Goal: Task Accomplishment & Management: Manage account settings

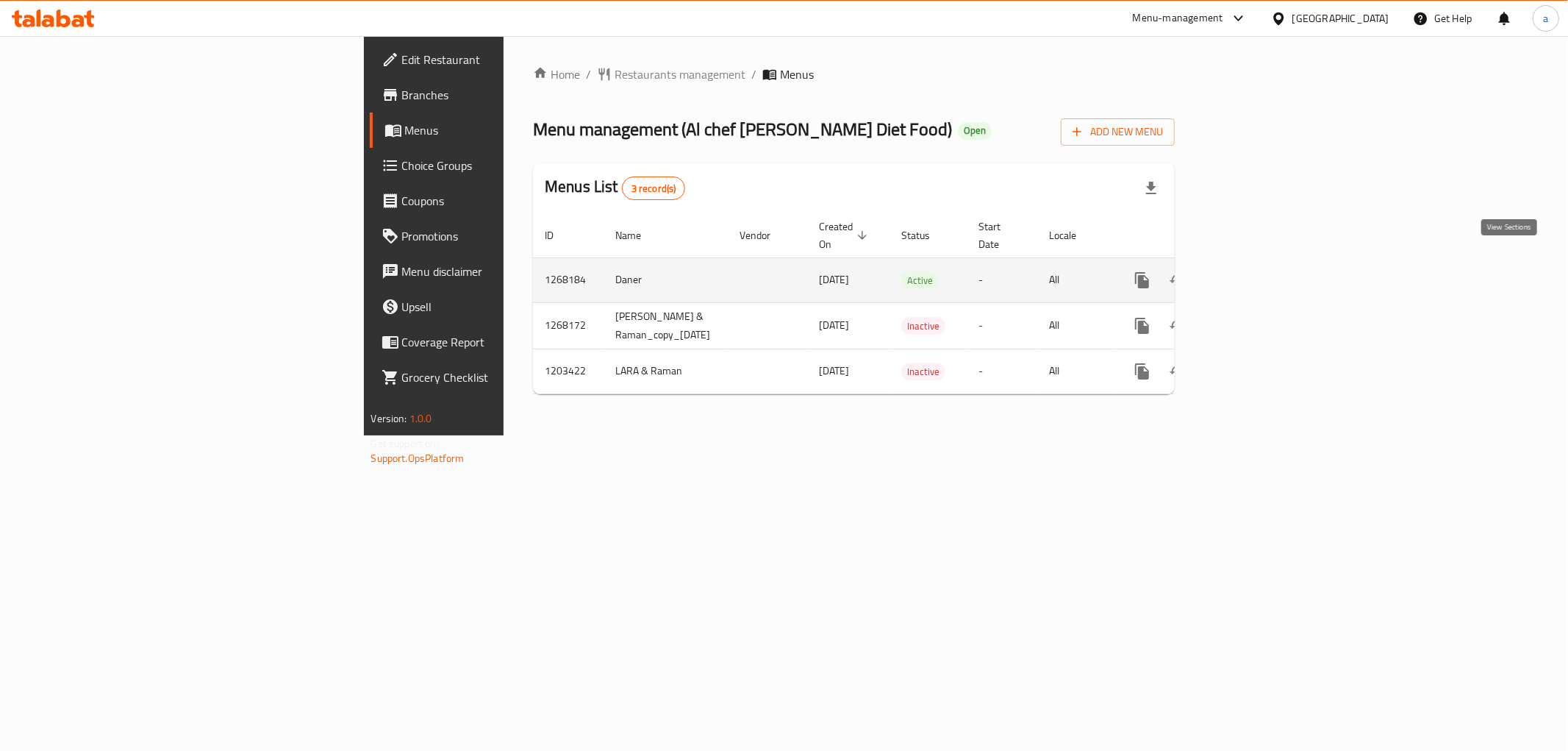
click at [1257, 271] on icon "enhanced table" at bounding box center [1248, 279] width 17 height 17
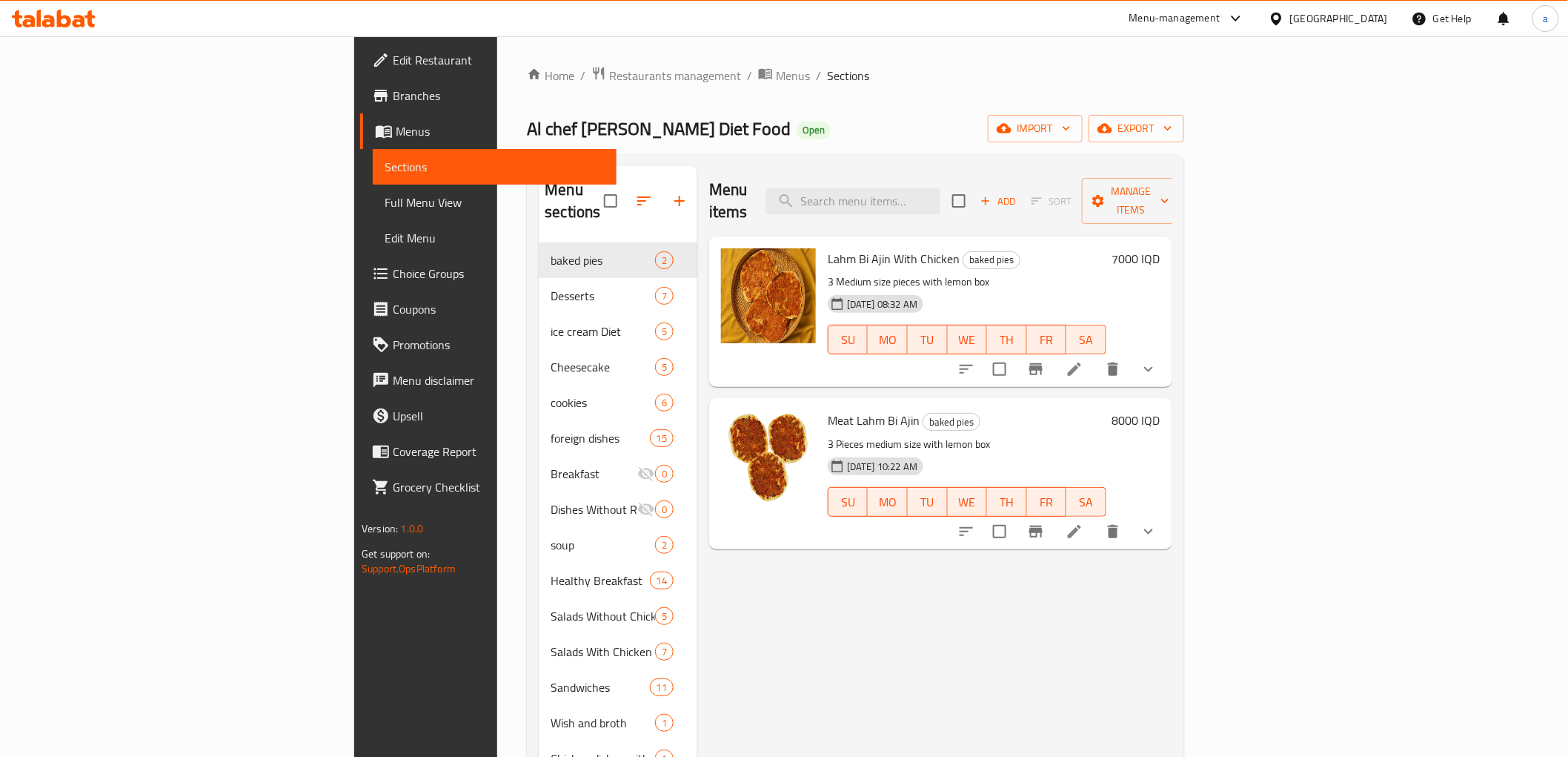
click at [393, 277] on span "Choice Groups" at bounding box center [498, 272] width 211 height 17
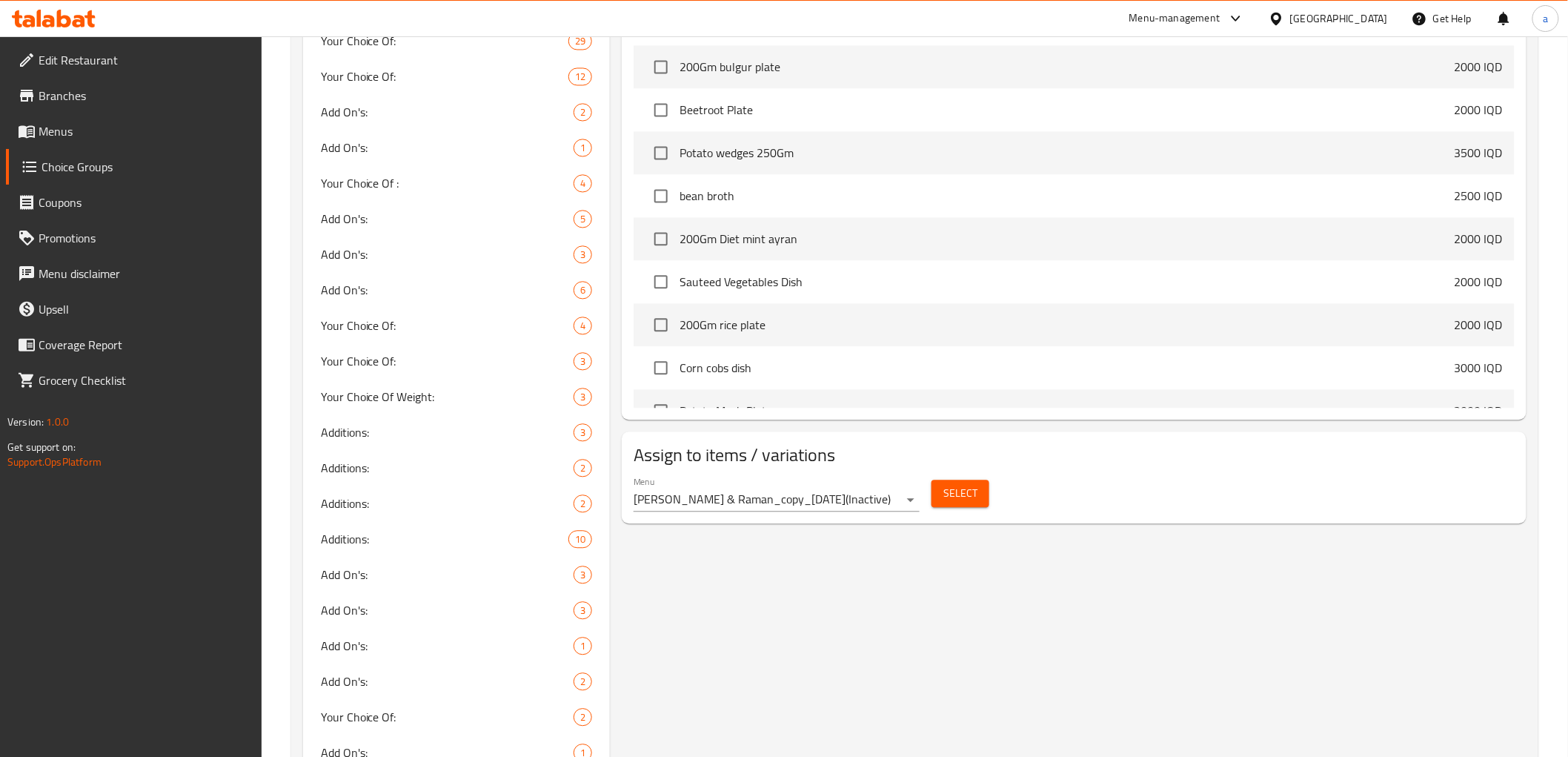
scroll to position [1363, 0]
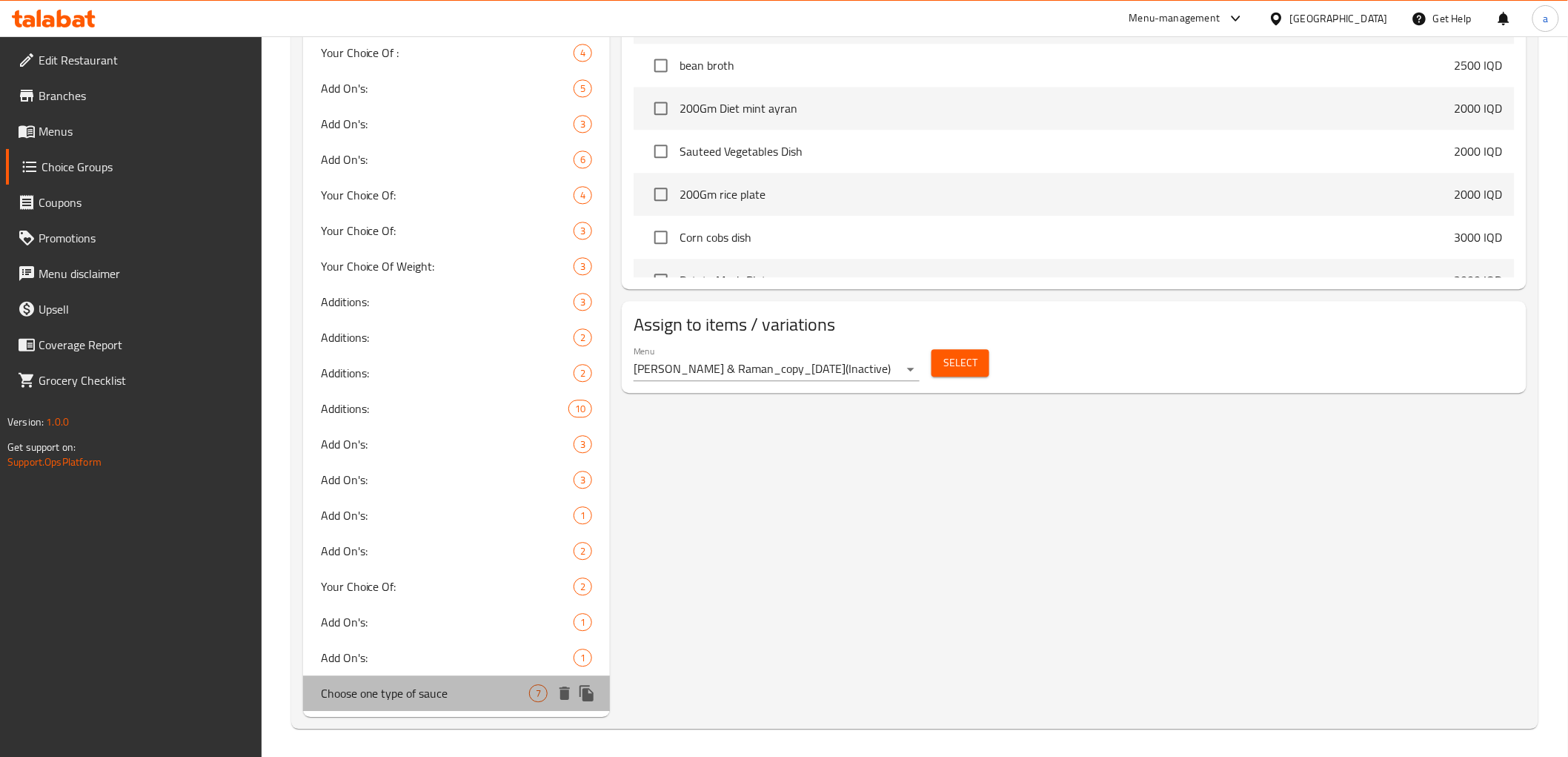
click at [386, 684] on span "Choose one type of sauce" at bounding box center [425, 692] width 209 height 17
type input "Choose one type of sauce"
type input "اختر نوع صلصة واحد"
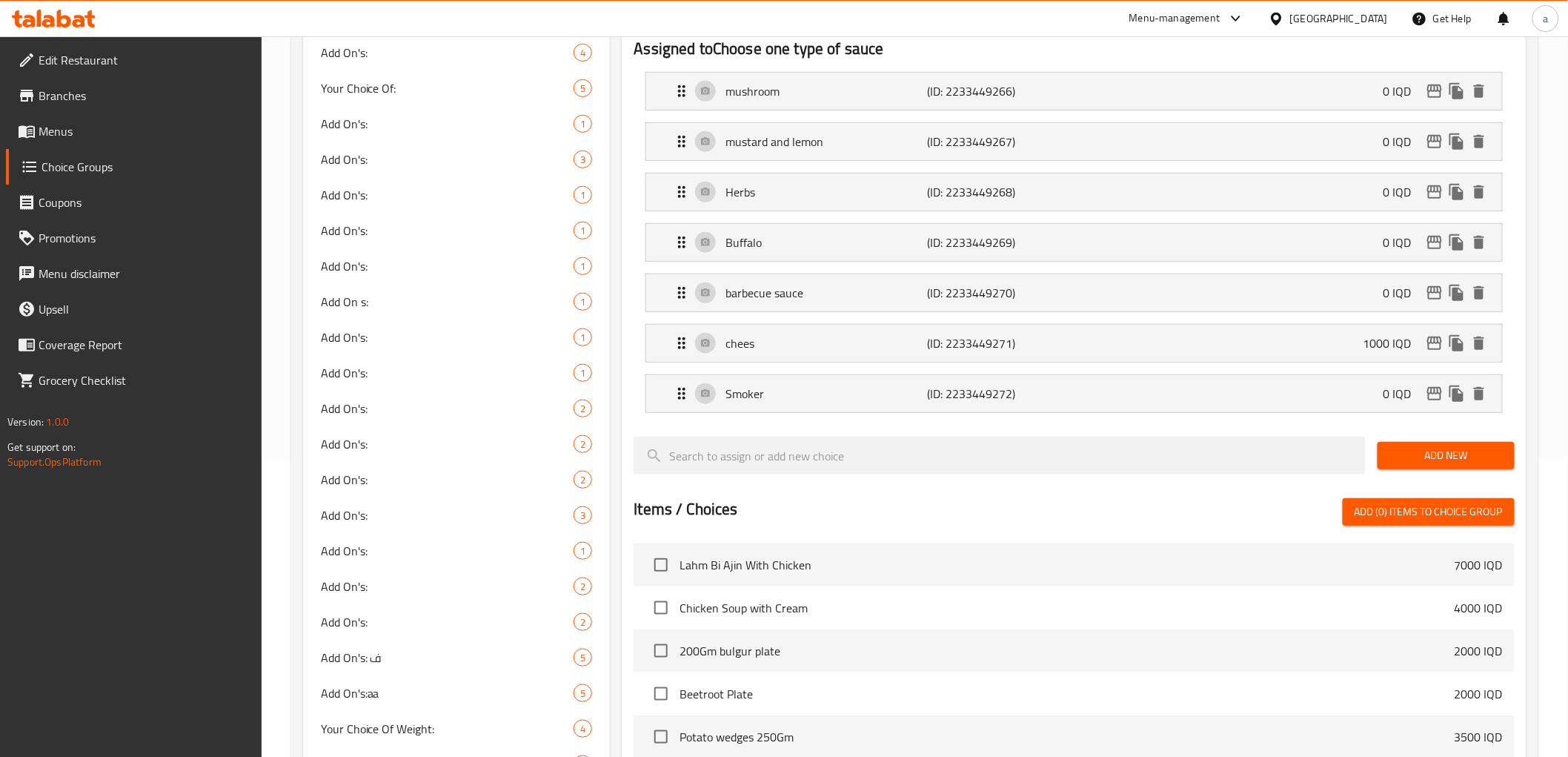
scroll to position [265, 0]
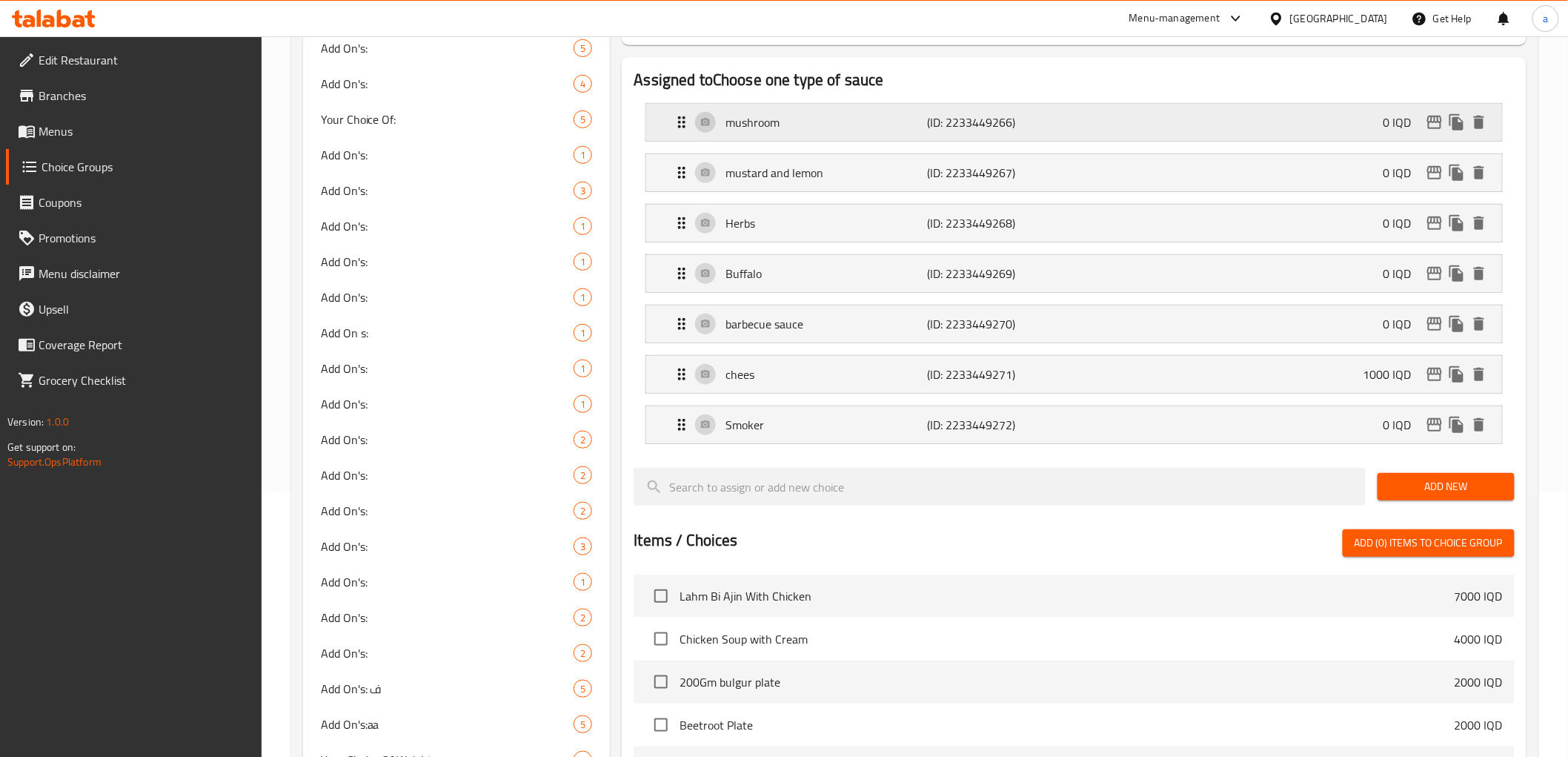
click at [764, 130] on p "mushroom" at bounding box center [827, 122] width 201 height 17
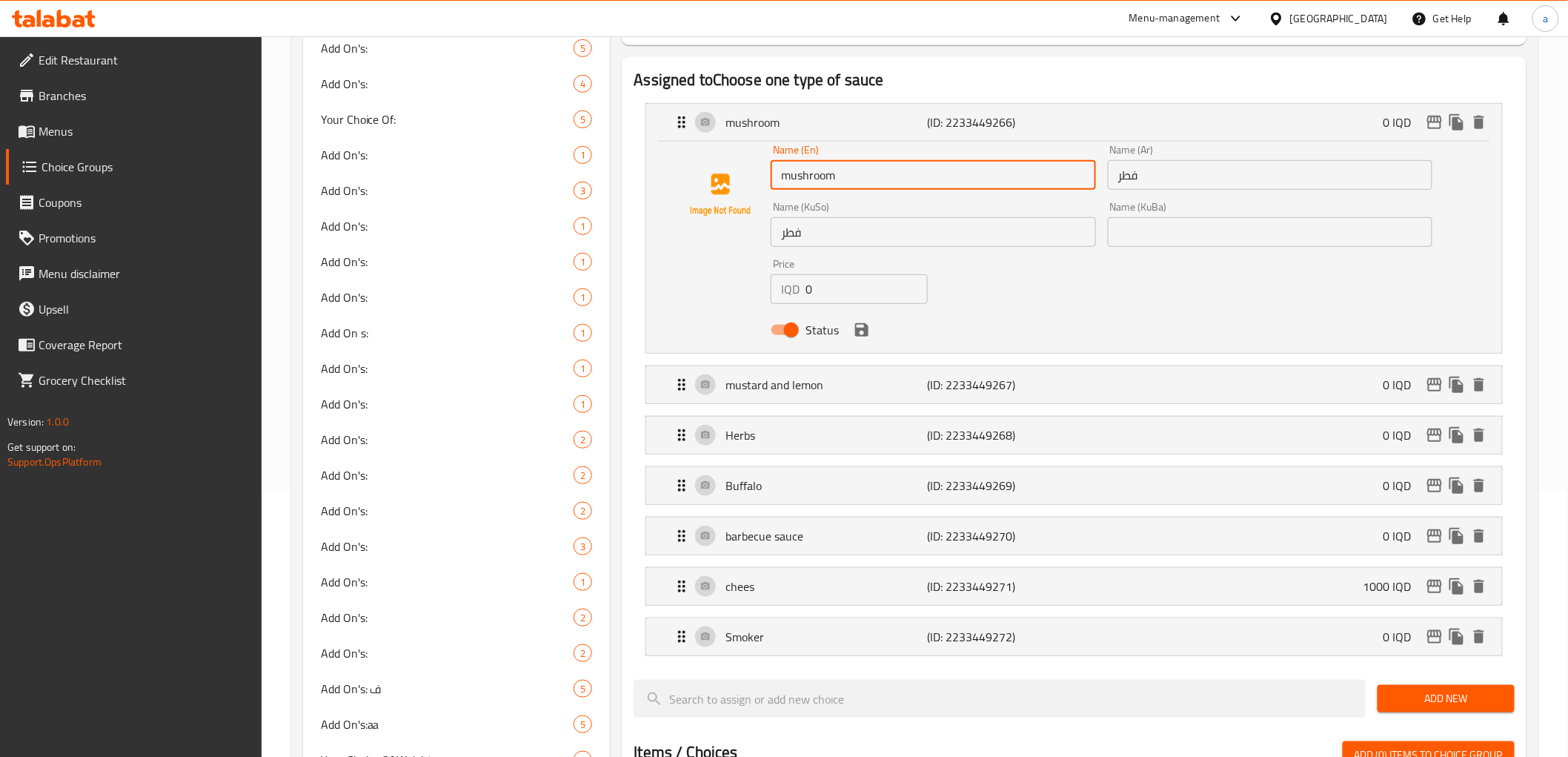
click at [791, 175] on input "mushroom" at bounding box center [933, 175] width 325 height 29
type input "Mushroom"
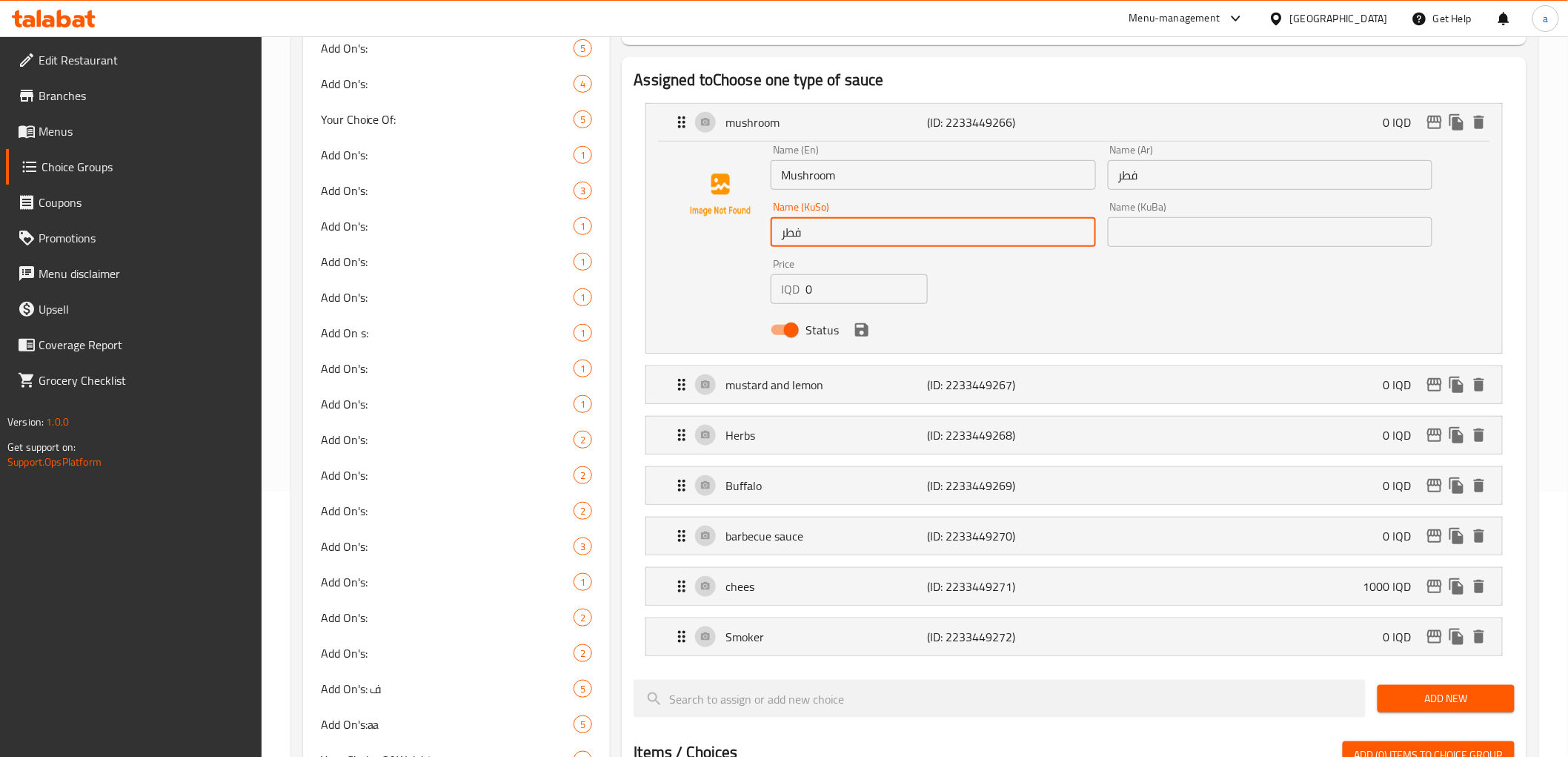
click at [831, 237] on input "فطر" at bounding box center [933, 231] width 325 height 29
click at [861, 331] on icon "save" at bounding box center [861, 329] width 17 height 17
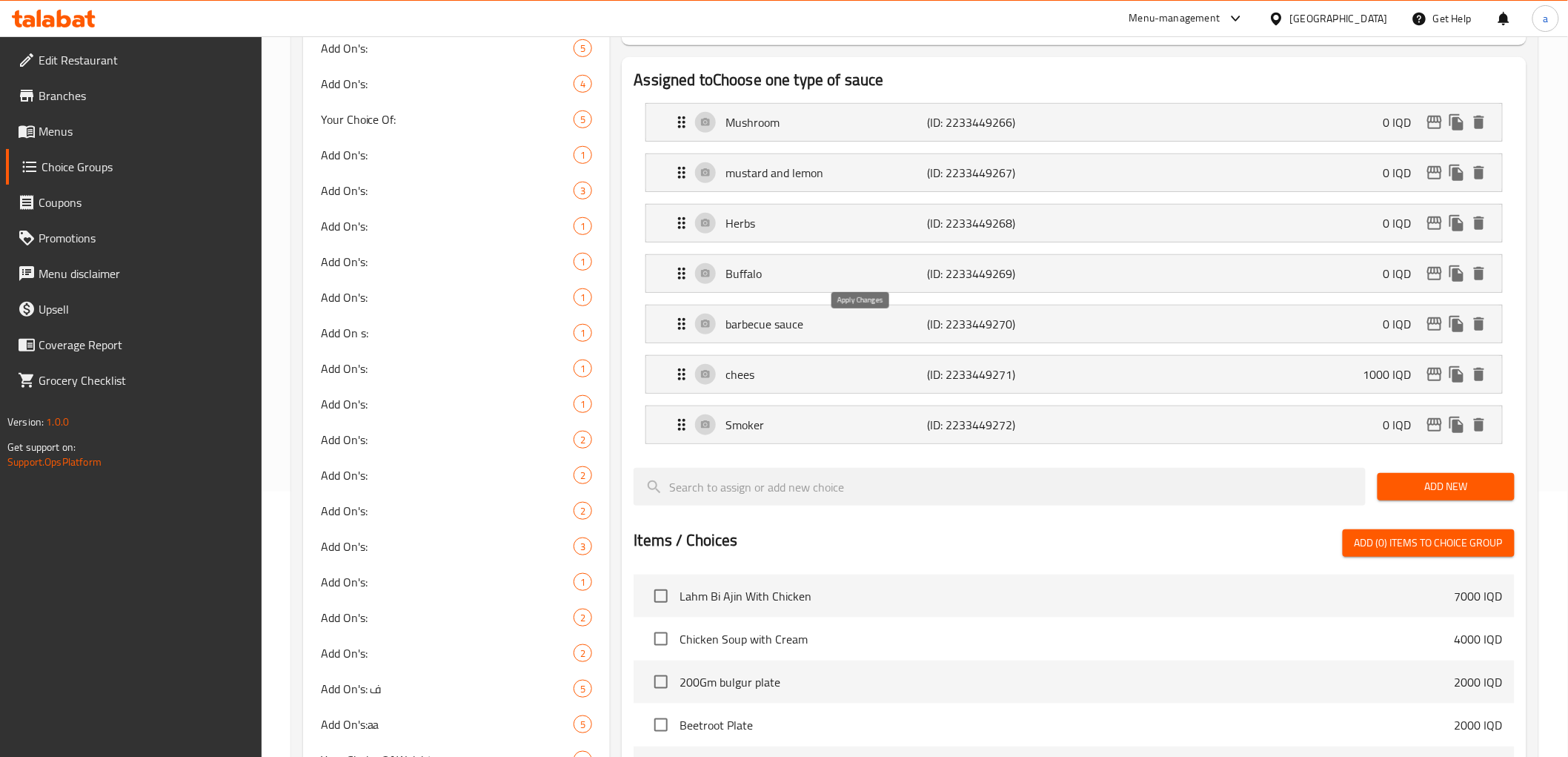
type input "قارچک"
click at [787, 181] on p "mustard and lemon" at bounding box center [827, 172] width 201 height 17
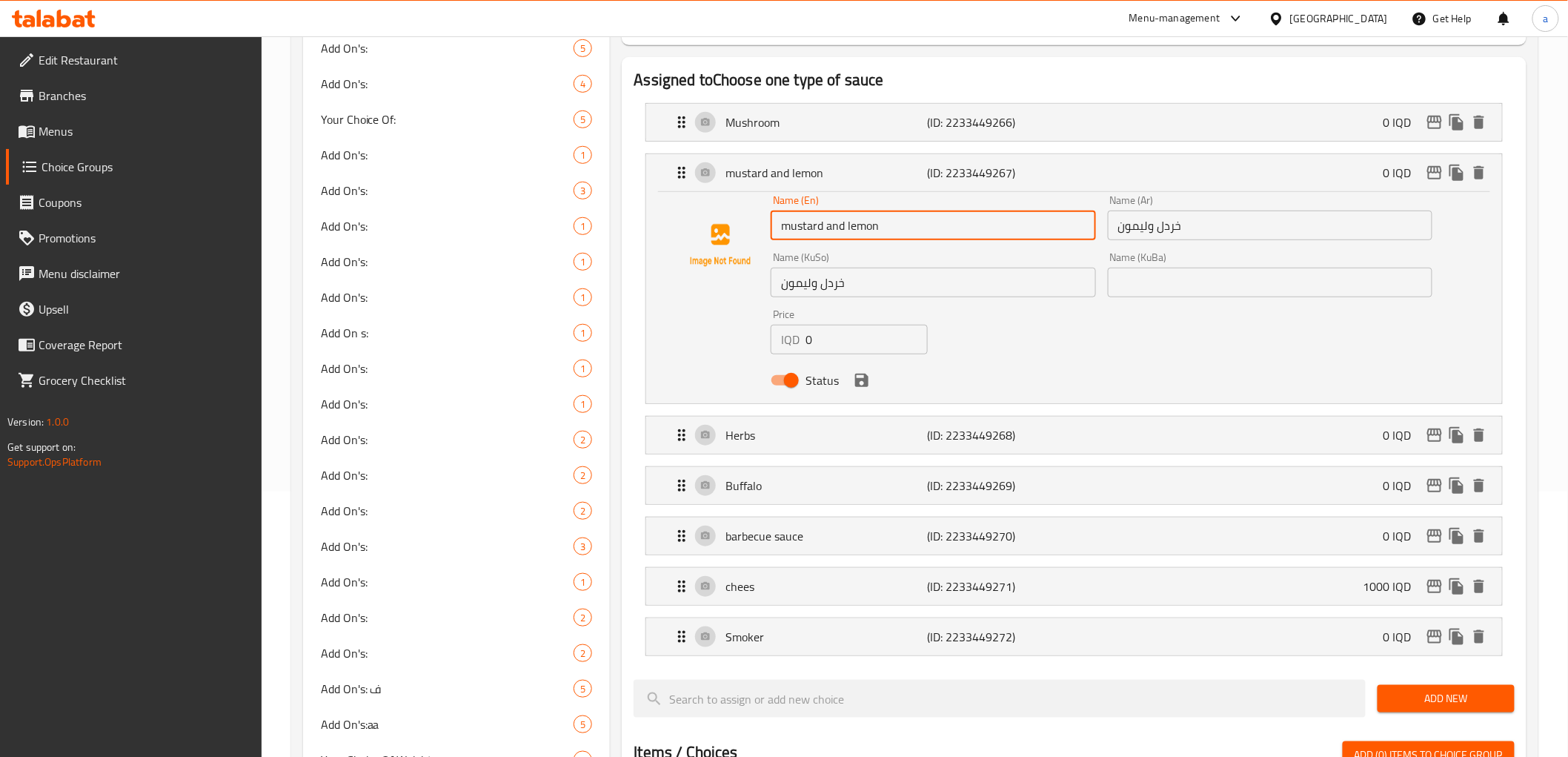
drag, startPoint x: 890, startPoint y: 222, endPoint x: 773, endPoint y: 208, distance: 117.8
click at [773, 208] on div "Name (En) mustard and lemon Name (En)" at bounding box center [933, 217] width 325 height 45
click at [773, 131] on p "Mushroom" at bounding box center [827, 122] width 201 height 17
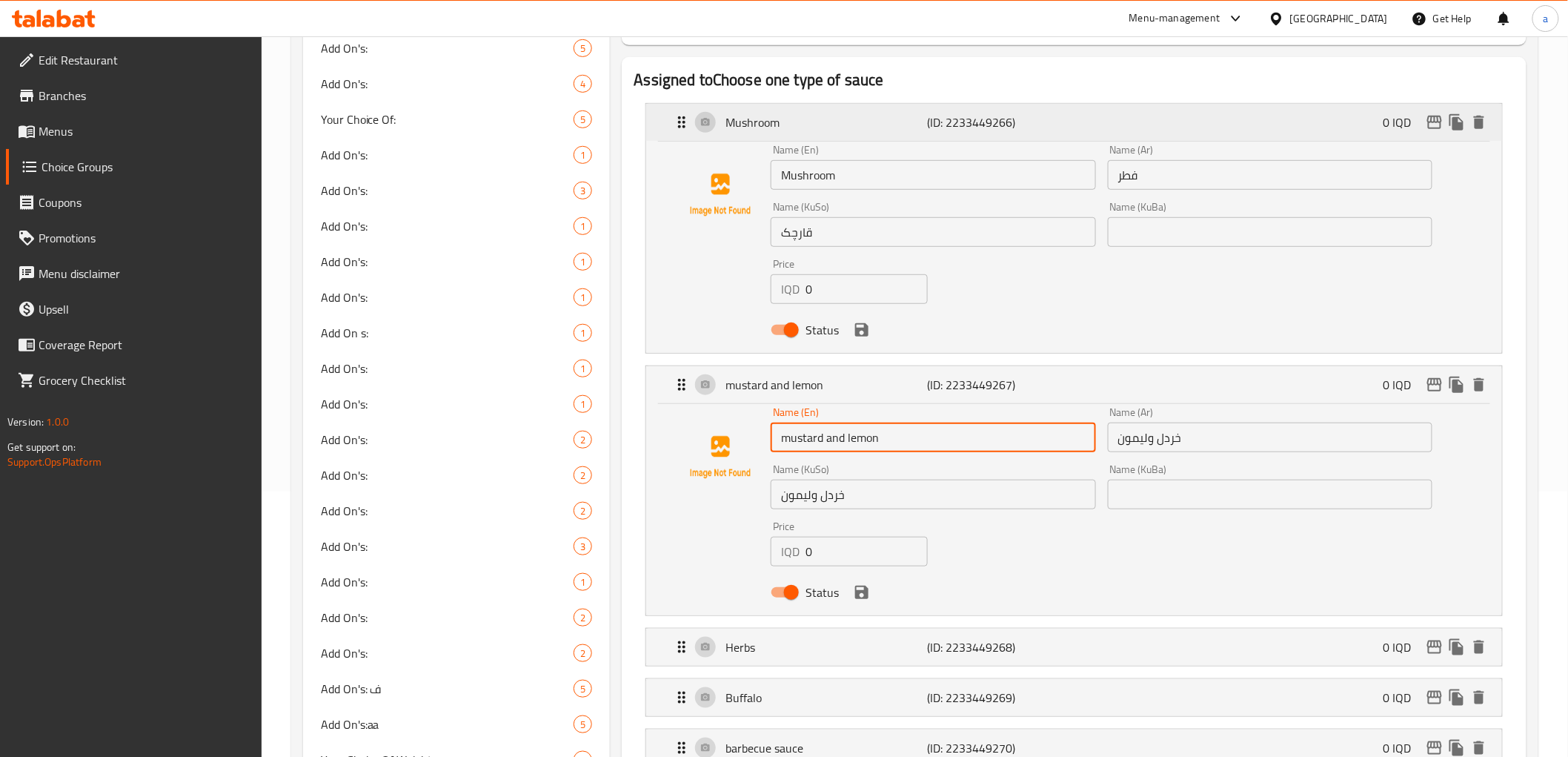
click at [773, 131] on p "Mushroom" at bounding box center [827, 122] width 201 height 17
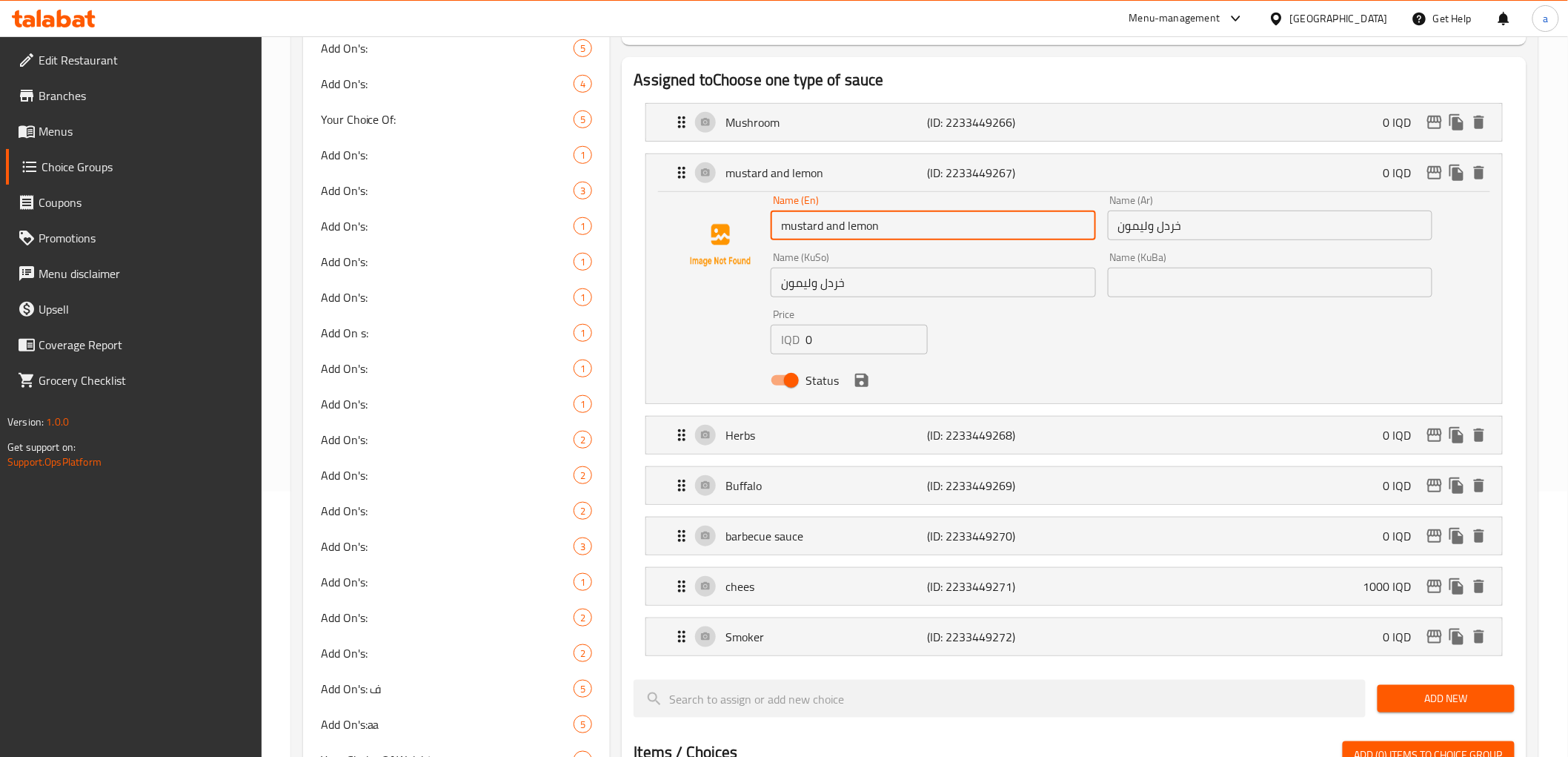
click at [818, 230] on input "mustard and lemon" at bounding box center [933, 225] width 325 height 29
paste input "Mustard And L"
type input "Mustard And Lemon"
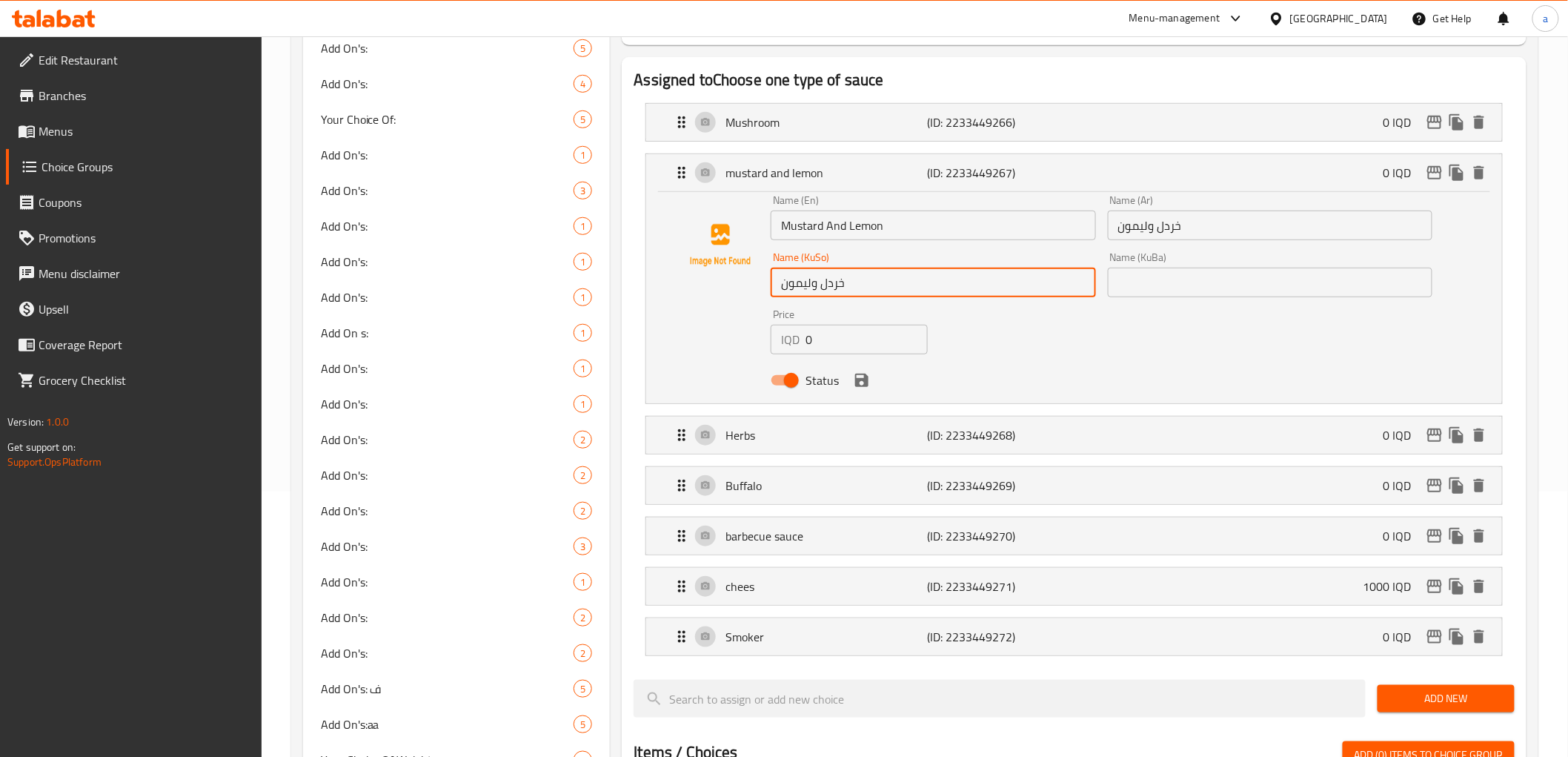
click at [864, 289] on input "خردل وليمون" at bounding box center [933, 283] width 325 height 29
click at [853, 275] on input "text" at bounding box center [933, 283] width 325 height 29
type input "خەردەل و لیمۆ"
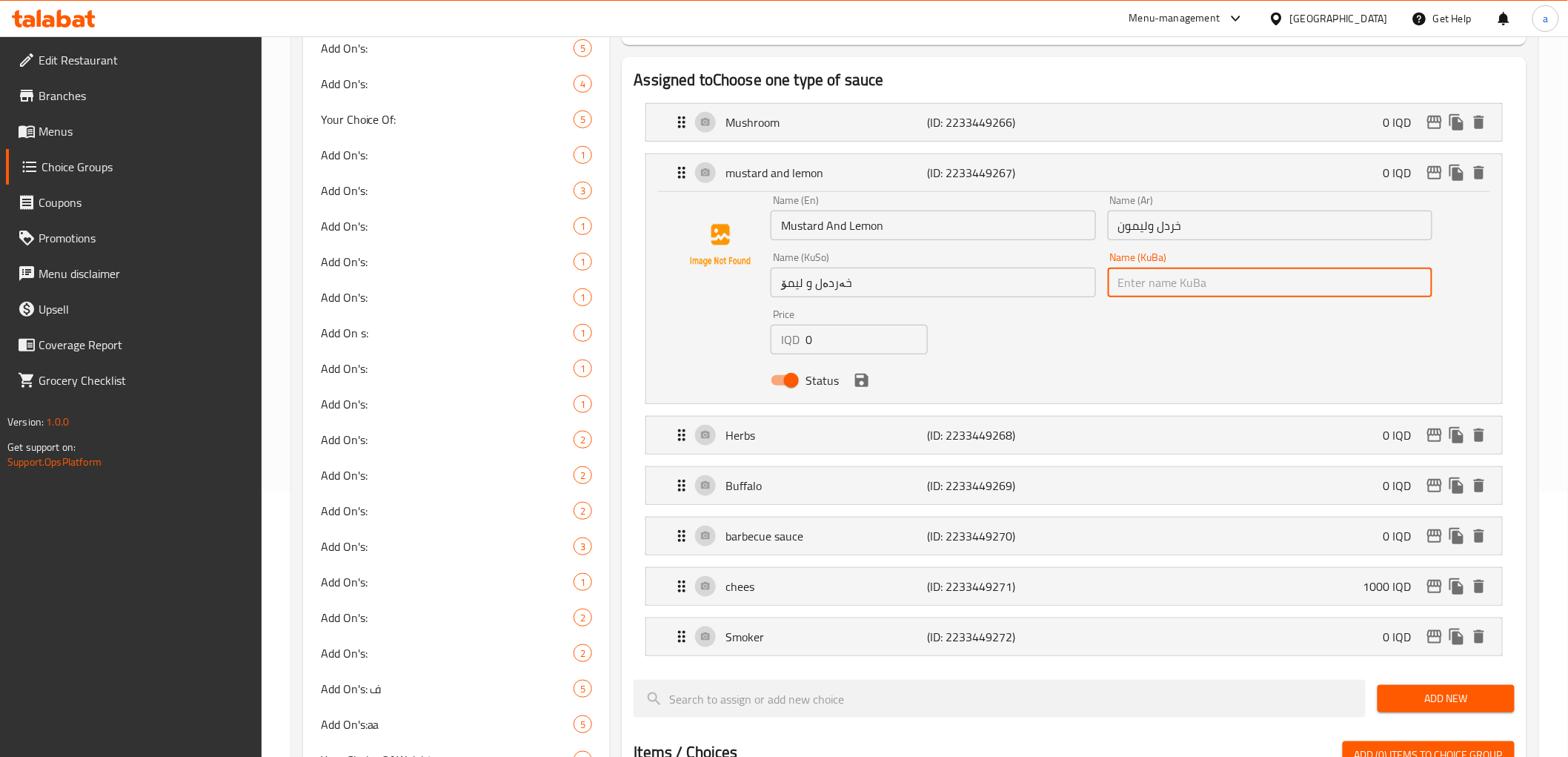
click at [1150, 276] on input "text" at bounding box center [1270, 283] width 325 height 29
paste input "خەردەل و لیمۆ"
click at [859, 379] on icon "save" at bounding box center [861, 380] width 14 height 14
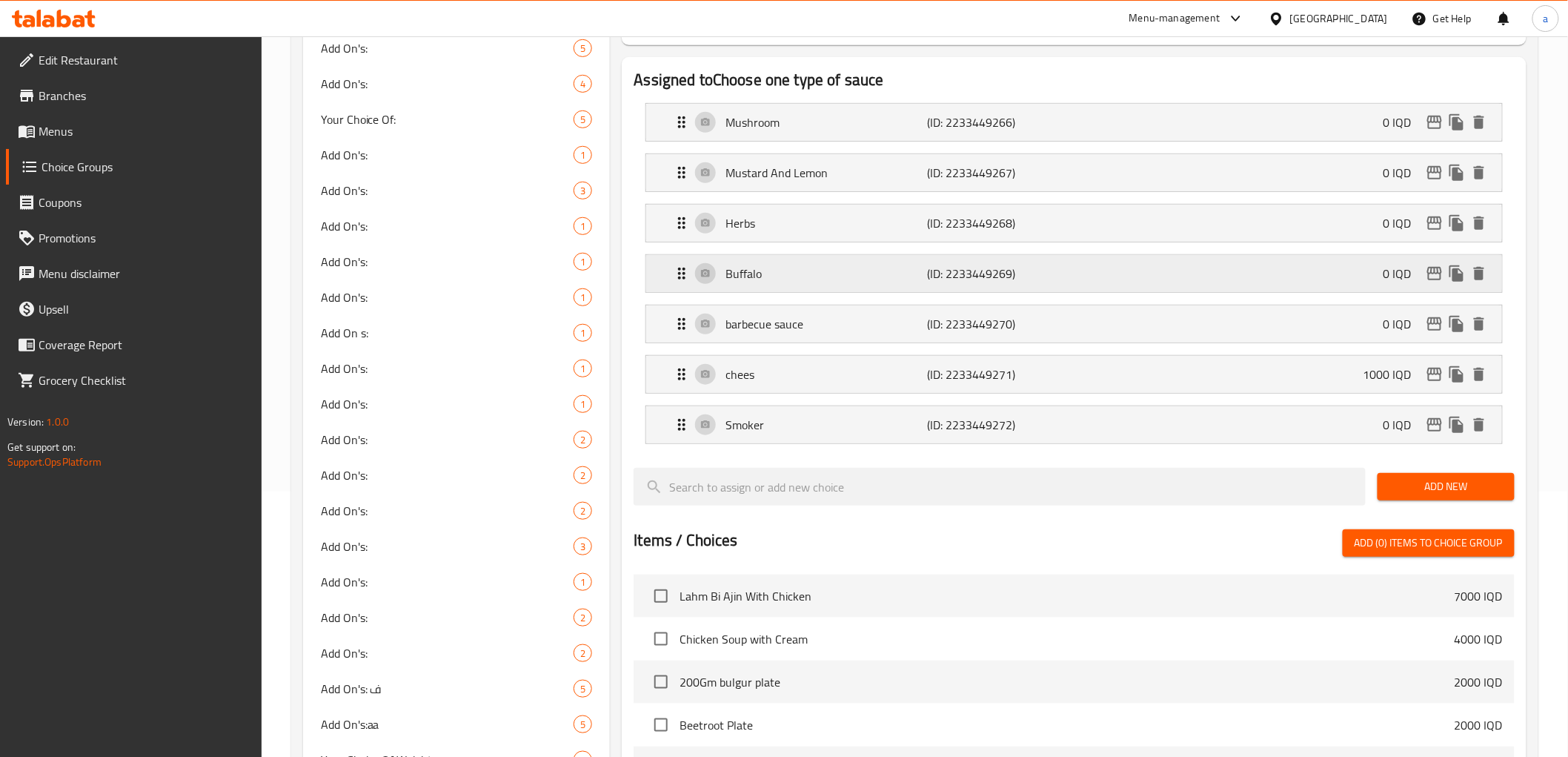
type input "خەردەل و لیمۆ"
click at [1020, 175] on p "(ID: 2233449267)" at bounding box center [996, 172] width 135 height 17
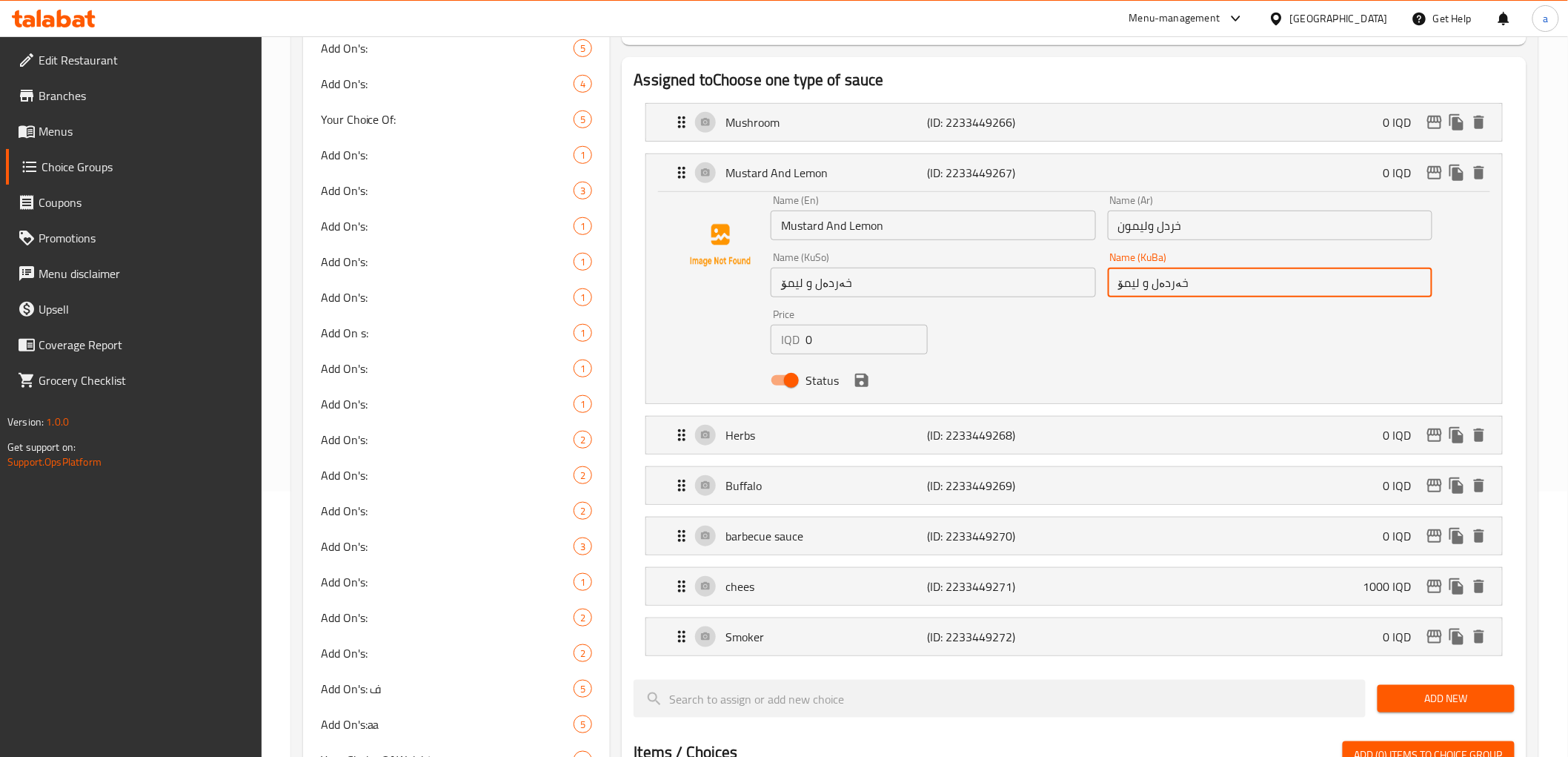
click at [1160, 286] on input "خەردەل و لیمۆ" at bounding box center [1270, 283] width 325 height 29
click at [855, 378] on icon "save" at bounding box center [861, 380] width 14 height 14
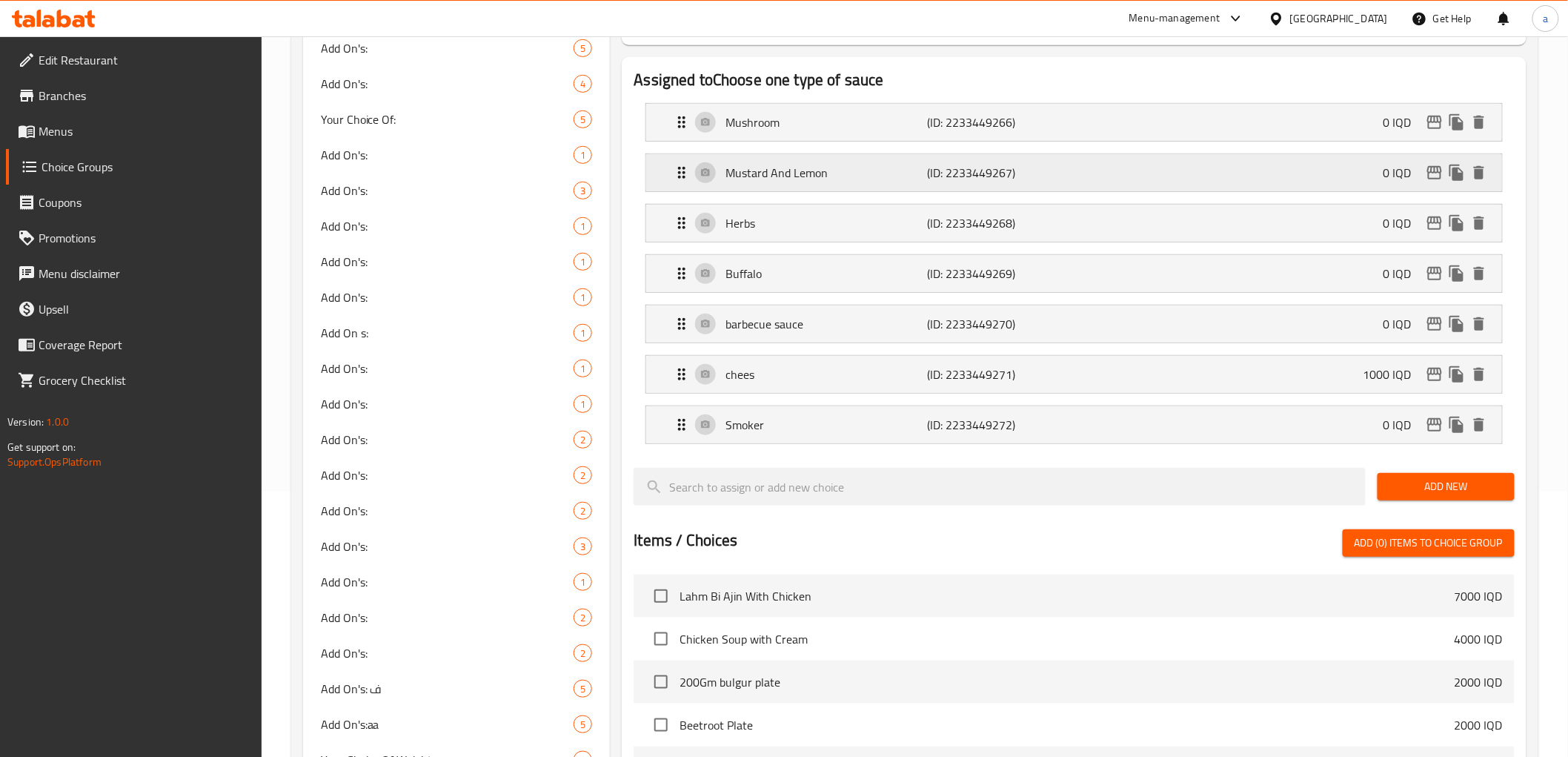
click at [768, 171] on p "Mustard And Lemon" at bounding box center [827, 172] width 201 height 17
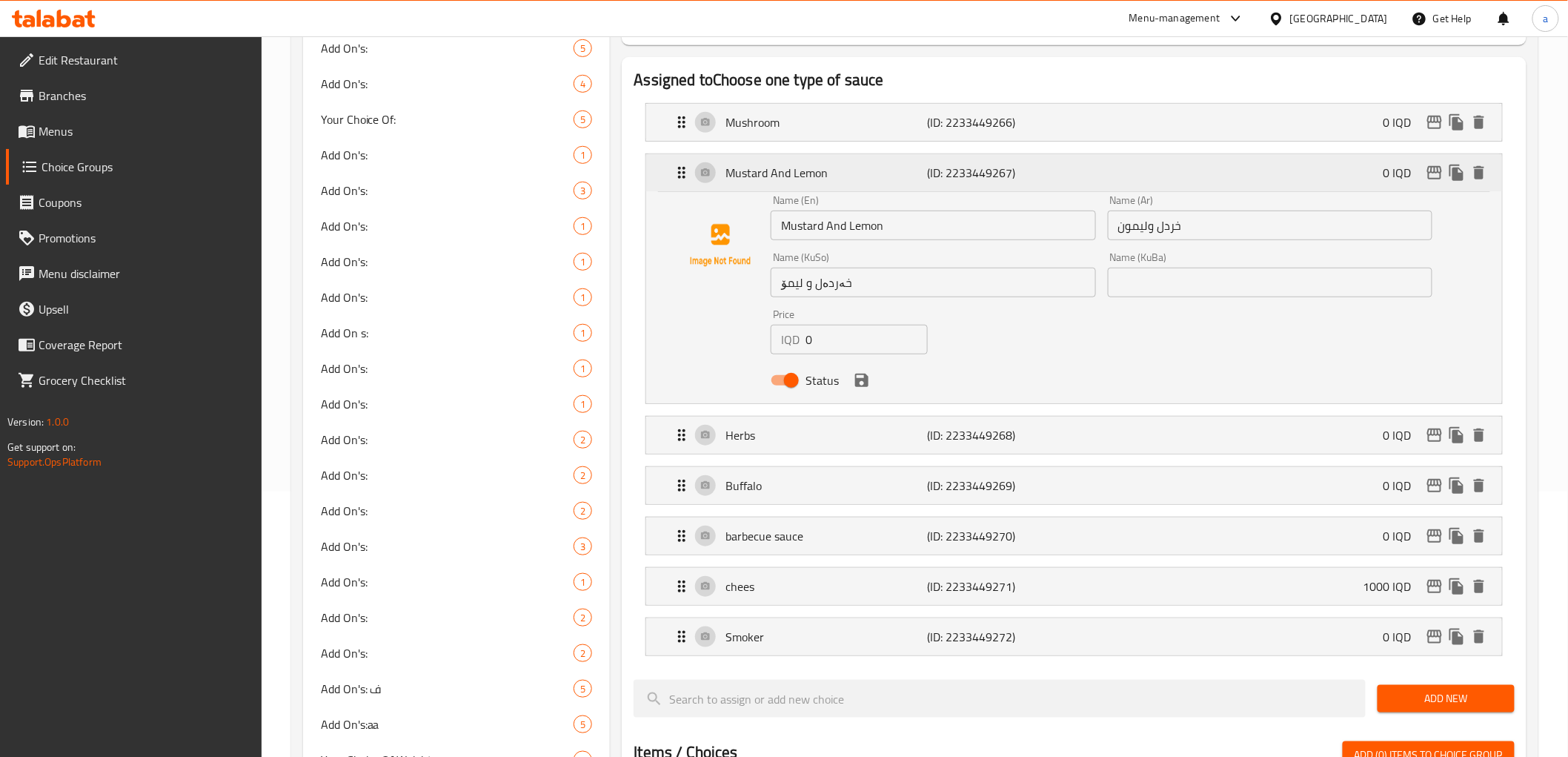
click at [768, 171] on p "Mustard And Lemon" at bounding box center [827, 172] width 201 height 17
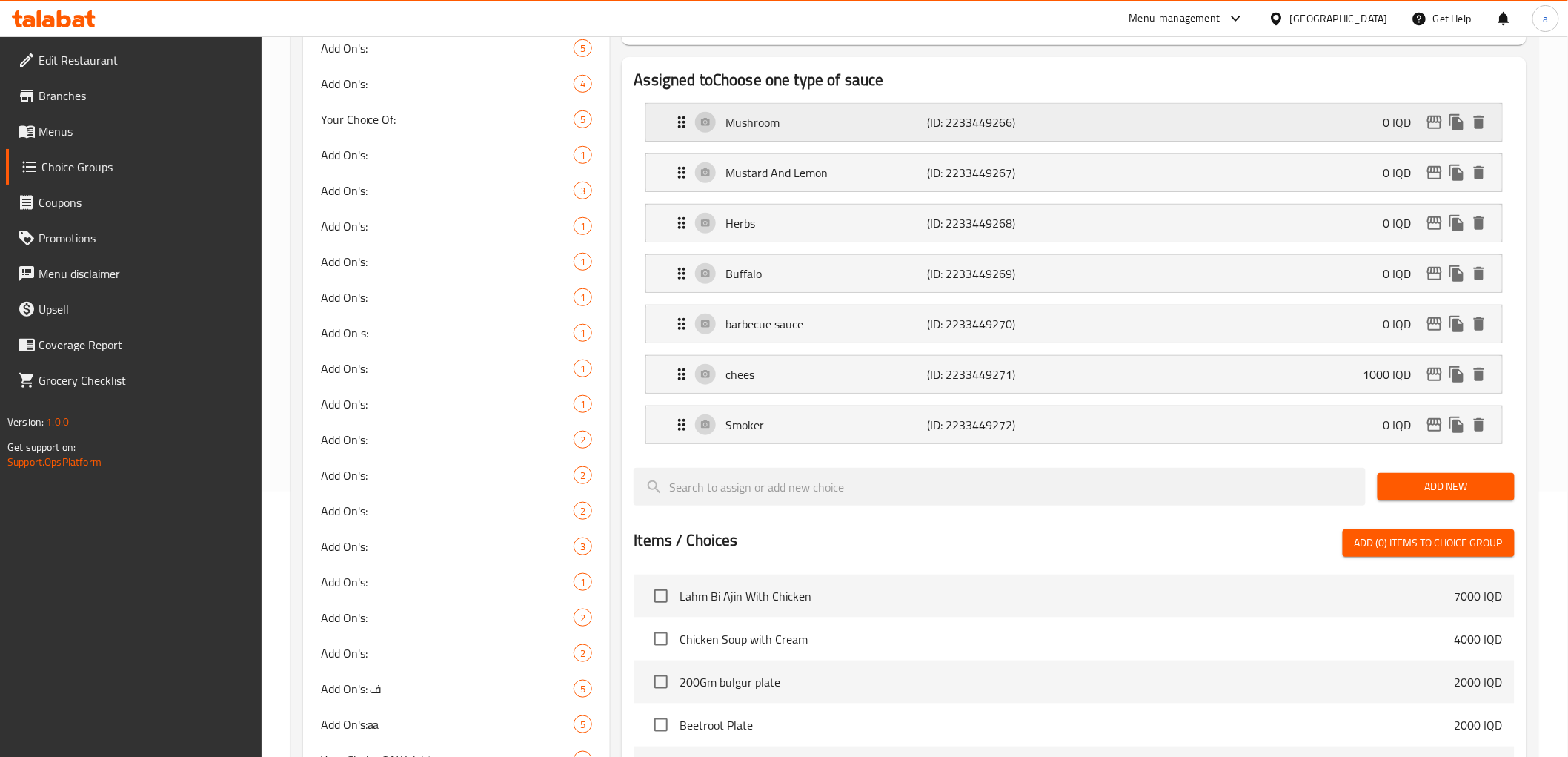
click at [788, 134] on div "Mushroom (ID: 2233449266) 0 IQD" at bounding box center [1078, 122] width 811 height 37
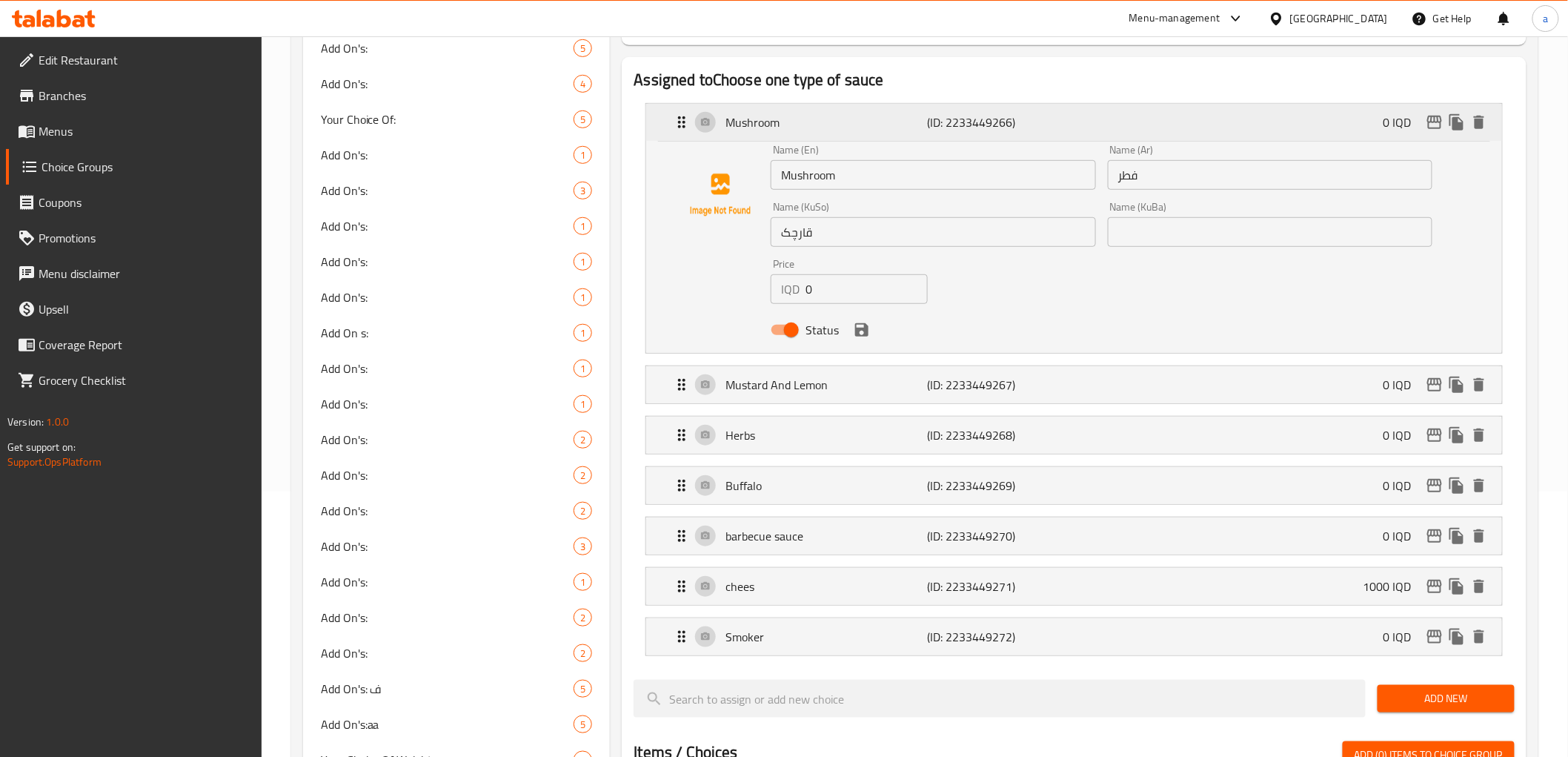
click at [848, 127] on p "Mushroom" at bounding box center [827, 122] width 201 height 17
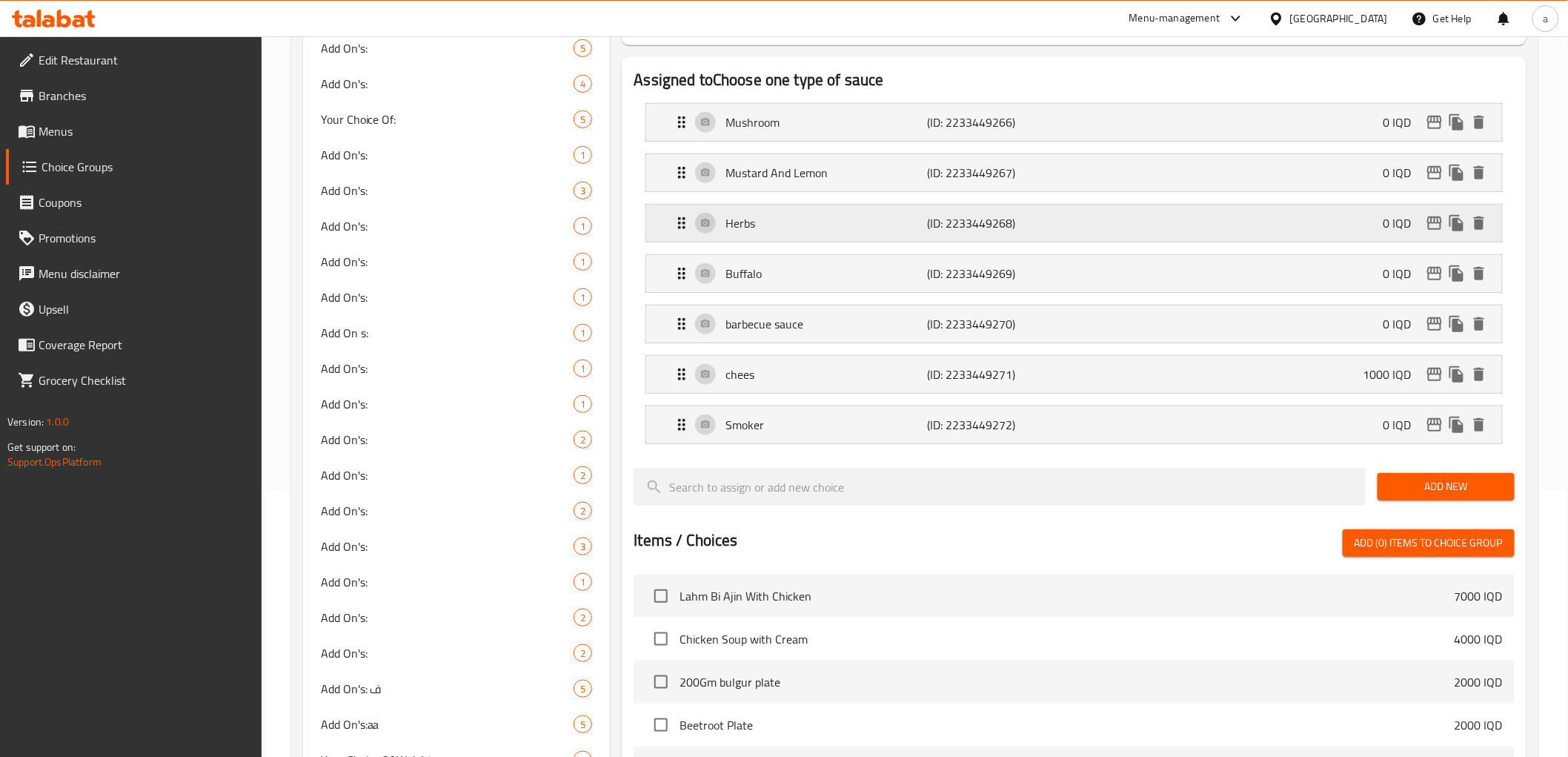
click at [769, 225] on p "Herbs" at bounding box center [827, 222] width 201 height 17
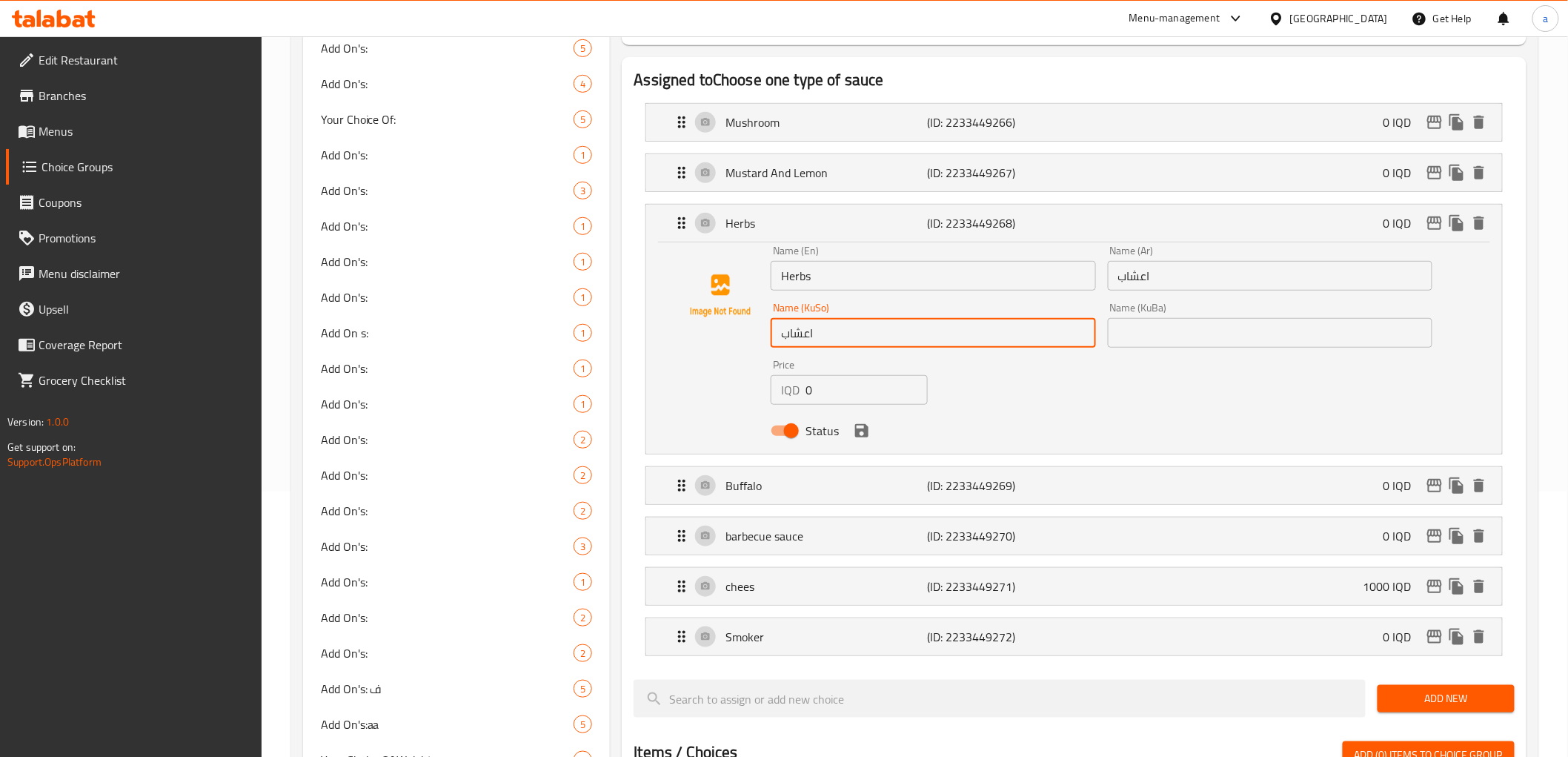
click at [851, 331] on input "اعشاب" at bounding box center [933, 333] width 325 height 29
click at [860, 436] on icon "save" at bounding box center [861, 431] width 14 height 14
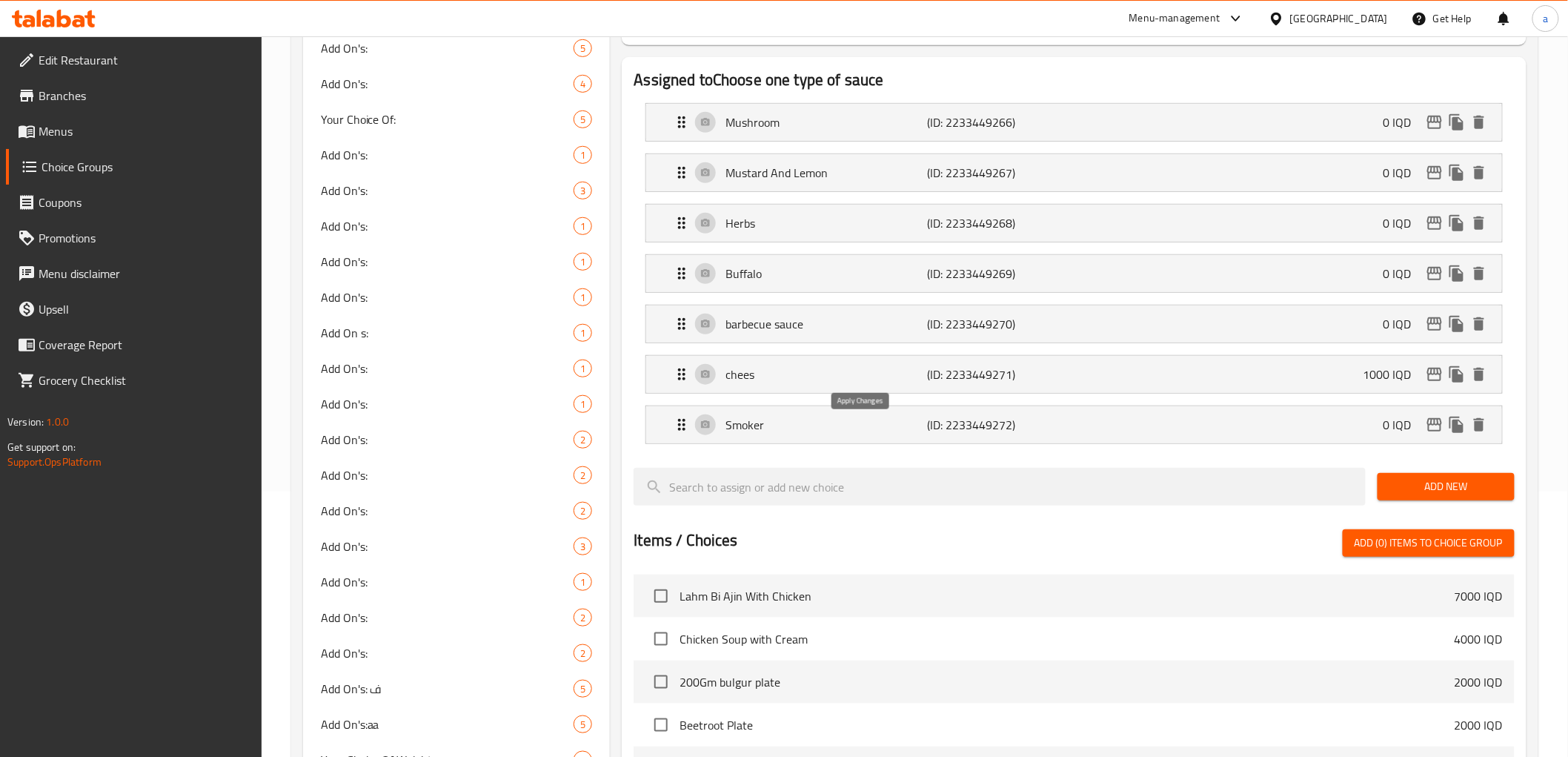
type input "ڕووەک"
click at [836, 276] on p "Buffalo" at bounding box center [827, 272] width 201 height 17
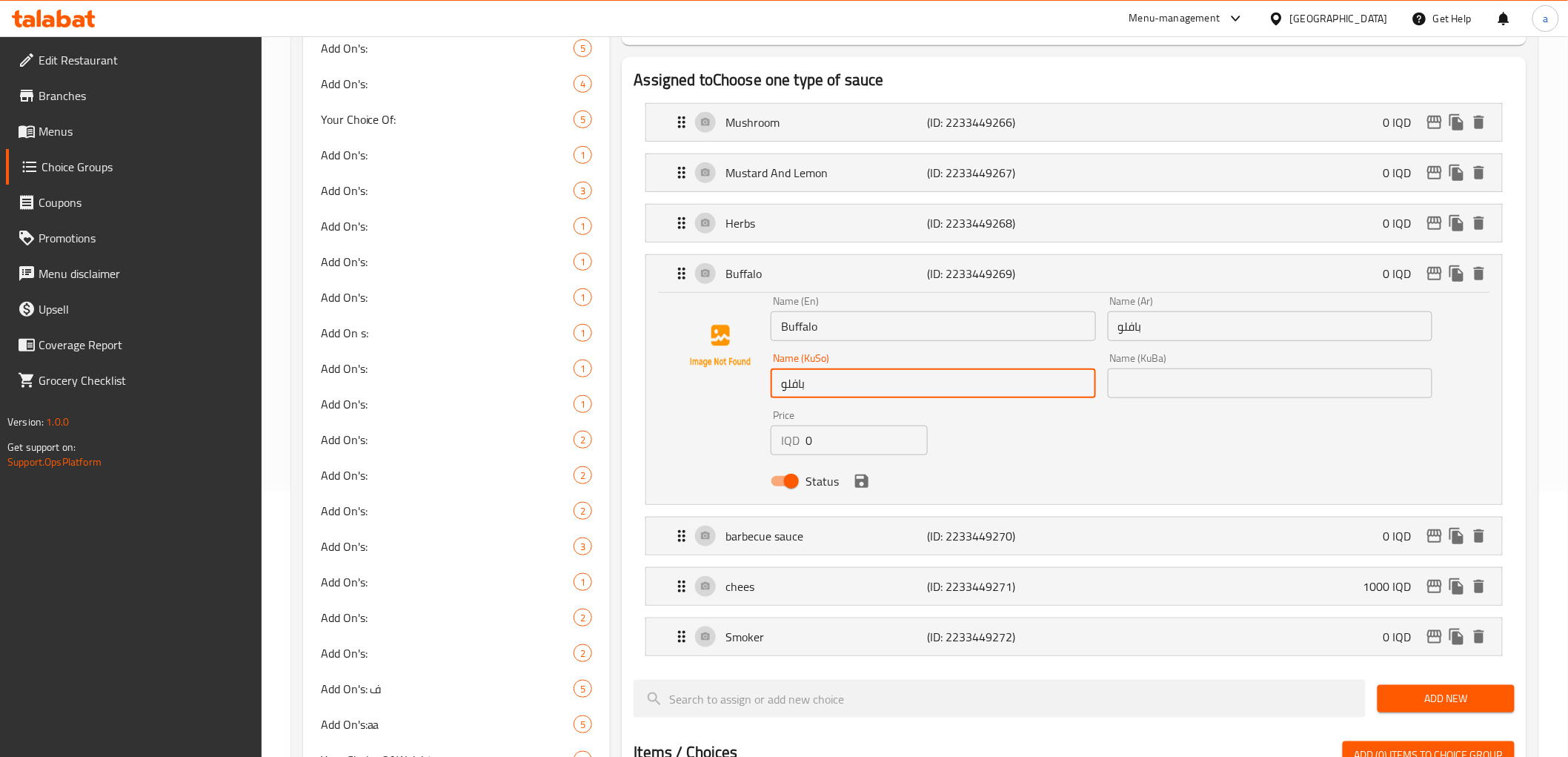
click at [832, 386] on input "بافلو" at bounding box center [933, 383] width 325 height 29
click at [859, 485] on icon "save" at bounding box center [861, 481] width 14 height 14
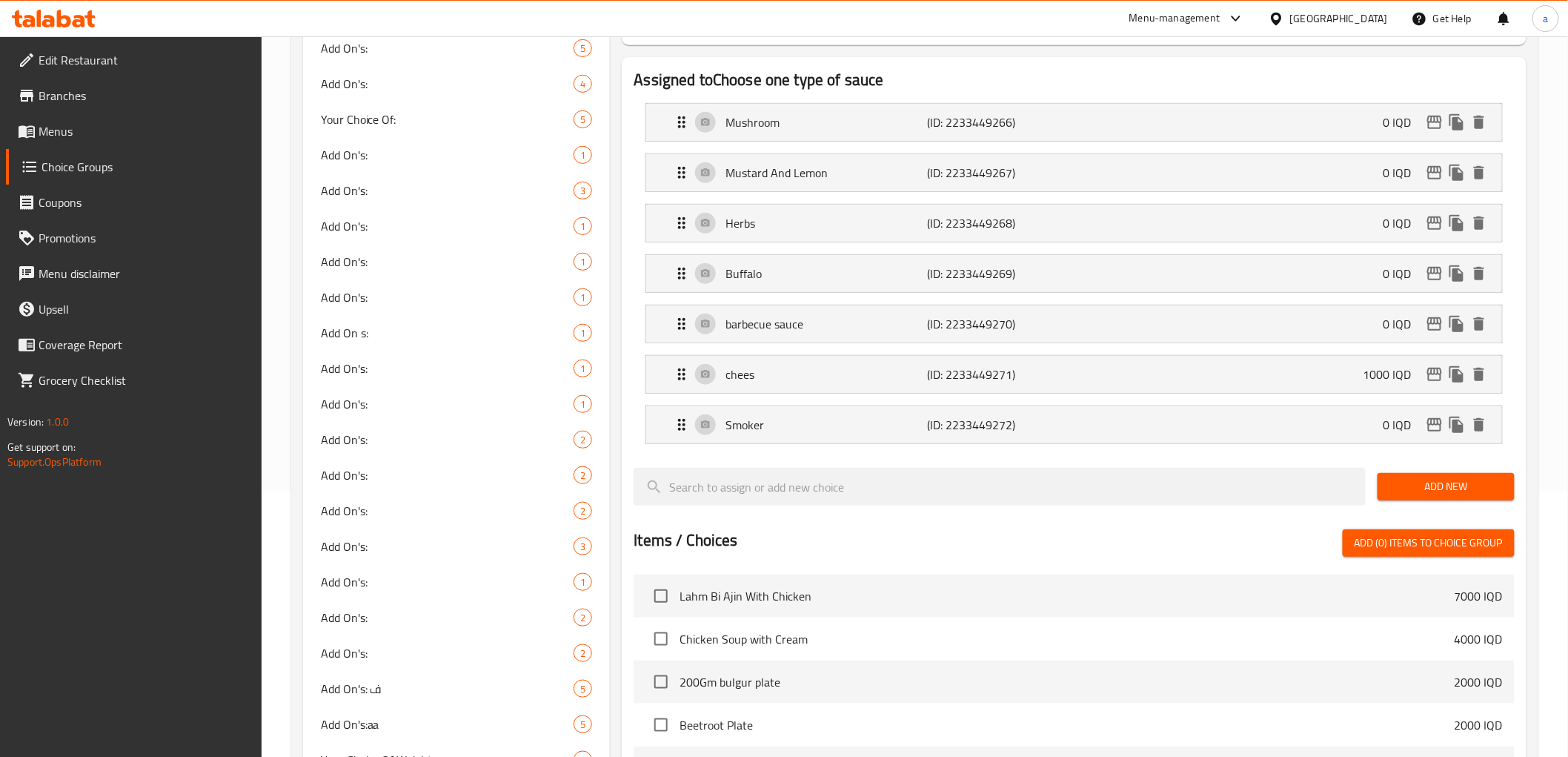
type input "بەفەلۆ"
click at [773, 329] on p "barbecue sauce" at bounding box center [827, 323] width 201 height 17
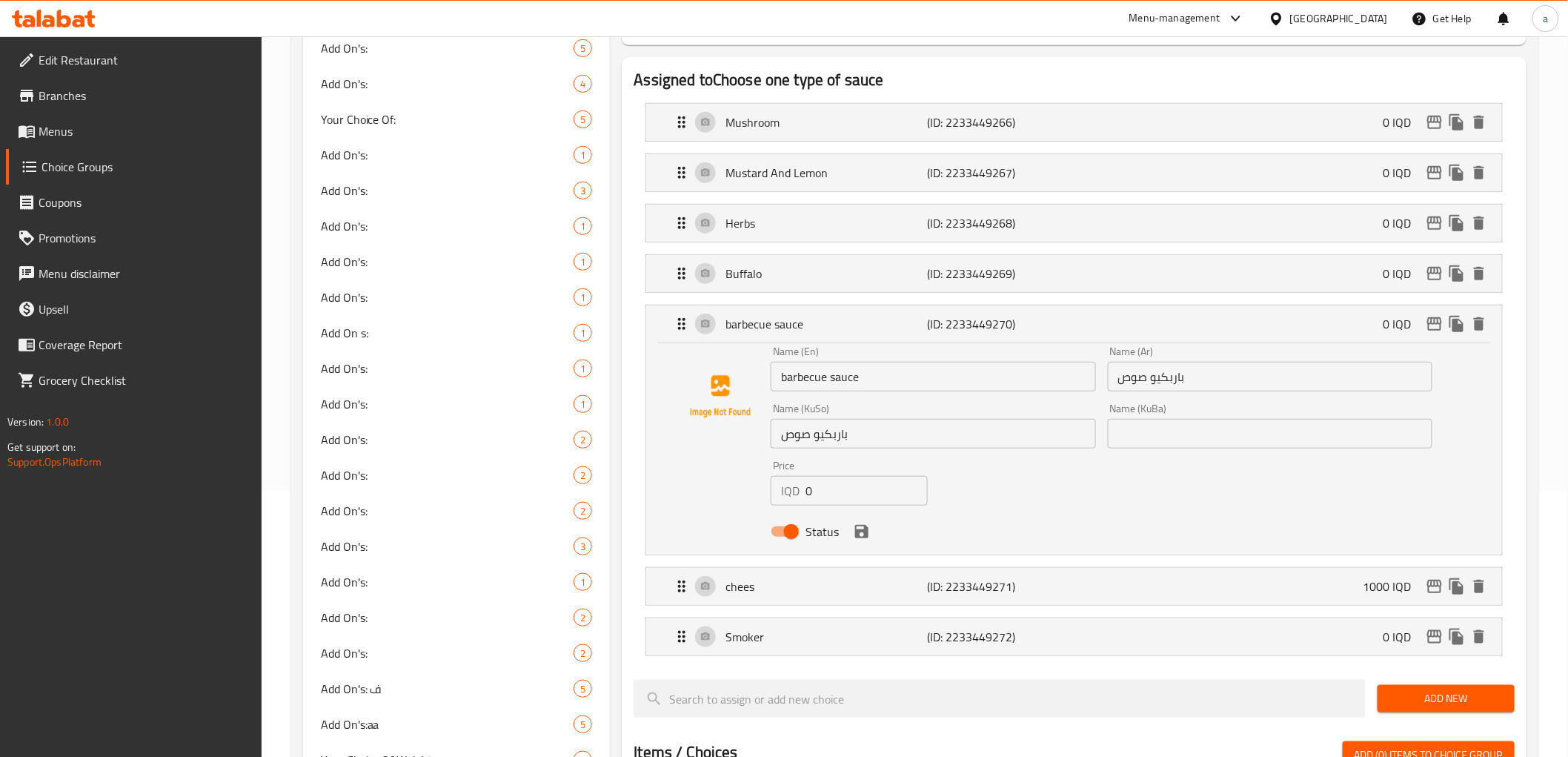
click at [786, 379] on input "barbecue sauce" at bounding box center [933, 377] width 325 height 29
type input "Barbeque Sauce"
click at [846, 439] on input "باربكيو صوص" at bounding box center [933, 433] width 325 height 29
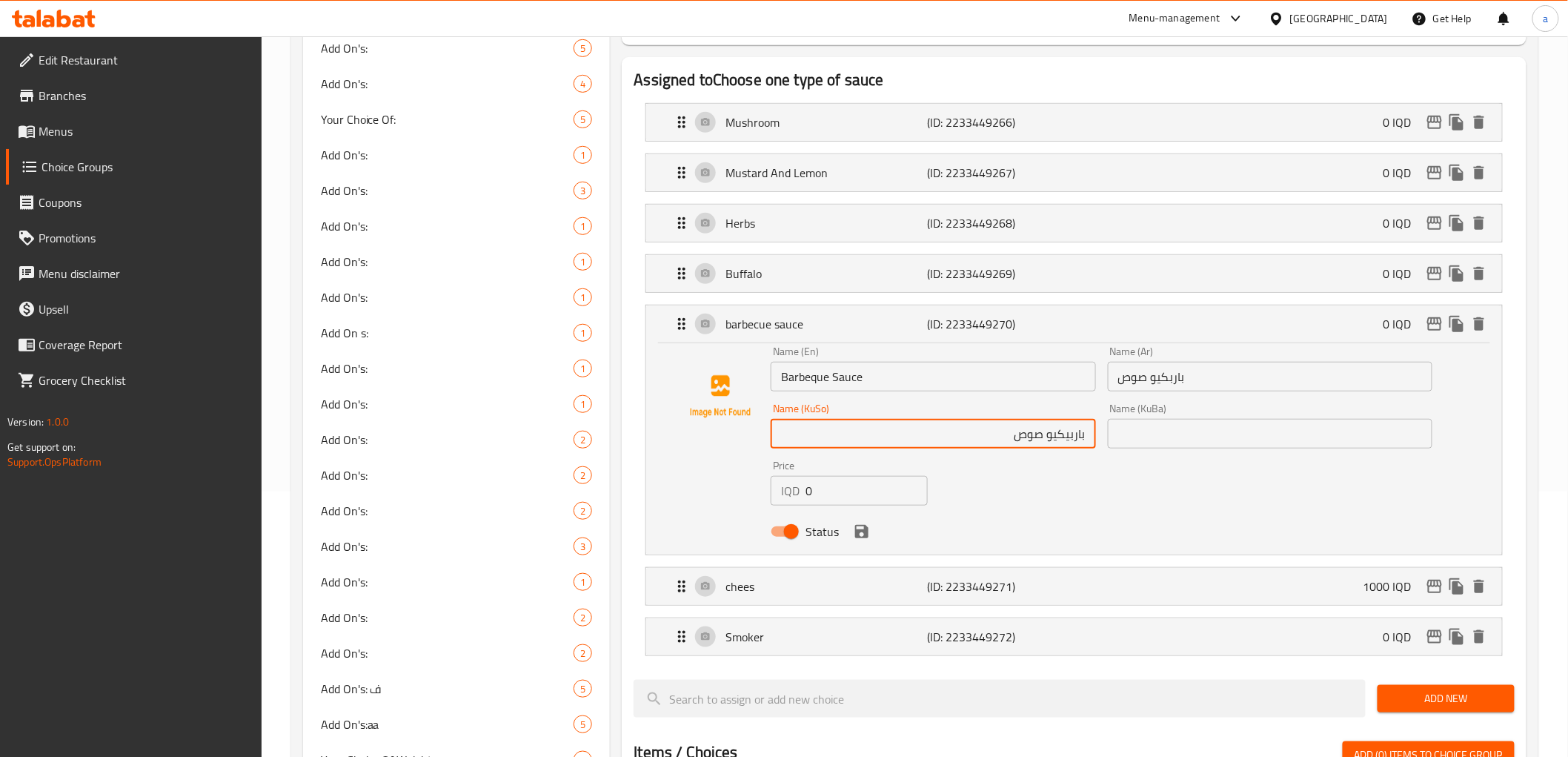
drag, startPoint x: 1011, startPoint y: 431, endPoint x: 1117, endPoint y: 446, distance: 107.1
click at [1117, 446] on div "Name (En) Barbeque Sauce Name (En) Name (Ar) باربكيو صوص Name (Ar) Name (KuSo) …" at bounding box center [1101, 445] width 674 height 211
type input "ب"
click at [860, 526] on icon "save" at bounding box center [861, 530] width 17 height 17
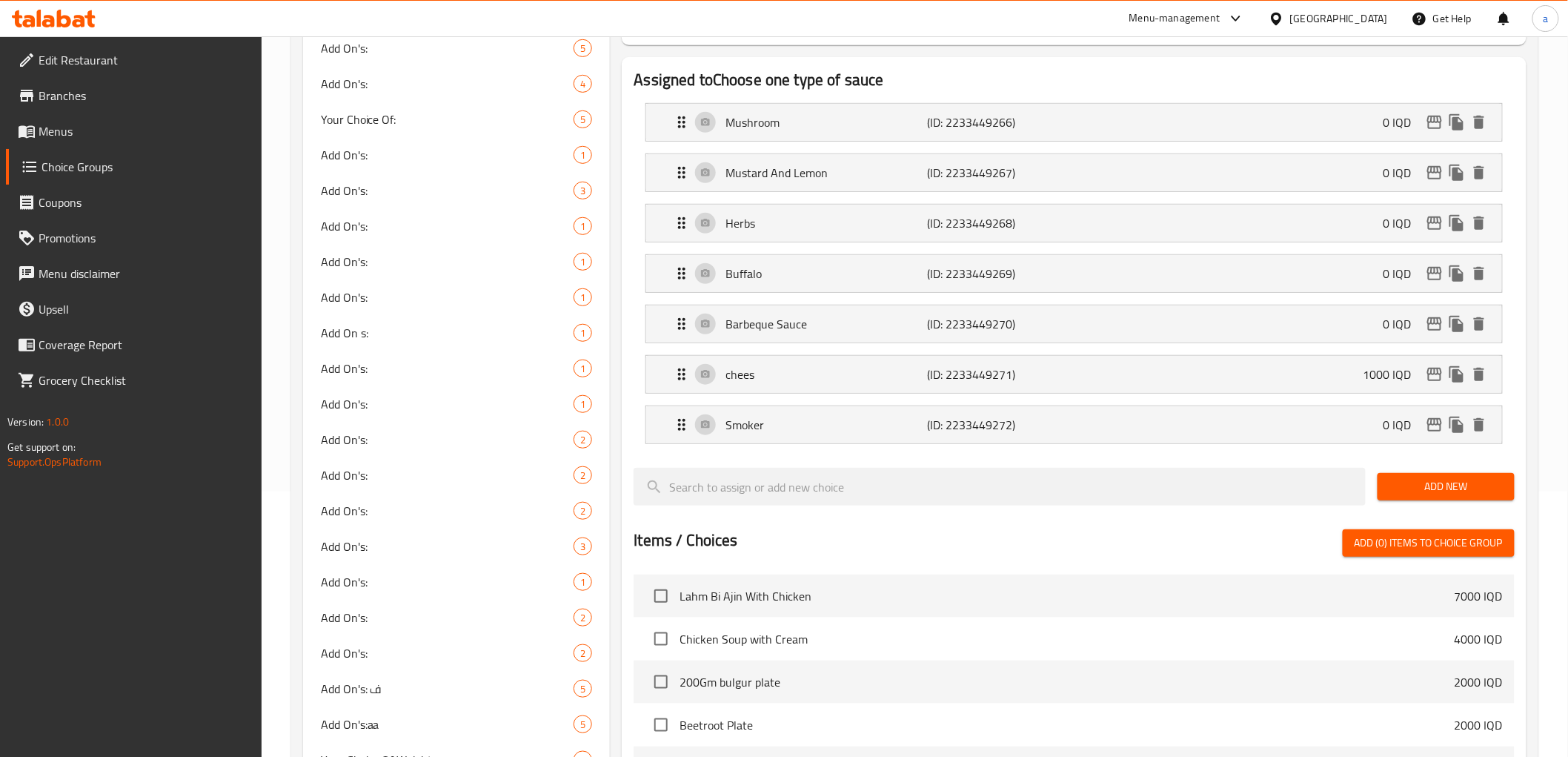
type input "سۆسی باربیکیو"
click at [754, 379] on p "chees" at bounding box center [827, 374] width 201 height 17
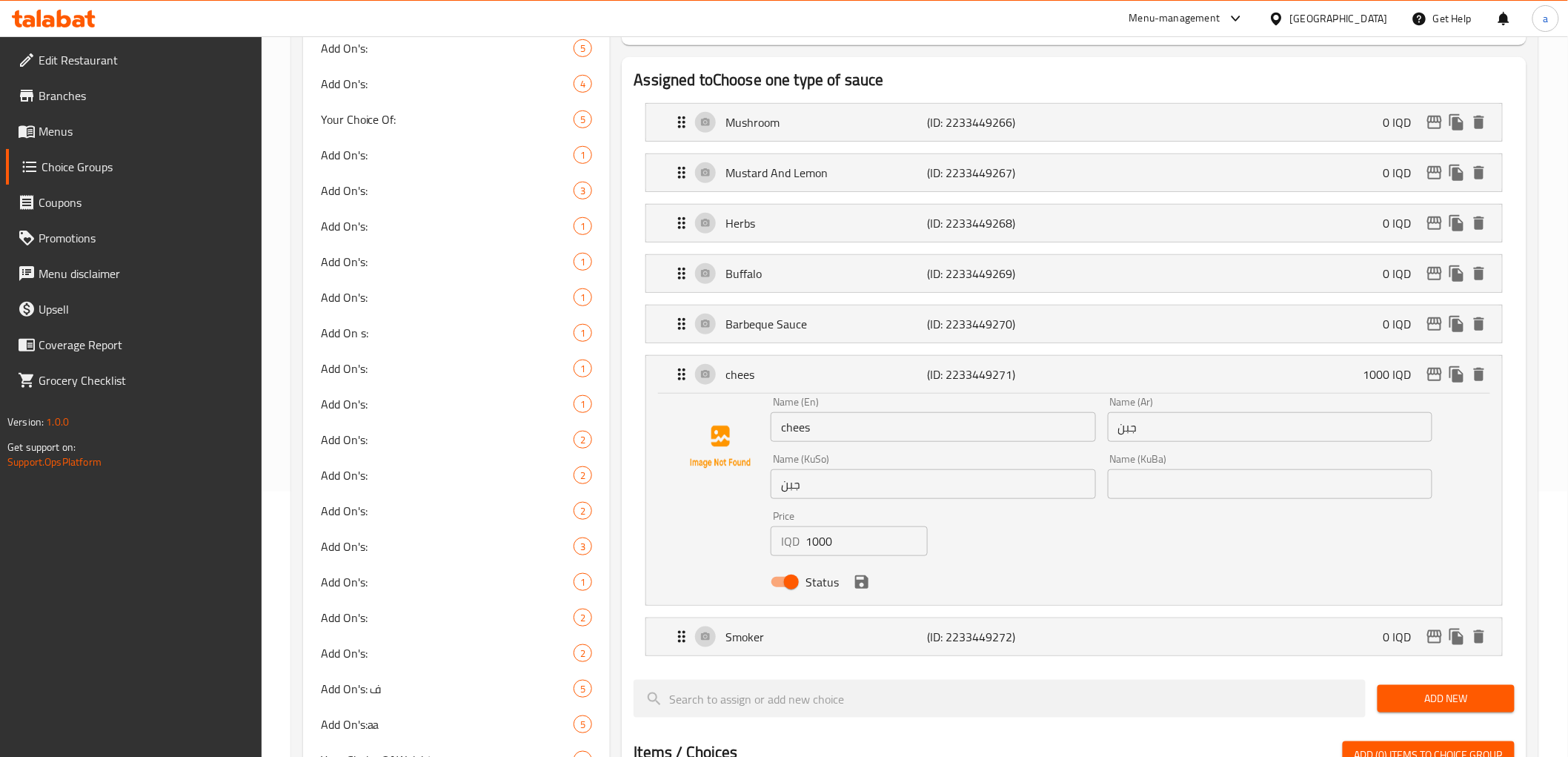
click at [788, 432] on input "chees" at bounding box center [933, 427] width 325 height 29
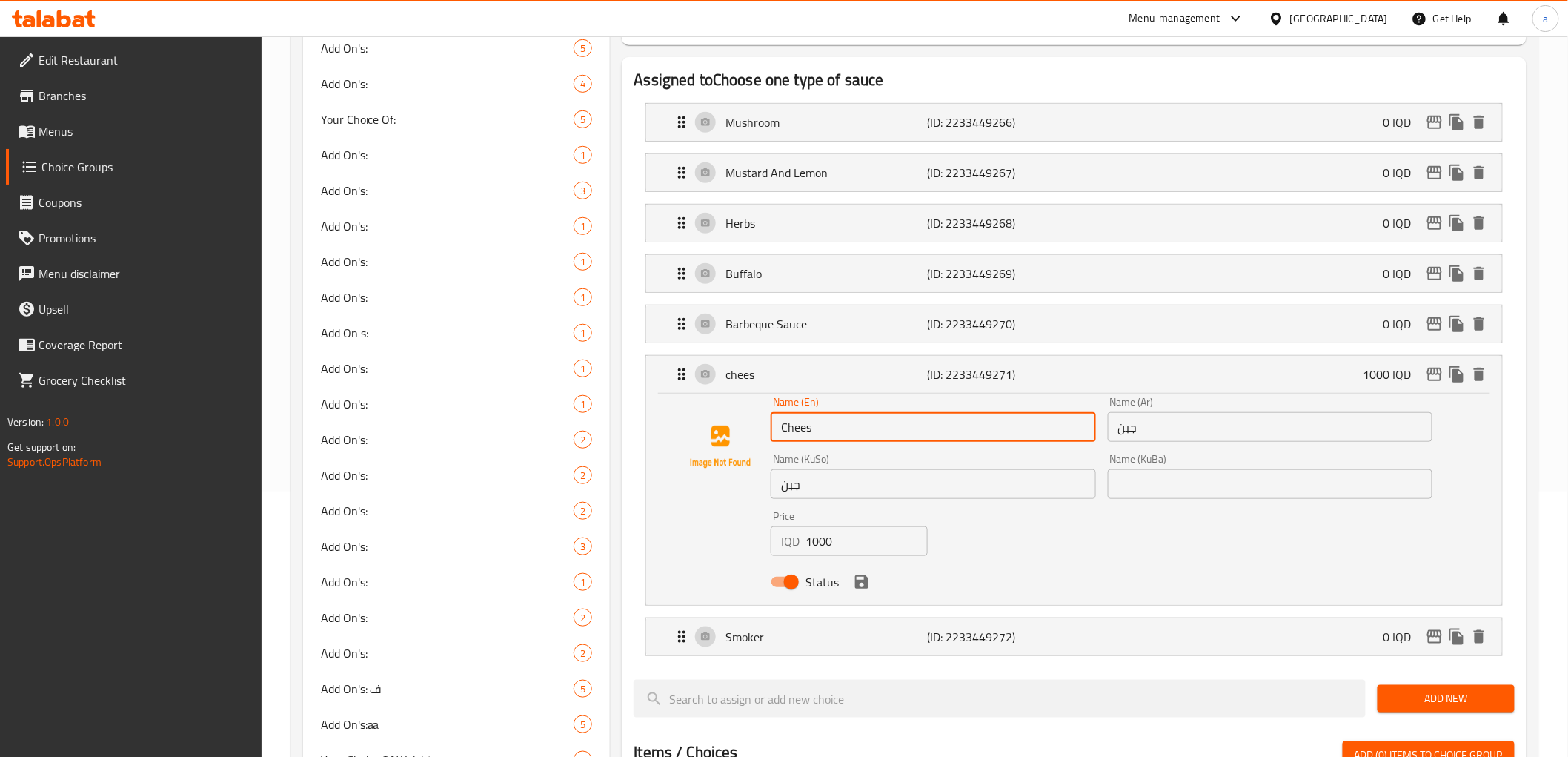
type input "Chees"
click at [837, 490] on input "جبن" at bounding box center [933, 484] width 325 height 29
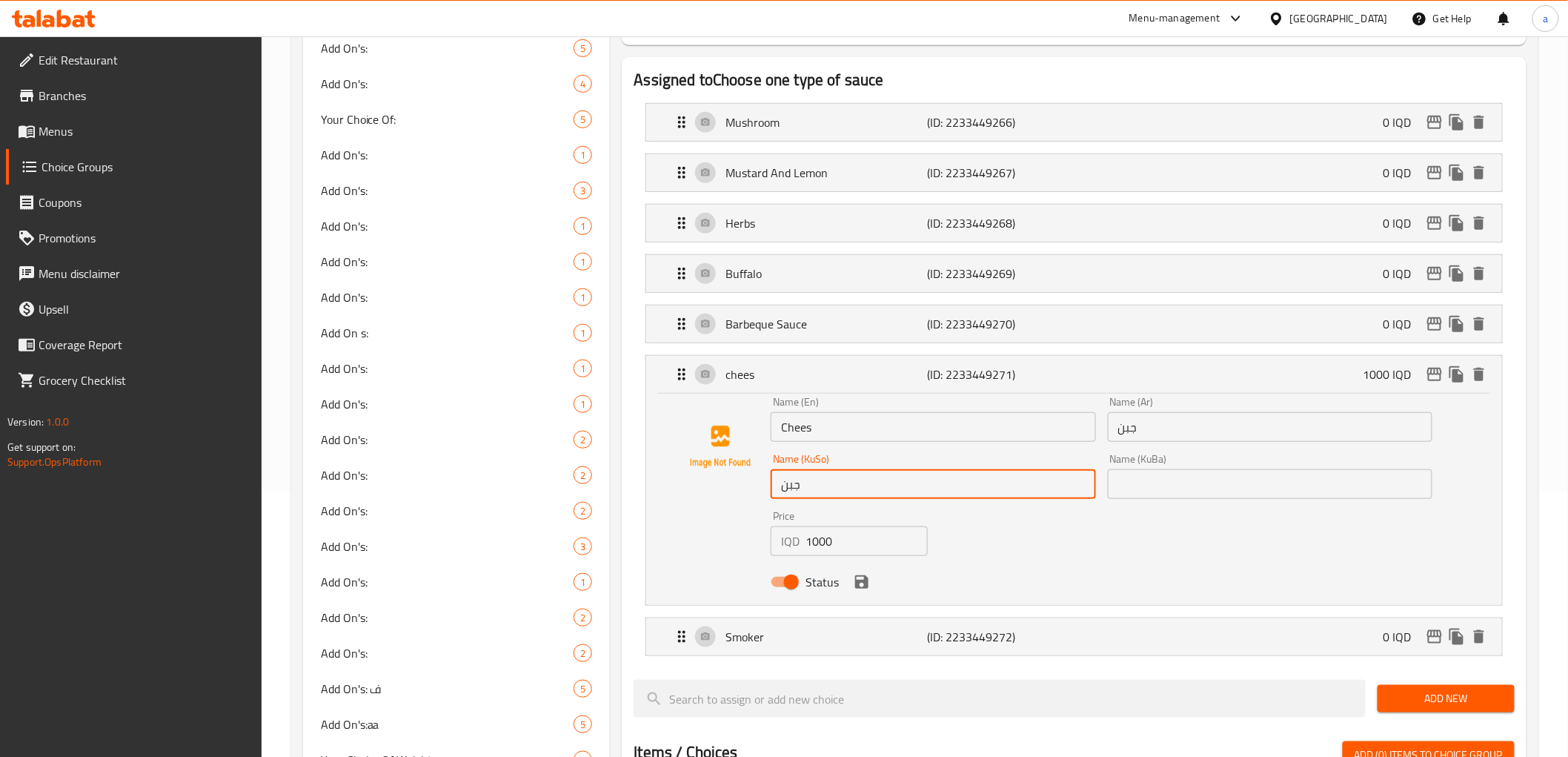
click at [837, 490] on input "جبن" at bounding box center [933, 484] width 325 height 29
click at [855, 581] on icon "save" at bounding box center [861, 581] width 17 height 17
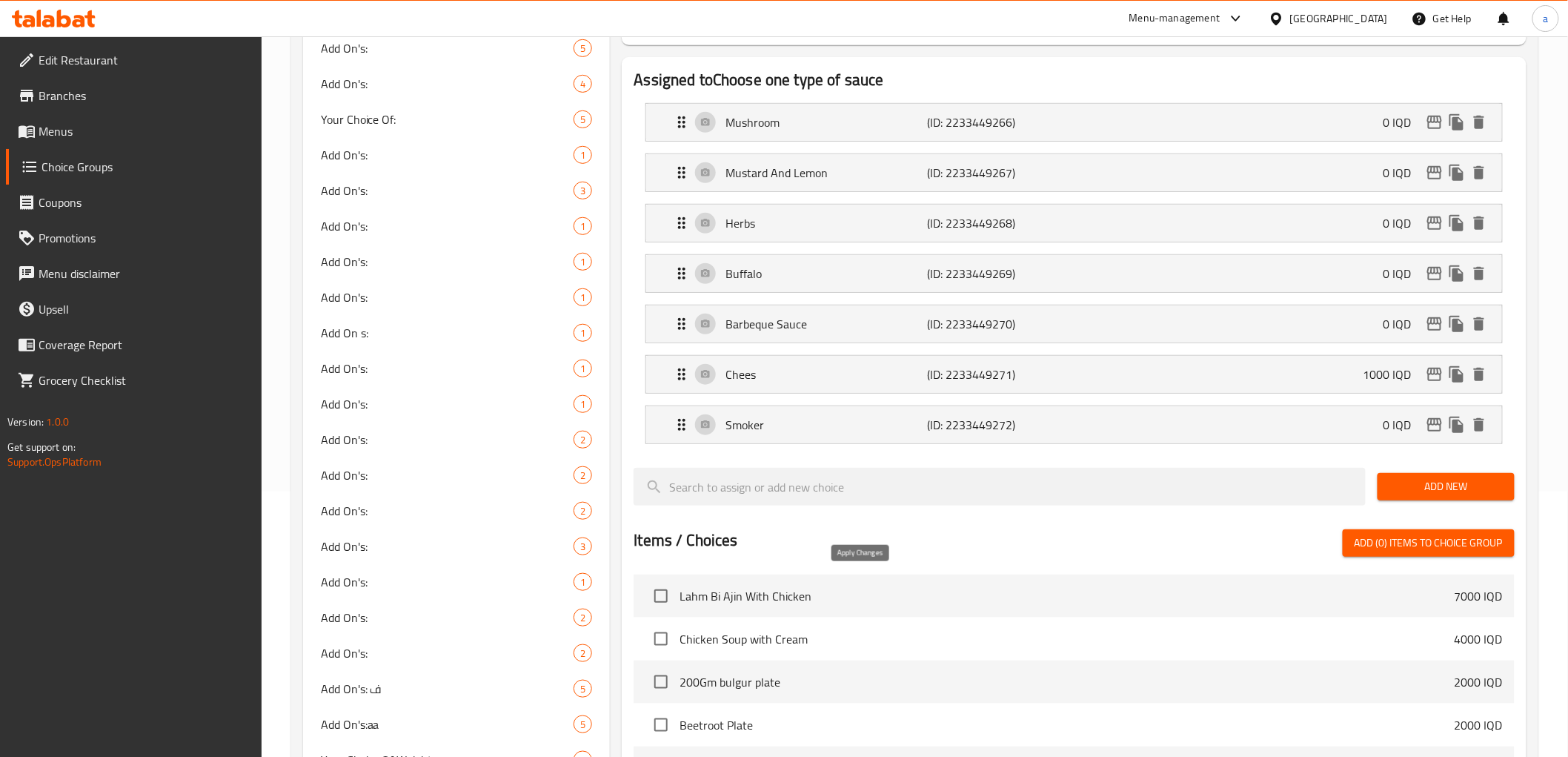
type input "پەنیر"
click at [788, 424] on p "Smoker" at bounding box center [827, 424] width 201 height 17
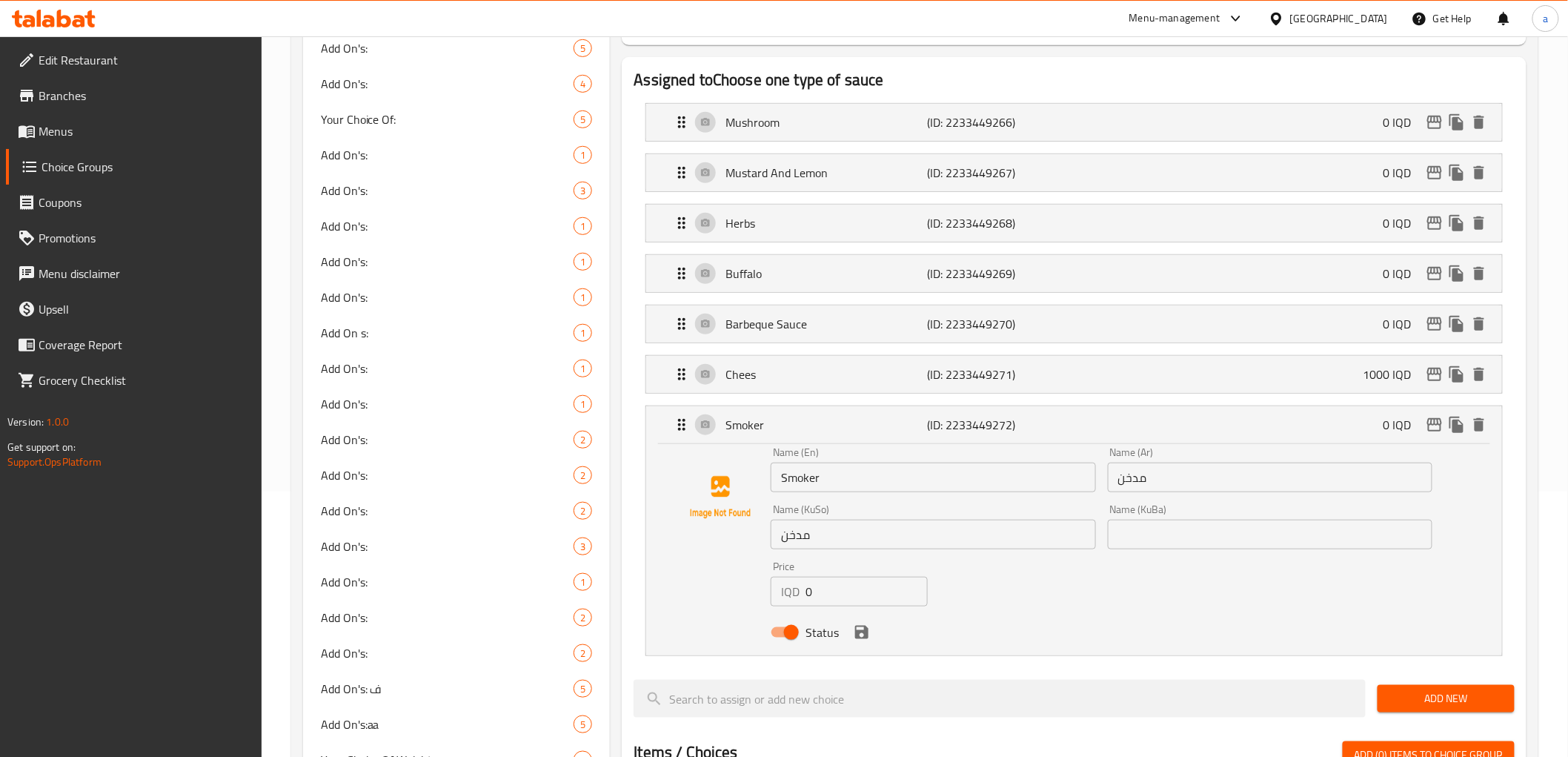
click at [827, 542] on input "مدخن" at bounding box center [933, 534] width 325 height 29
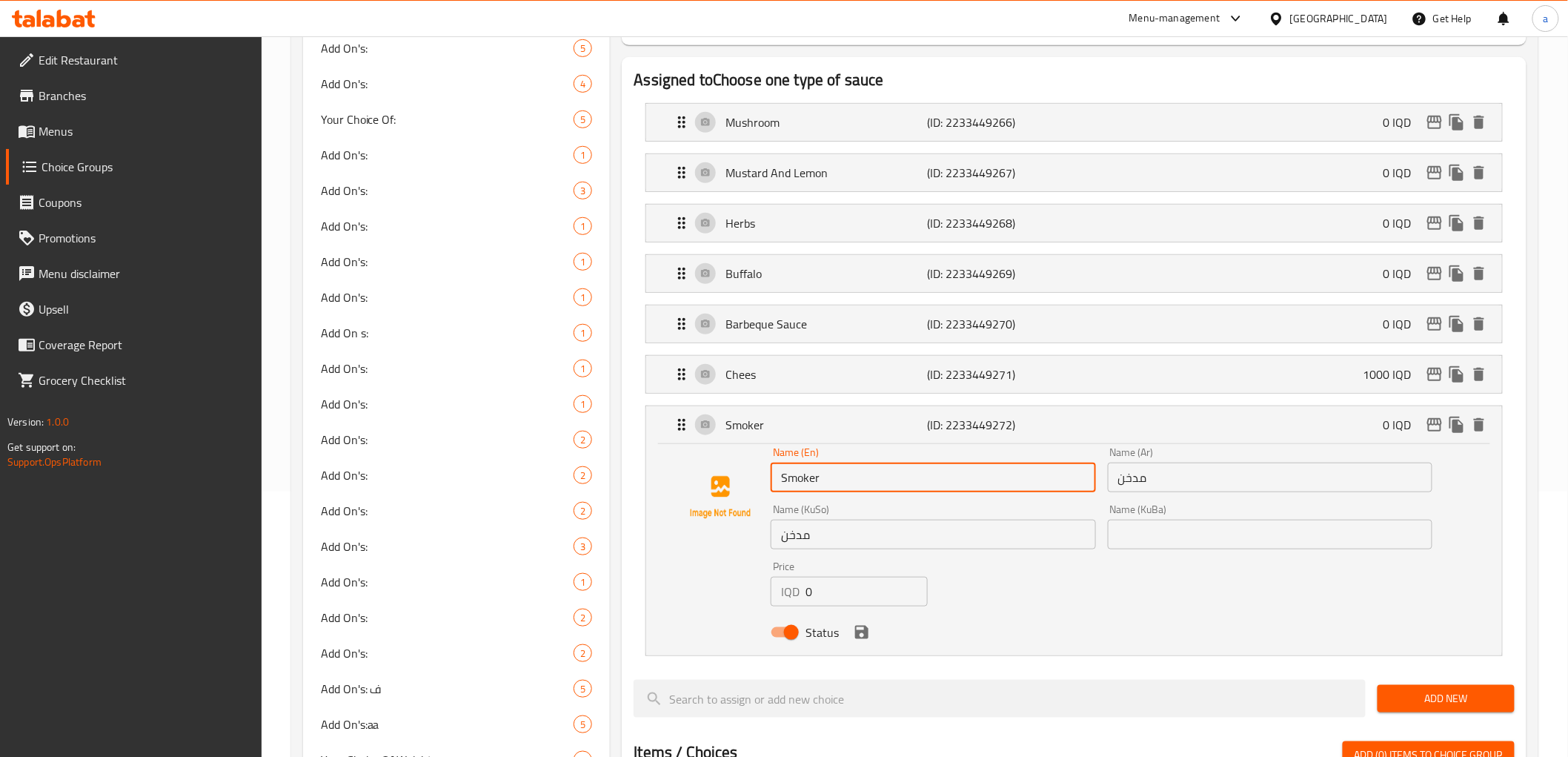
click at [856, 479] on input "Smoker" at bounding box center [933, 477] width 325 height 29
click at [806, 553] on div "Name (KuSo) مدخن Name (KuSo)" at bounding box center [933, 527] width 336 height 57
type input "Smoked"
click at [806, 539] on input "مدخن" at bounding box center [933, 534] width 325 height 29
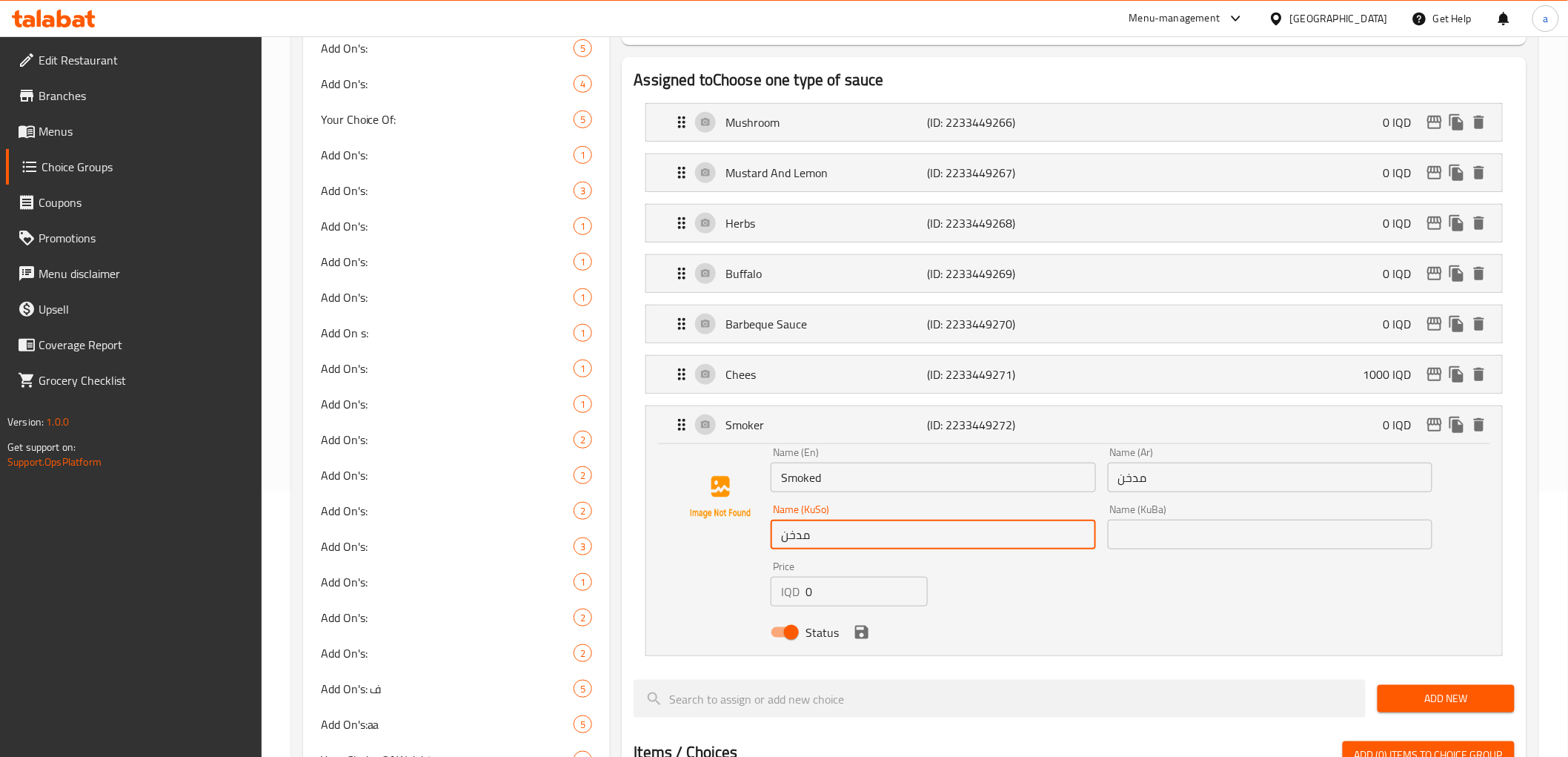
click at [806, 539] on input "مدخن" at bounding box center [933, 534] width 325 height 29
click at [856, 630] on icon "save" at bounding box center [861, 632] width 17 height 17
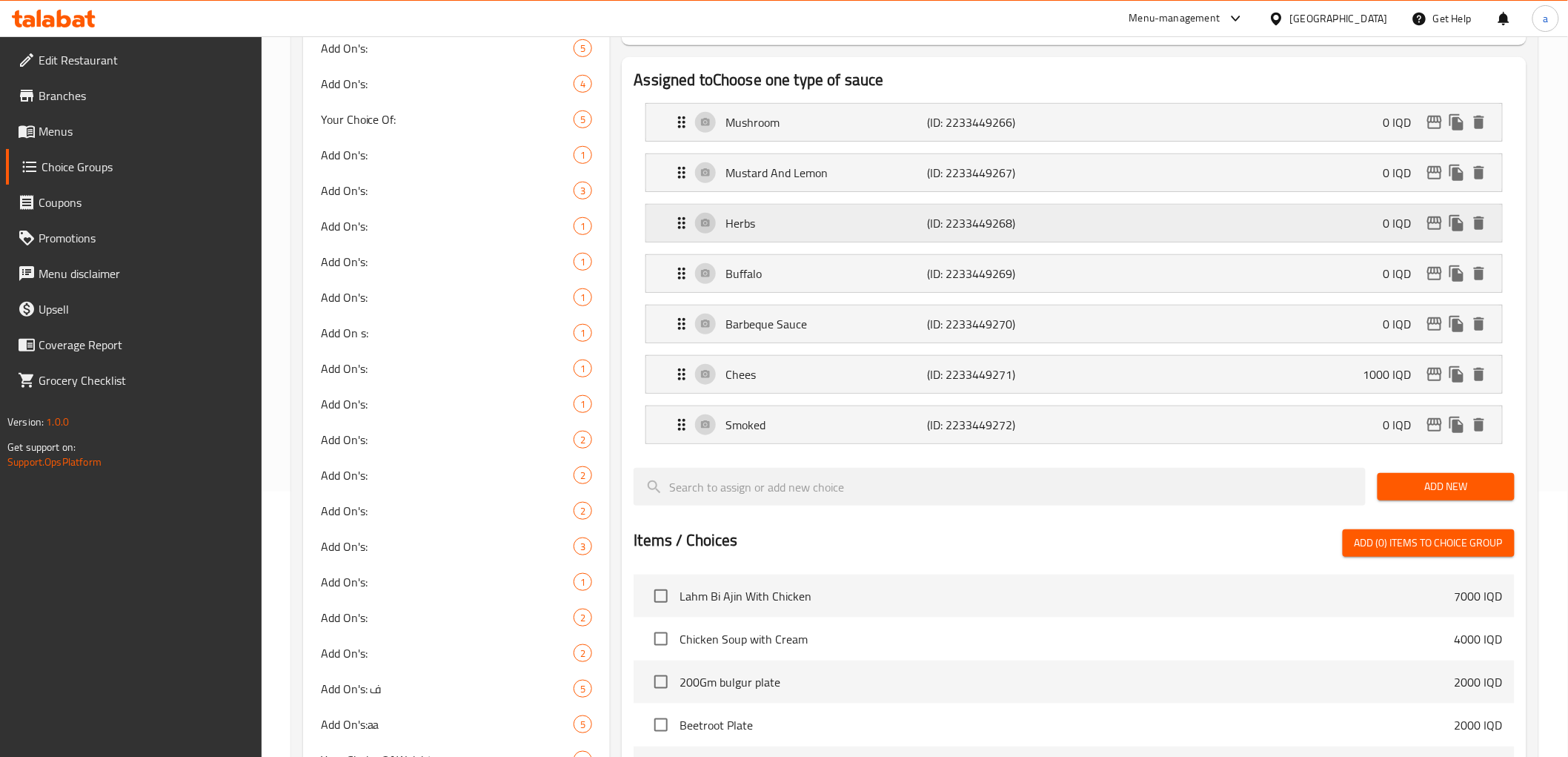
type input "مودەخەن"
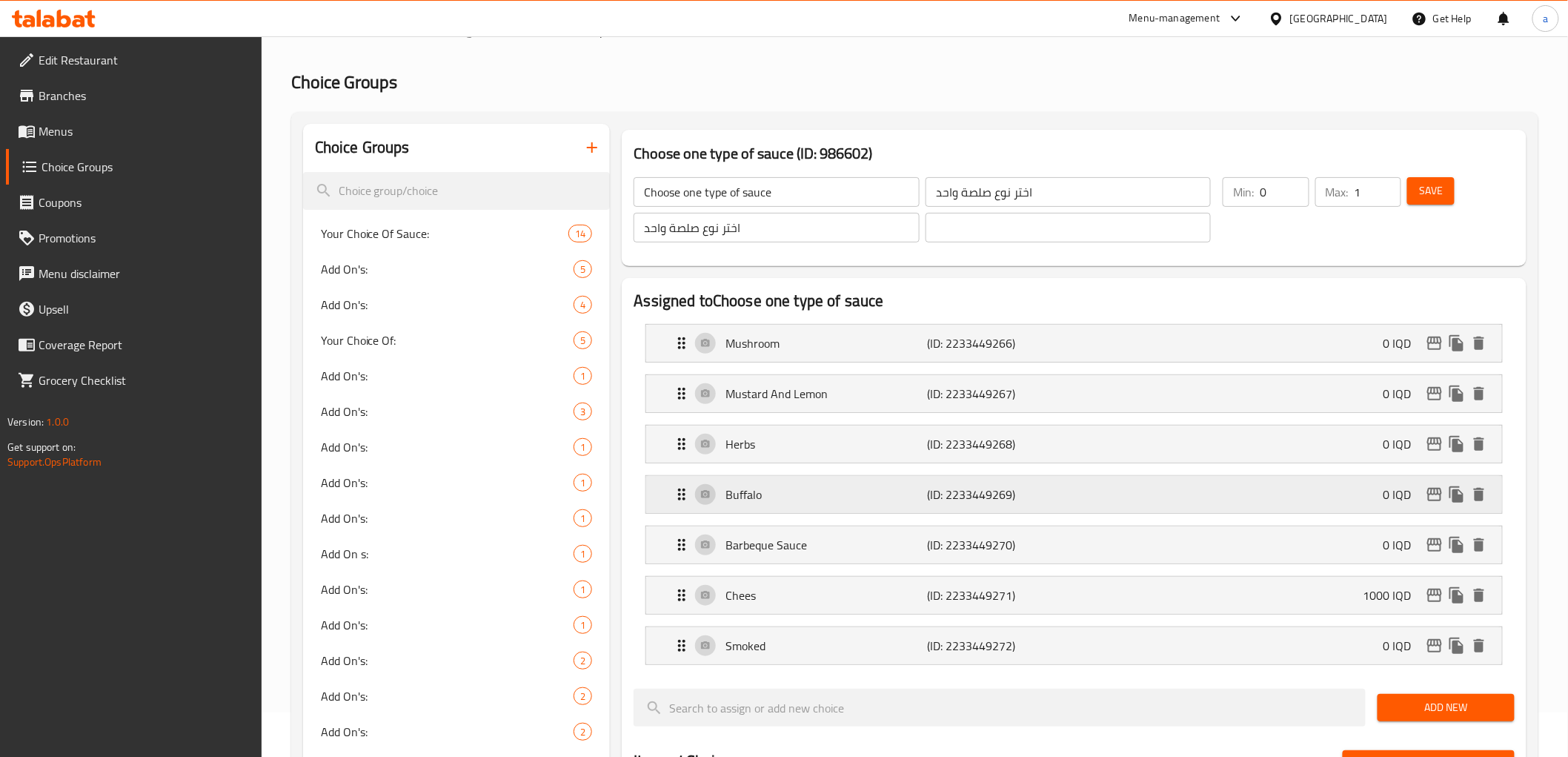
scroll to position [0, 0]
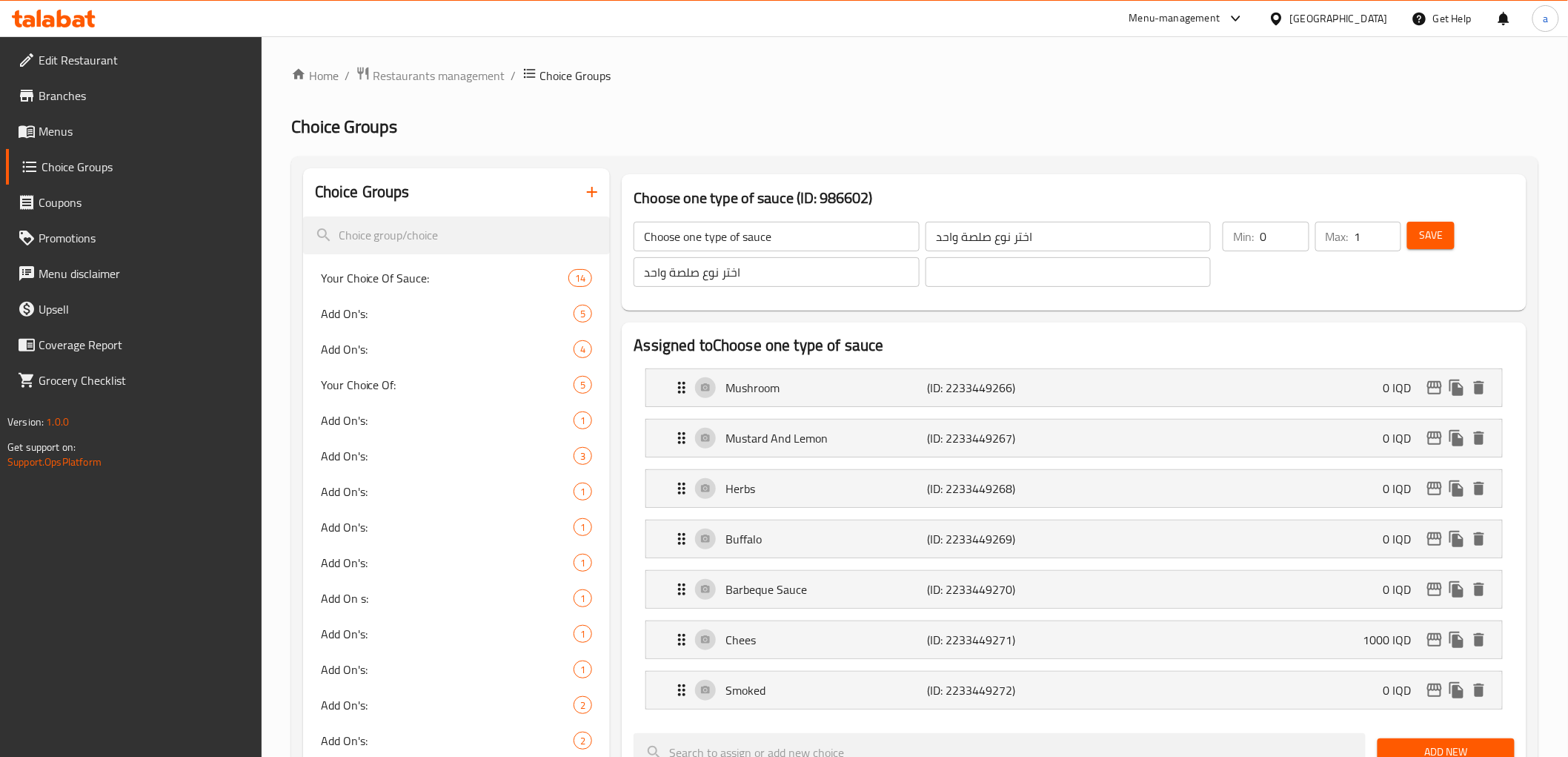
click at [690, 234] on input "Choose one type of sauce" at bounding box center [776, 236] width 285 height 29
type input "Choose One Type Of Sauce"
click at [824, 268] on input "اختر نوع صلصة واحد" at bounding box center [776, 272] width 285 height 29
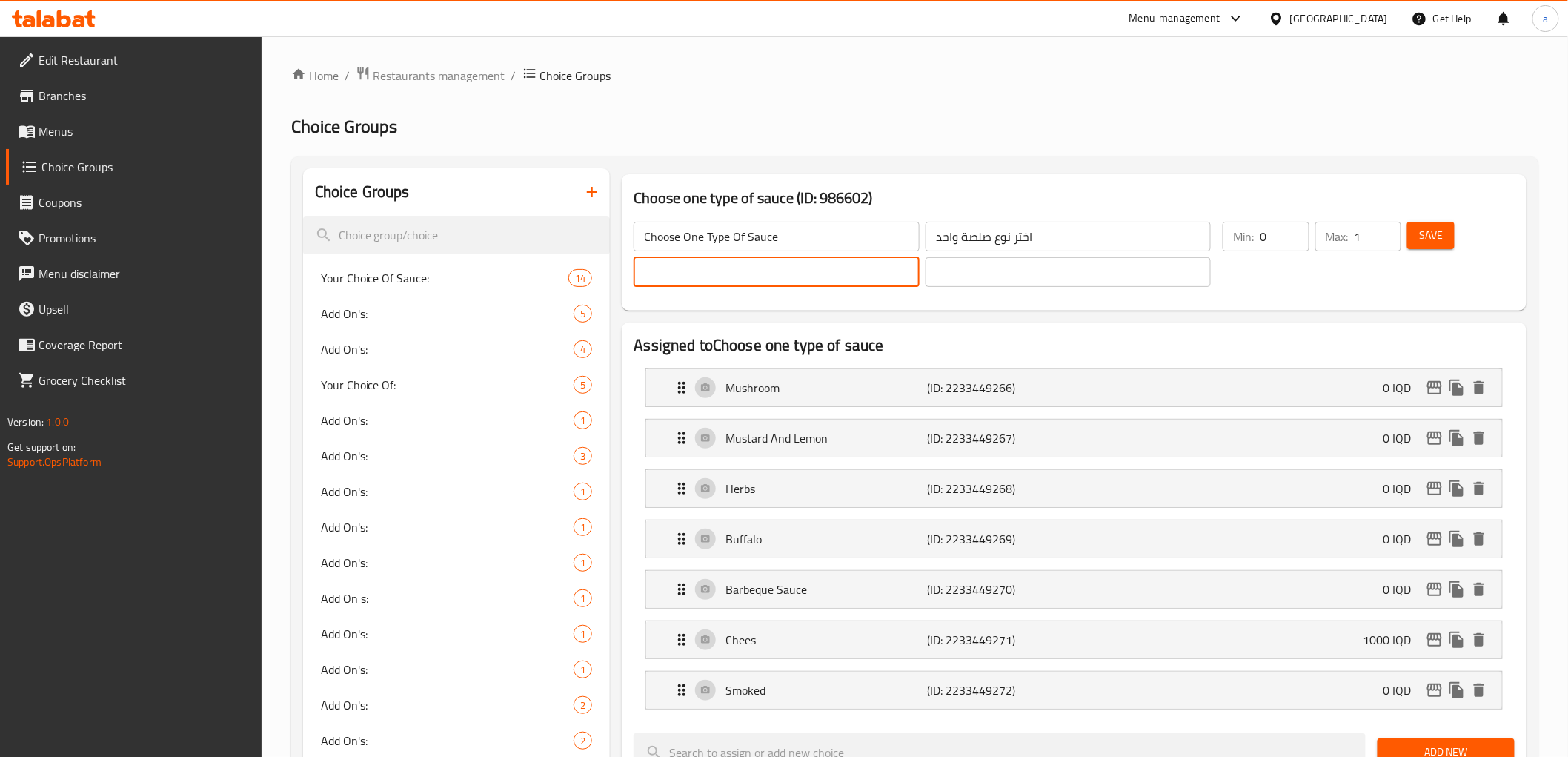
type input "ی"
type input "یەک جۆری سۆس هەڵبژێرە"
click at [1436, 240] on span "Save" at bounding box center [1431, 235] width 24 height 18
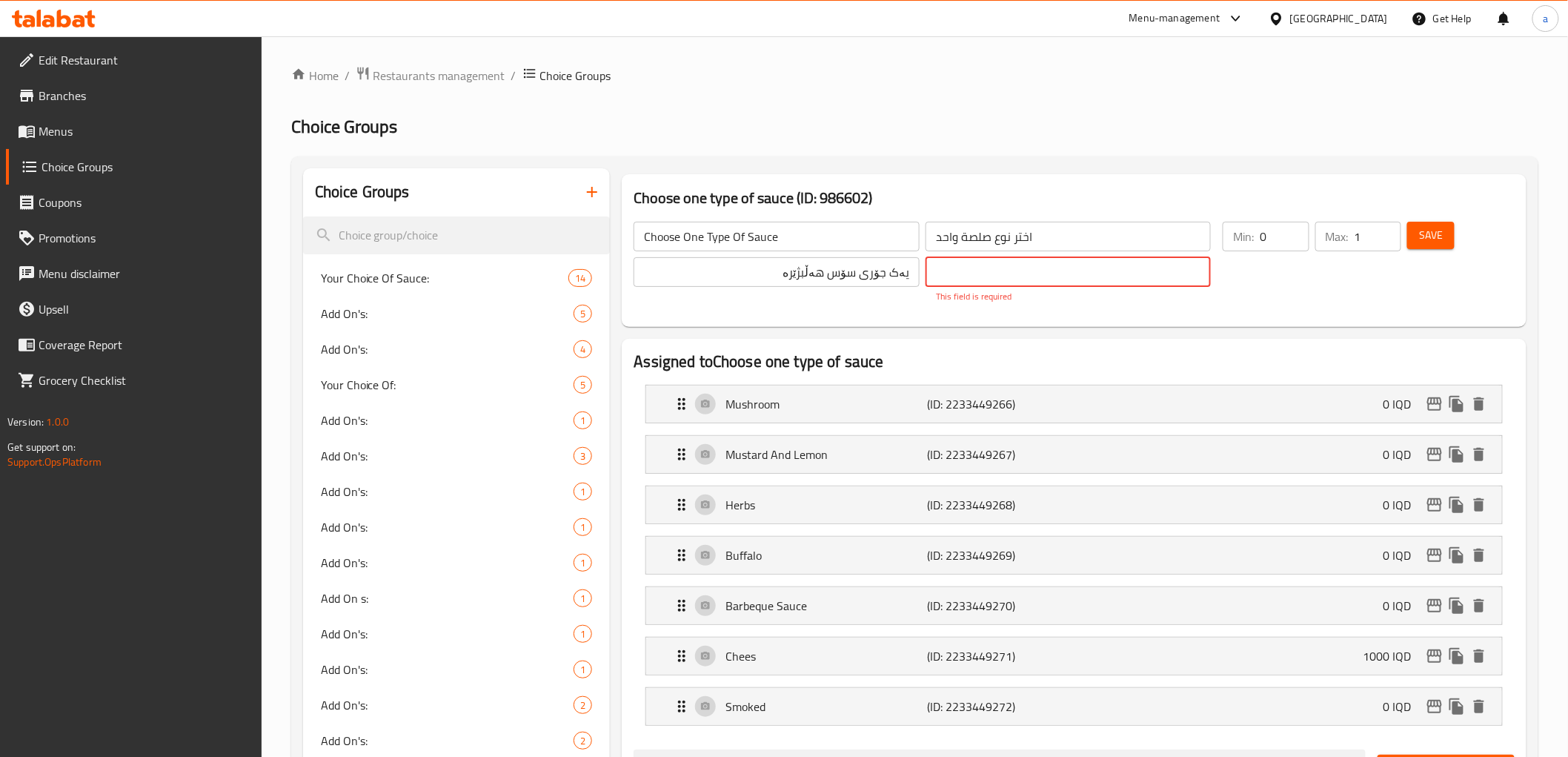
click at [971, 277] on input "text" at bounding box center [1068, 272] width 285 height 29
drag, startPoint x: 756, startPoint y: 272, endPoint x: 923, endPoint y: 278, distance: 167.1
click at [923, 278] on div "Choose One Type Of Sauce ​ اختر نوع صلصة واحد ​ یەک جۆری سۆس هەڵبژێرە ​ ​ This …" at bounding box center [922, 262] width 595 height 100
click at [994, 280] on input "text" at bounding box center [1068, 272] width 285 height 29
paste input "یەک جۆری سۆس هەڵبژێرە"
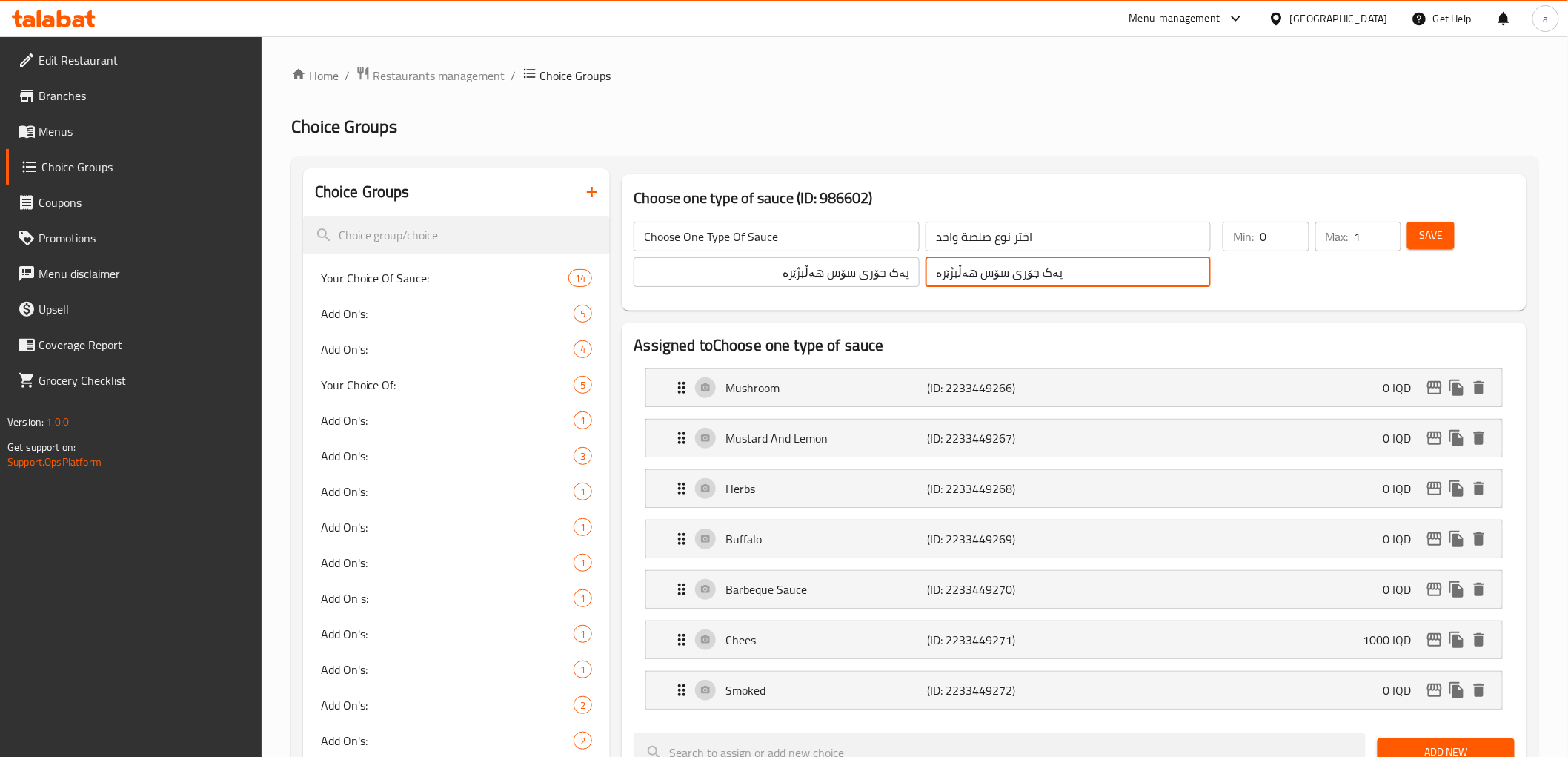
type input "یەک جۆری سۆس هەڵبژێرە"
click at [993, 186] on h3 "Choose one type of sauce (ID: 986602)" at bounding box center [1073, 197] width 880 height 24
click at [1442, 233] on span "Save" at bounding box center [1431, 235] width 24 height 18
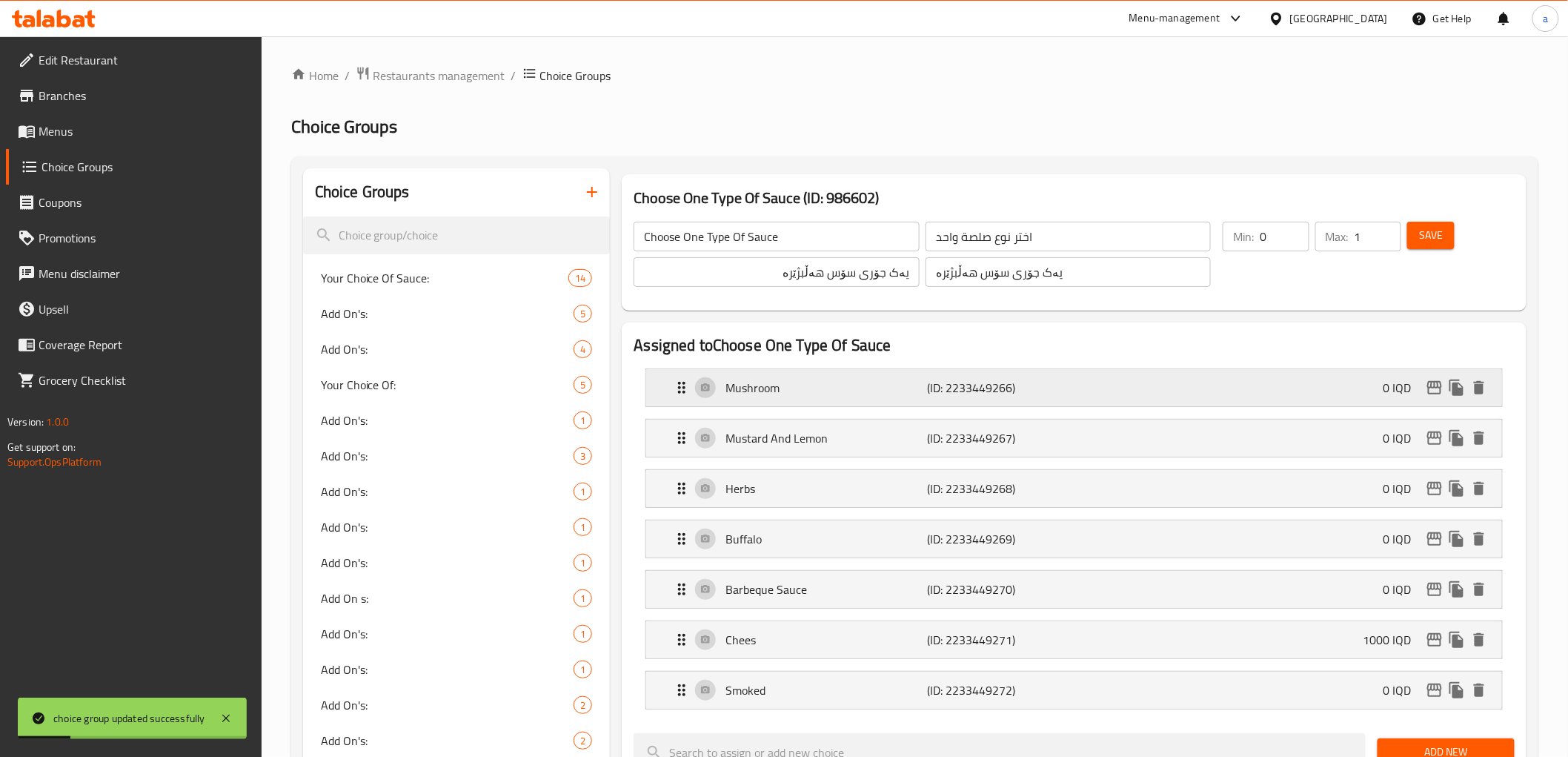
click at [753, 381] on p "Mushroom" at bounding box center [827, 387] width 201 height 17
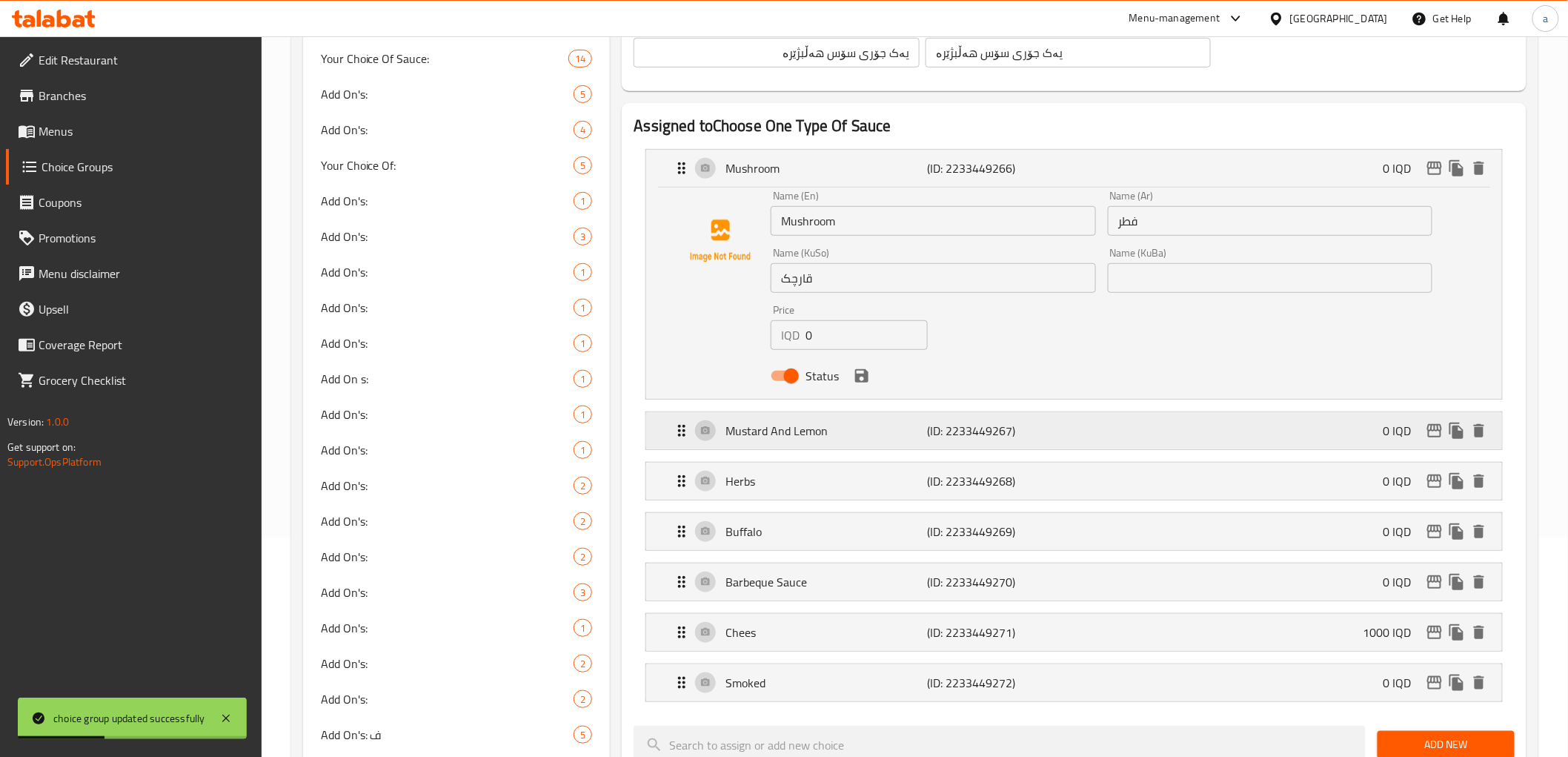
click at [764, 436] on p "Mustard And Lemon" at bounding box center [827, 430] width 201 height 17
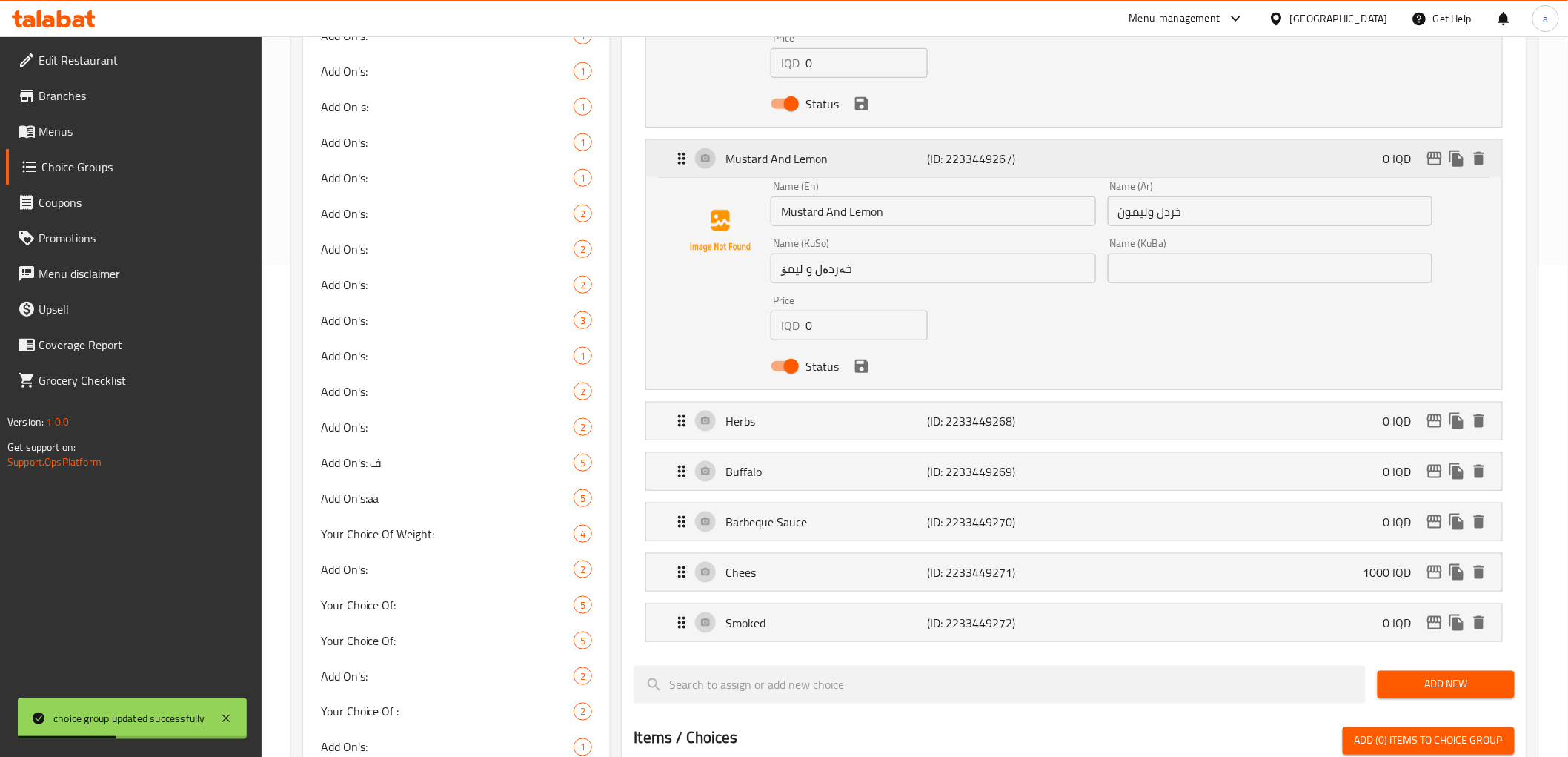
scroll to position [658, 0]
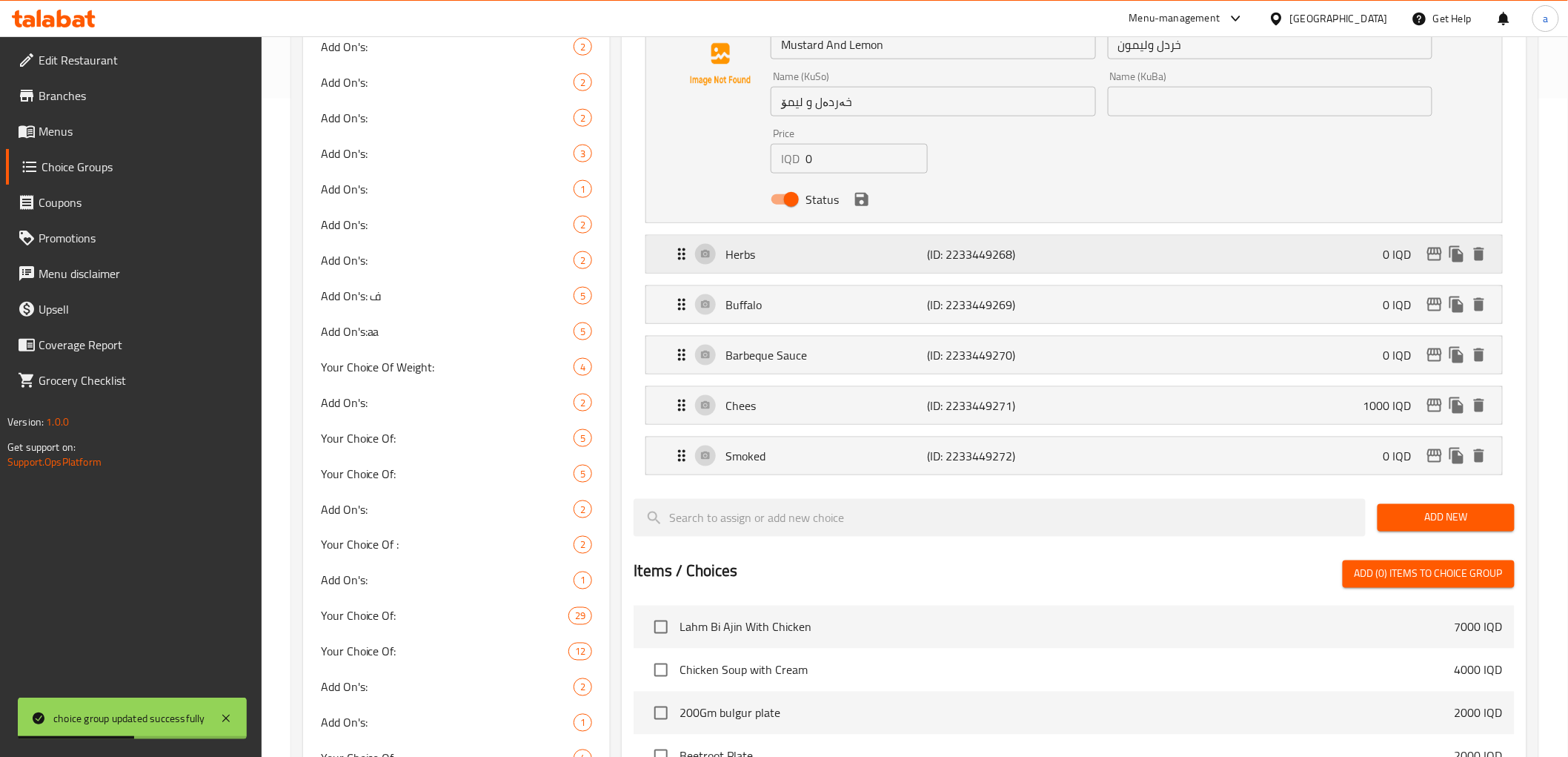
click at [742, 270] on div "Herbs (ID: 2233449268) 0 IQD" at bounding box center [1078, 254] width 811 height 37
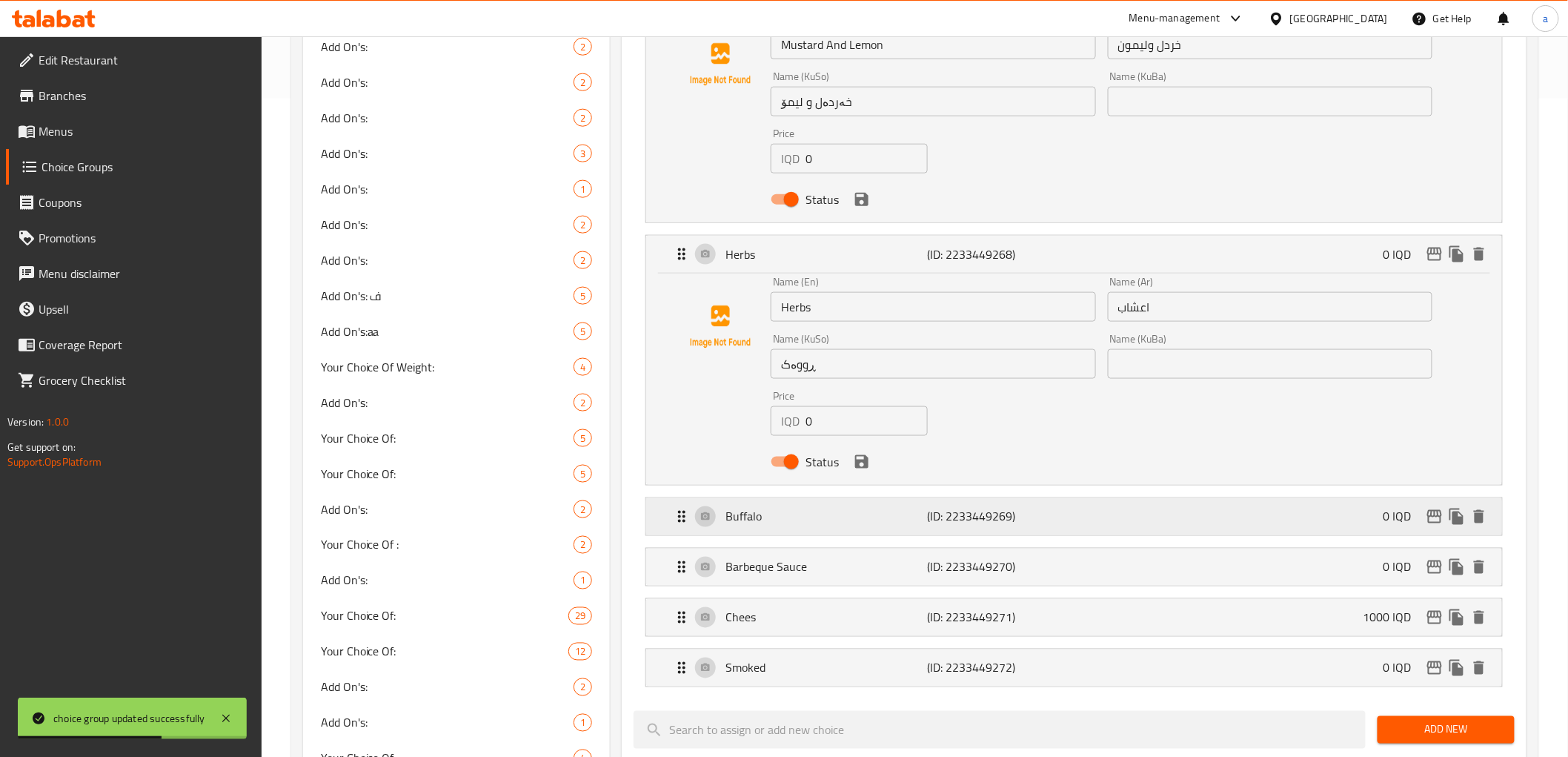
click at [767, 506] on div "Buffalo (ID: 2233449269) 0 IQD" at bounding box center [1078, 517] width 811 height 37
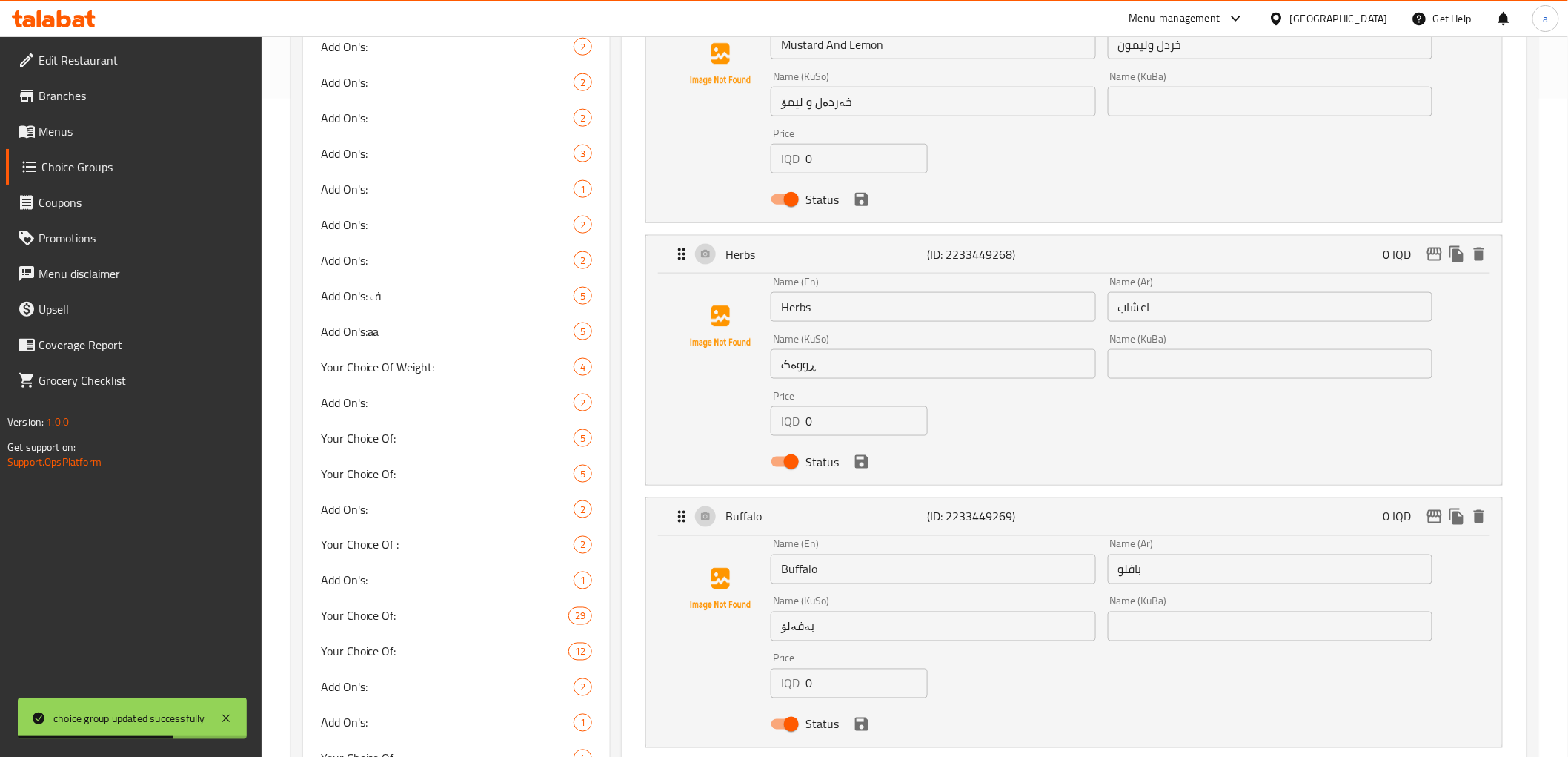
scroll to position [879, 0]
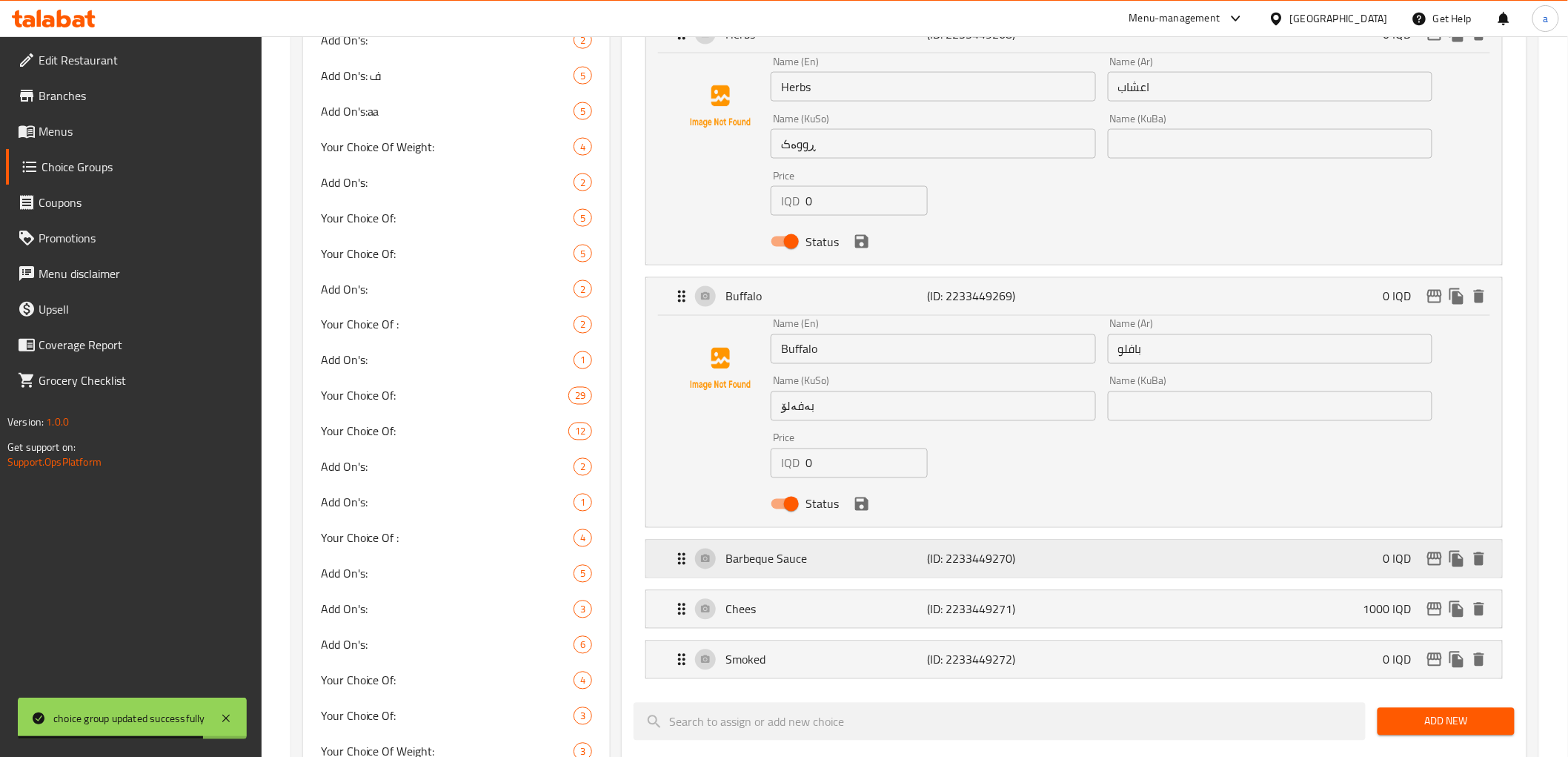
click at [759, 553] on p "Barbeque Sauce" at bounding box center [827, 558] width 201 height 17
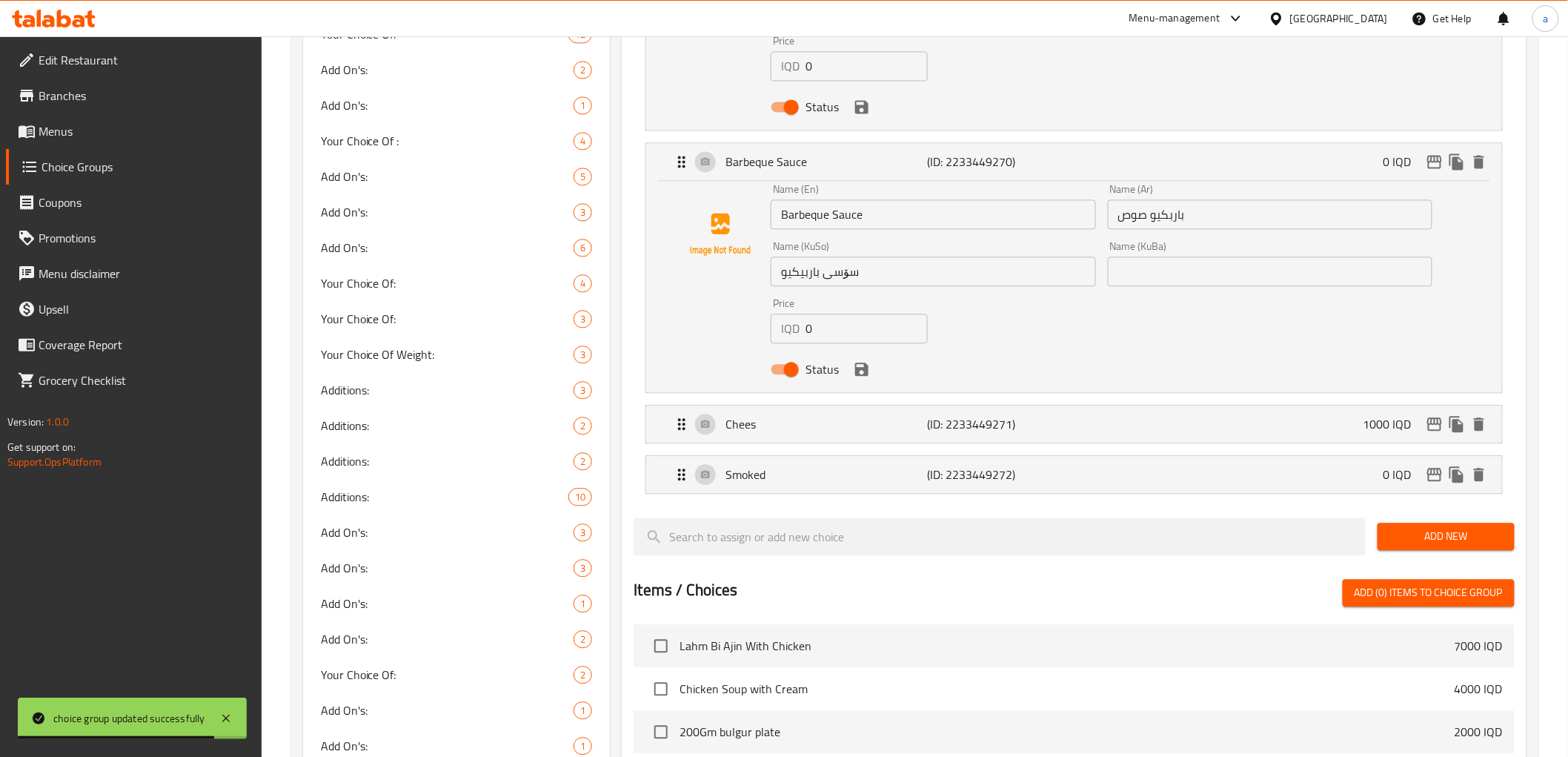
scroll to position [1317, 0]
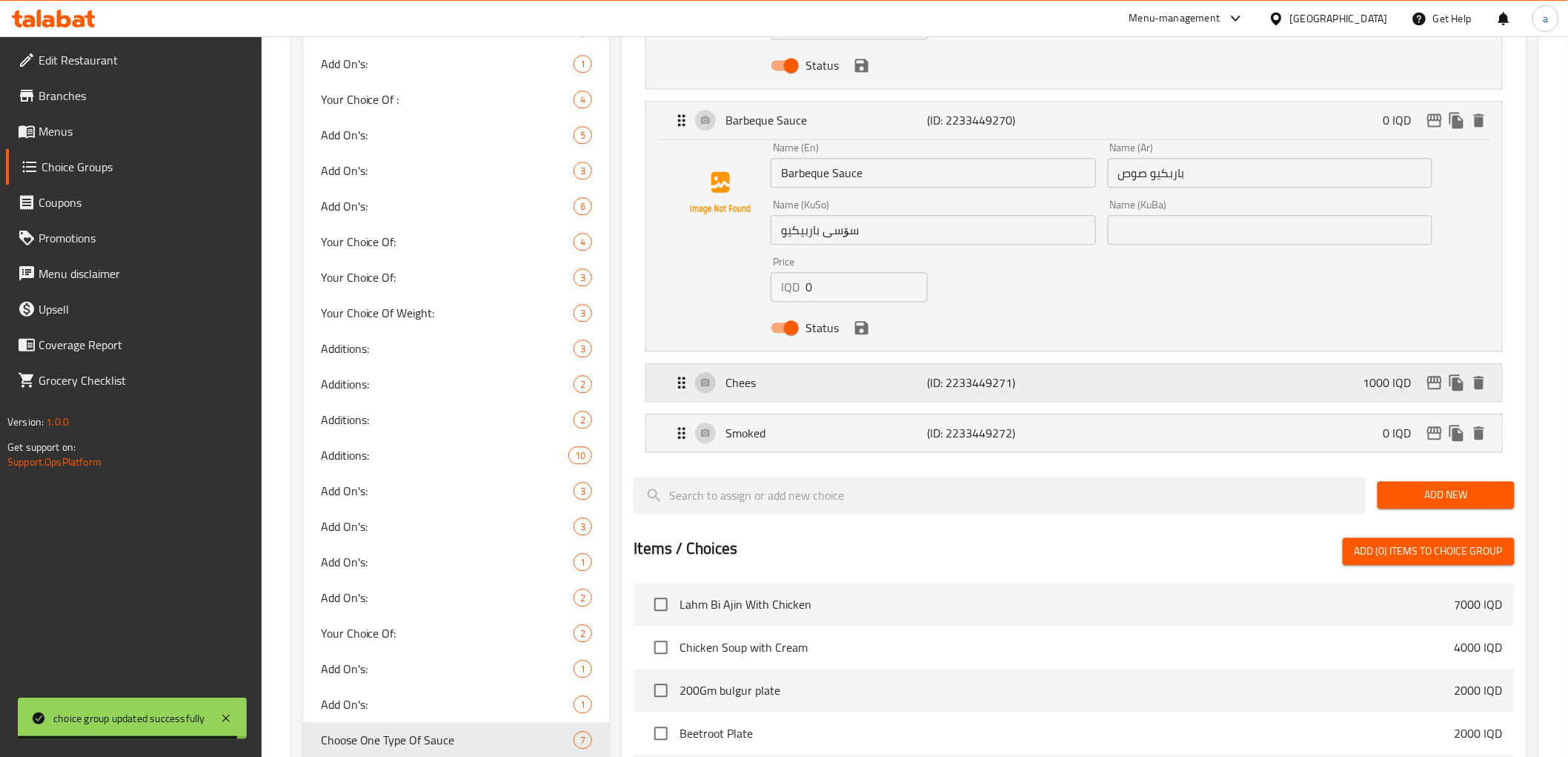
click at [757, 387] on p "Chees" at bounding box center [827, 382] width 201 height 17
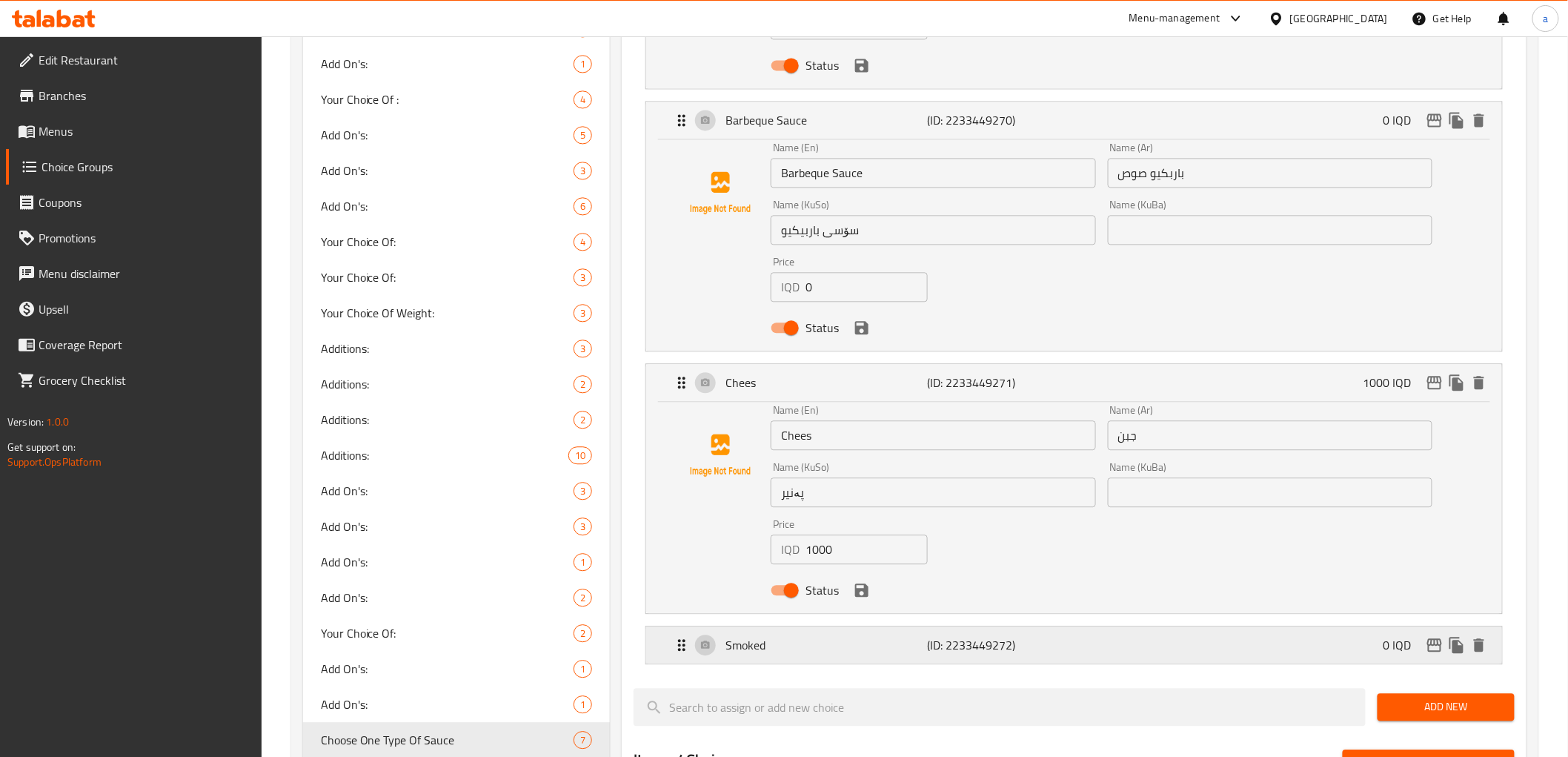
click at [760, 643] on p "Smoked" at bounding box center [827, 644] width 201 height 17
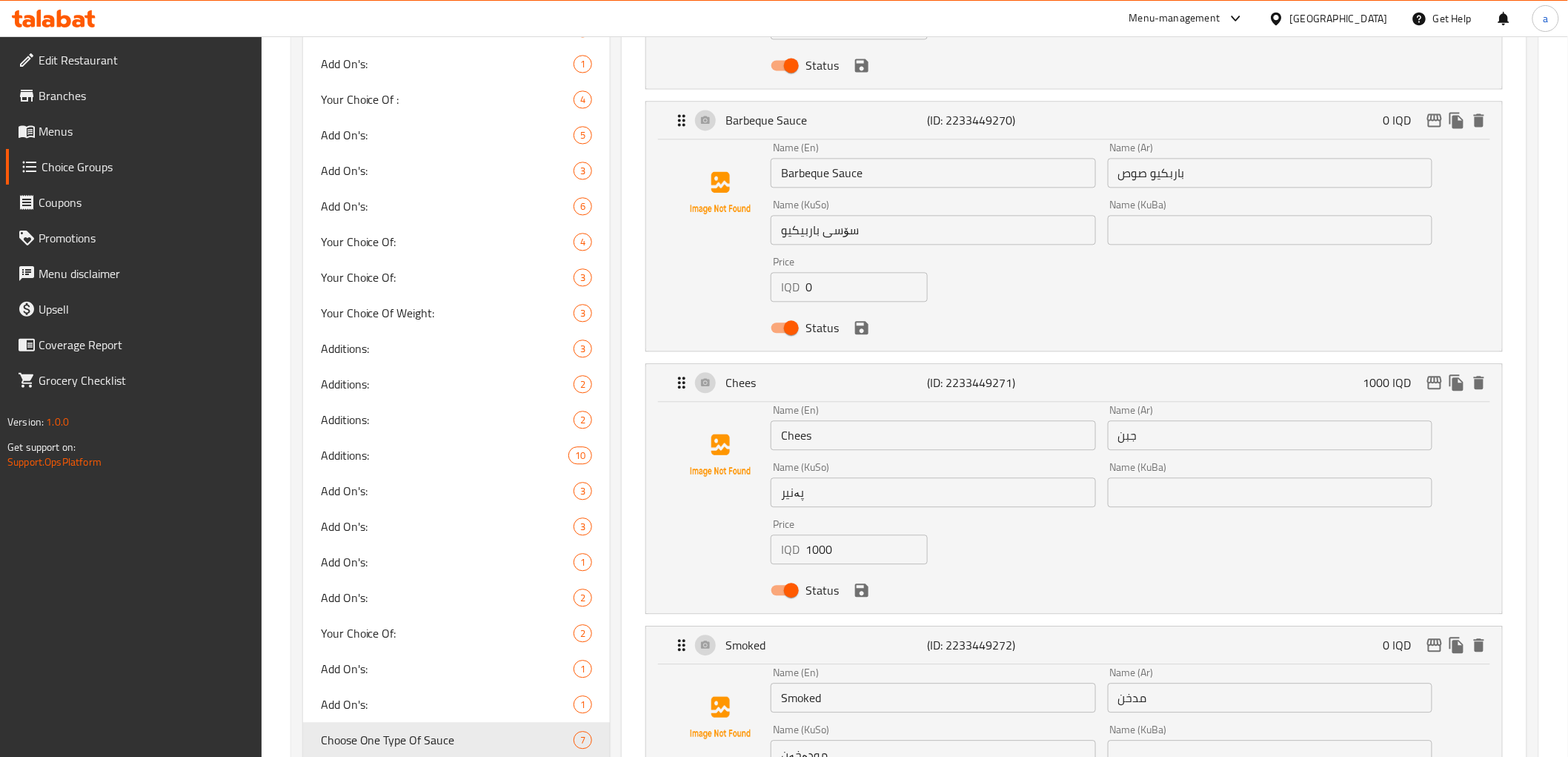
click at [855, 432] on input "Chees" at bounding box center [933, 435] width 325 height 29
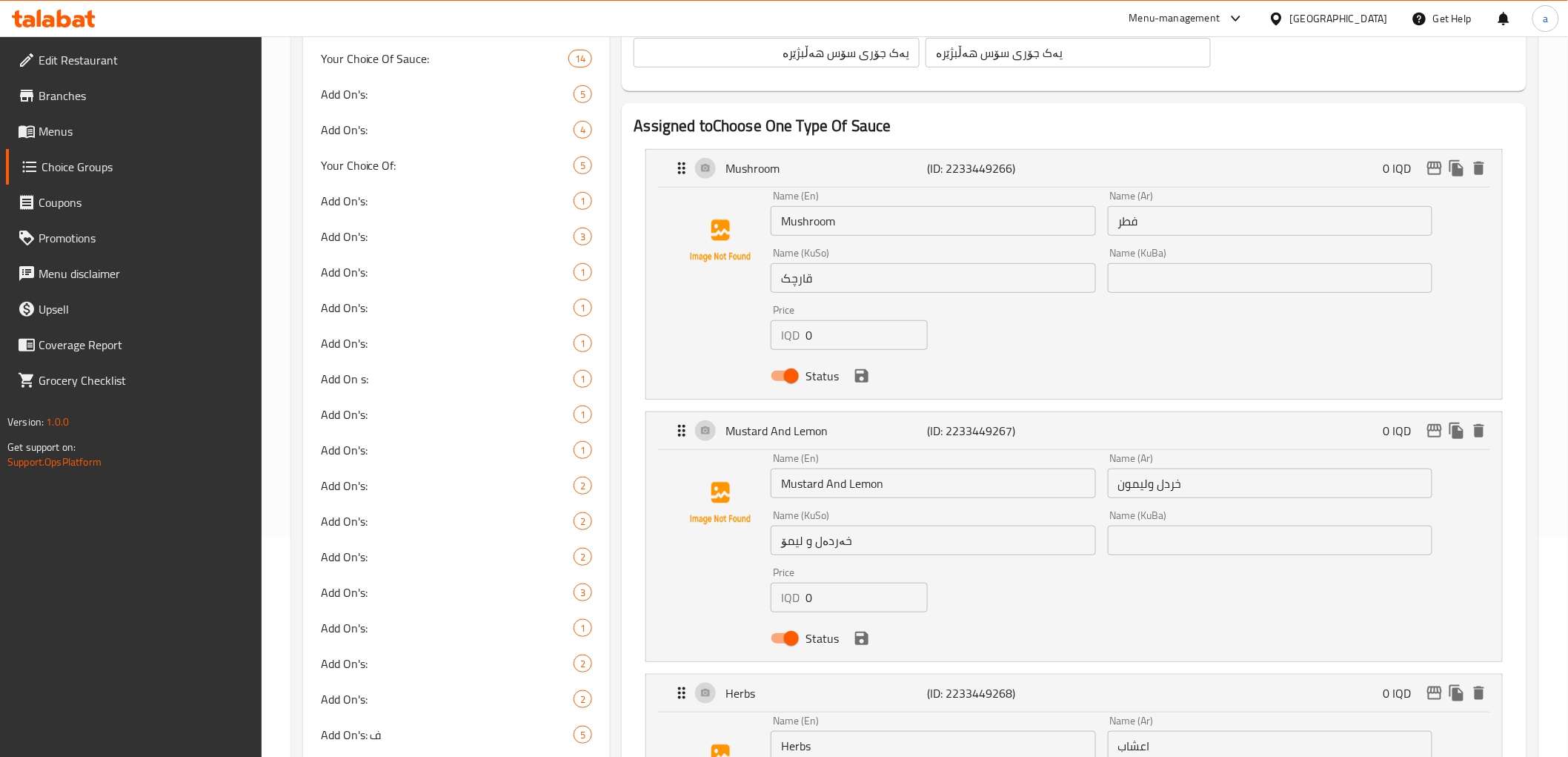
scroll to position [0, 0]
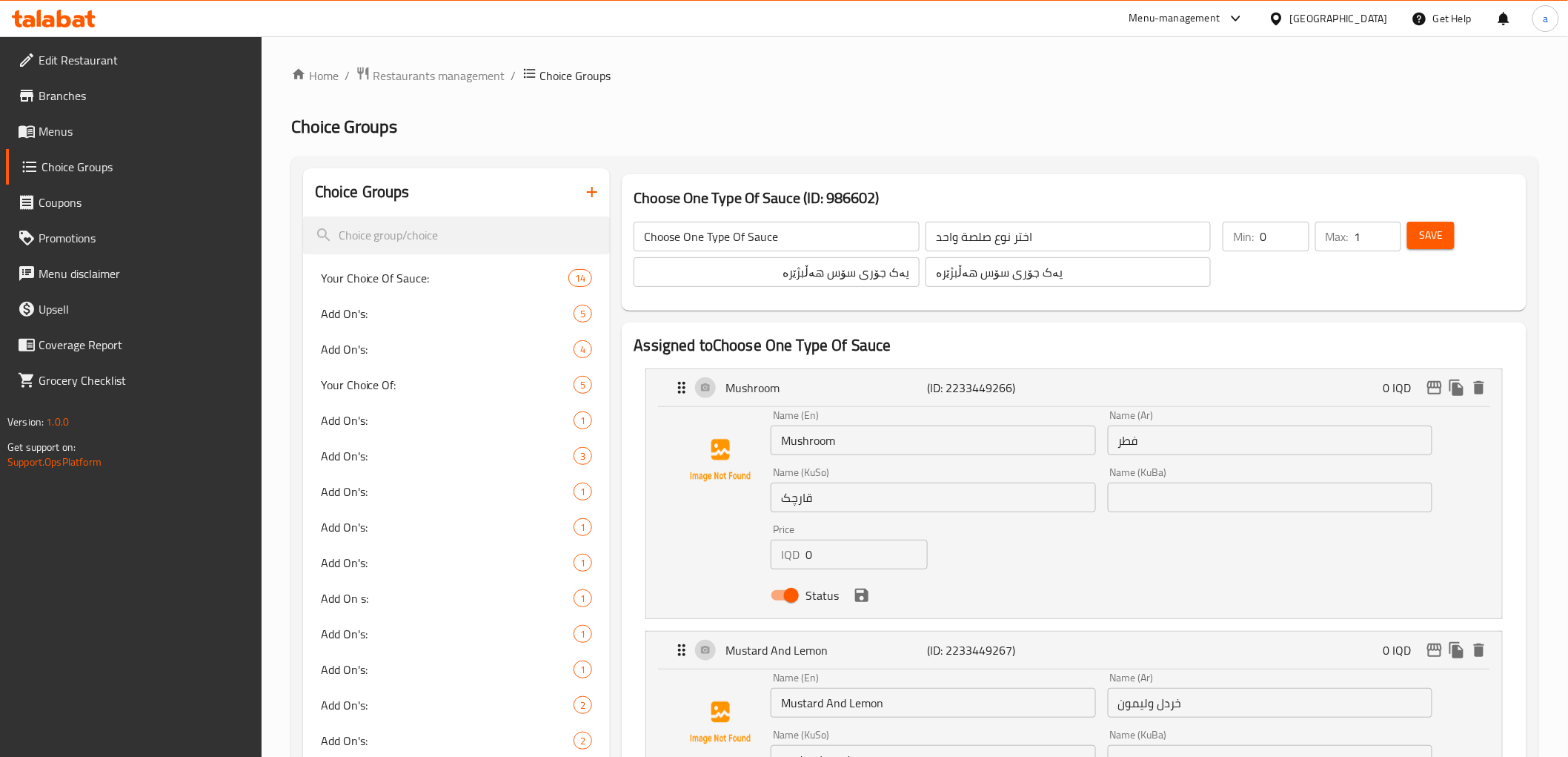
type input "Cheese"
click at [1431, 224] on button "Save" at bounding box center [1431, 235] width 48 height 27
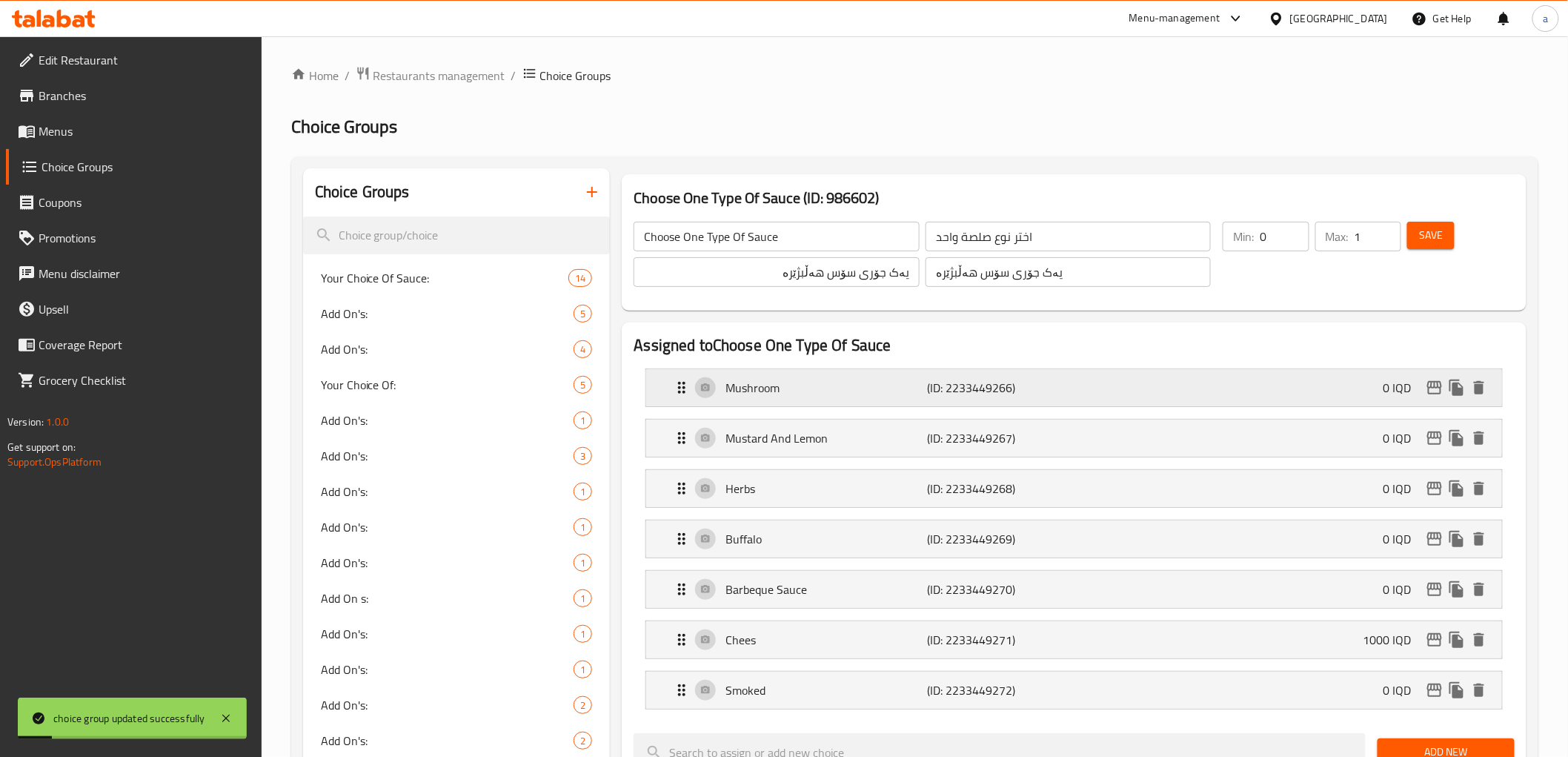
click at [776, 381] on p "Mushroom" at bounding box center [827, 387] width 201 height 17
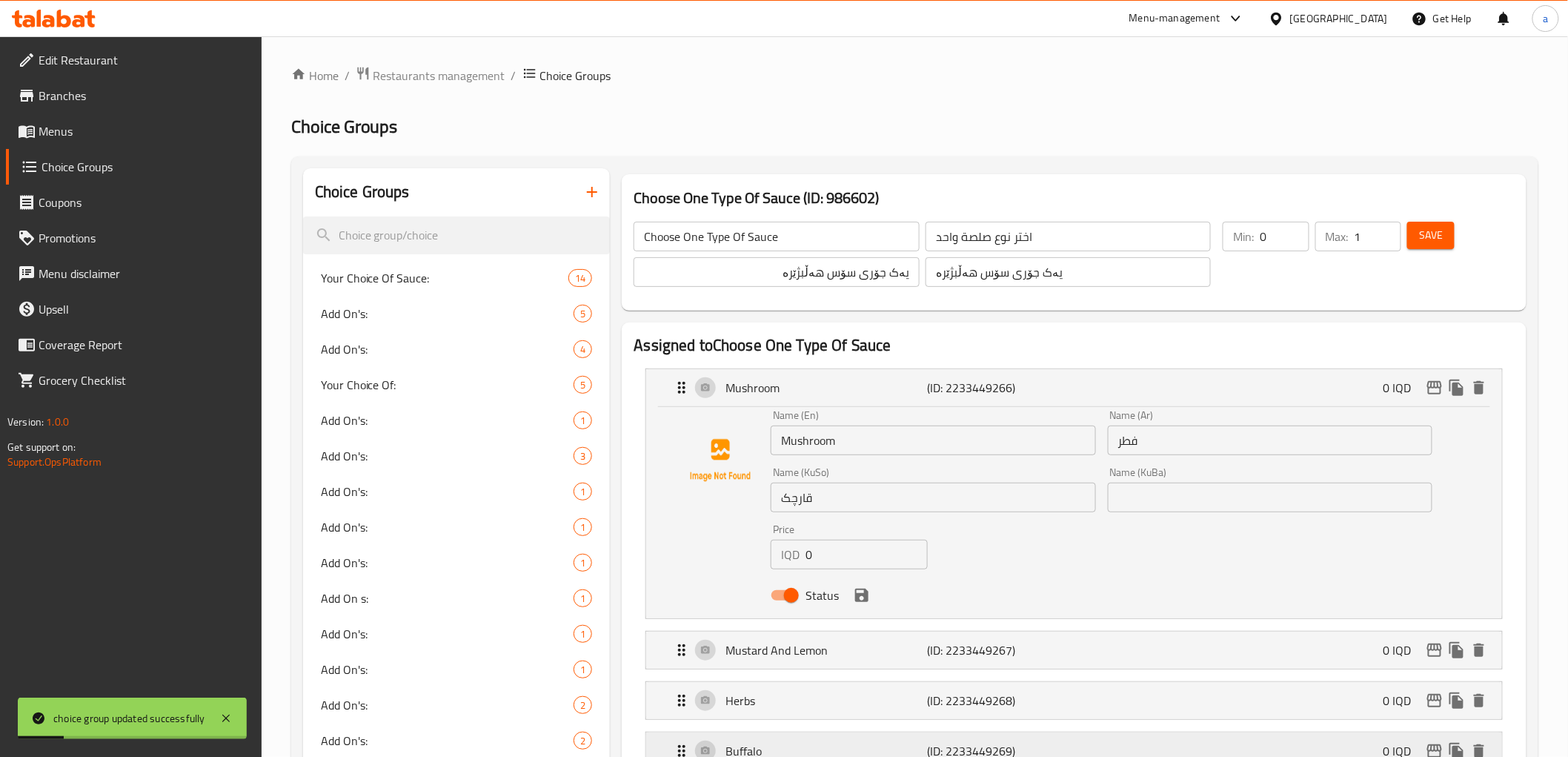
scroll to position [439, 0]
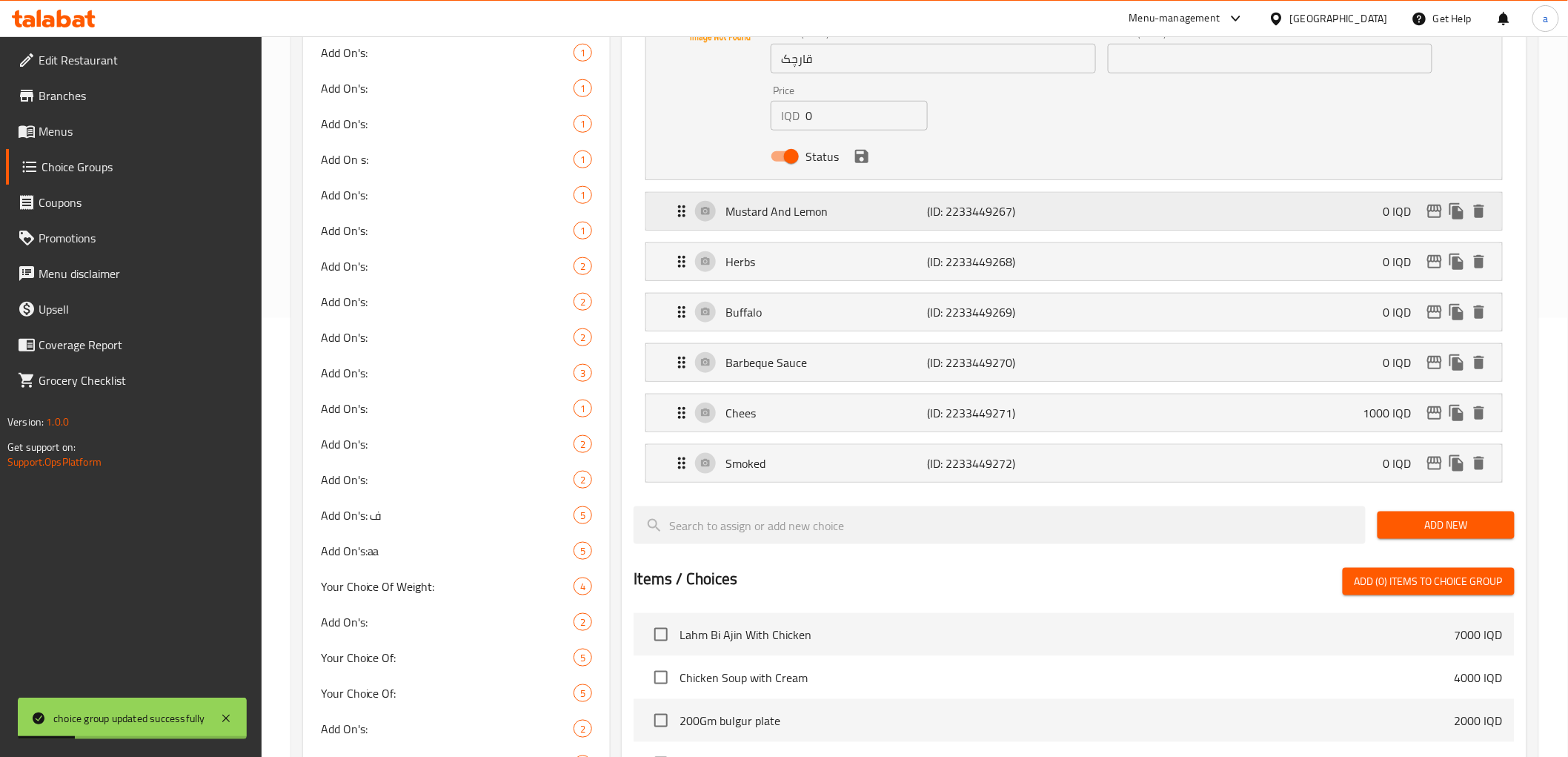
click at [765, 226] on div "Mustard And Lemon (ID: 2233449267) 0 IQD" at bounding box center [1078, 211] width 811 height 37
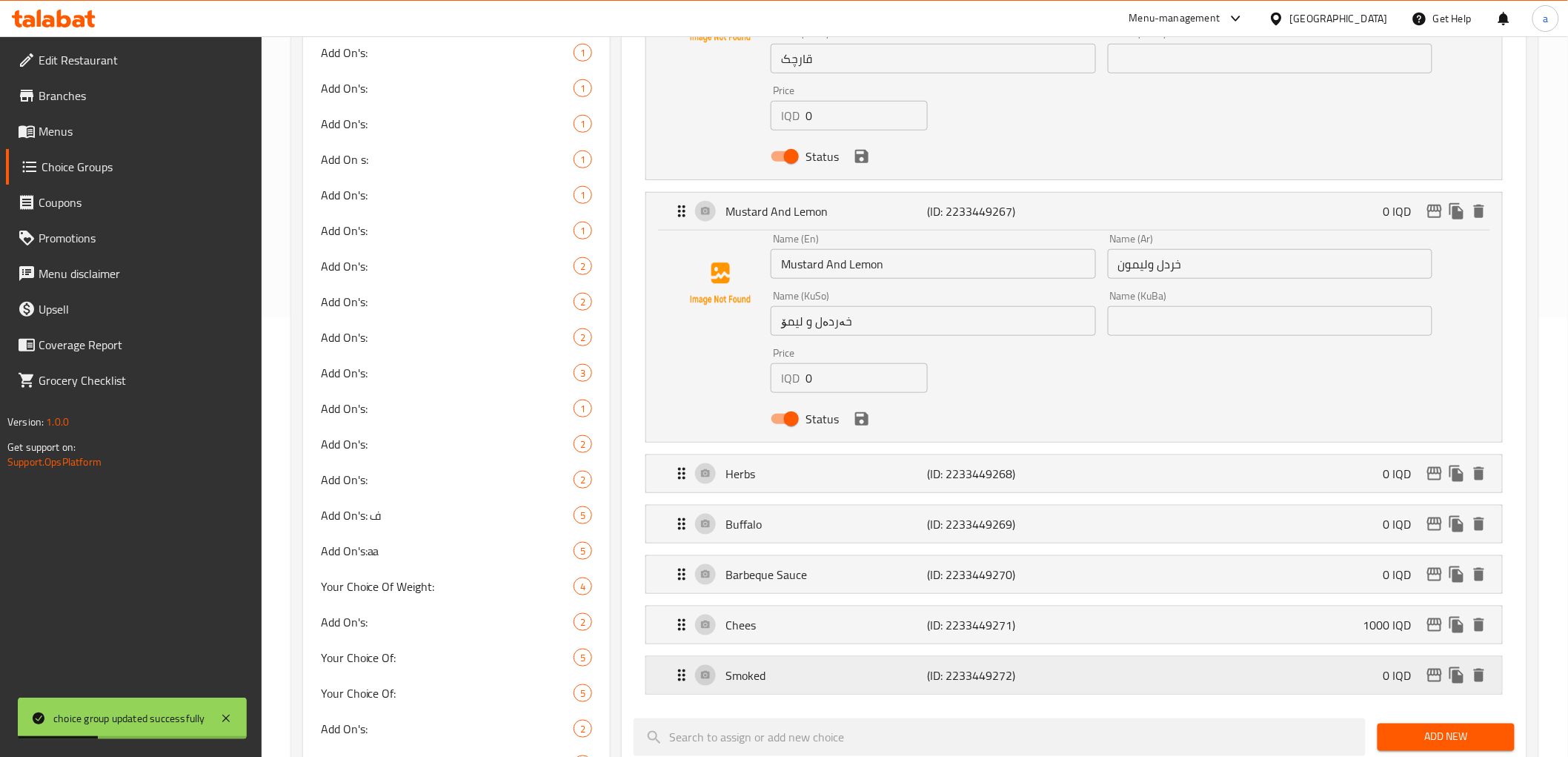
click at [757, 669] on p "Smoked" at bounding box center [827, 675] width 201 height 17
click at [749, 627] on p "Chees" at bounding box center [827, 624] width 201 height 17
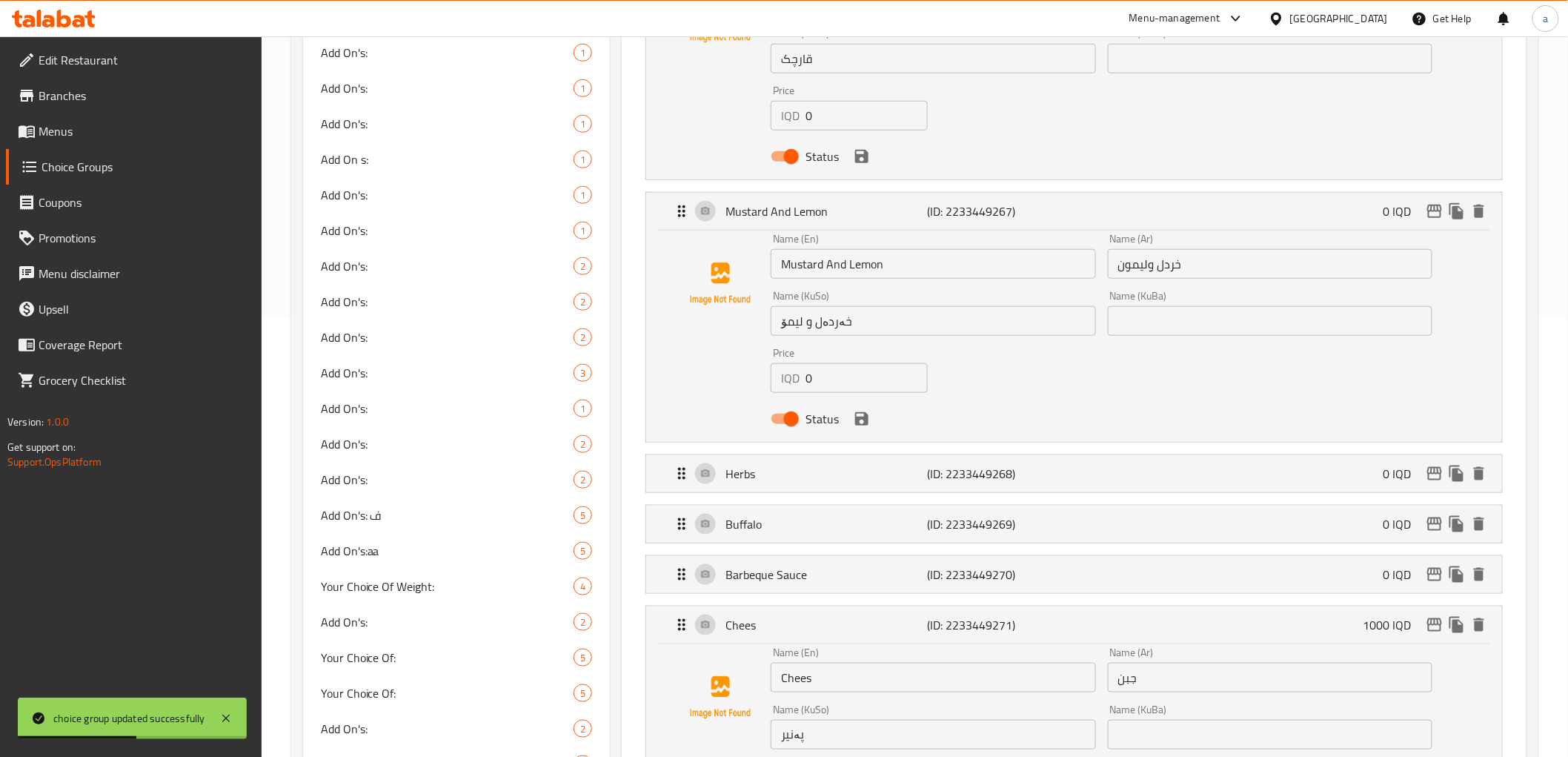
click at [857, 675] on input "Chees" at bounding box center [933, 677] width 325 height 29
click at [635, 683] on li "Chees (ID: 2233449271) 1000 IQD Name (En) Cheese Name (En) Name (Ar) جبن Name (…" at bounding box center [1073, 730] width 880 height 262
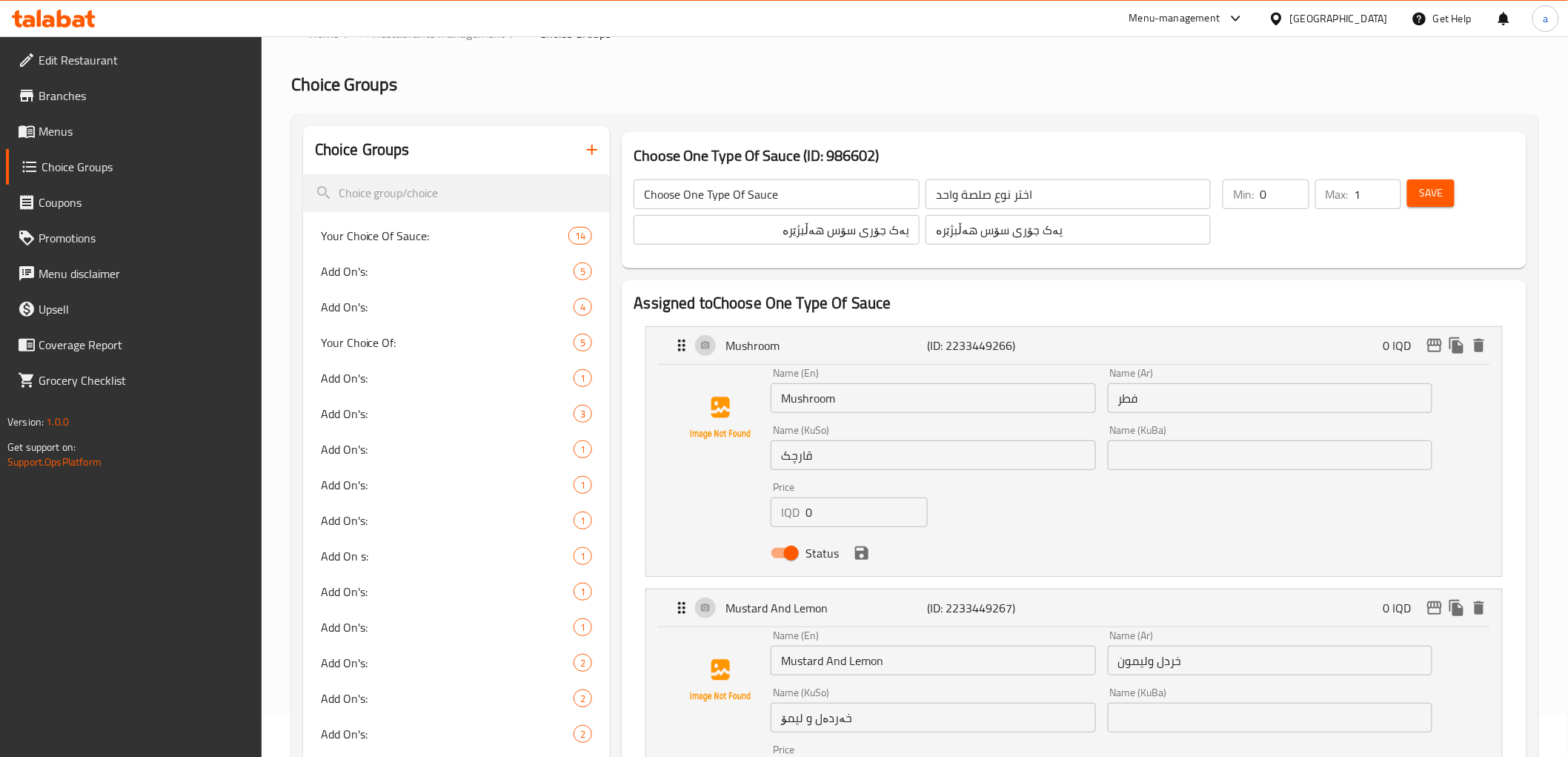
scroll to position [0, 0]
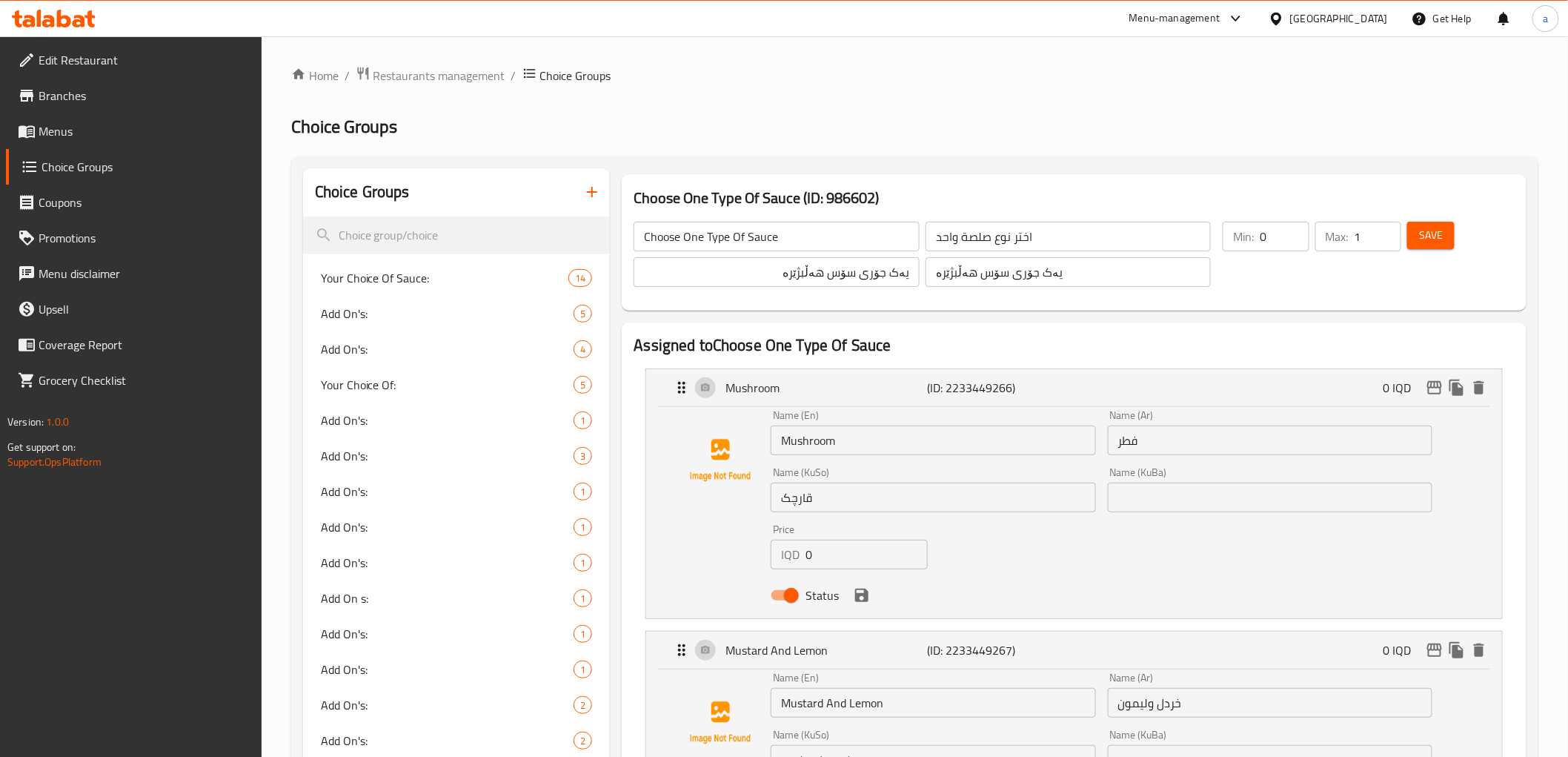
type input "Cheese"
click at [1434, 232] on span "Save" at bounding box center [1431, 235] width 24 height 18
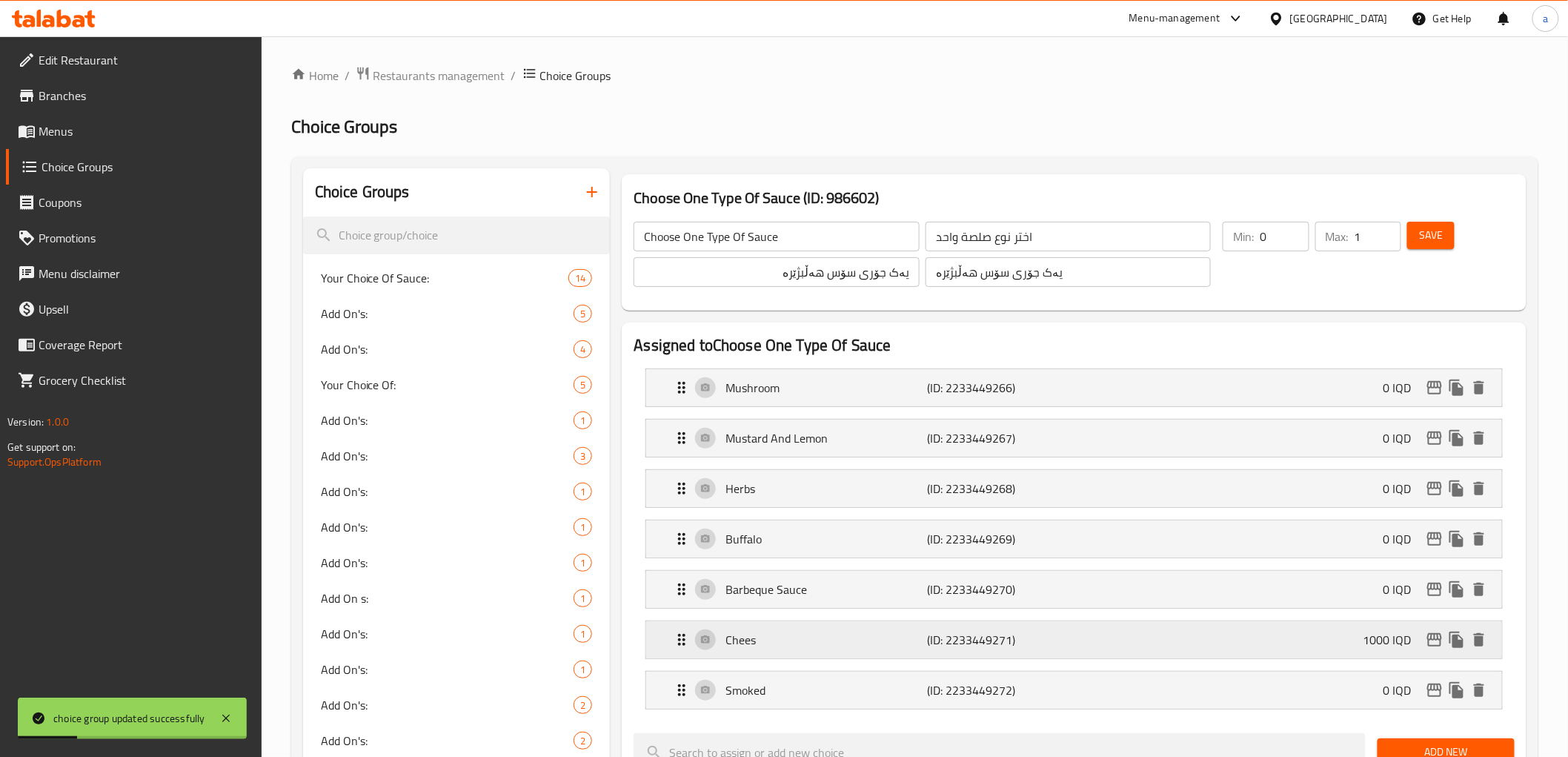
click at [799, 634] on p "Chees" at bounding box center [827, 639] width 201 height 17
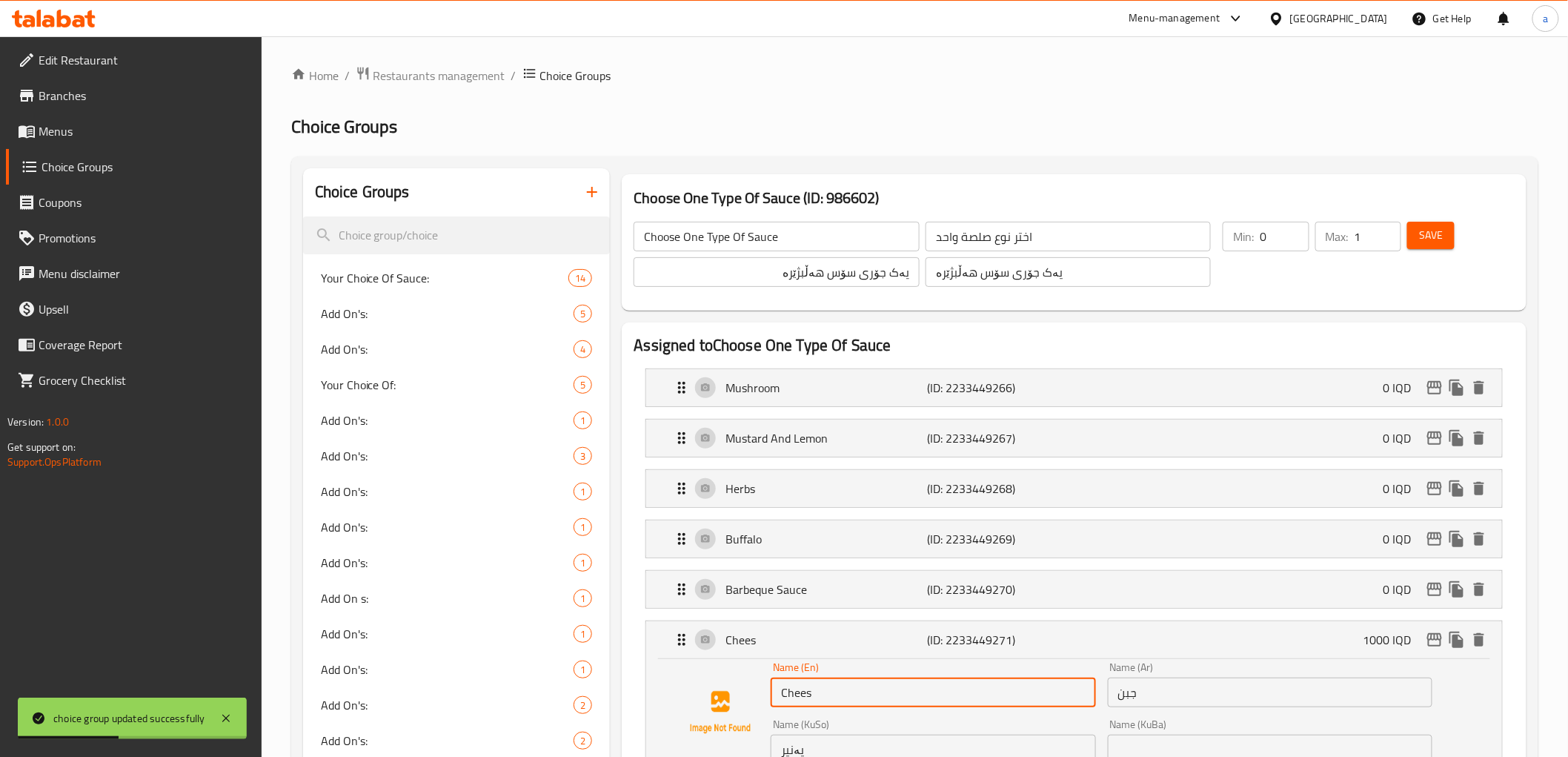
click at [845, 693] on input "Chees" at bounding box center [933, 692] width 325 height 29
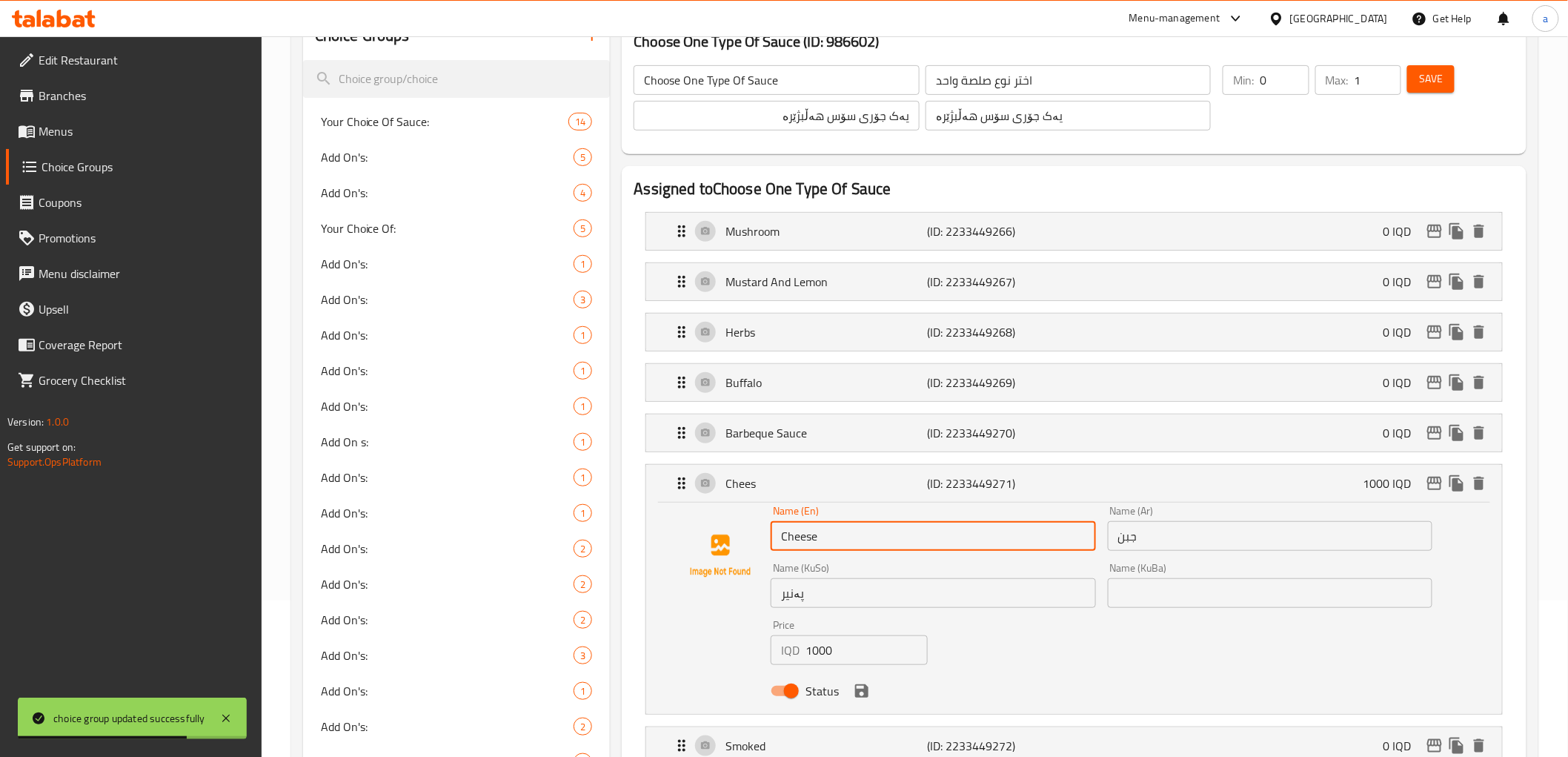
scroll to position [219, 0]
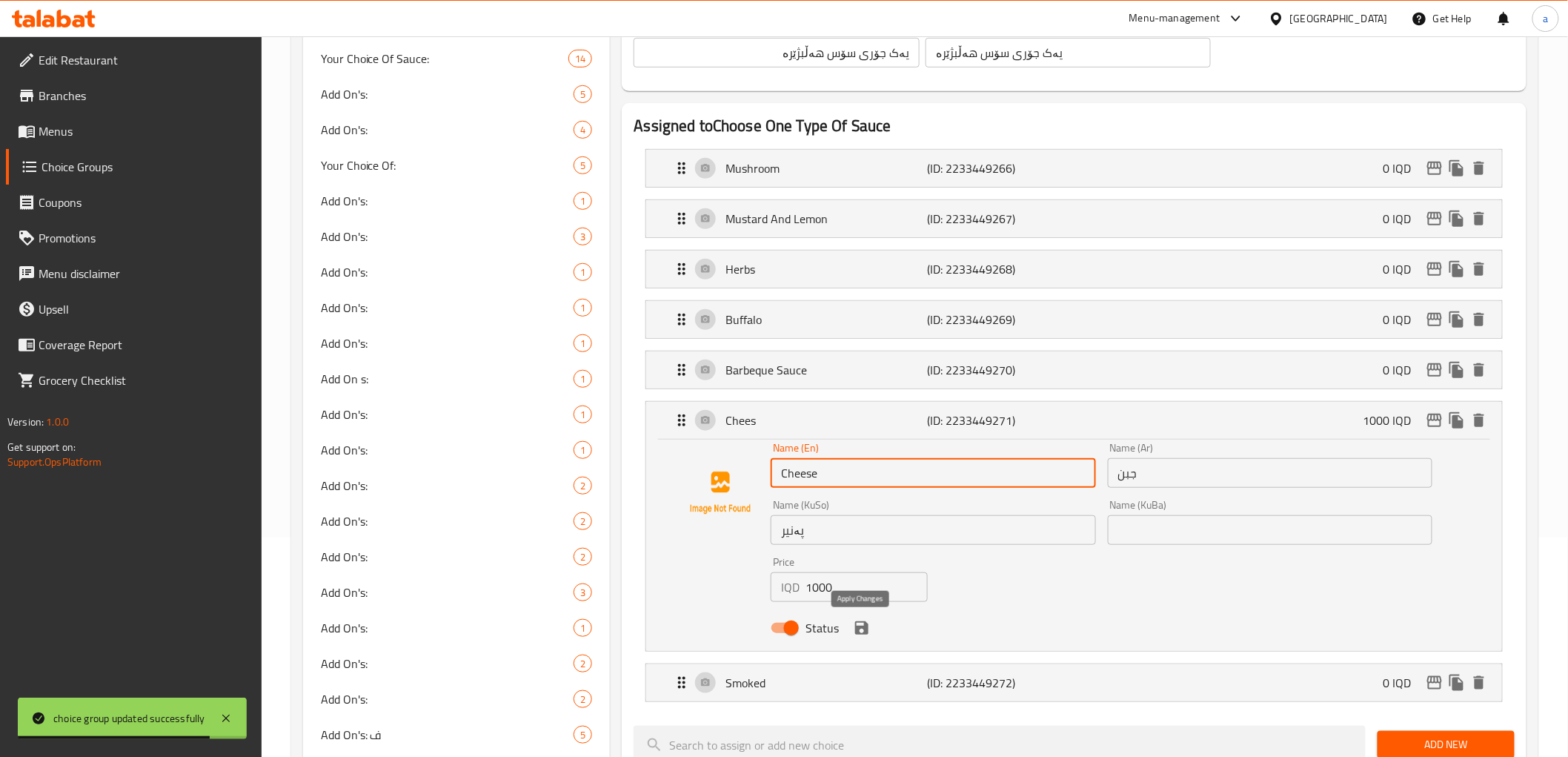
click at [862, 633] on icon "save" at bounding box center [861, 627] width 14 height 14
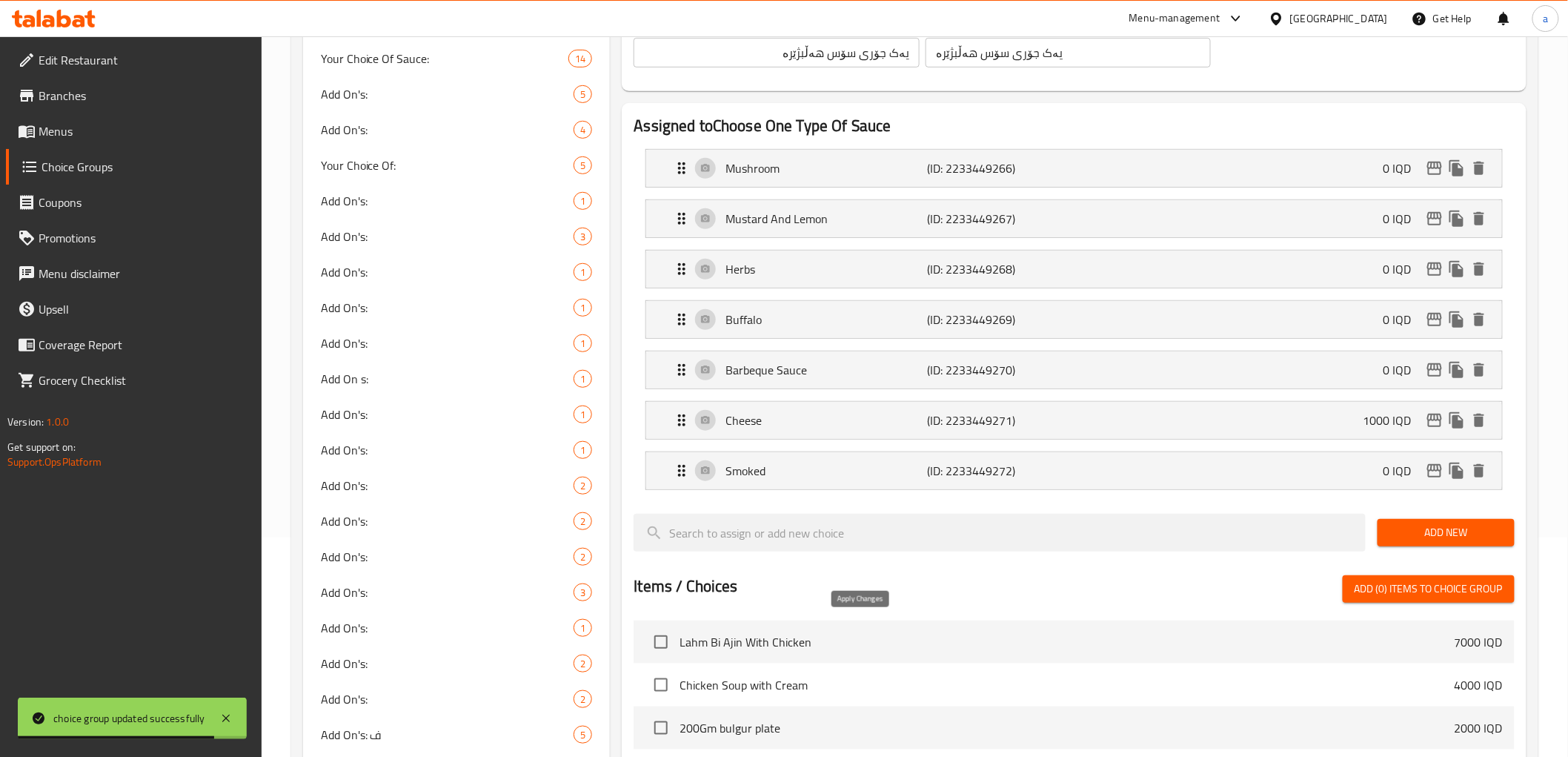
type input "Cheese"
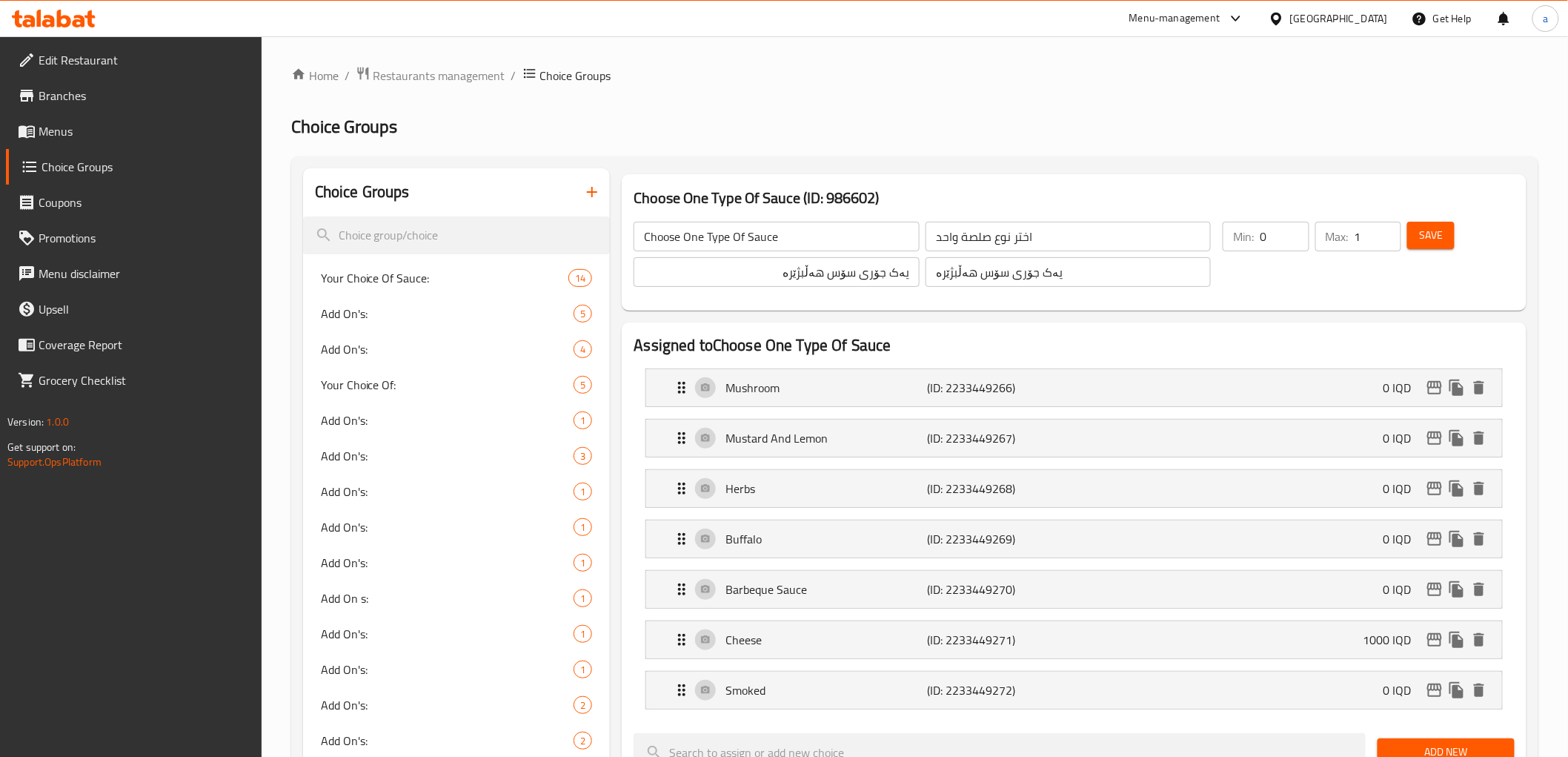
click at [1435, 229] on span "Save" at bounding box center [1431, 235] width 24 height 18
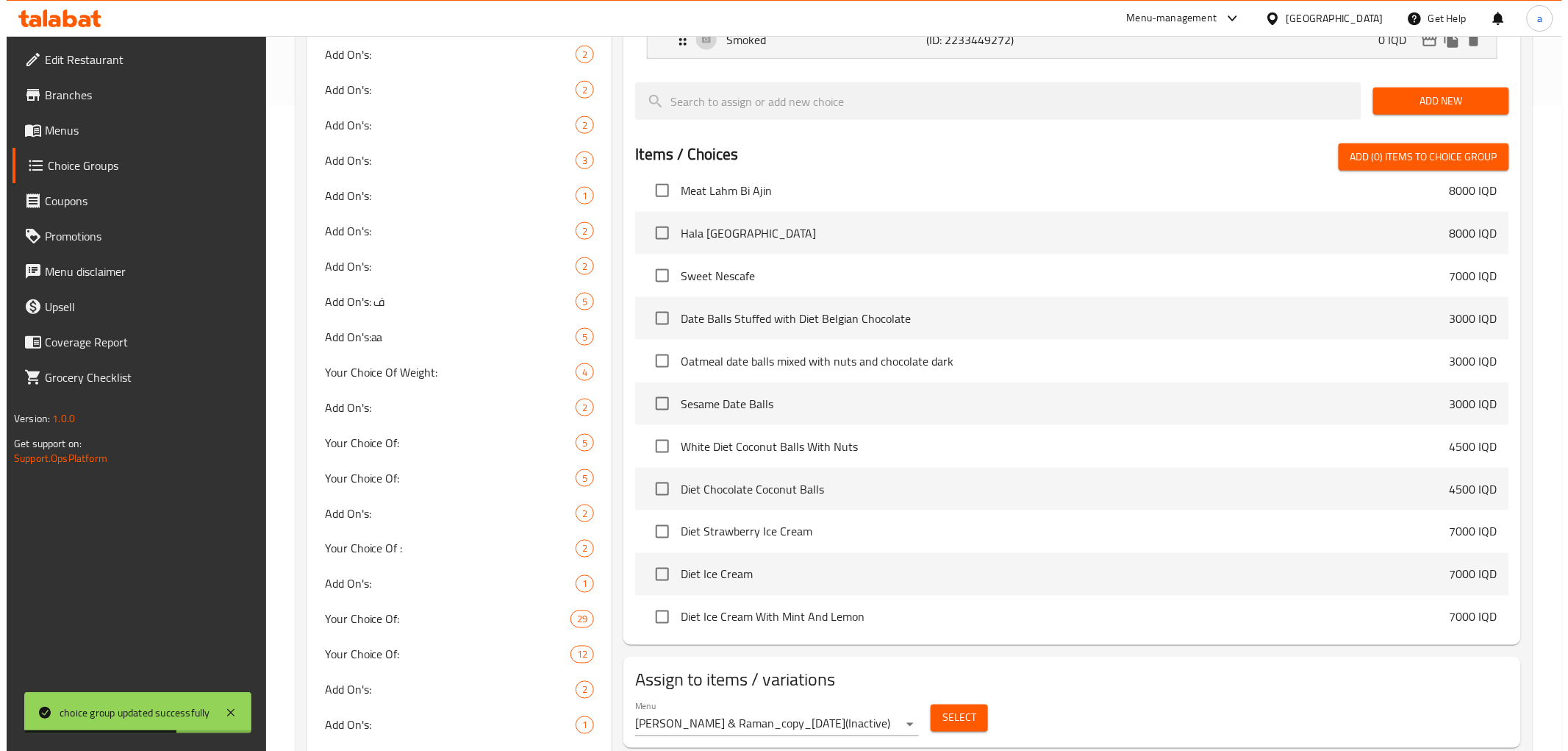
scroll to position [872, 0]
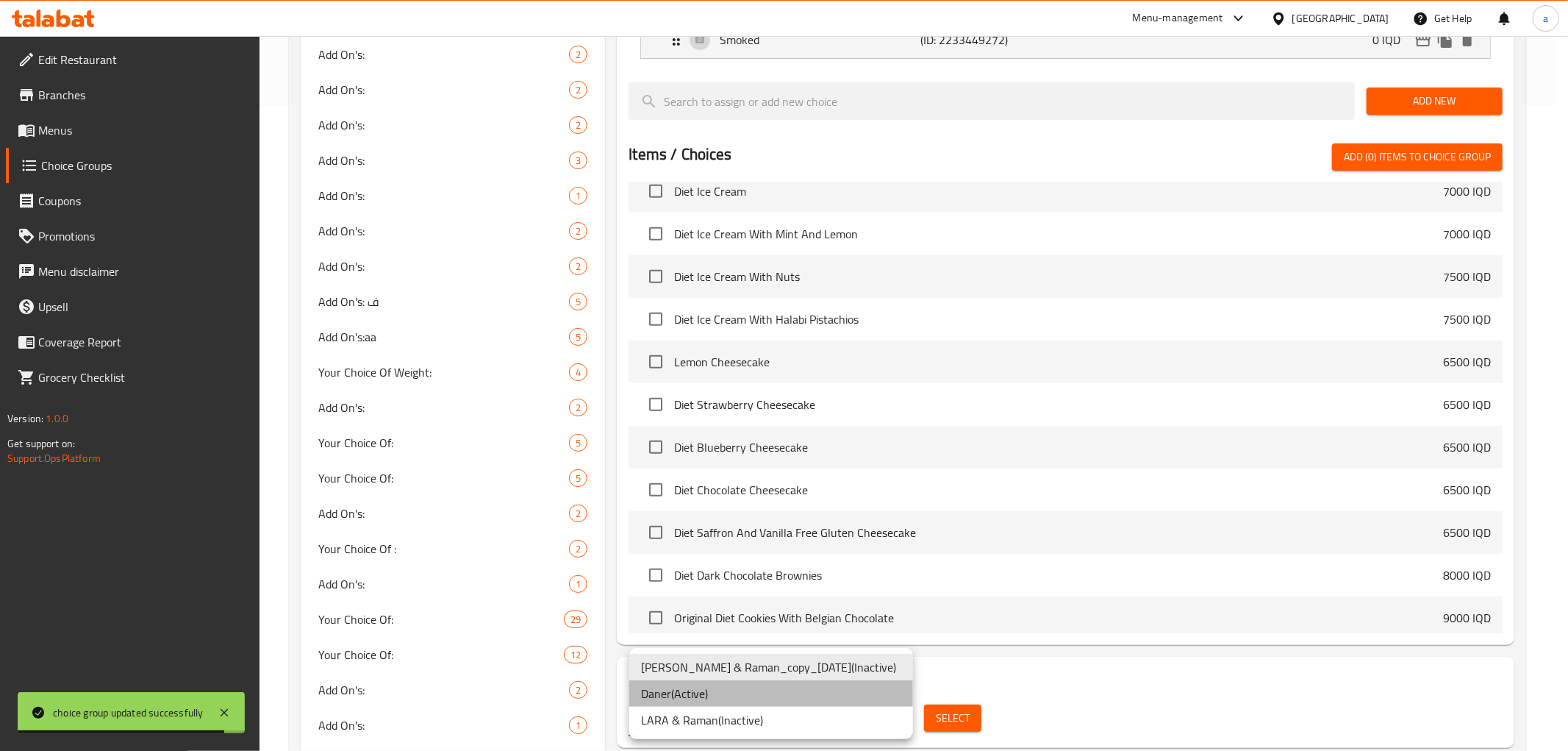
click at [696, 697] on li "Daner ( Active )" at bounding box center [771, 693] width 284 height 26
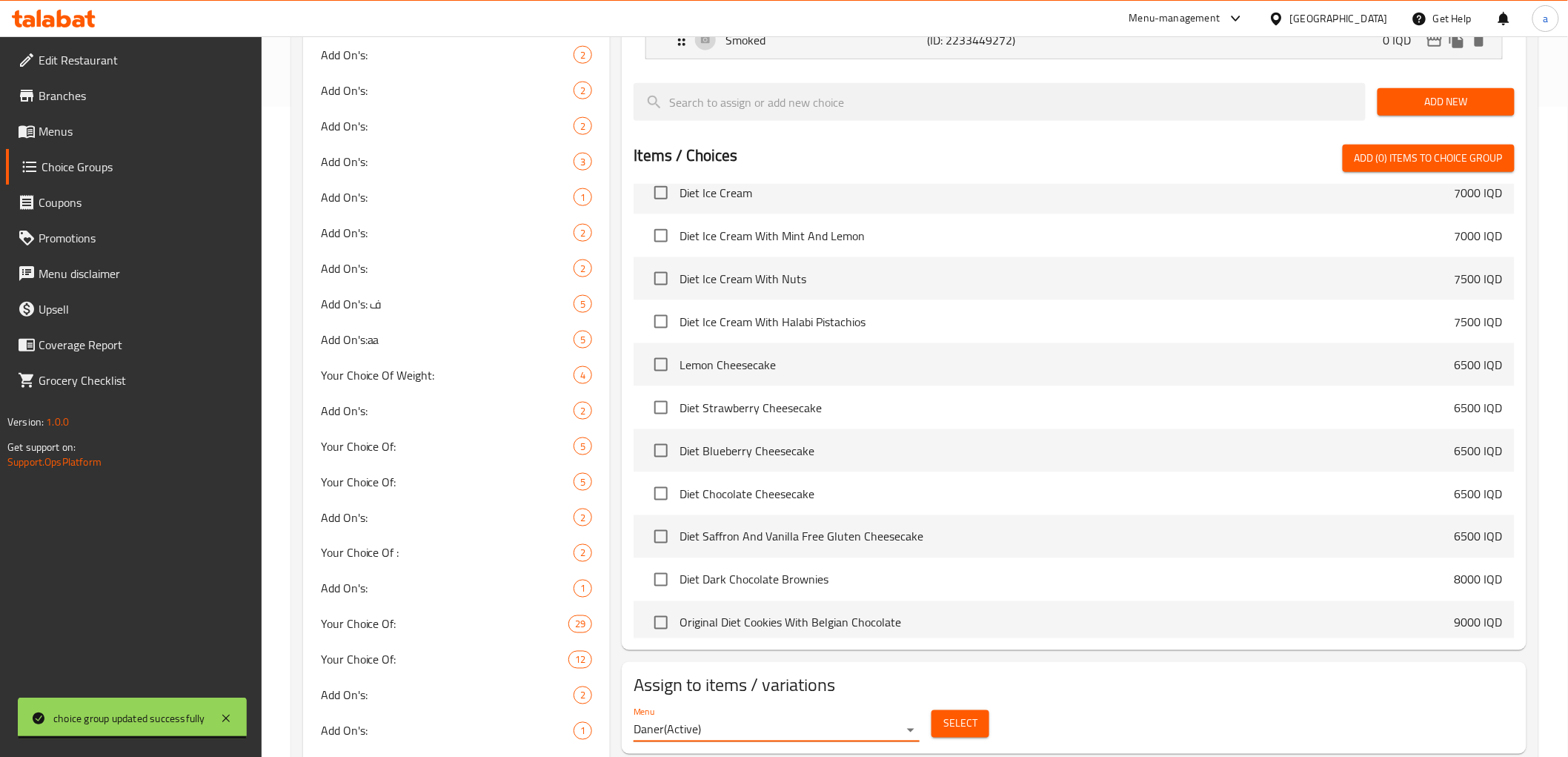
click at [974, 730] on span "Select" at bounding box center [960, 723] width 34 height 18
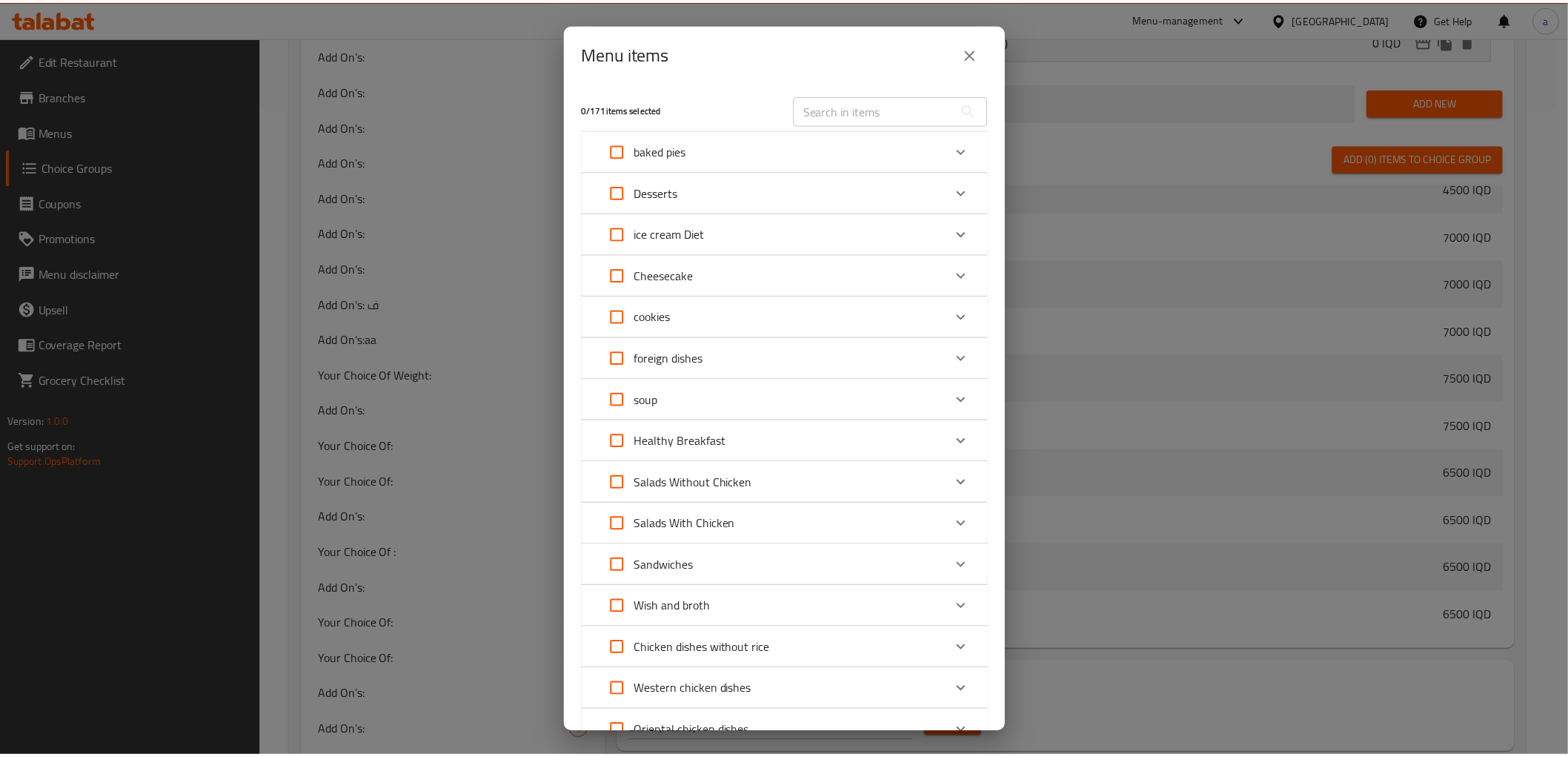
scroll to position [412, 0]
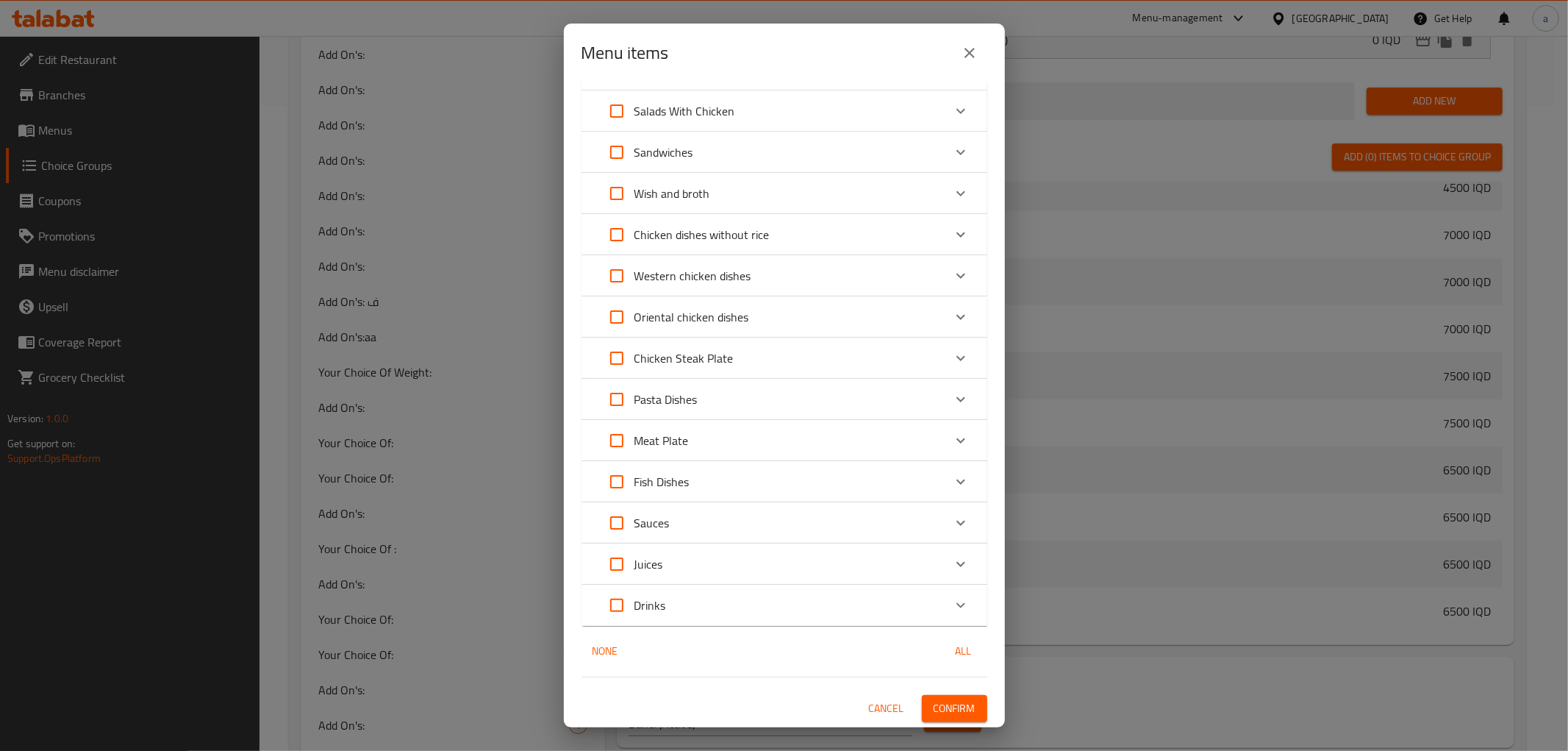
click at [979, 52] on button "close" at bounding box center [969, 53] width 35 height 35
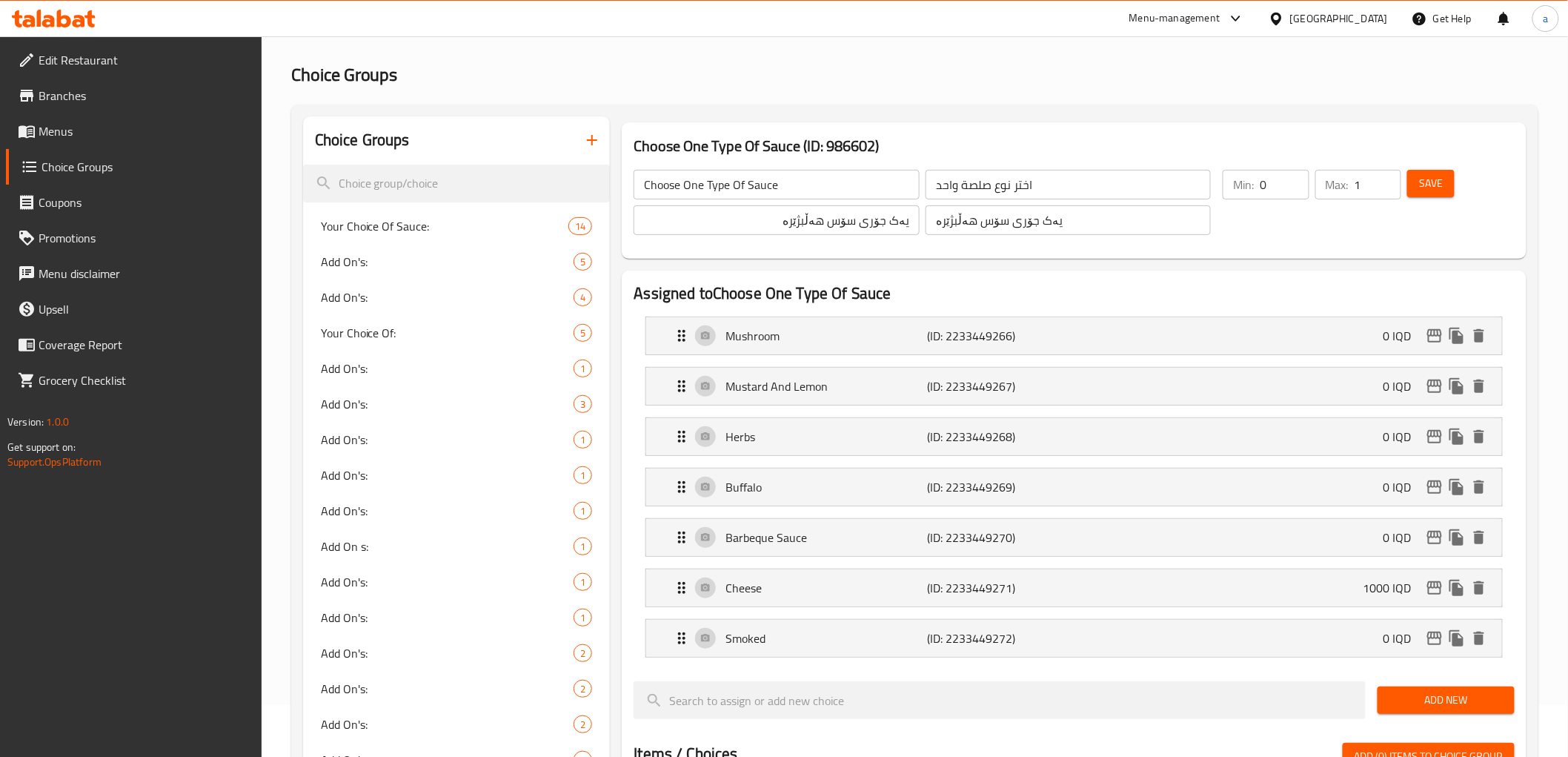
scroll to position [0, 0]
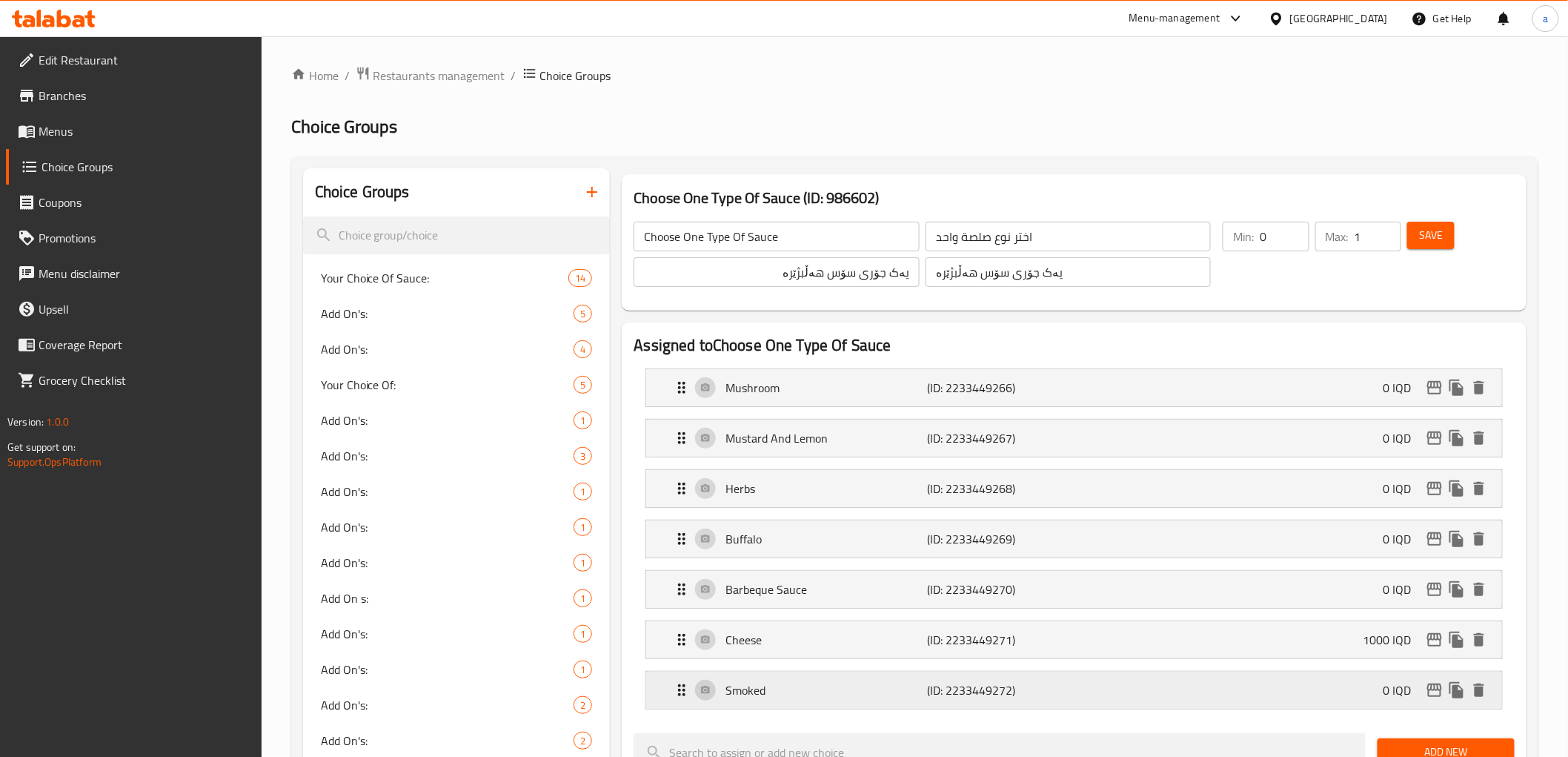
click at [745, 697] on p "Smoked" at bounding box center [827, 689] width 201 height 17
click at [756, 640] on p "Cheese" at bounding box center [827, 639] width 201 height 17
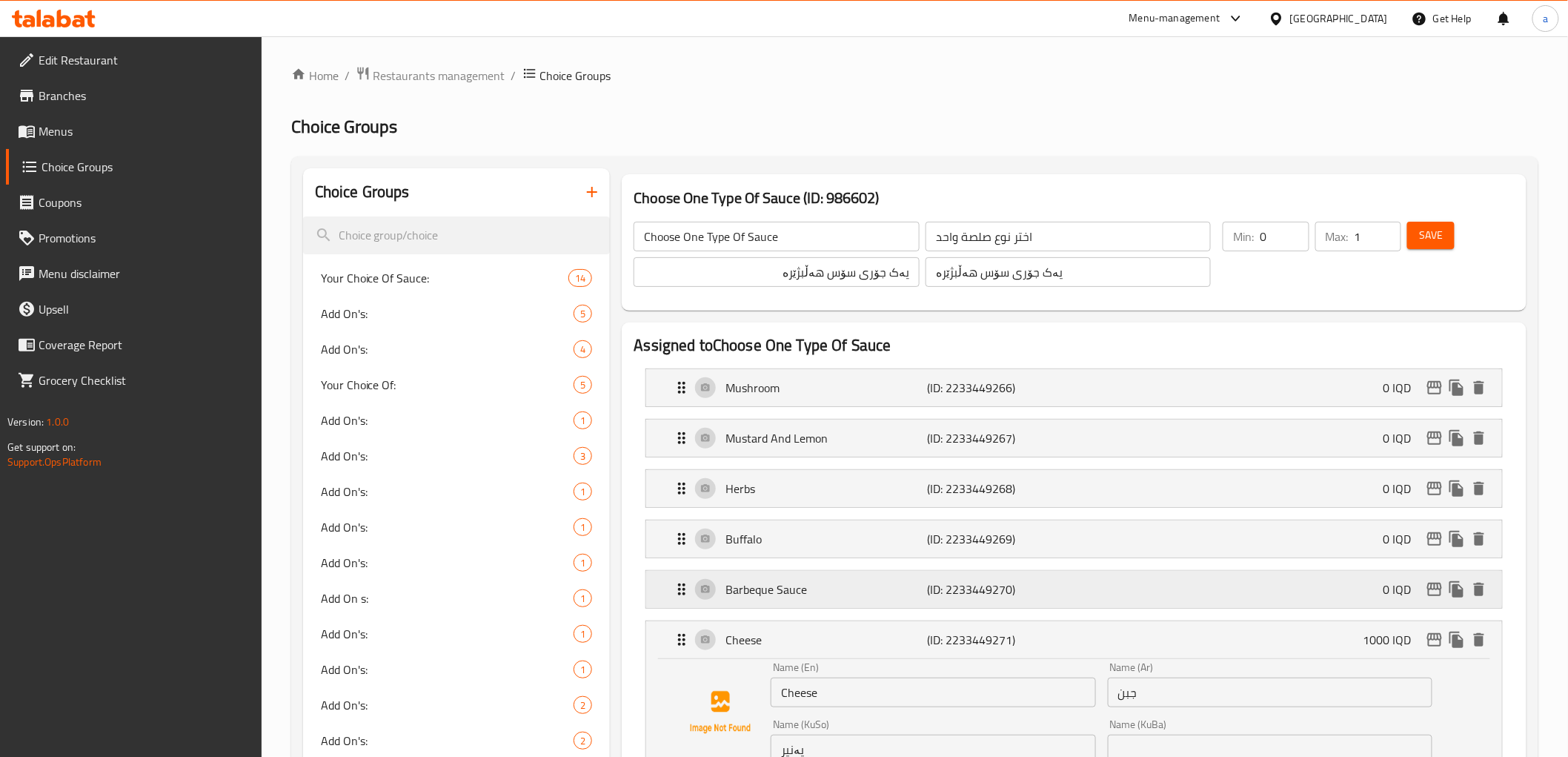
click at [756, 602] on div "Barbeque Sauce (ID: 2233449270) 0 IQD" at bounding box center [1078, 589] width 811 height 37
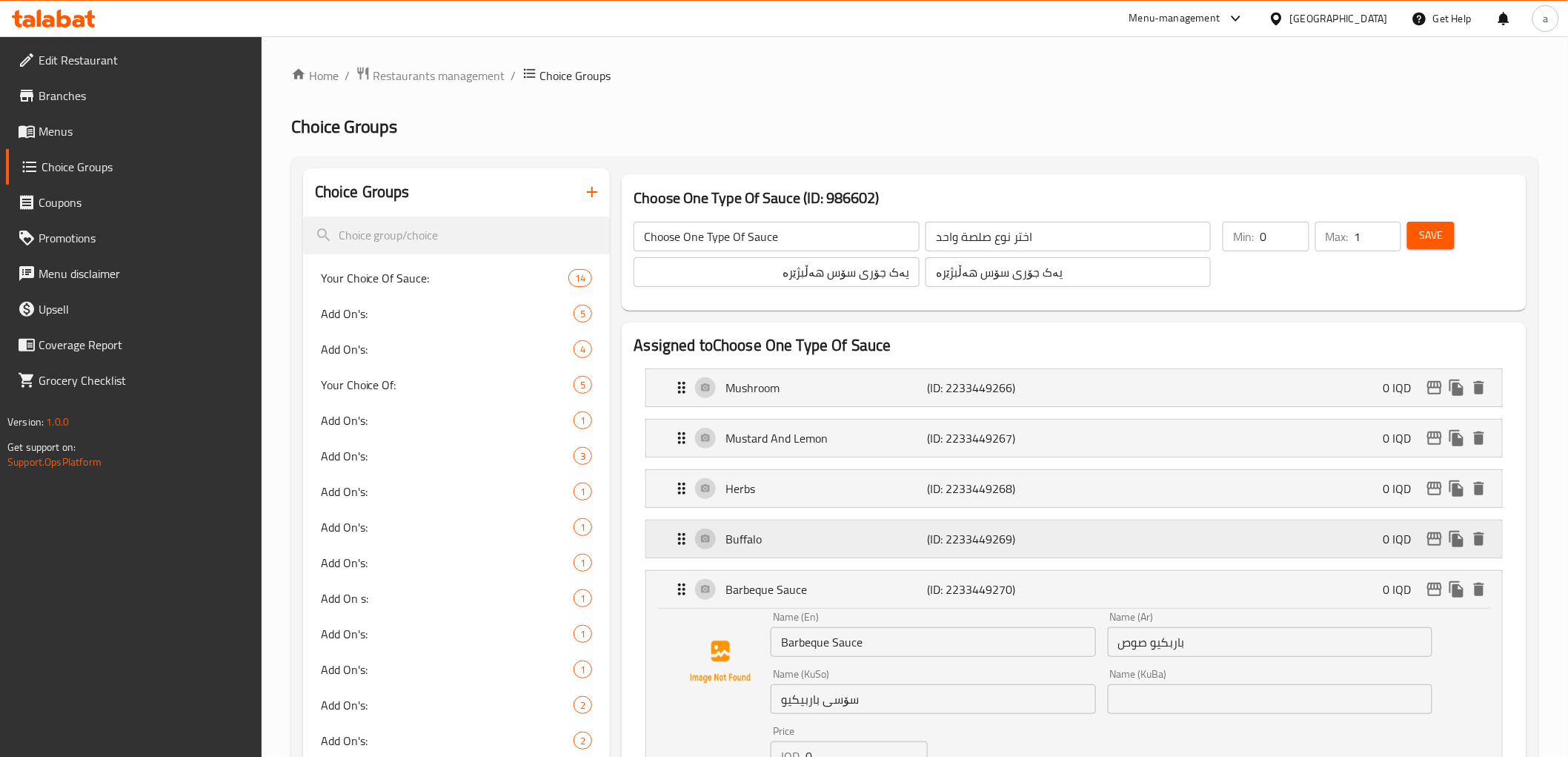
click at [756, 536] on p "Buffalo" at bounding box center [827, 538] width 201 height 17
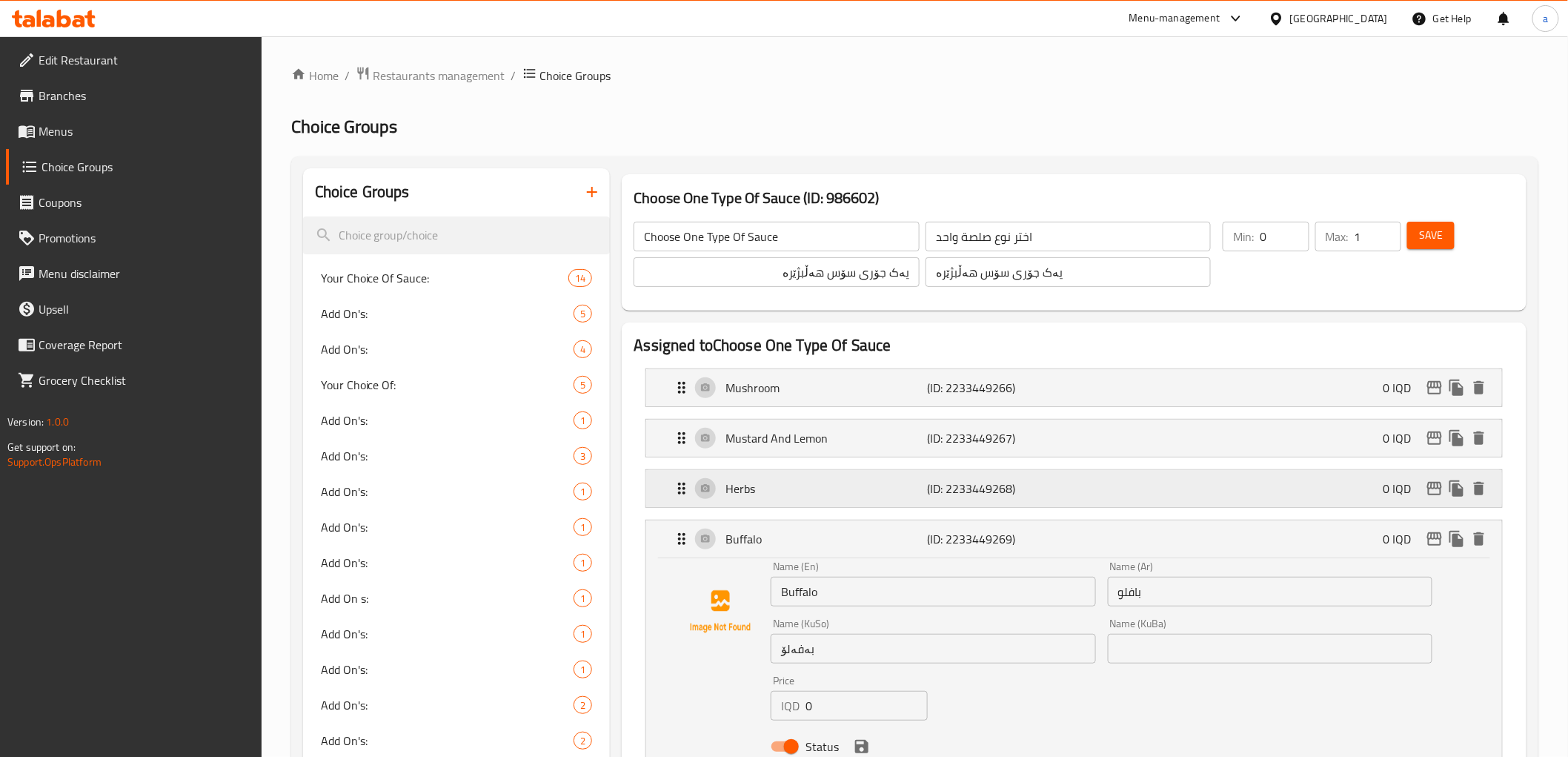
click at [752, 485] on p "Herbs" at bounding box center [827, 487] width 201 height 17
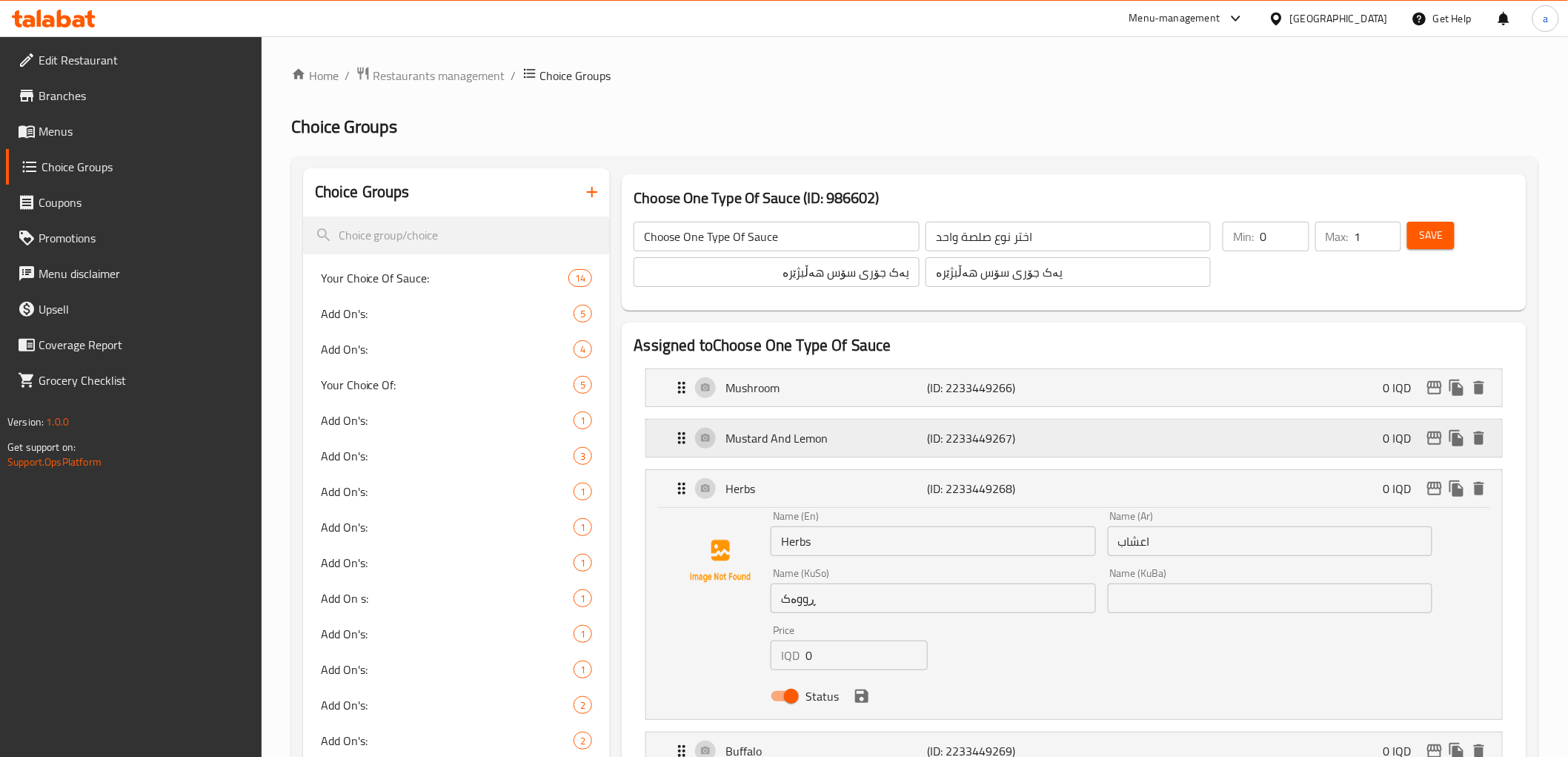
click at [746, 422] on div "Mustard And Lemon (ID: 2233449267) 0 IQD" at bounding box center [1078, 438] width 811 height 37
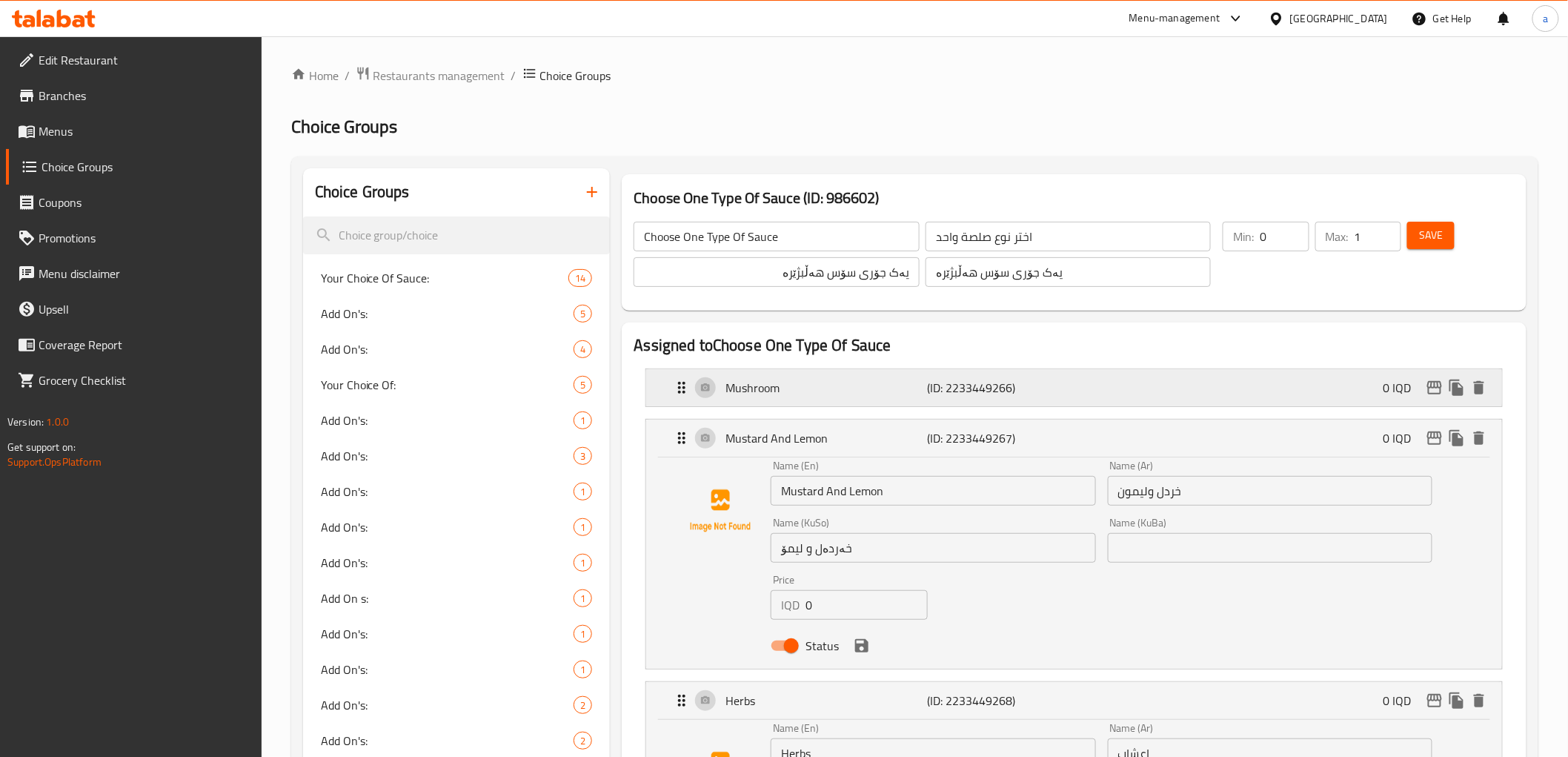
click at [741, 378] on p "Mushroom" at bounding box center [827, 387] width 201 height 17
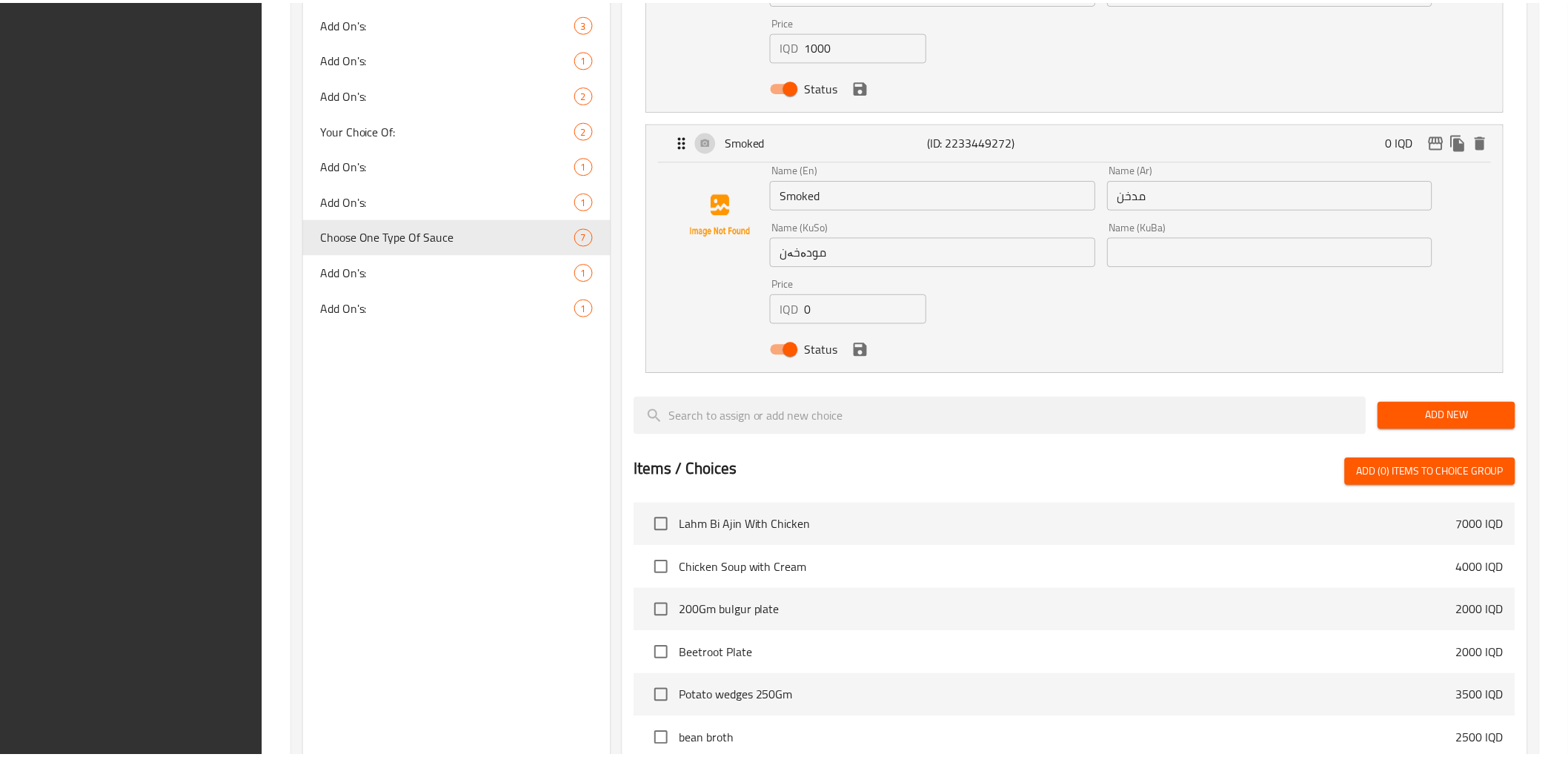
scroll to position [2177, 0]
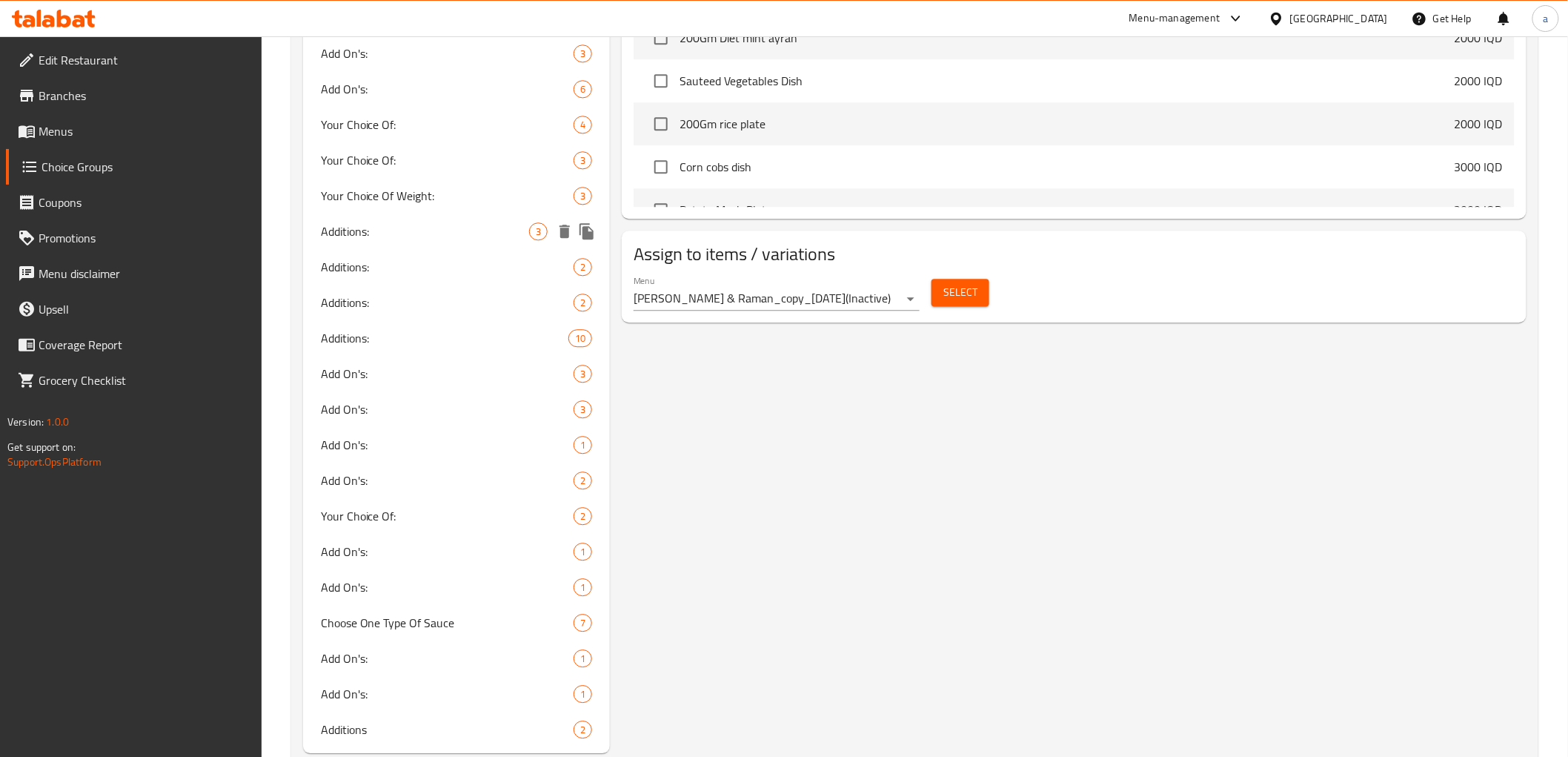
scroll to position [1470, 0]
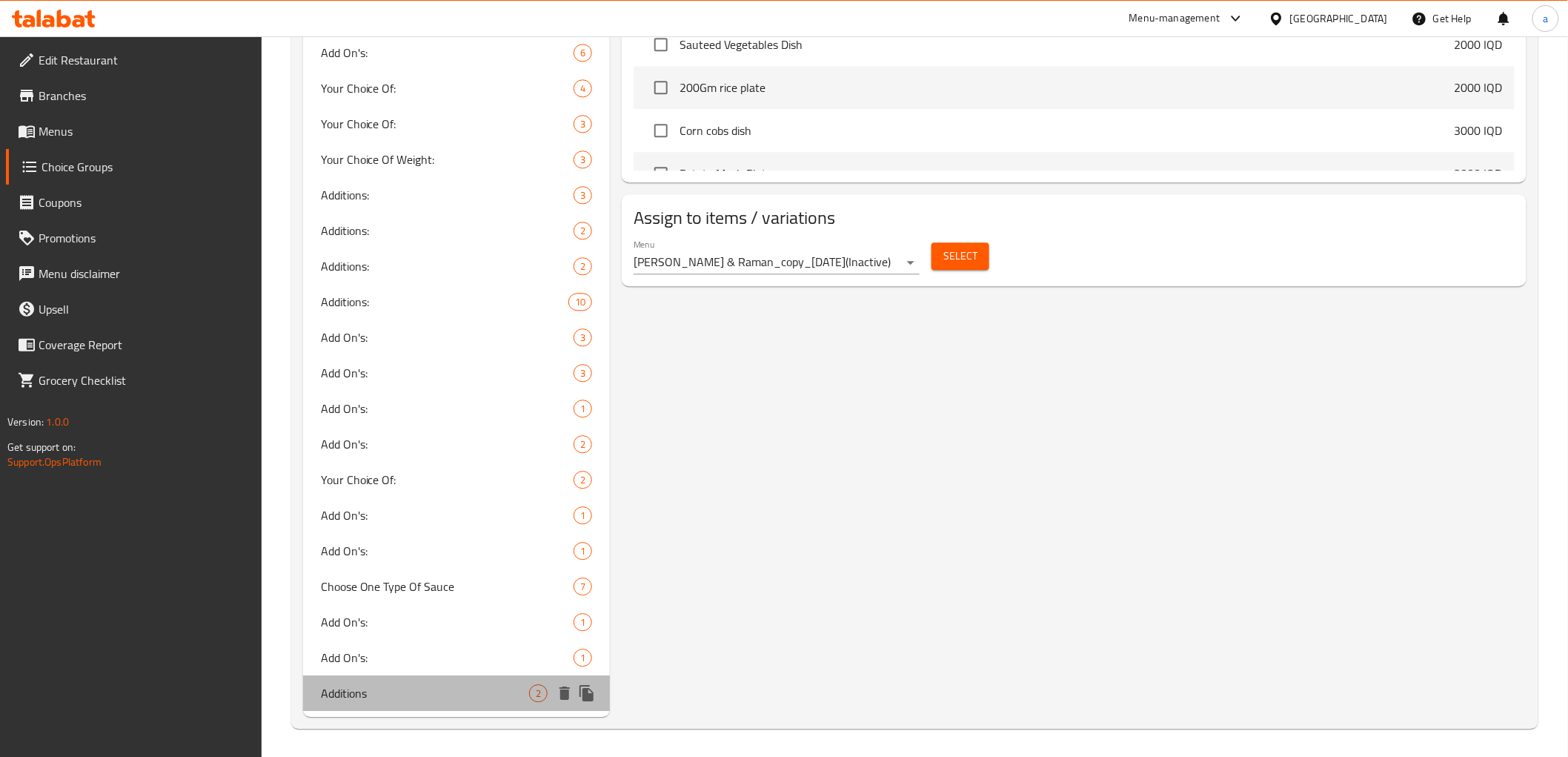
click at [382, 684] on span "Additions" at bounding box center [425, 692] width 209 height 17
type input "Additions"
type input "اضافة"
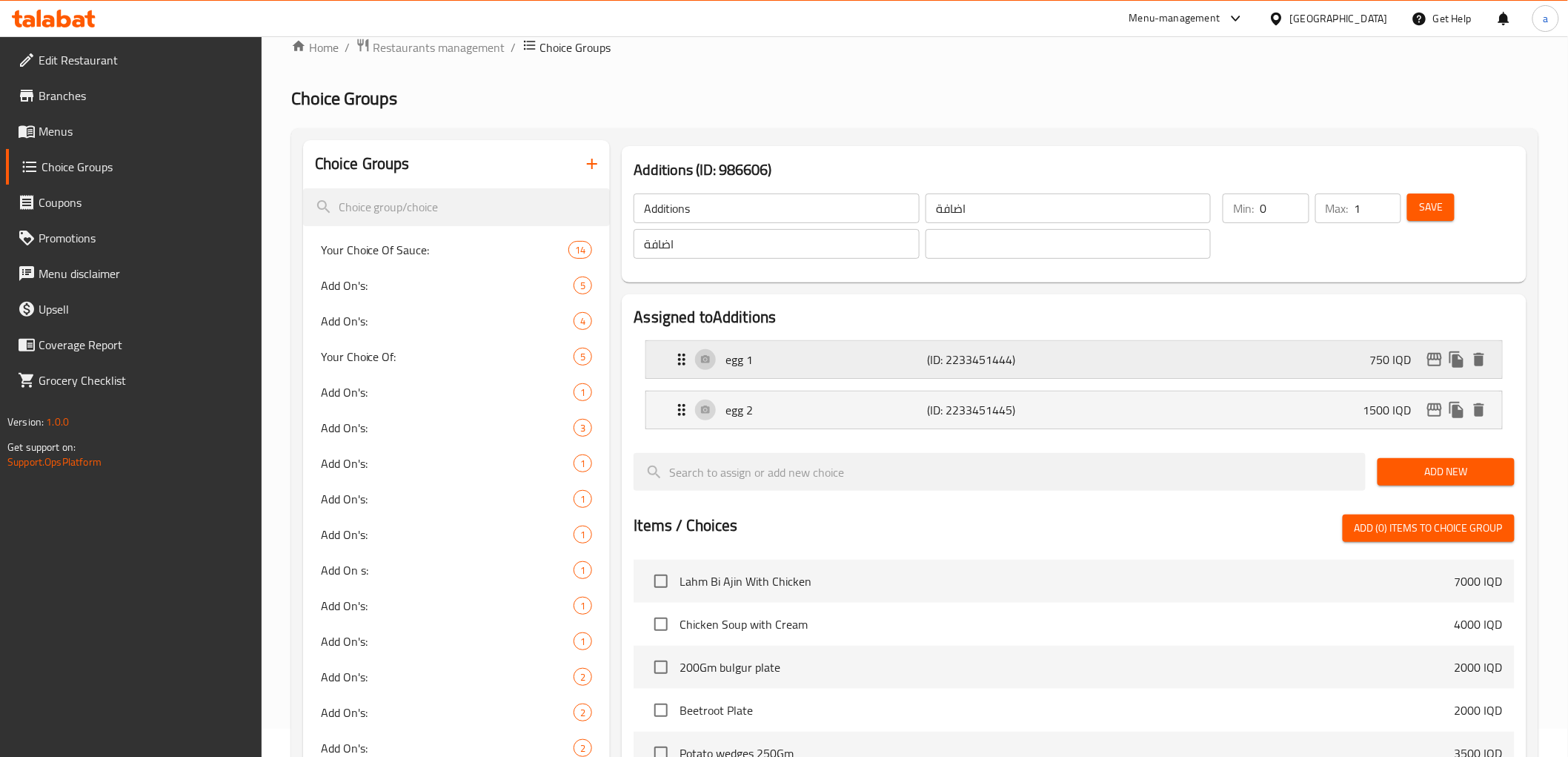
scroll to position [0, 0]
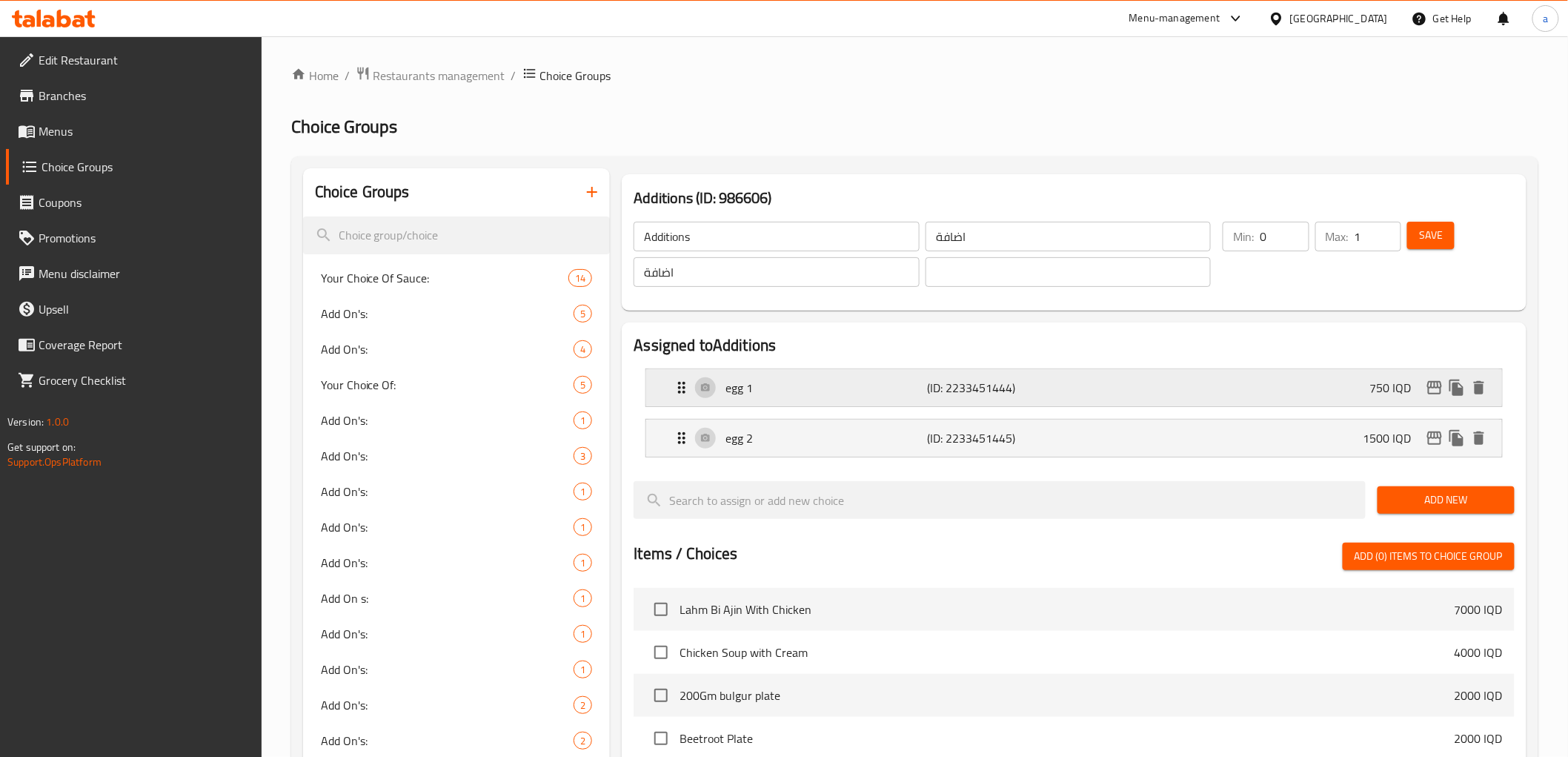
click at [773, 397] on div "egg 1 (ID: 2233451444) 750 IQD" at bounding box center [1078, 388] width 811 height 37
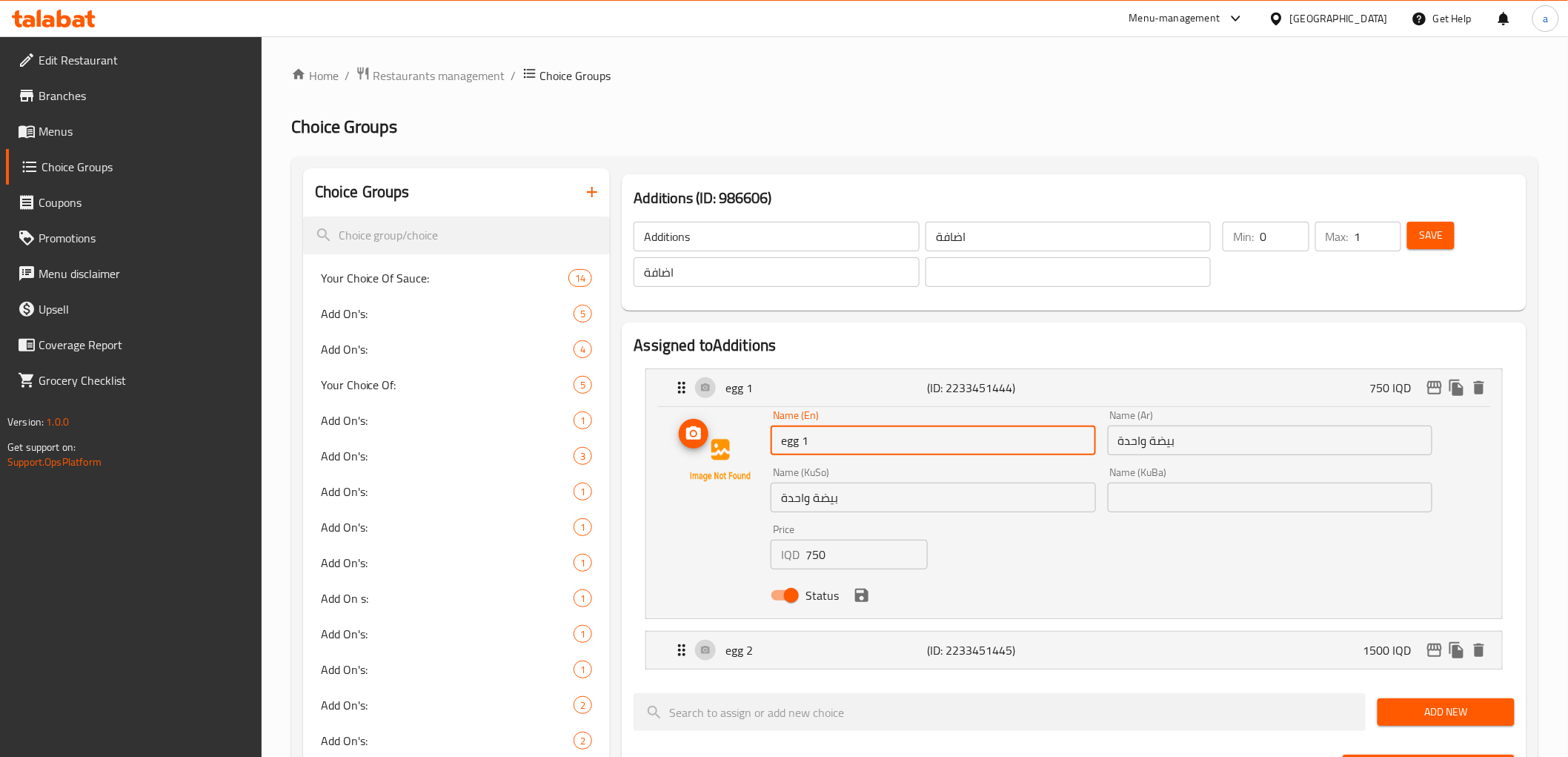
drag, startPoint x: 824, startPoint y: 447, endPoint x: 725, endPoint y: 435, distance: 99.7
click at [725, 435] on div "Name (En) egg 1 Name (En) Name (Ar) بيضة واحدة Name (Ar) Name (KuSo) بيضة واحدة…" at bounding box center [1074, 509] width 808 height 199
type input "1 Egg"
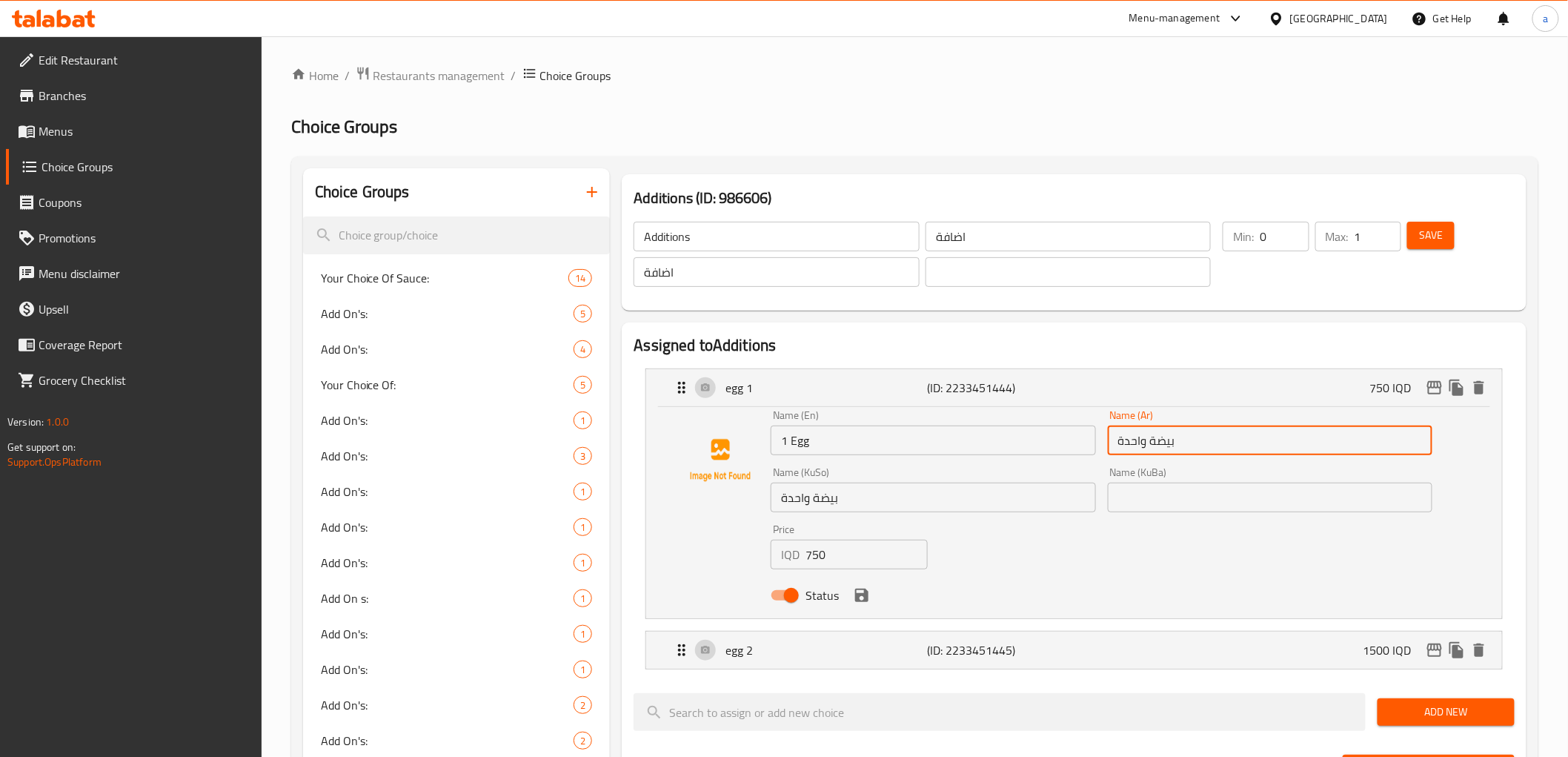
click at [1153, 445] on input "بيضة واحدة" at bounding box center [1270, 440] width 325 height 29
click at [1148, 436] on input "بيضة واحدة" at bounding box center [1270, 440] width 325 height 29
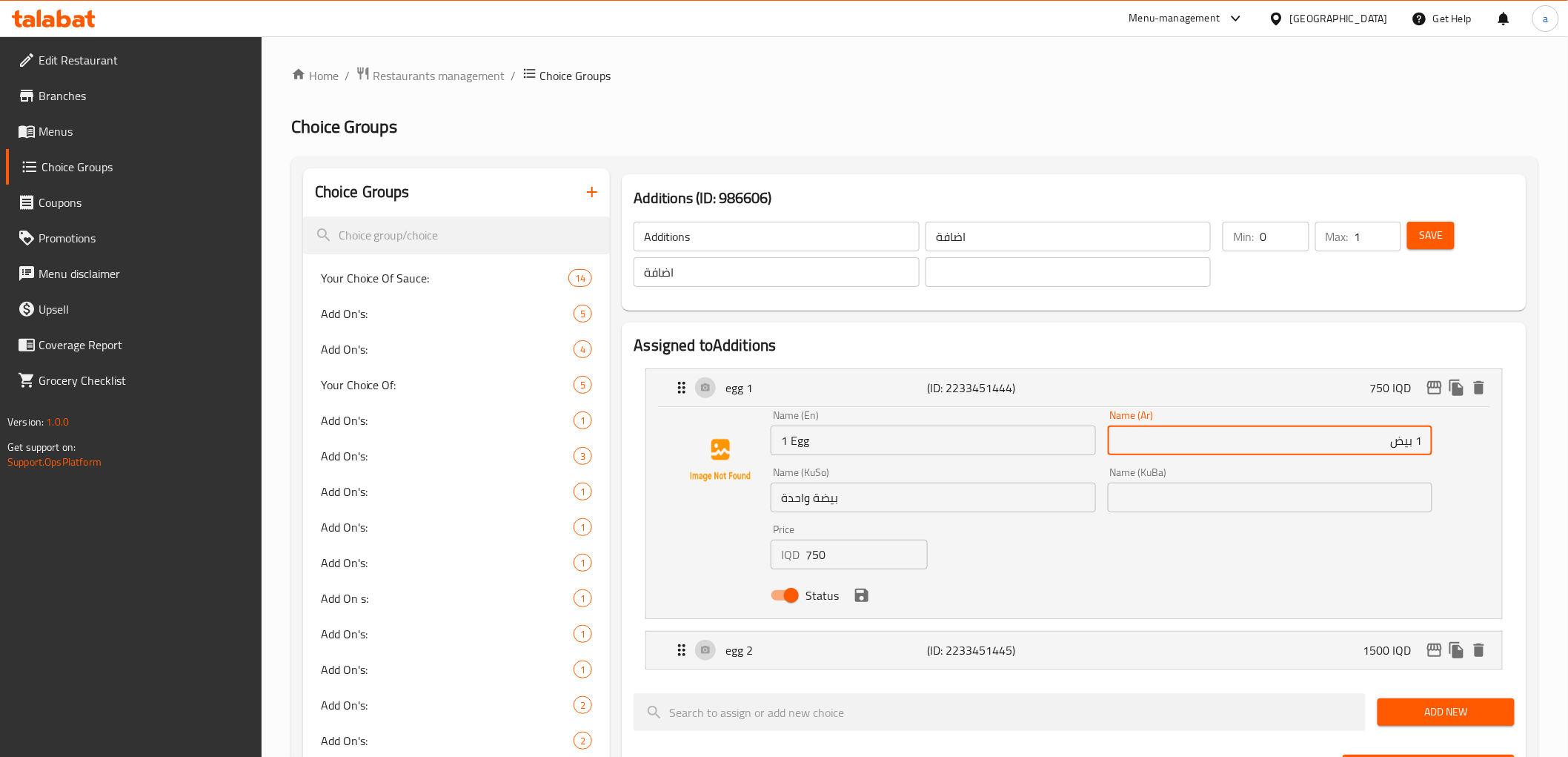
type input "1 بيض"
click at [827, 493] on input "بيضة واحدة" at bounding box center [933, 497] width 325 height 29
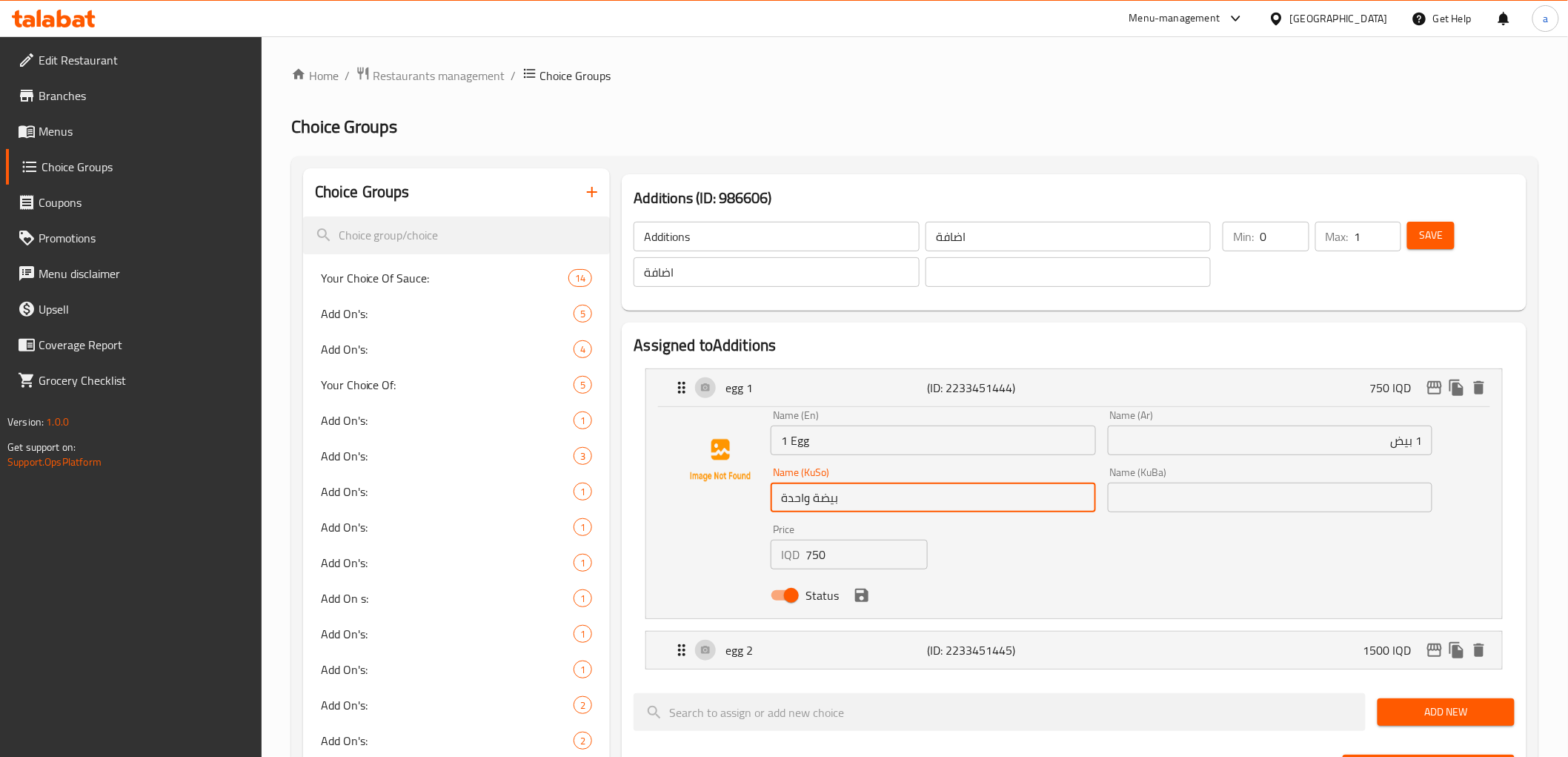
click at [827, 493] on input "بيضة واحدة" at bounding box center [933, 497] width 325 height 29
click at [827, 493] on input "1 هێلکە" at bounding box center [933, 497] width 325 height 29
click at [859, 602] on icon "save" at bounding box center [861, 594] width 17 height 17
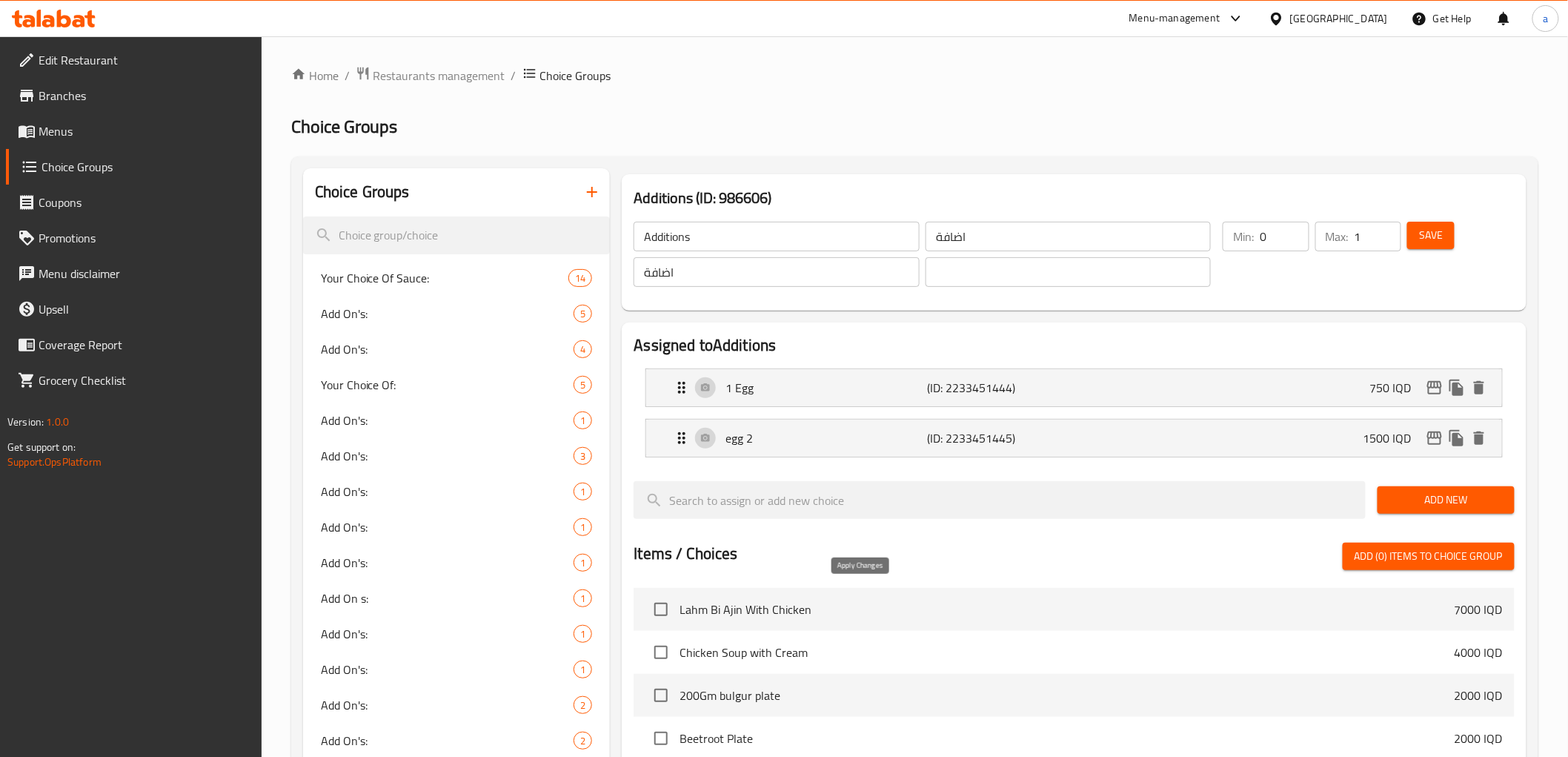
type input "1 هێلکە"
click at [768, 451] on div "egg 2 (ID: 2233451445) 1500 IQD" at bounding box center [1078, 438] width 811 height 37
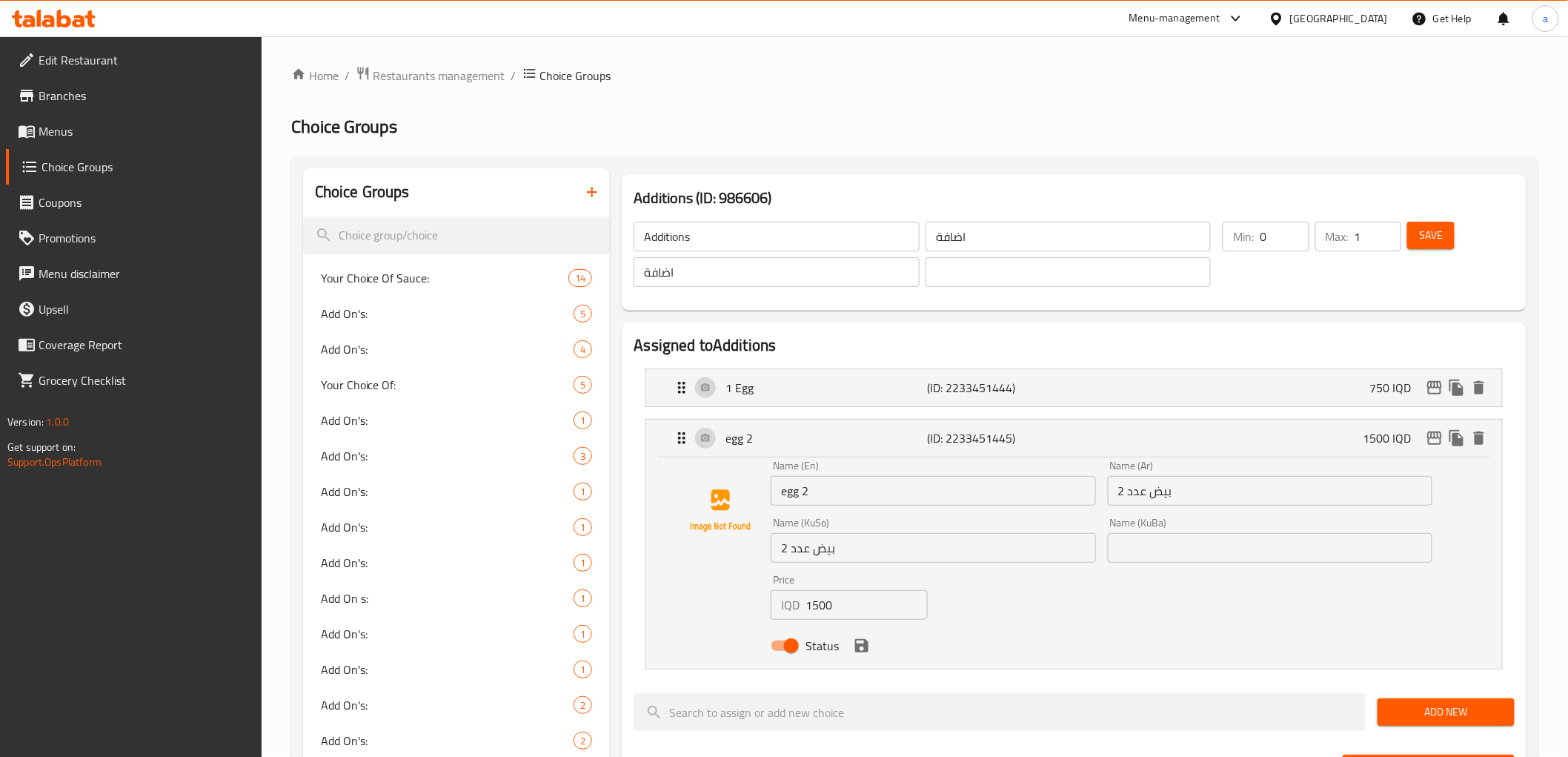
click at [791, 485] on input "egg 2" at bounding box center [933, 490] width 325 height 29
type input "2 Egg"
click at [1132, 495] on input "بيض عدد 2" at bounding box center [1270, 490] width 325 height 29
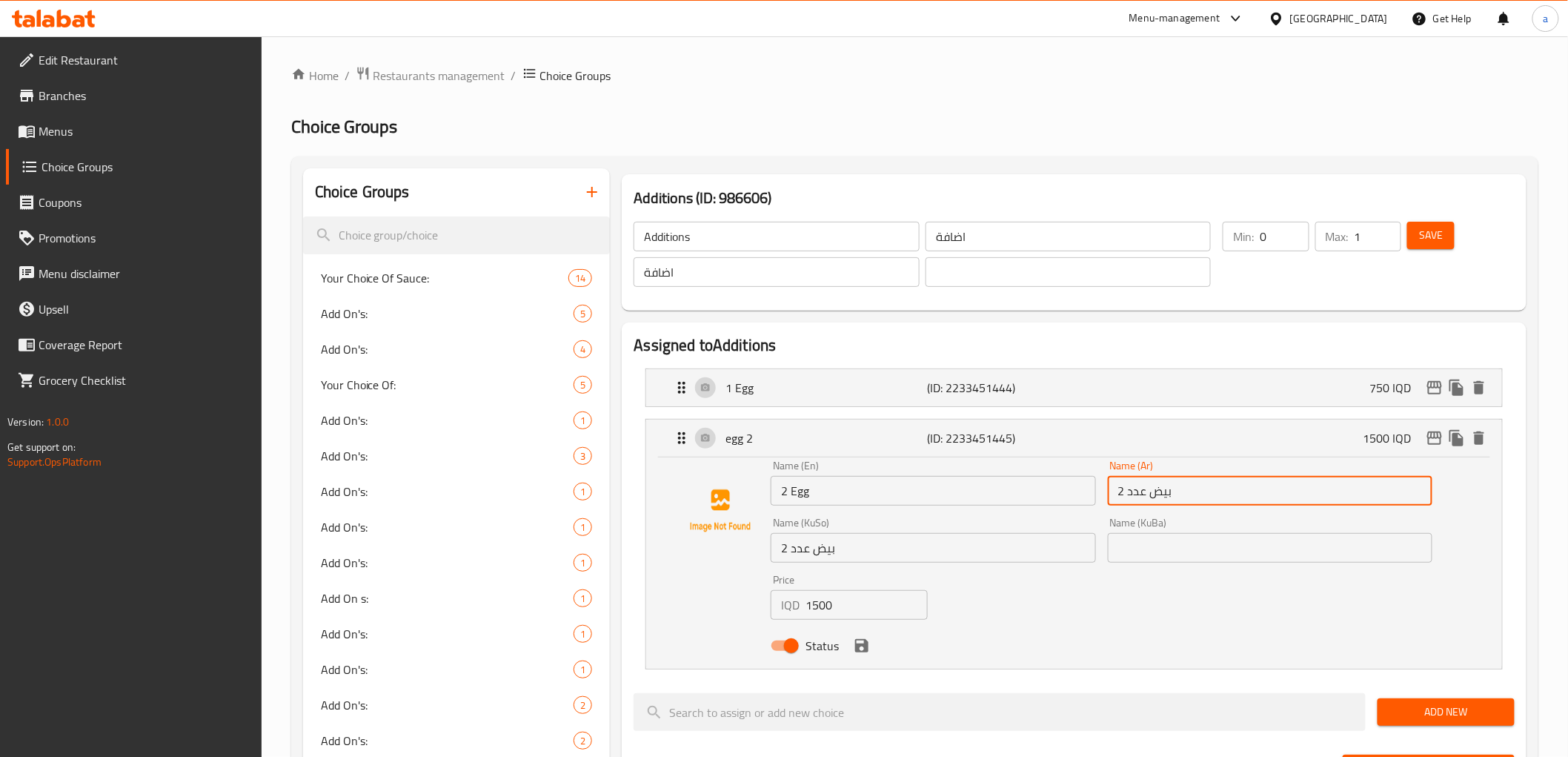
click at [1132, 495] on input "بيض عدد 2" at bounding box center [1270, 490] width 325 height 29
type input "2 بيض"
click at [835, 551] on input "بيض عدد 2" at bounding box center [933, 548] width 325 height 29
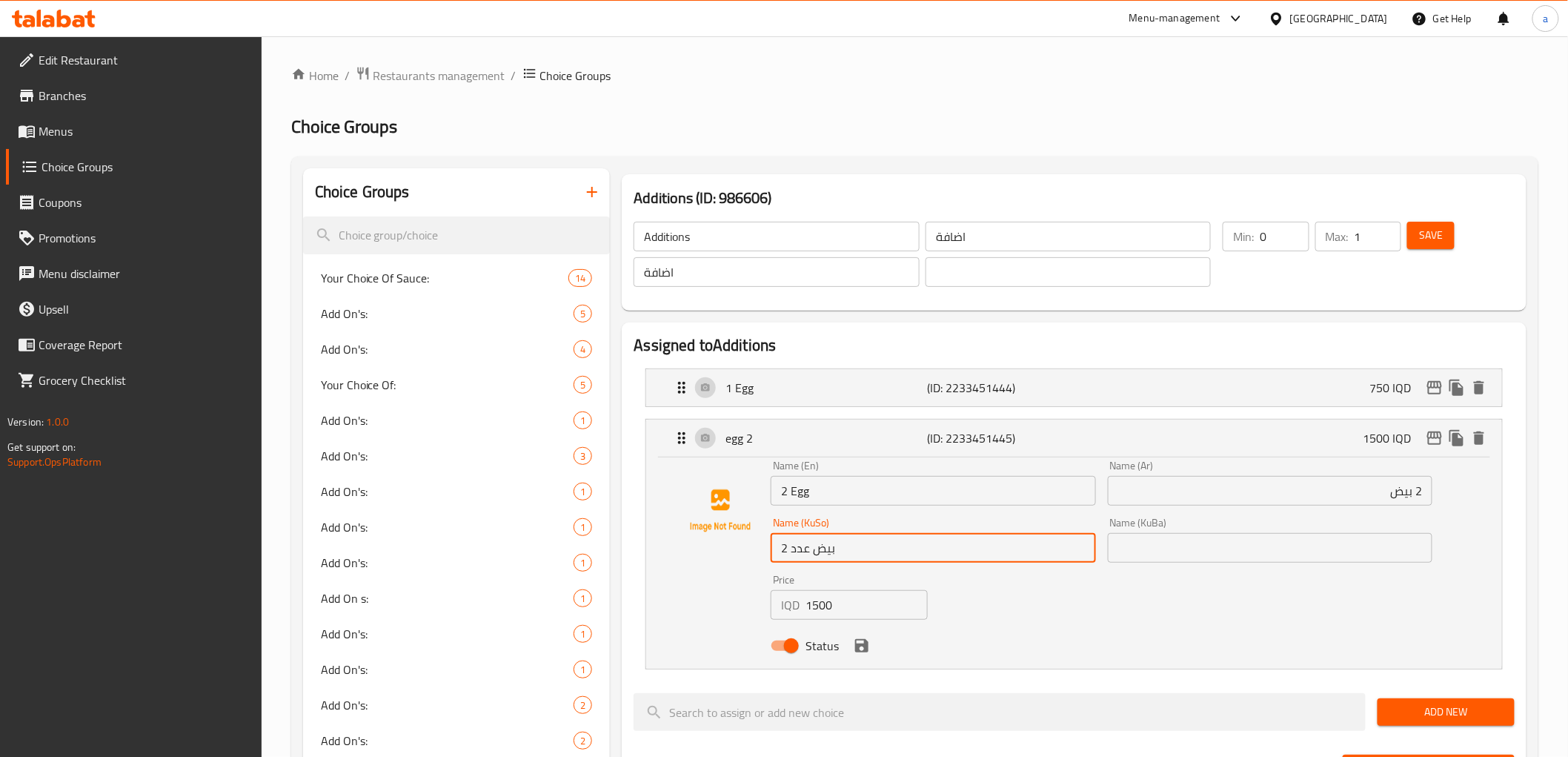
click at [835, 551] on input "بيض عدد 2" at bounding box center [933, 548] width 325 height 29
click at [868, 649] on icon "save" at bounding box center [861, 645] width 14 height 14
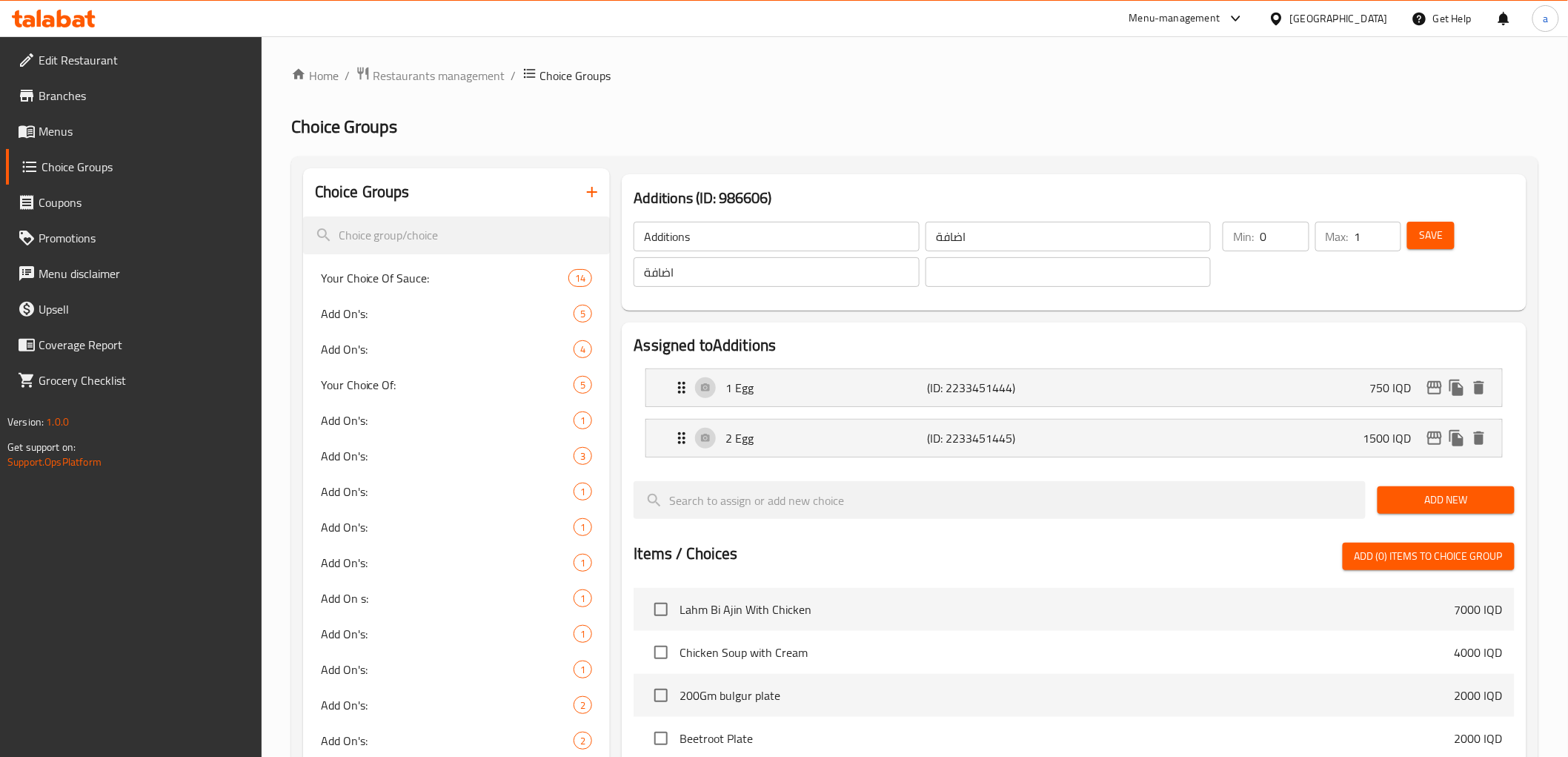
type input "2 هێلکە"
click at [654, 271] on input "اضافة" at bounding box center [776, 272] width 285 height 29
type input "زیادە"
click at [950, 241] on input "اضافة" at bounding box center [1068, 236] width 285 height 29
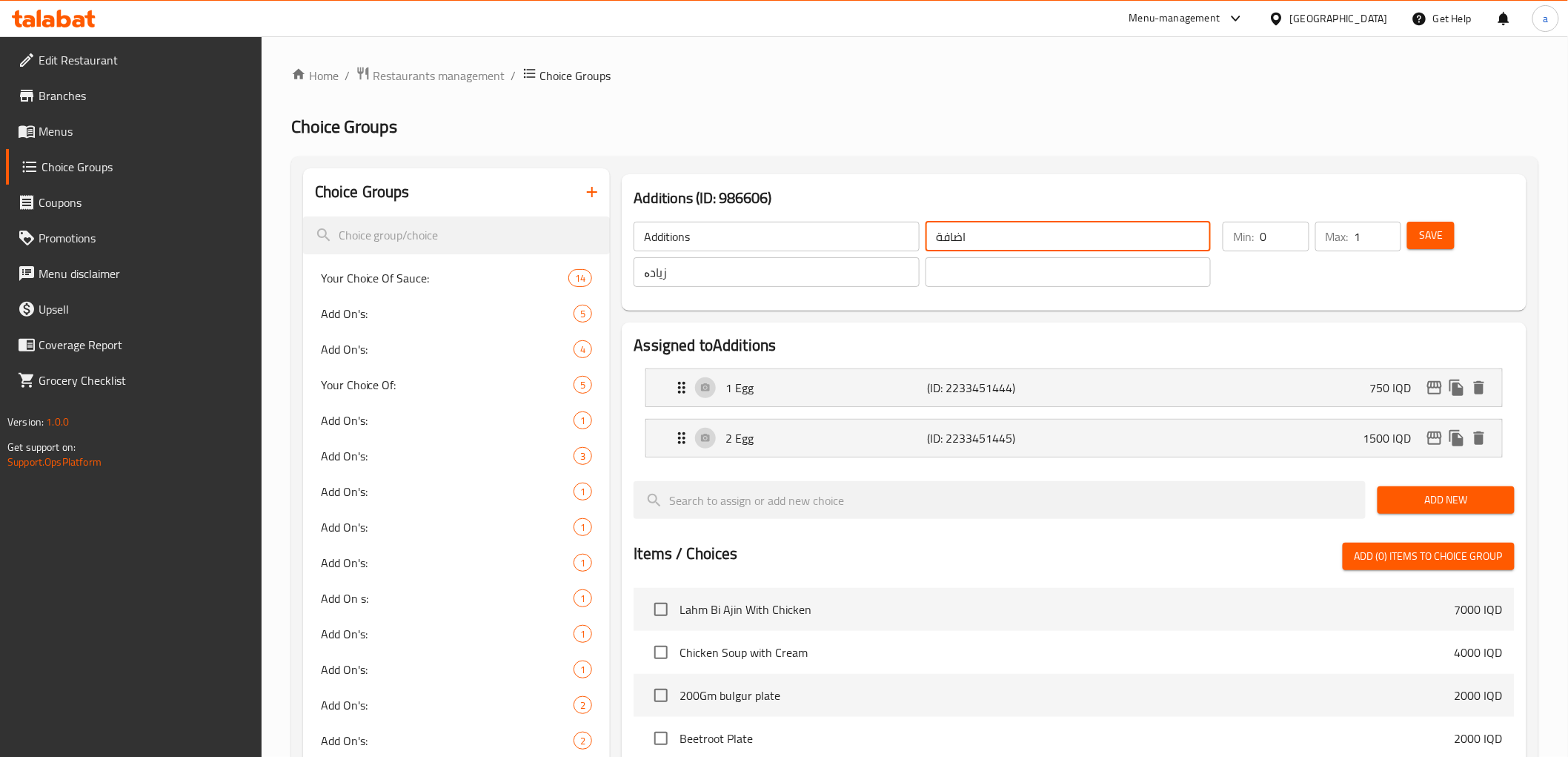
click at [950, 243] on input "اضافة" at bounding box center [1068, 236] width 285 height 29
type input "اضافات"
click at [762, 280] on input "زیادە" at bounding box center [776, 272] width 285 height 29
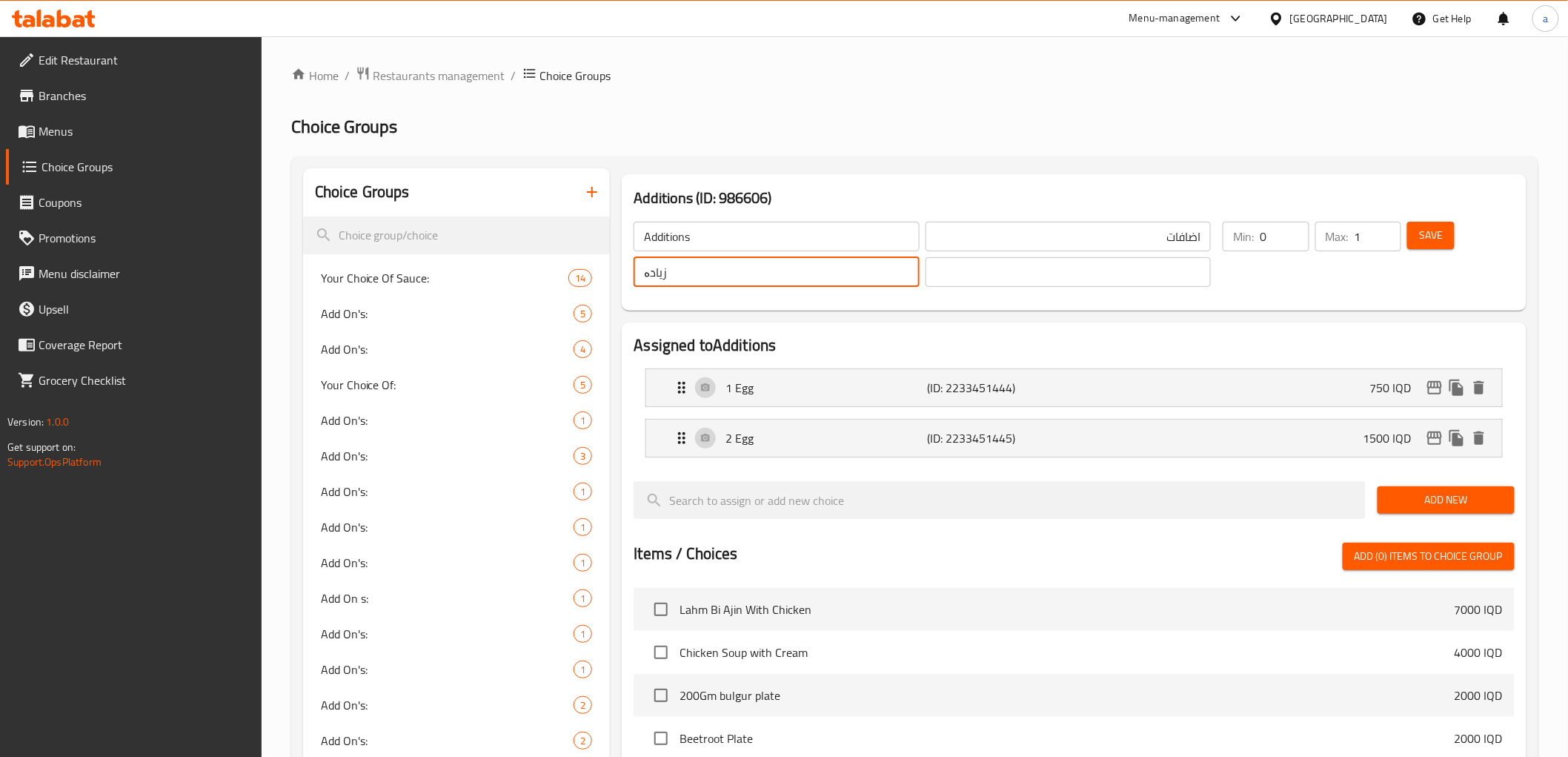
click at [762, 280] on input "زیادە" at bounding box center [776, 272] width 285 height 29
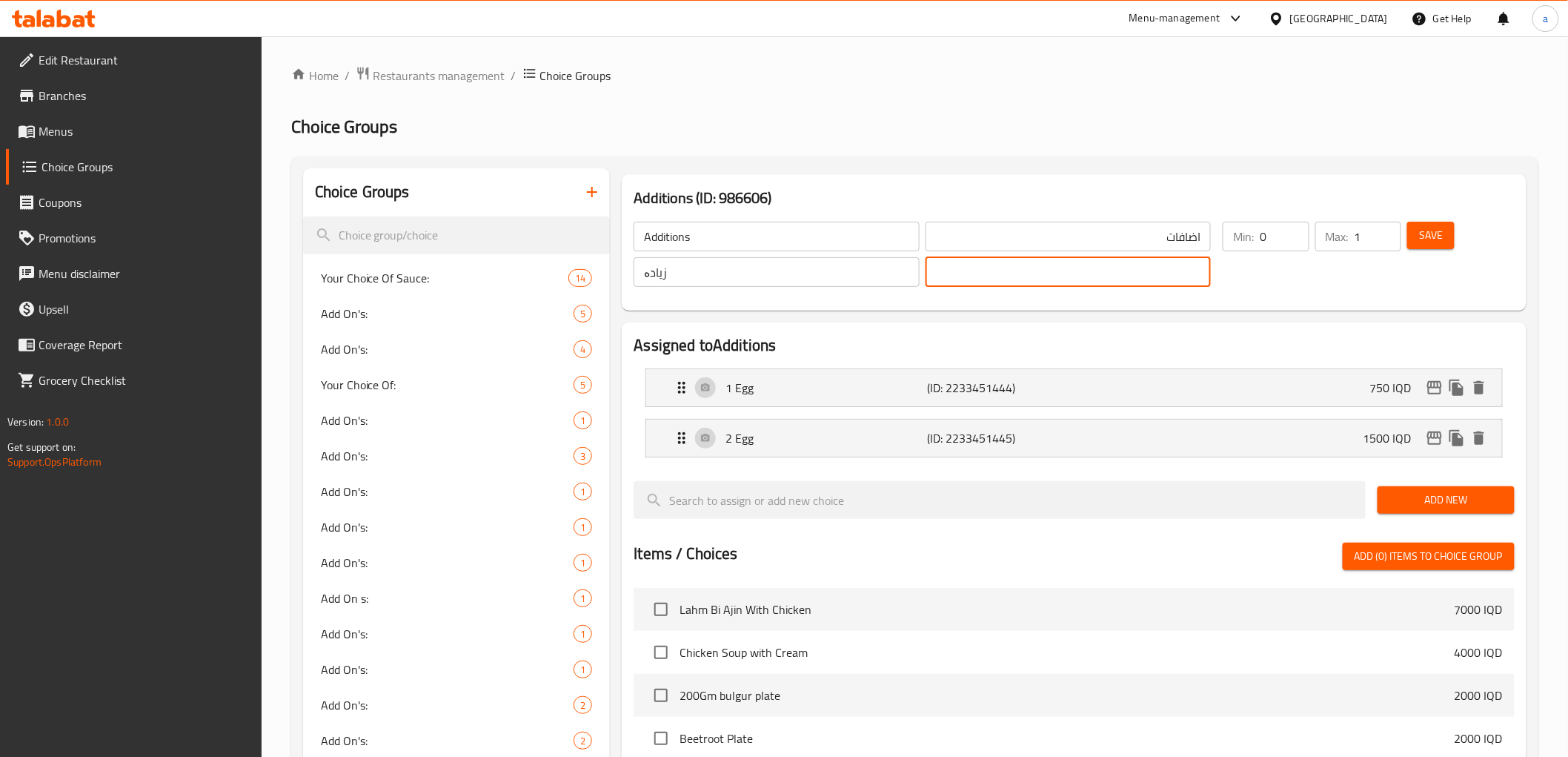
click at [968, 276] on input "text" at bounding box center [1068, 272] width 285 height 29
paste input "زیادە"
type input "زیادە"
click at [1445, 236] on button "Save" at bounding box center [1431, 235] width 48 height 27
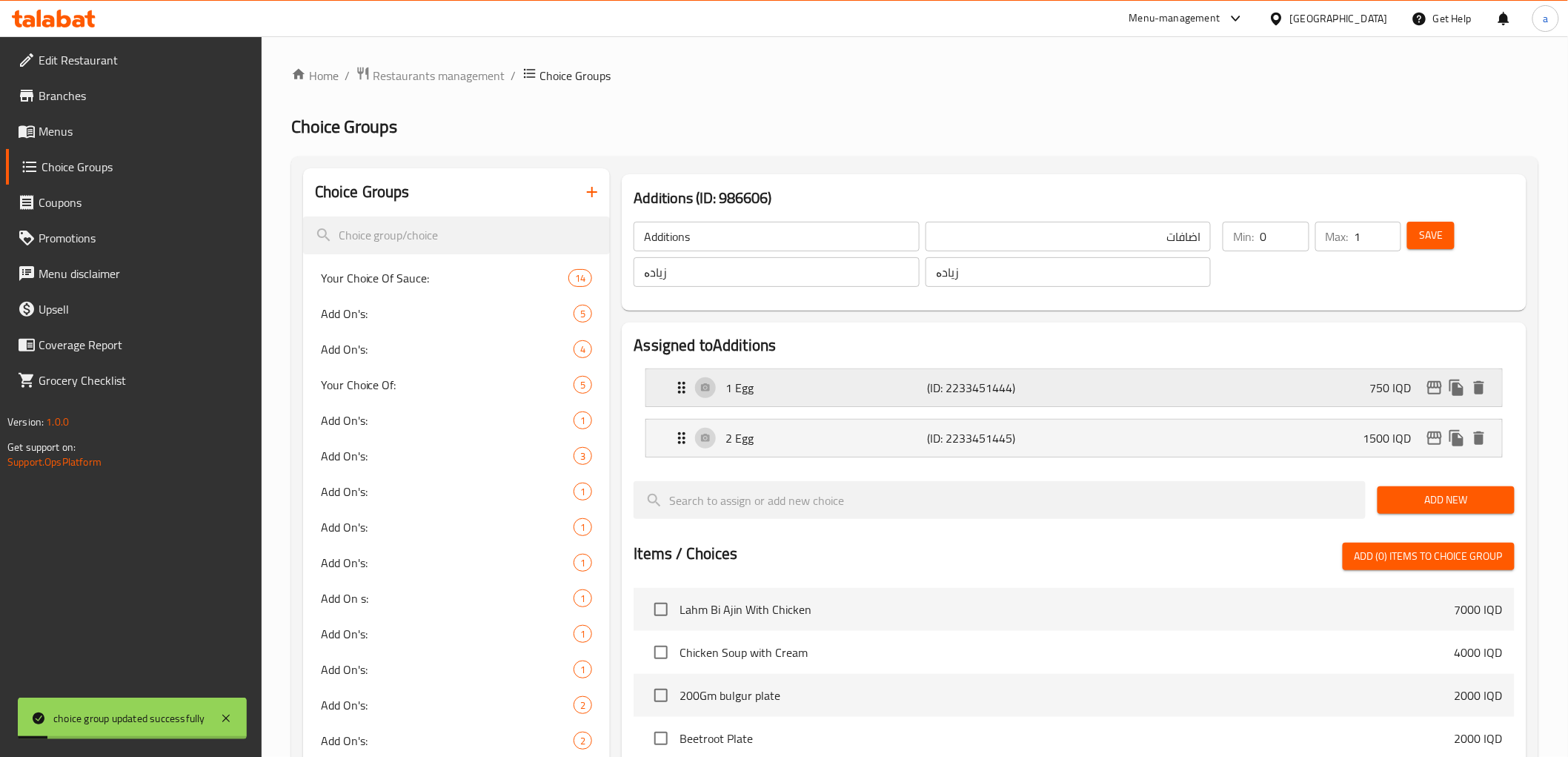
click at [835, 380] on p "1 Egg" at bounding box center [827, 387] width 201 height 17
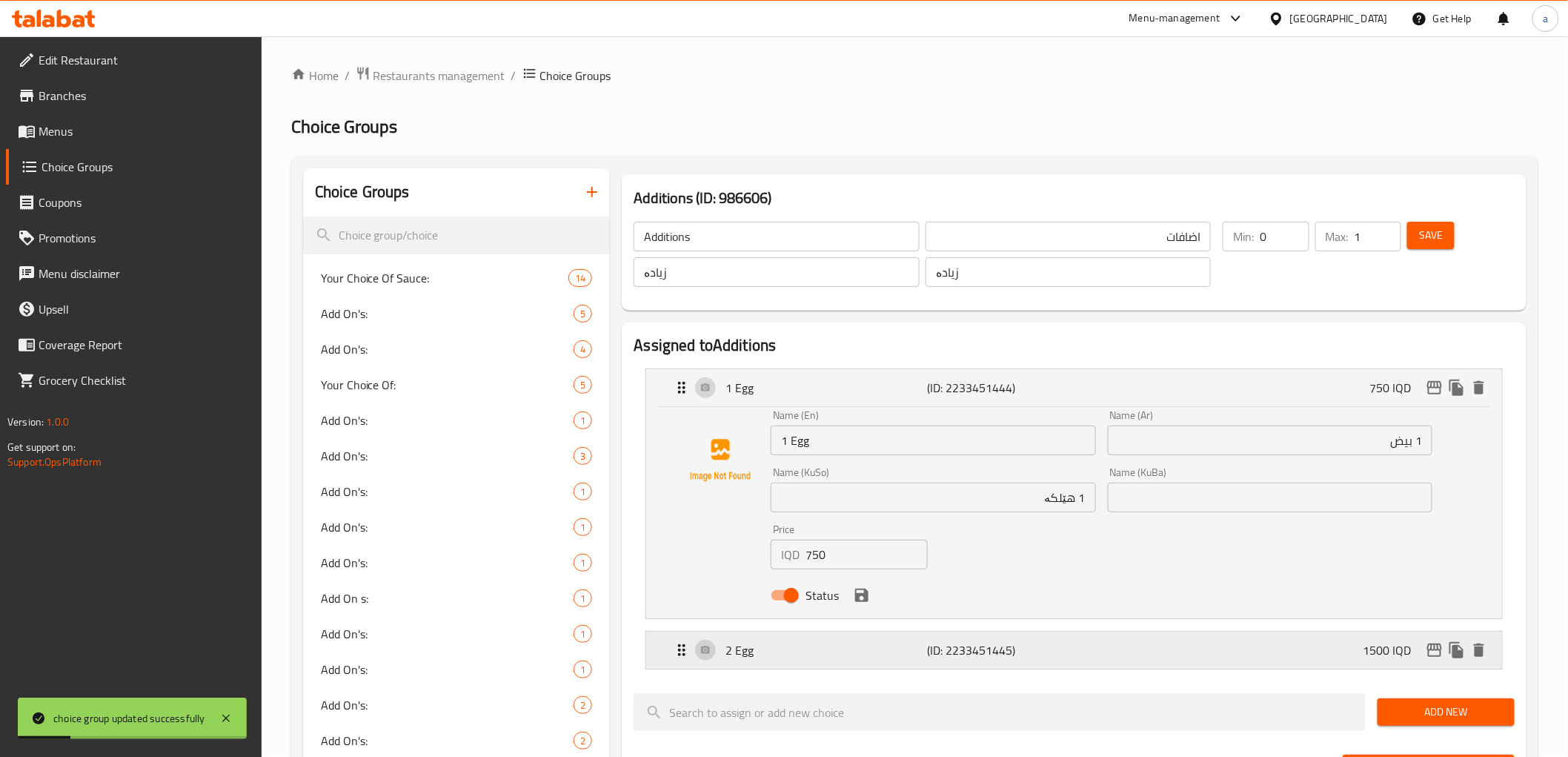
click at [790, 656] on p "2 Egg" at bounding box center [827, 649] width 201 height 17
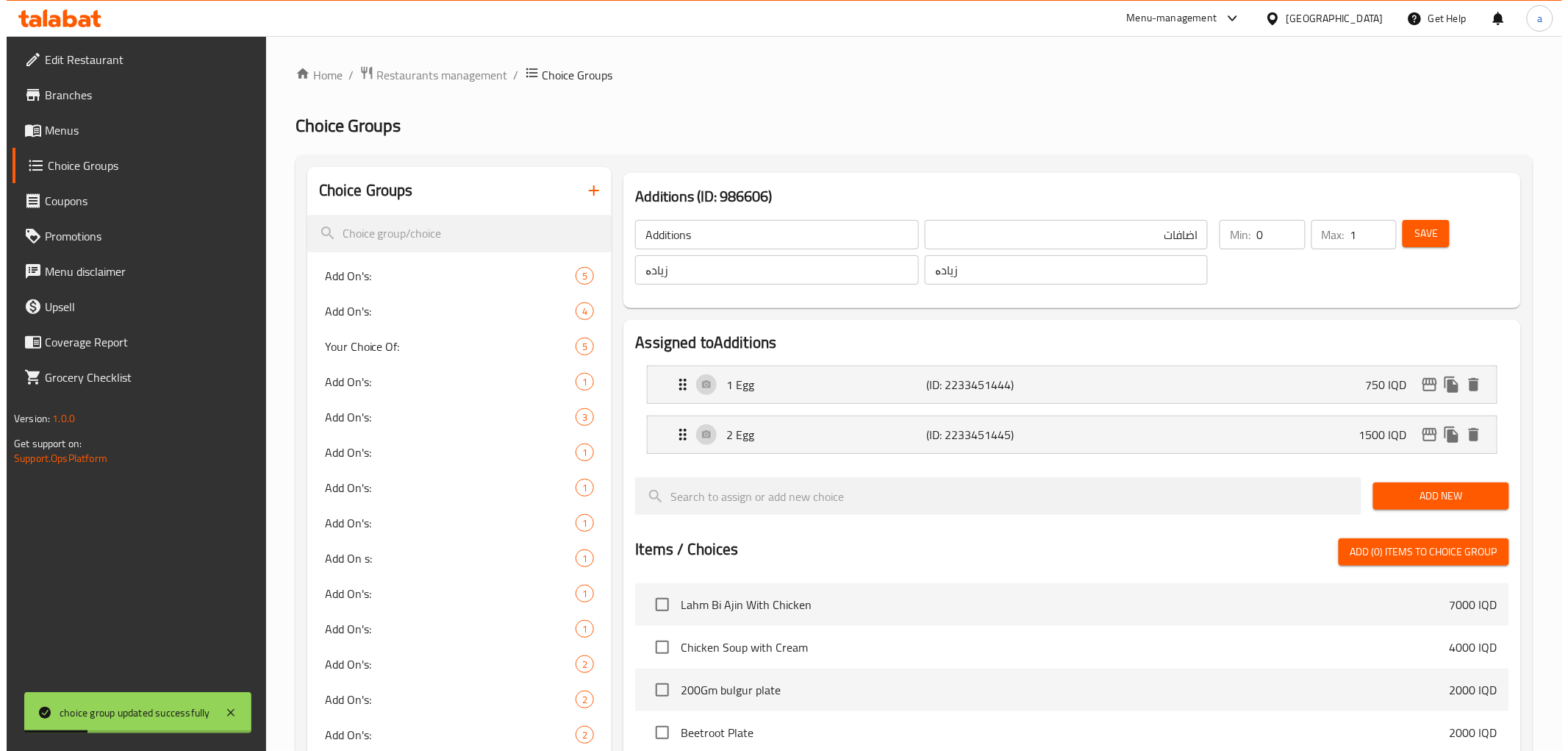
scroll to position [653, 0]
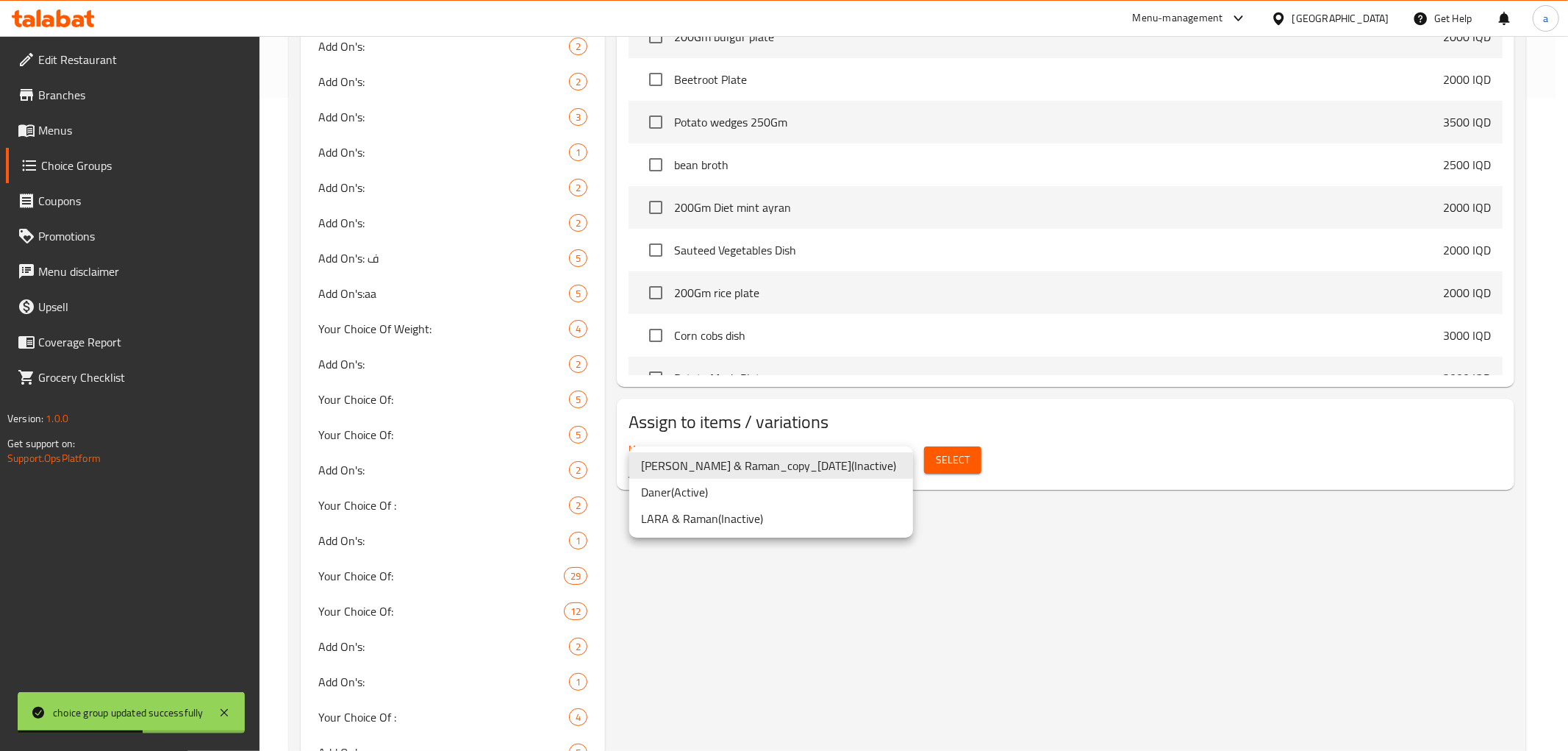
click at [738, 502] on li "Daner ( Active )" at bounding box center [771, 492] width 284 height 26
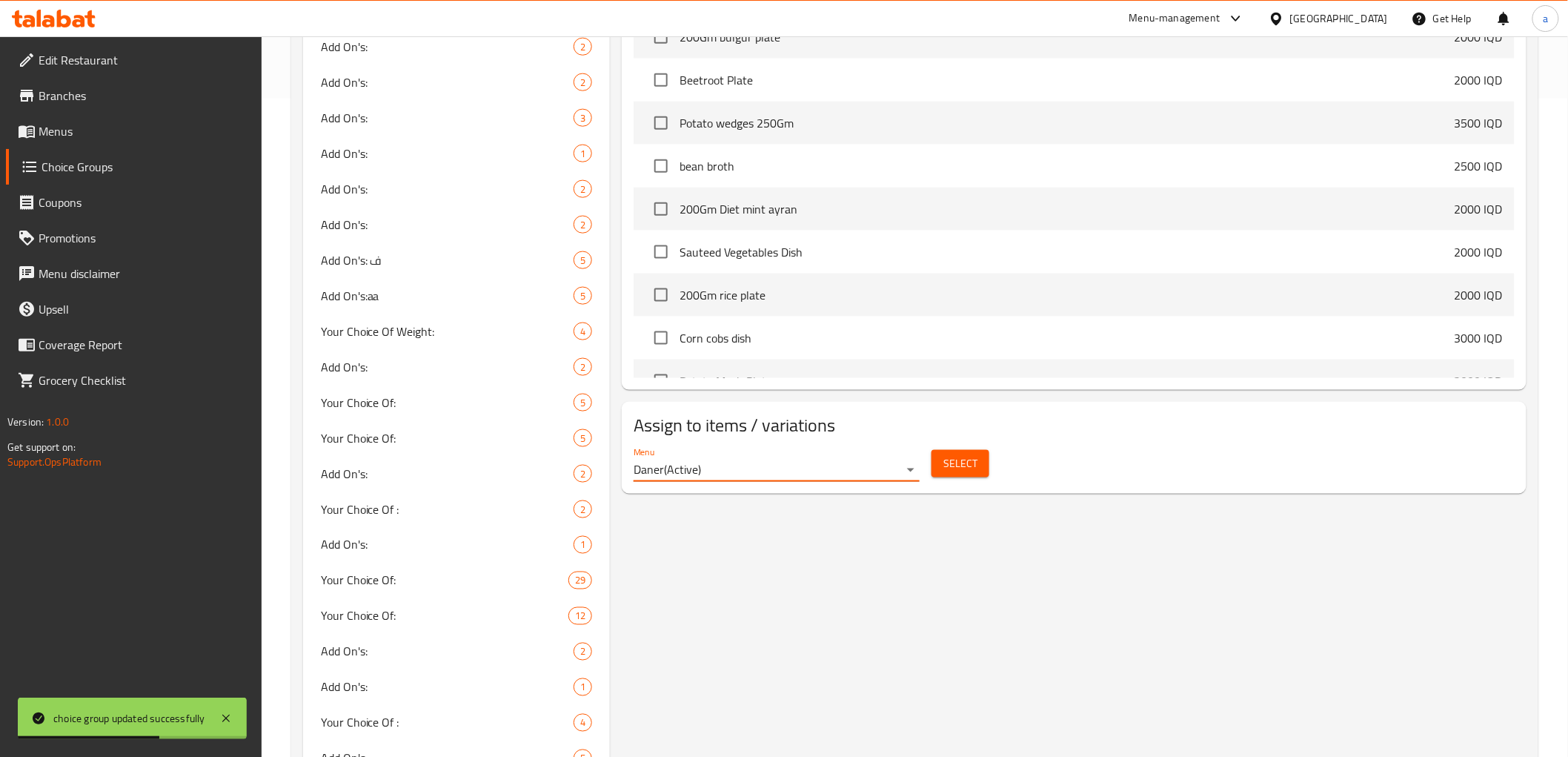
click at [965, 469] on span "Select" at bounding box center [960, 464] width 34 height 18
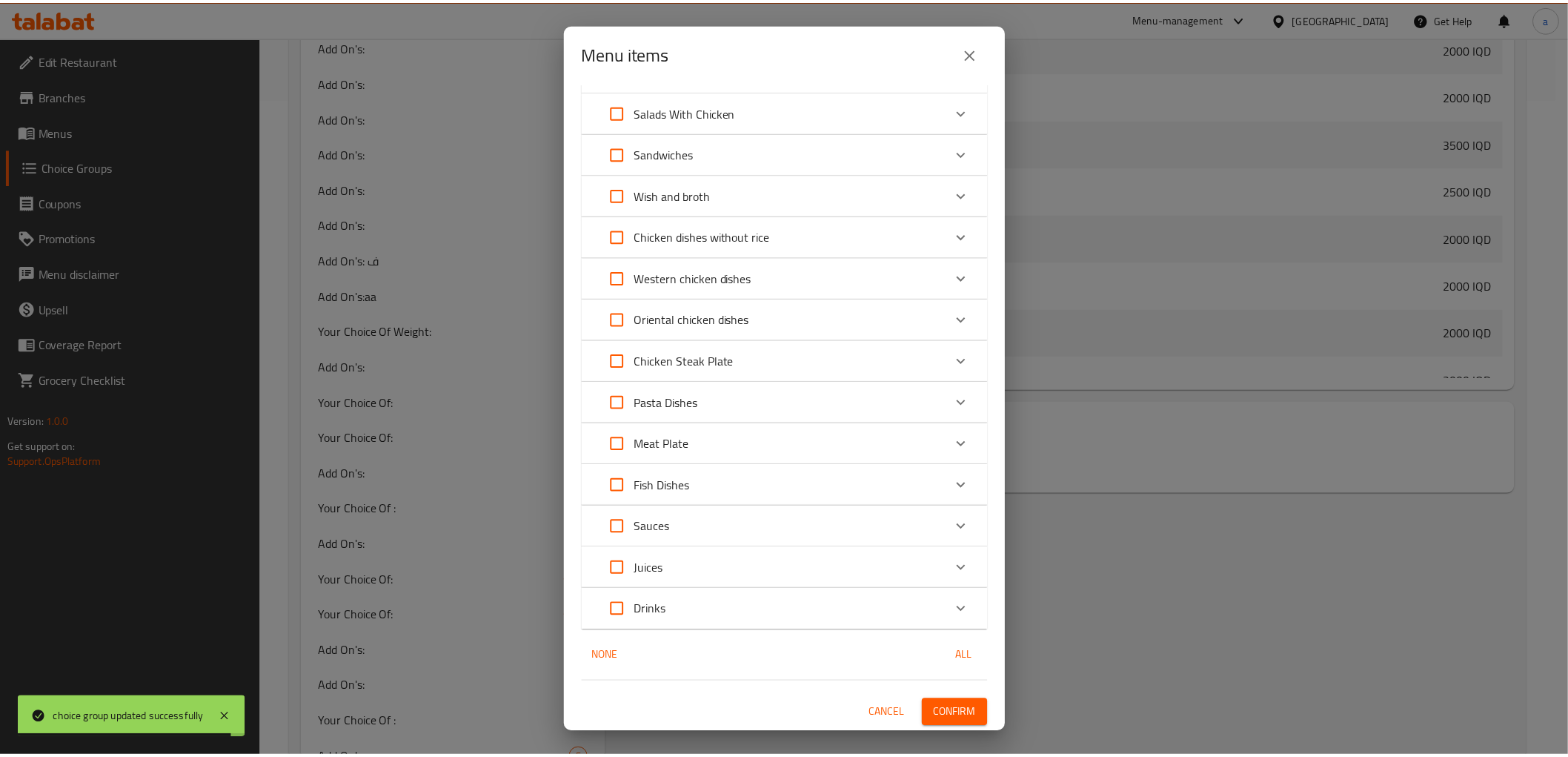
scroll to position [0, 0]
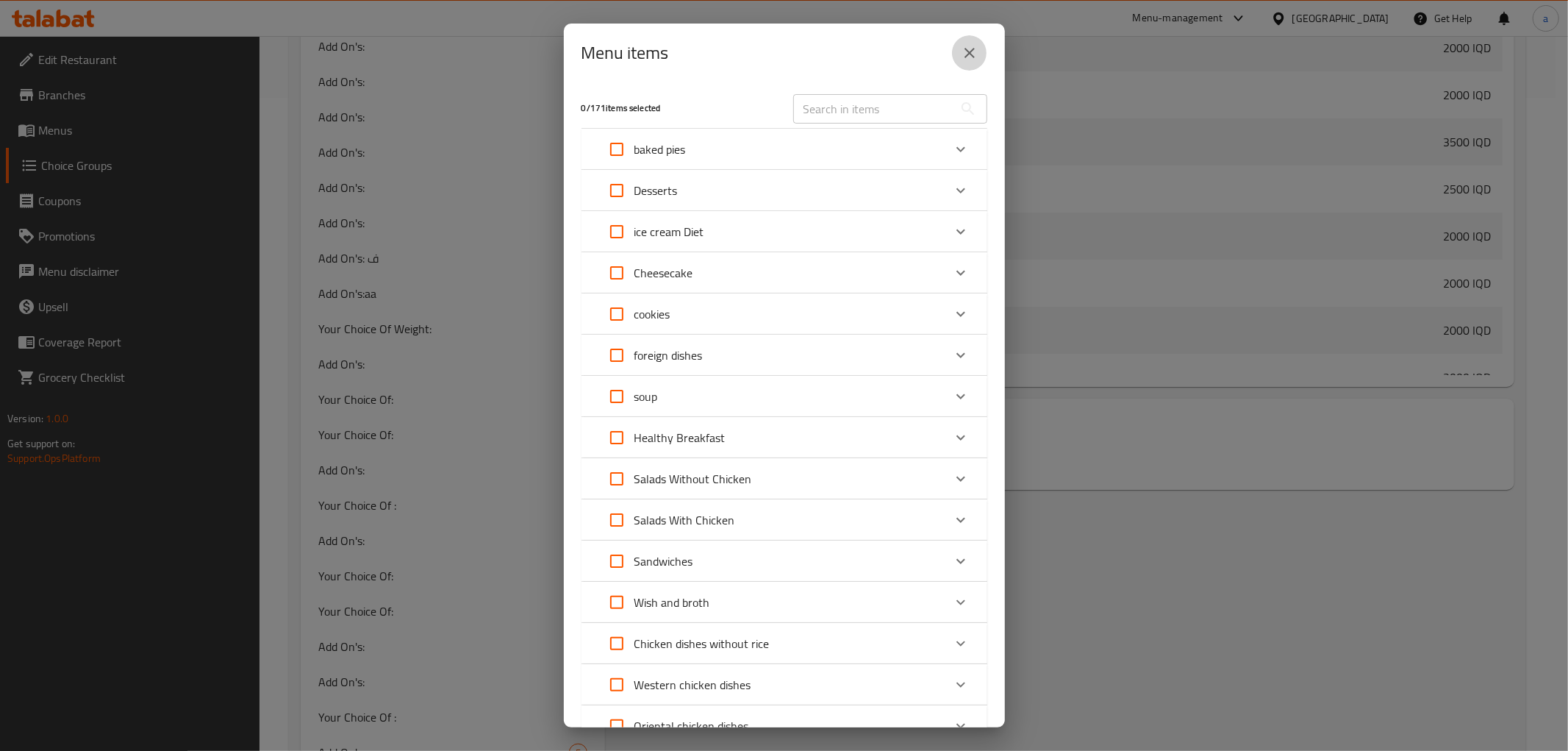
click at [963, 57] on icon "close" at bounding box center [969, 53] width 17 height 17
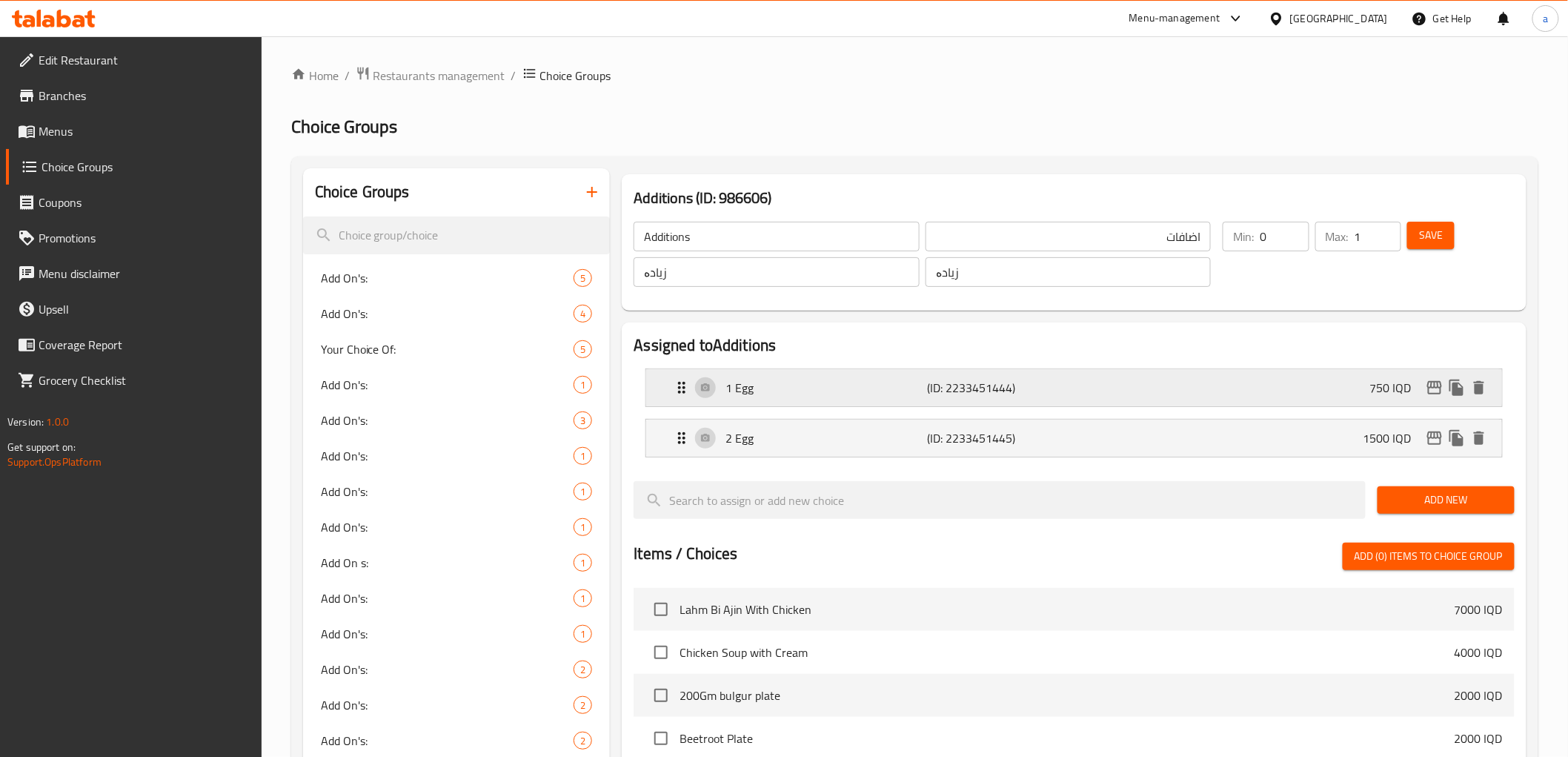
click at [869, 393] on p "1 Egg" at bounding box center [827, 387] width 201 height 17
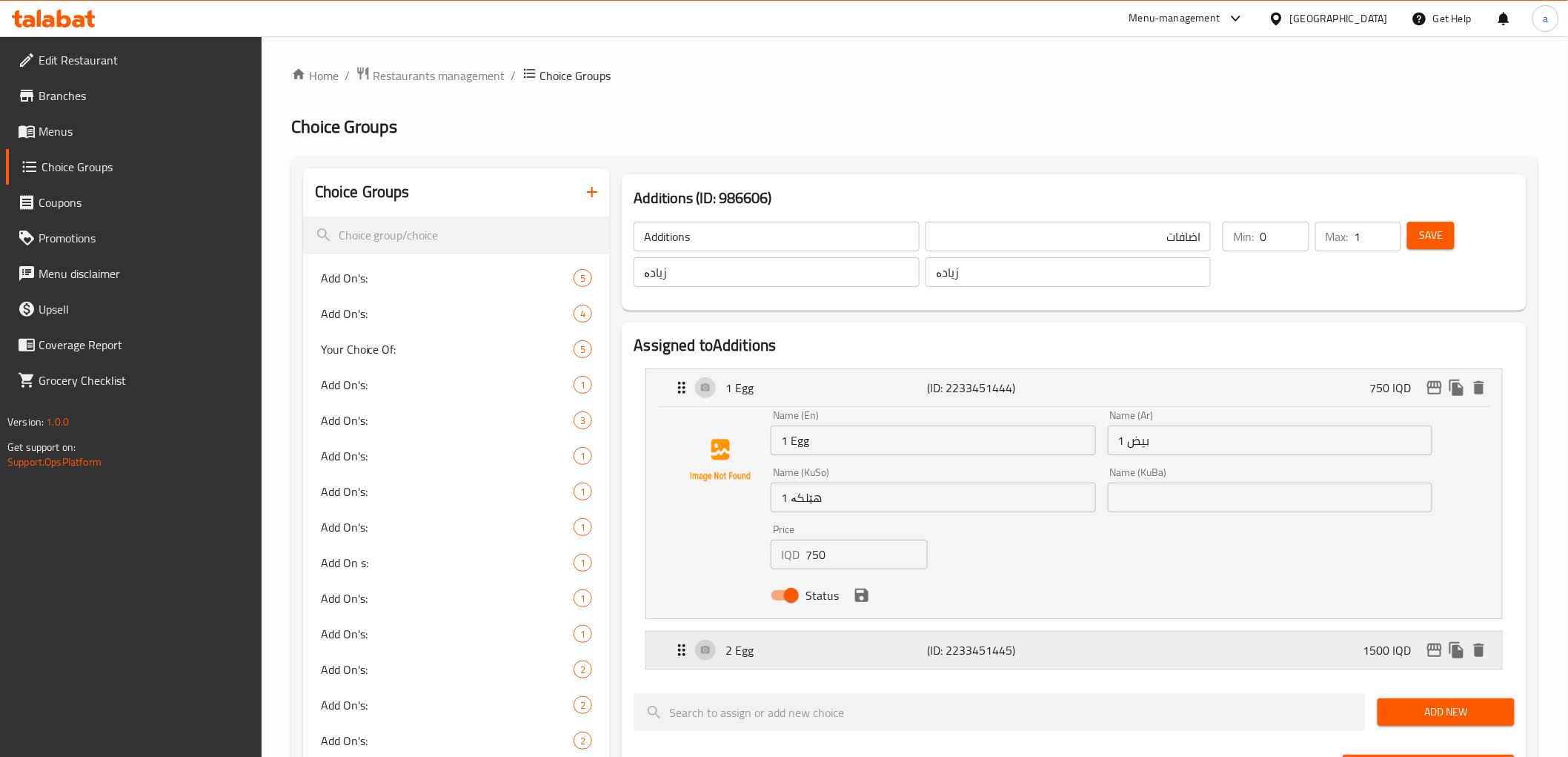
click at [773, 649] on p "2 Egg" at bounding box center [827, 649] width 201 height 17
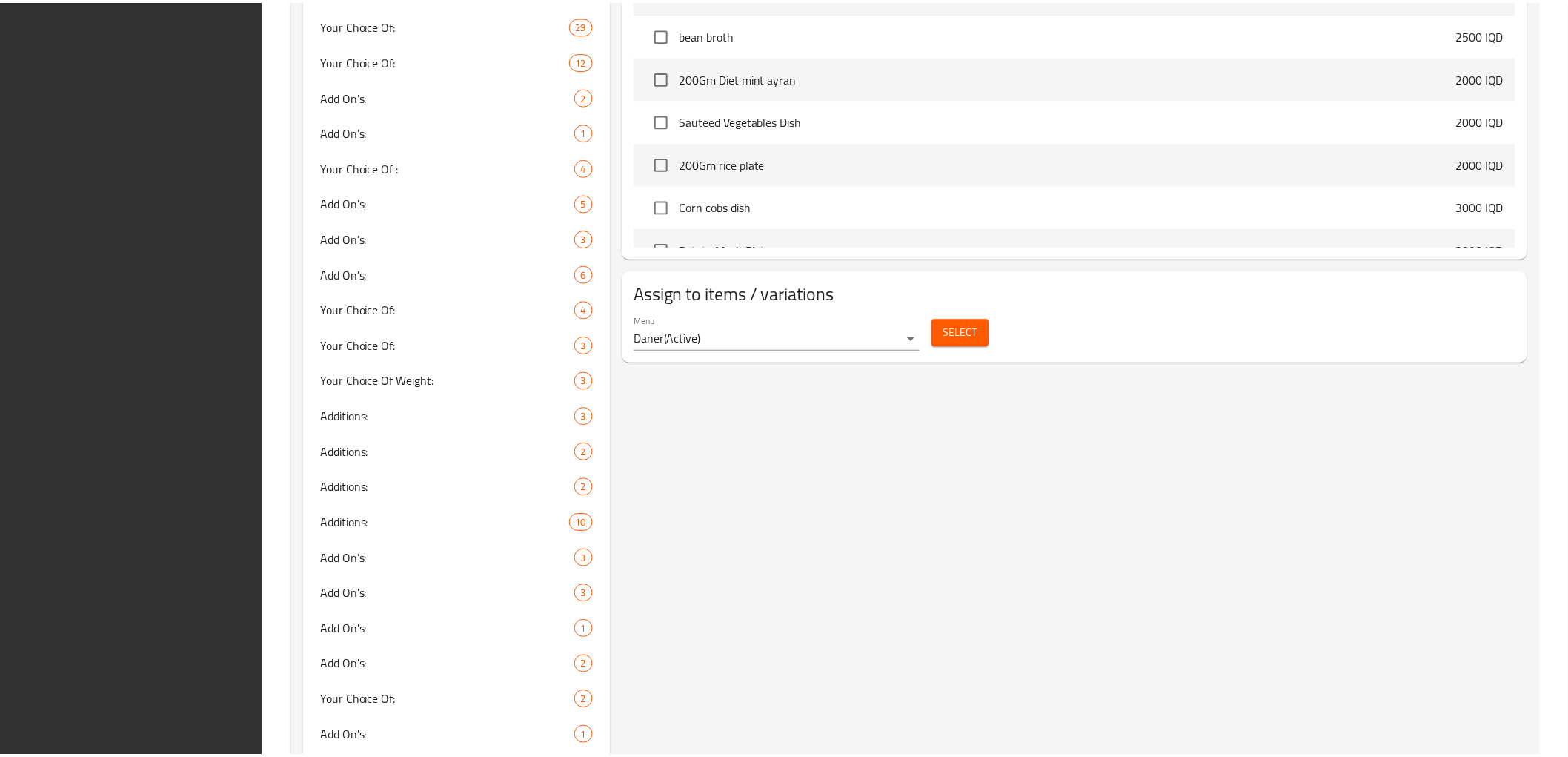
scroll to position [1434, 0]
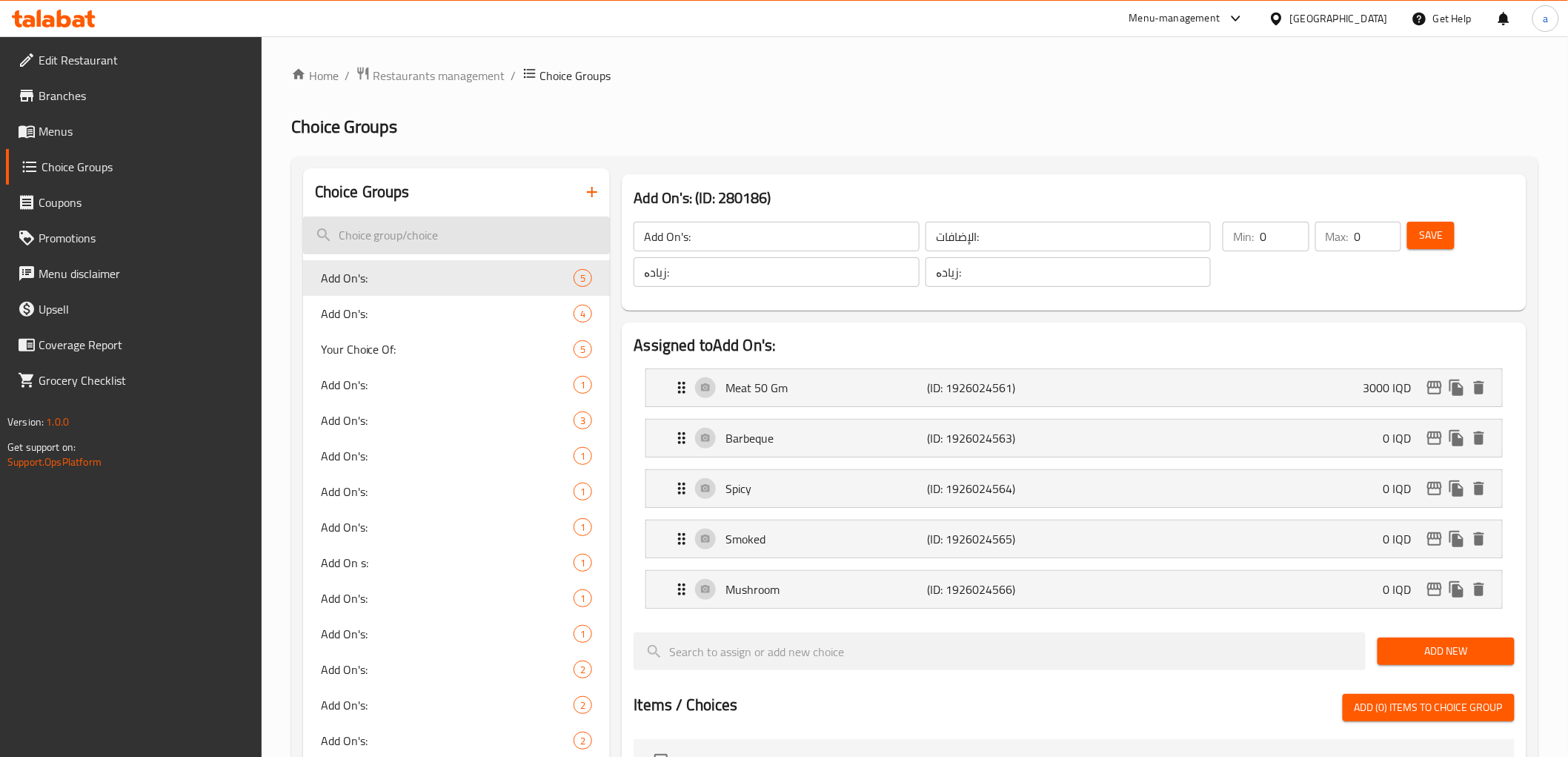
click at [389, 242] on input "search" at bounding box center [457, 235] width 307 height 37
paste input "addition"
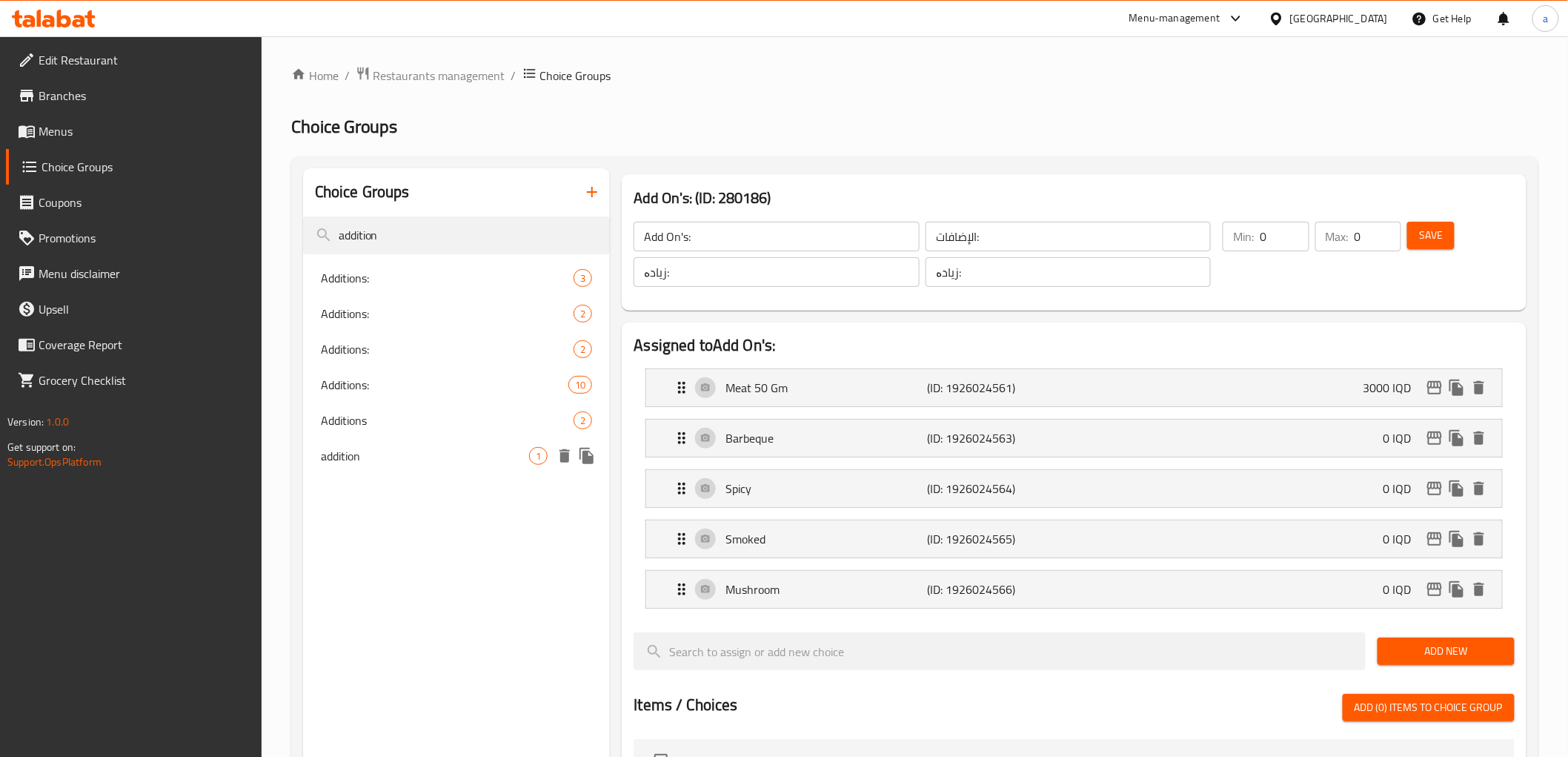
type input "addition"
click at [383, 440] on div "addition 1" at bounding box center [457, 455] width 307 height 36
type input "addition"
type input "اضافة"
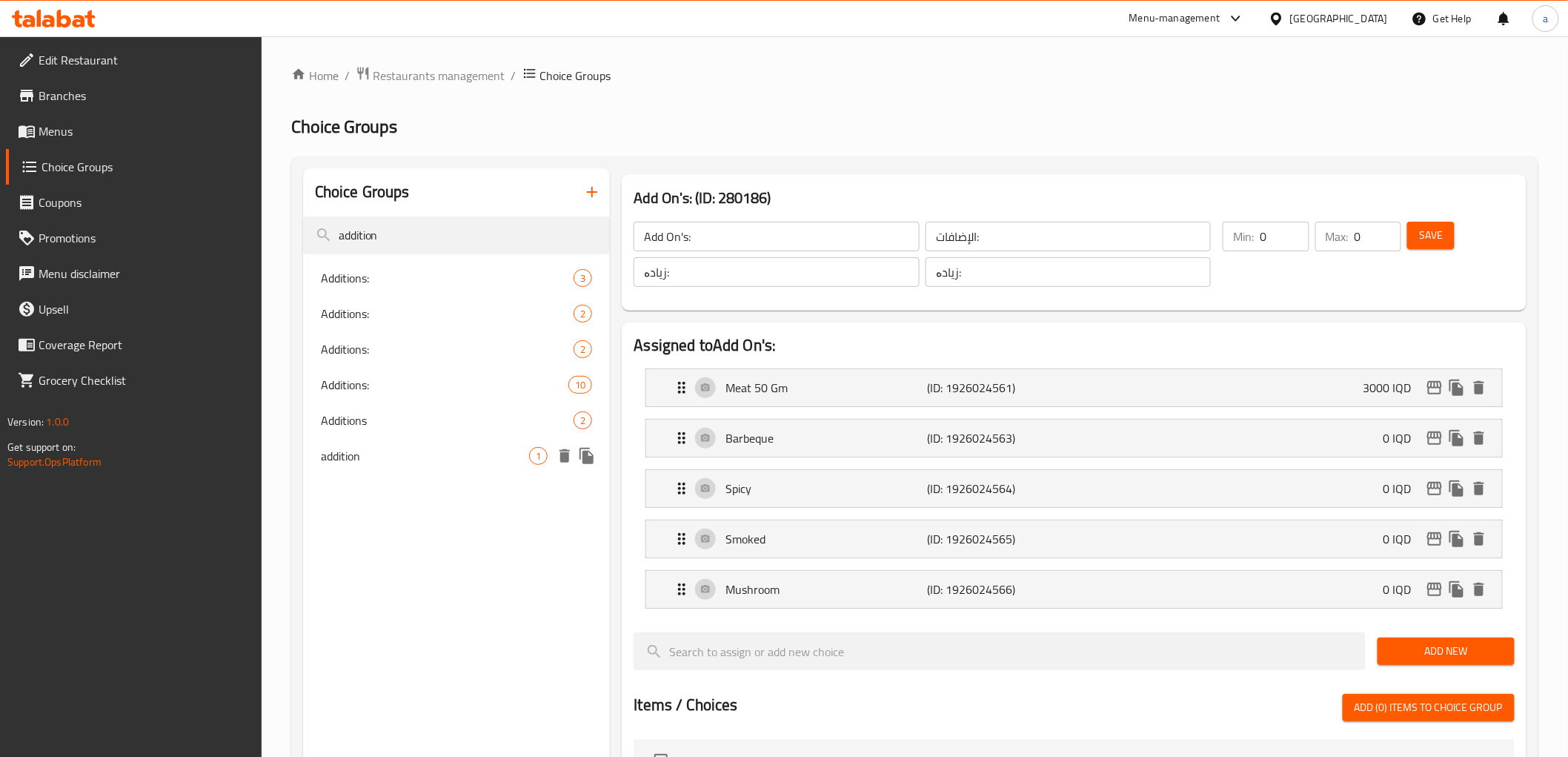
type input "1"
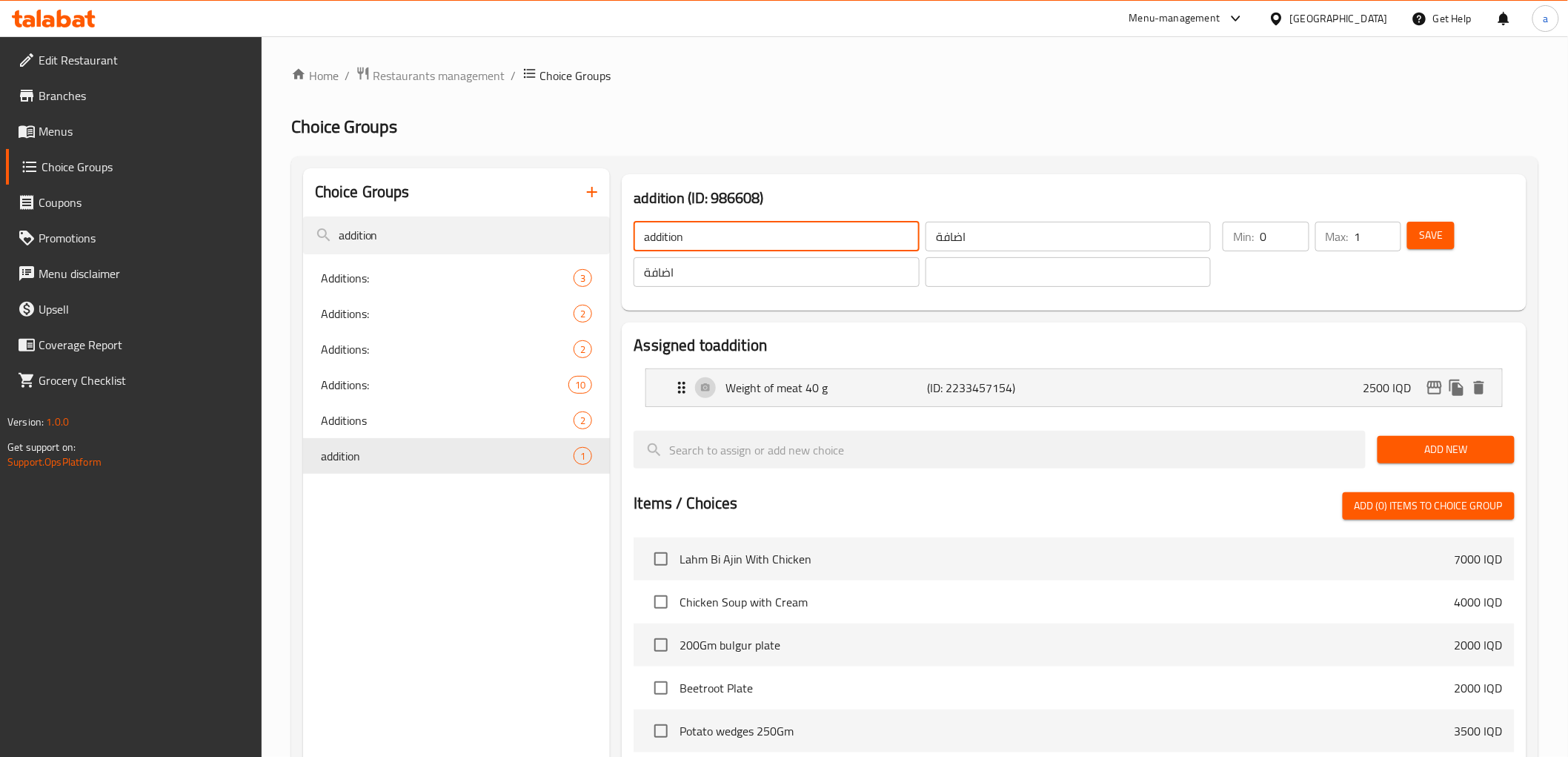
click at [765, 226] on input "addition" at bounding box center [776, 236] width 285 height 29
type input "Addition"
click at [819, 283] on input "اضافة" at bounding box center [776, 272] width 285 height 29
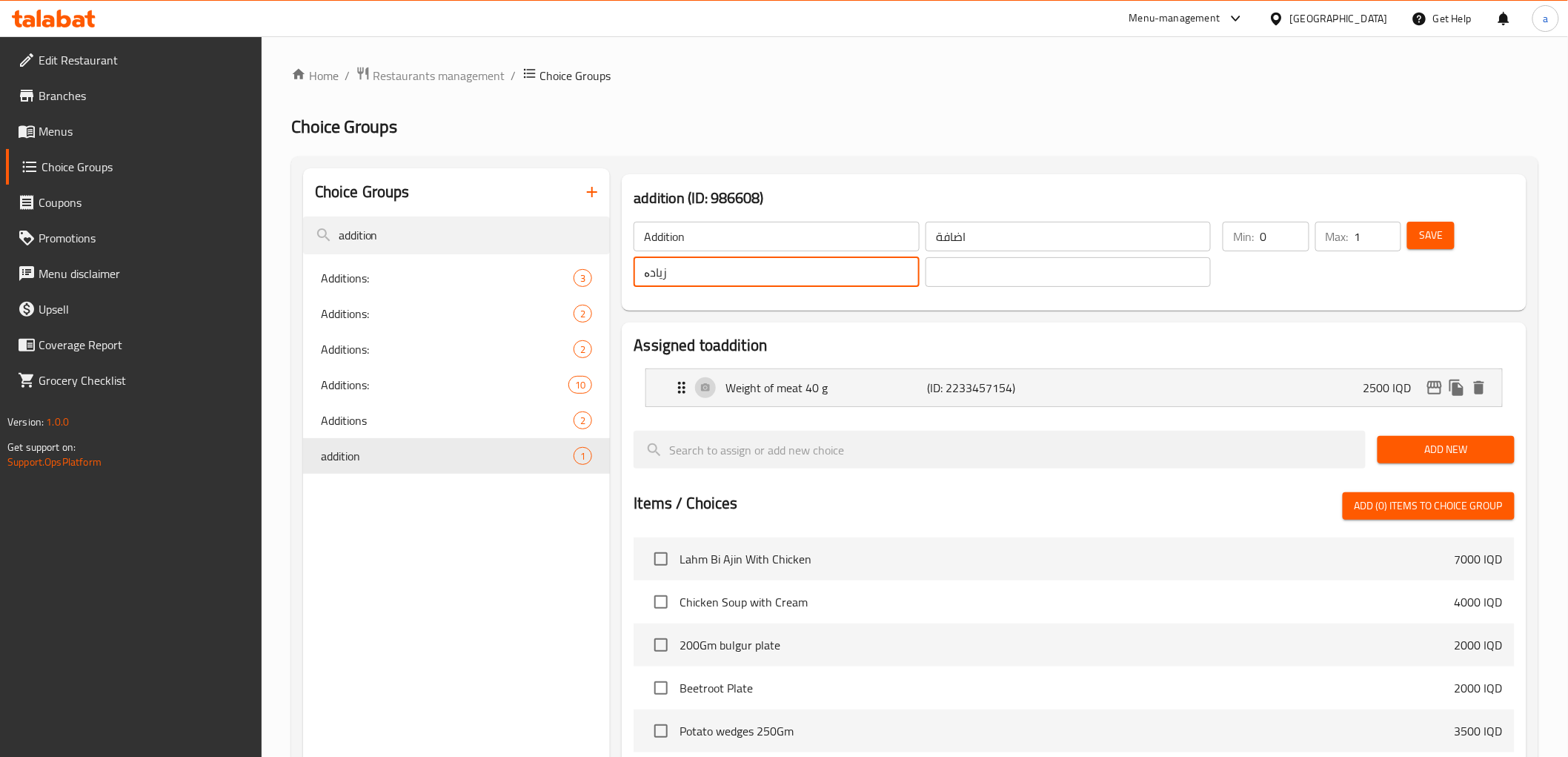
type input "زیادە"
click at [978, 274] on input "text" at bounding box center [1068, 272] width 285 height 29
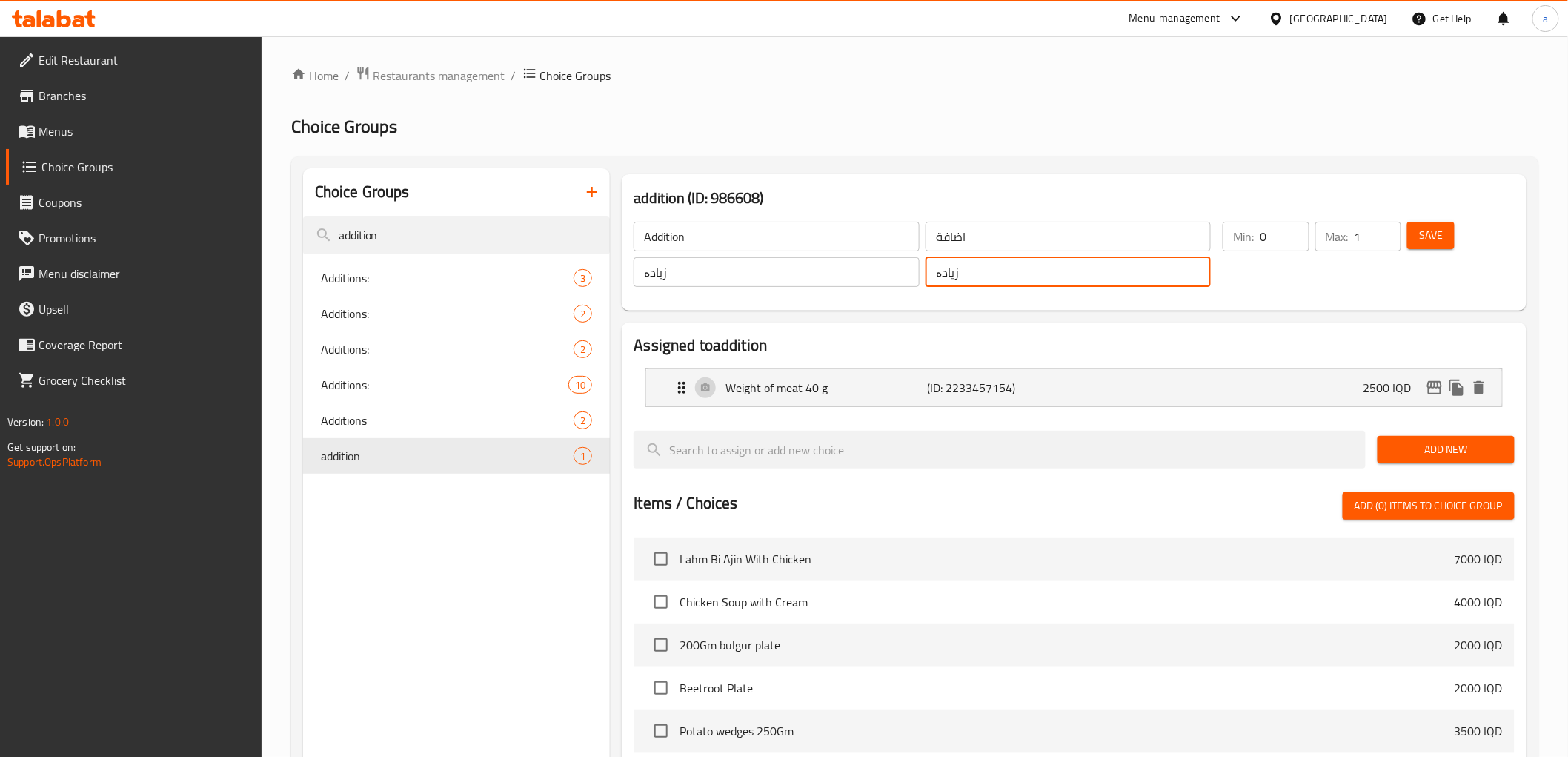
type input "زیادە"
click at [1374, 277] on div "Max: 1 ​" at bounding box center [1358, 254] width 92 height 71
click at [737, 381] on p "Weight of meat 40 g" at bounding box center [827, 387] width 201 height 17
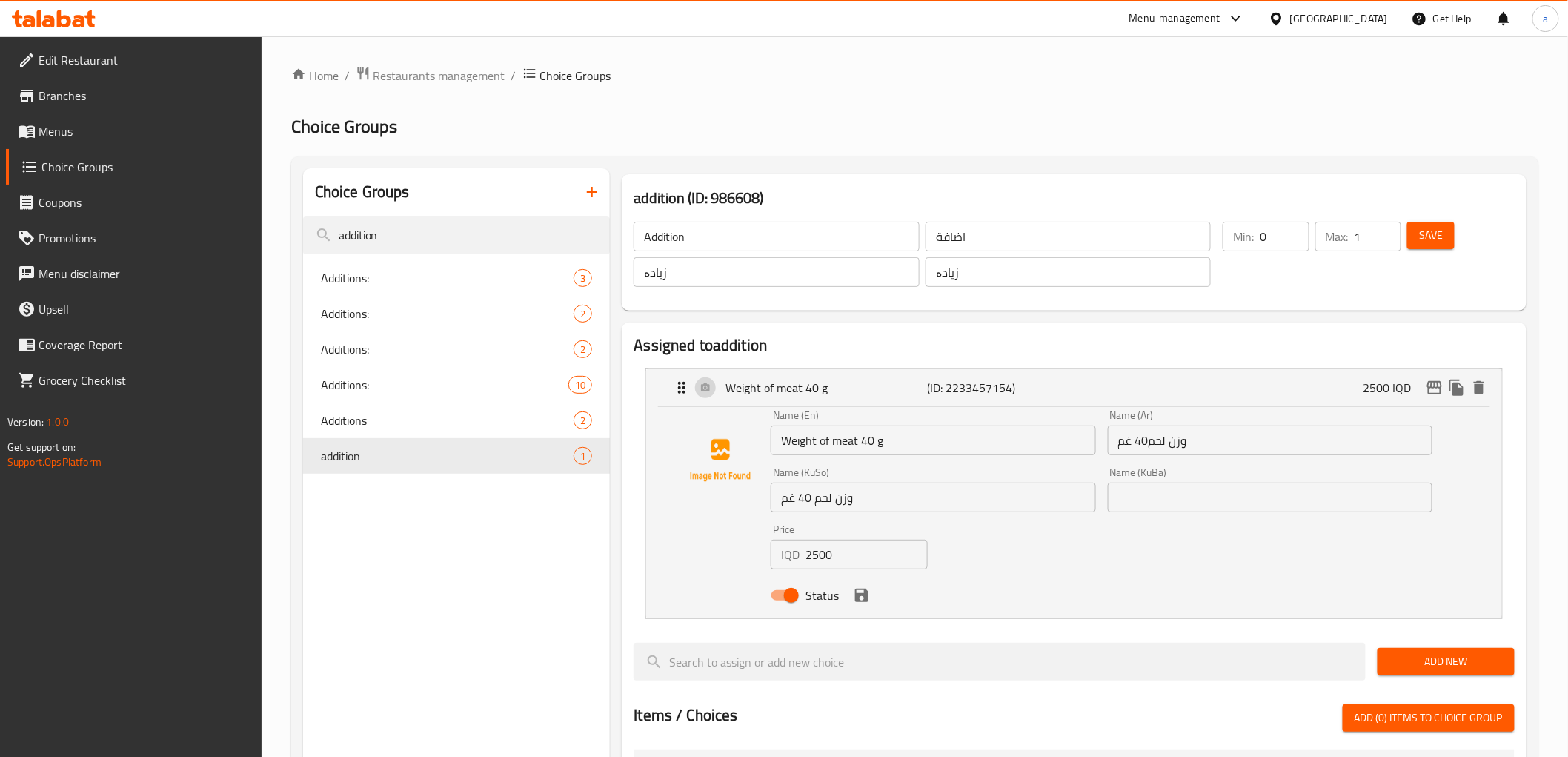
click at [840, 450] on input "Weight of meat 40 g" at bounding box center [933, 440] width 325 height 29
paste input "40 g"
type input "40 Gm Meat"
click at [1147, 444] on input "وزن لحم40 غم" at bounding box center [1270, 440] width 325 height 29
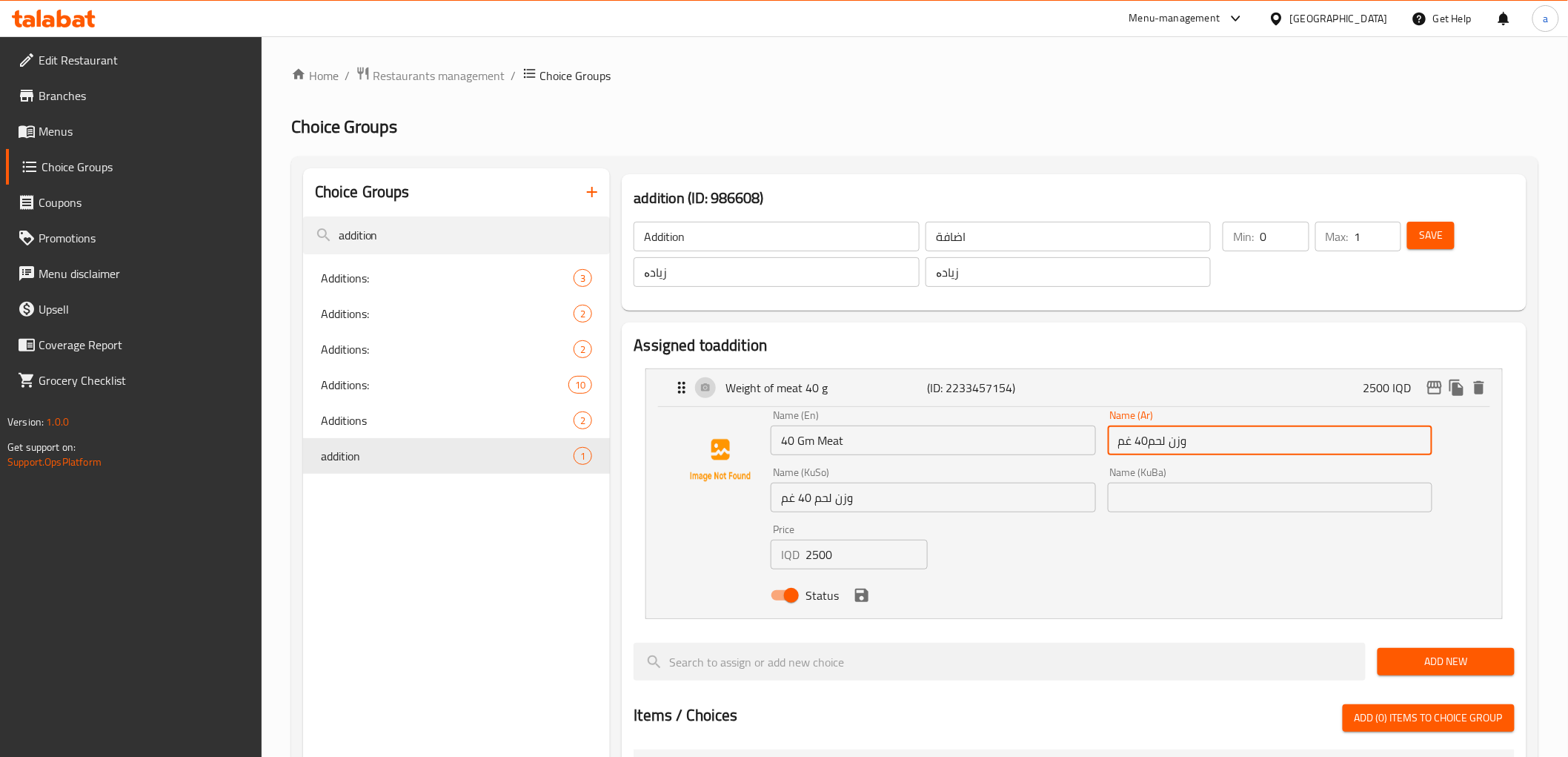
click at [1147, 444] on input "وزن لحم40 غم" at bounding box center [1270, 440] width 325 height 29
type input "40 جم لحم"
click at [847, 491] on input "وزن لحم 40 غم" at bounding box center [933, 497] width 325 height 29
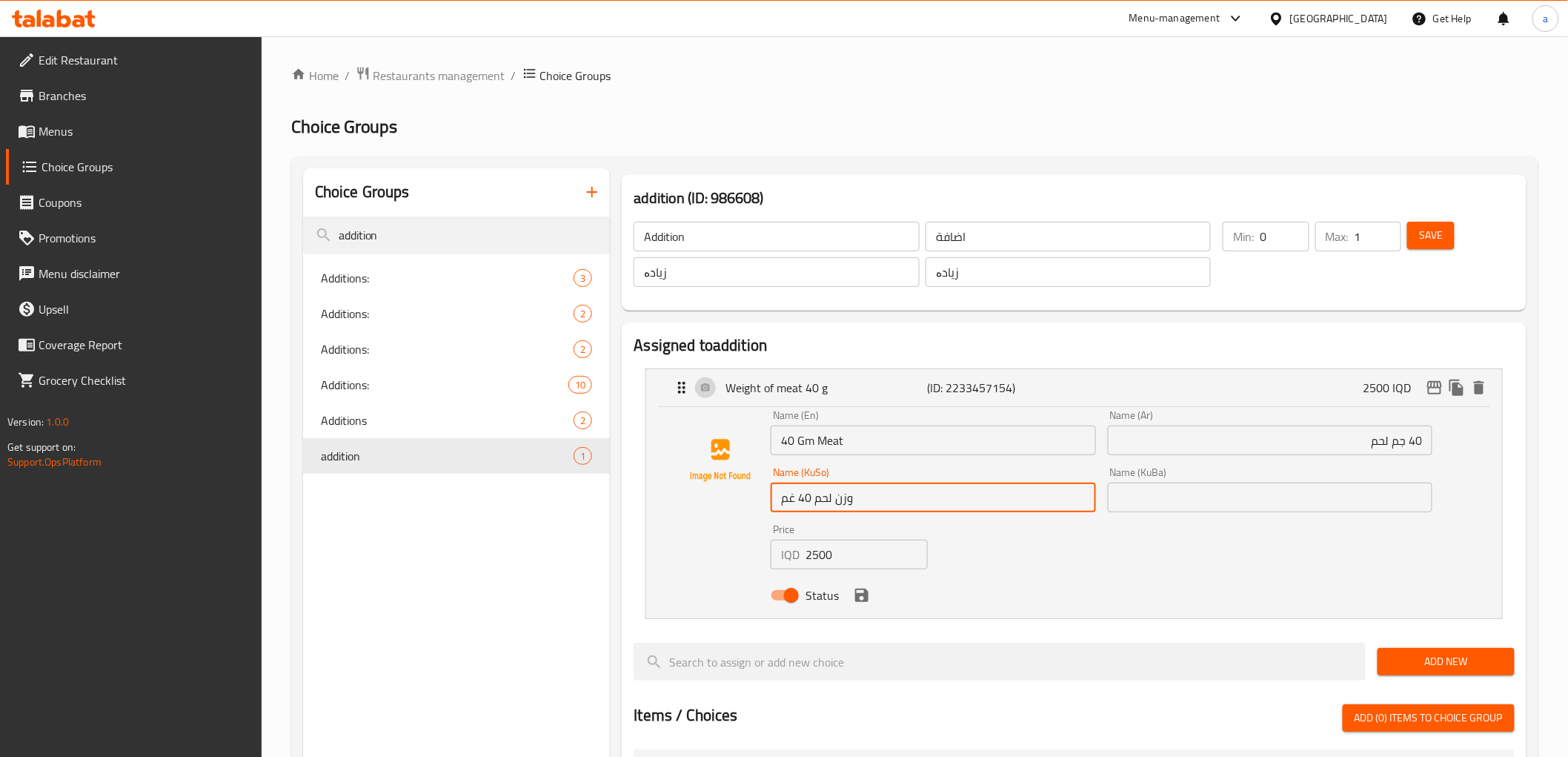
click at [847, 491] on input "وزن لحم 40 غم" at bounding box center [933, 497] width 325 height 29
click at [862, 598] on icon "save" at bounding box center [861, 594] width 17 height 17
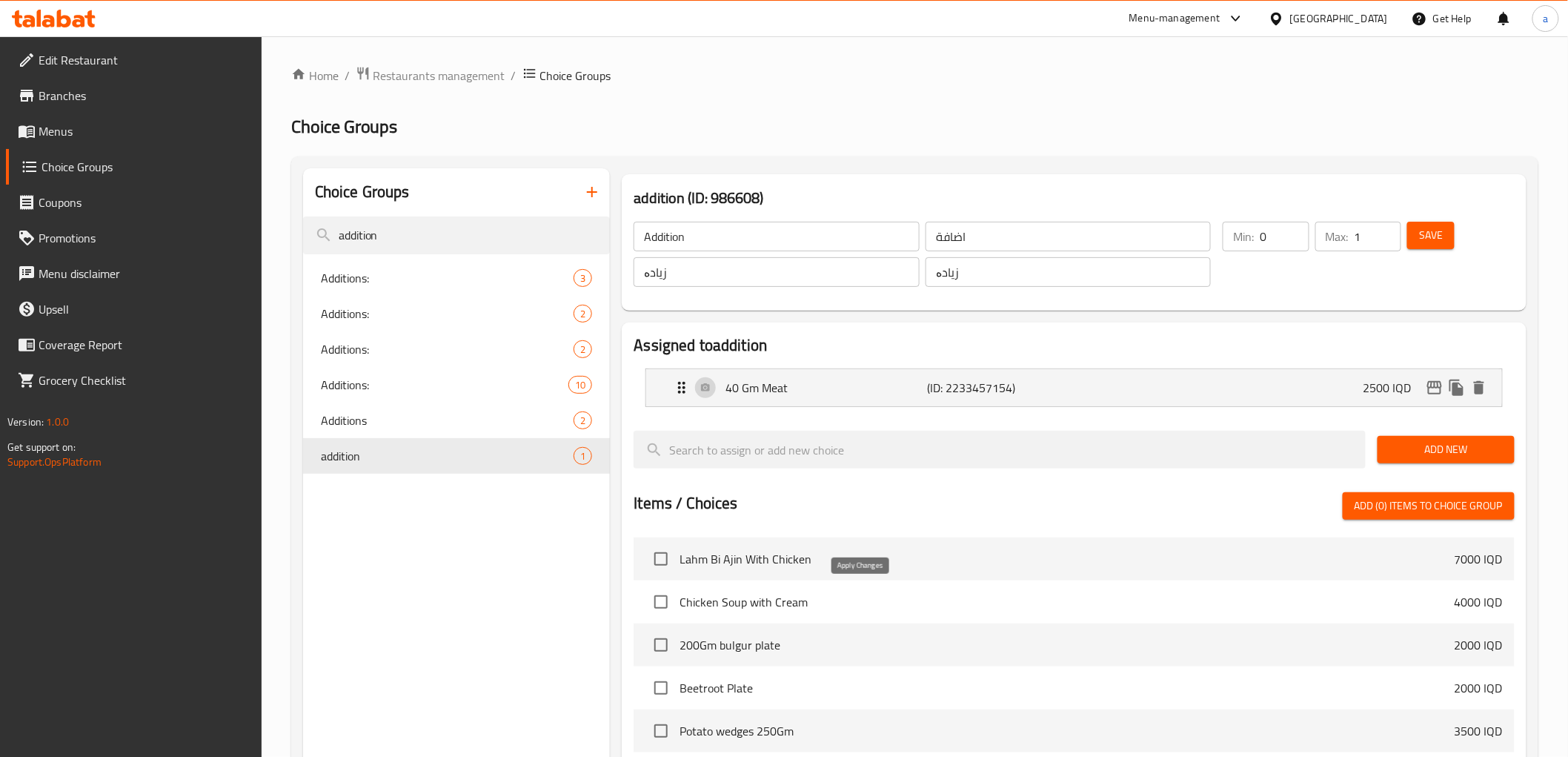
type input "40 گم گۆشت"
click at [1434, 234] on span "Save" at bounding box center [1431, 235] width 24 height 18
click at [827, 389] on p "40 Gm Meat" at bounding box center [827, 387] width 201 height 17
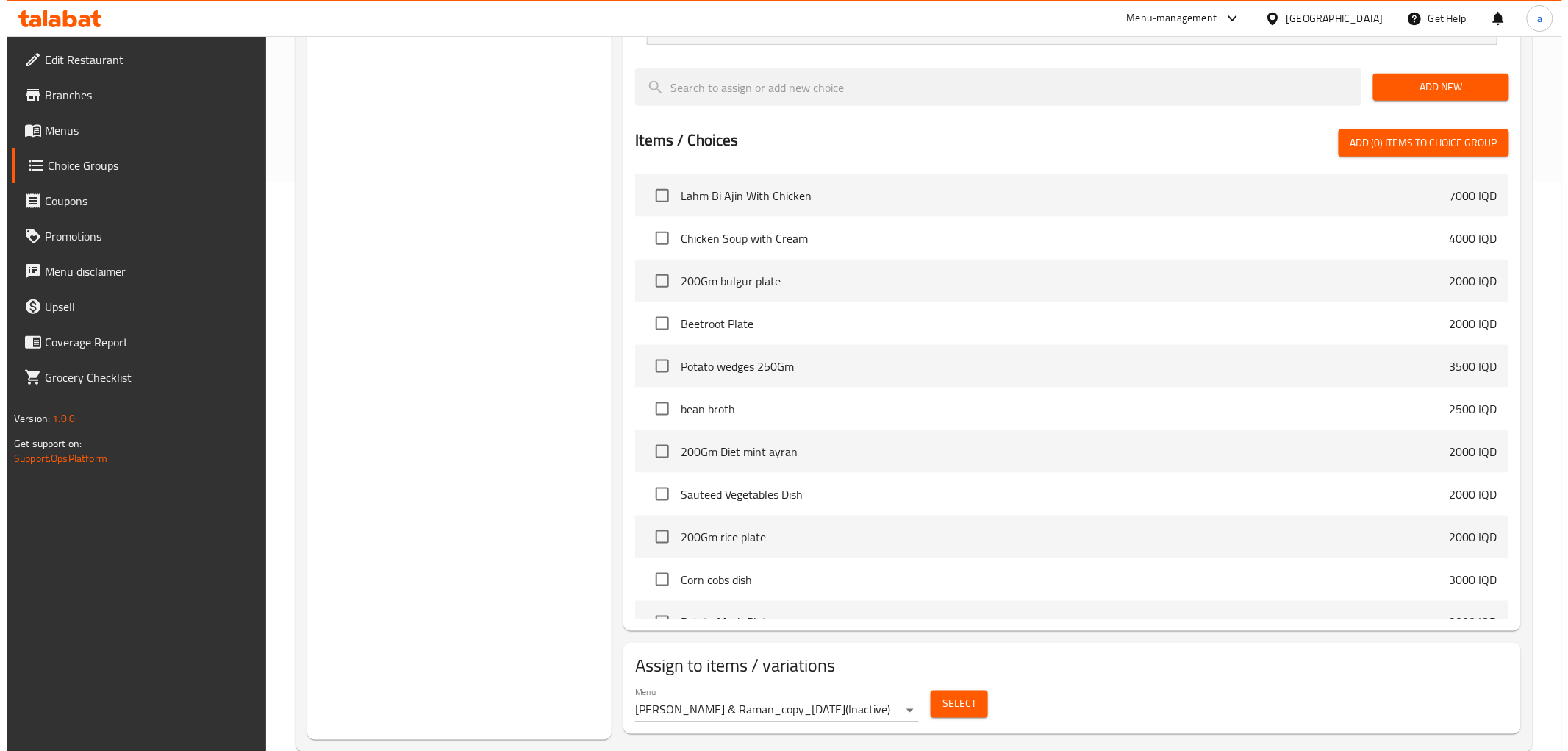
scroll to position [599, 0]
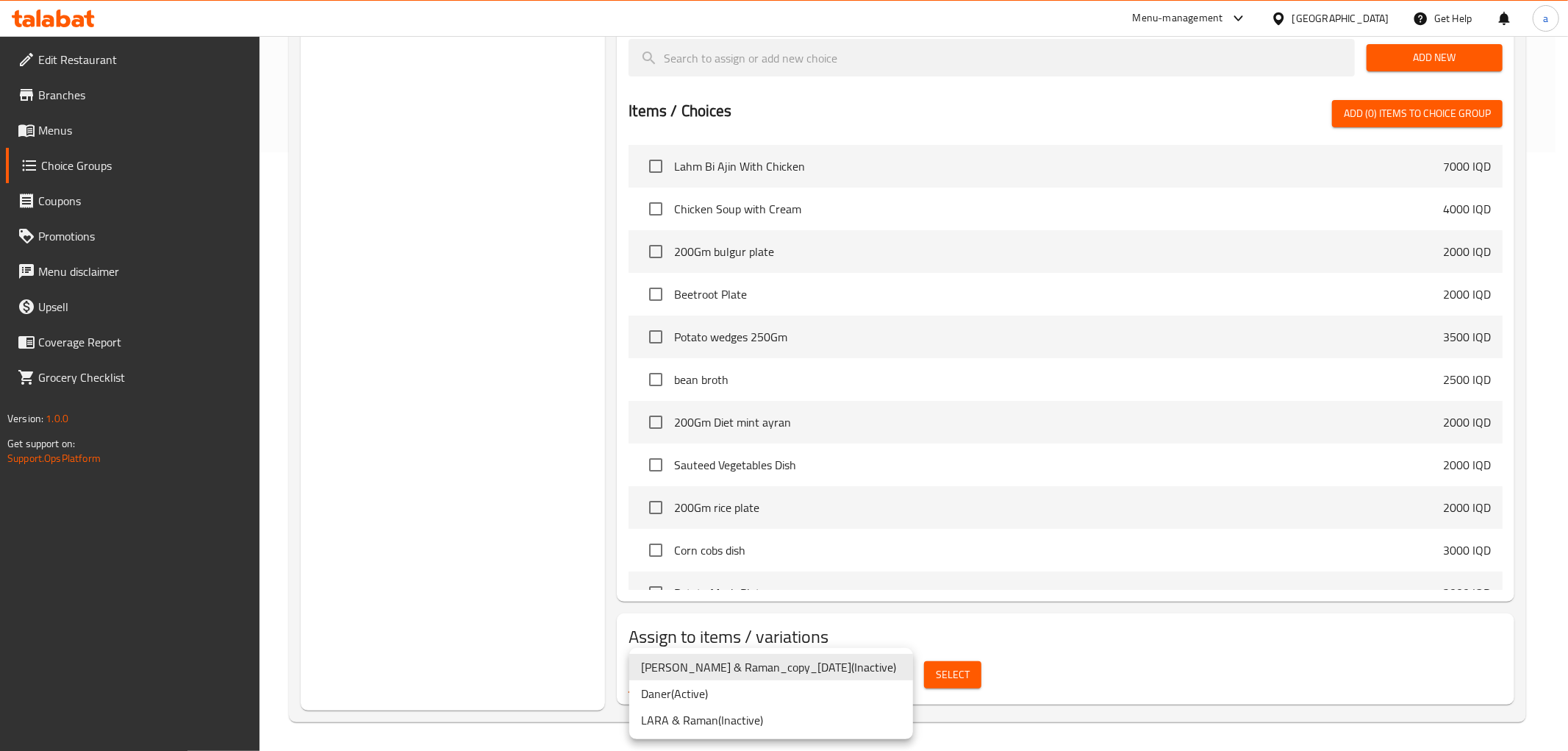
click at [702, 702] on li "Daner ( Active )" at bounding box center [771, 693] width 284 height 26
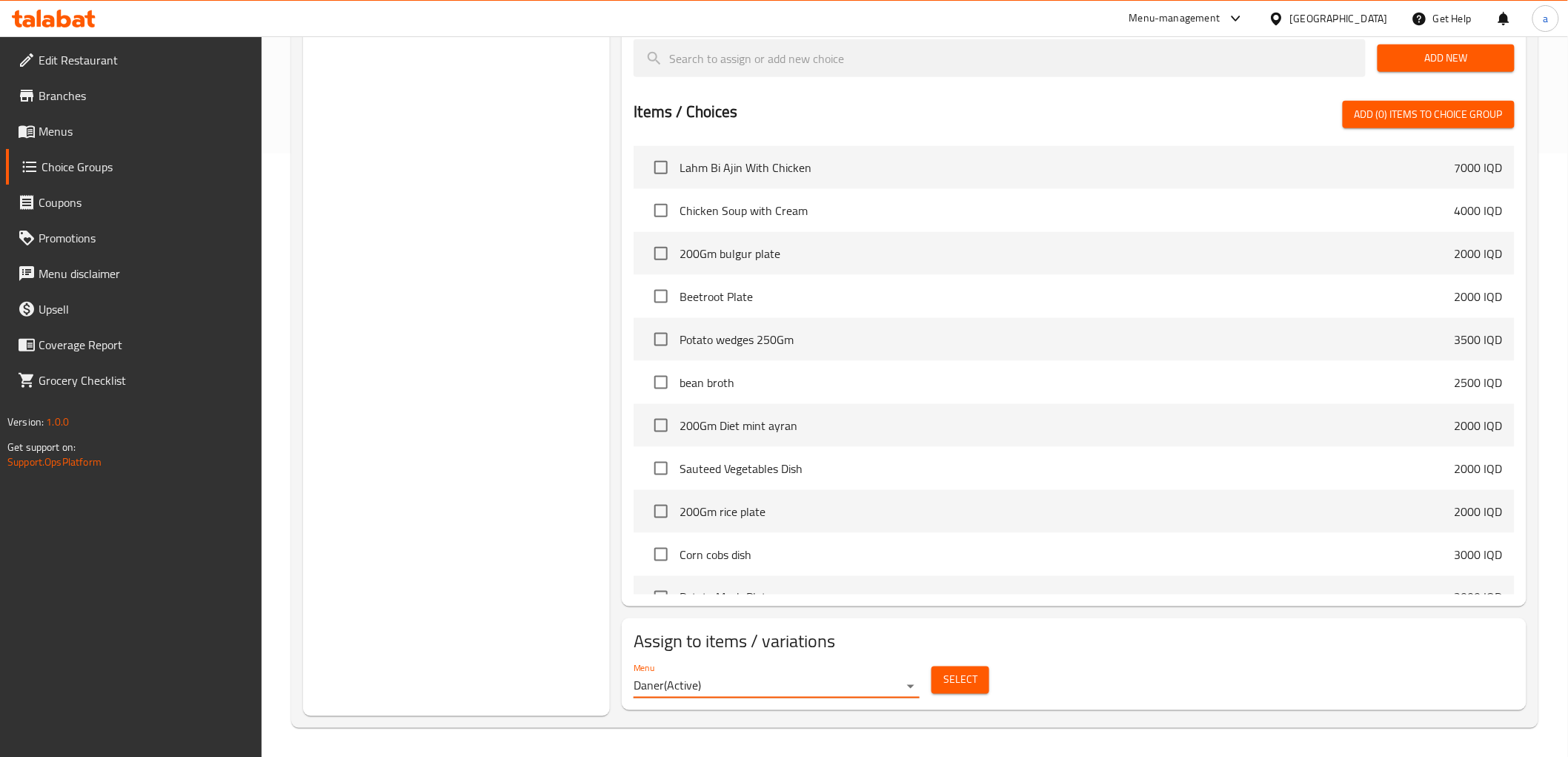
click at [979, 683] on button "Select" at bounding box center [960, 680] width 58 height 27
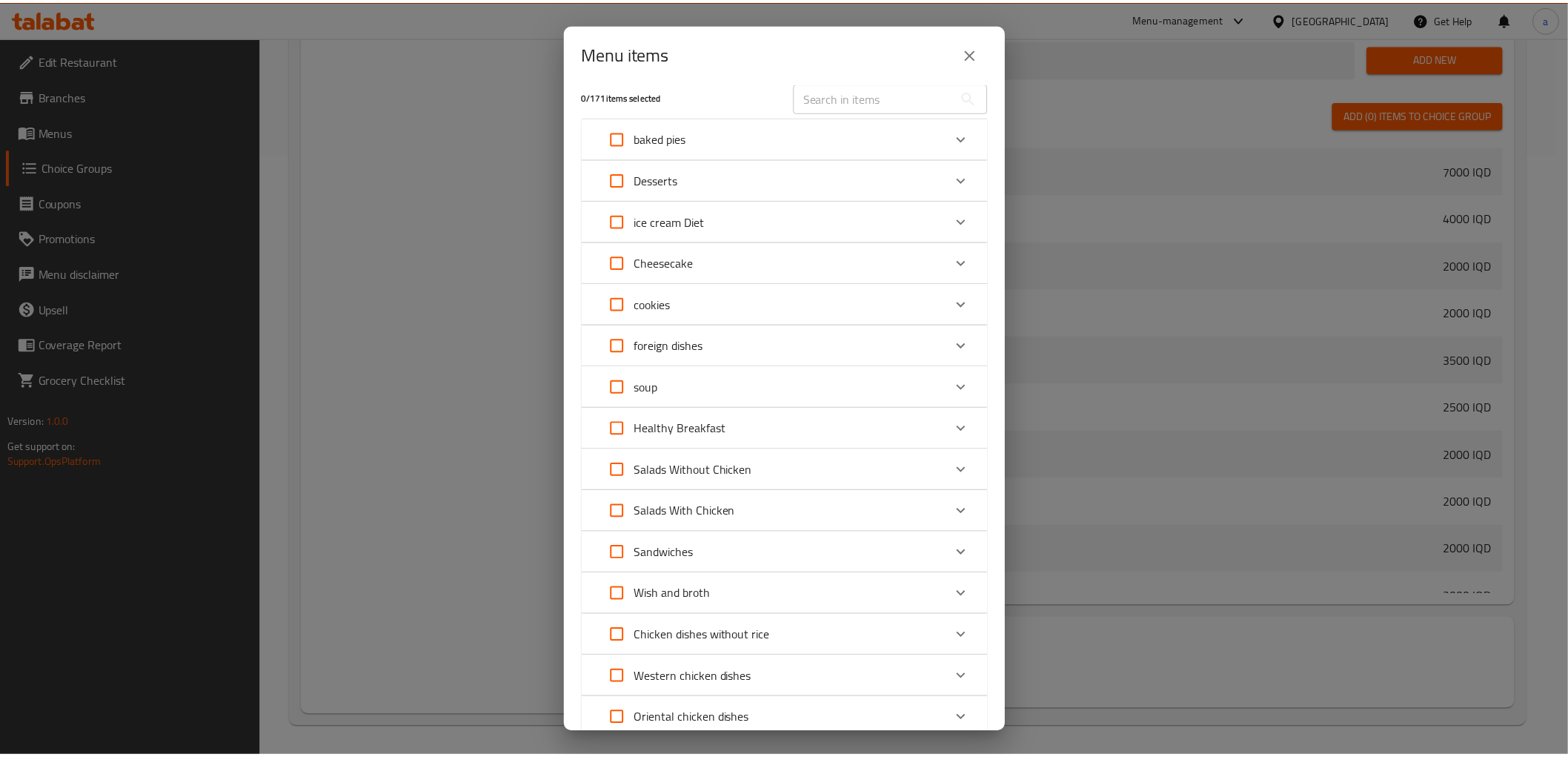
scroll to position [0, 0]
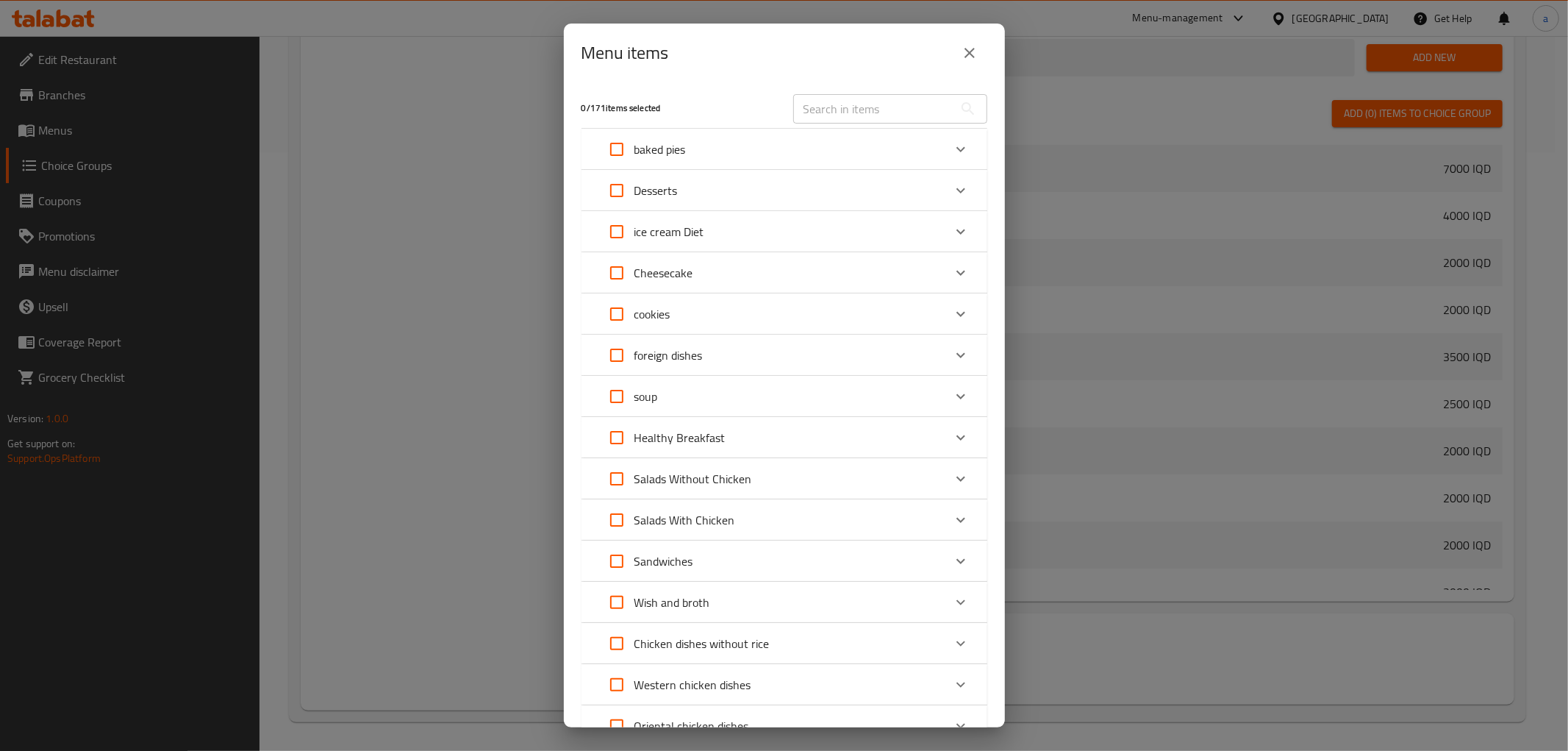
click at [975, 44] on icon "close" at bounding box center [969, 53] width 17 height 17
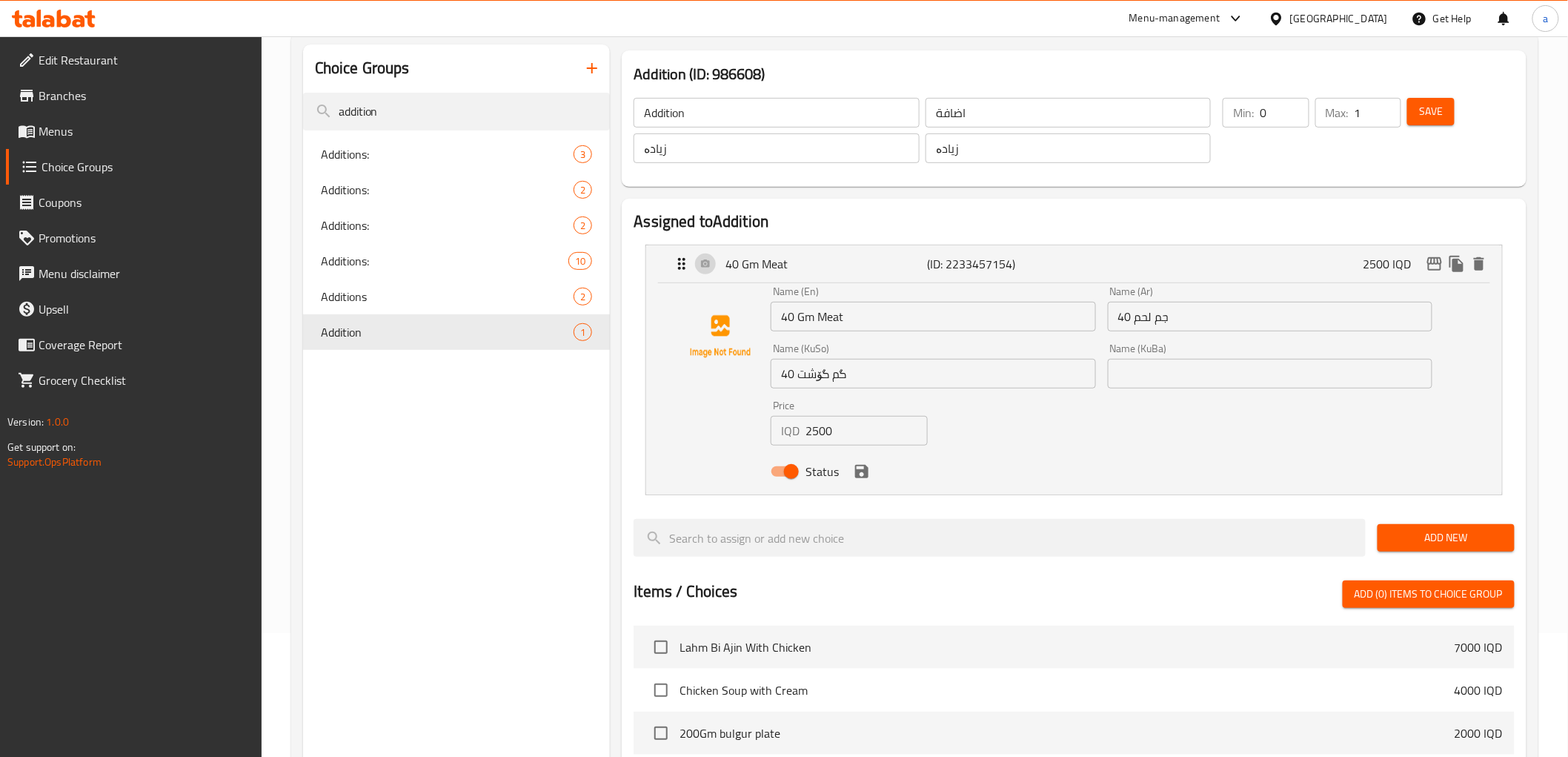
scroll to position [102, 0]
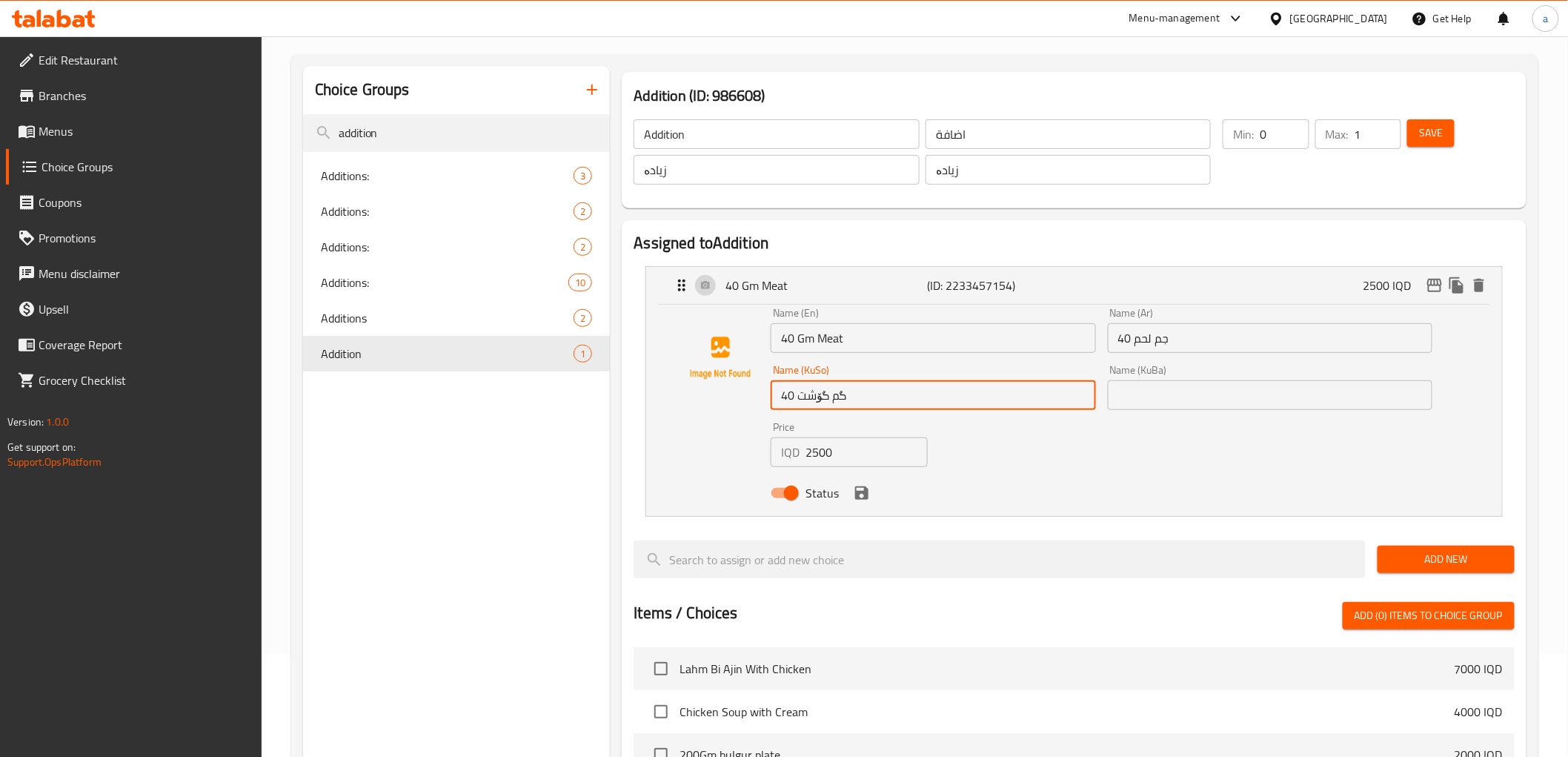
click at [837, 397] on input "40 گم گۆشت" at bounding box center [933, 395] width 325 height 29
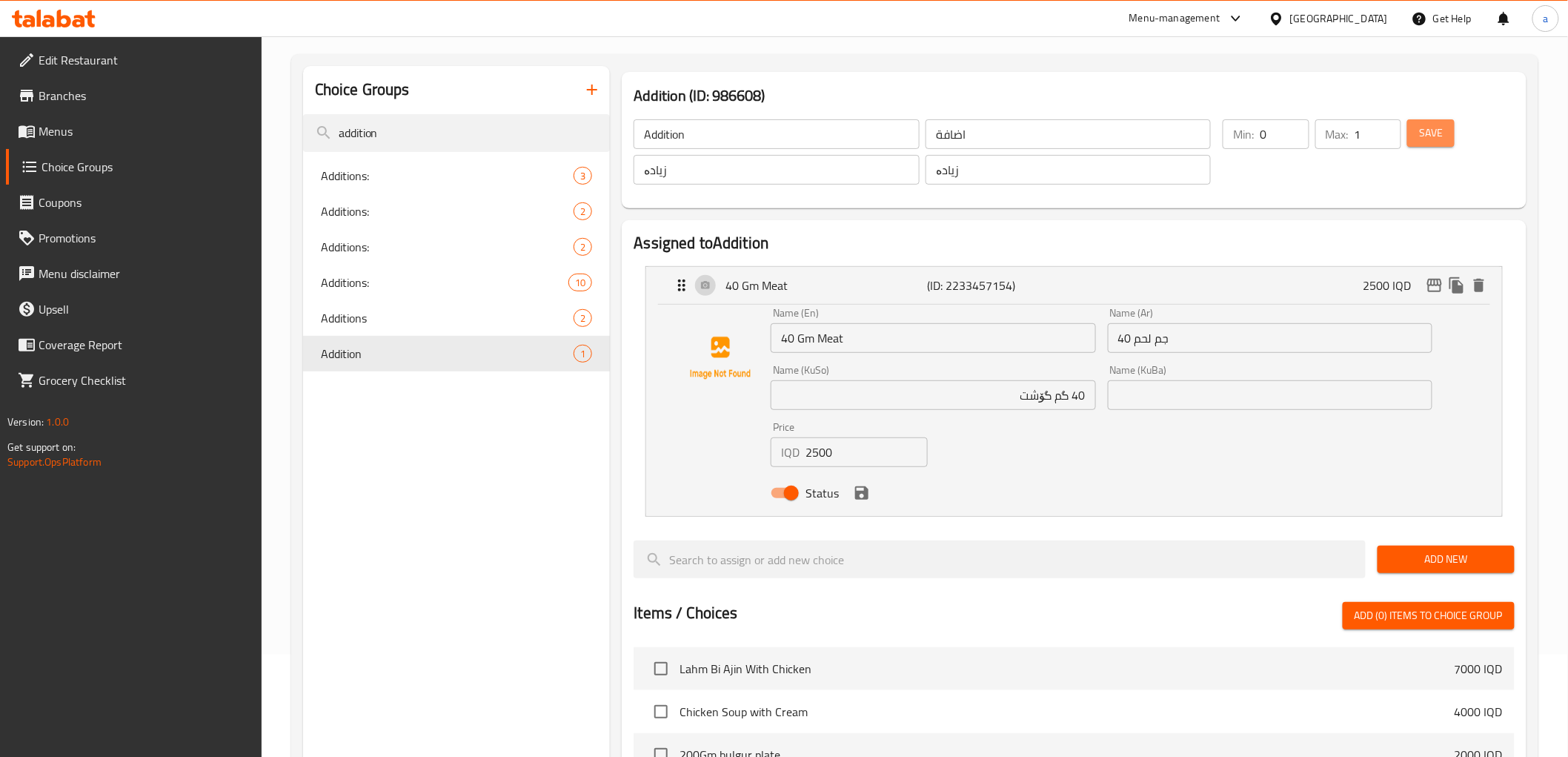
click at [1421, 124] on span "Save" at bounding box center [1431, 133] width 24 height 18
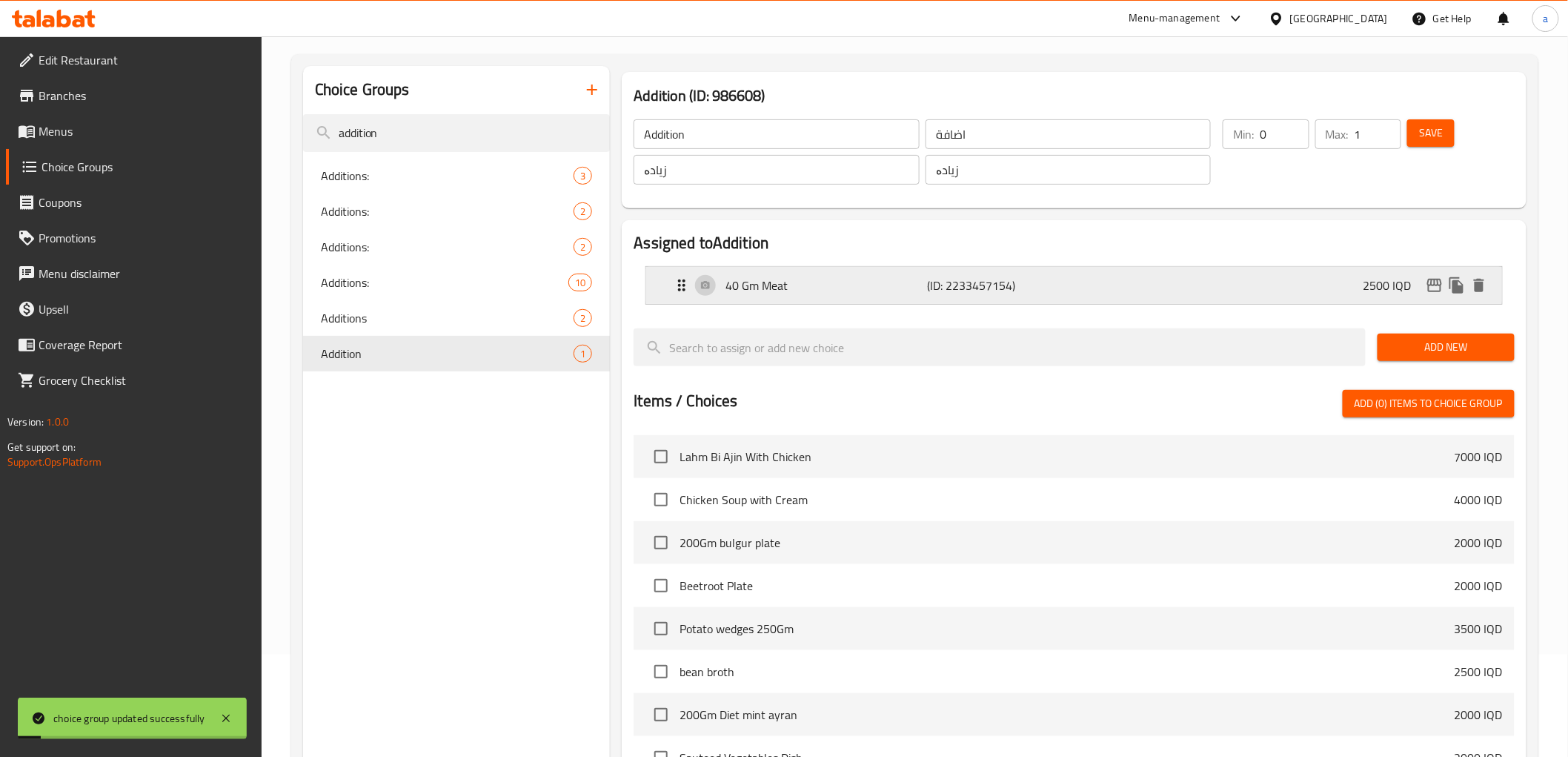
click at [830, 282] on p "40 Gm Meat" at bounding box center [827, 284] width 201 height 17
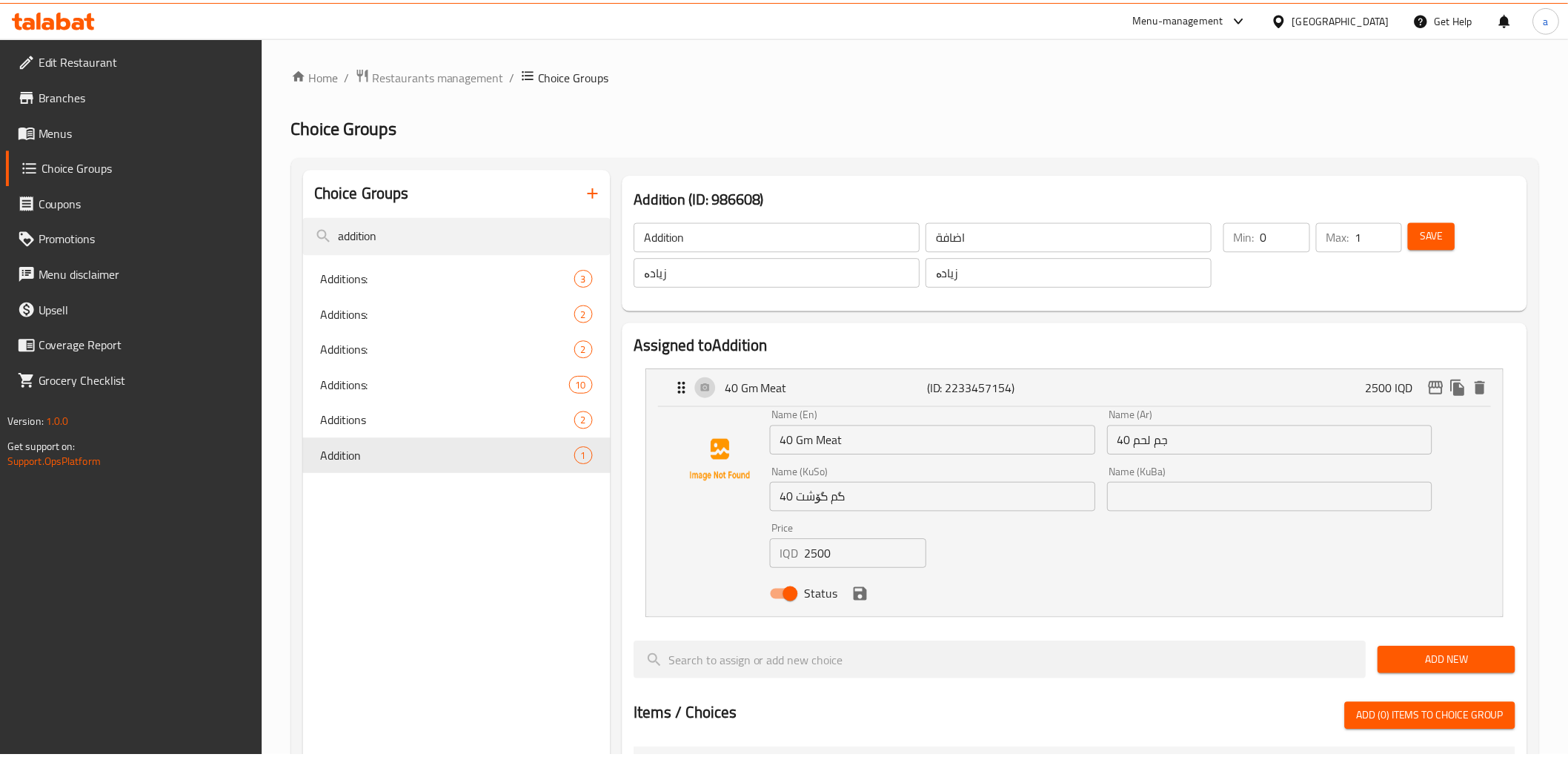
scroll to position [603, 0]
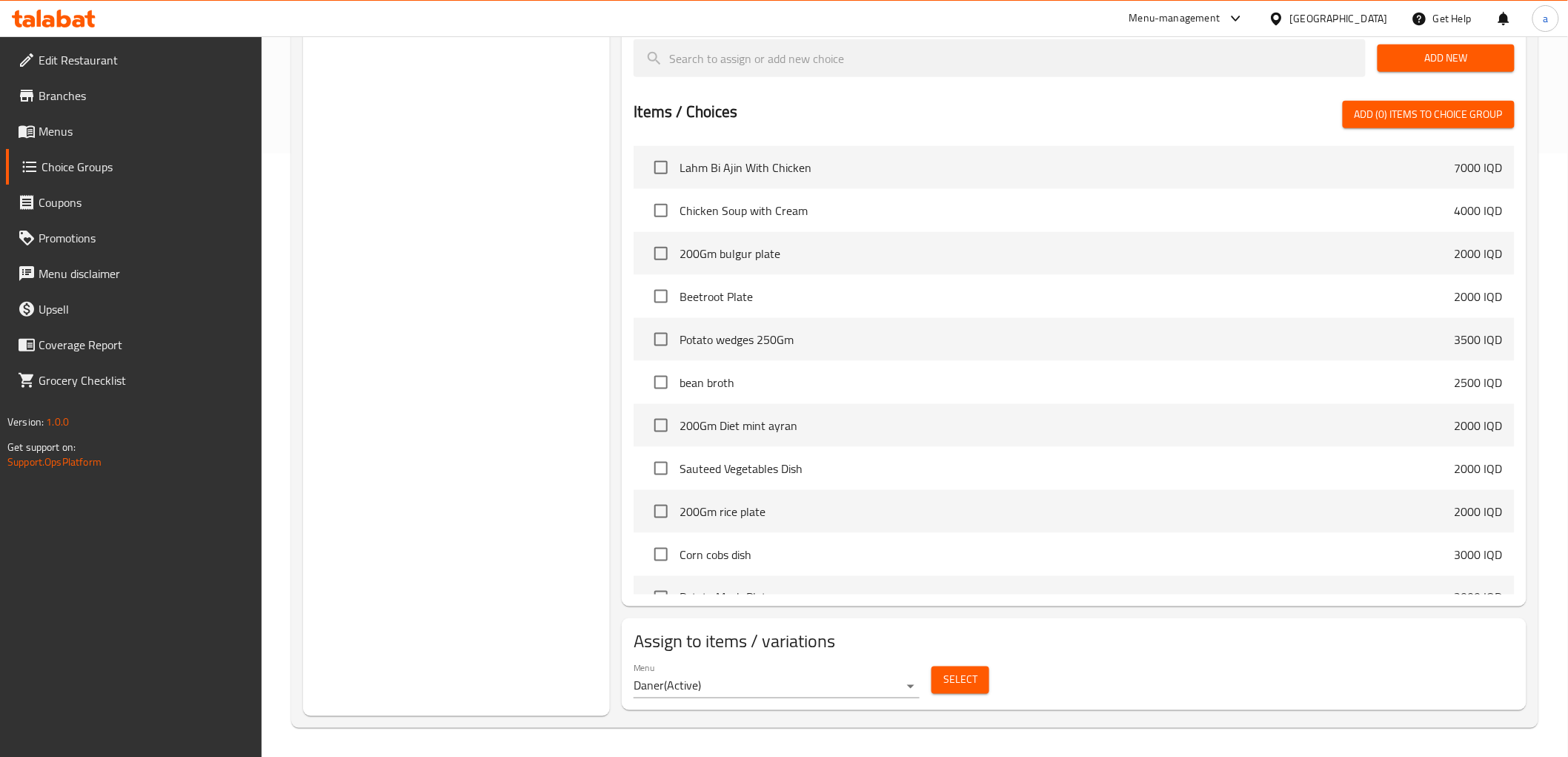
click at [26, 131] on icon at bounding box center [27, 133] width 16 height 13
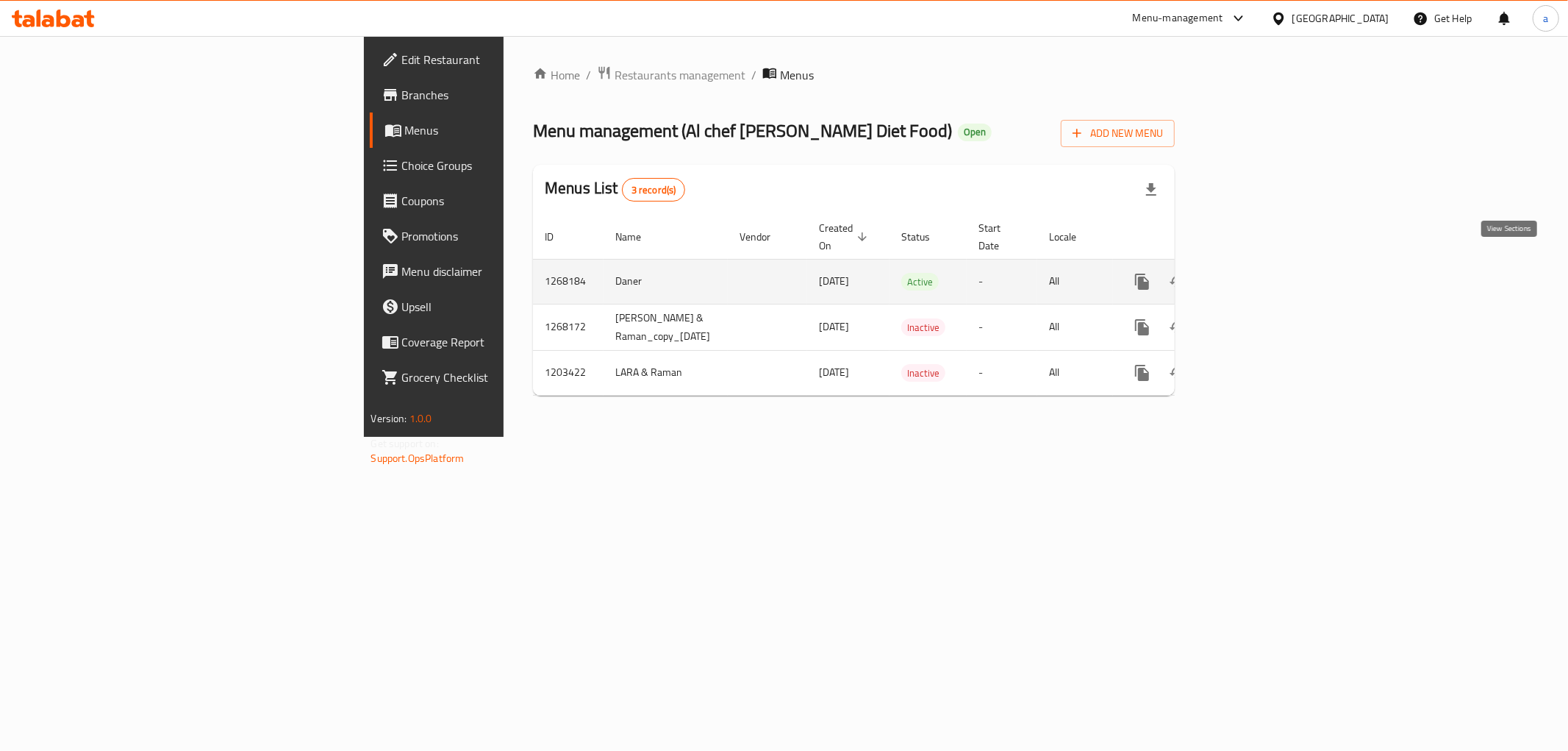
click at [1257, 273] on icon "enhanced table" at bounding box center [1248, 281] width 17 height 17
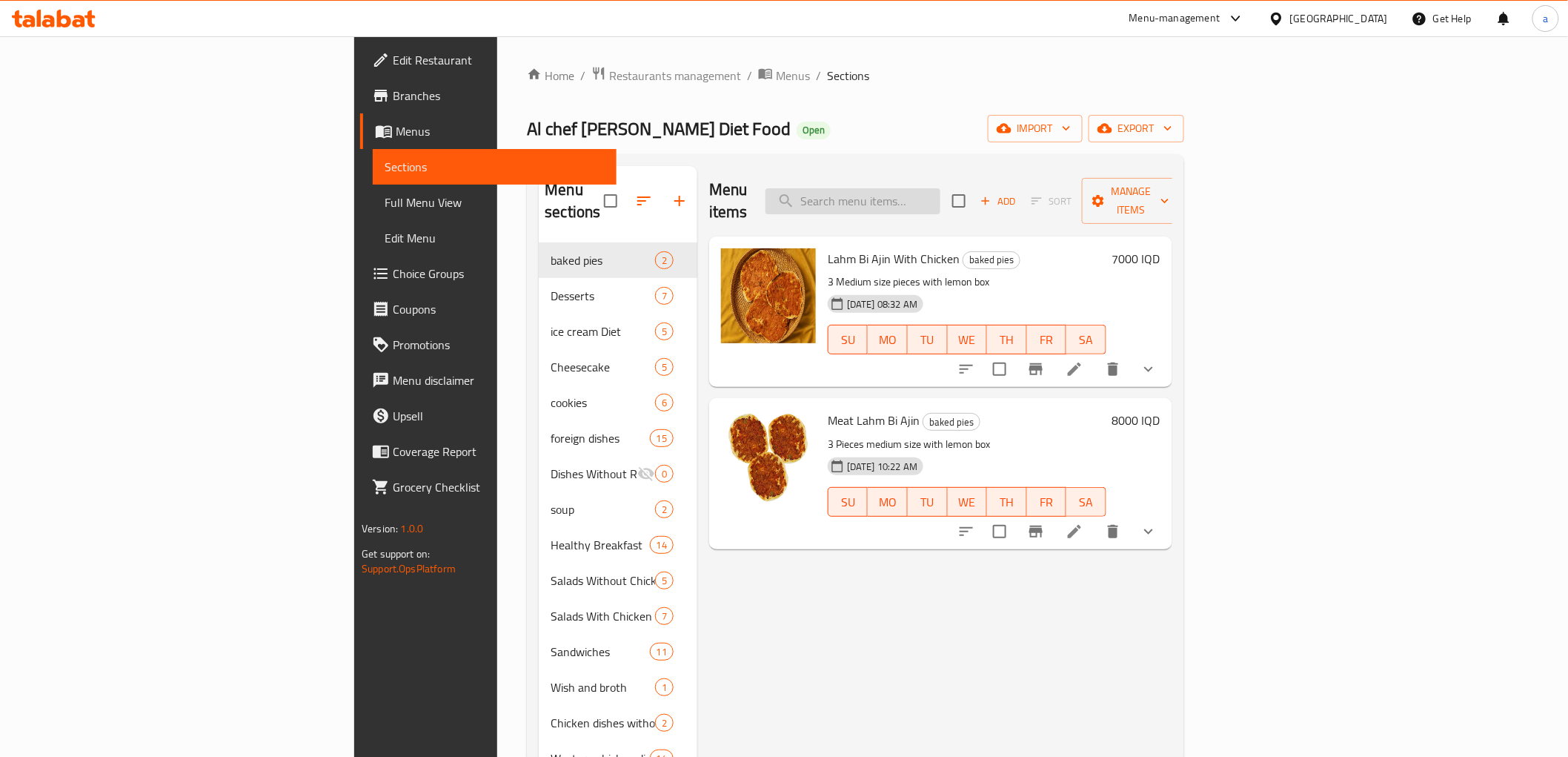
click at [941, 190] on input "search" at bounding box center [852, 201] width 175 height 26
paste input "Chicken Kebab Dite"
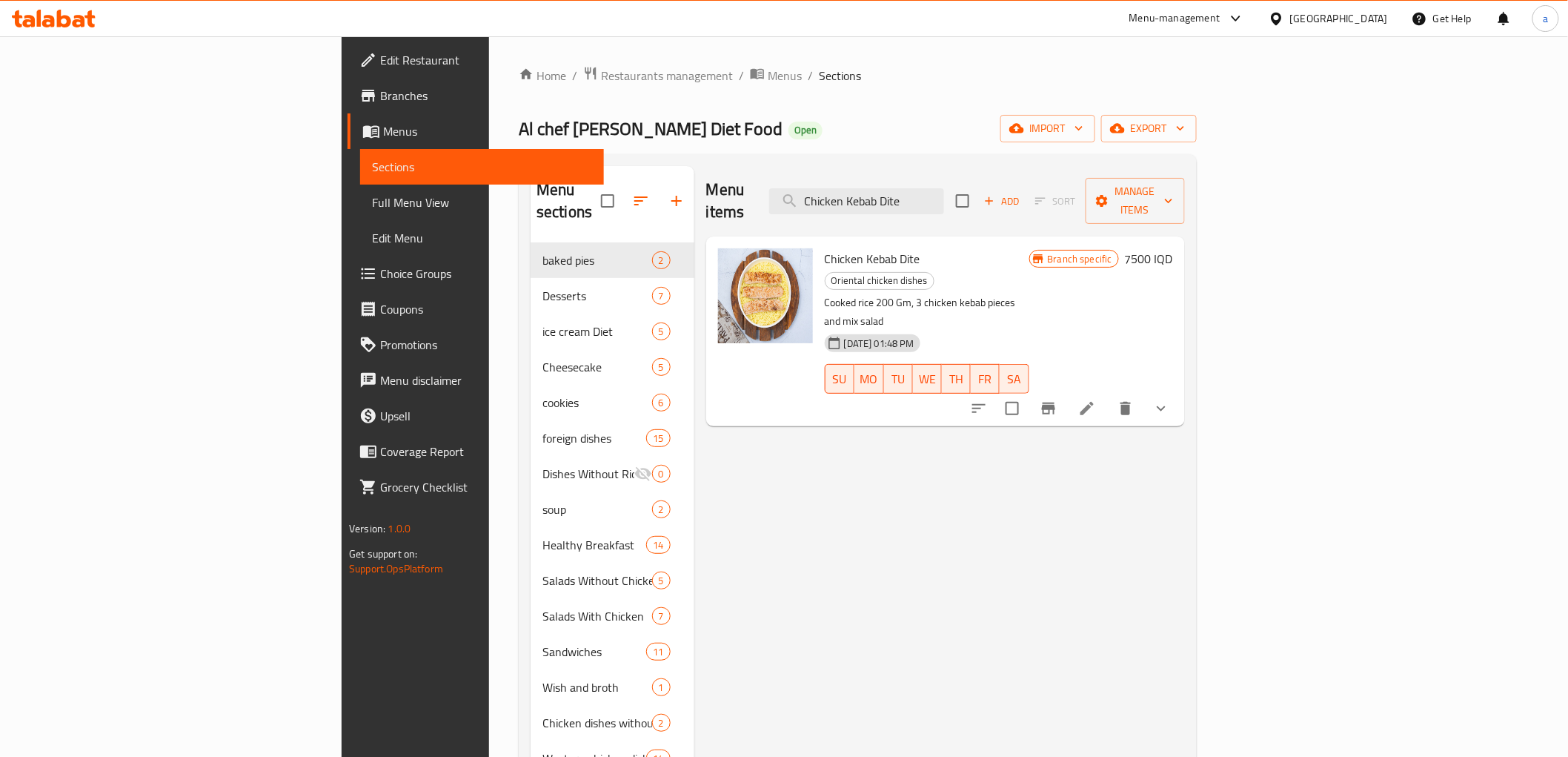
type input "Chicken Kebab Dite"
click at [1093, 401] on icon at bounding box center [1087, 408] width 14 height 14
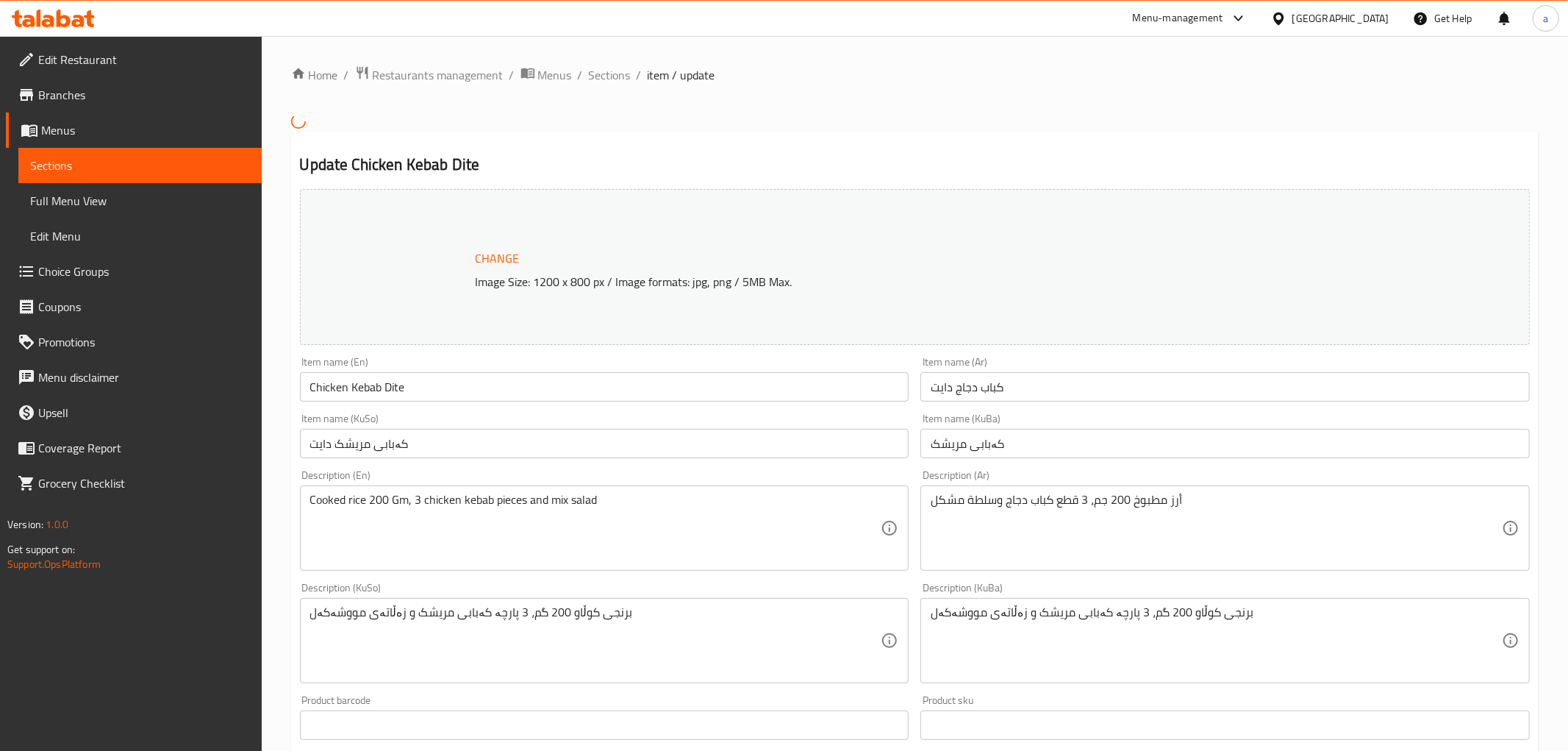
type input "اختر من الاطباق :"
type input "هەڵبژاردنت لە قاپێک:"
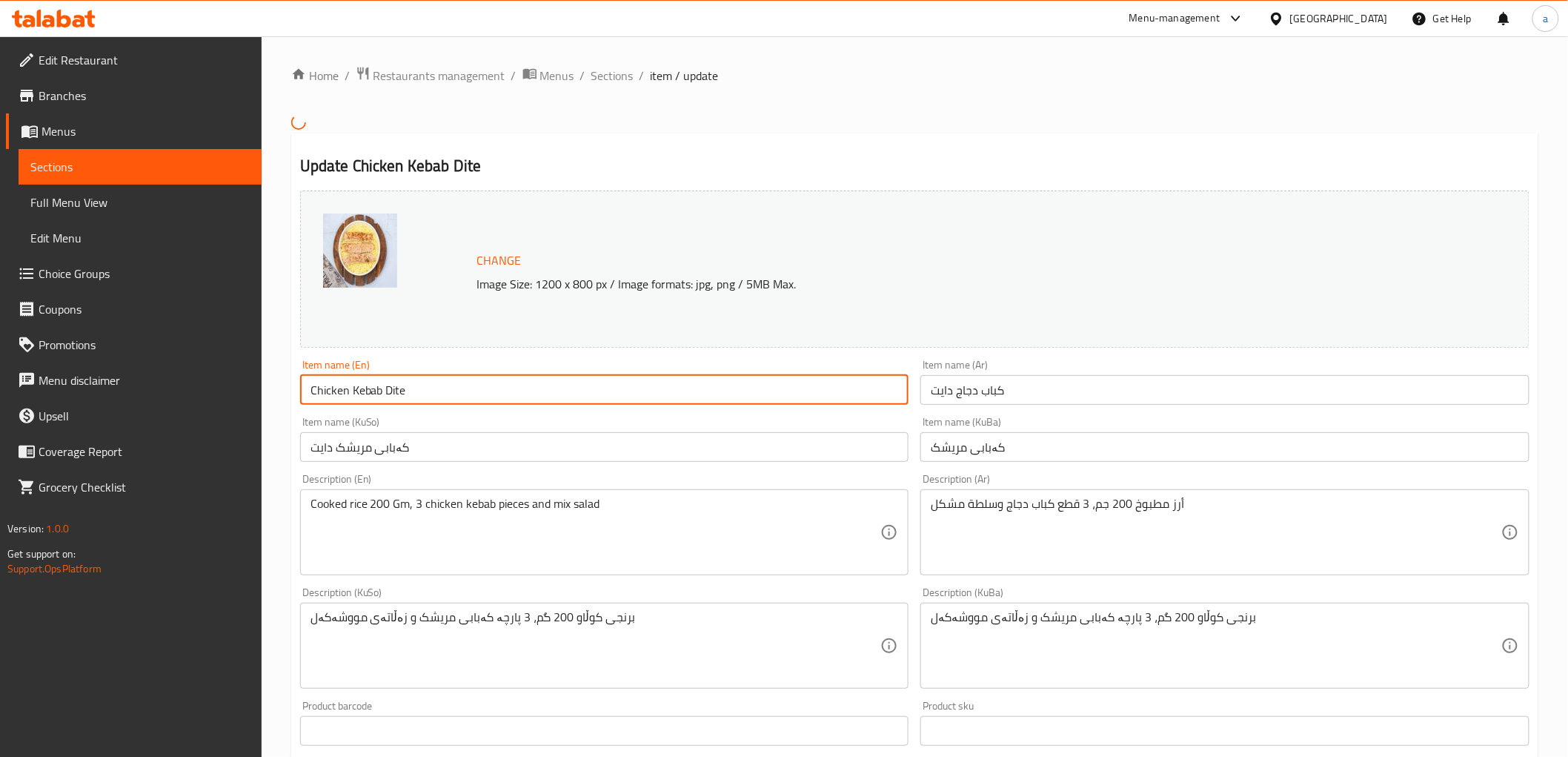
drag, startPoint x: 385, startPoint y: 393, endPoint x: 417, endPoint y: 393, distance: 32.0
click at [417, 393] on input "Chicken Kebab Dite" at bounding box center [604, 389] width 609 height 29
click at [411, 391] on input "Chicken Kebab Dite" at bounding box center [604, 389] width 609 height 29
drag, startPoint x: 387, startPoint y: 390, endPoint x: 439, endPoint y: 391, distance: 52.0
click at [439, 391] on input "Chicken Kebab Dite" at bounding box center [604, 389] width 609 height 29
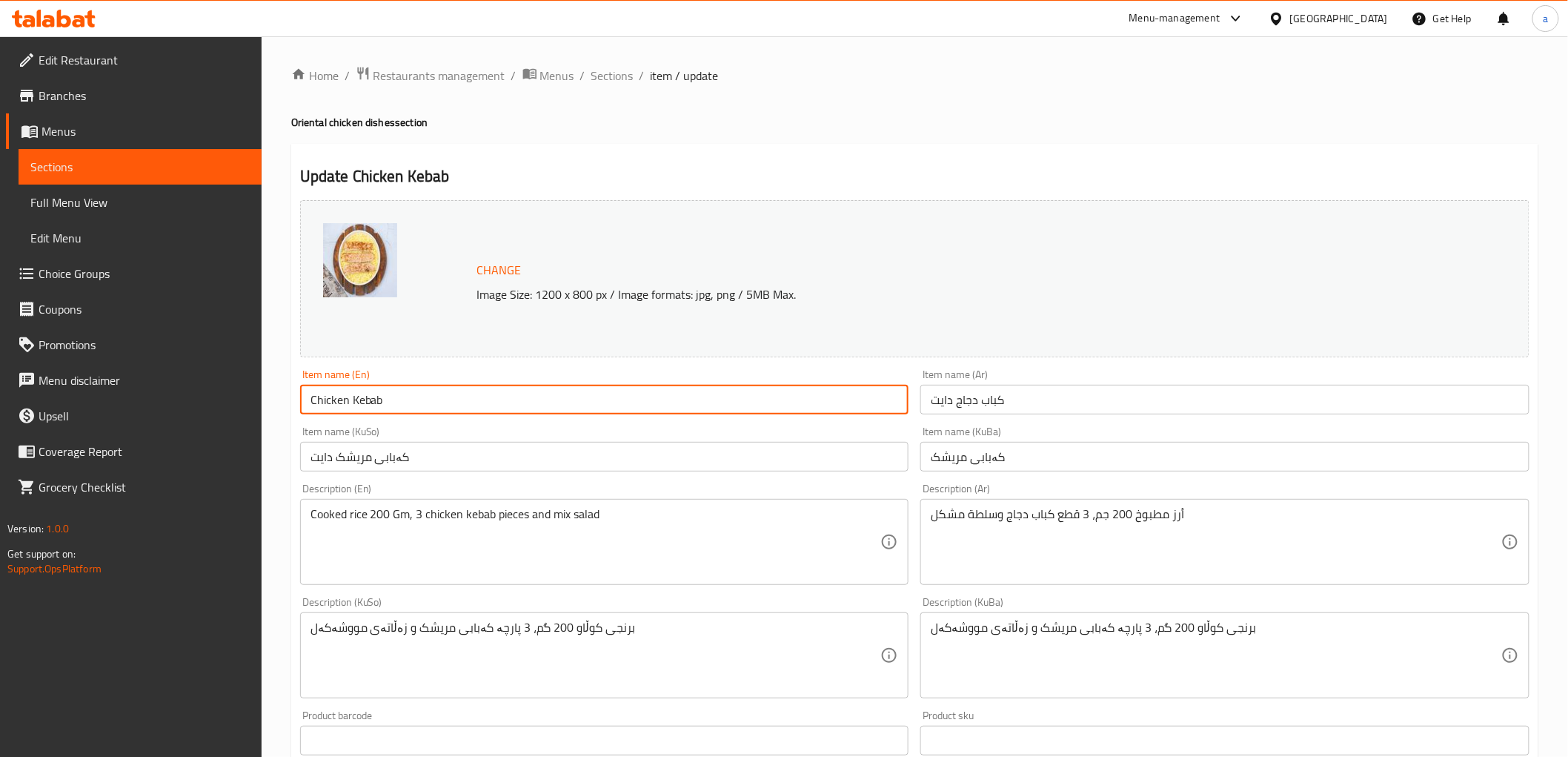
click at [439, 391] on input "Chicken Kebab" at bounding box center [604, 400] width 609 height 29
click at [432, 397] on input "Chicken Kebab" at bounding box center [604, 400] width 609 height 29
click at [446, 370] on div "Item name (En) Chicken Kebab Item name (En)" at bounding box center [604, 391] width 609 height 45
click at [424, 400] on input "Chicken Kebab" at bounding box center [604, 400] width 609 height 29
paste input "Dite"
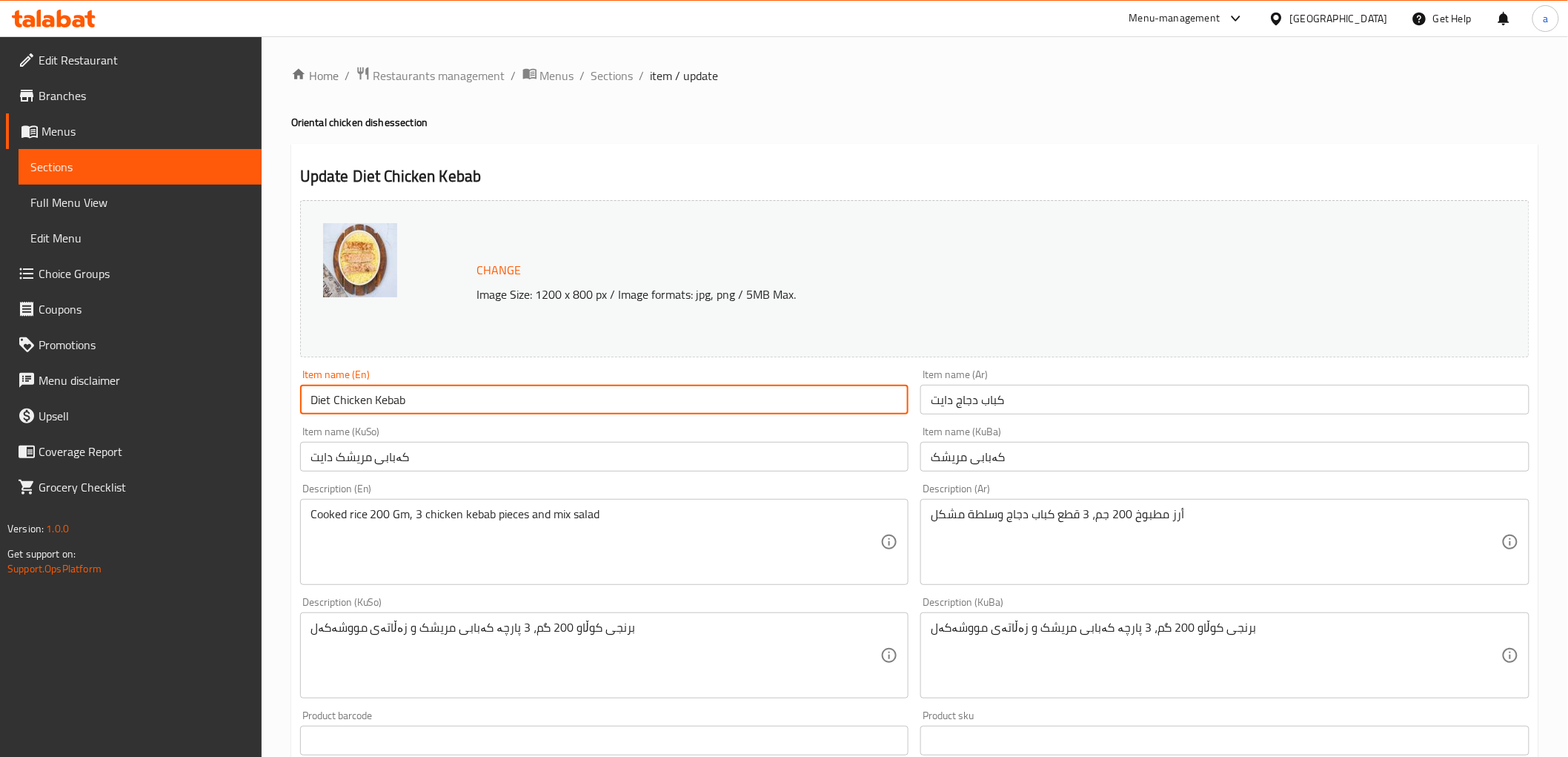
type input "Diet Chicken Kebab"
click at [961, 409] on input "كباب دجاج دايت" at bounding box center [1225, 400] width 609 height 29
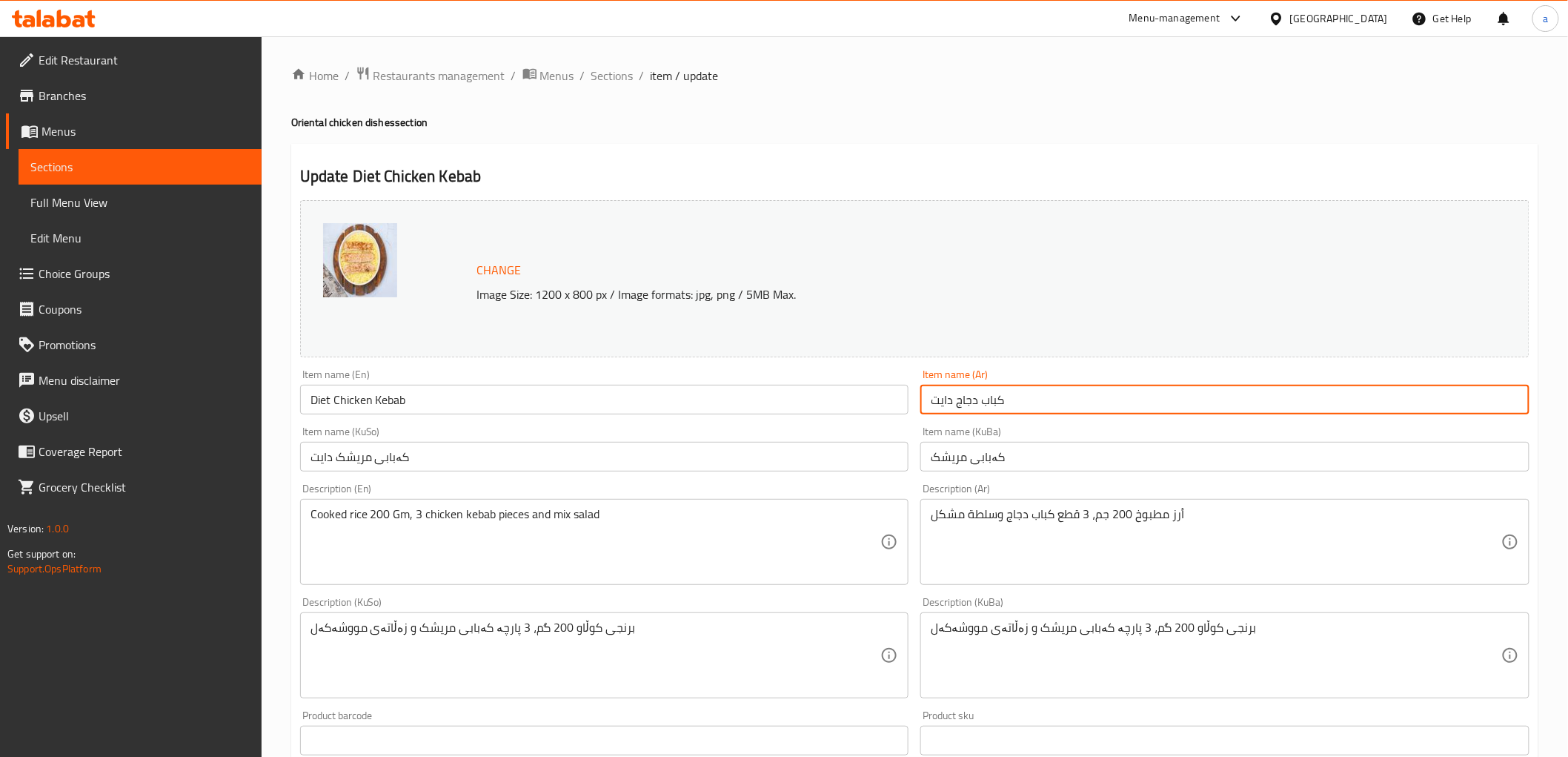
click at [961, 409] on input "كباب دجاج دايت" at bounding box center [1225, 400] width 609 height 29
click at [1365, 366] on div "Item name (Ar) كباب دجاج Item name (Ar)" at bounding box center [1224, 391] width 621 height 57
click at [1520, 397] on input "كباب دجاج" at bounding box center [1225, 400] width 609 height 29
paste input "دايت"
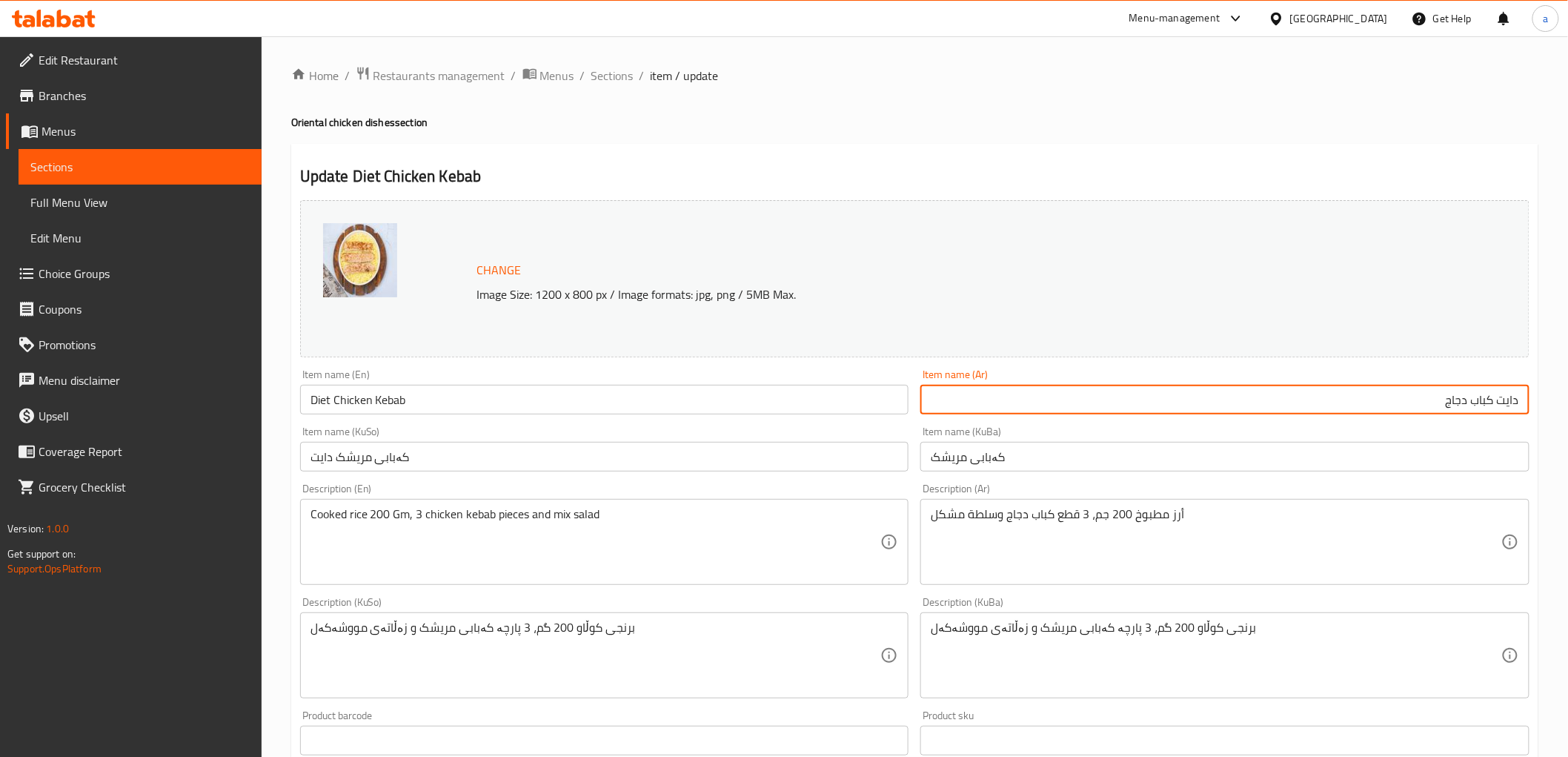
type input "دايت كباب دجاج"
click at [984, 455] on input "کەبابی مریشک" at bounding box center [1225, 456] width 609 height 29
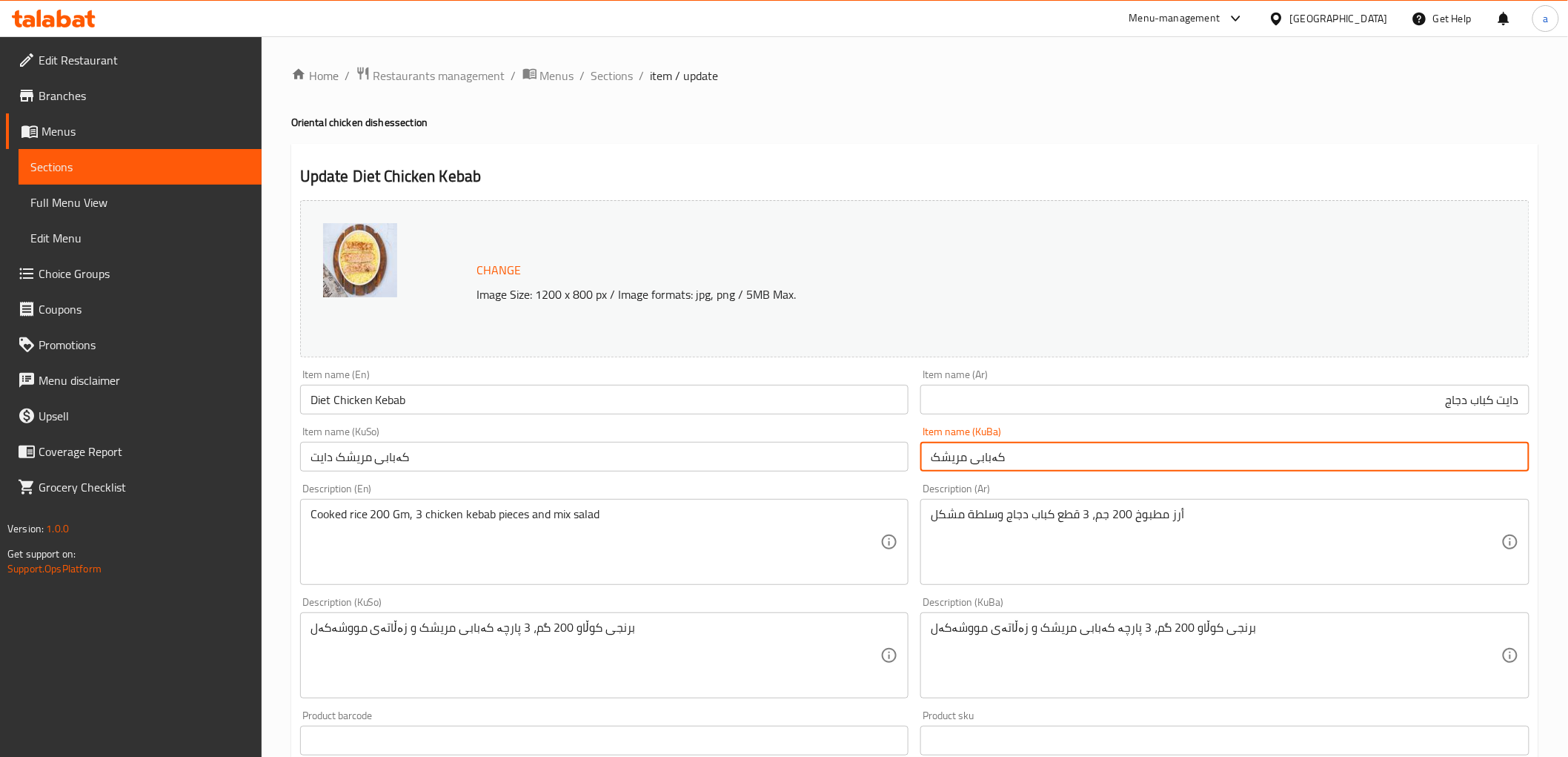
click at [984, 455] on input "کەبابی مریشک" at bounding box center [1225, 456] width 609 height 29
type input "کەبابی مریشکی دایت"
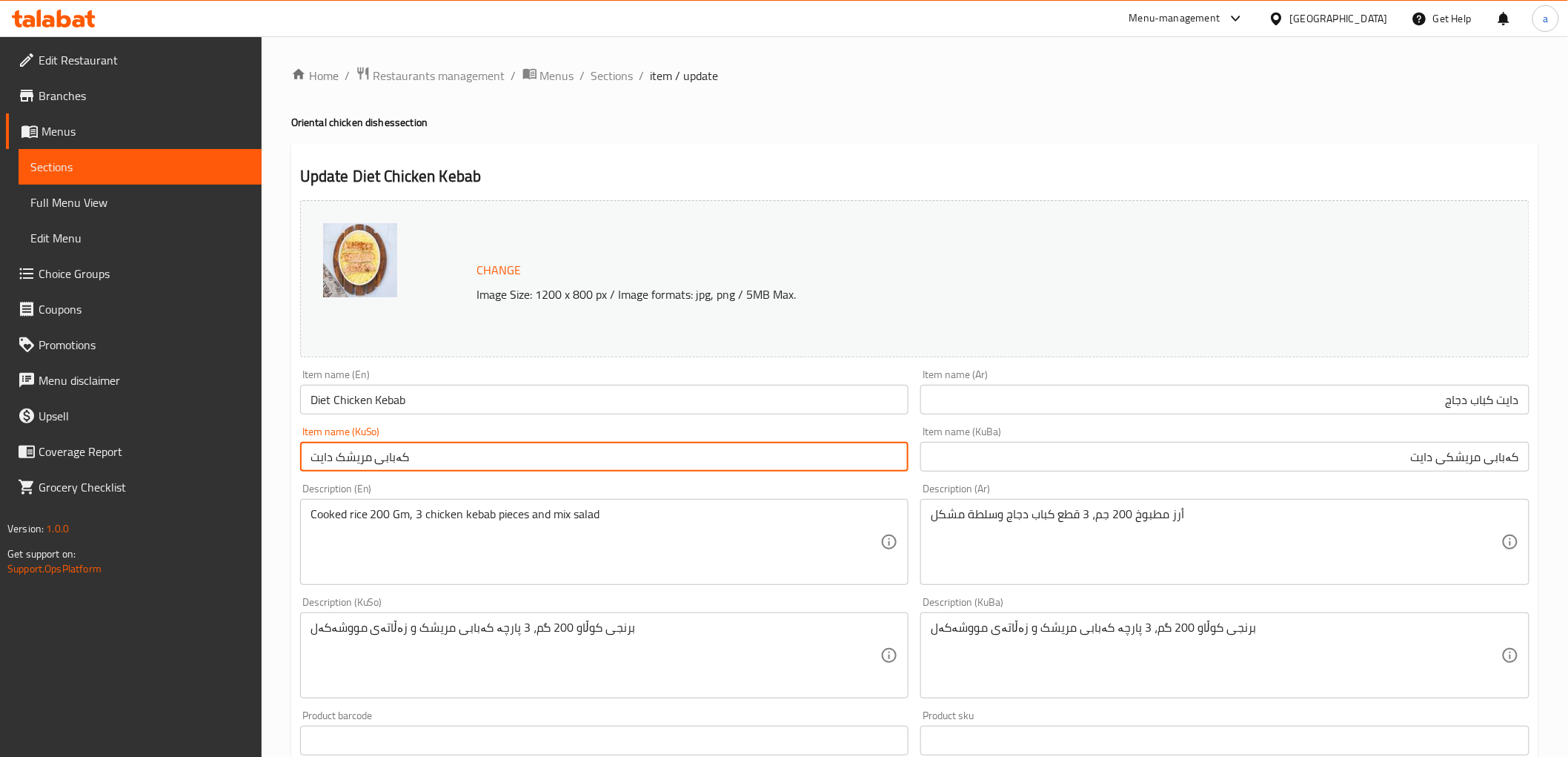
click at [609, 450] on input "کەبابی مریشک دايت" at bounding box center [604, 456] width 609 height 29
click at [611, 452] on input "کەبابی مریشک دايت" at bounding box center [604, 456] width 609 height 29
click at [615, 452] on input "کەبابی مریشک دايت" at bounding box center [604, 456] width 609 height 29
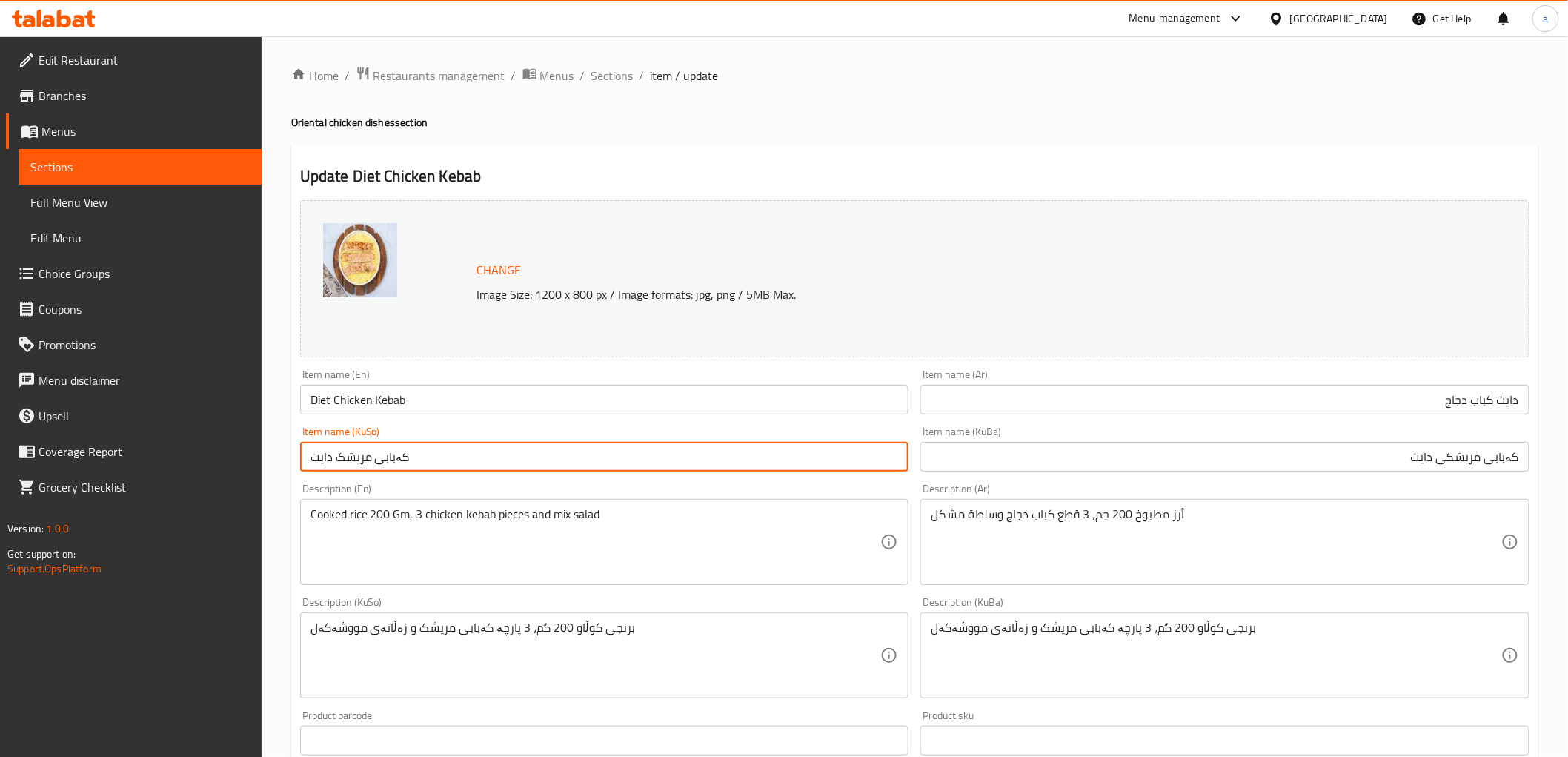
click at [615, 452] on input "کەبابی مریشک دايت" at bounding box center [604, 456] width 609 height 29
paste input "ی دای"
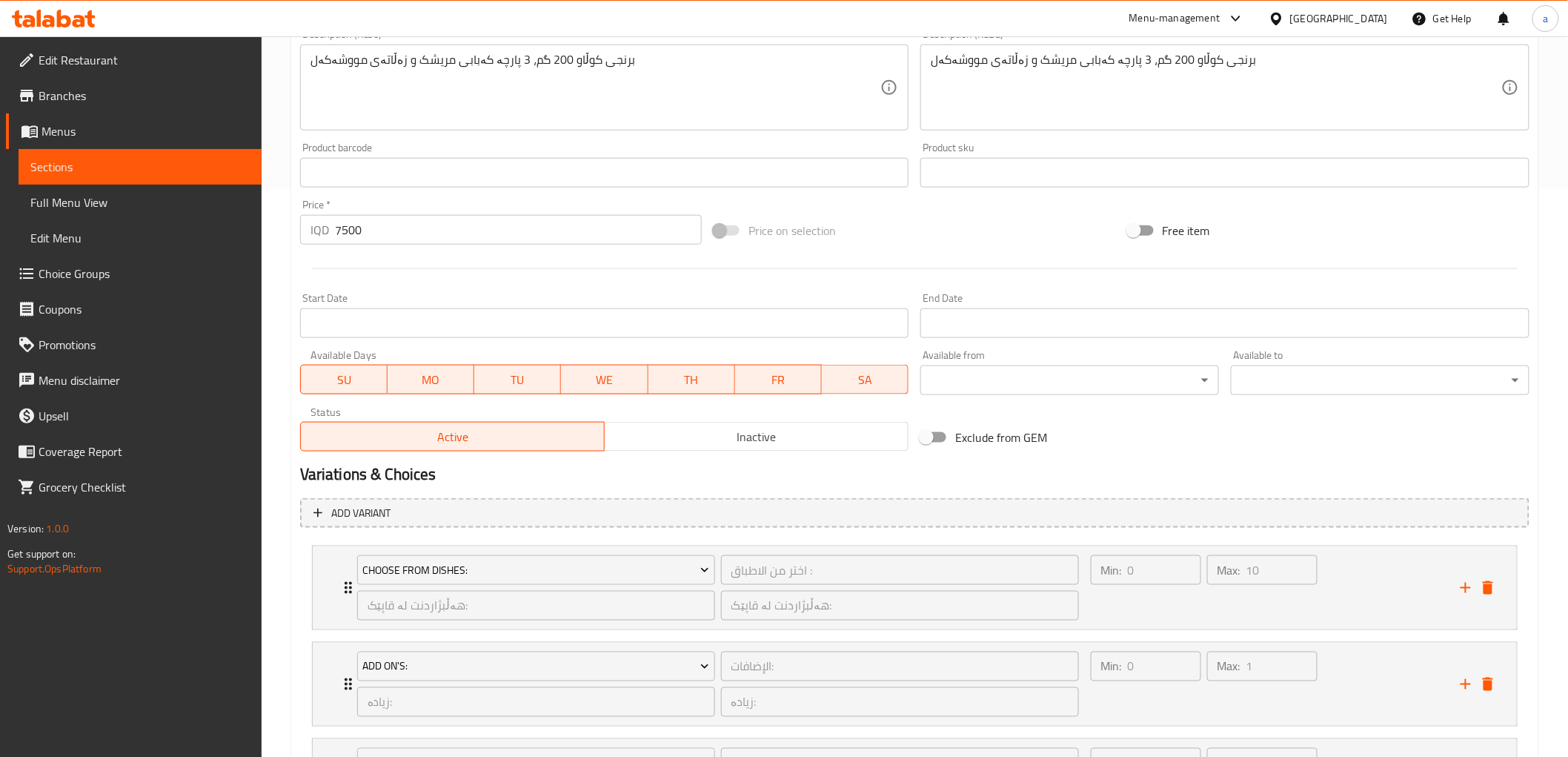
scroll to position [733, 0]
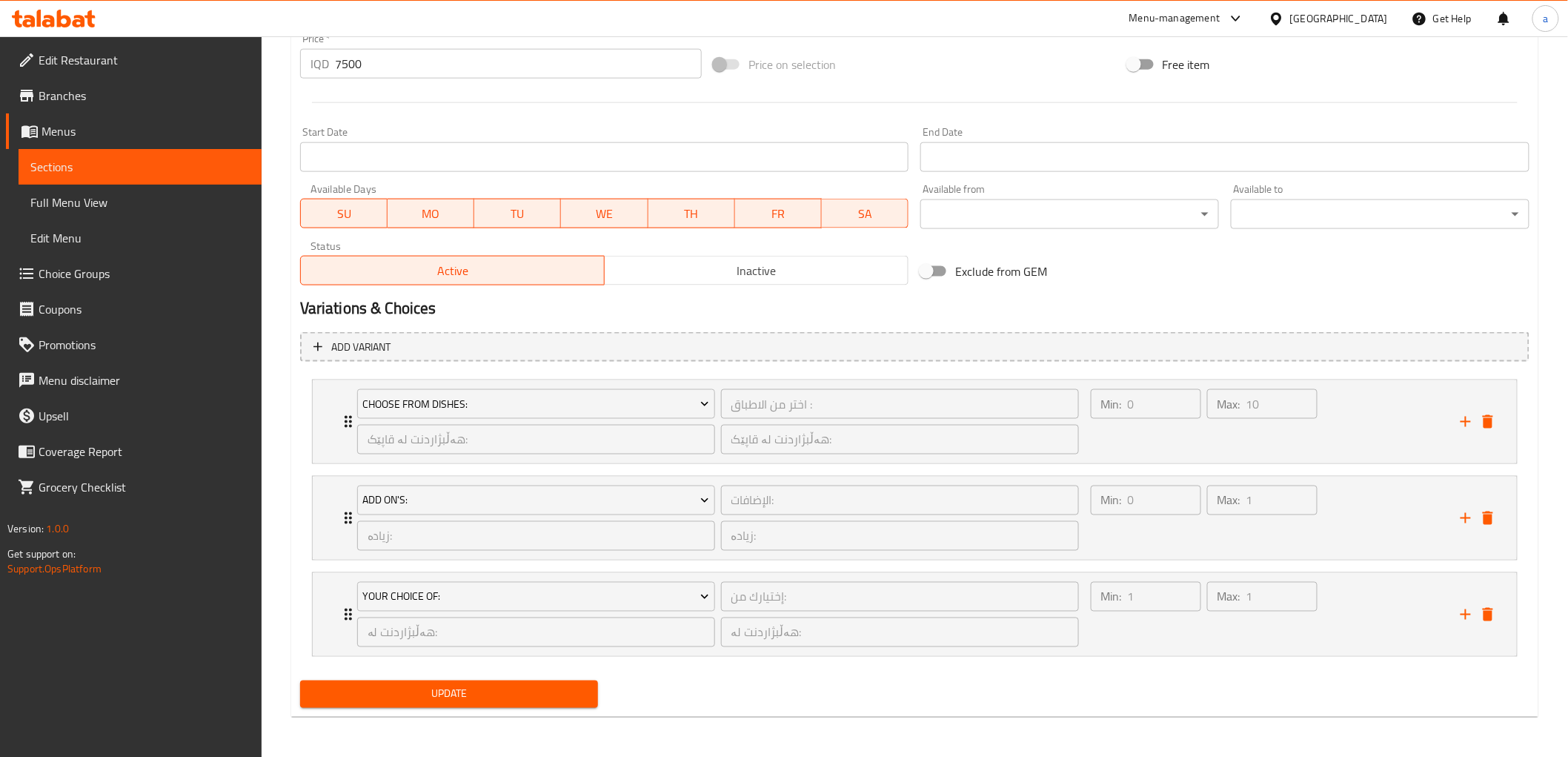
type input "کەبابی مریشکی دایت"
click at [418, 695] on span "Update" at bounding box center [449, 694] width 275 height 18
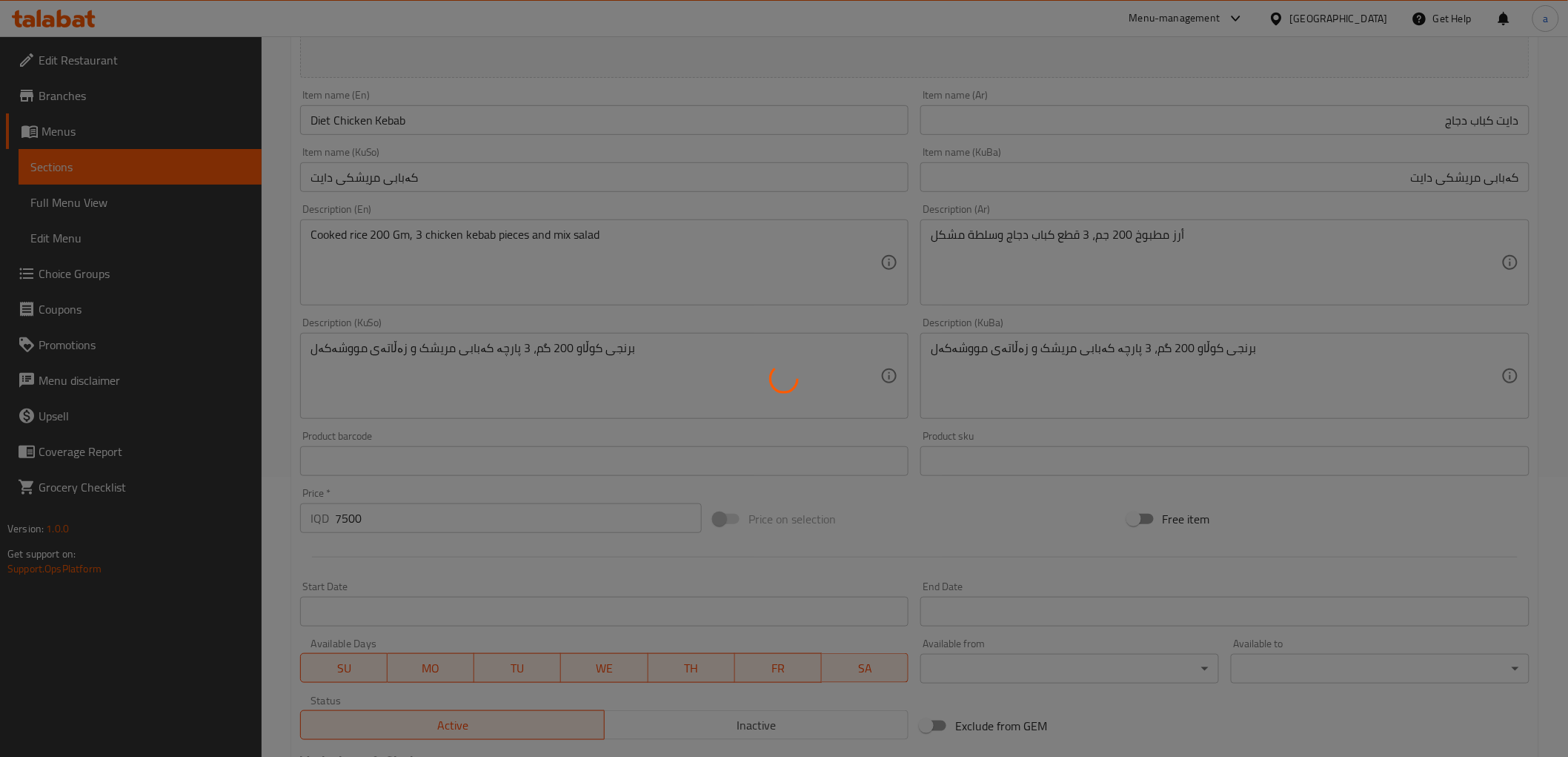
scroll to position [75, 0]
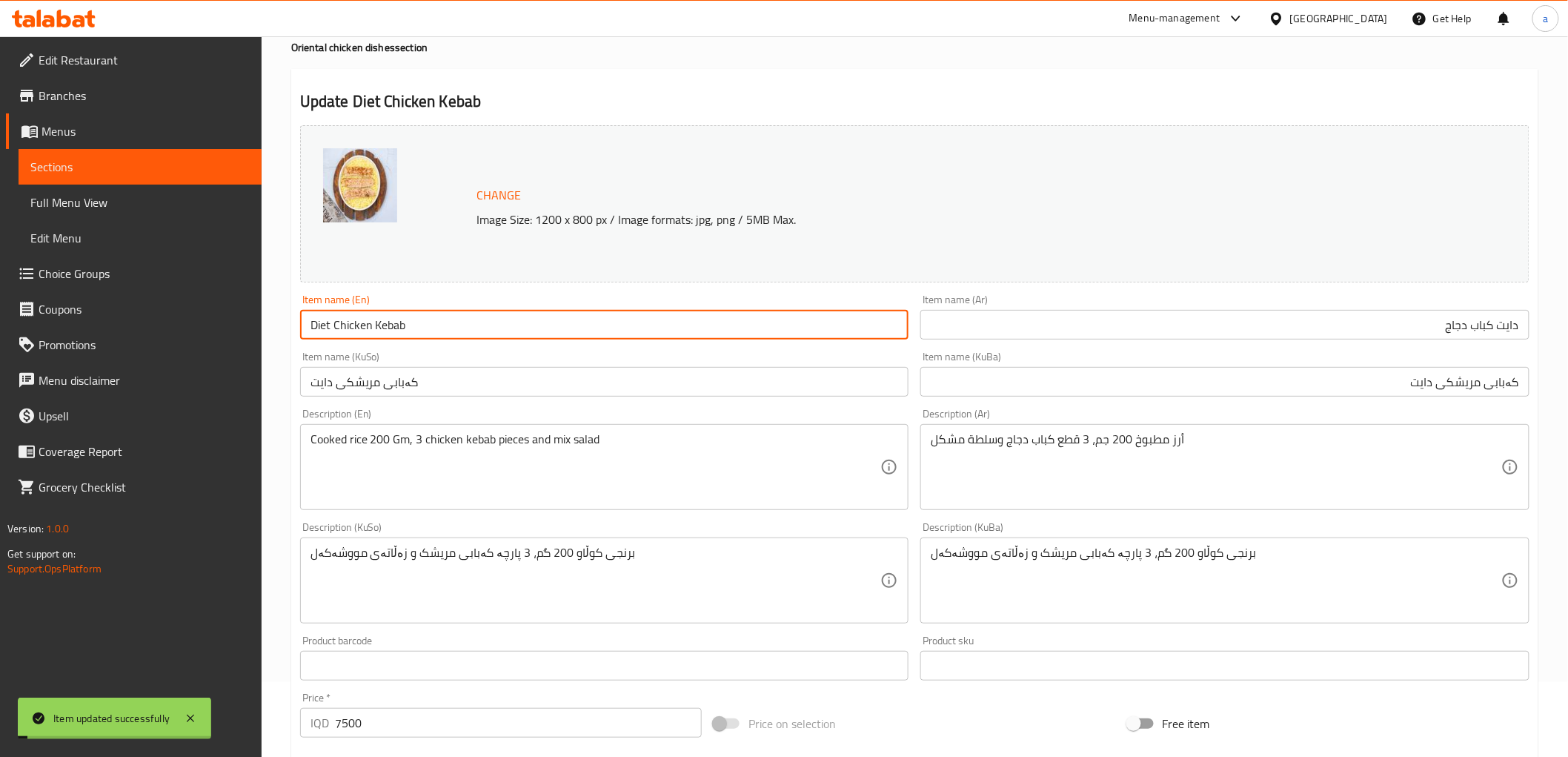
click at [357, 315] on input "Diet Chicken Kebab" at bounding box center [604, 325] width 609 height 29
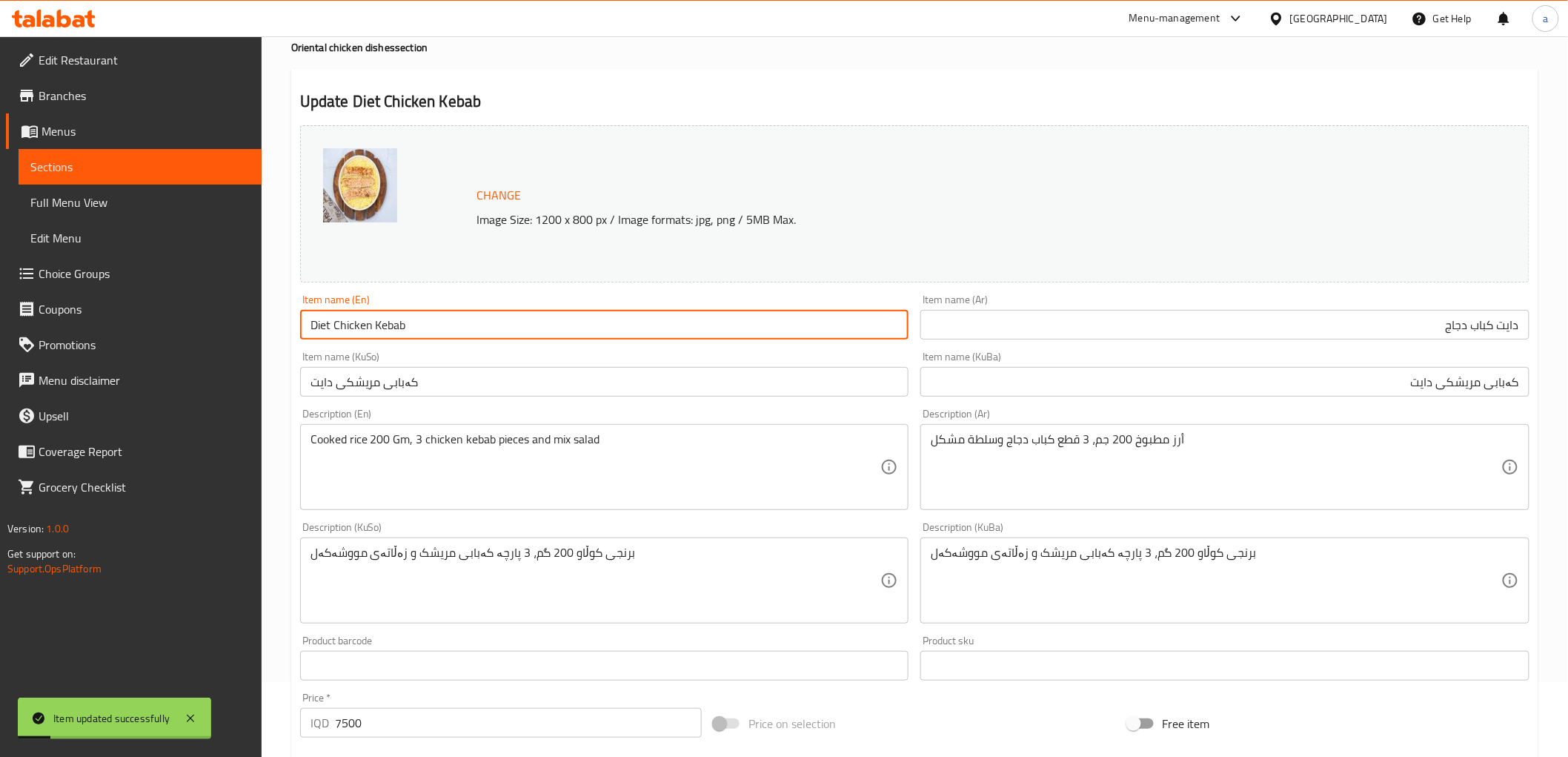
click at [357, 315] on input "Diet Chicken Kebab" at bounding box center [604, 325] width 609 height 29
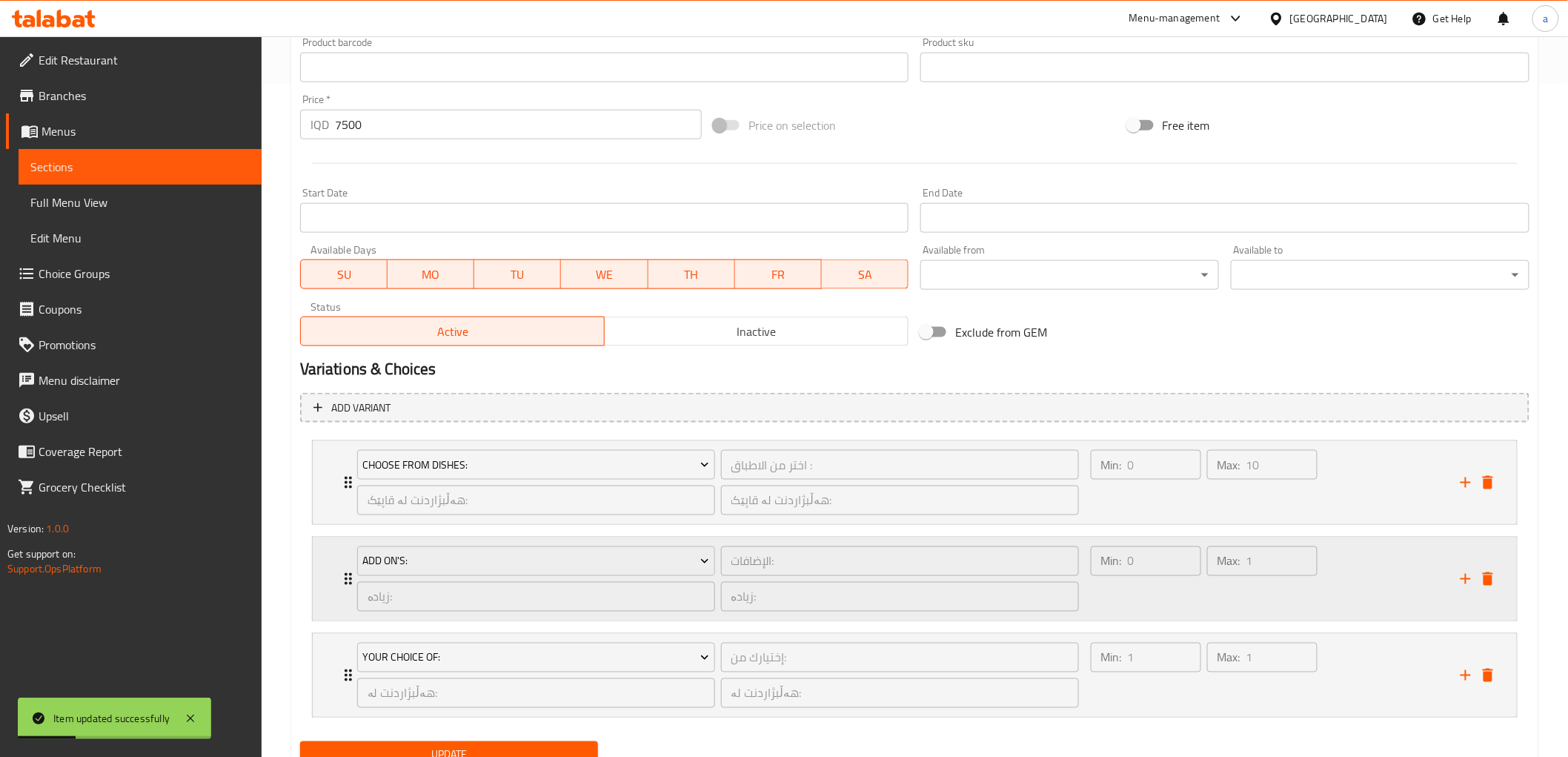
scroll to position [733, 0]
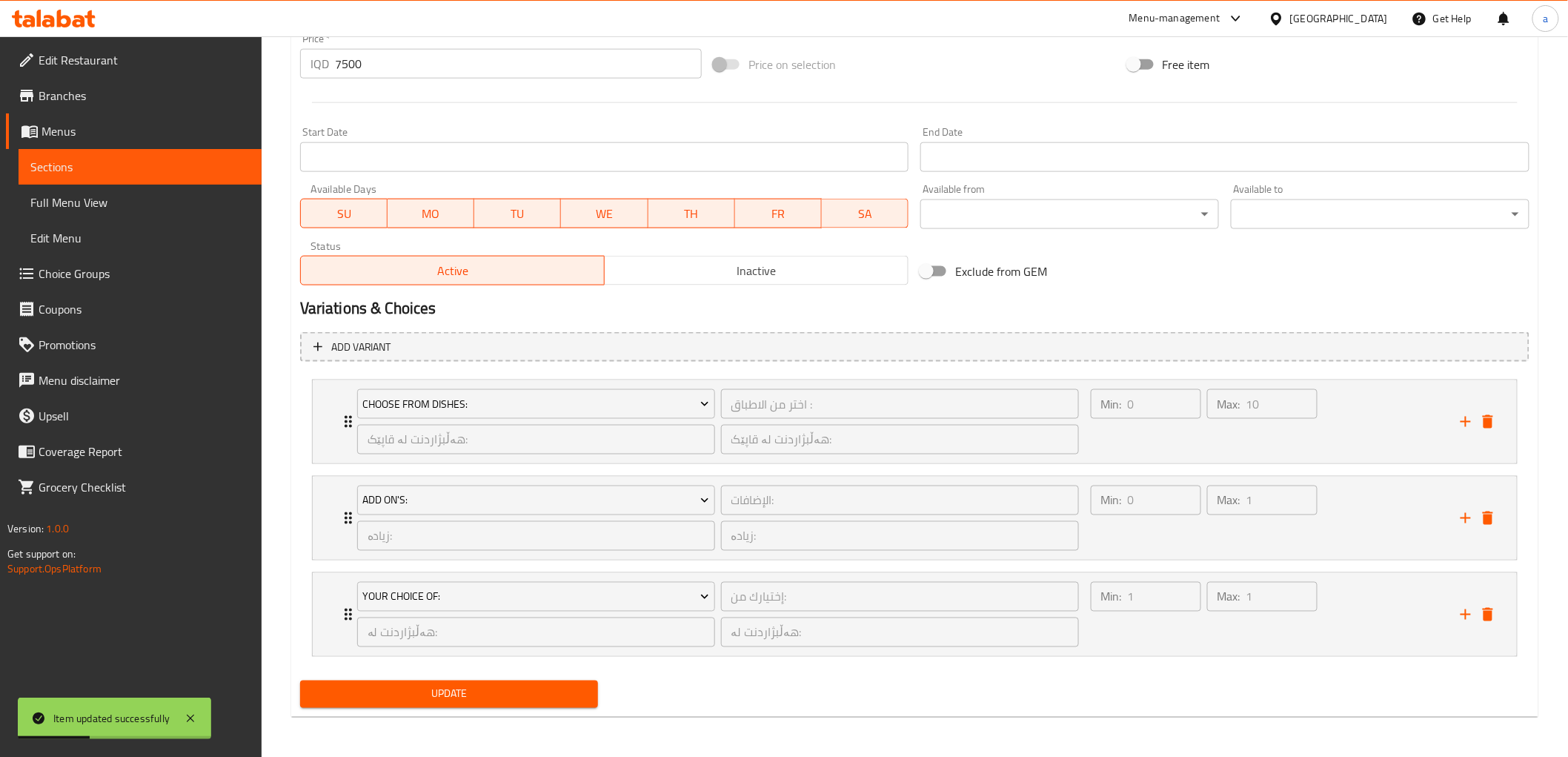
click at [423, 685] on span "Update" at bounding box center [449, 694] width 275 height 18
click at [423, 685] on div at bounding box center [784, 378] width 1568 height 757
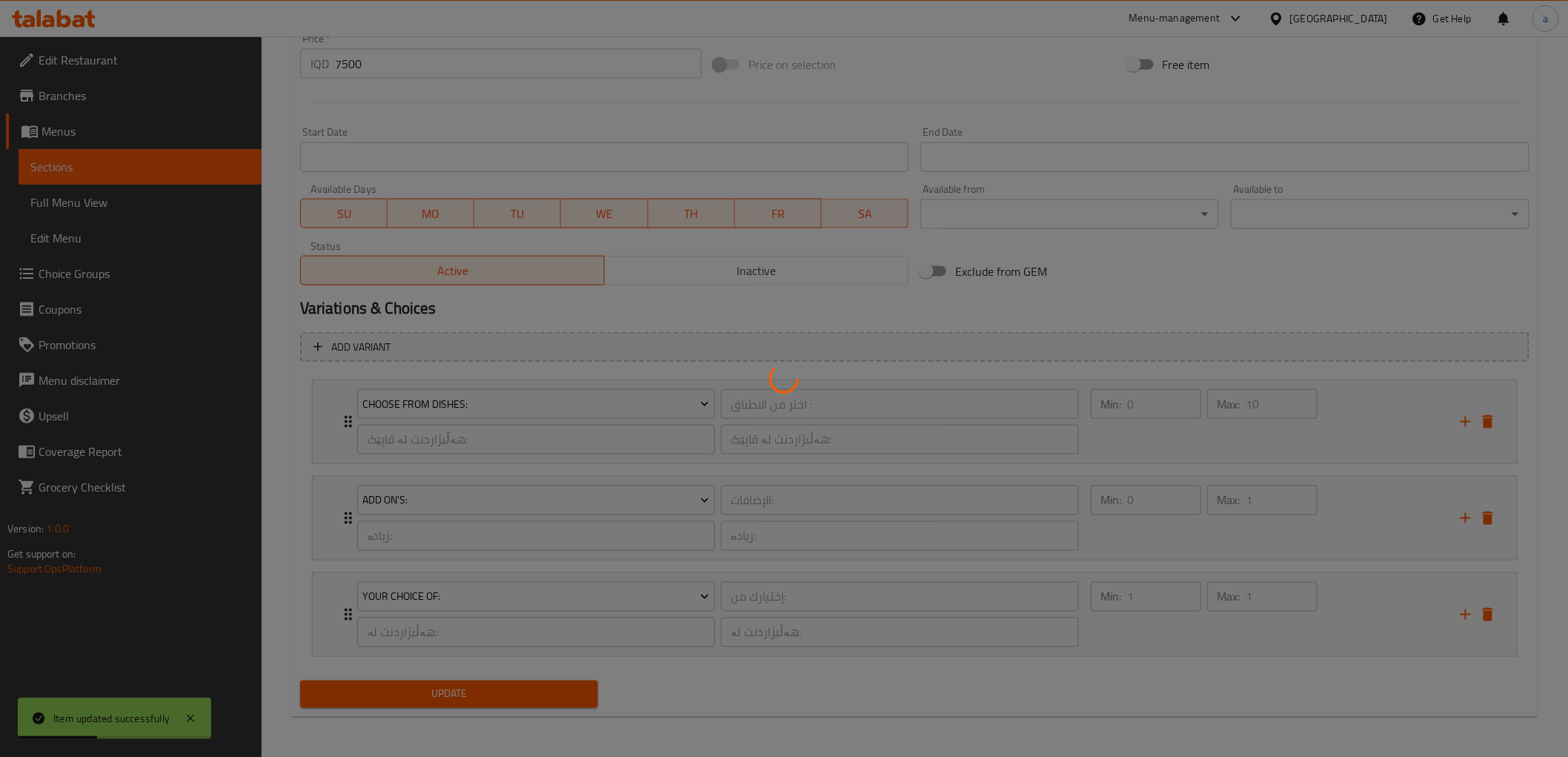
click at [423, 685] on div at bounding box center [784, 378] width 1568 height 757
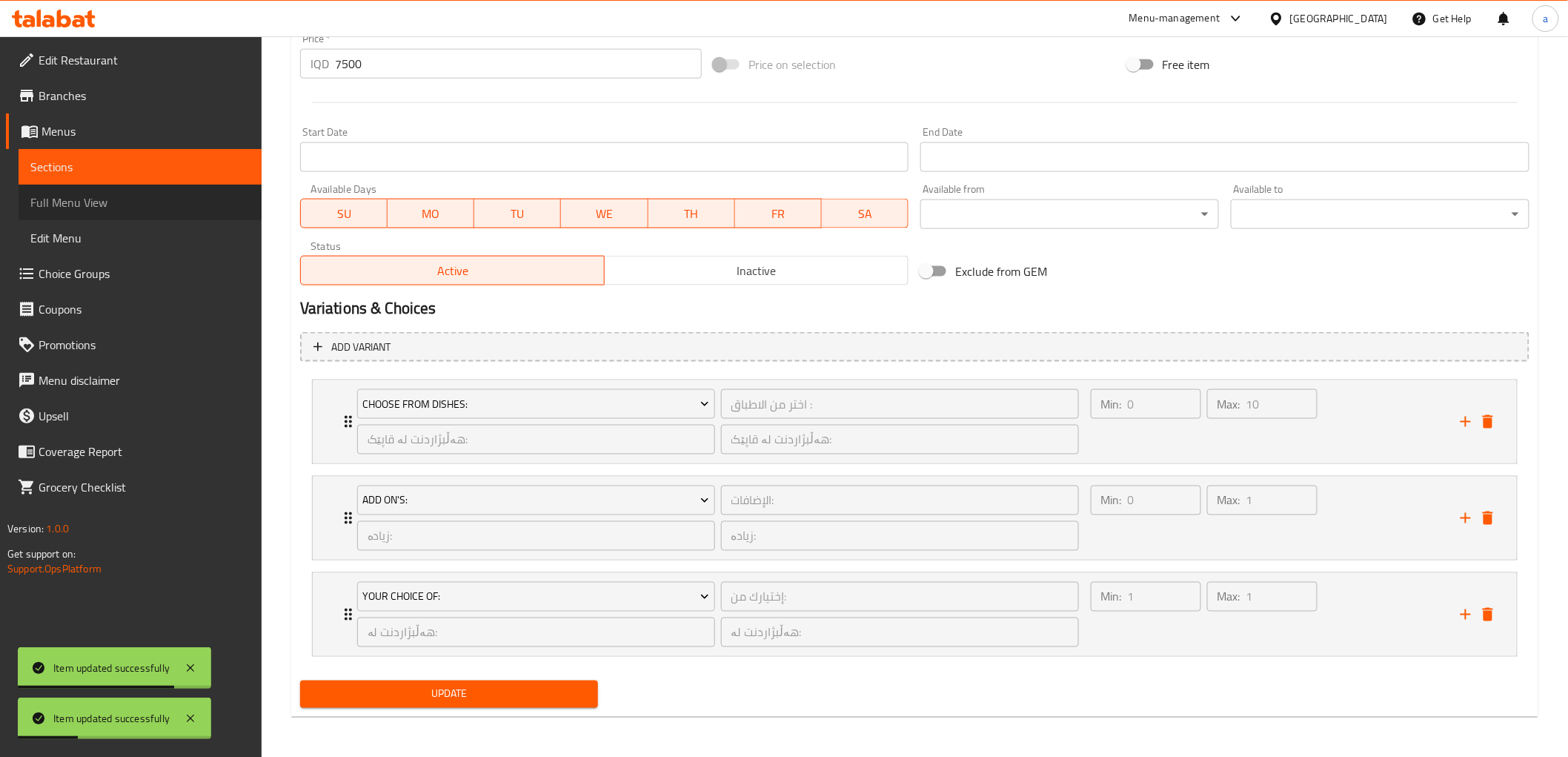
click at [71, 203] on span "Full Menu View" at bounding box center [140, 202] width 219 height 17
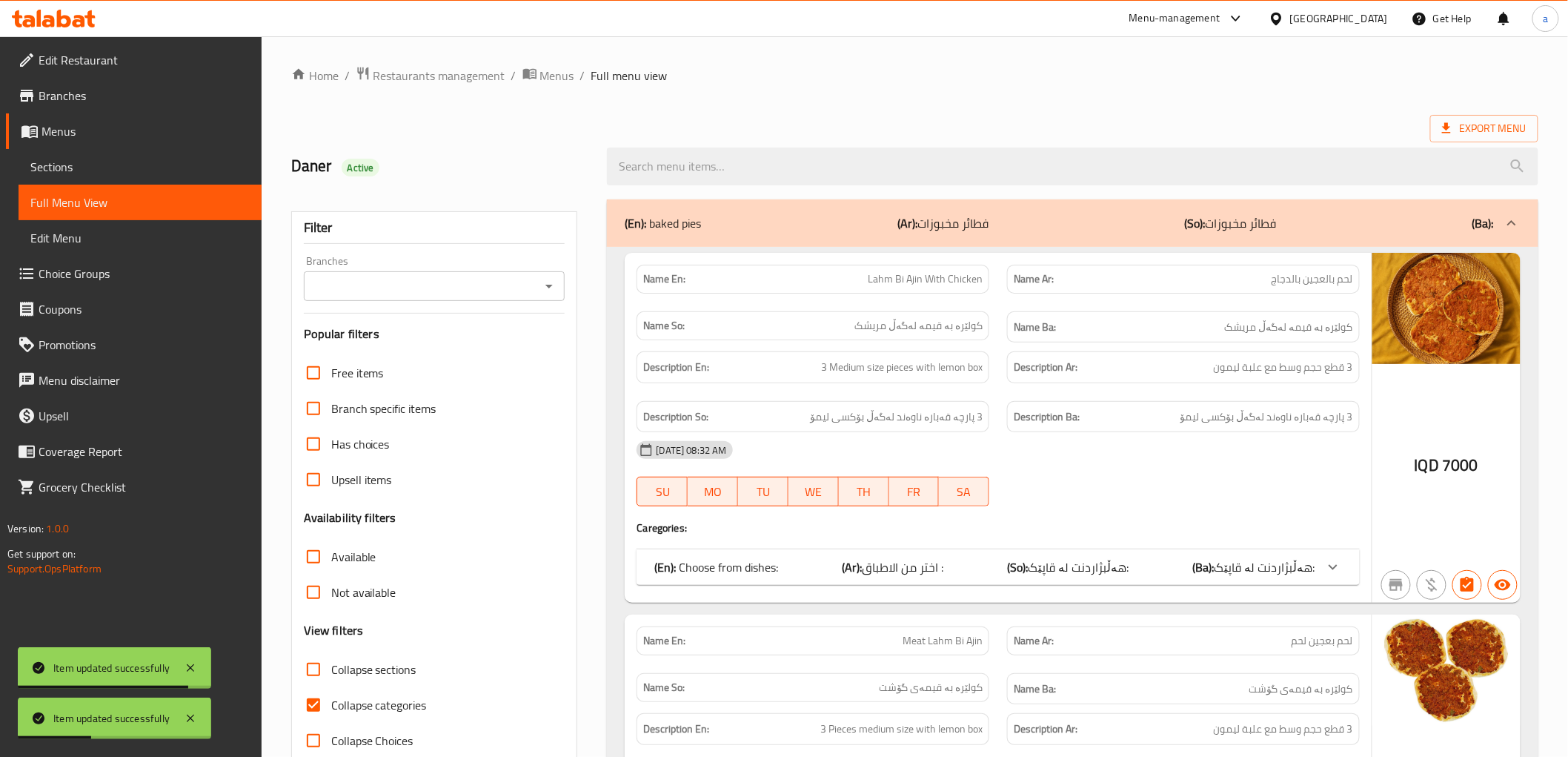
click at [311, 706] on input "Collapse categories" at bounding box center [313, 704] width 36 height 36
checkbox input "false"
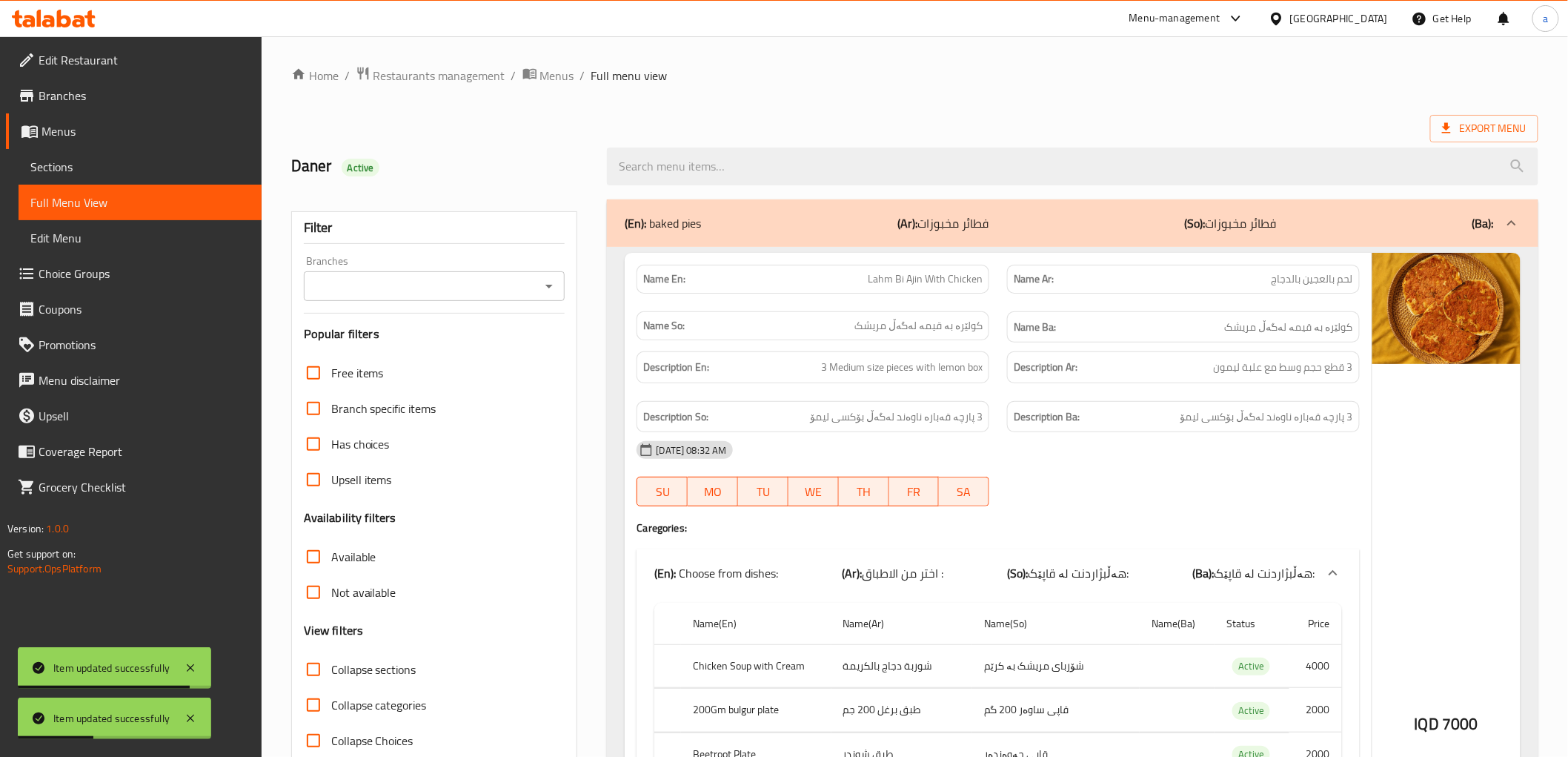
click at [544, 293] on icon "Open" at bounding box center [549, 285] width 17 height 17
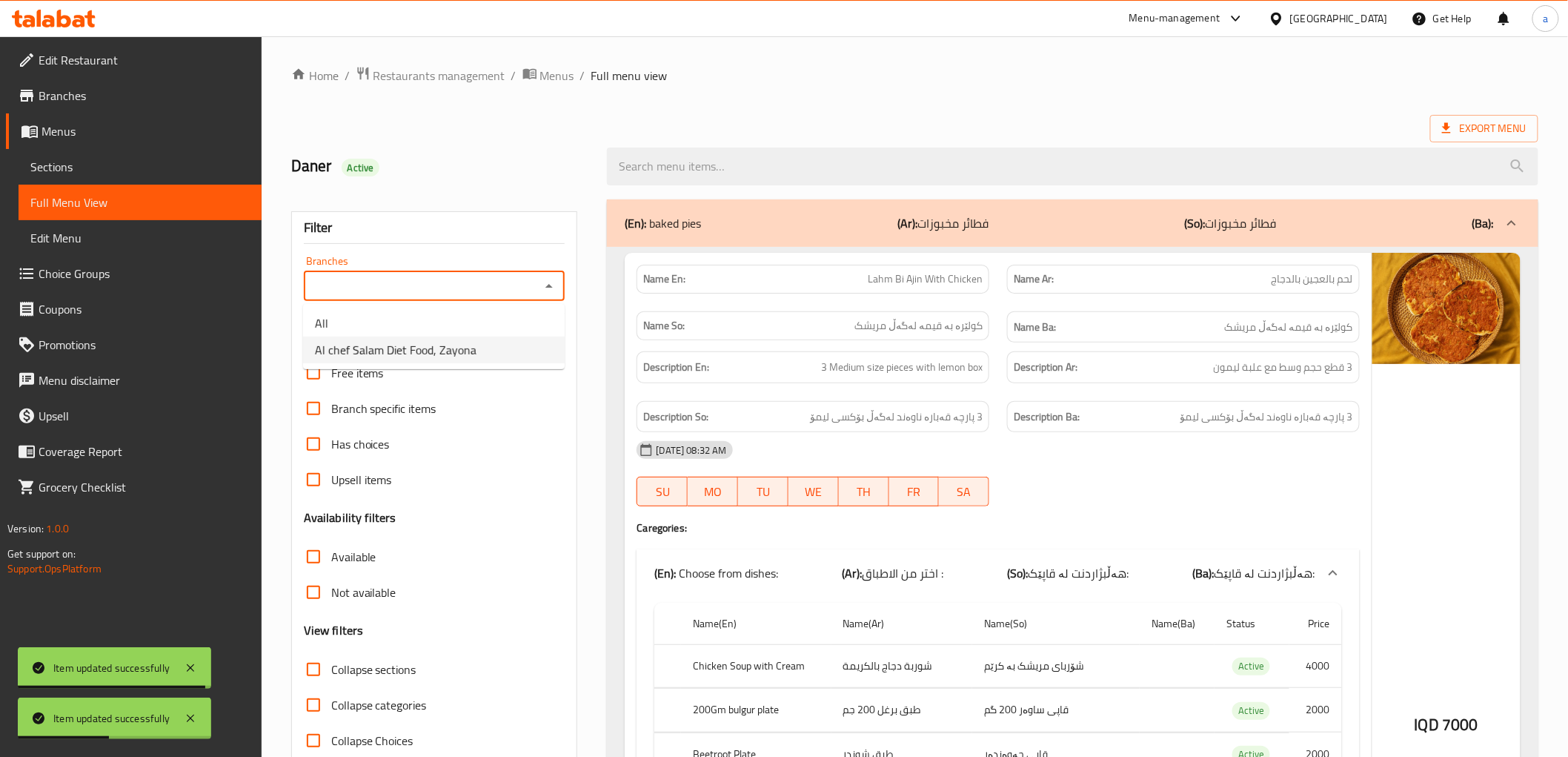
click at [381, 347] on span "Al chef Salam Diet Food, Zayona" at bounding box center [395, 349] width 162 height 17
type input "Al chef Salam Diet Food, Zayona"
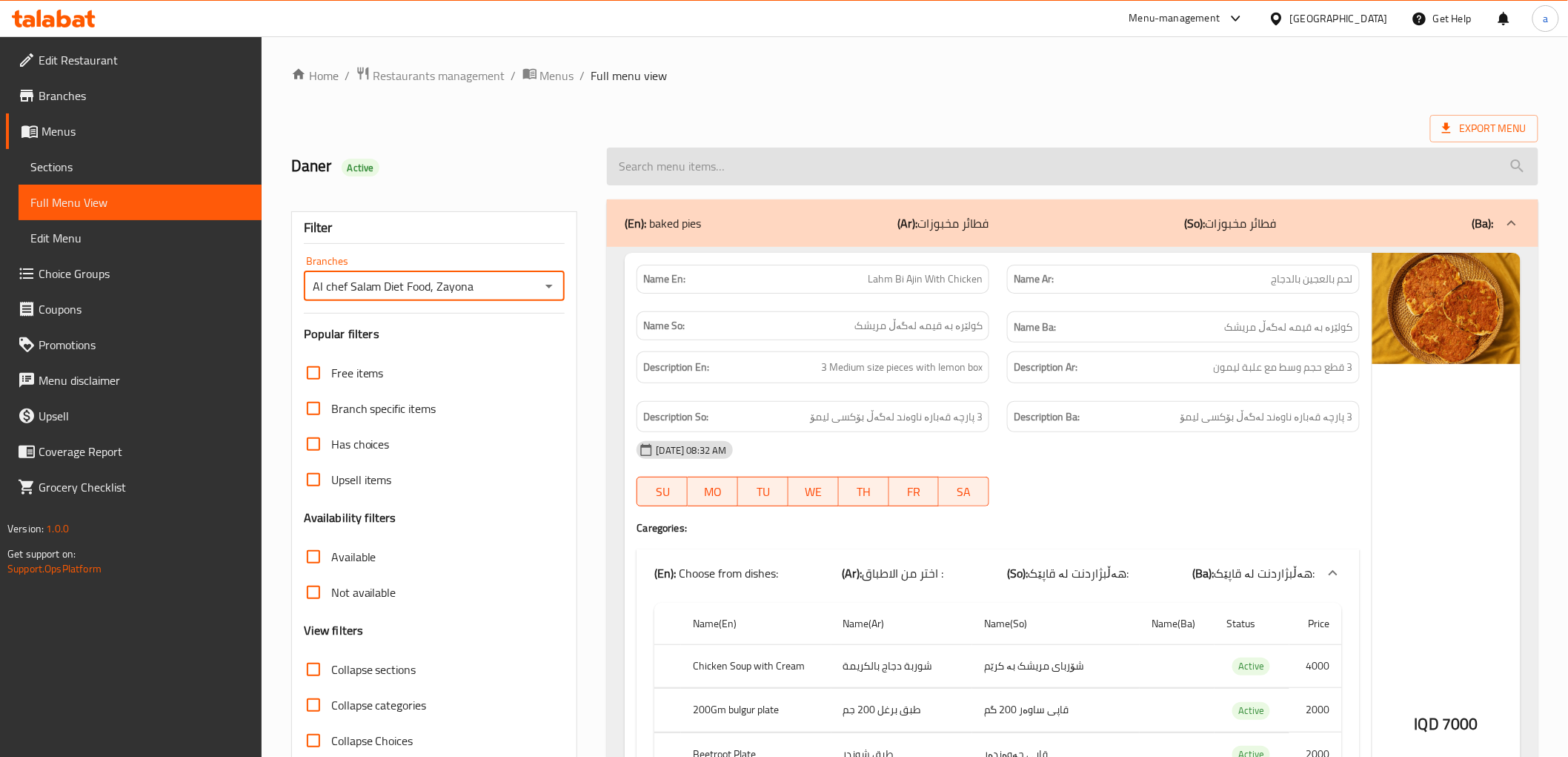
click at [671, 179] on input "search" at bounding box center [1072, 165] width 931 height 37
click at [685, 174] on input "search" at bounding box center [1072, 165] width 931 height 37
paste input "Diet Chicken Kebab"
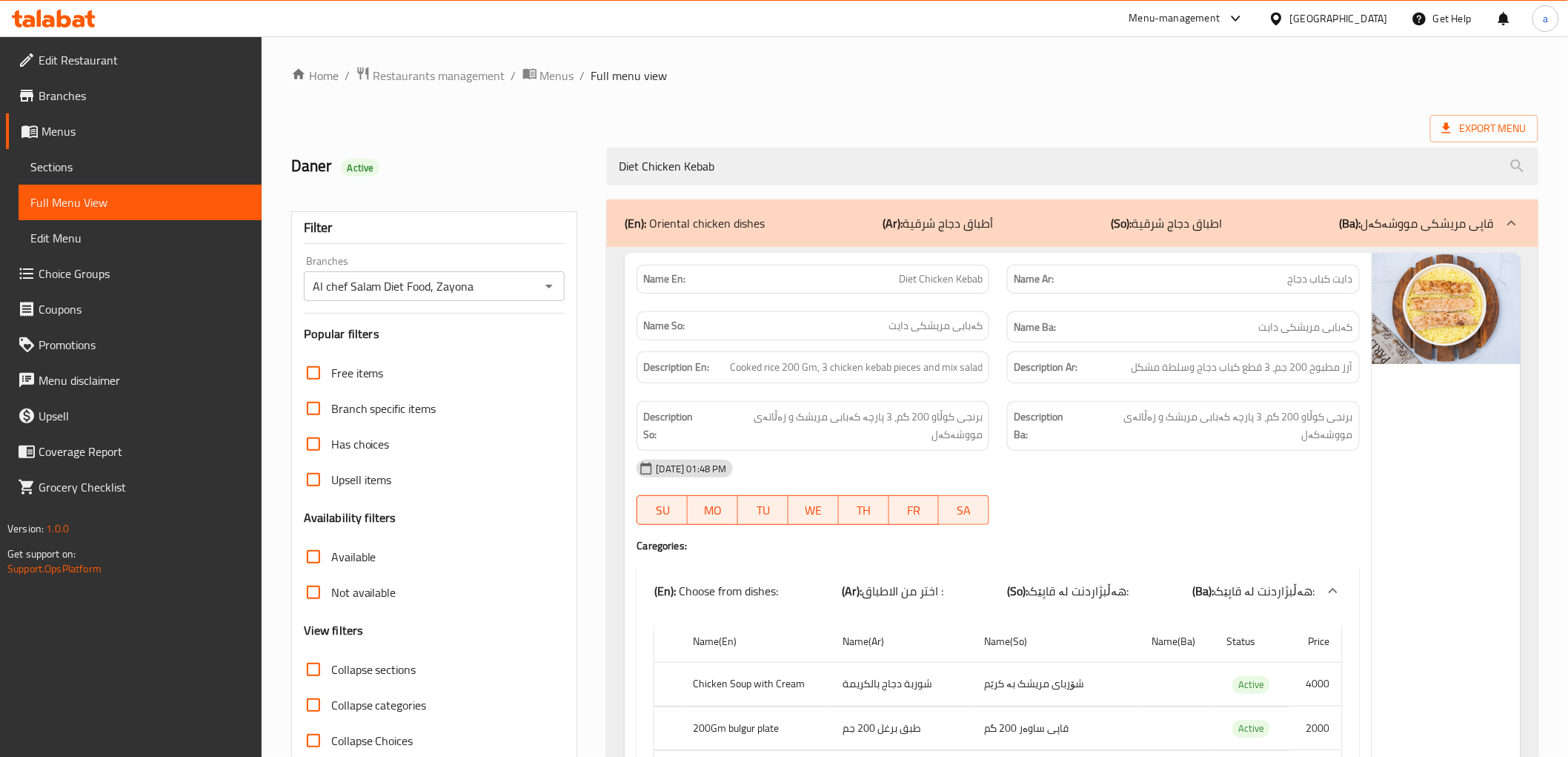
drag, startPoint x: 438, startPoint y: 249, endPoint x: 435, endPoint y: -39, distance: 288.0
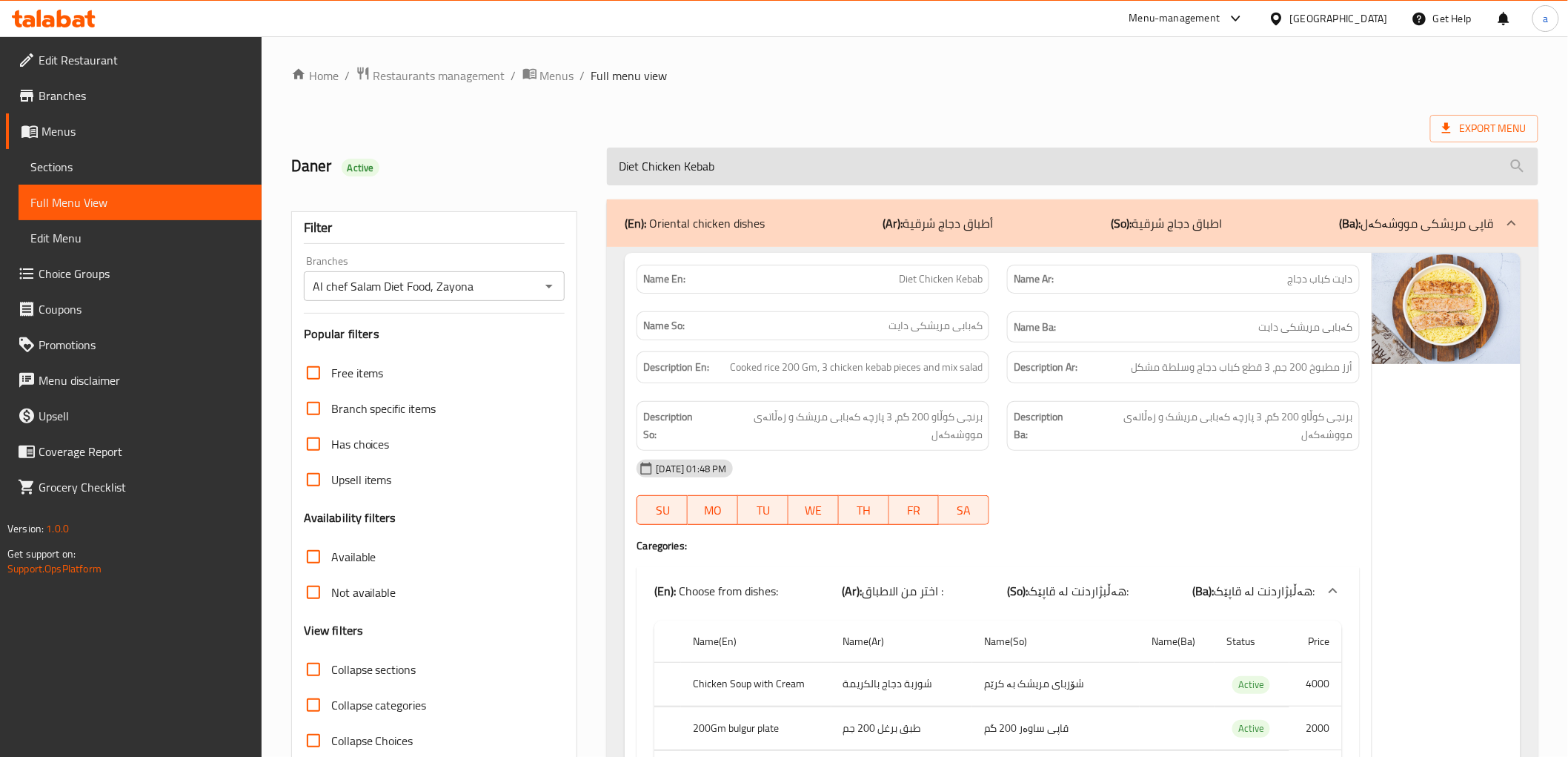
click at [709, 178] on input "Diet Chicken Kebab" at bounding box center [1072, 165] width 931 height 37
paste input "Chicken Chelfray"
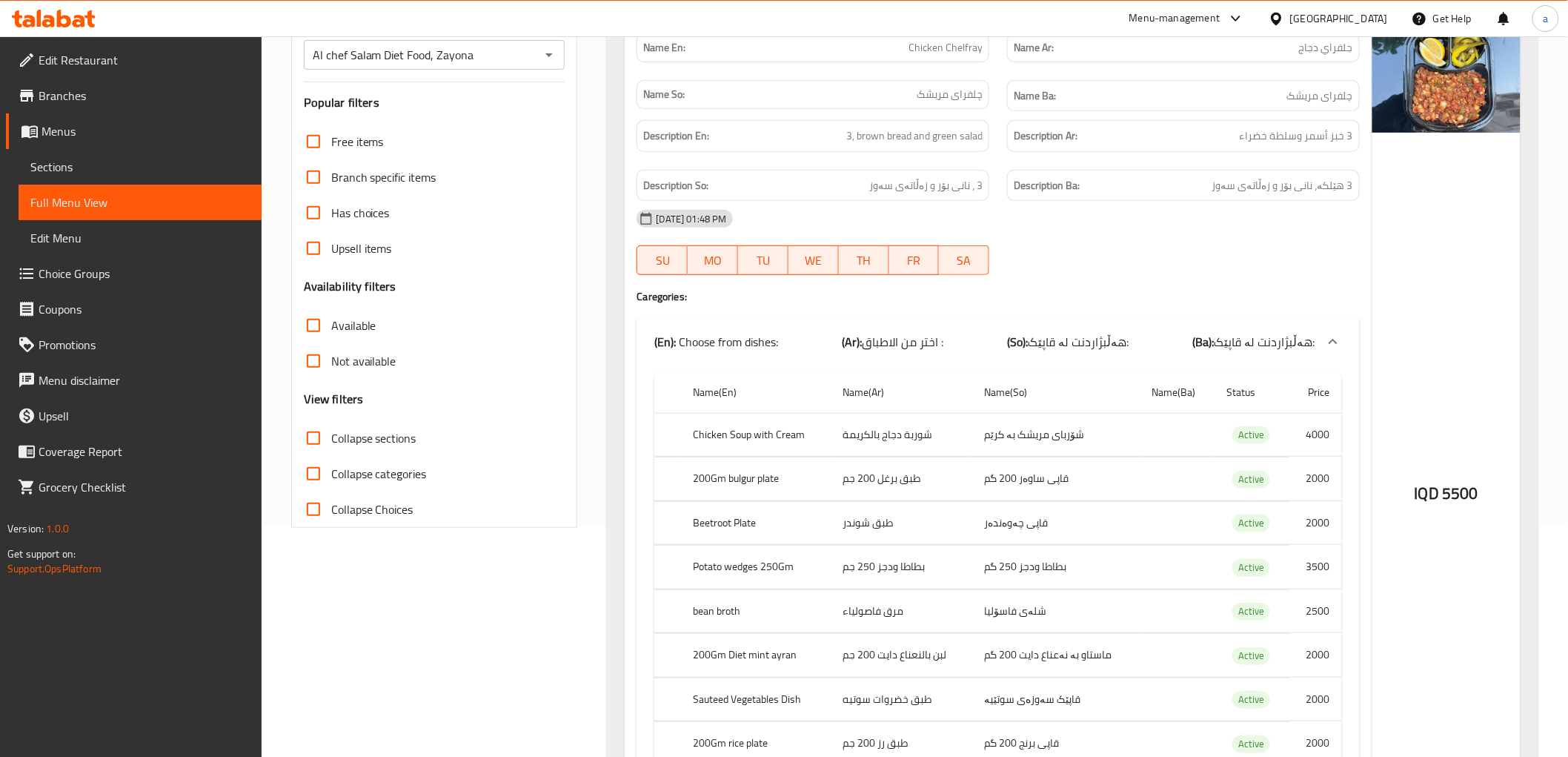
scroll to position [203, 0]
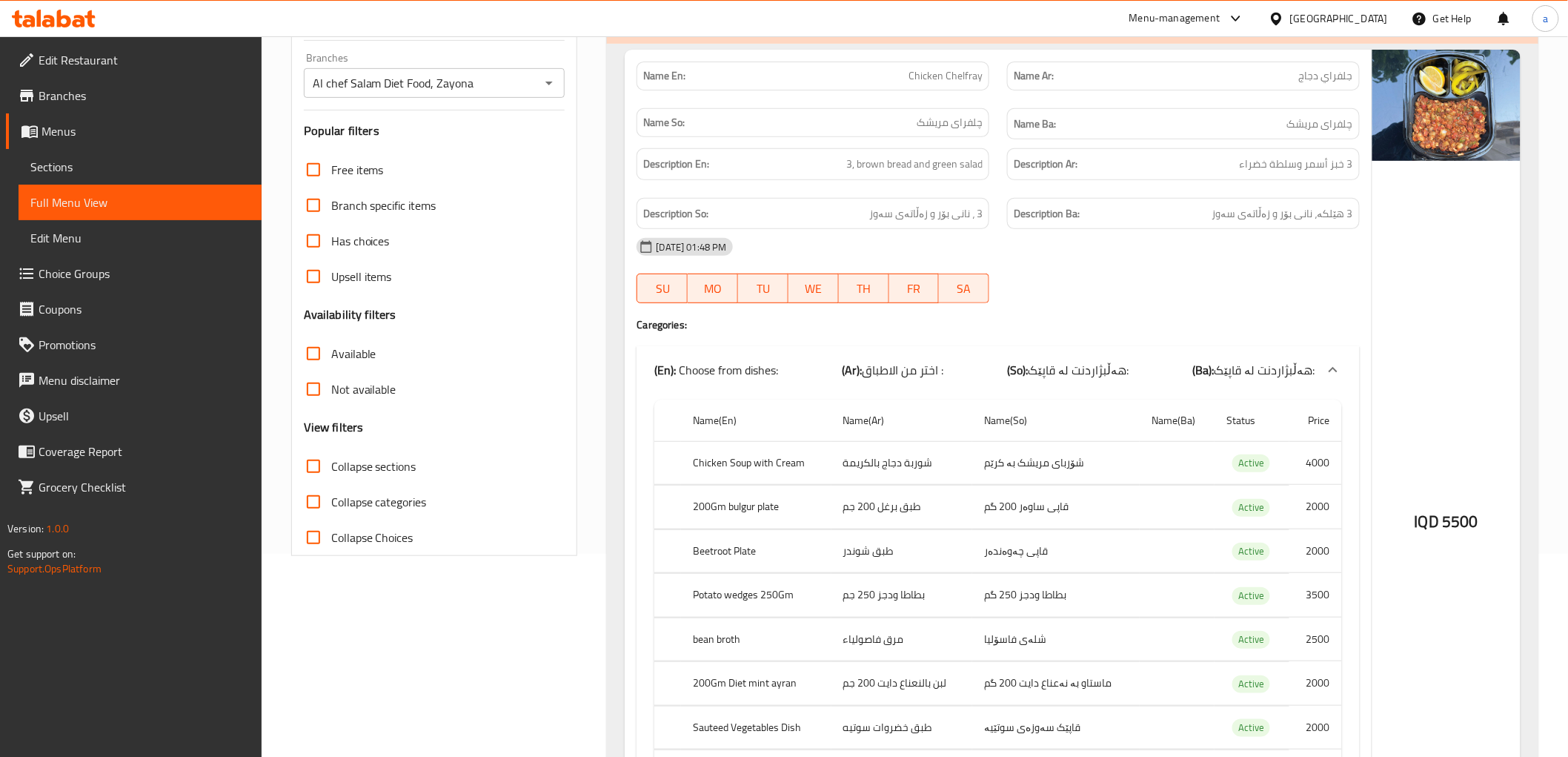
type input "Chicken Chelfray"
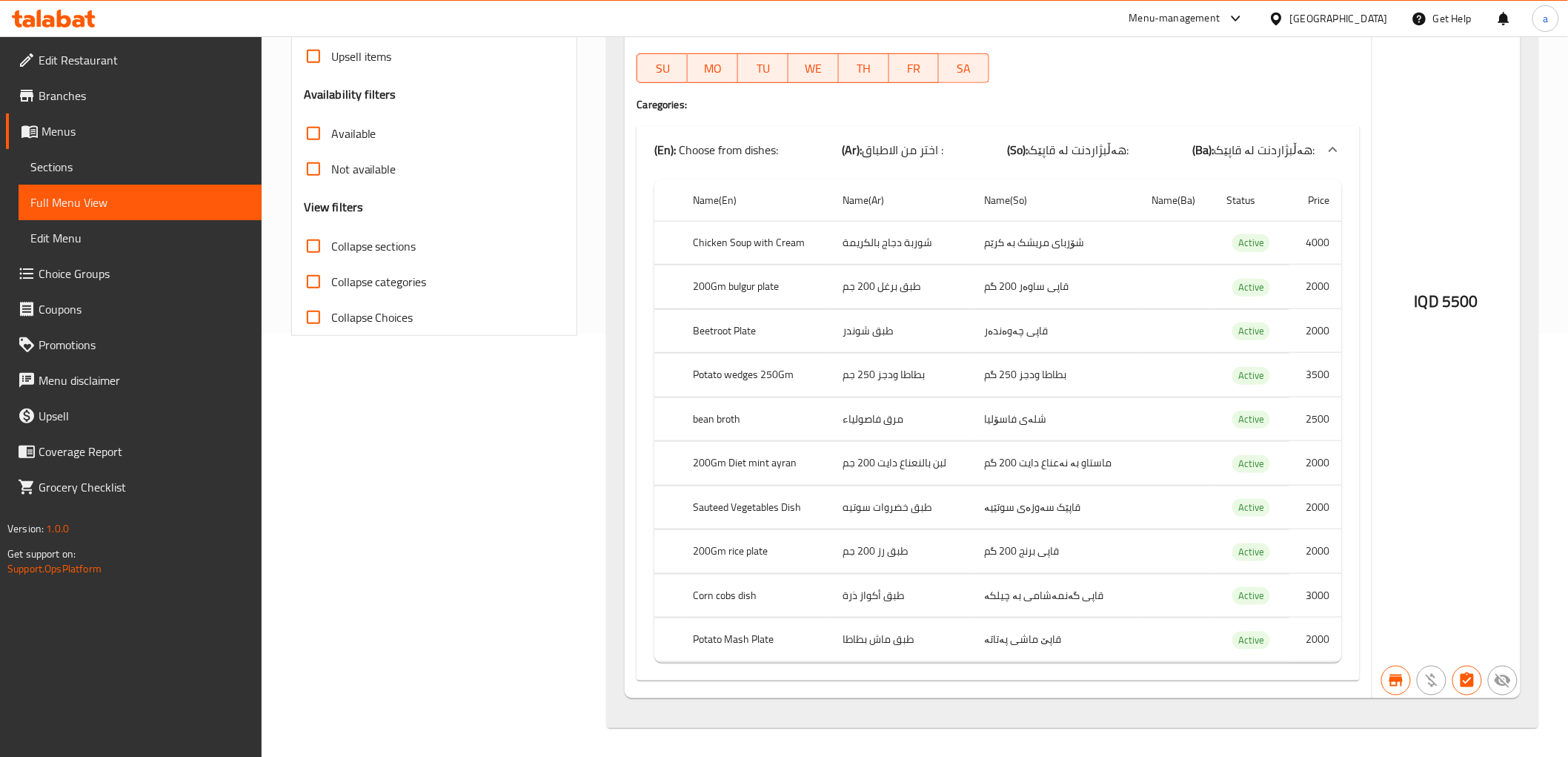
scroll to position [0, 0]
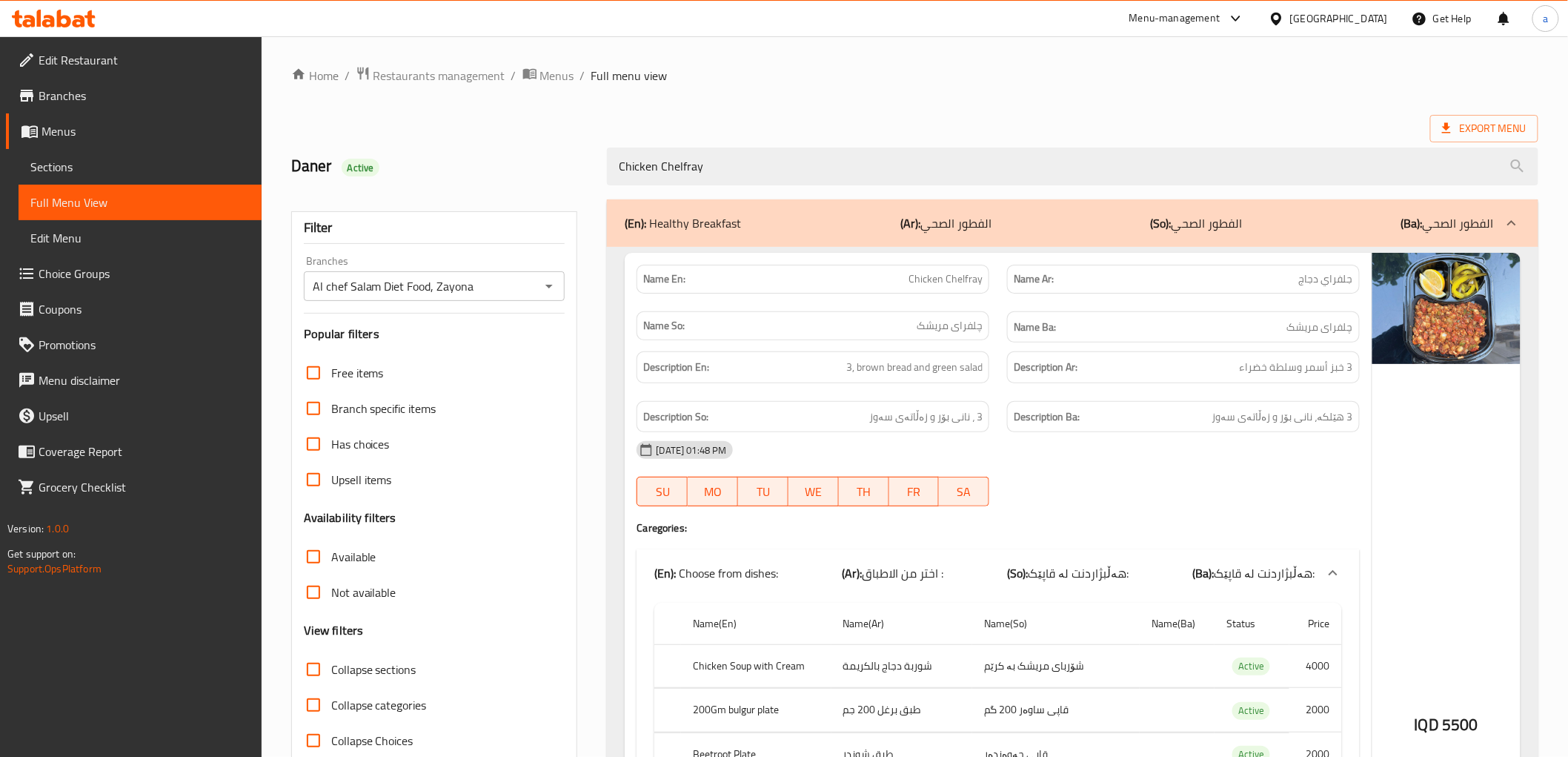
click at [56, 139] on span "Menus" at bounding box center [145, 131] width 208 height 17
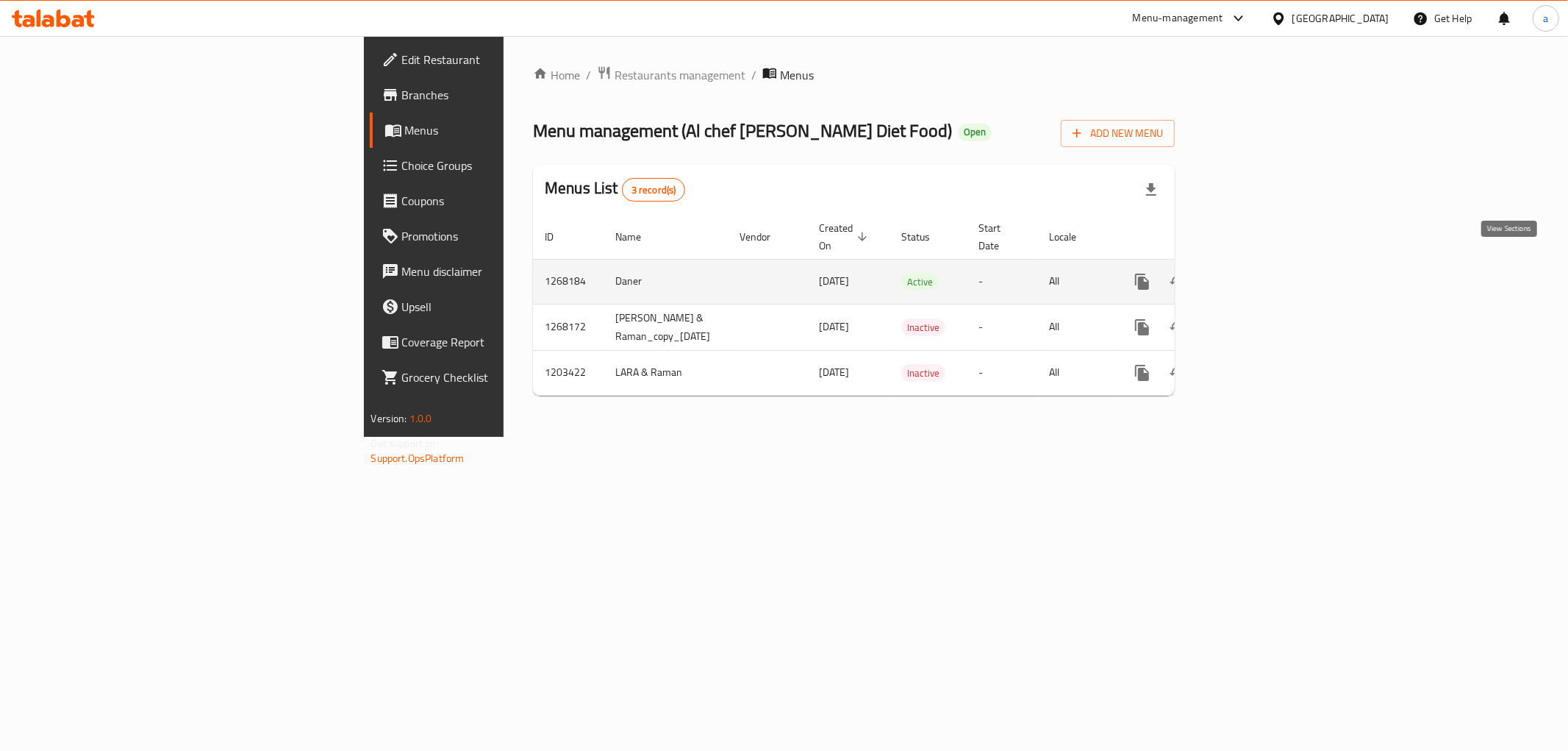
click at [1257, 273] on icon "enhanced table" at bounding box center [1248, 281] width 17 height 17
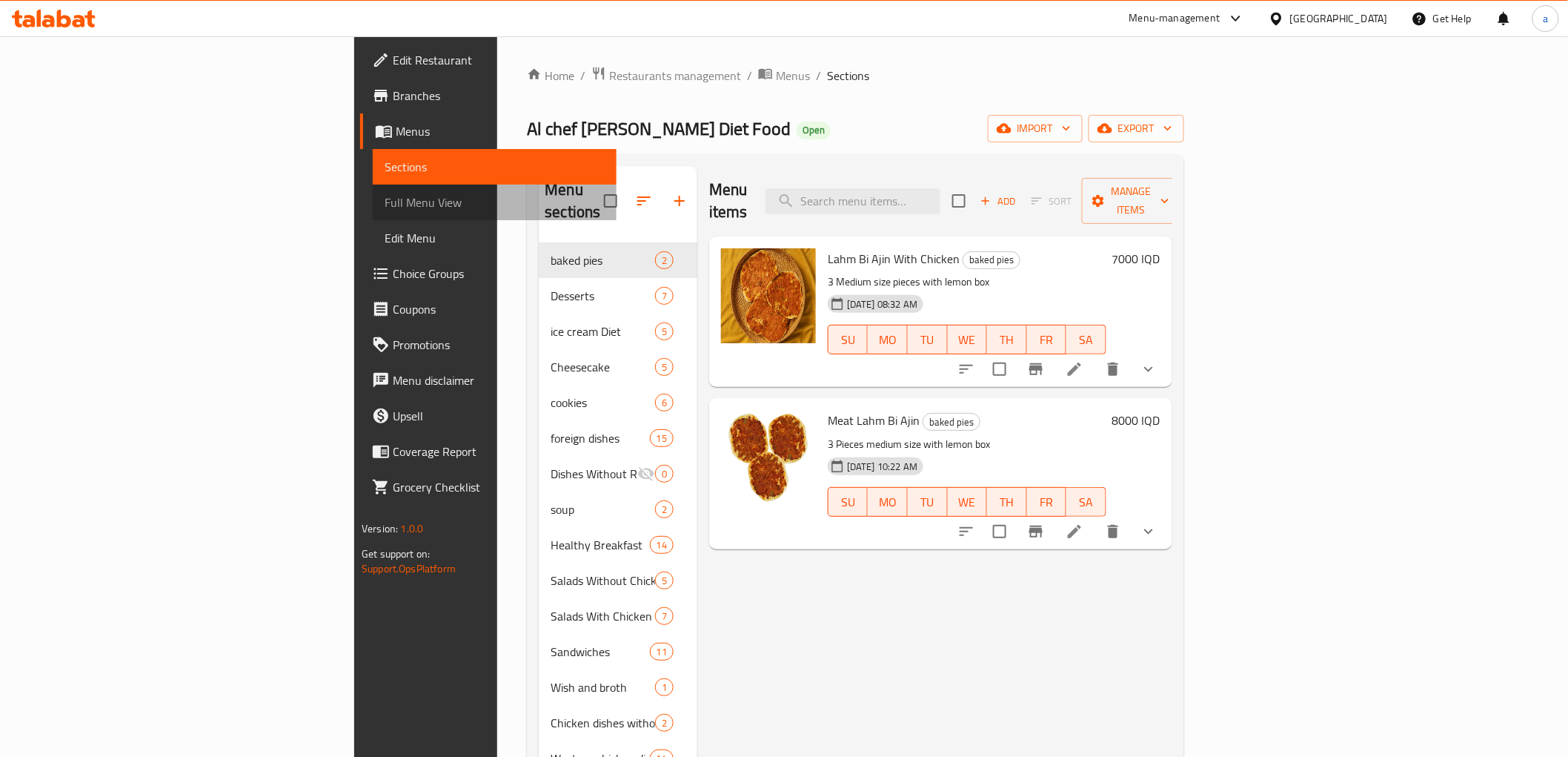
click at [385, 200] on span "Full Menu View" at bounding box center [495, 202] width 219 height 17
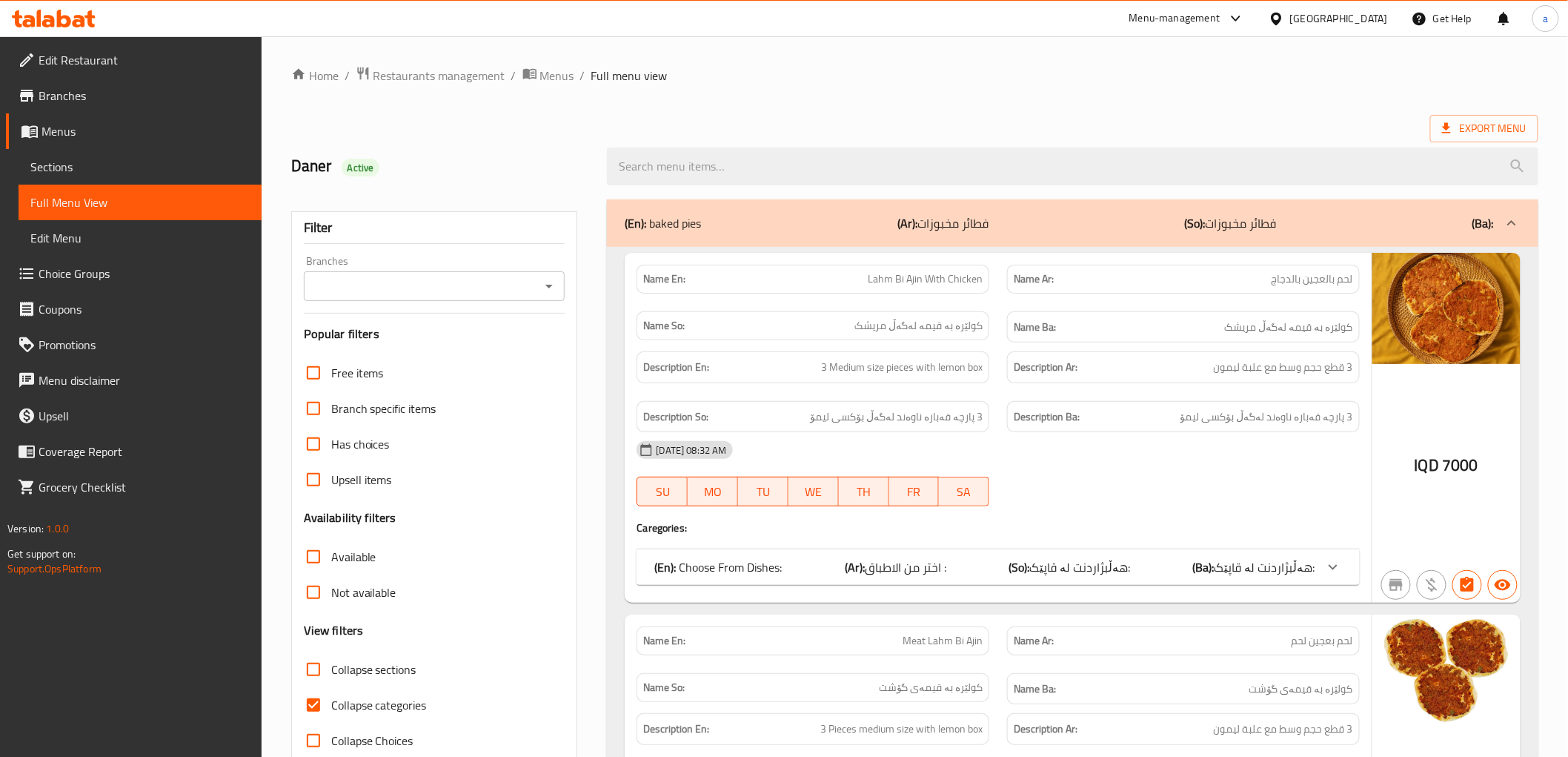
click at [549, 280] on icon "Open" at bounding box center [549, 285] width 17 height 17
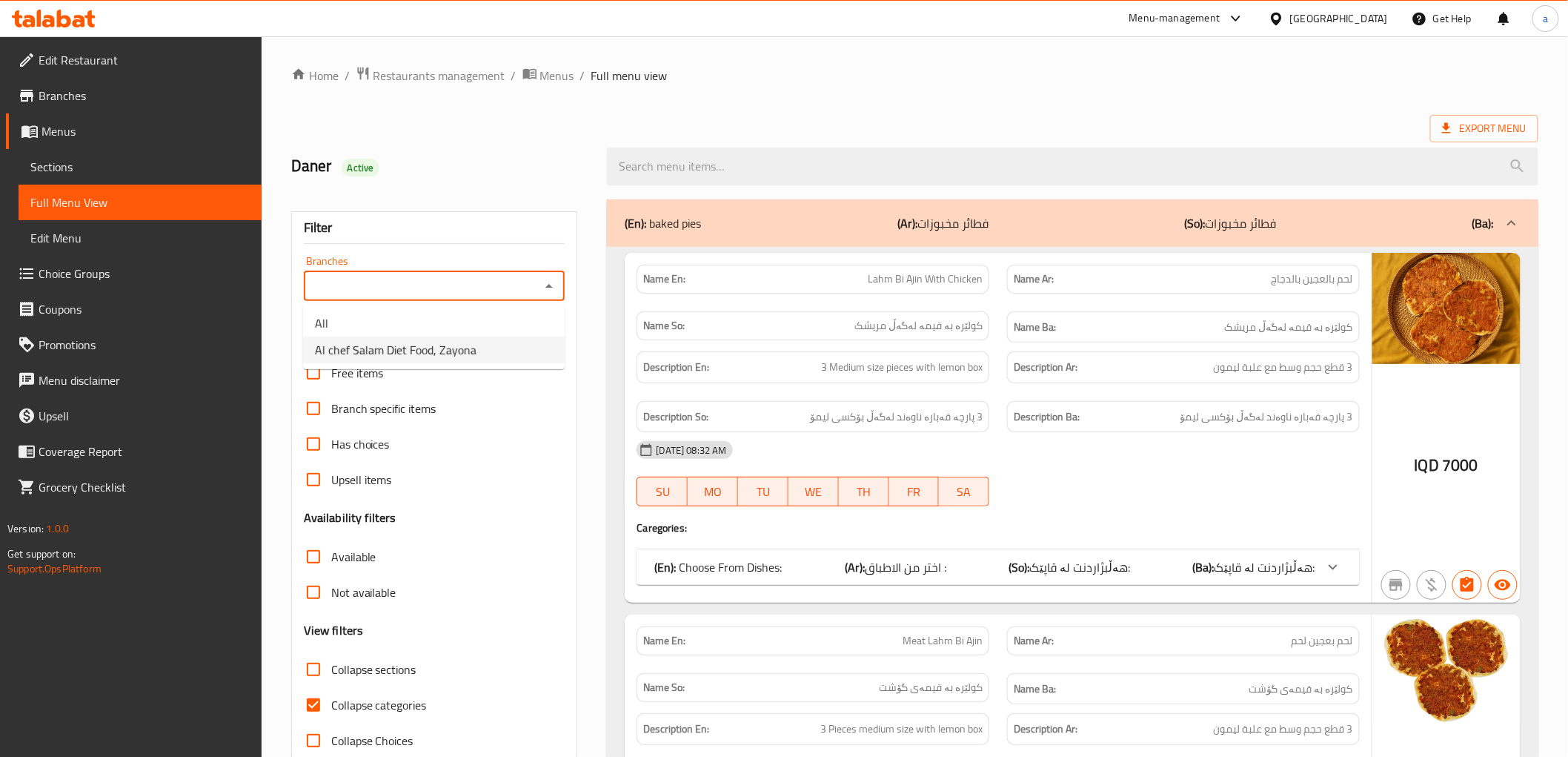
click at [430, 345] on span "Al chef Salam Diet Food, Zayona" at bounding box center [395, 349] width 162 height 17
type input "Al chef Salam Diet Food, Zayona"
click at [308, 687] on input "Collapse categories" at bounding box center [313, 704] width 36 height 36
checkbox input "false"
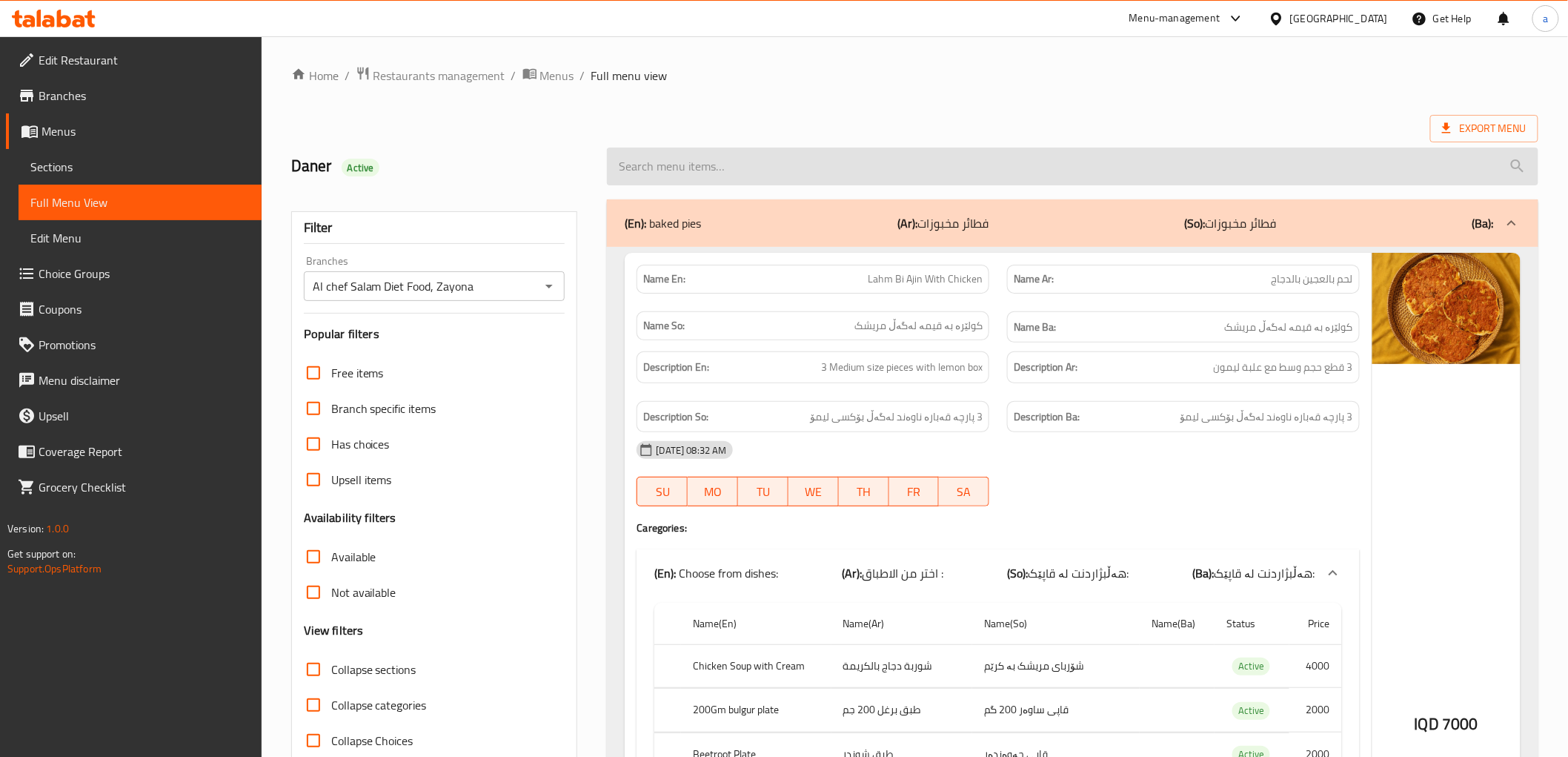
click at [784, 160] on input "search" at bounding box center [1072, 165] width 931 height 37
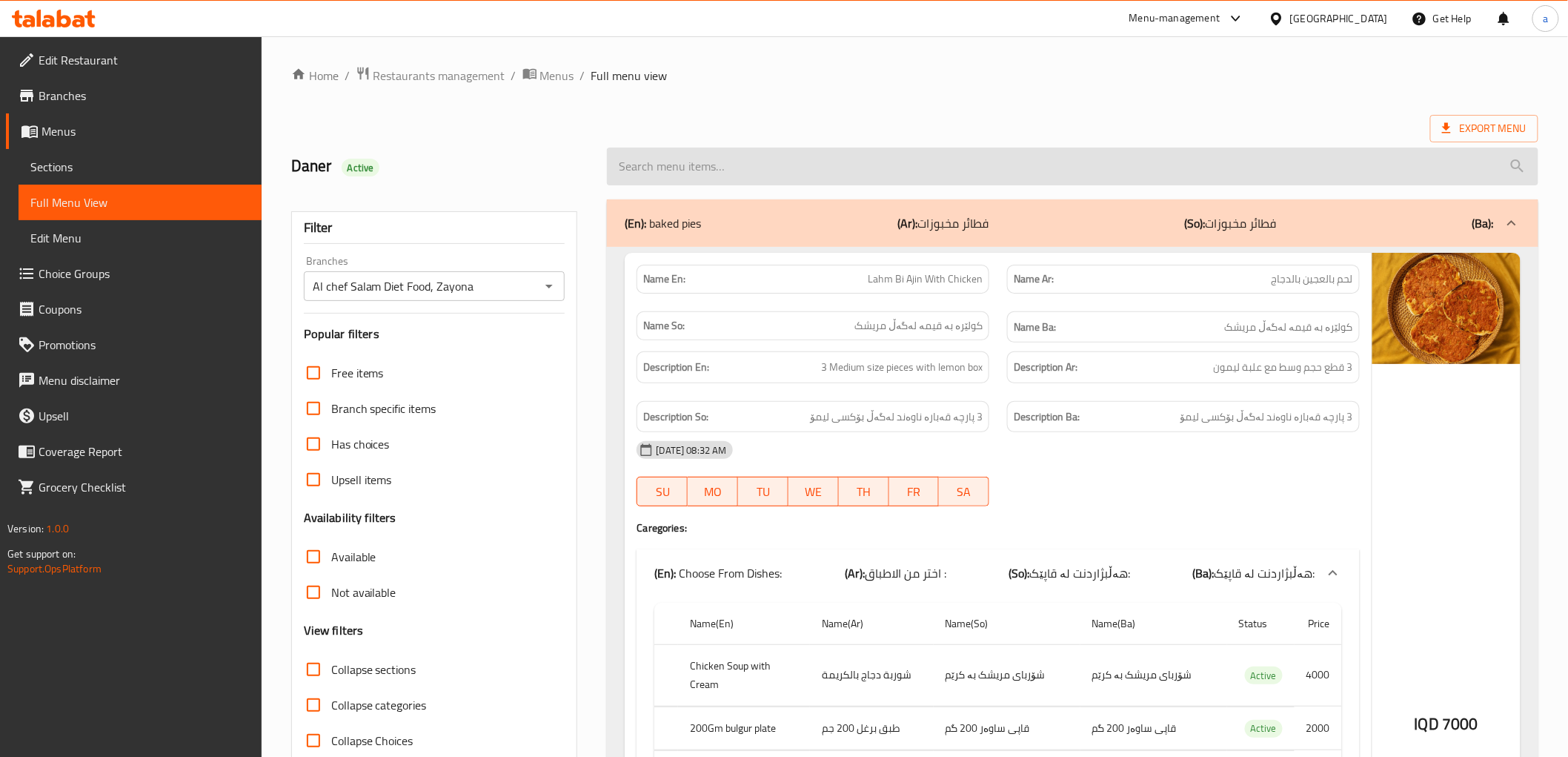
click at [680, 165] on input "search" at bounding box center [1072, 165] width 931 height 37
paste input "Chicken Chelfray"
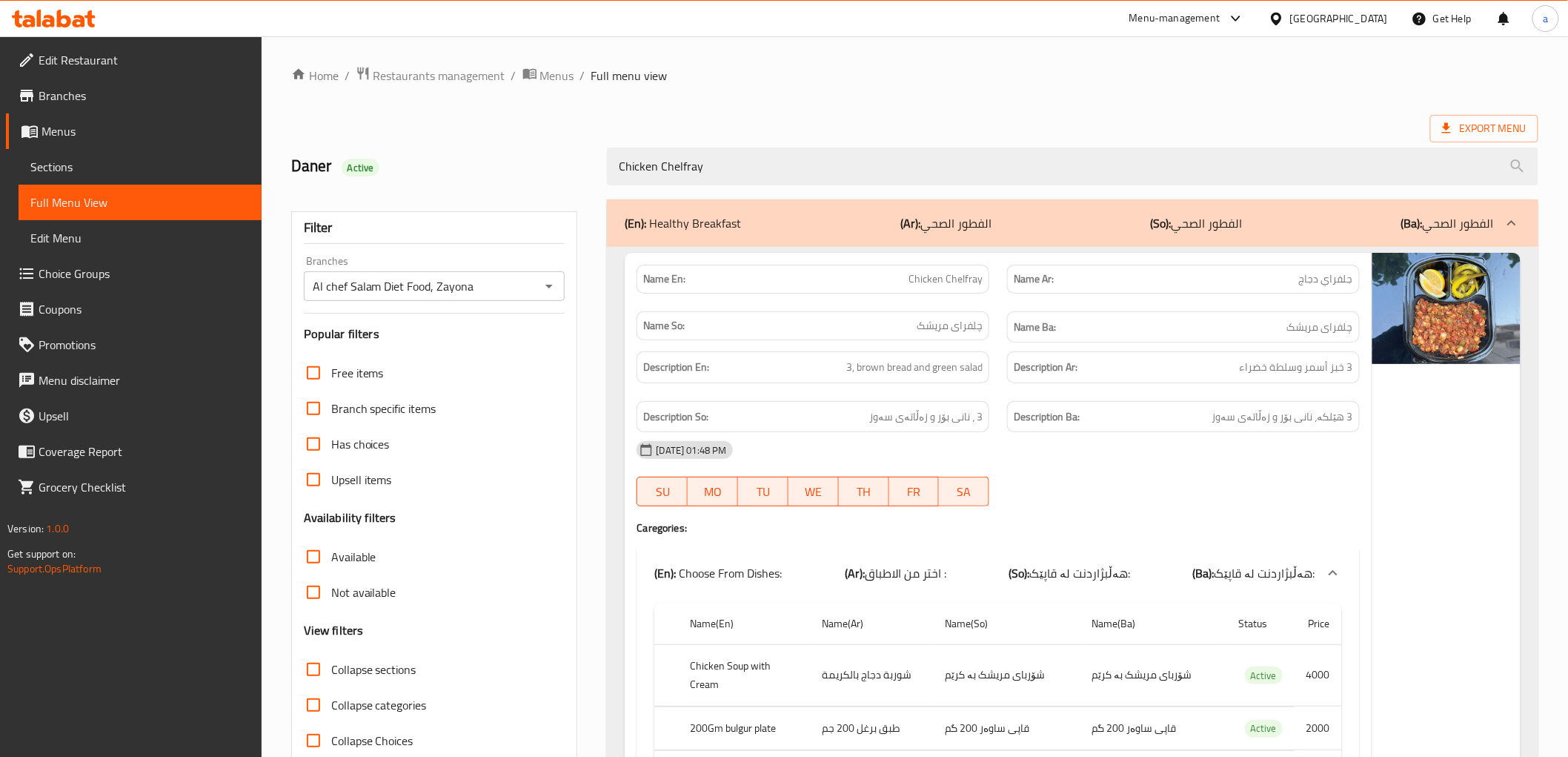
type input "Chicken Chelfray"
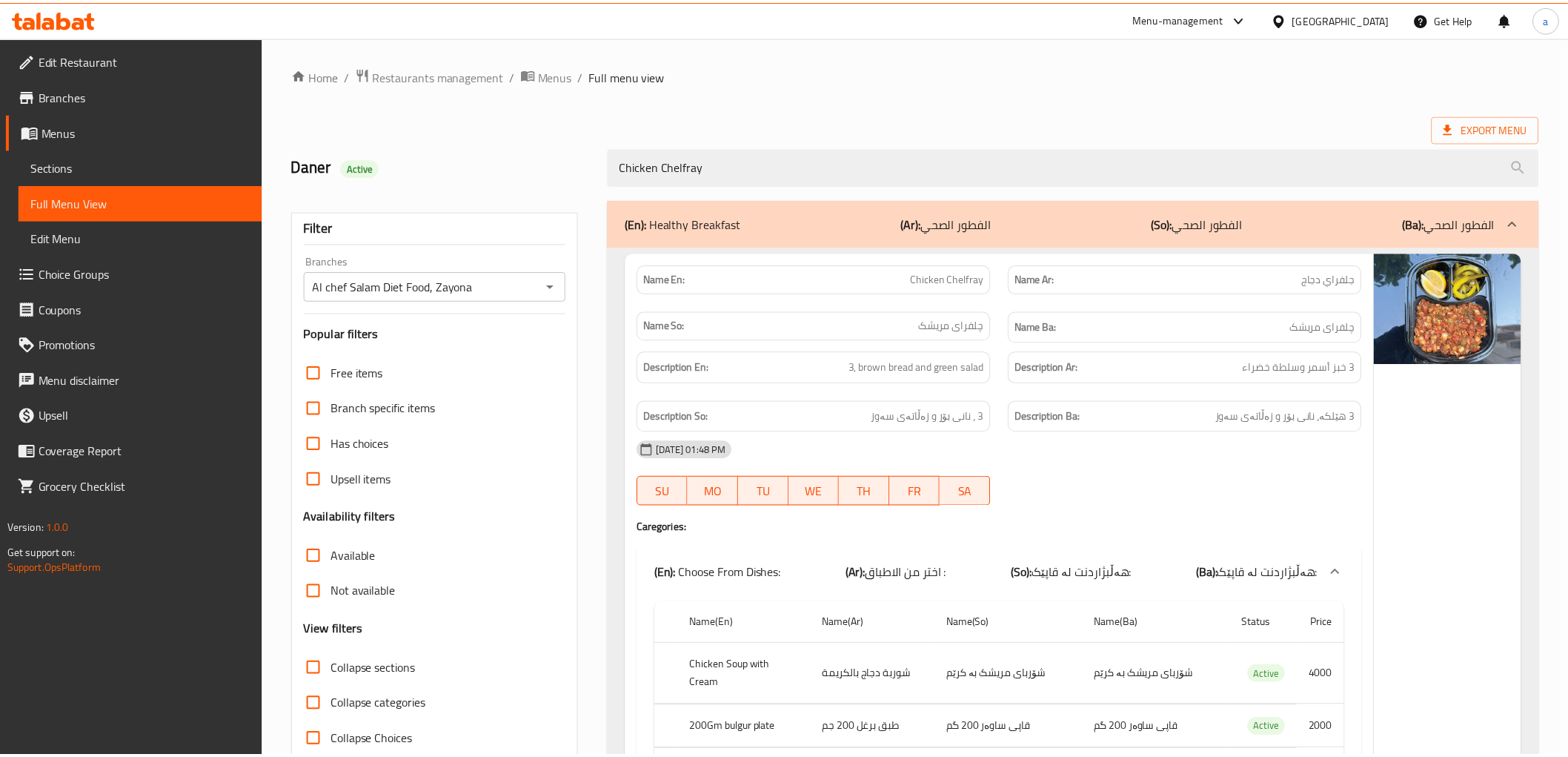
scroll to position [592, 0]
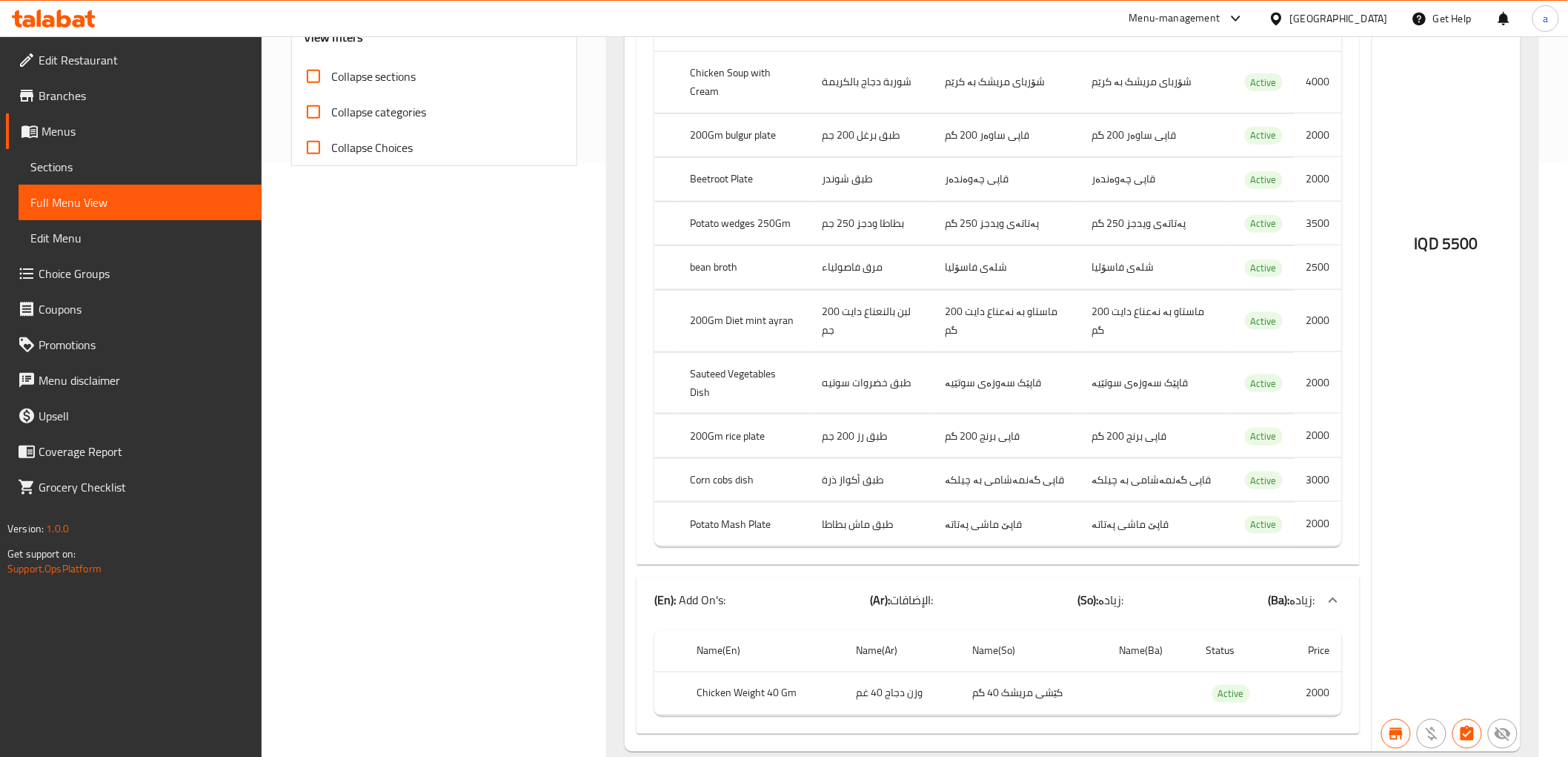
click at [57, 126] on span "Menus" at bounding box center [145, 131] width 208 height 17
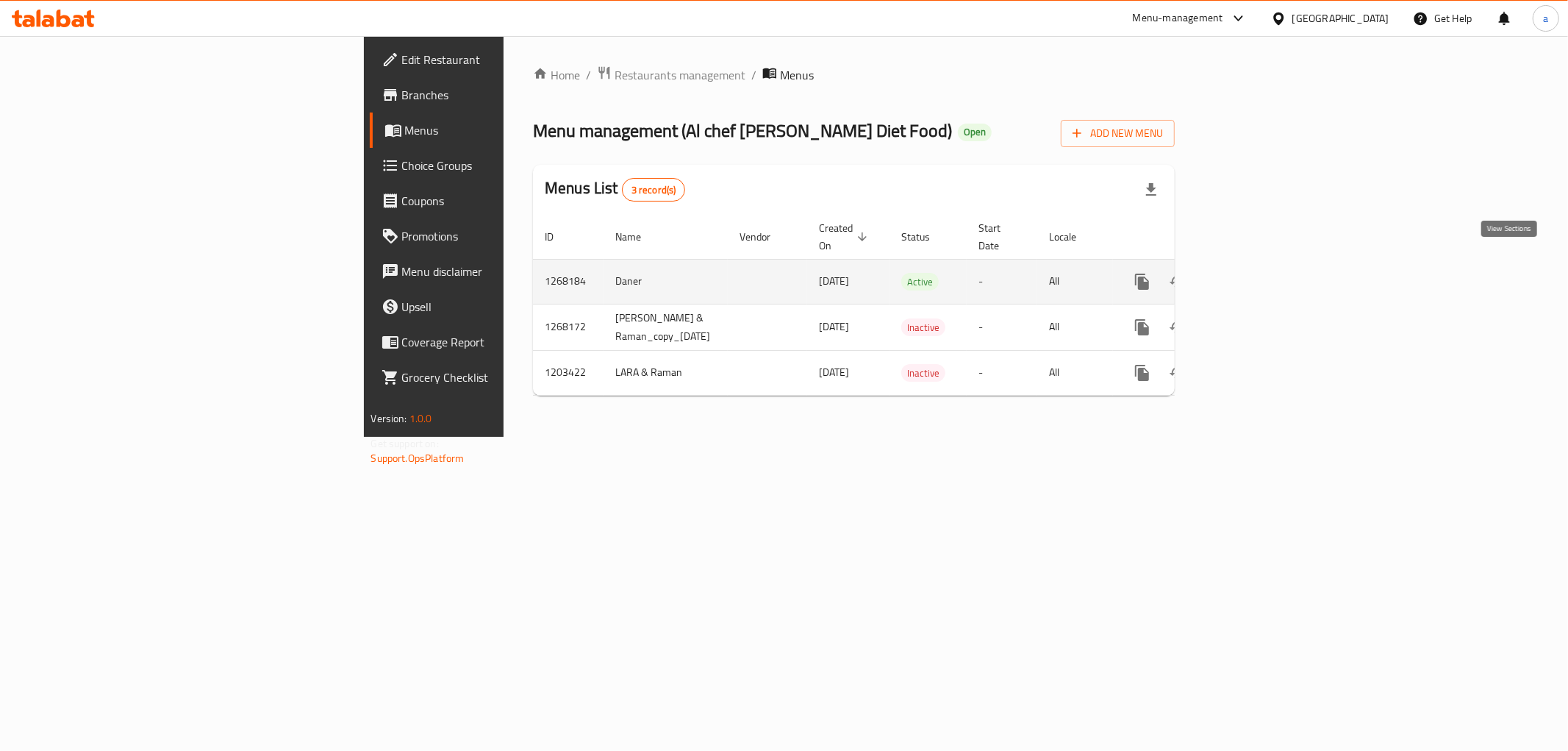
click at [1257, 273] on icon "enhanced table" at bounding box center [1248, 281] width 17 height 17
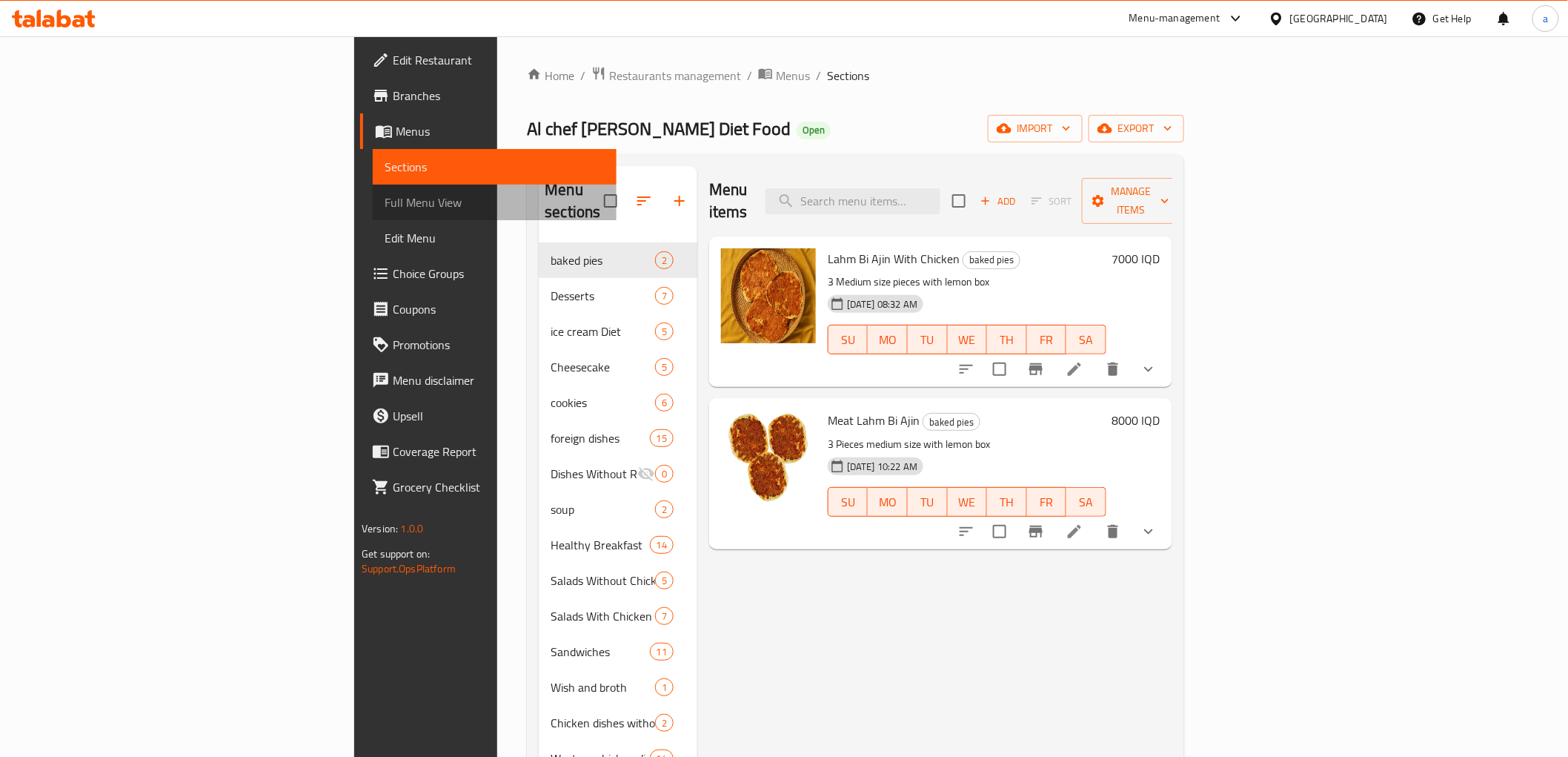
click at [385, 208] on span "Full Menu View" at bounding box center [495, 202] width 219 height 17
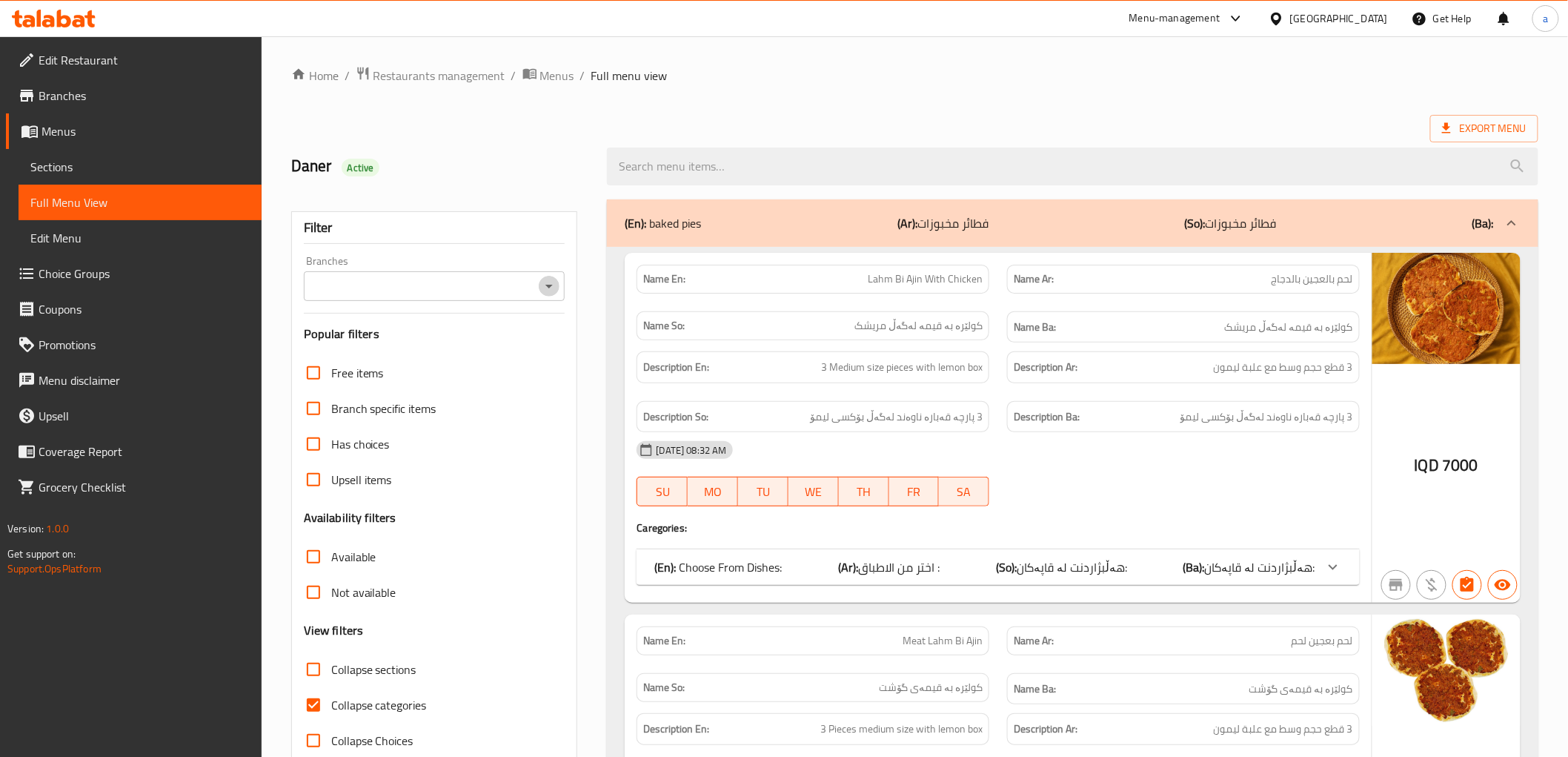
click at [553, 277] on icon "Open" at bounding box center [549, 285] width 17 height 17
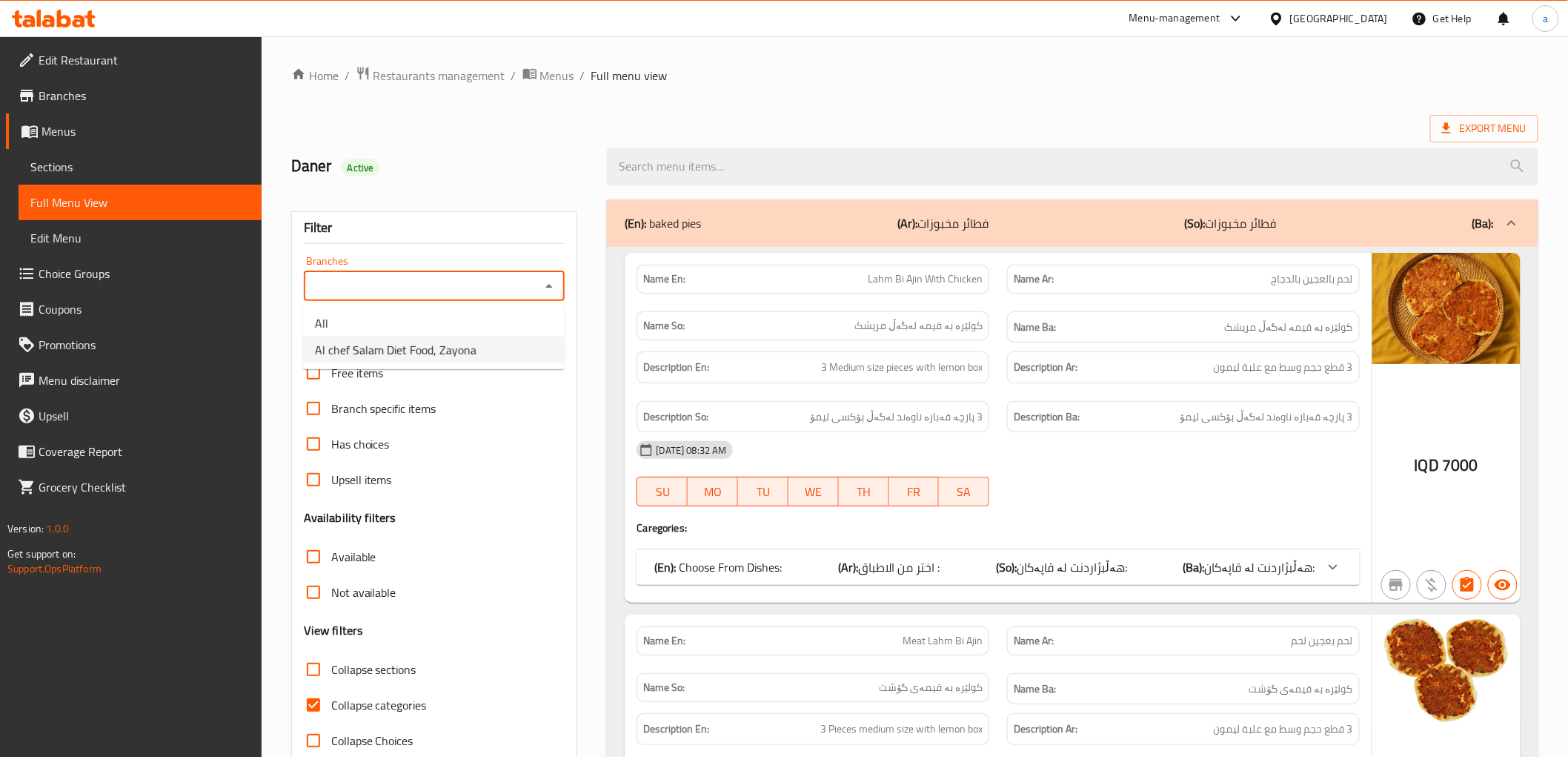
click at [401, 350] on span "Al chef Salam Diet Food, Zayona" at bounding box center [395, 349] width 162 height 17
click at [311, 687] on input "Collapse categories" at bounding box center [313, 704] width 36 height 36
checkbox input "false"
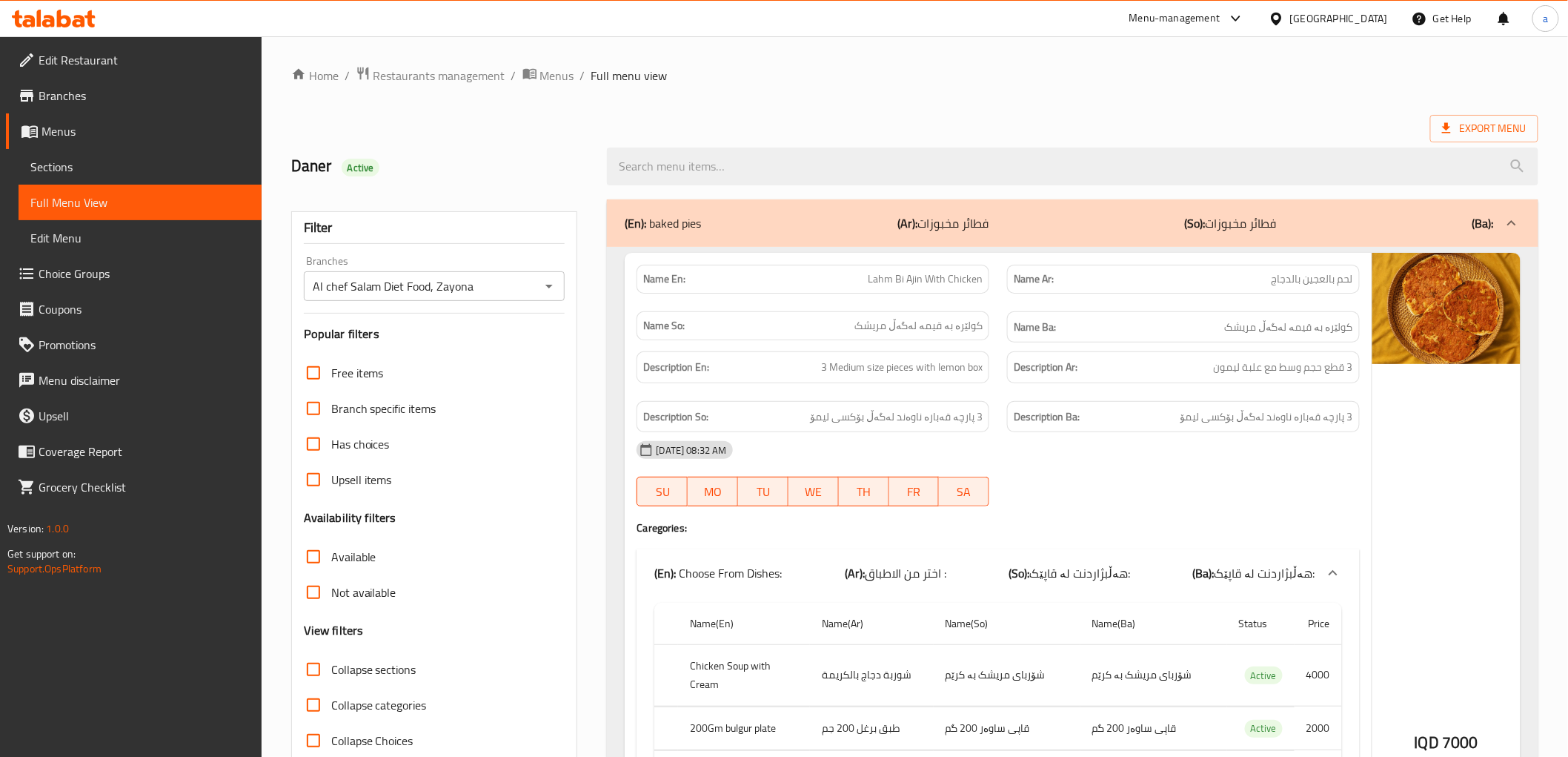
type input "Al chef Salam Diet Food, Zayona"
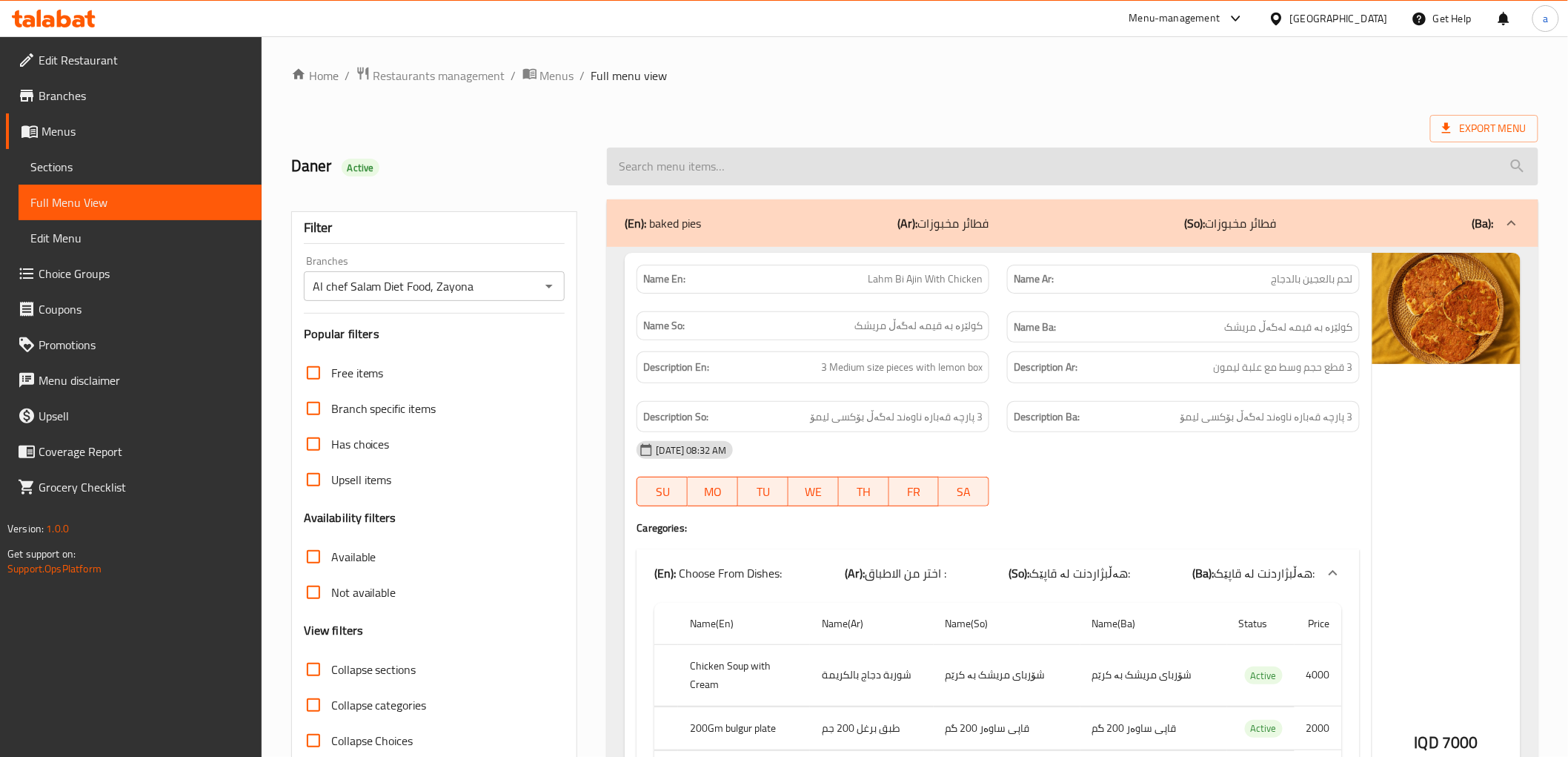
click at [752, 186] on div at bounding box center [1072, 166] width 949 height 56
click at [740, 162] on input "search" at bounding box center [1072, 165] width 931 height 37
paste input "Fava Foul Dish"
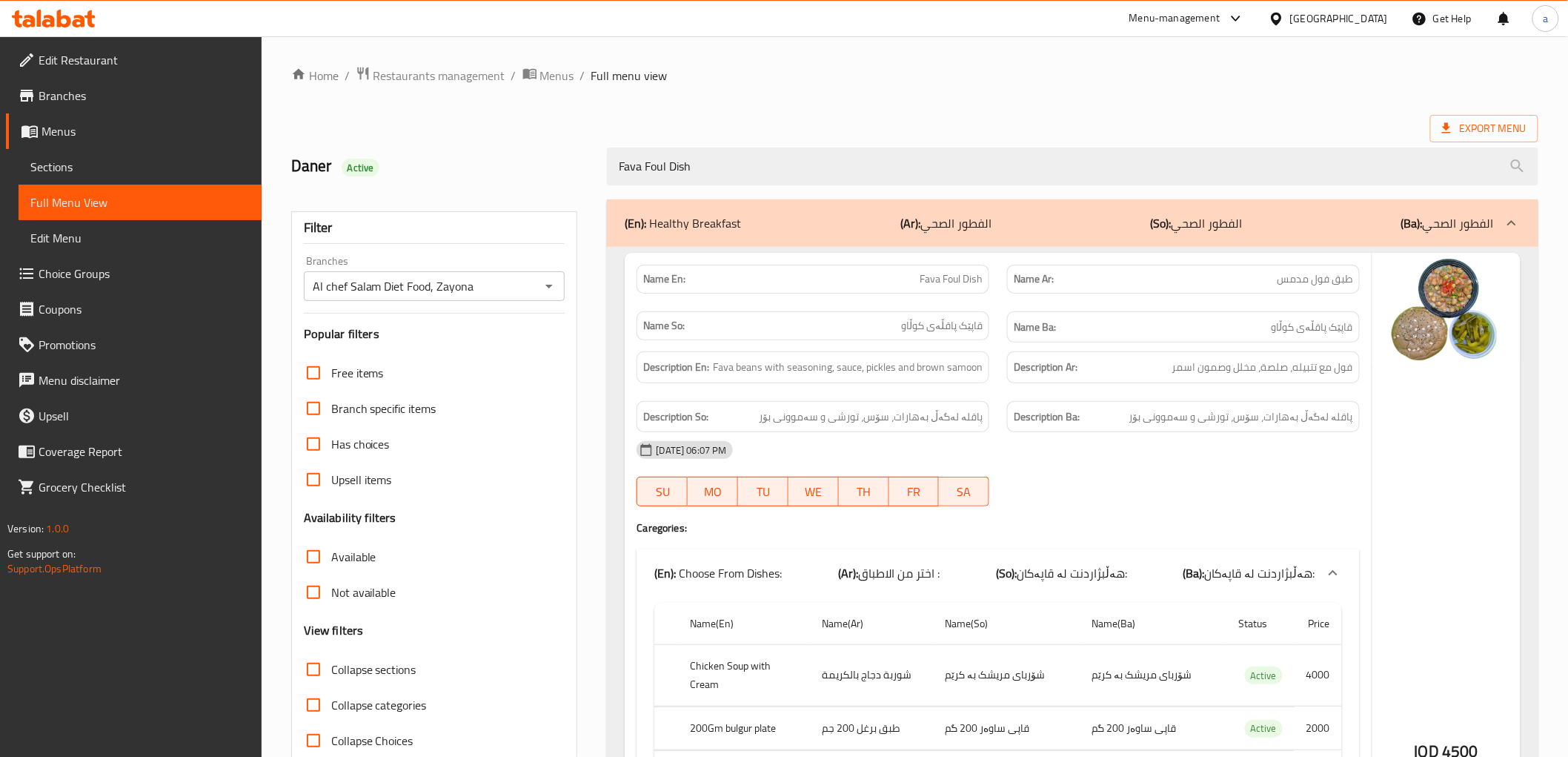
type input "Fava Foul Dish"
drag, startPoint x: 376, startPoint y: 444, endPoint x: 331, endPoint y: 18, distance: 428.4
click at [56, 139] on span "Menus" at bounding box center [145, 131] width 208 height 17
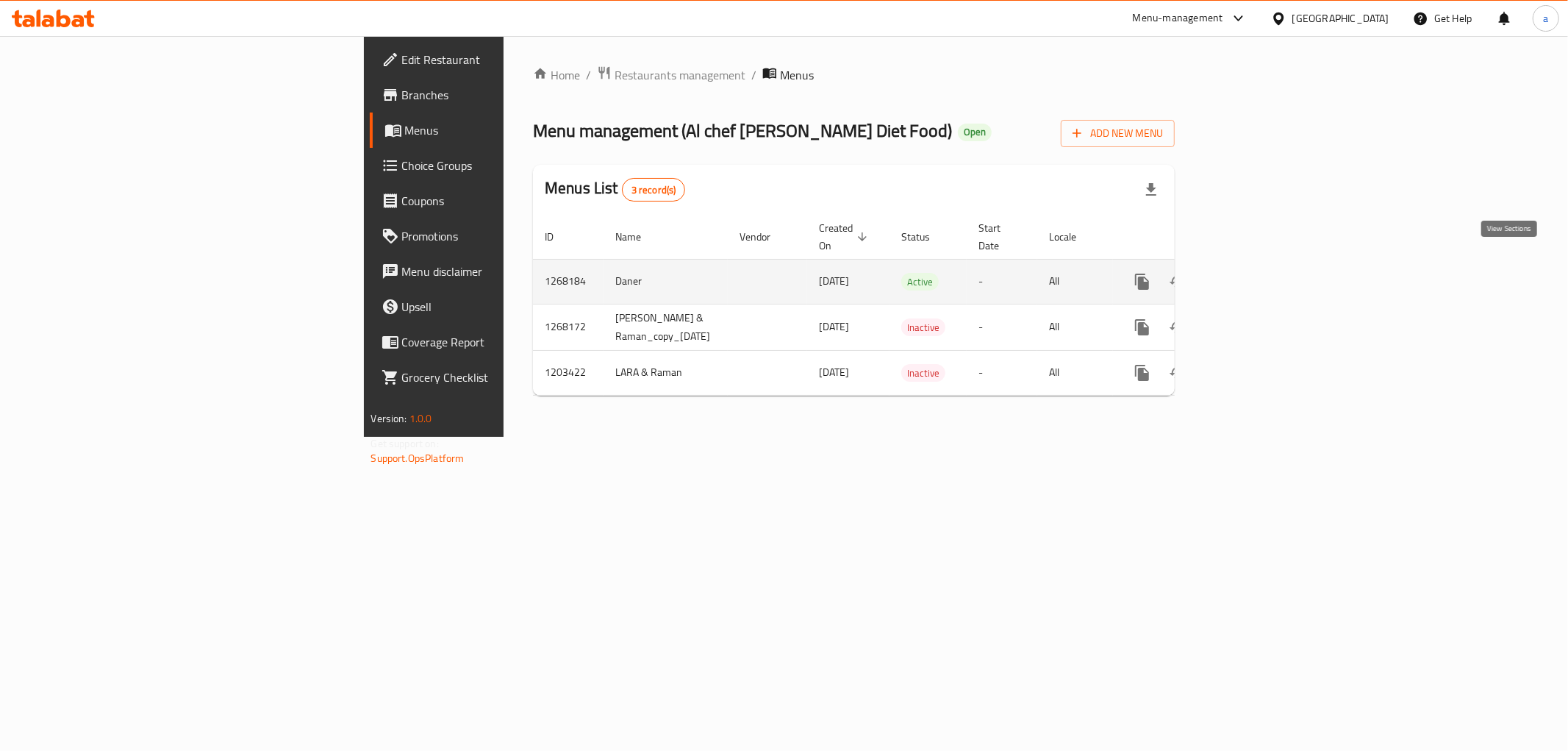
click at [1266, 275] on link "enhanced table" at bounding box center [1248, 281] width 35 height 35
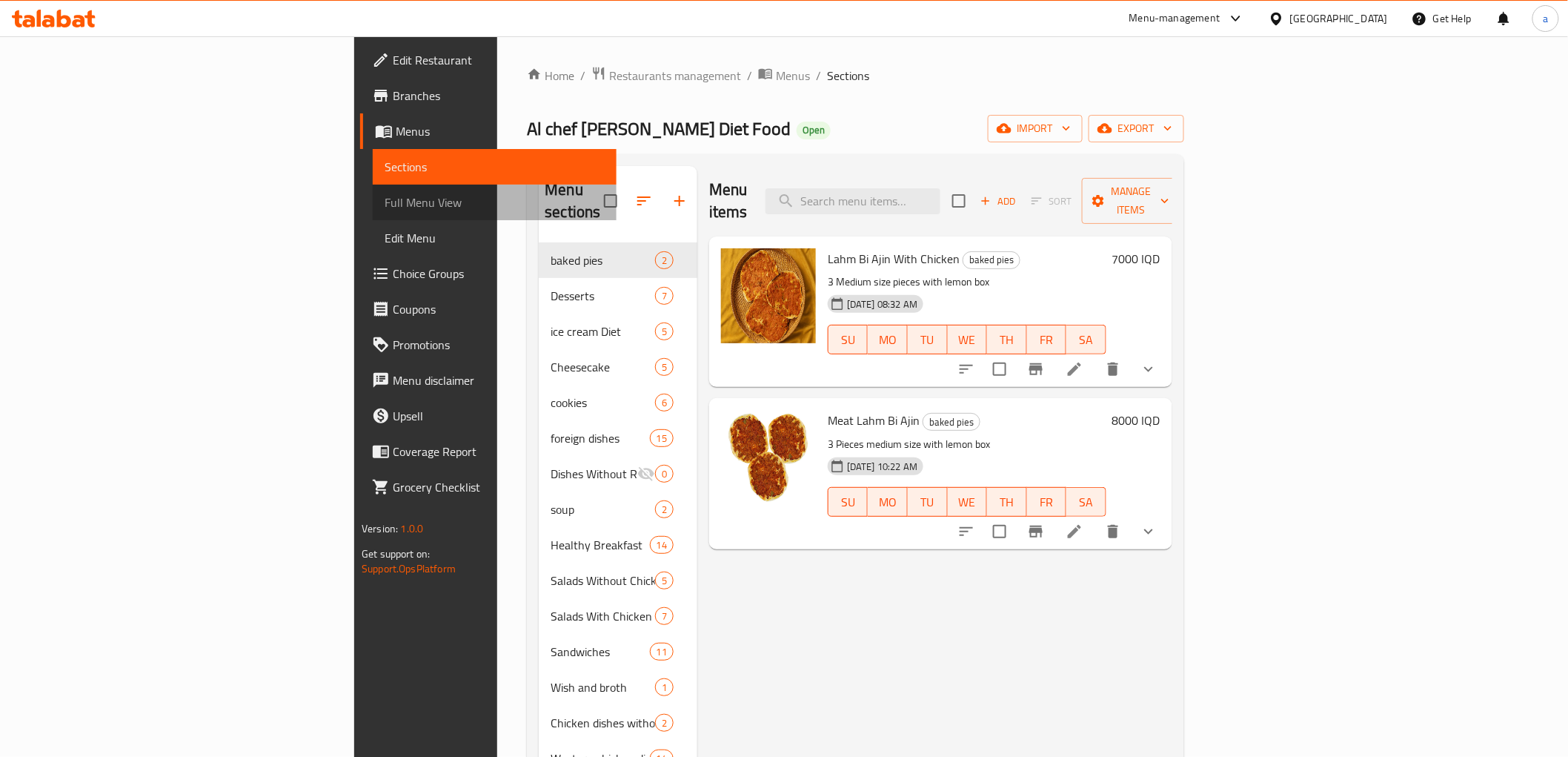
click at [385, 194] on span "Full Menu View" at bounding box center [495, 202] width 219 height 17
click at [385, 204] on span "Full Menu View" at bounding box center [495, 202] width 219 height 17
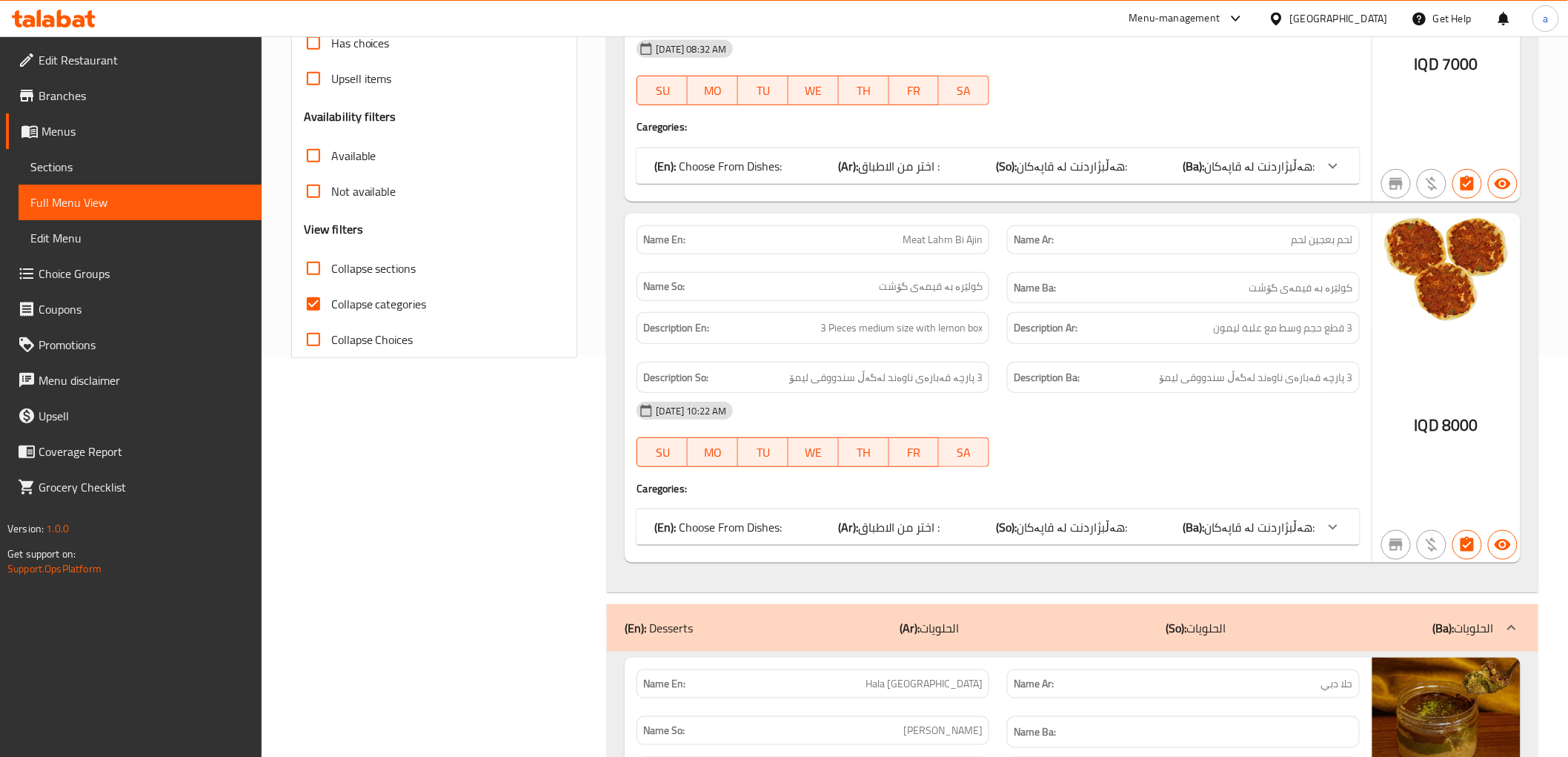
scroll to position [439, 0]
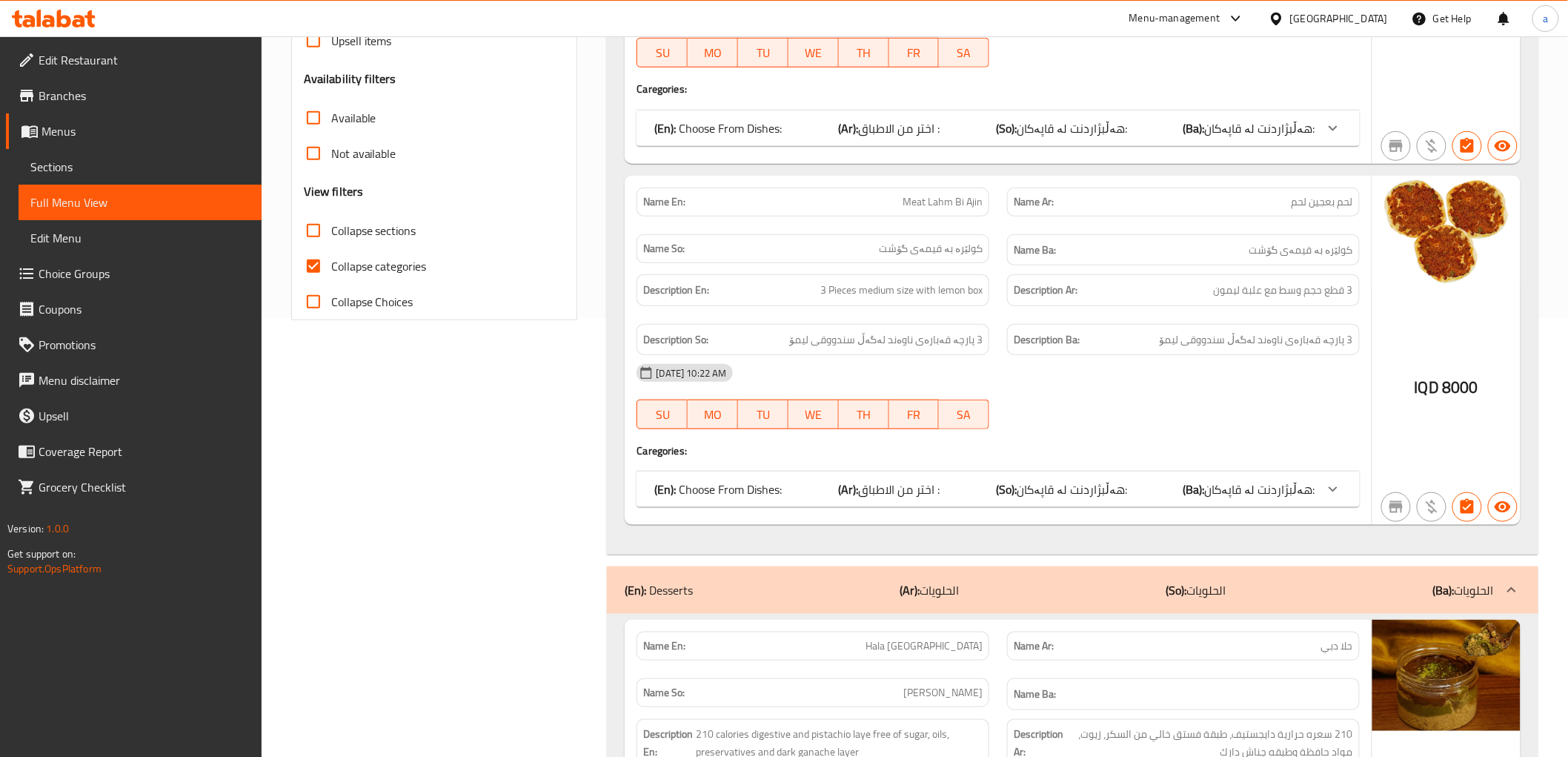
click at [307, 265] on input "Collapse categories" at bounding box center [313, 266] width 36 height 36
checkbox input "false"
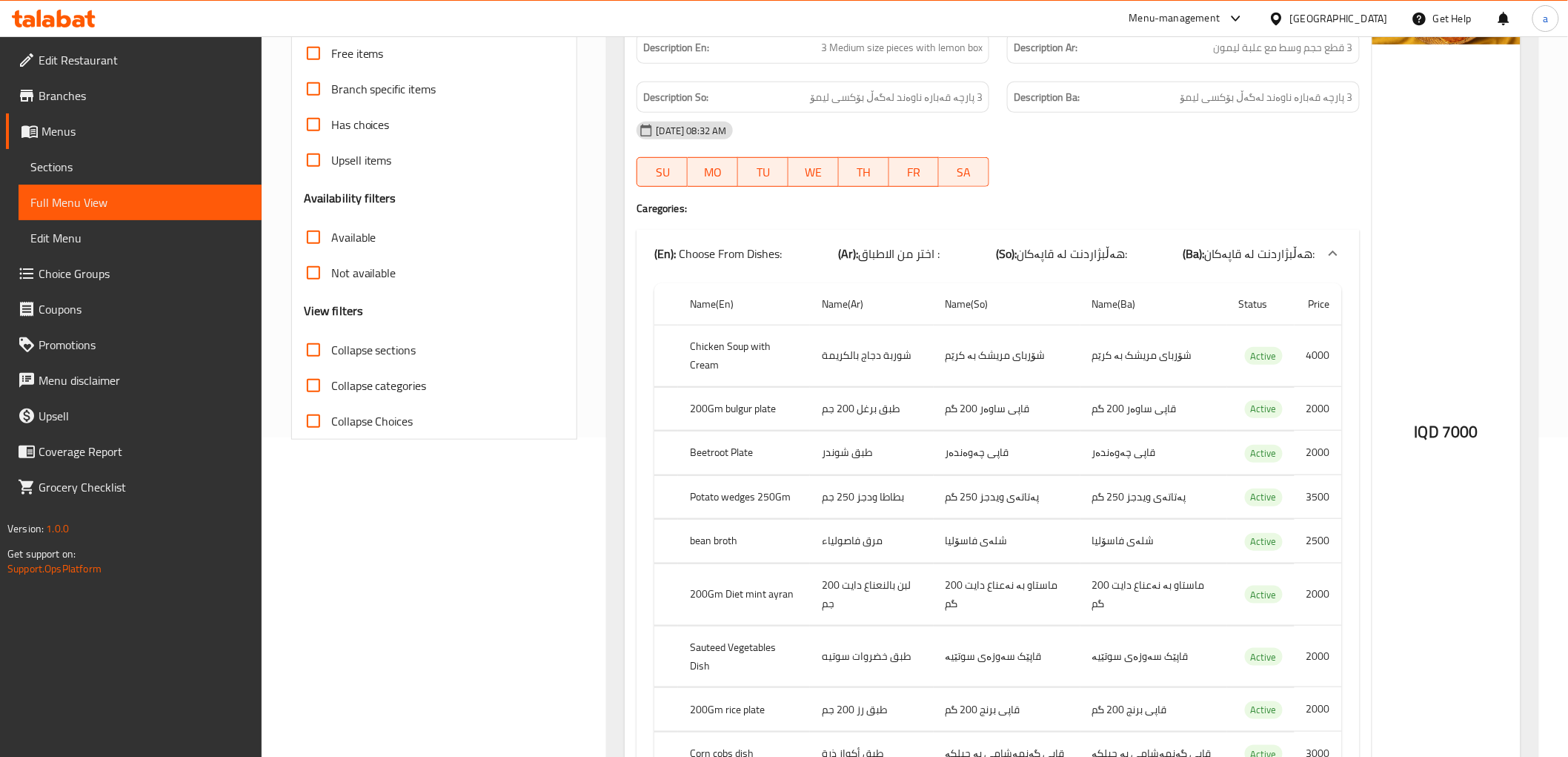
scroll to position [0, 0]
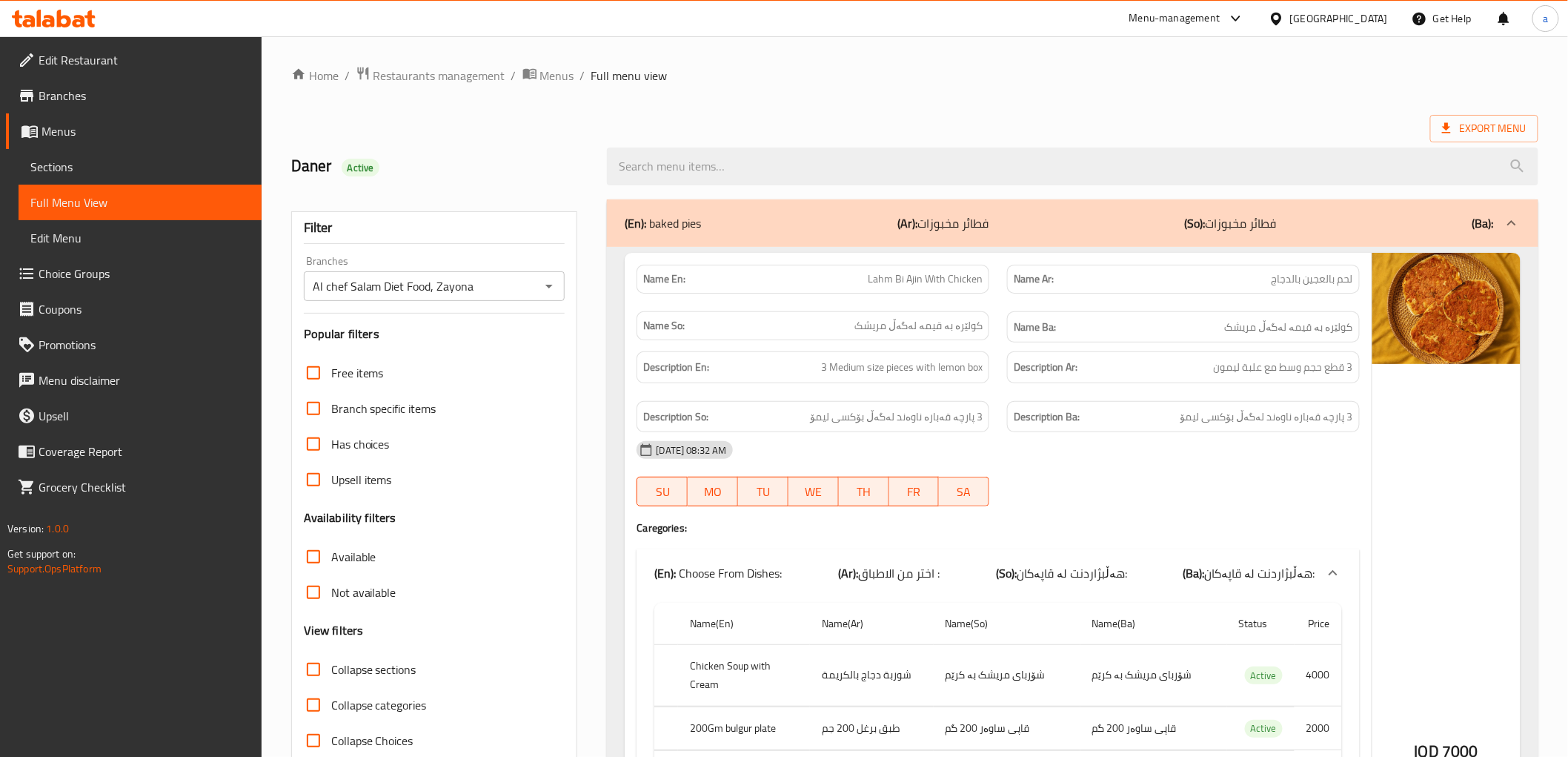
drag, startPoint x: 1090, startPoint y: 351, endPoint x: 1086, endPoint y: 213, distance: 138.1
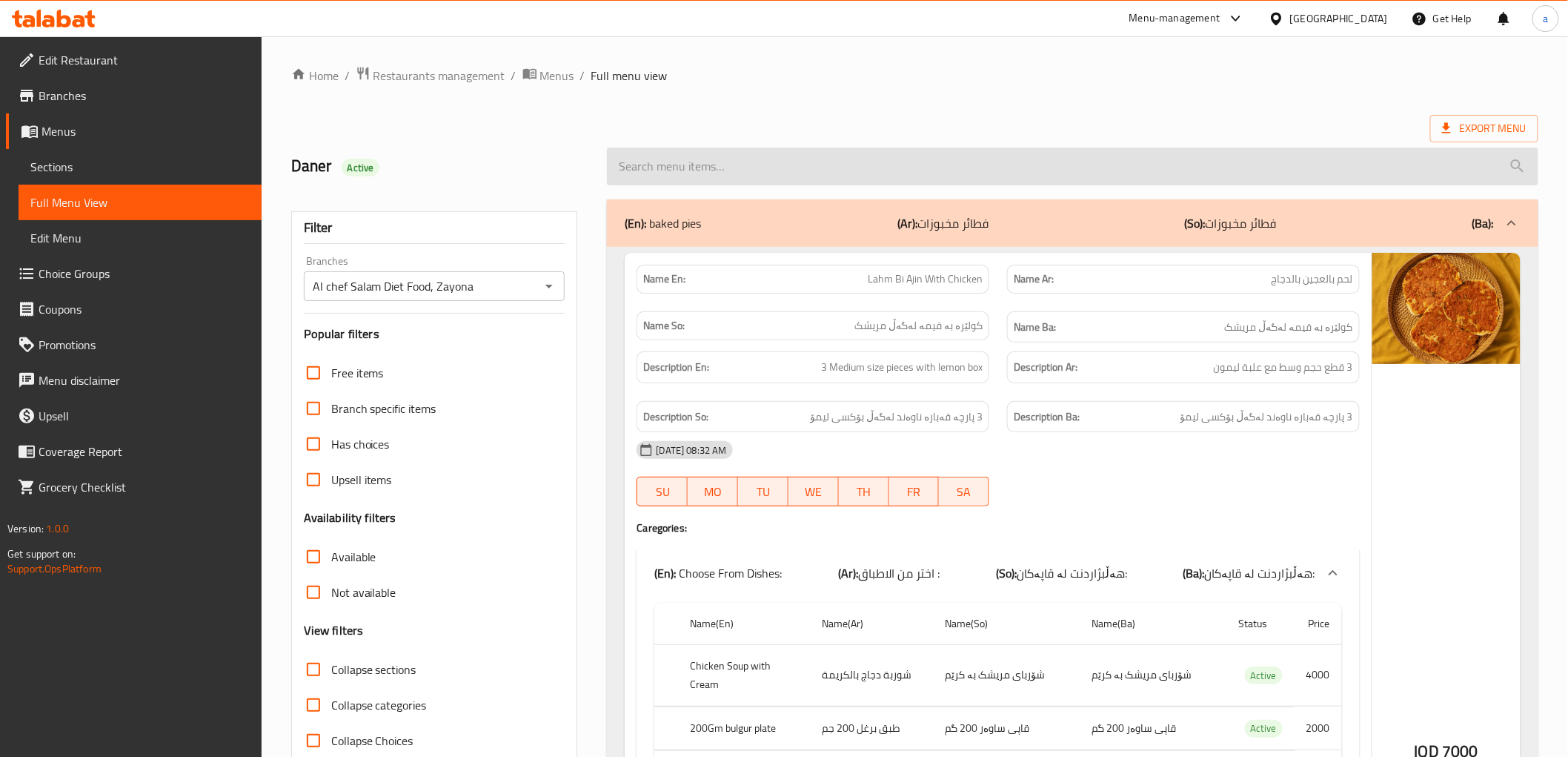
click at [702, 166] on input "search" at bounding box center [1072, 165] width 931 height 37
paste input "Chicken Kebab Sandwich"
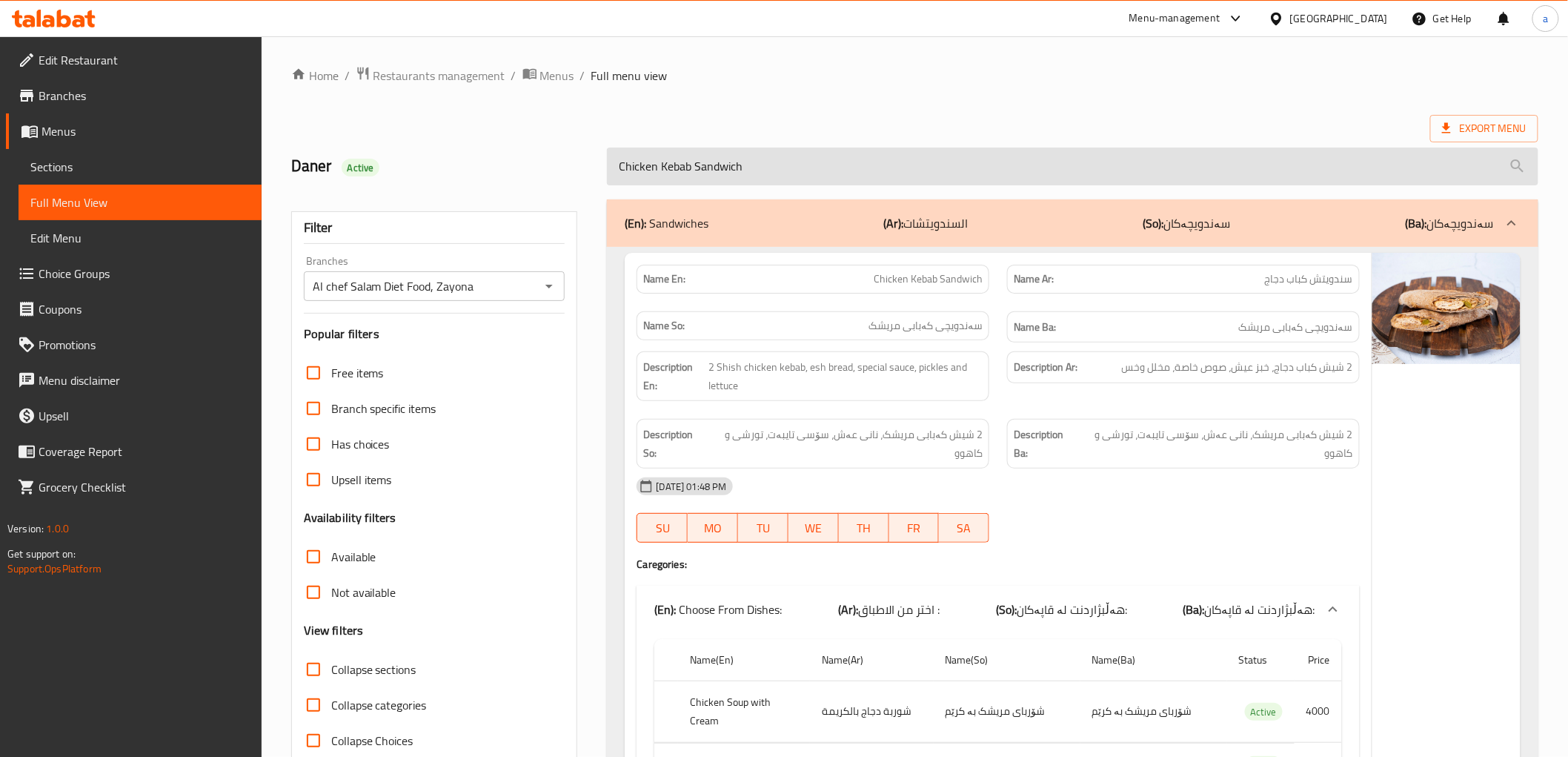
drag, startPoint x: 656, startPoint y: 225, endPoint x: 679, endPoint y: 166, distance: 63.3
click at [682, 166] on input "Chicken Kebab Sandwich" at bounding box center [1072, 165] width 931 height 37
paste input "Vegetarian Pasta"
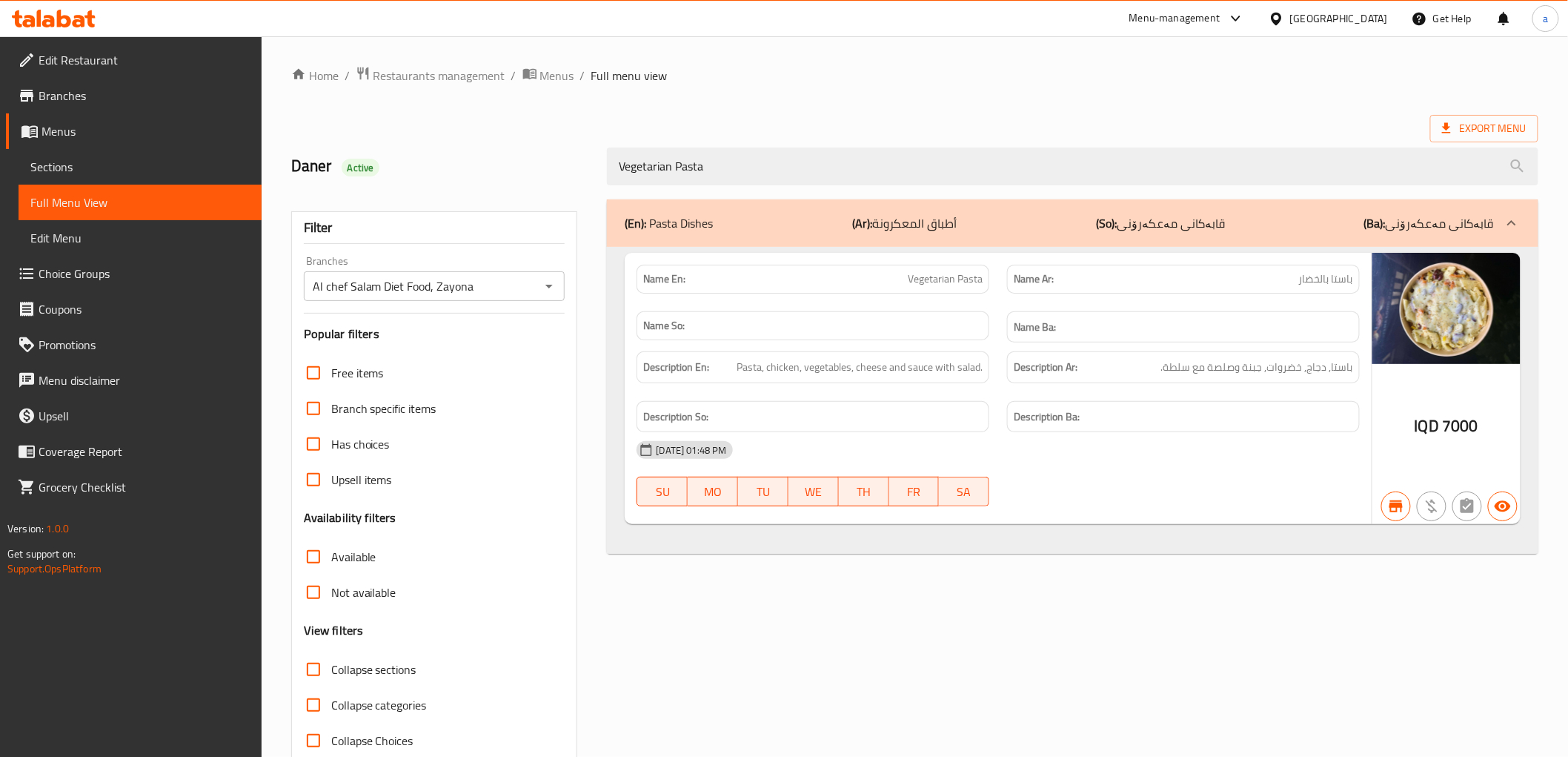
type input "Vegetarian Pasta"
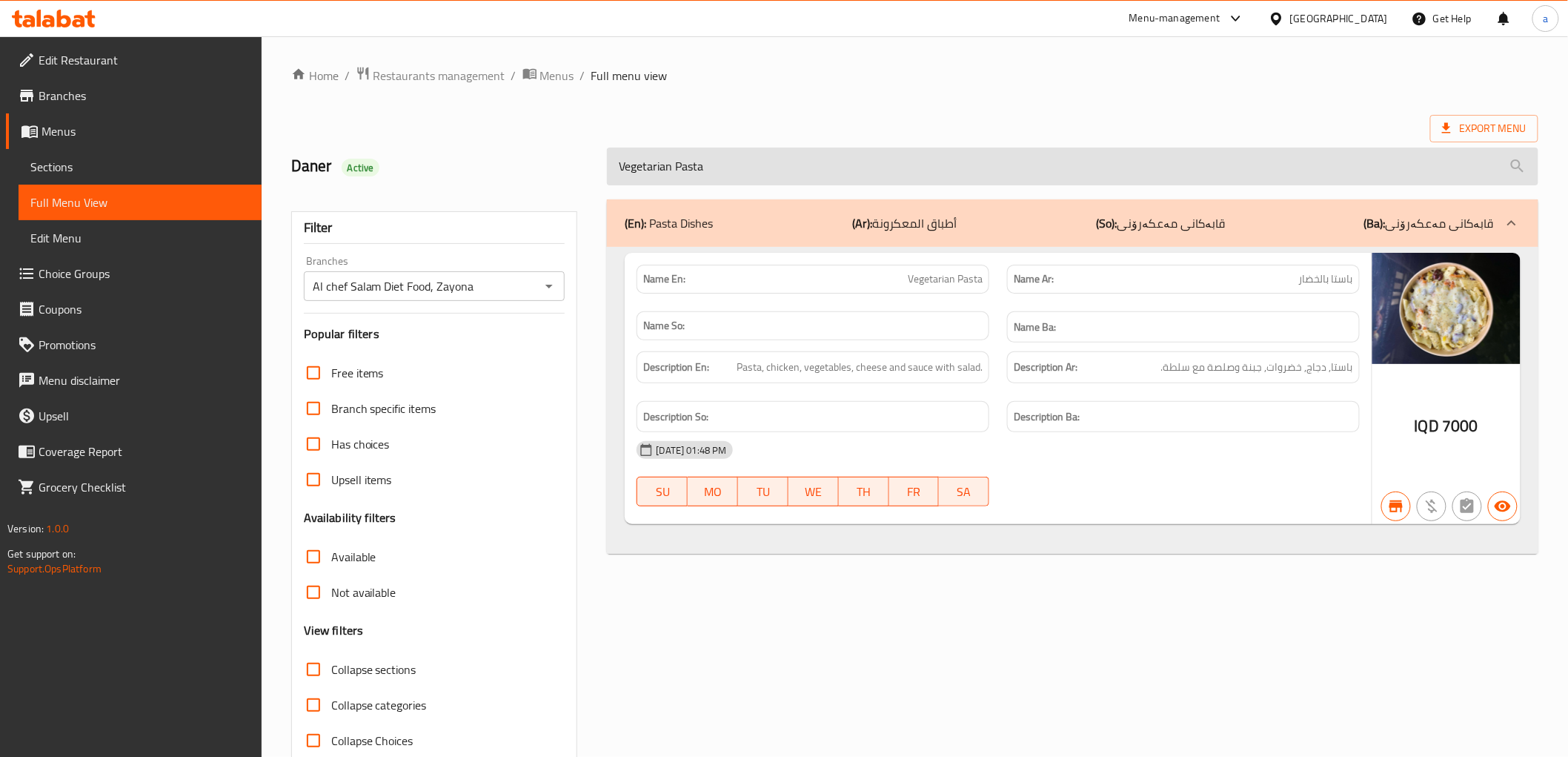
click at [667, 172] on input "Vegetarian Pasta" at bounding box center [1072, 165] width 931 height 37
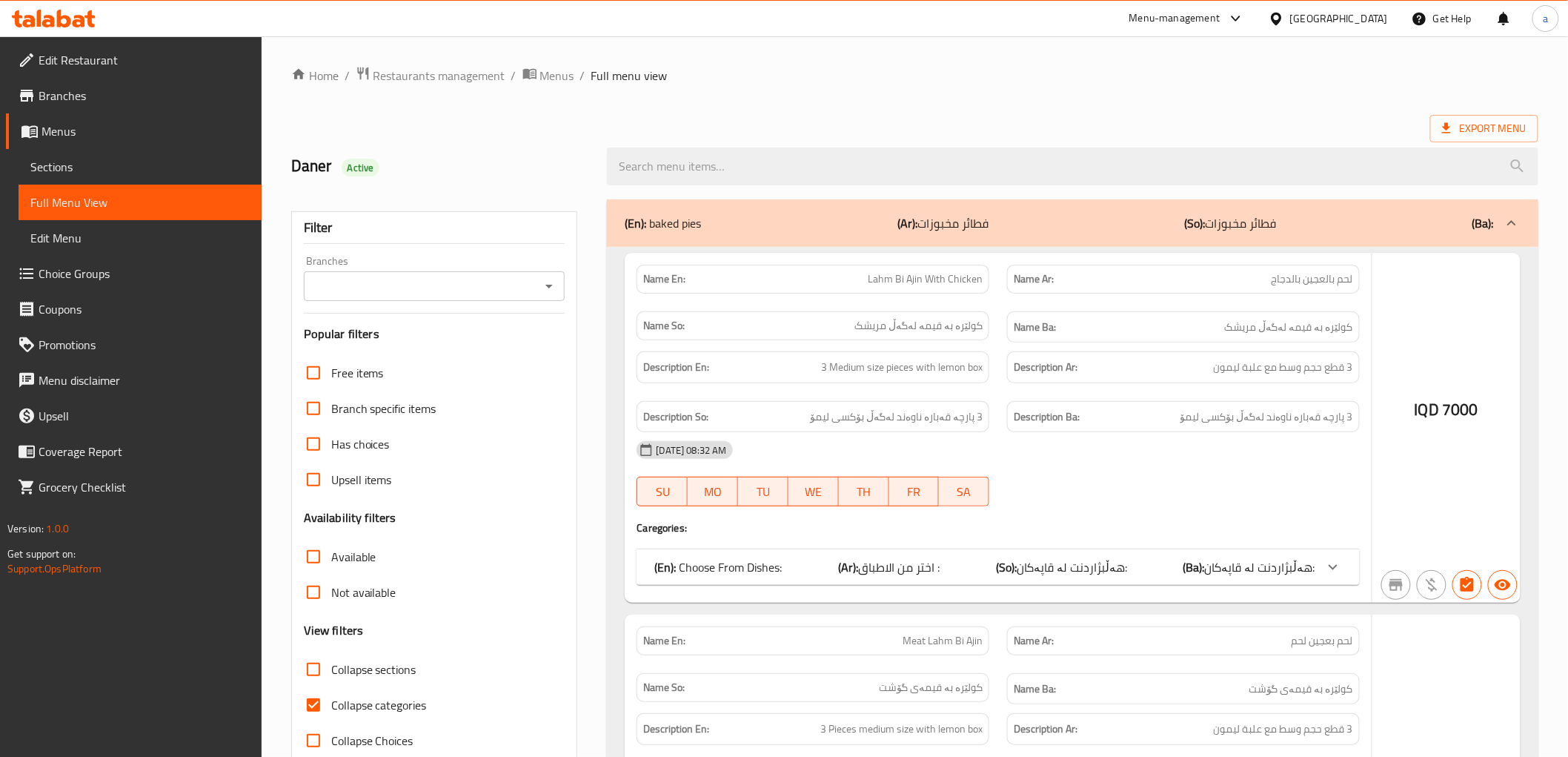
click at [550, 283] on div at bounding box center [784, 378] width 1568 height 757
click at [545, 286] on div at bounding box center [784, 378] width 1568 height 757
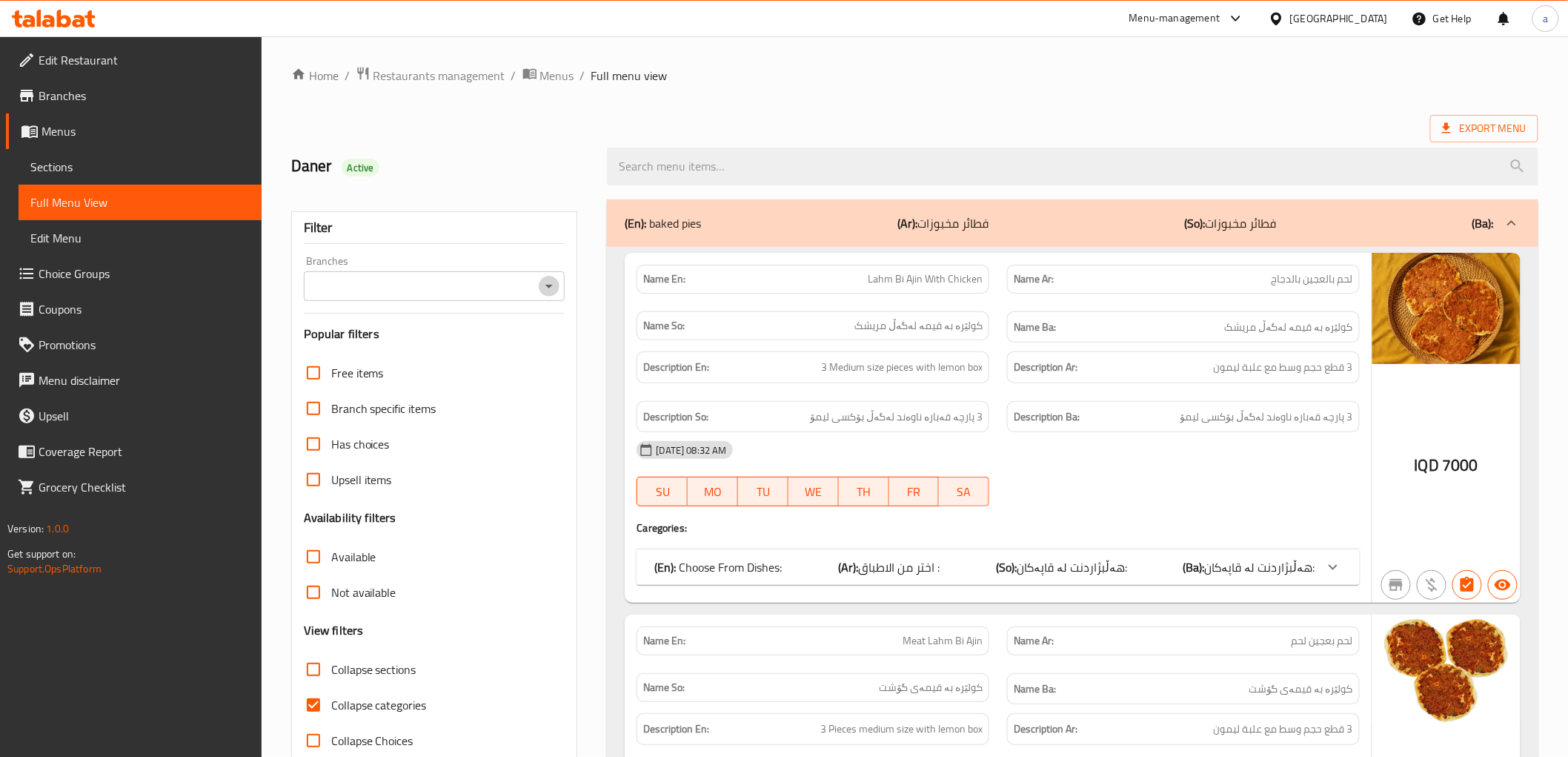
click at [550, 284] on icon "Open" at bounding box center [549, 286] width 7 height 4
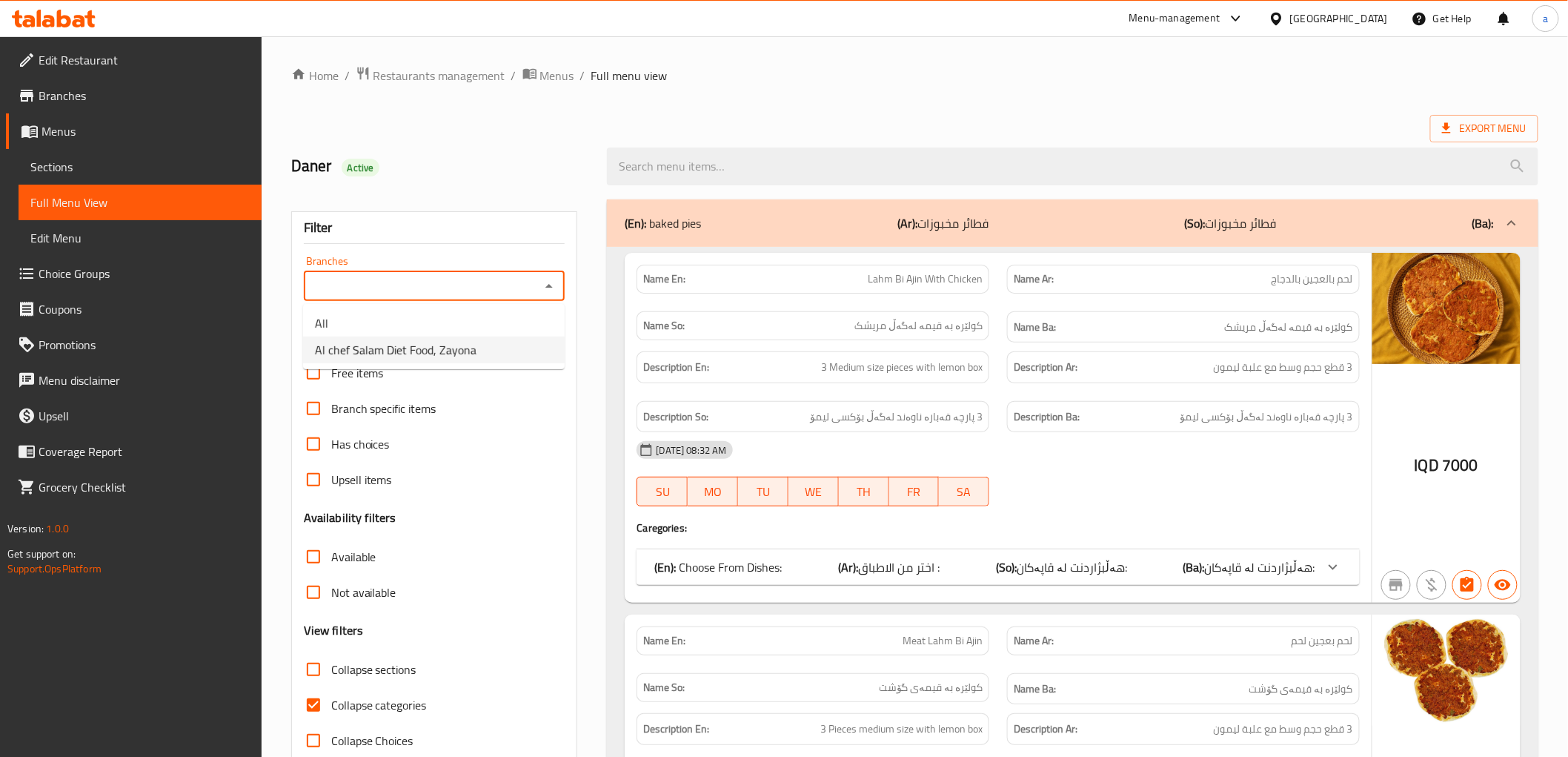
click at [433, 348] on span "Al chef Salam Diet Food, Zayona" at bounding box center [395, 349] width 162 height 17
type input "Al chef Salam Diet Food, Zayona"
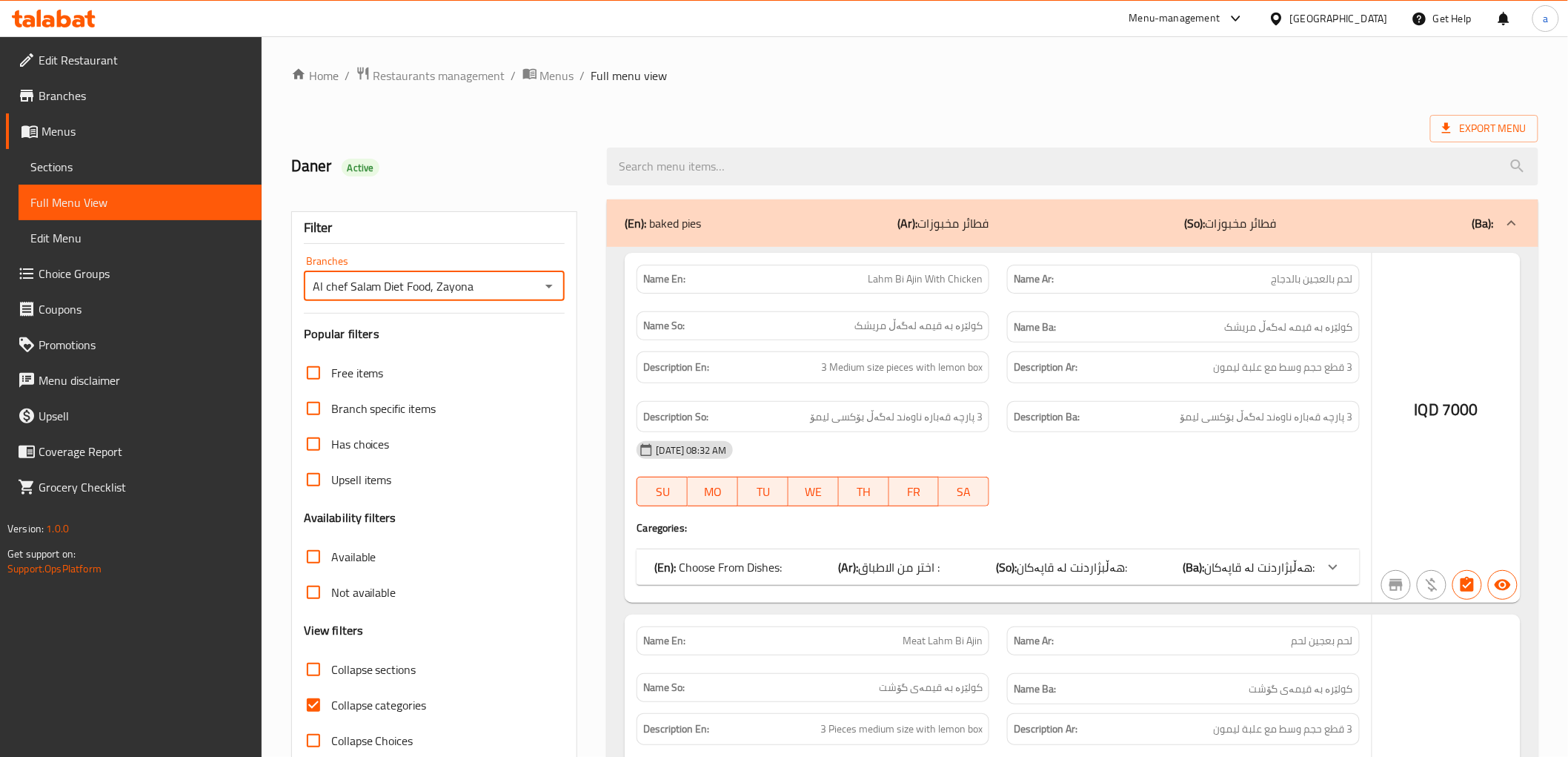
click at [311, 698] on div at bounding box center [784, 378] width 1568 height 757
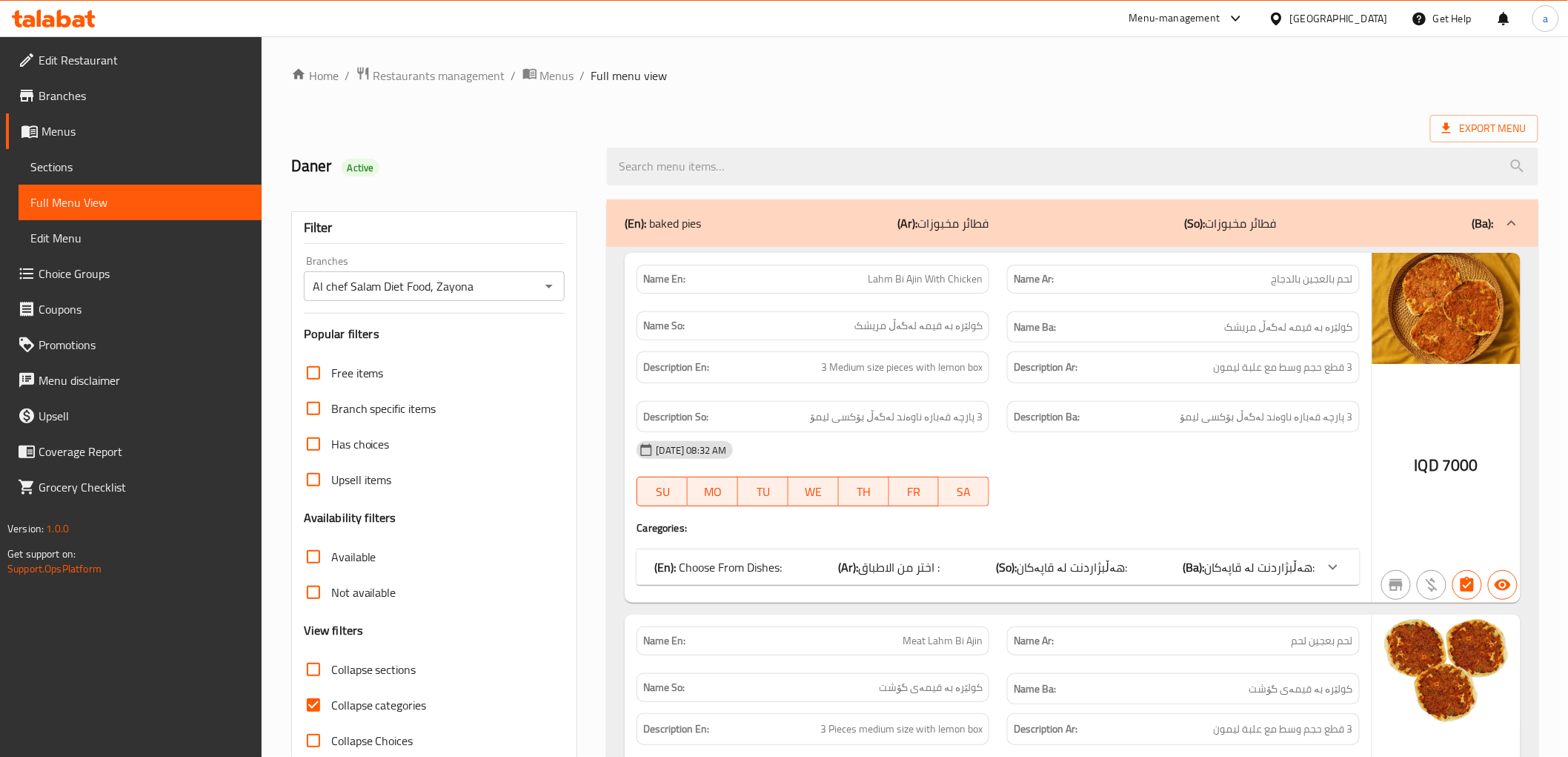
click at [315, 698] on input "Collapse categories" at bounding box center [313, 704] width 36 height 36
checkbox input "false"
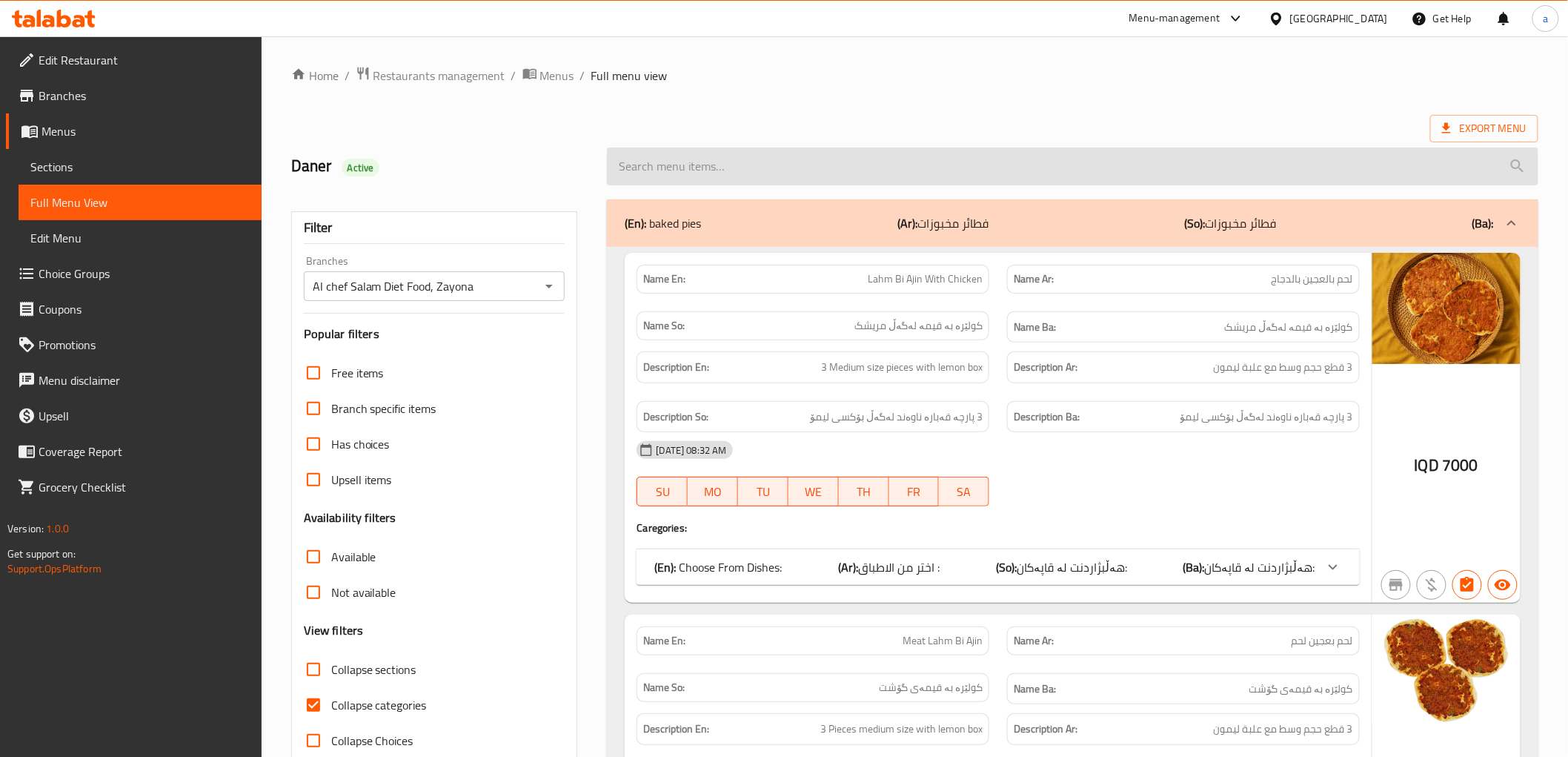
click at [742, 164] on input "search" at bounding box center [1072, 165] width 931 height 37
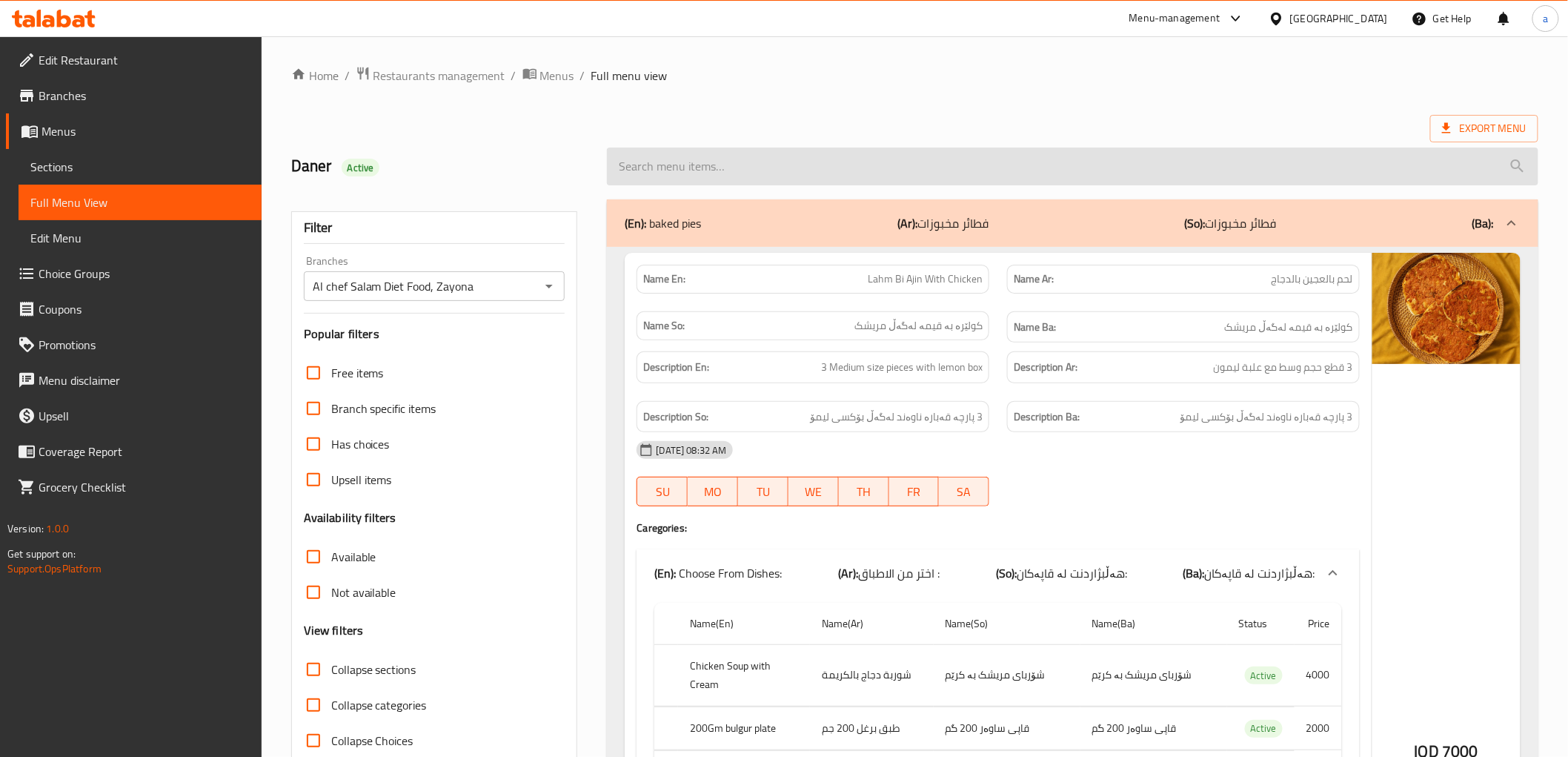
paste input "Vegetarian Pasta"
type input "Vegetarian Pasta"
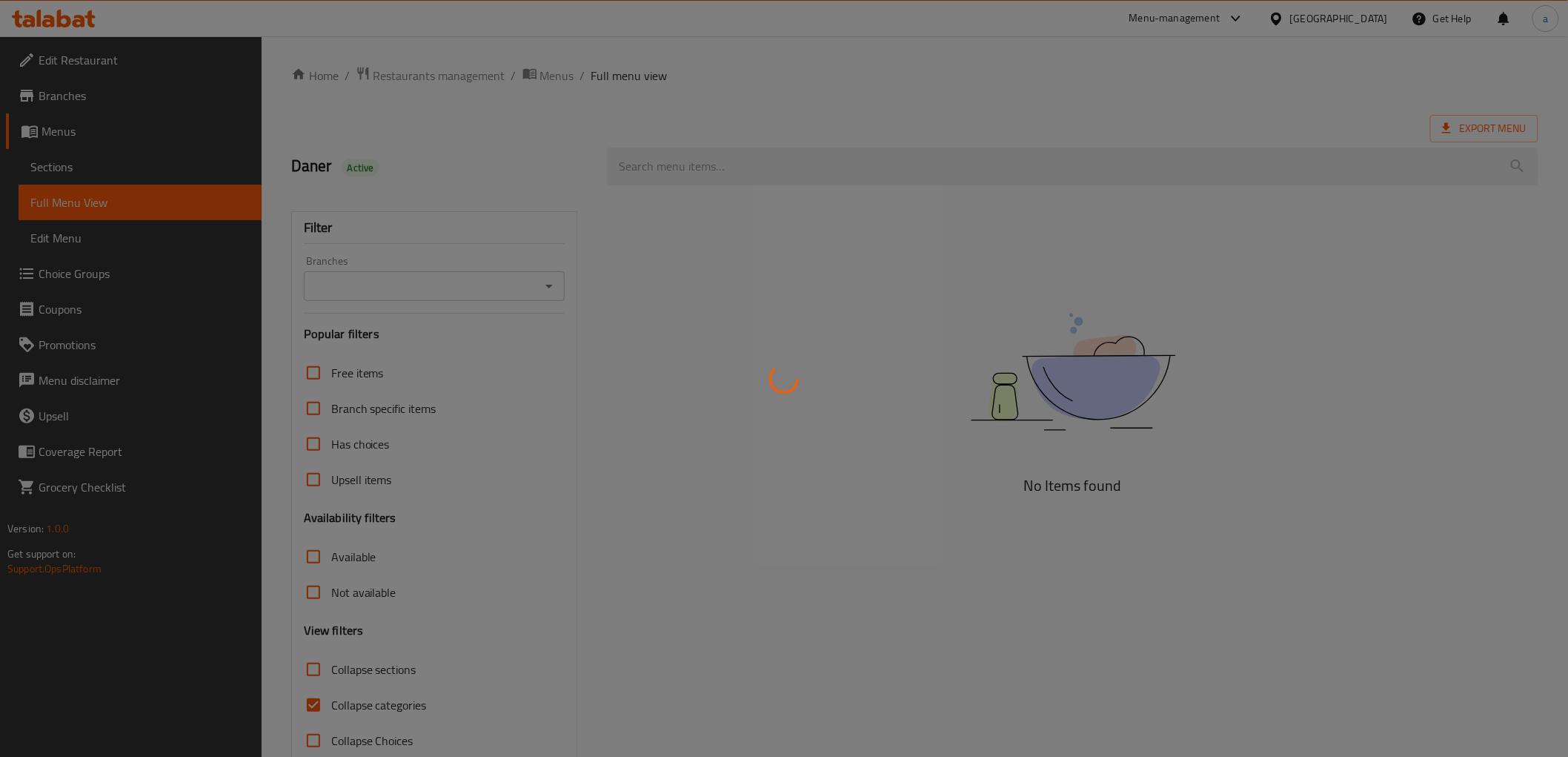
click at [71, 124] on div at bounding box center [784, 378] width 1568 height 757
drag, startPoint x: 122, startPoint y: 2, endPoint x: 205, endPoint y: 95, distance: 124.7
click at [205, 95] on div at bounding box center [784, 378] width 1568 height 757
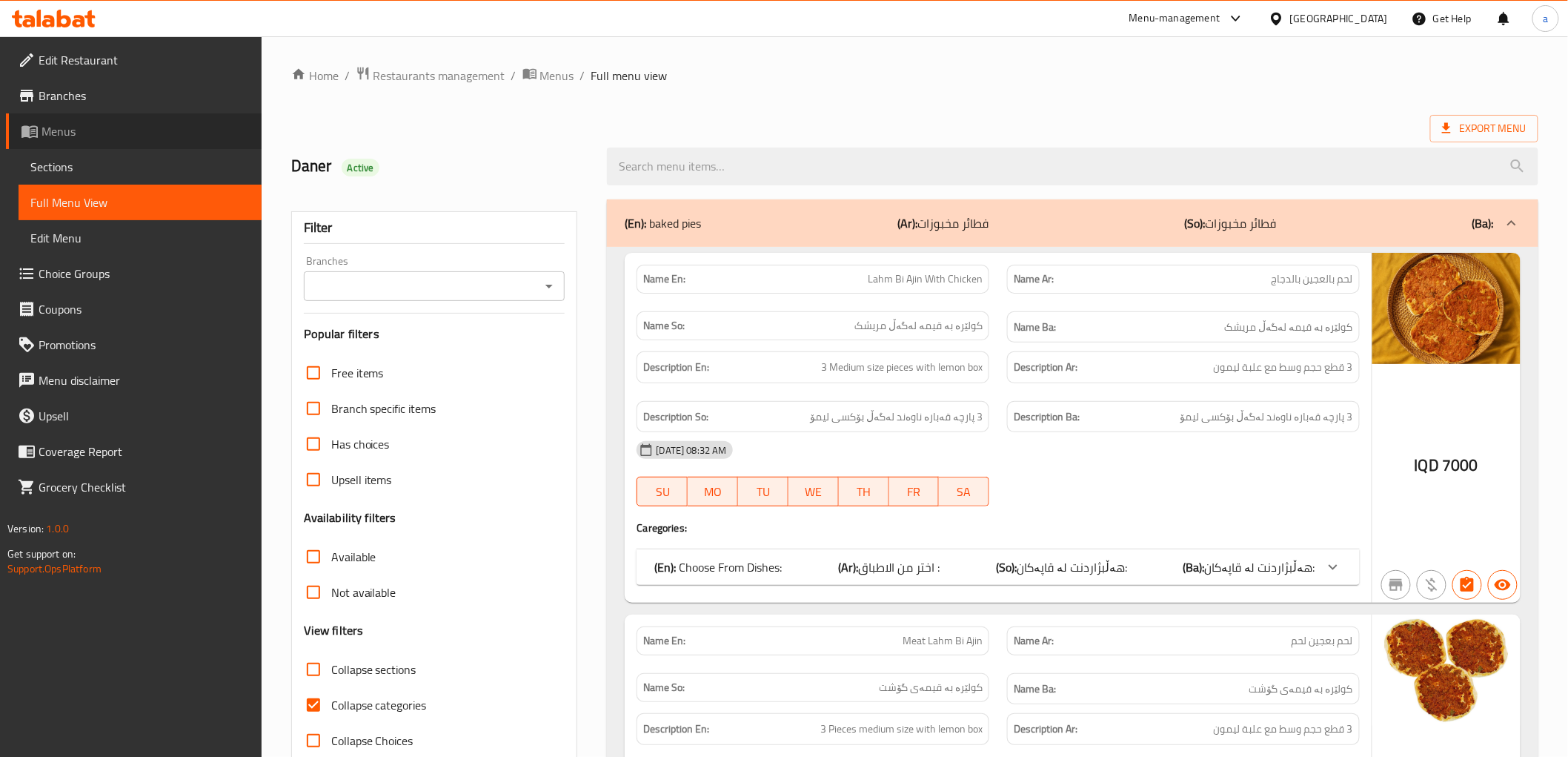
click at [54, 131] on span "Menus" at bounding box center [145, 131] width 208 height 17
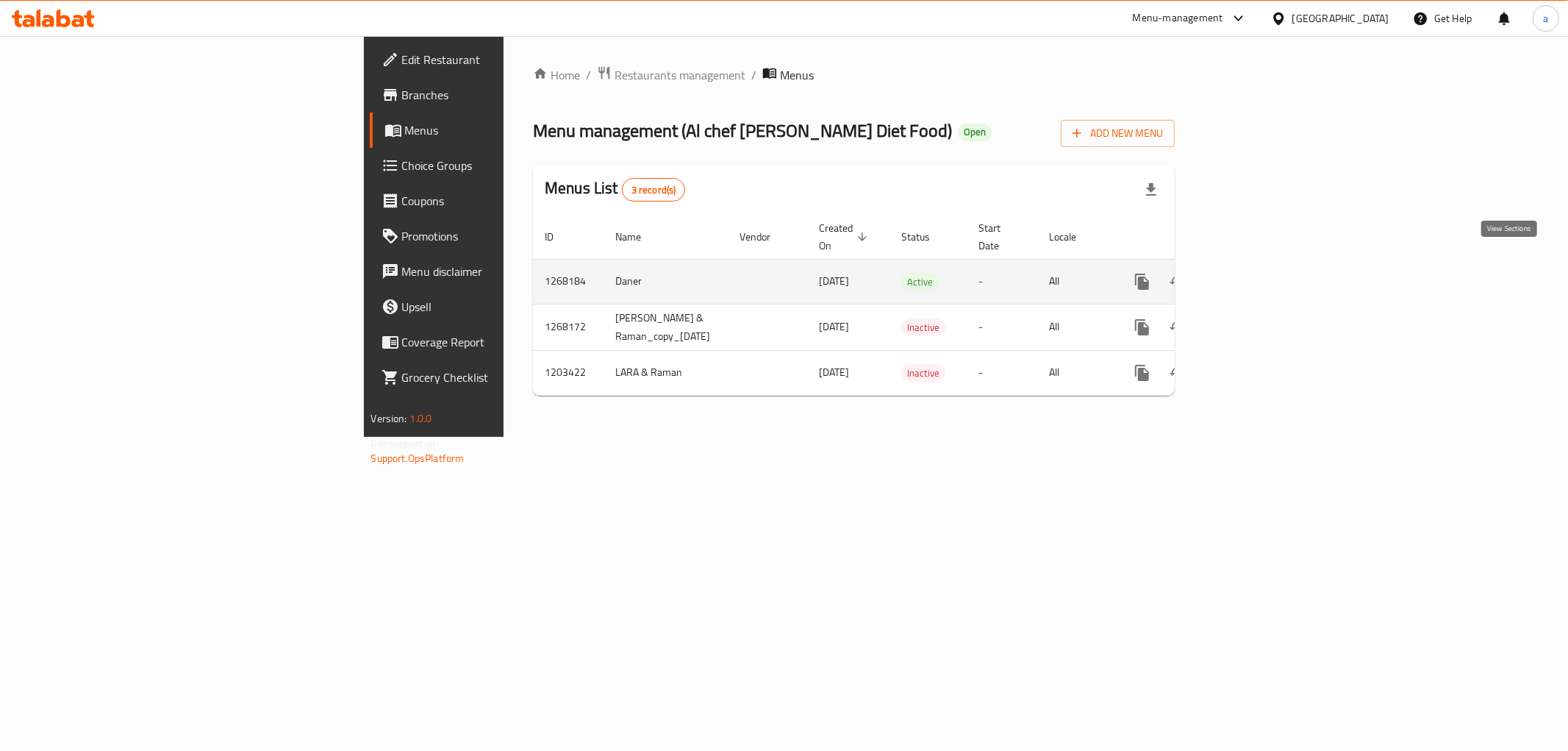
click at [1266, 273] on link "enhanced table" at bounding box center [1248, 281] width 35 height 35
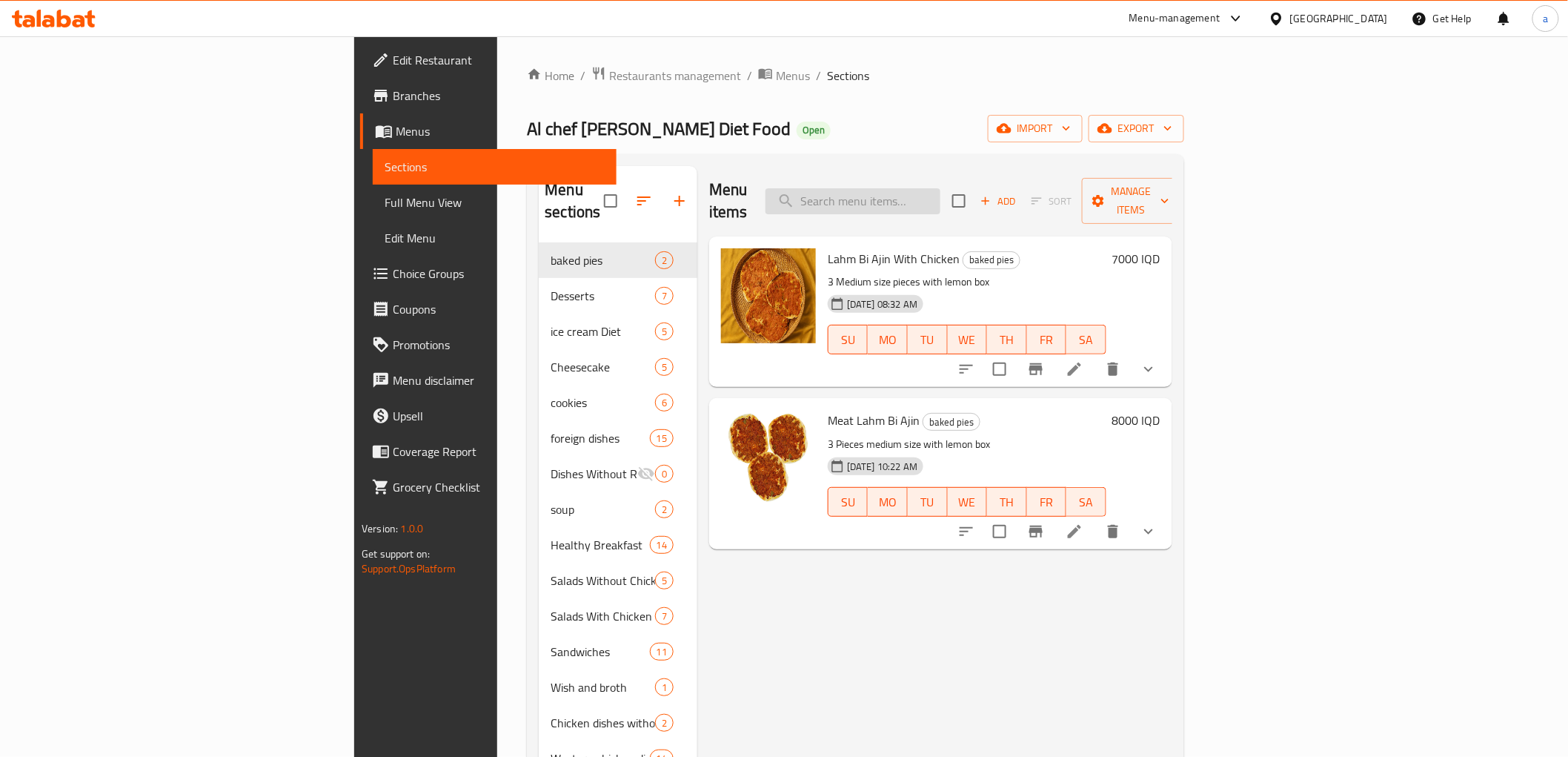
click at [941, 188] on input "search" at bounding box center [852, 201] width 175 height 26
paste input "Vegetarian Pasta"
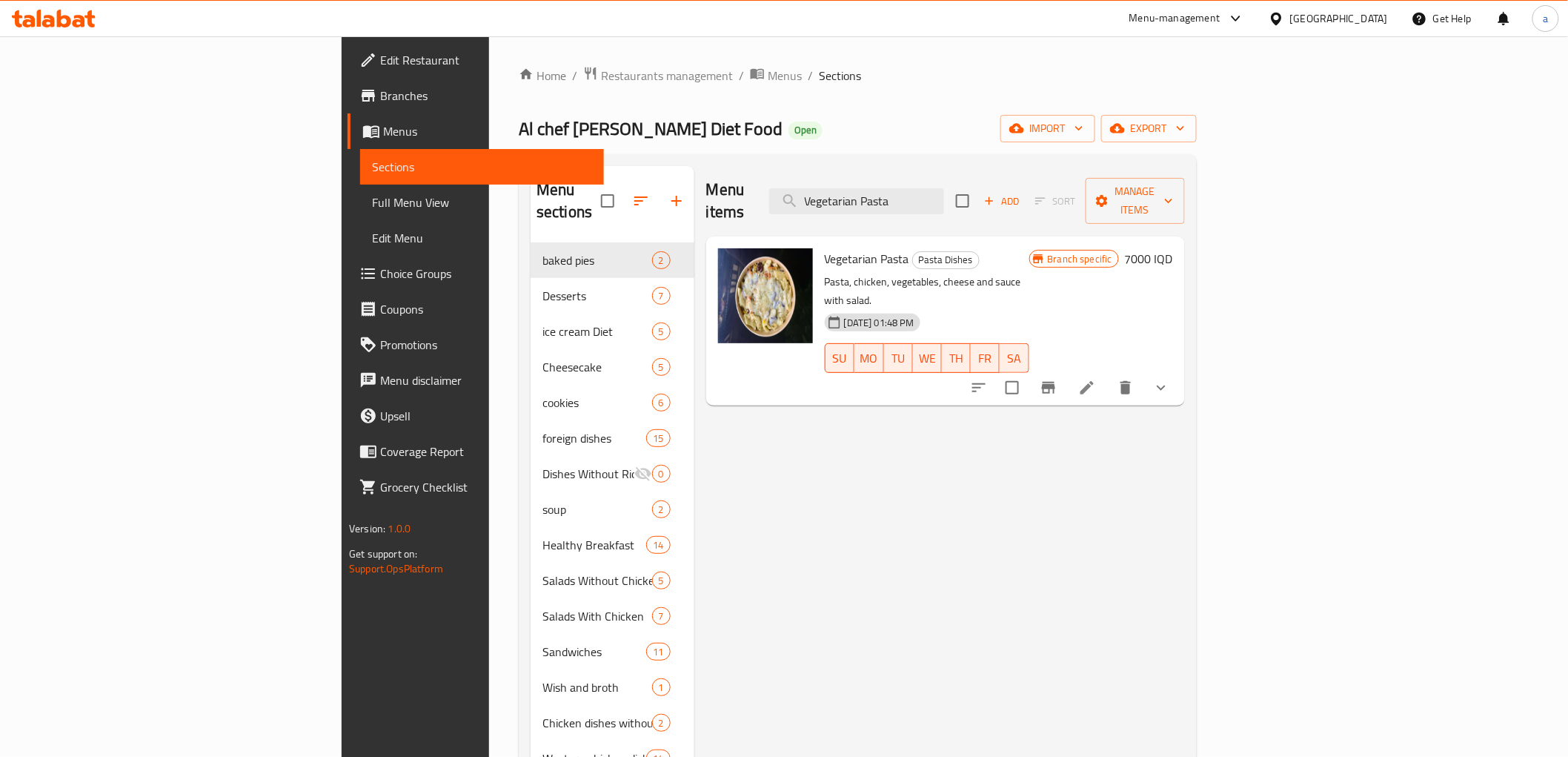
type input "Vegetarian Pasta"
click at [1096, 378] on icon at bounding box center [1086, 387] width 17 height 17
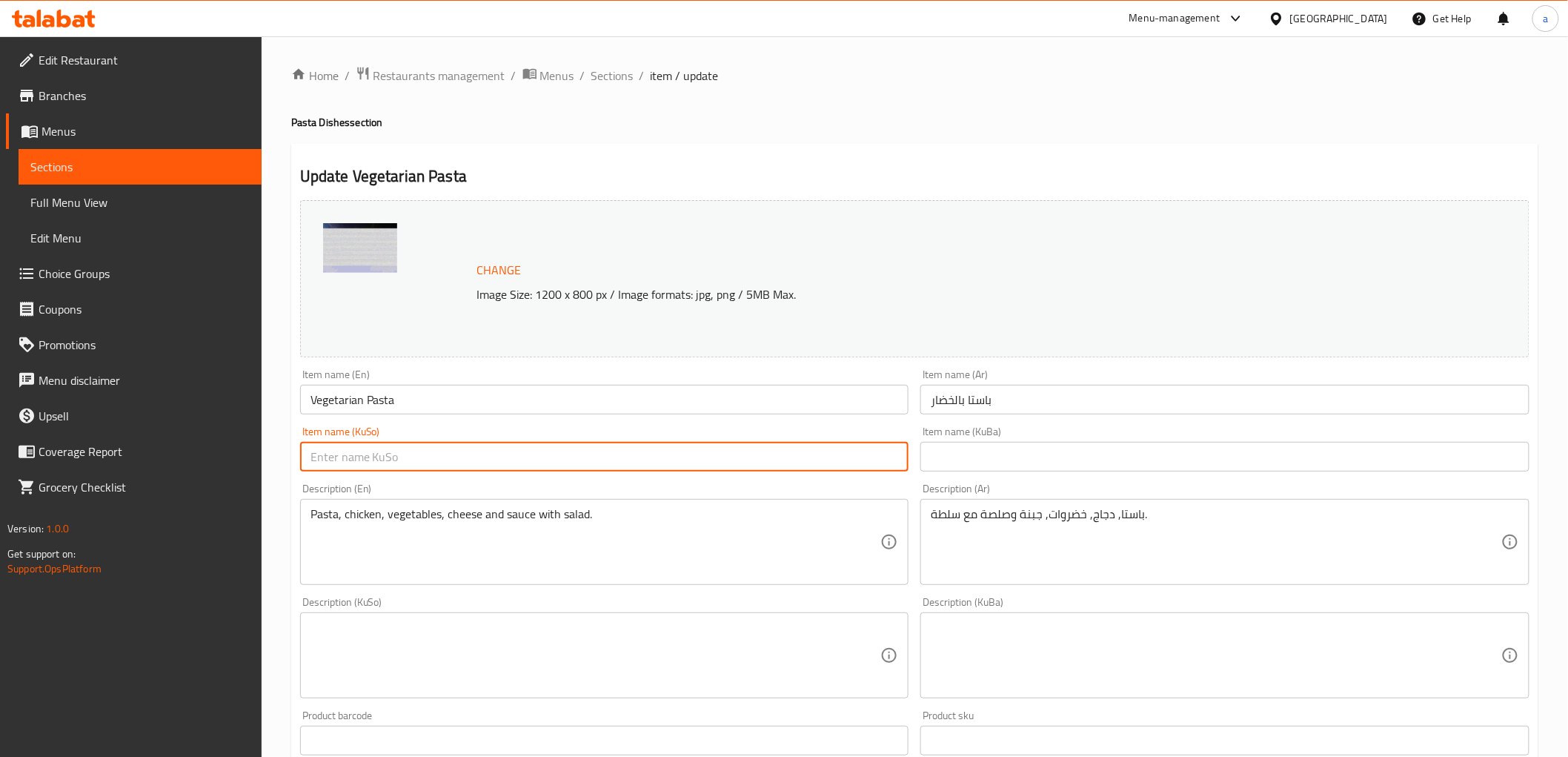
click at [526, 470] on input "text" at bounding box center [604, 456] width 609 height 29
type input "پاستا بە سەوزەوات"
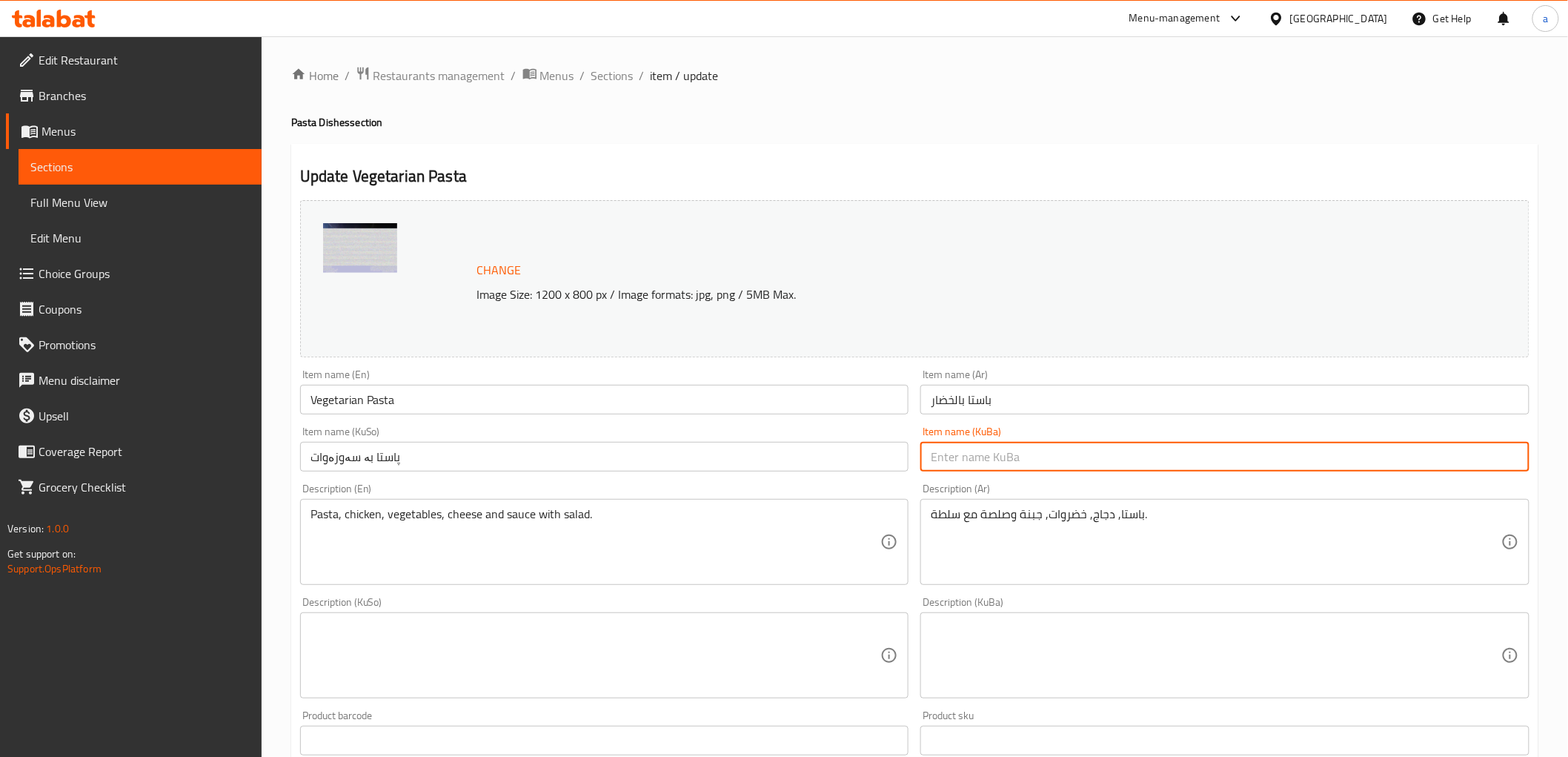
click at [988, 451] on input "text" at bounding box center [1225, 456] width 609 height 29
paste input "پاستا بە سەوزەوات"
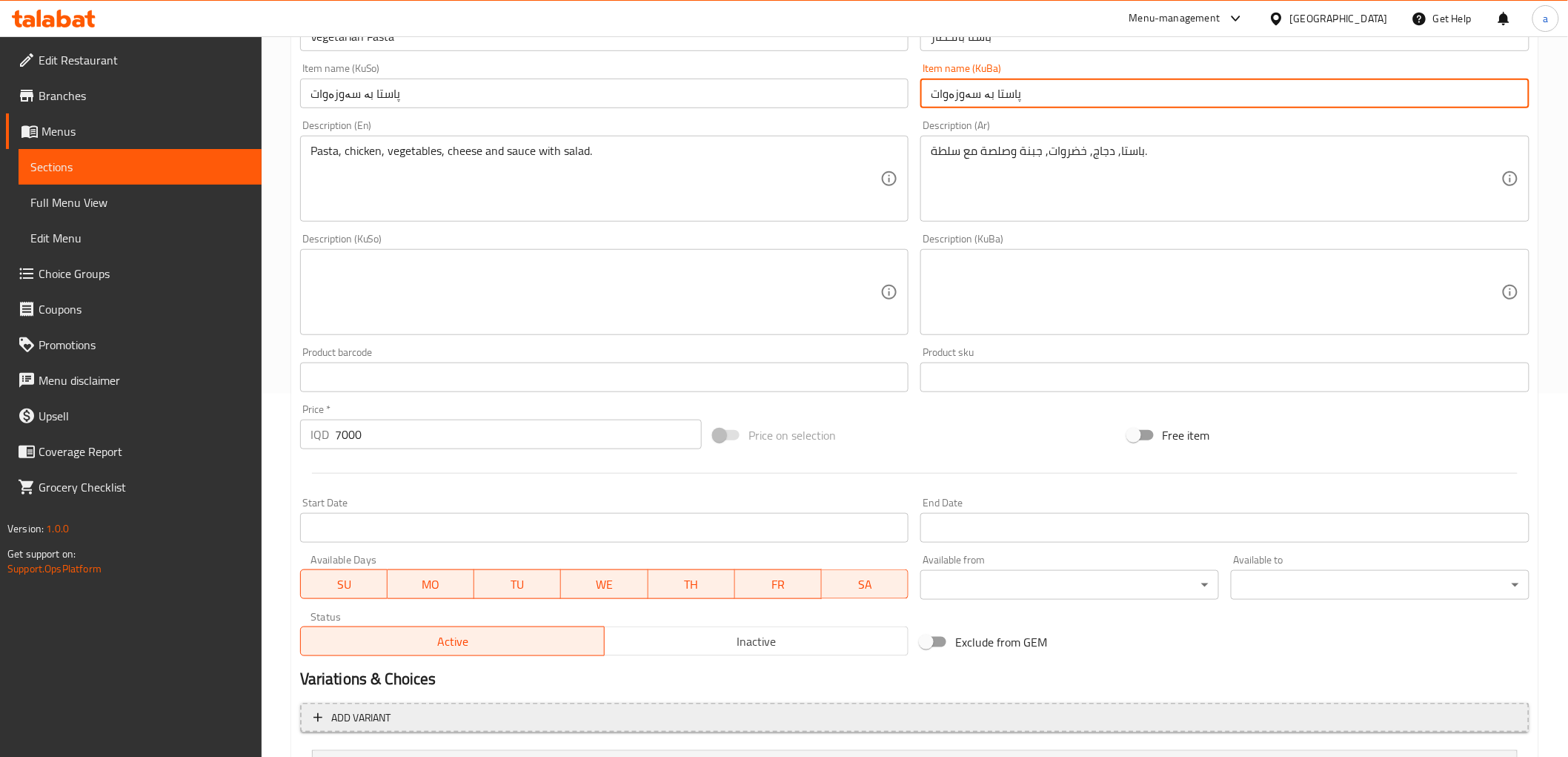
scroll to position [541, 0]
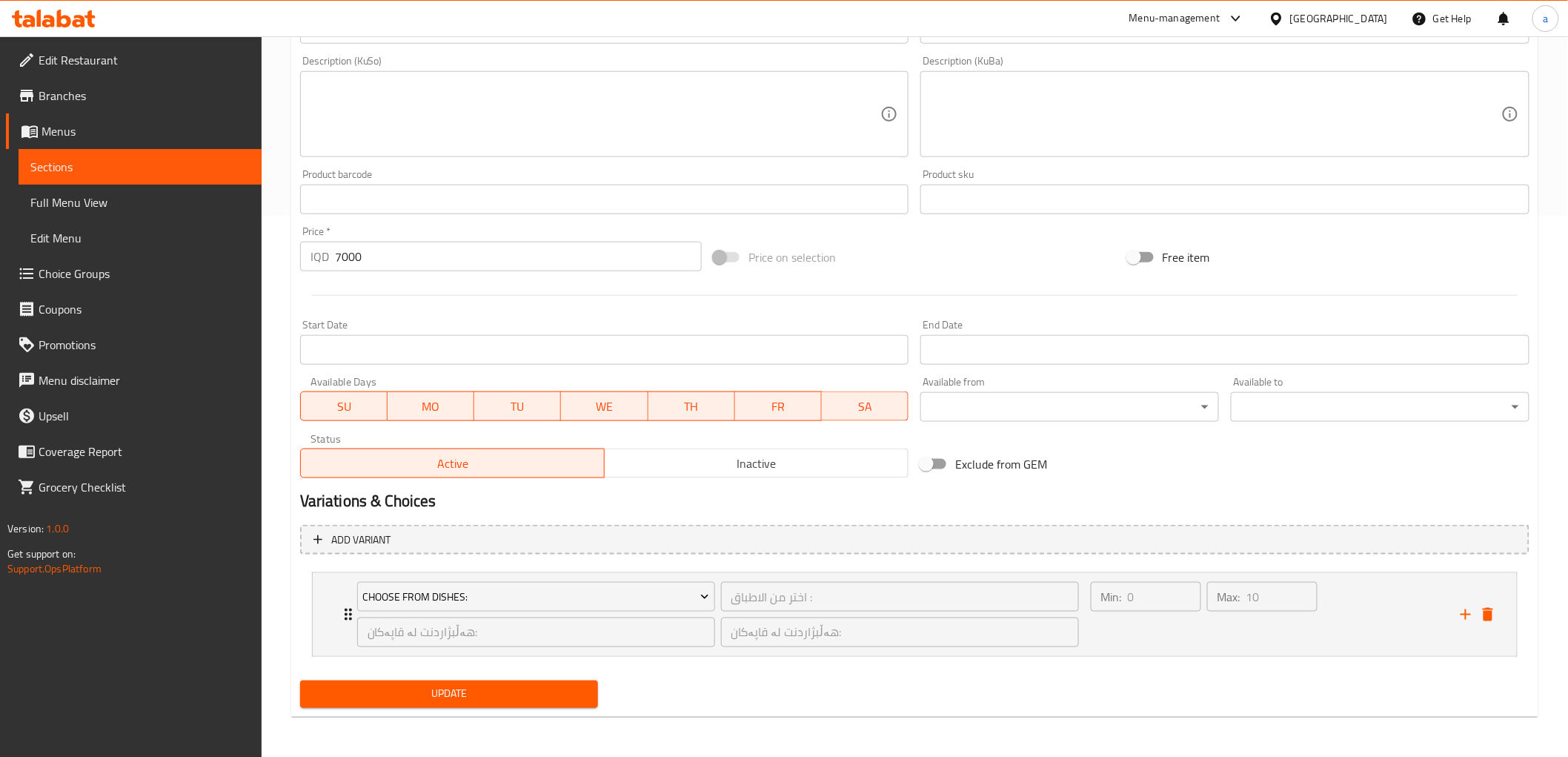
type input "پاستا بە سەوزەوات"
click at [428, 689] on span "Update" at bounding box center [449, 694] width 275 height 18
click at [354, 614] on div "هەڵبژاردنت لە قاپەکان: ​" at bounding box center [536, 632] width 364 height 36
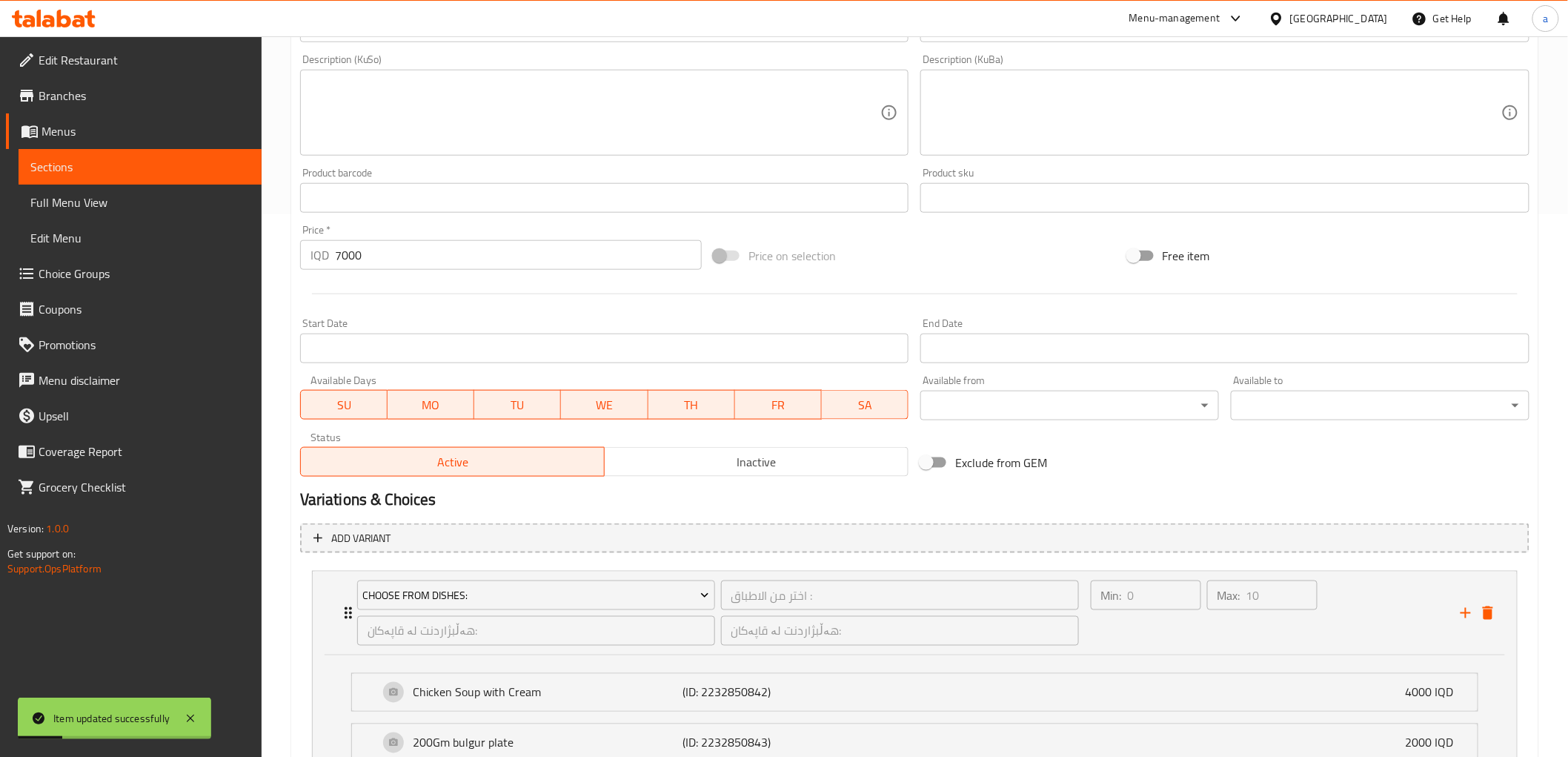
scroll to position [418, 0]
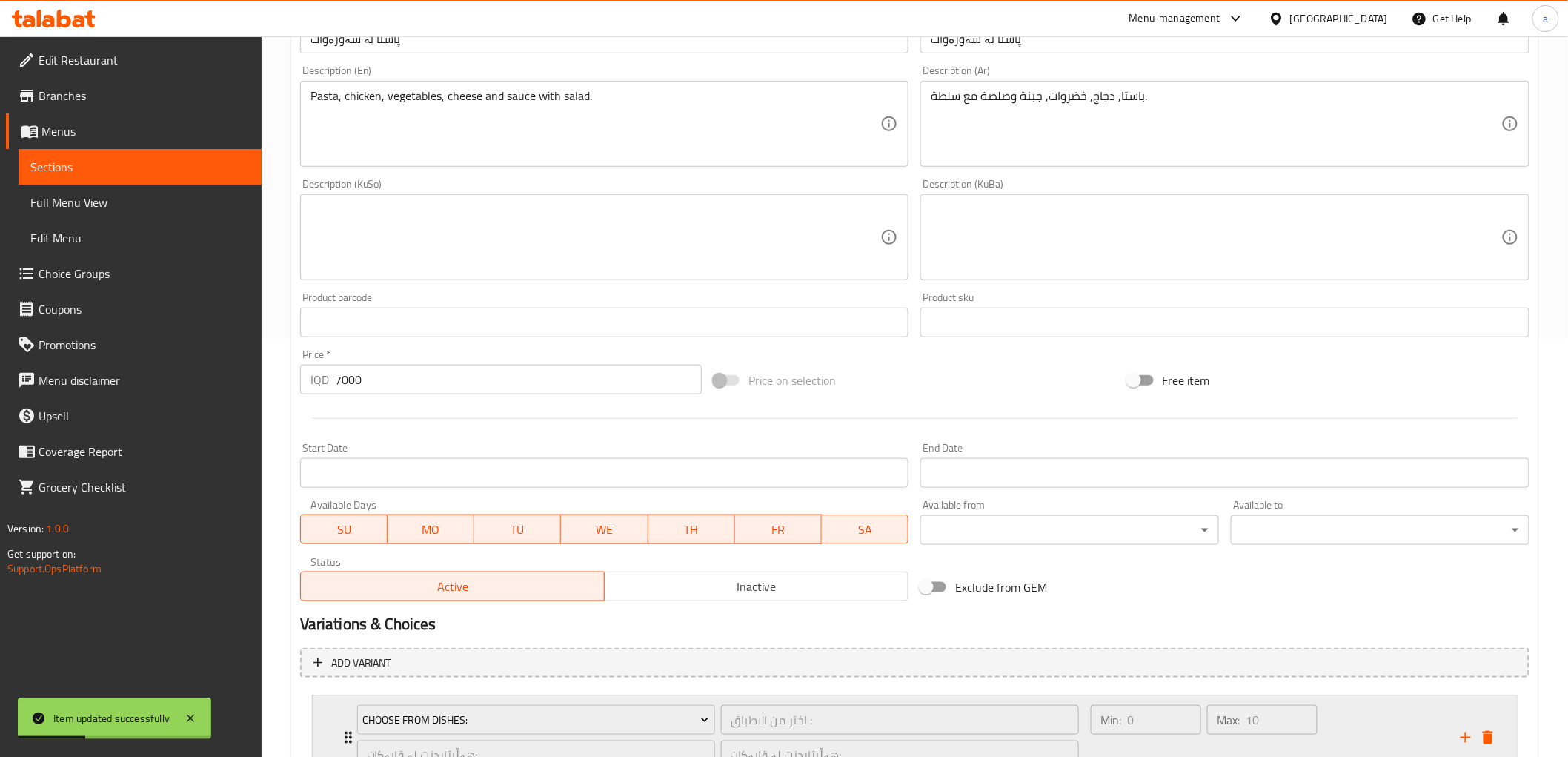
drag, startPoint x: 320, startPoint y: 746, endPoint x: 323, endPoint y: 738, distance: 8.5
click at [319, 747] on div "Choose From Dishes: اختر من الاطباق : ​ هەڵبژاردنت لە قاپەکان: ​ هەڵبژاردنت لە …" at bounding box center [914, 737] width 1204 height 83
click at [344, 721] on div "Choose From Dishes: اختر من الاطباق : ​ هەڵبژاردنت لە قاپەکان: ​ هەڵبژاردنت لە …" at bounding box center [919, 737] width 1160 height 83
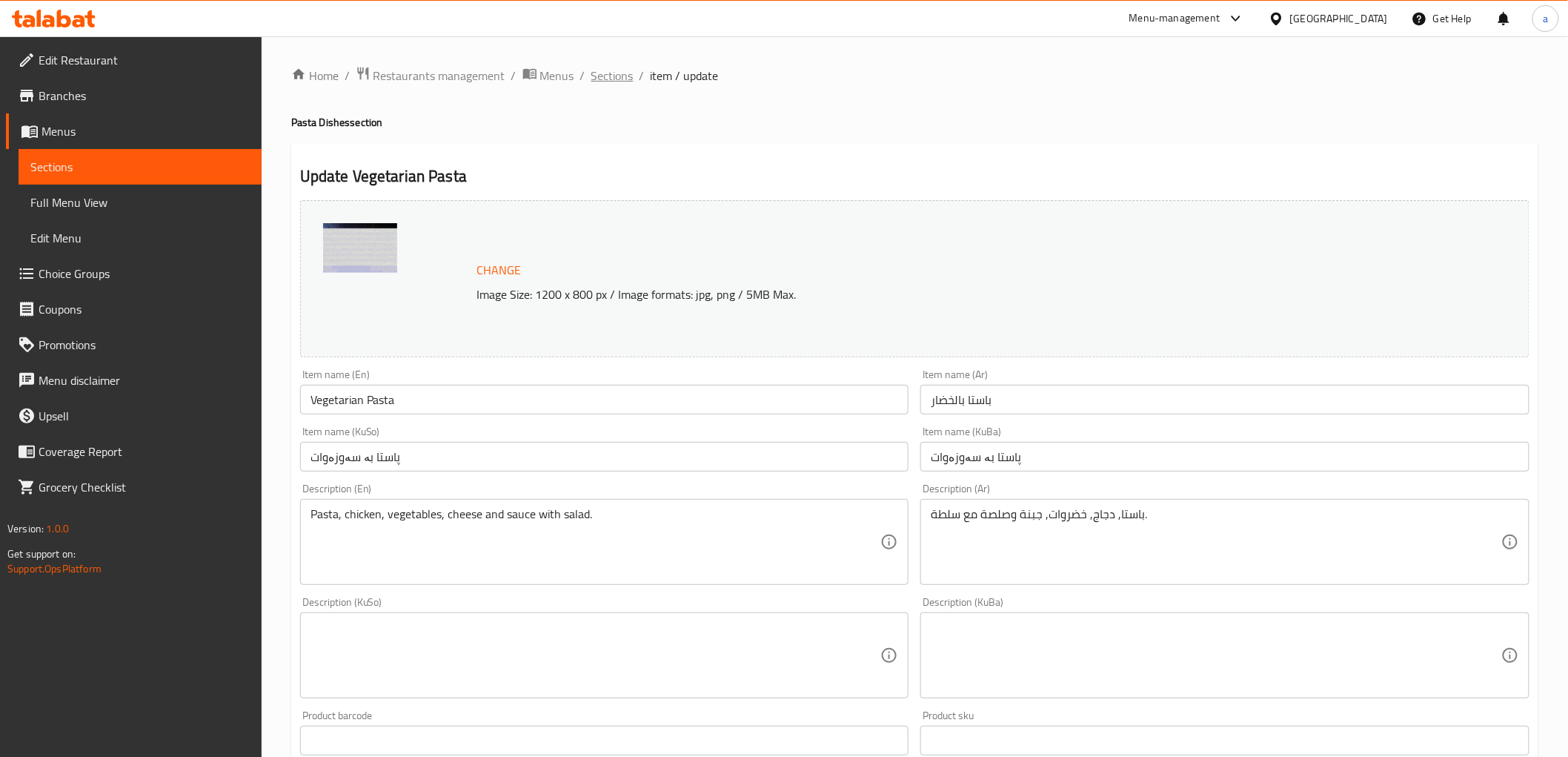
click at [610, 79] on span "Sections" at bounding box center [613, 75] width 42 height 17
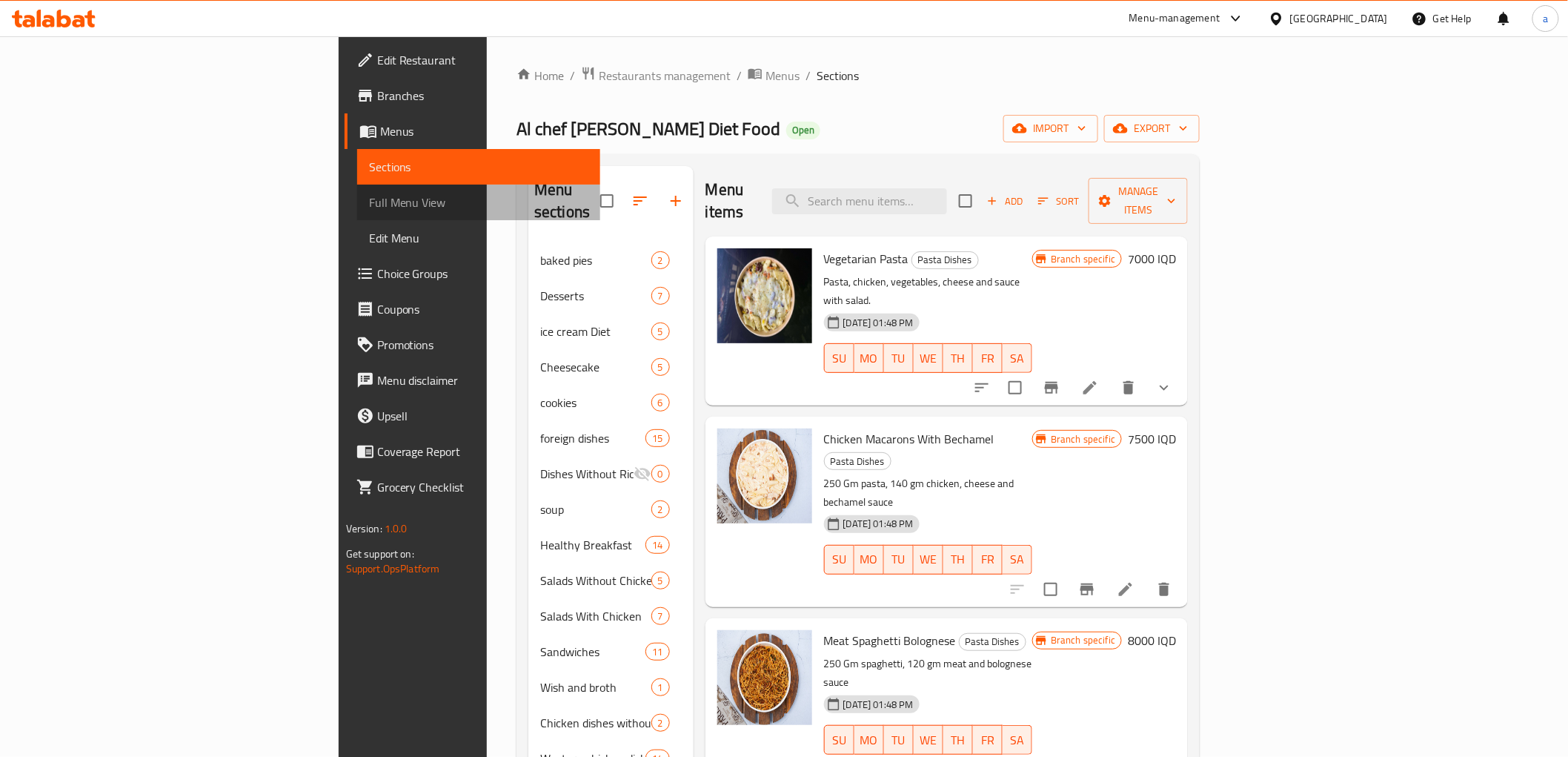
click at [357, 213] on link "Full Menu View" at bounding box center [479, 202] width 243 height 36
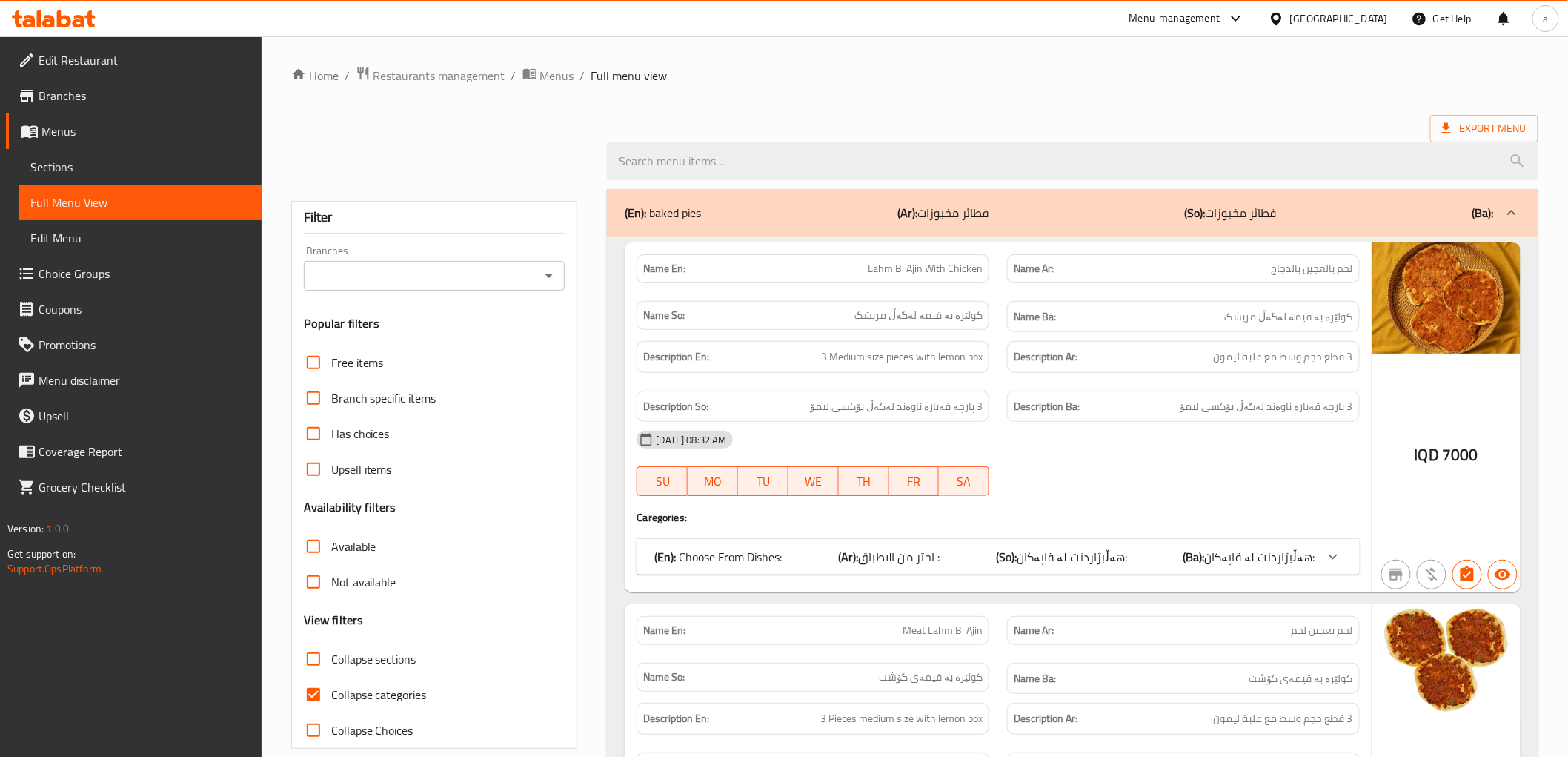
click at [553, 275] on icon "Open" at bounding box center [549, 275] width 17 height 17
click at [549, 272] on icon "Open" at bounding box center [549, 275] width 17 height 17
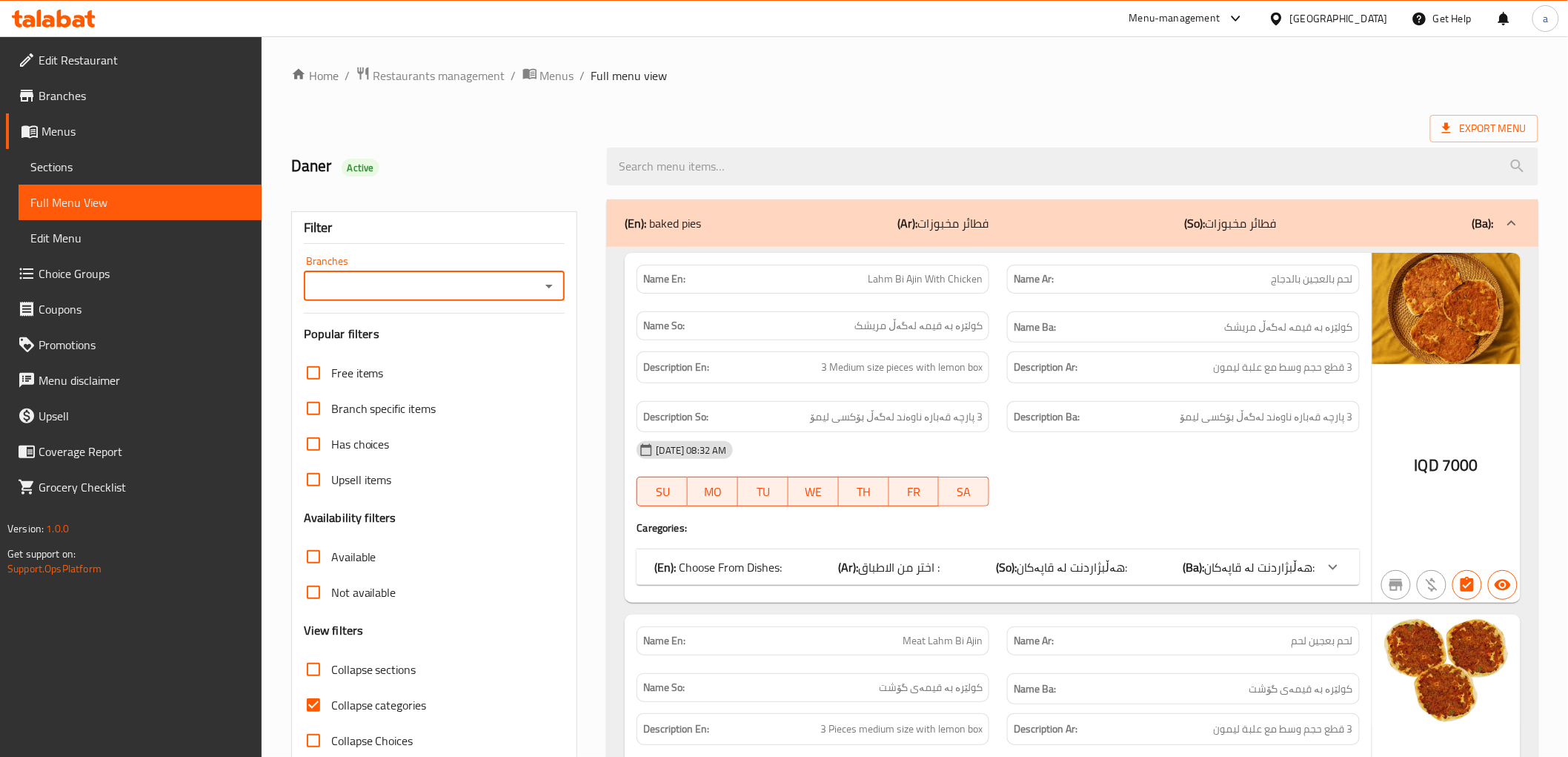
click at [547, 272] on div "Branches" at bounding box center [434, 286] width 261 height 29
click at [549, 286] on icon "Open" at bounding box center [549, 286] width 7 height 4
click at [383, 353] on span "Al chef Salam Diet Food, Zayona" at bounding box center [395, 349] width 162 height 17
type input "Al chef Salam Diet Food, Zayona"
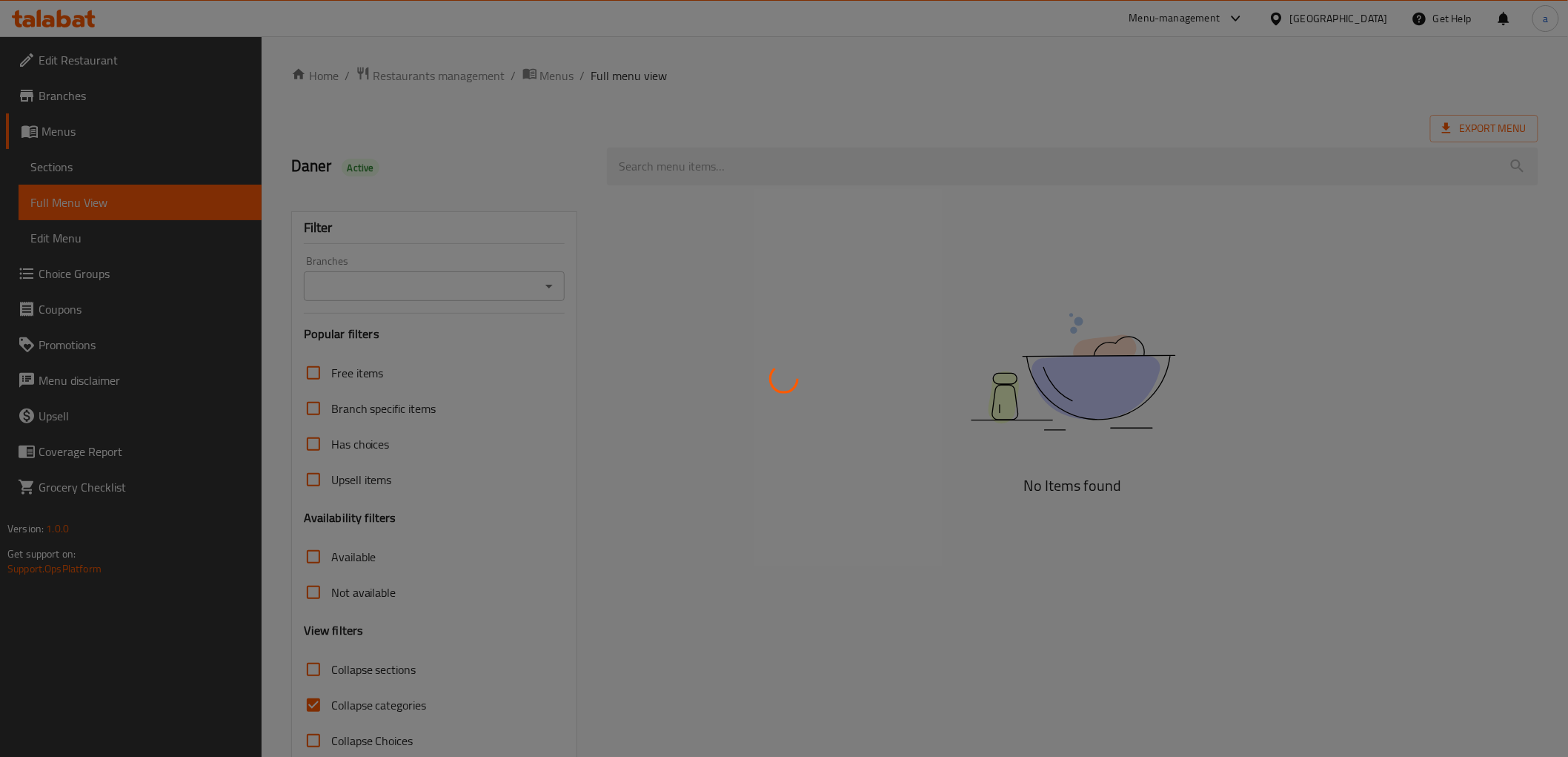
drag, startPoint x: 158, startPoint y: 2, endPoint x: 656, endPoint y: 253, distance: 557.7
click at [656, 253] on div at bounding box center [784, 378] width 1568 height 757
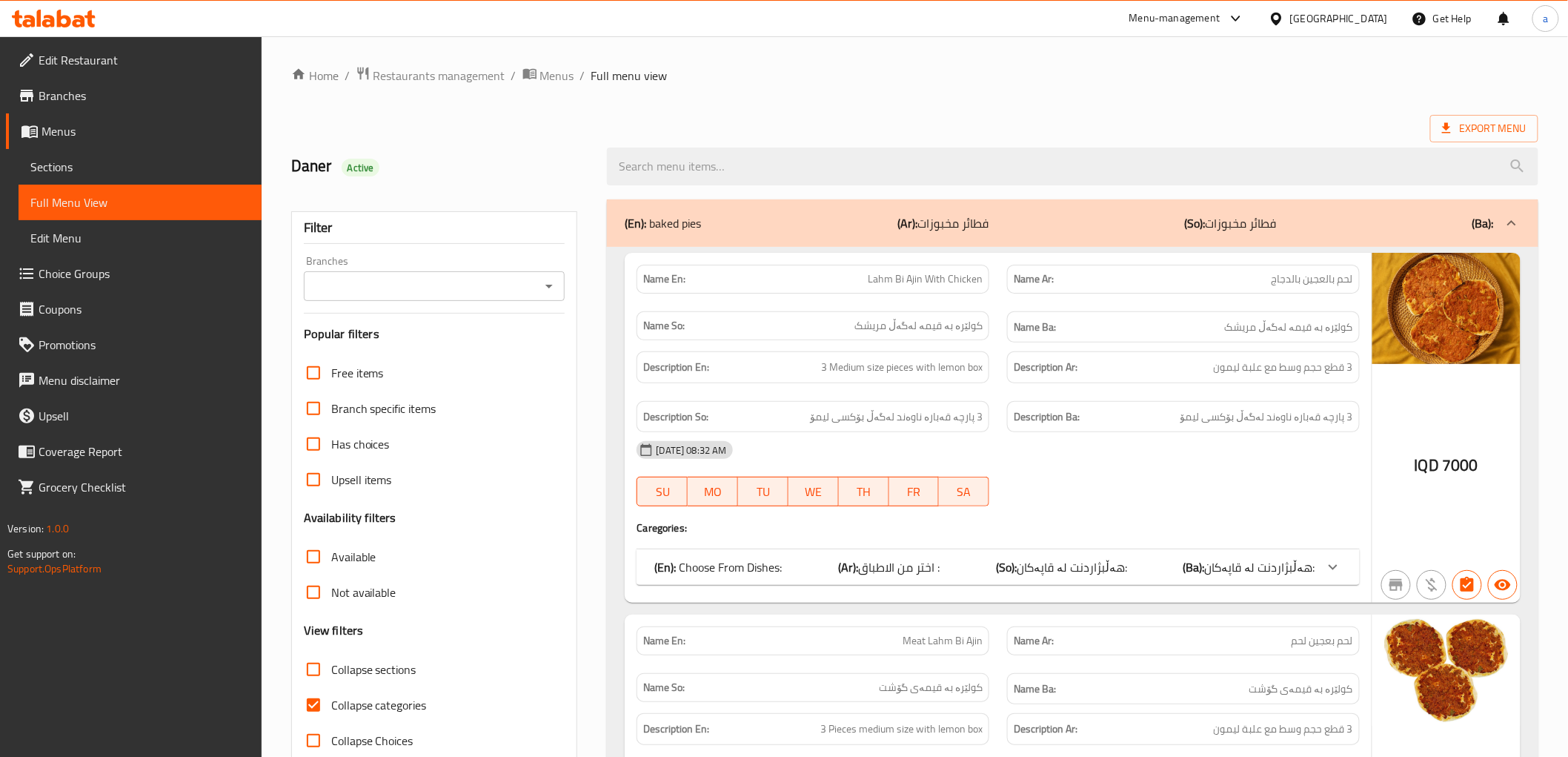
click at [546, 282] on icon "Open" at bounding box center [549, 285] width 17 height 17
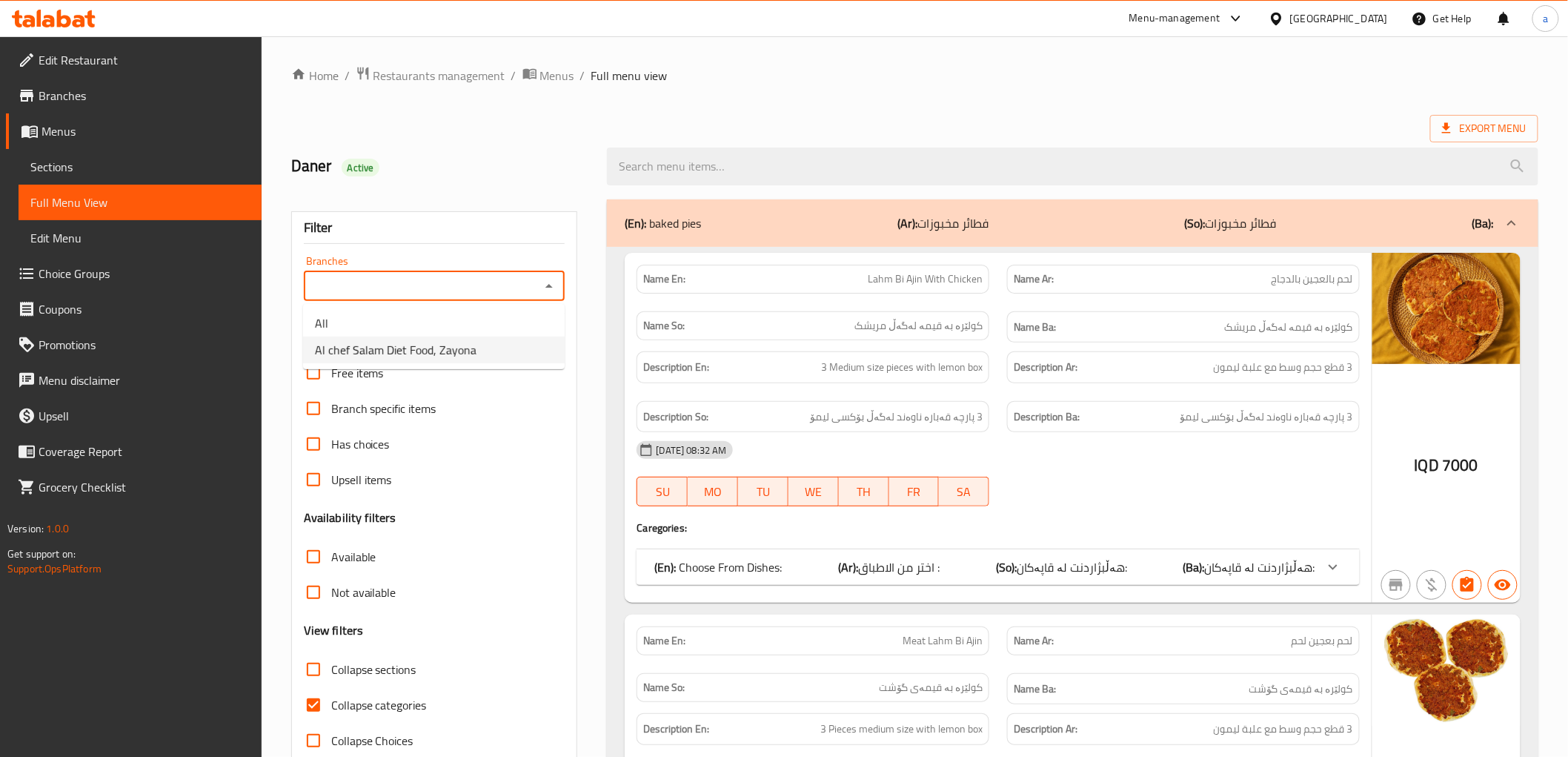
click at [479, 342] on li "Al chef Salam Diet Food, Zayona" at bounding box center [434, 349] width 261 height 27
type input "Al chef Salam Diet Food, Zayona"
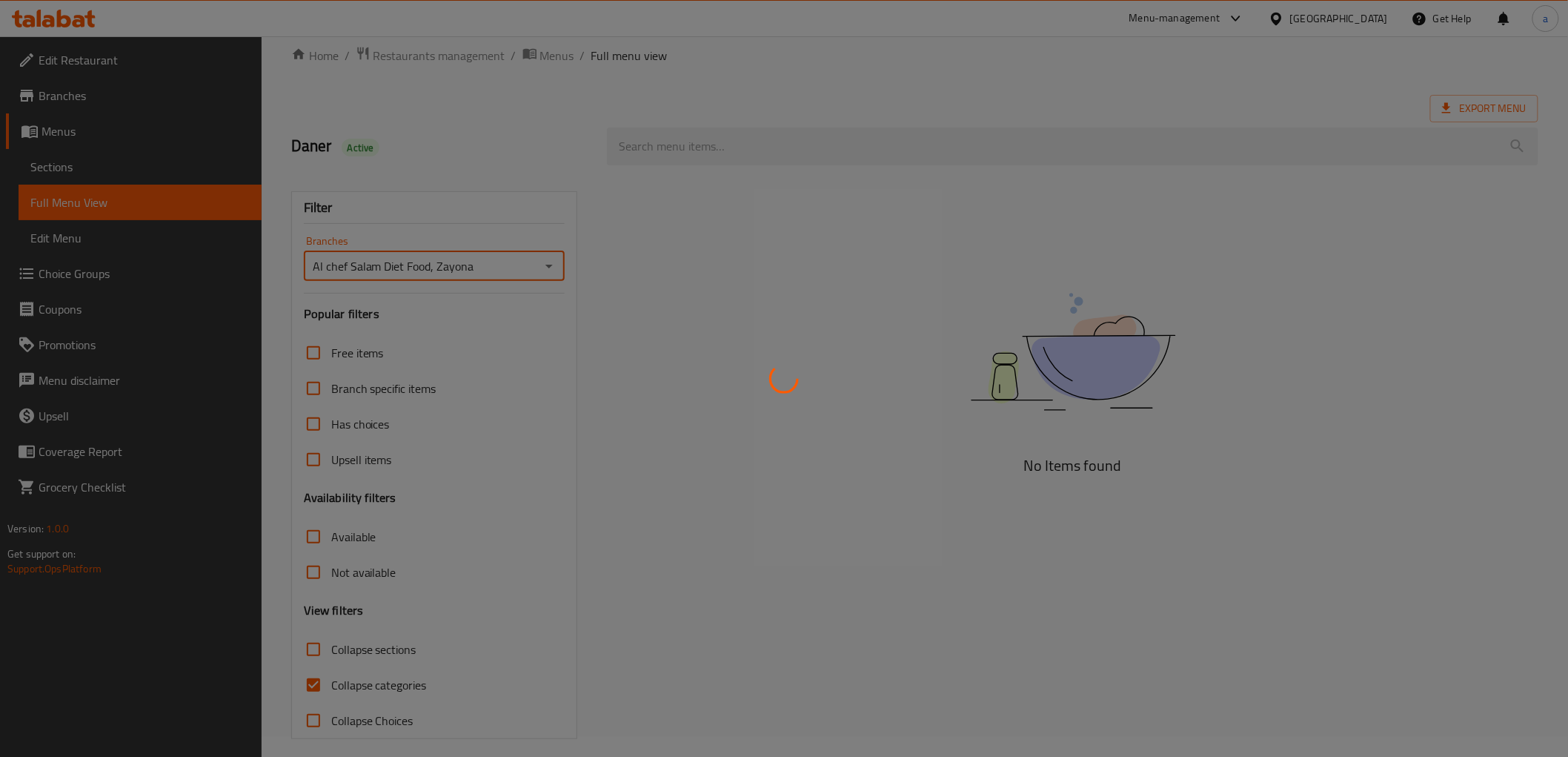
scroll to position [32, 0]
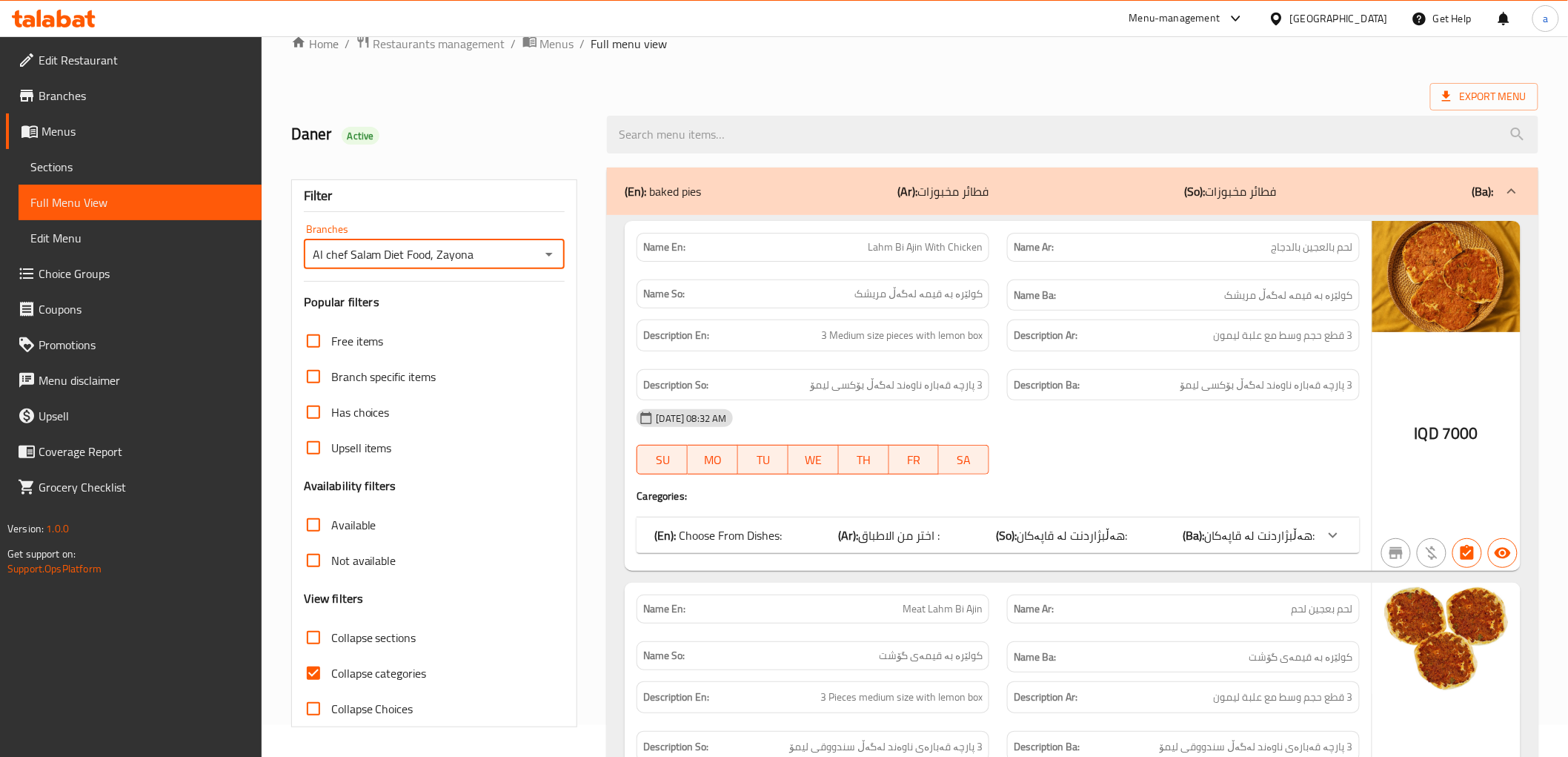
click at [63, 165] on span "Sections" at bounding box center [140, 166] width 219 height 17
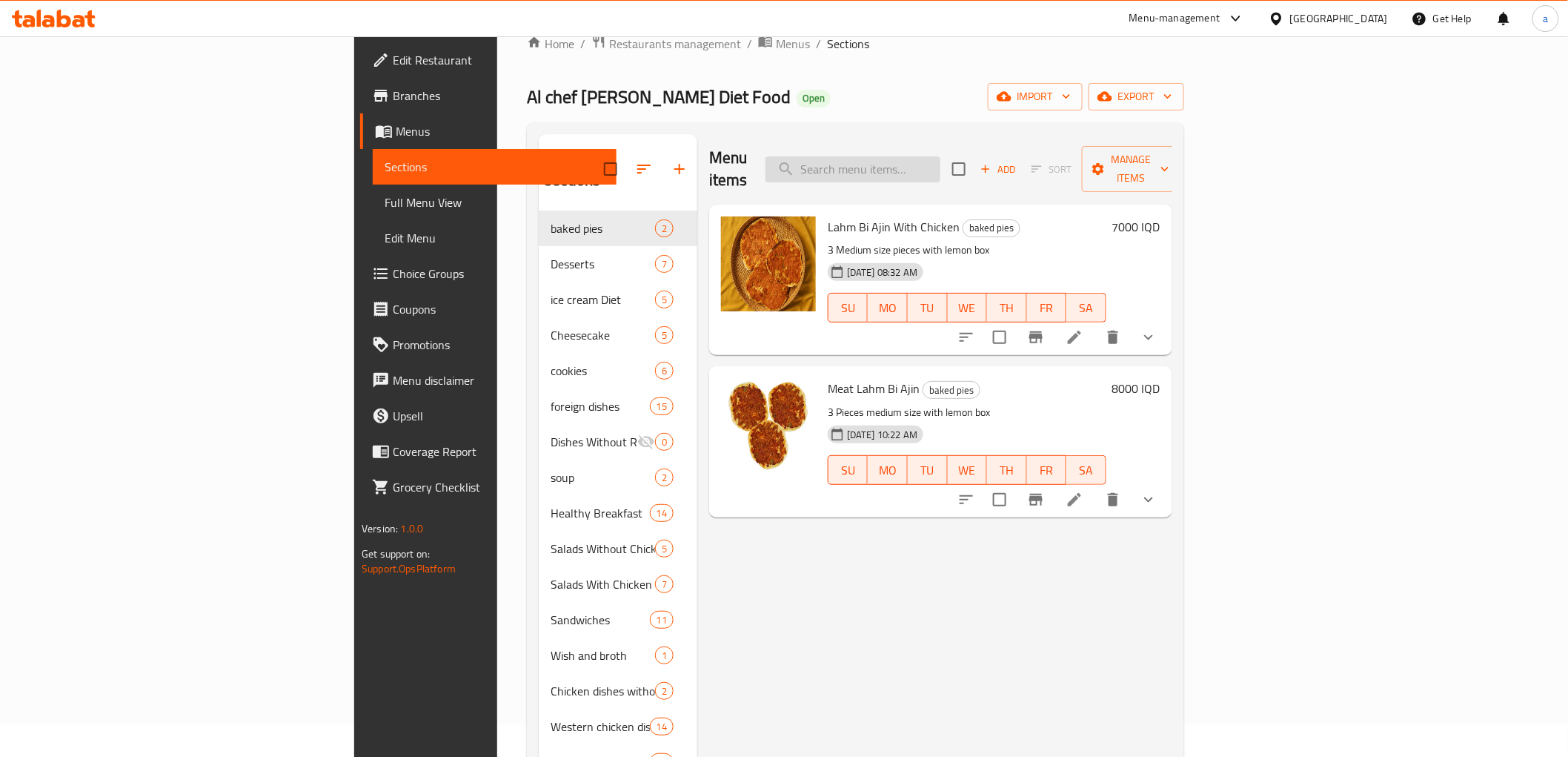
click at [941, 160] on input "search" at bounding box center [852, 169] width 175 height 26
paste input "پاستا بە سەوزەوات"
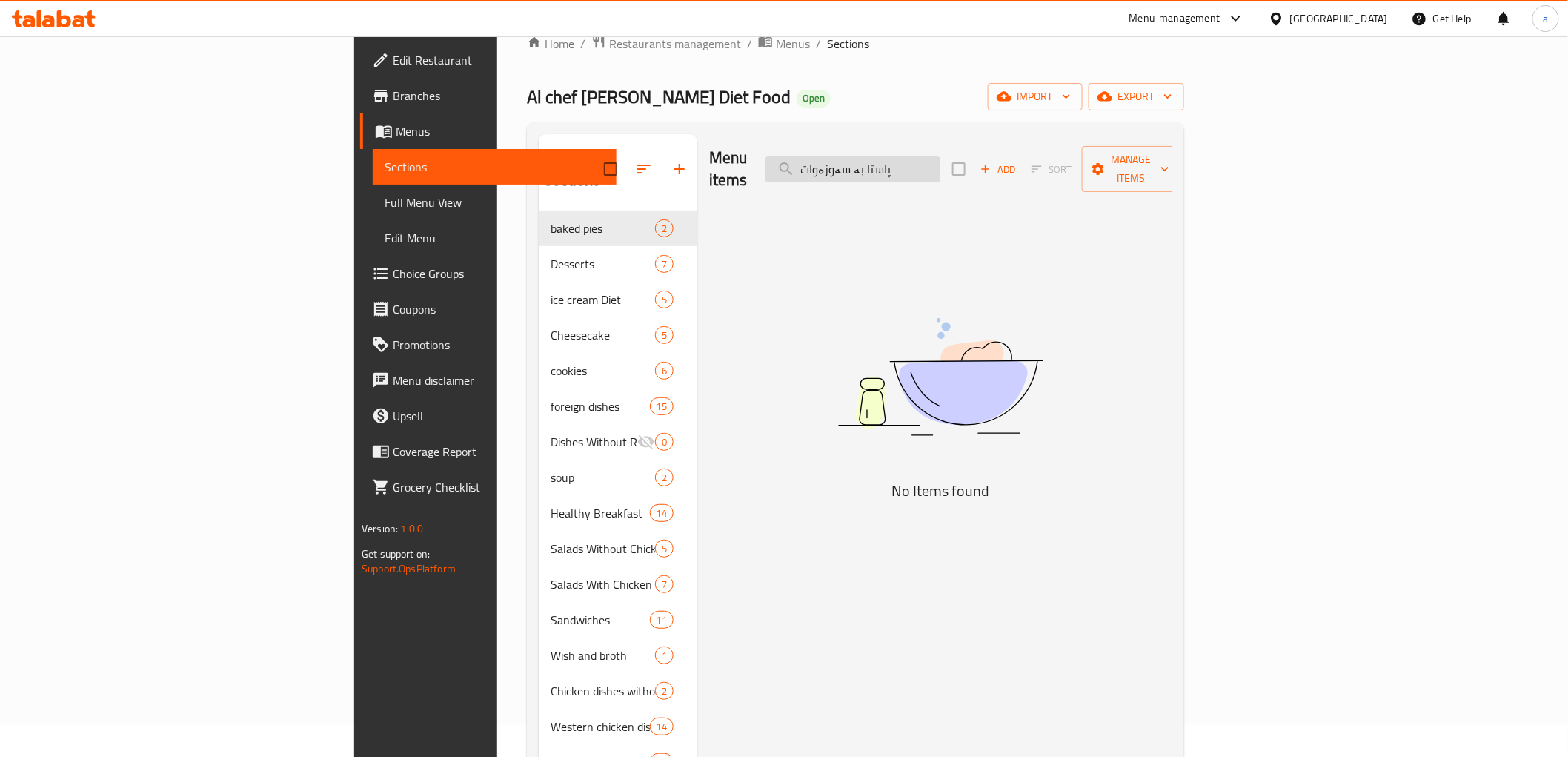
click at [941, 169] on input "پاستا بە سەوزەوات" at bounding box center [852, 169] width 175 height 26
paste input "Vegetarian Pasta"
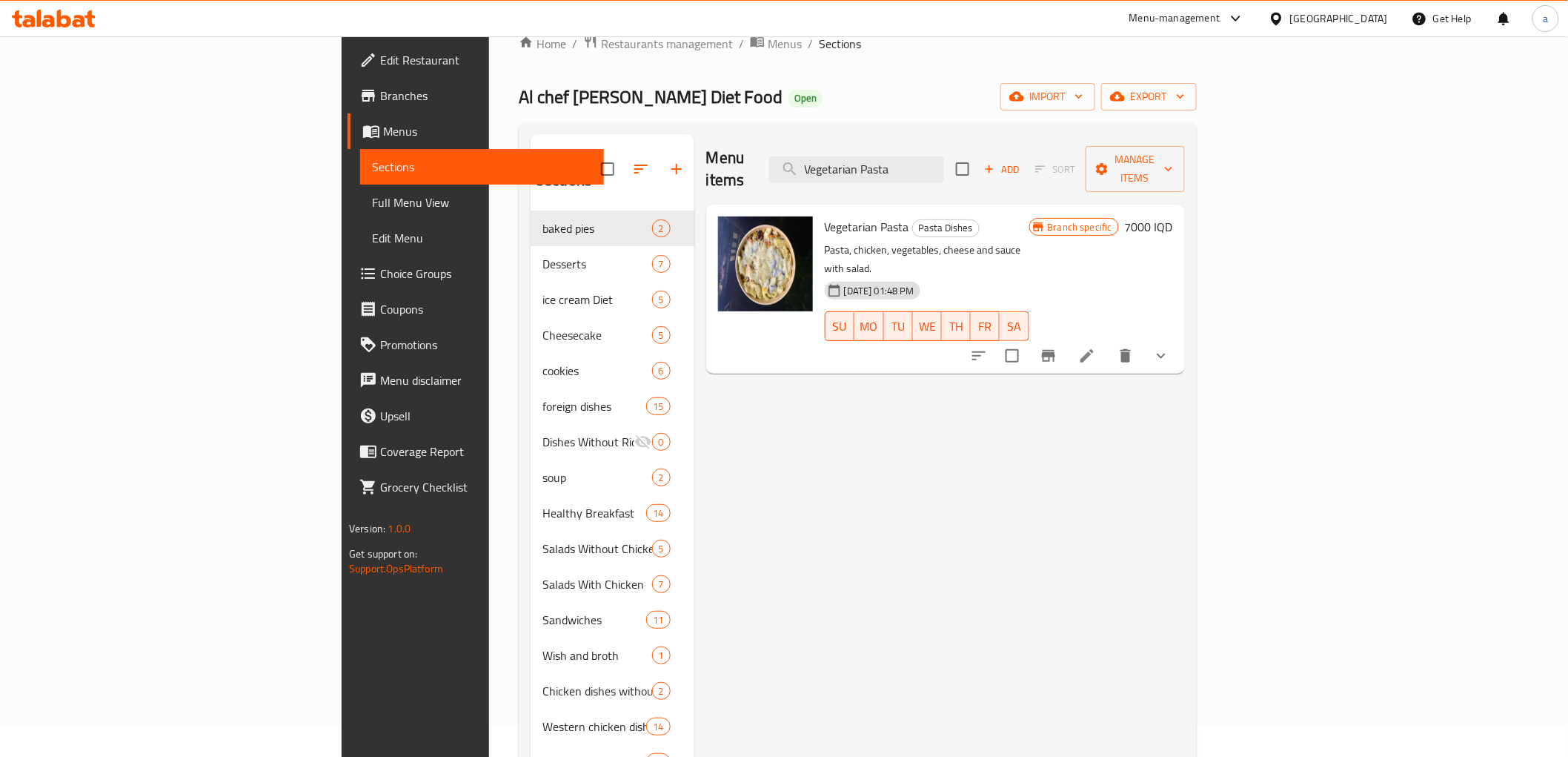
type input "Vegetarian Pasta"
click at [1096, 347] on icon at bounding box center [1086, 355] width 17 height 17
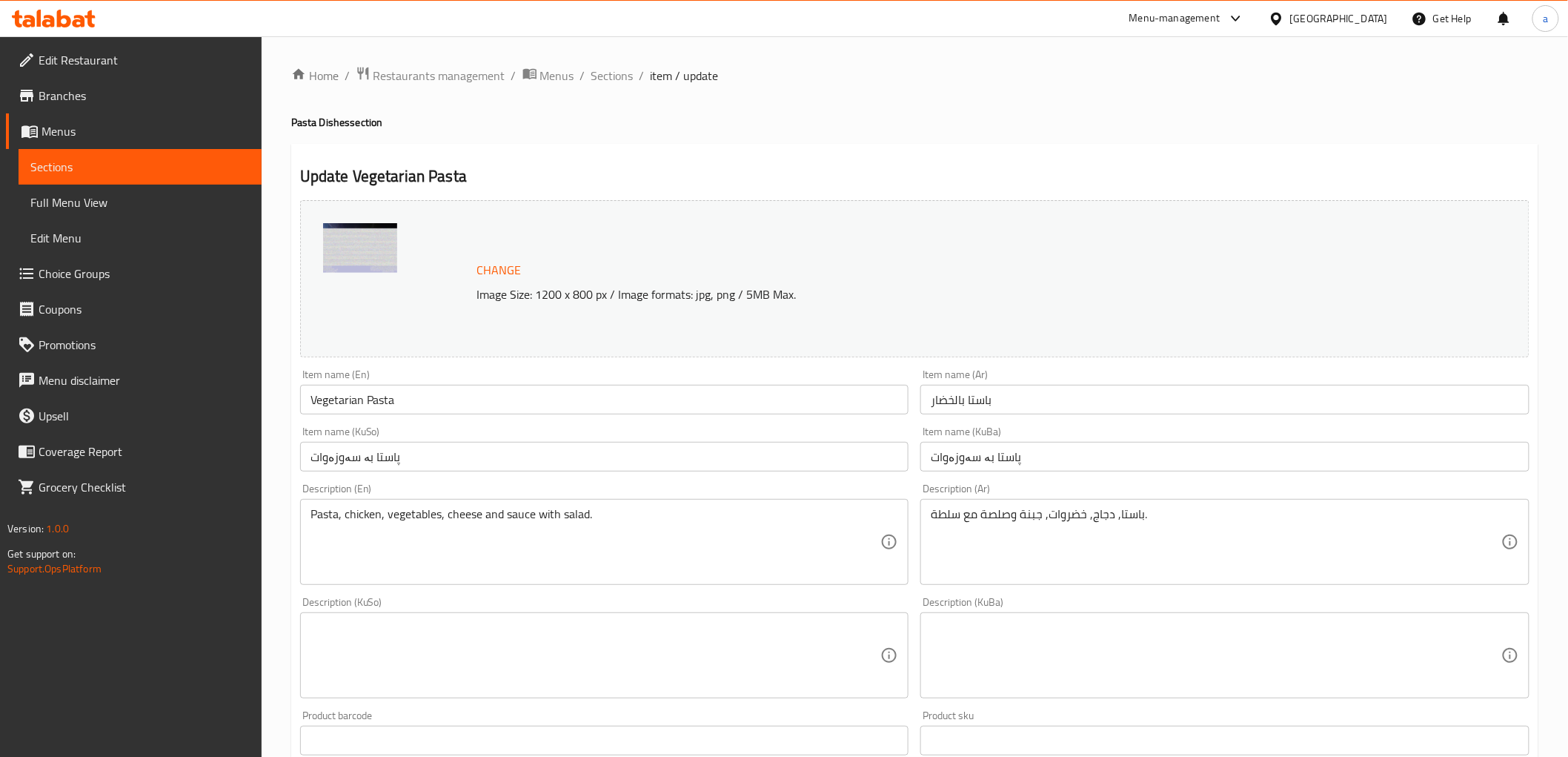
click at [1051, 647] on textarea at bounding box center [1216, 655] width 571 height 70
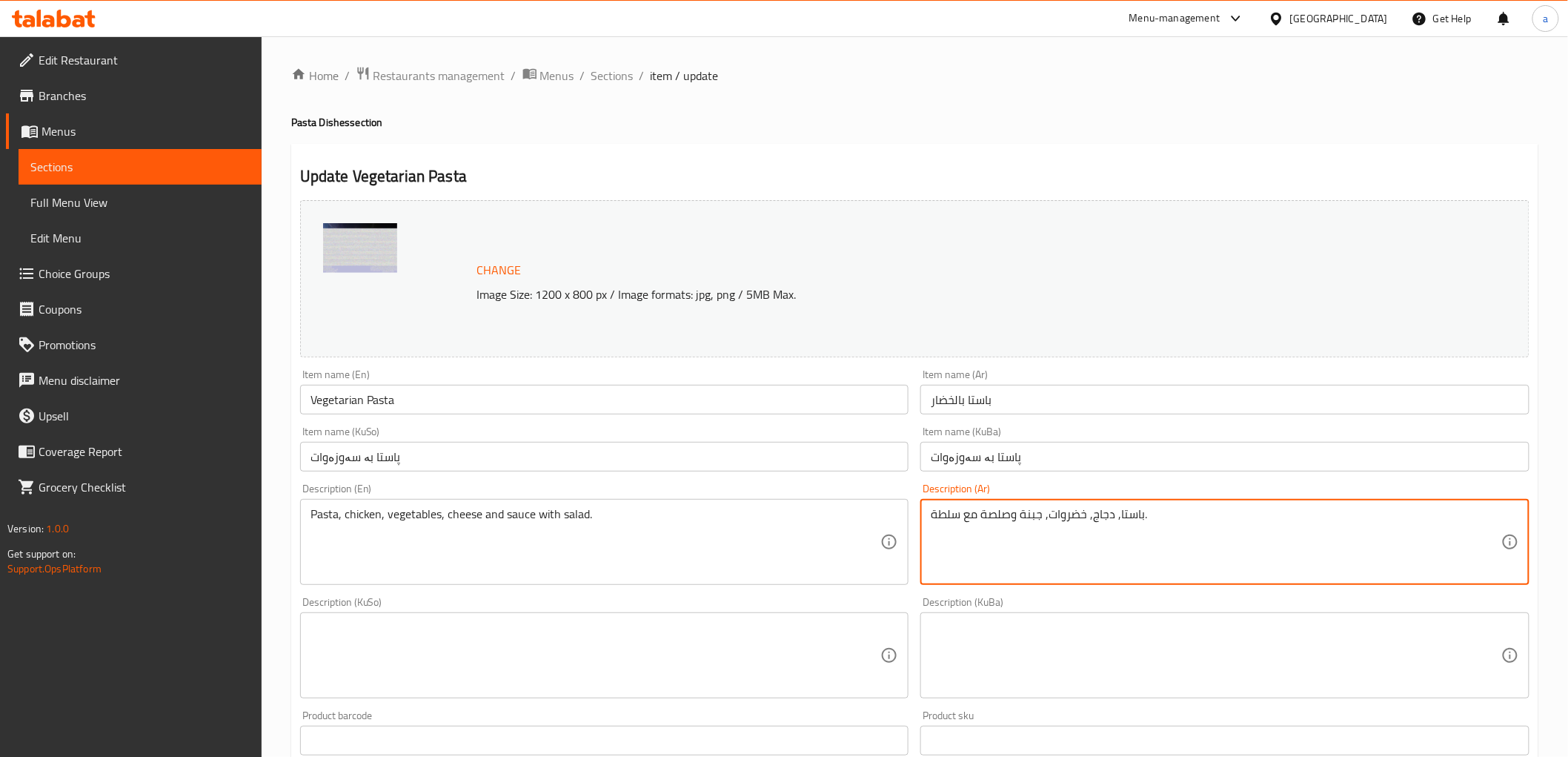
click at [1093, 512] on textarea "باستا, دجاج, خضروات, جبنة وصلصة مع سلطة." at bounding box center [1216, 541] width 571 height 70
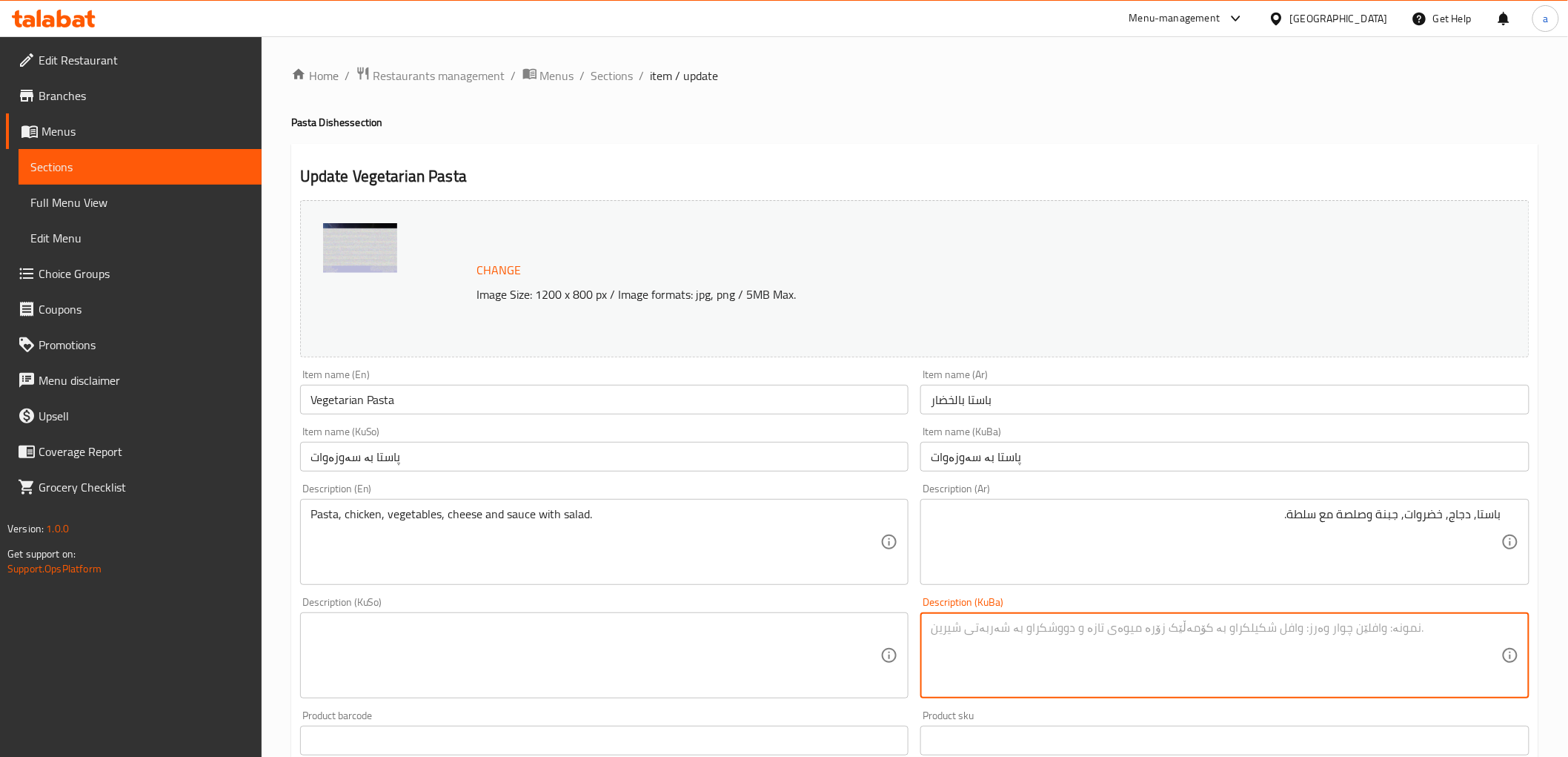
click at [1024, 652] on textarea at bounding box center [1216, 655] width 571 height 70
type textarea "پاستا، مریشک، سەوزەوات، پەنیر و سۆسی لەگەڵ زەڵاتە"
click at [694, 665] on textarea at bounding box center [596, 655] width 571 height 70
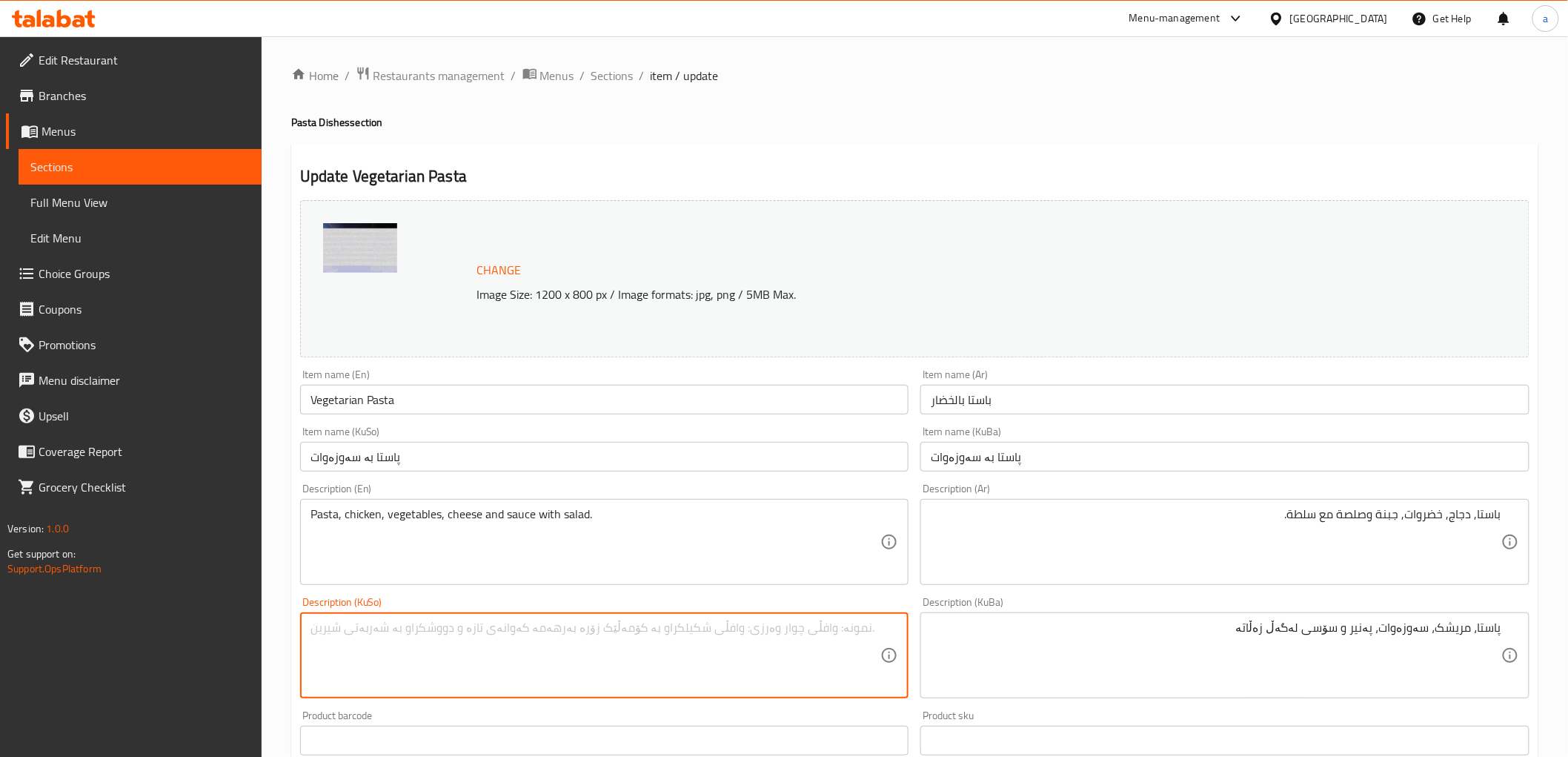
paste textarea "پاستا، مریشک، سەوزەوات، پەنیر و سۆسی لەگەڵ زەڵاتە"
type textarea "پاستا، مریشک، سەوزەوات، پەنیر و سۆسی لەگەڵ زەڵاتە"
click at [357, 406] on input "Vegetarian Pasta" at bounding box center [604, 400] width 609 height 29
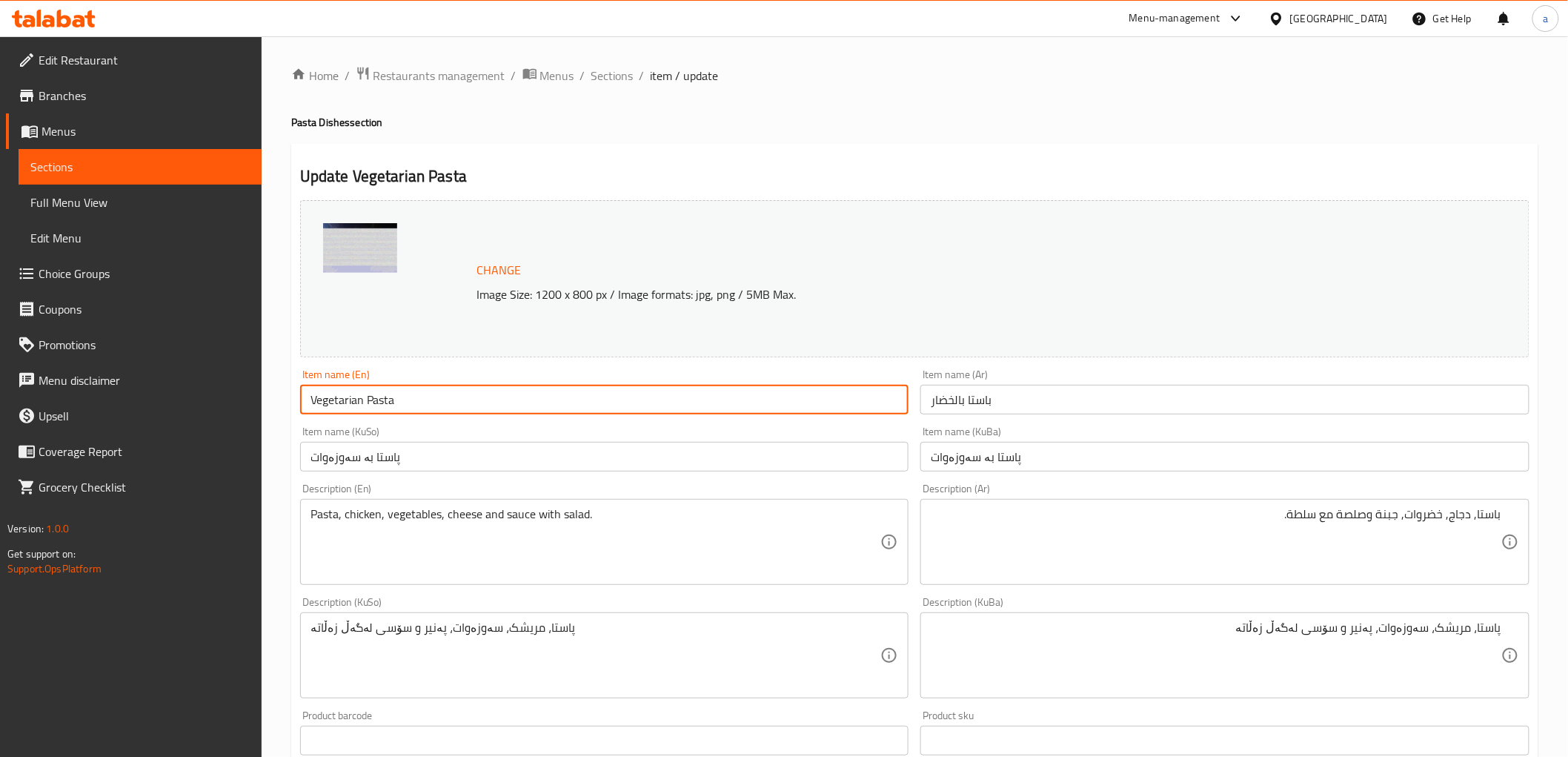
click at [357, 406] on input "Vegetarian Pasta" at bounding box center [604, 400] width 609 height 29
click at [573, 364] on div "Item name (En) Vegetarian Pasta Item name (En)" at bounding box center [604, 391] width 621 height 57
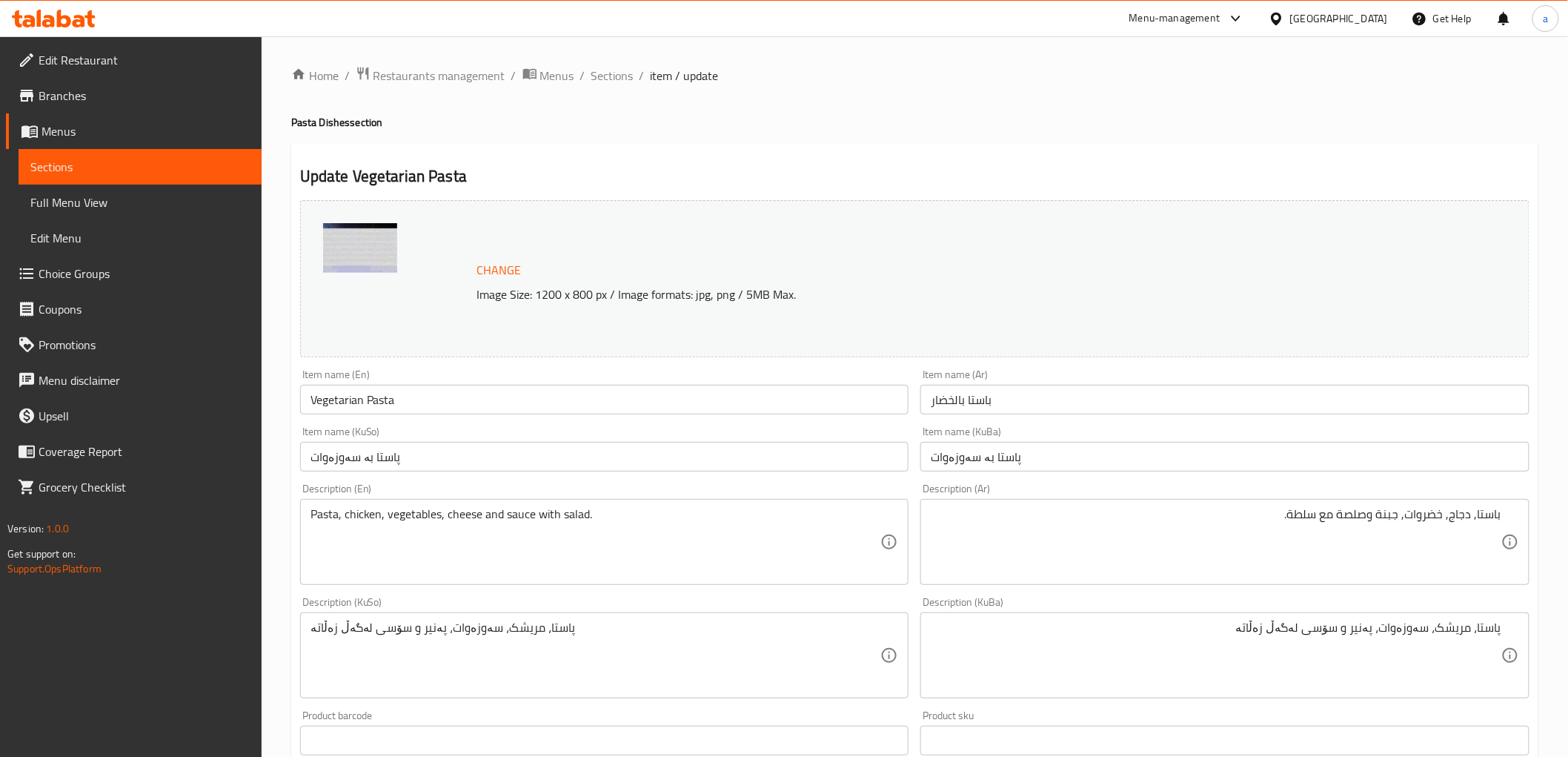
scroll to position [541, 0]
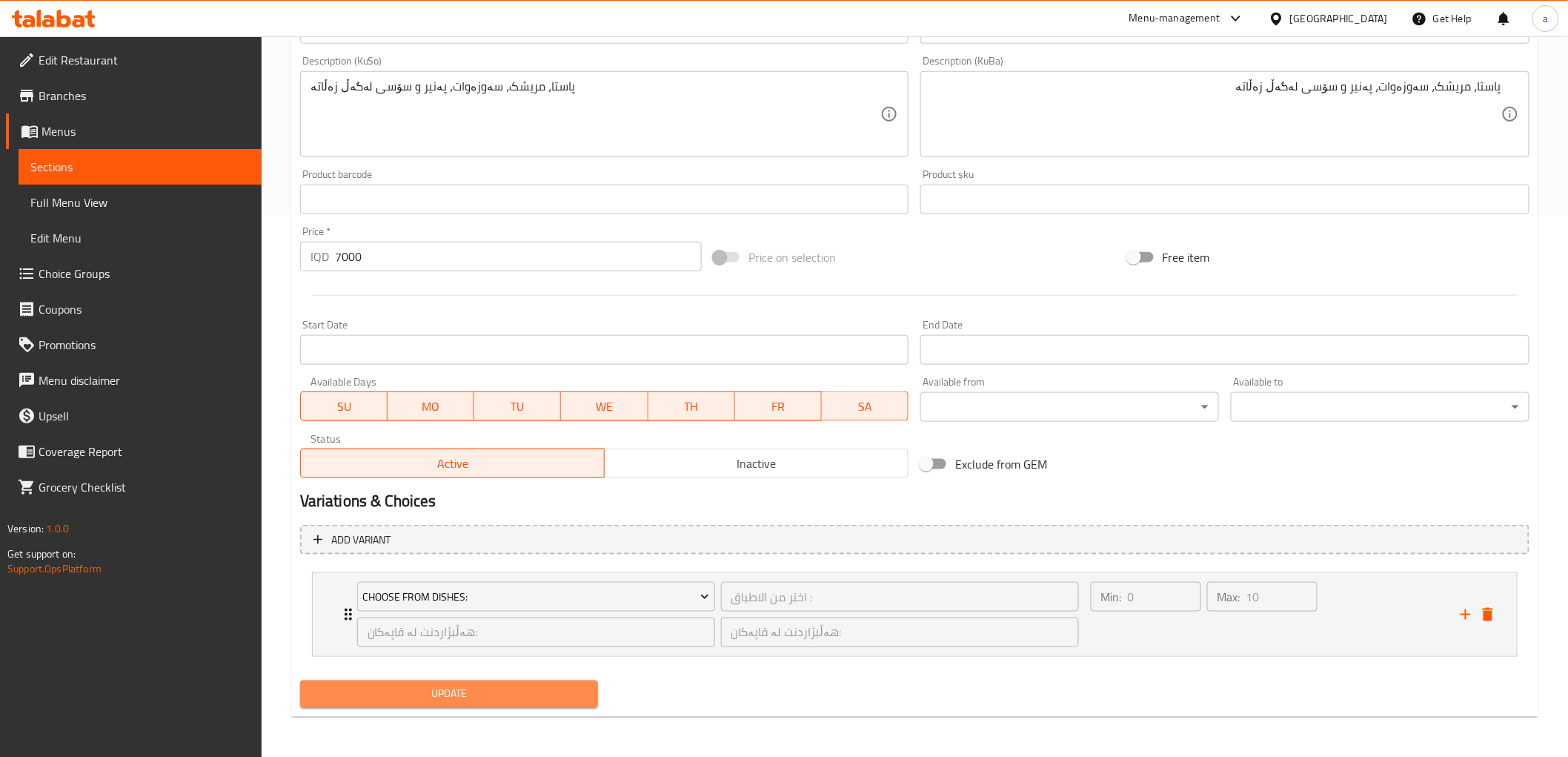
click at [424, 687] on span "Update" at bounding box center [449, 694] width 275 height 18
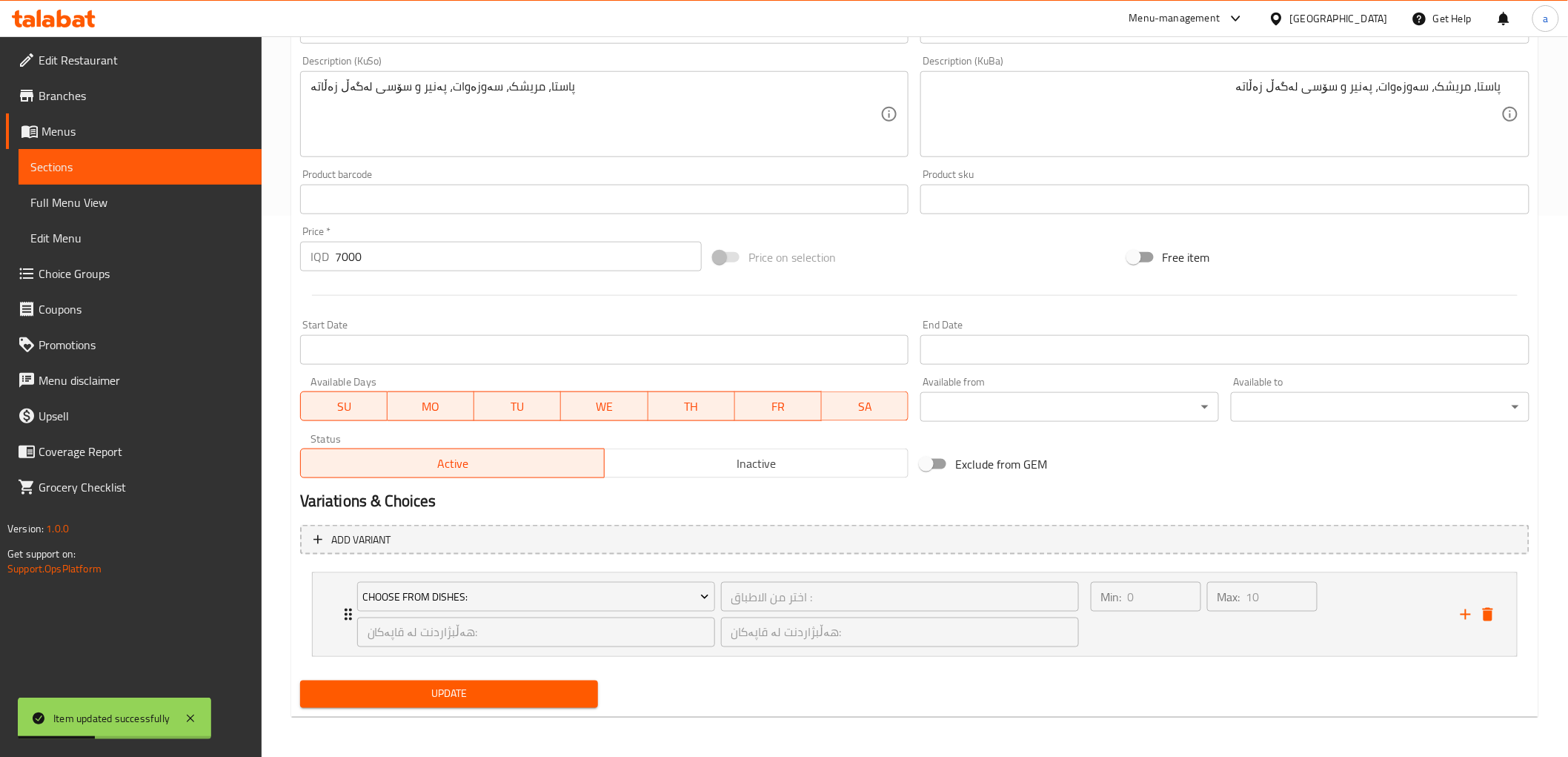
click at [447, 692] on span "Update" at bounding box center [449, 694] width 275 height 18
click at [131, 206] on span "Full Menu View" at bounding box center [140, 202] width 219 height 17
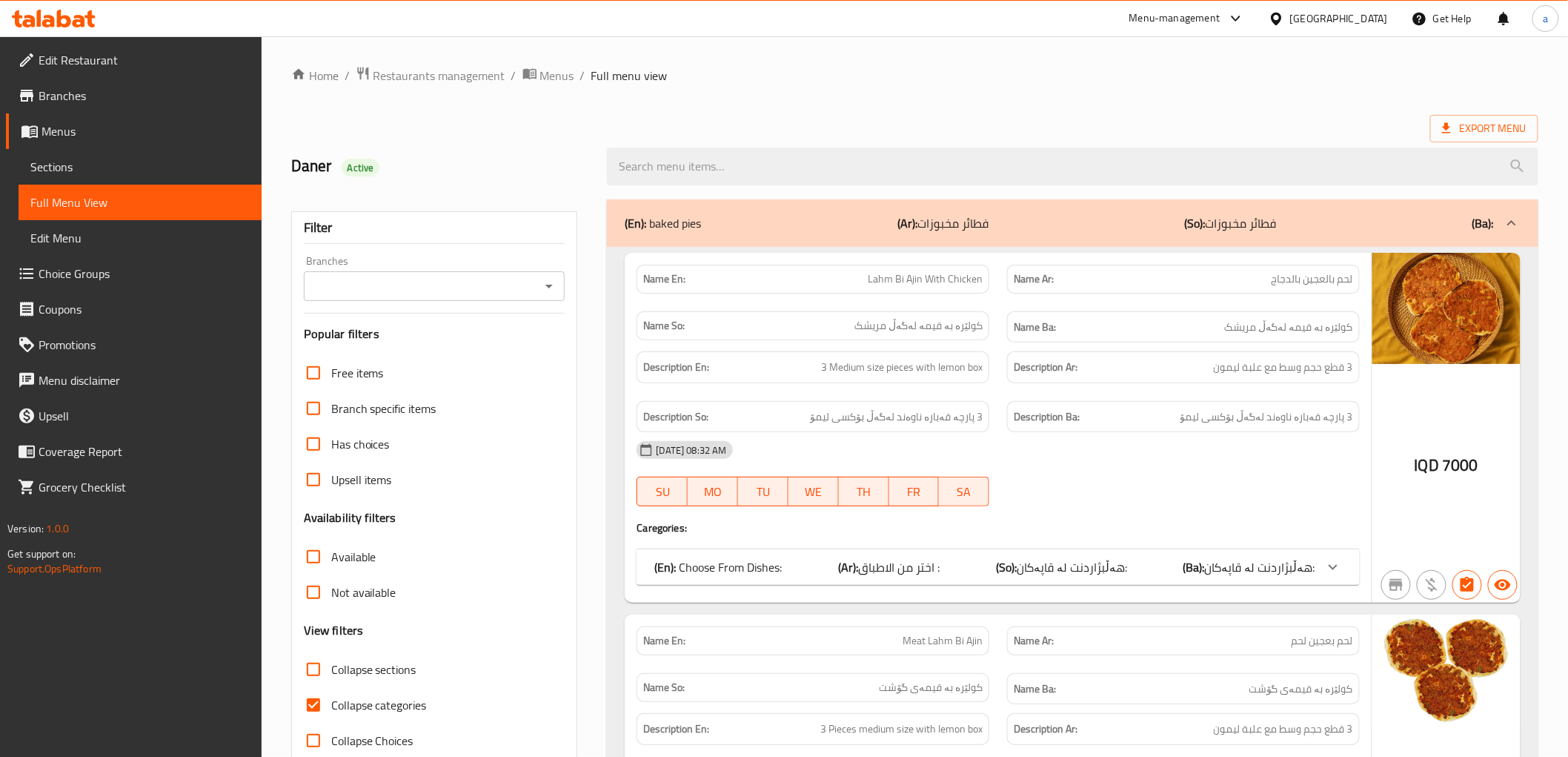
drag, startPoint x: 916, startPoint y: 119, endPoint x: 928, endPoint y: 33, distance: 86.8
click at [550, 293] on icon "Open" at bounding box center [549, 285] width 17 height 17
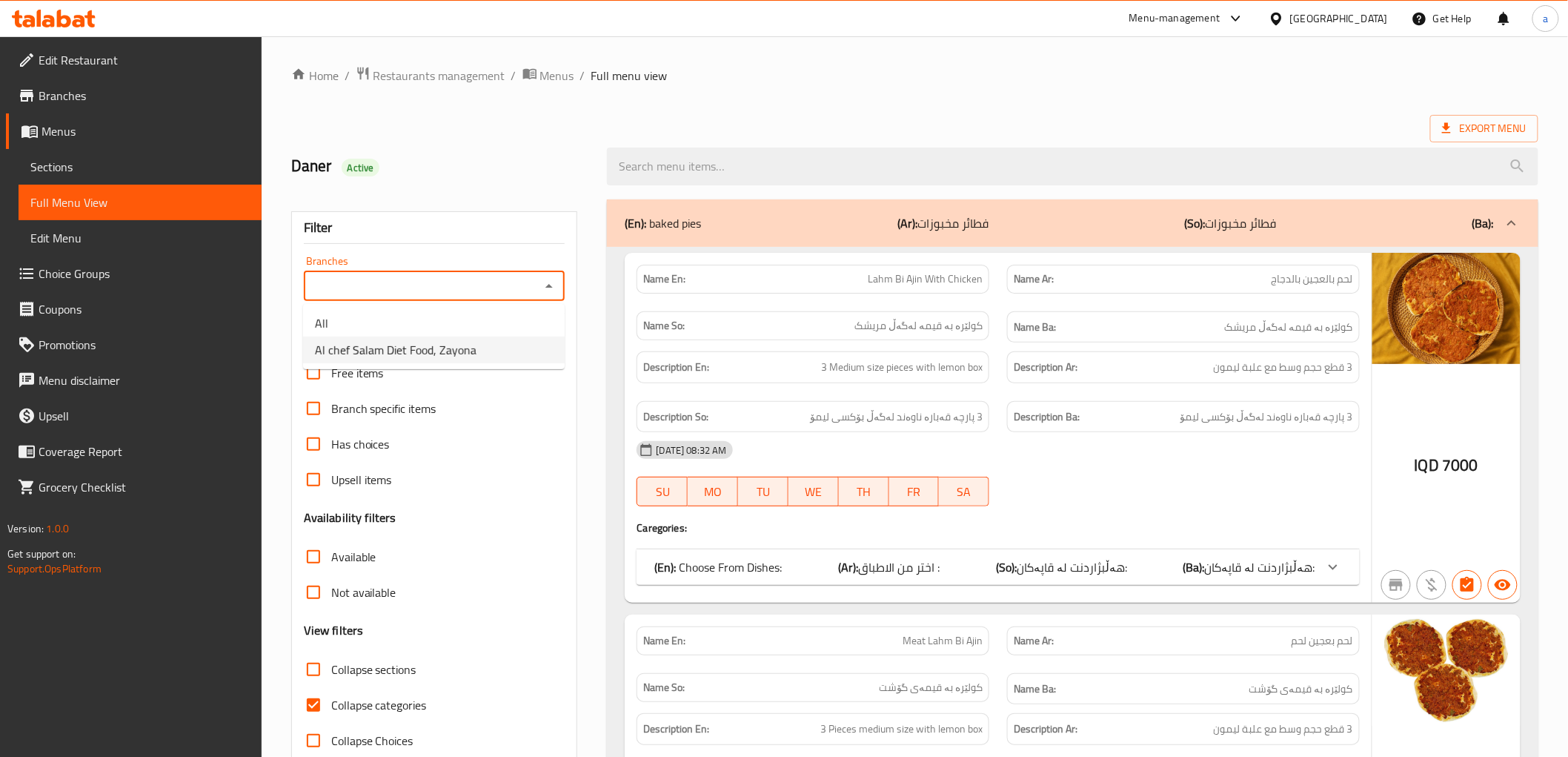
click at [432, 346] on span "Al chef Salam Diet Food, Zayona" at bounding box center [395, 349] width 162 height 17
type input "Al chef Salam Diet Food, Zayona"
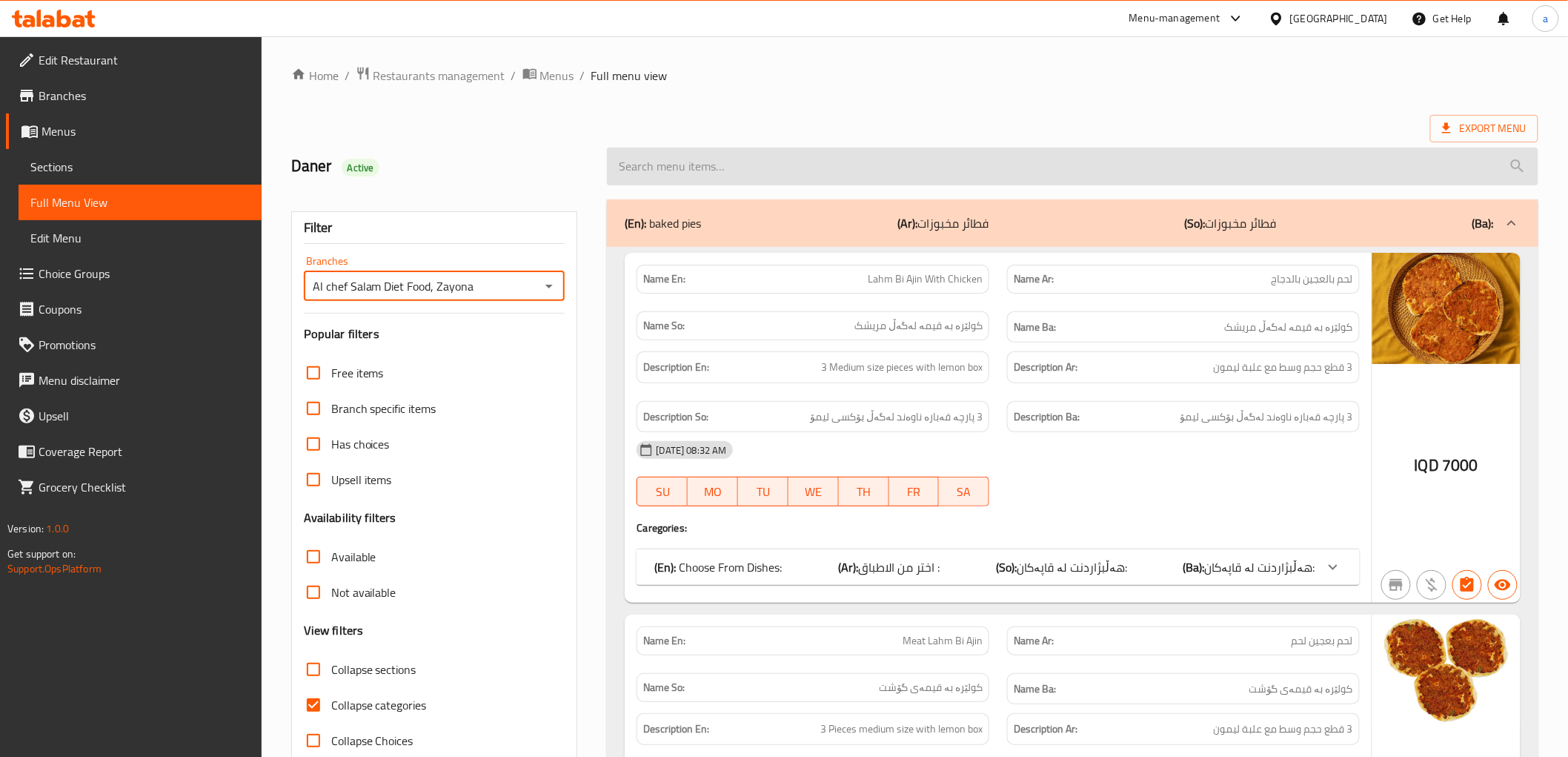
drag, startPoint x: 323, startPoint y: 708, endPoint x: 731, endPoint y: 161, distance: 682.4
click at [322, 708] on input "Collapse categories" at bounding box center [313, 704] width 36 height 36
checkbox input "false"
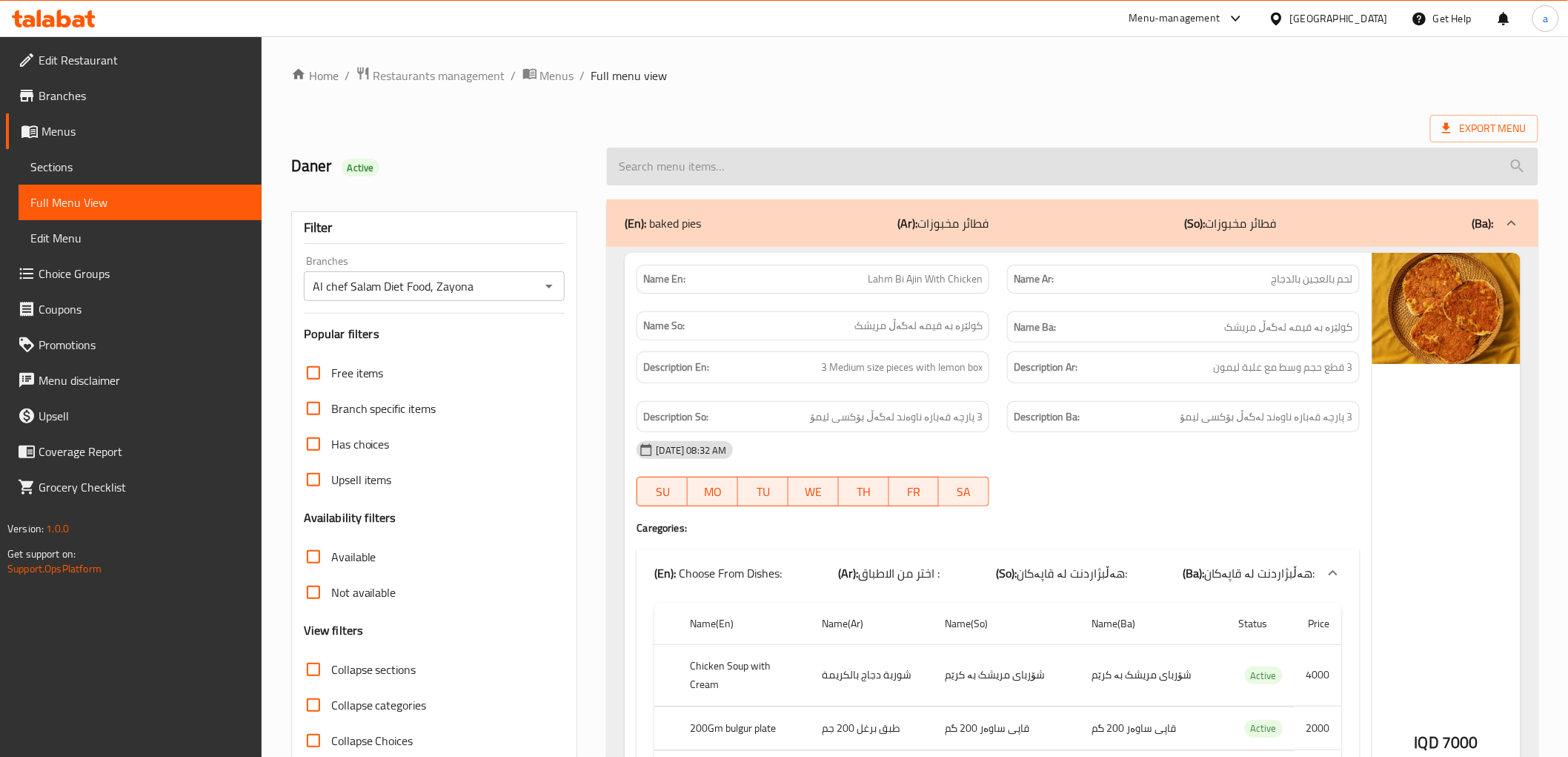
click at [729, 163] on input "search" at bounding box center [1072, 165] width 931 height 37
paste input "Vegetarian Pasta"
type input "Vegetarian Pasta"
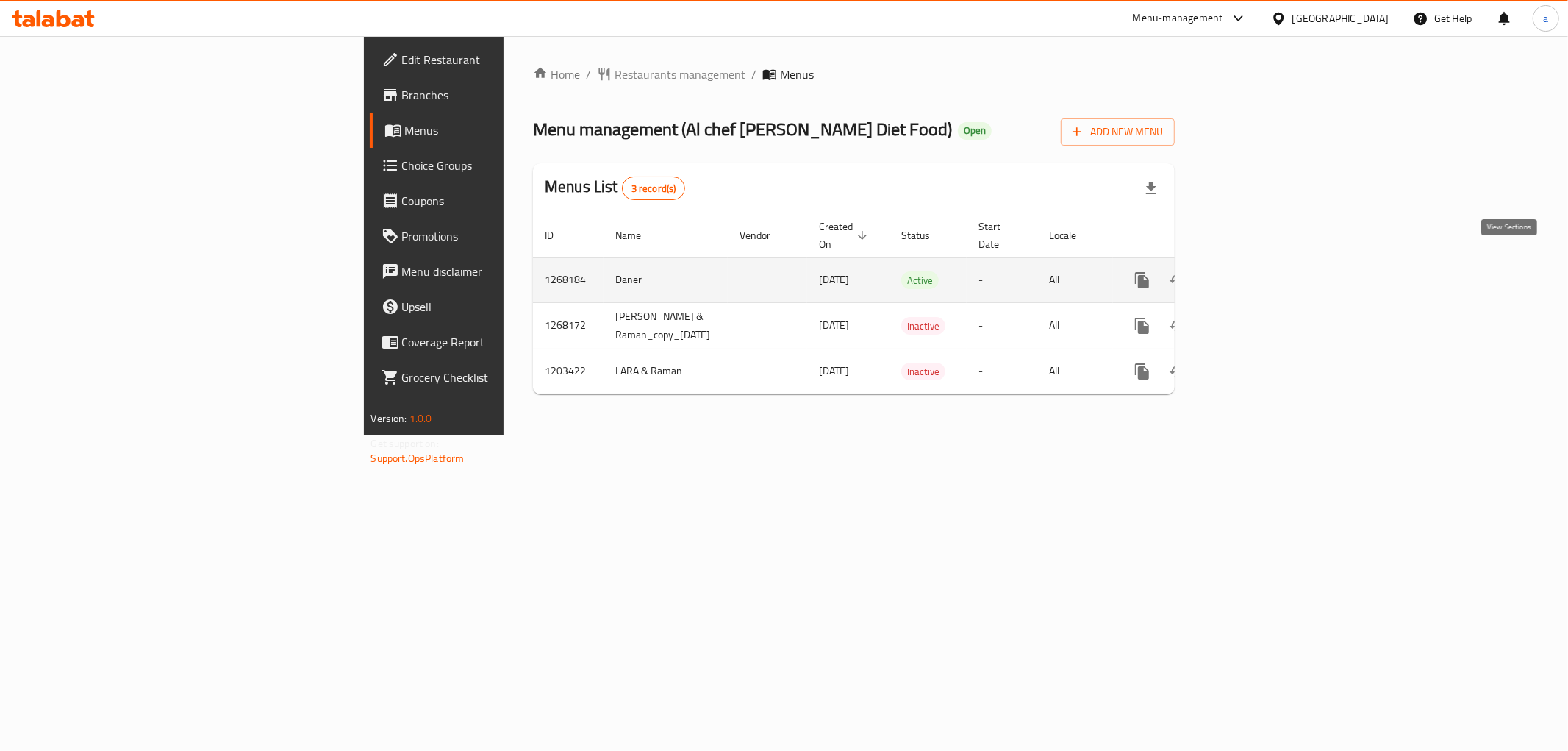
click at [1255, 274] on icon "enhanced table" at bounding box center [1248, 280] width 14 height 14
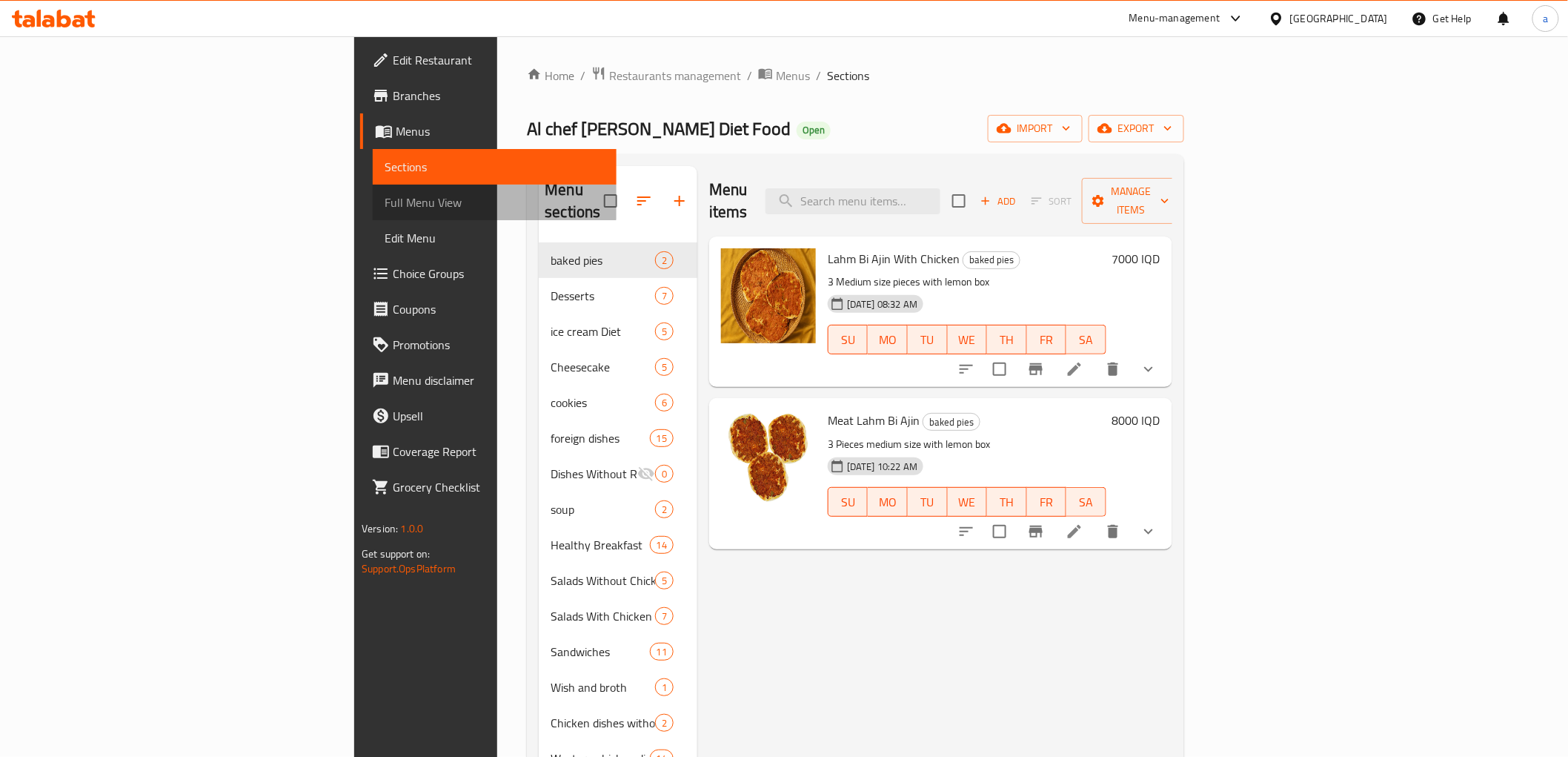
click at [385, 197] on span "Full Menu View" at bounding box center [495, 202] width 219 height 17
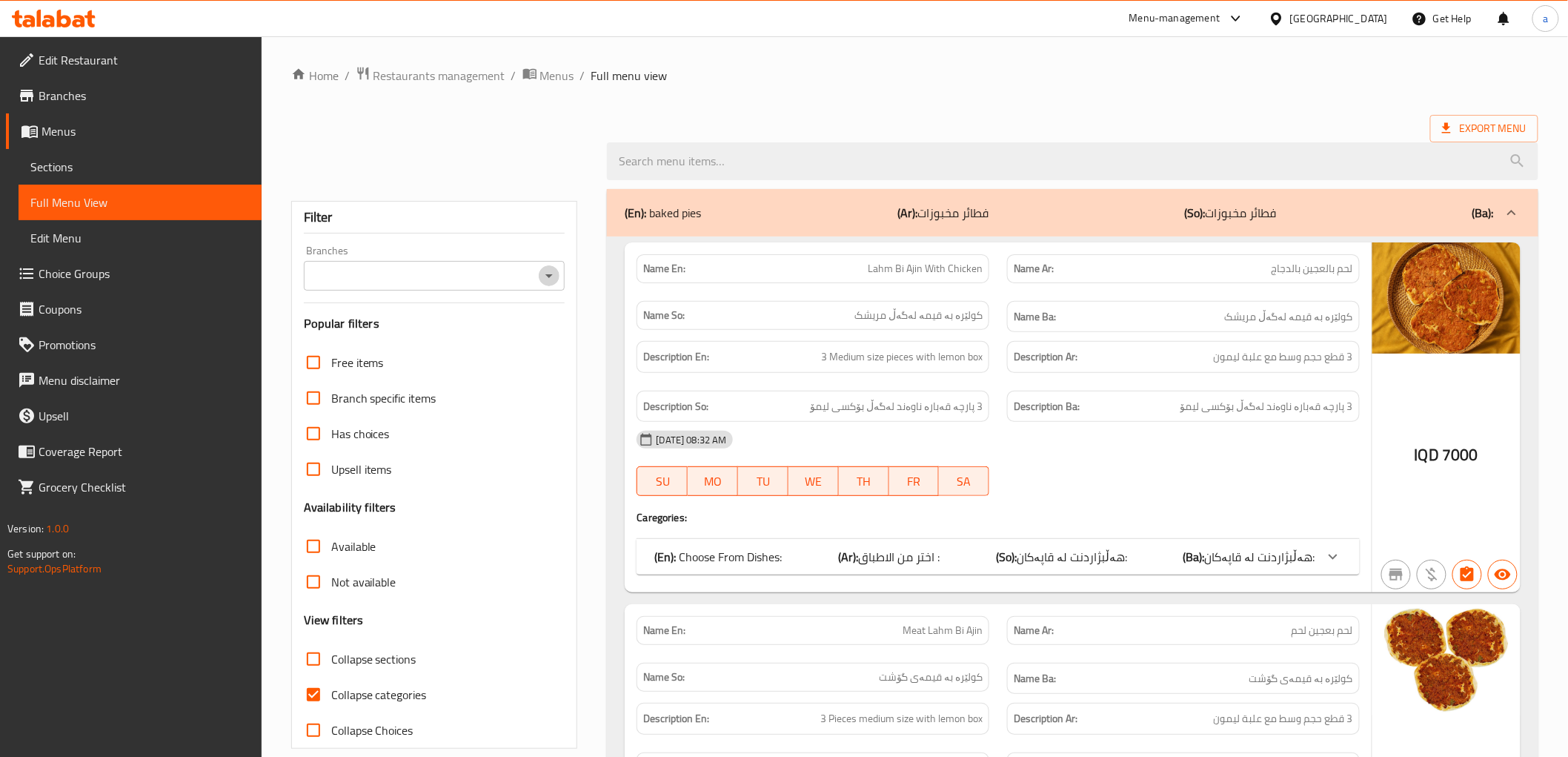
click at [549, 284] on button "Open" at bounding box center [549, 275] width 21 height 21
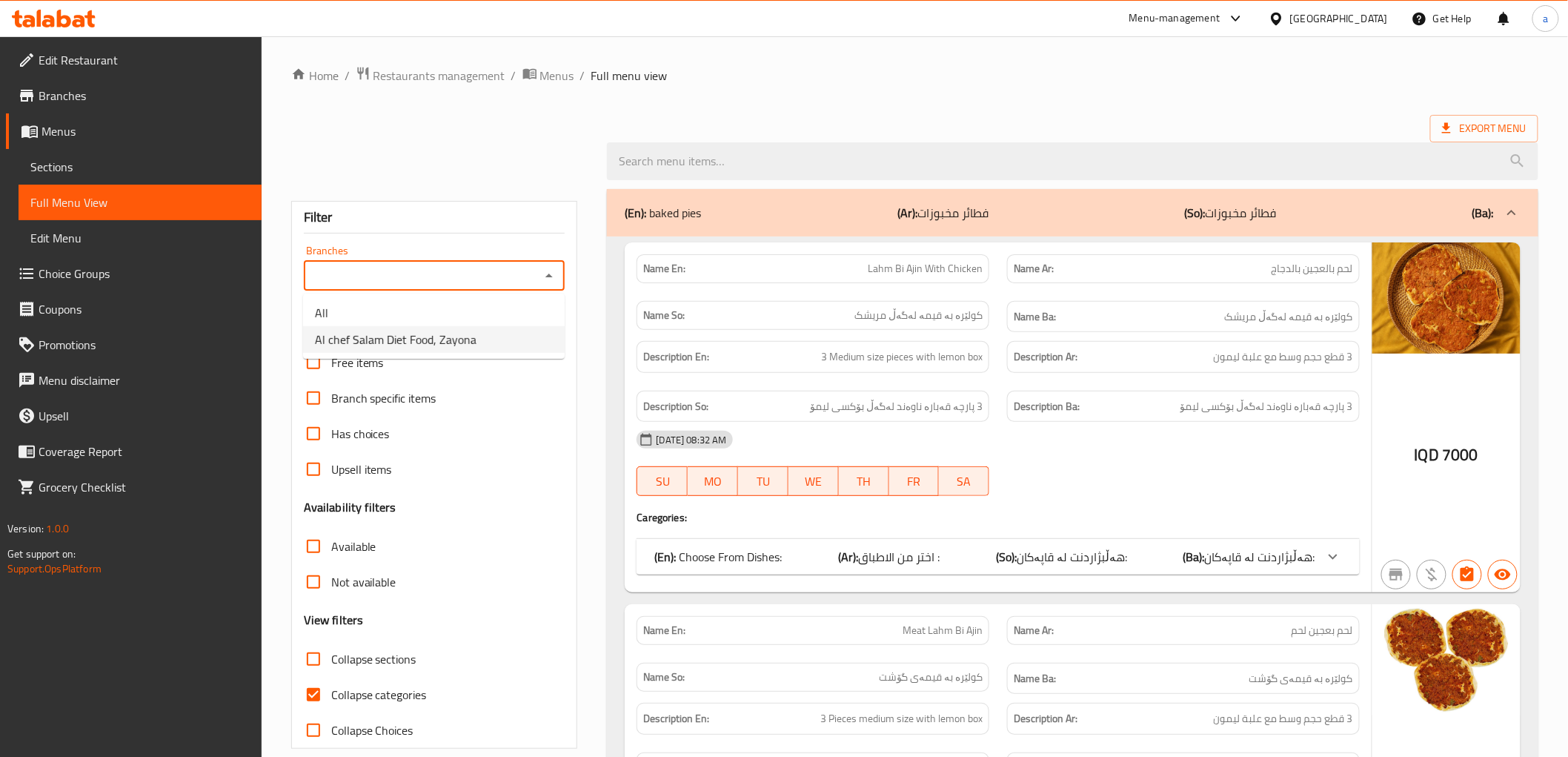
click at [486, 339] on li "Al chef Salam Diet Food, Zayona" at bounding box center [434, 339] width 261 height 27
type input "Al chef Salam Diet Food, Zayona"
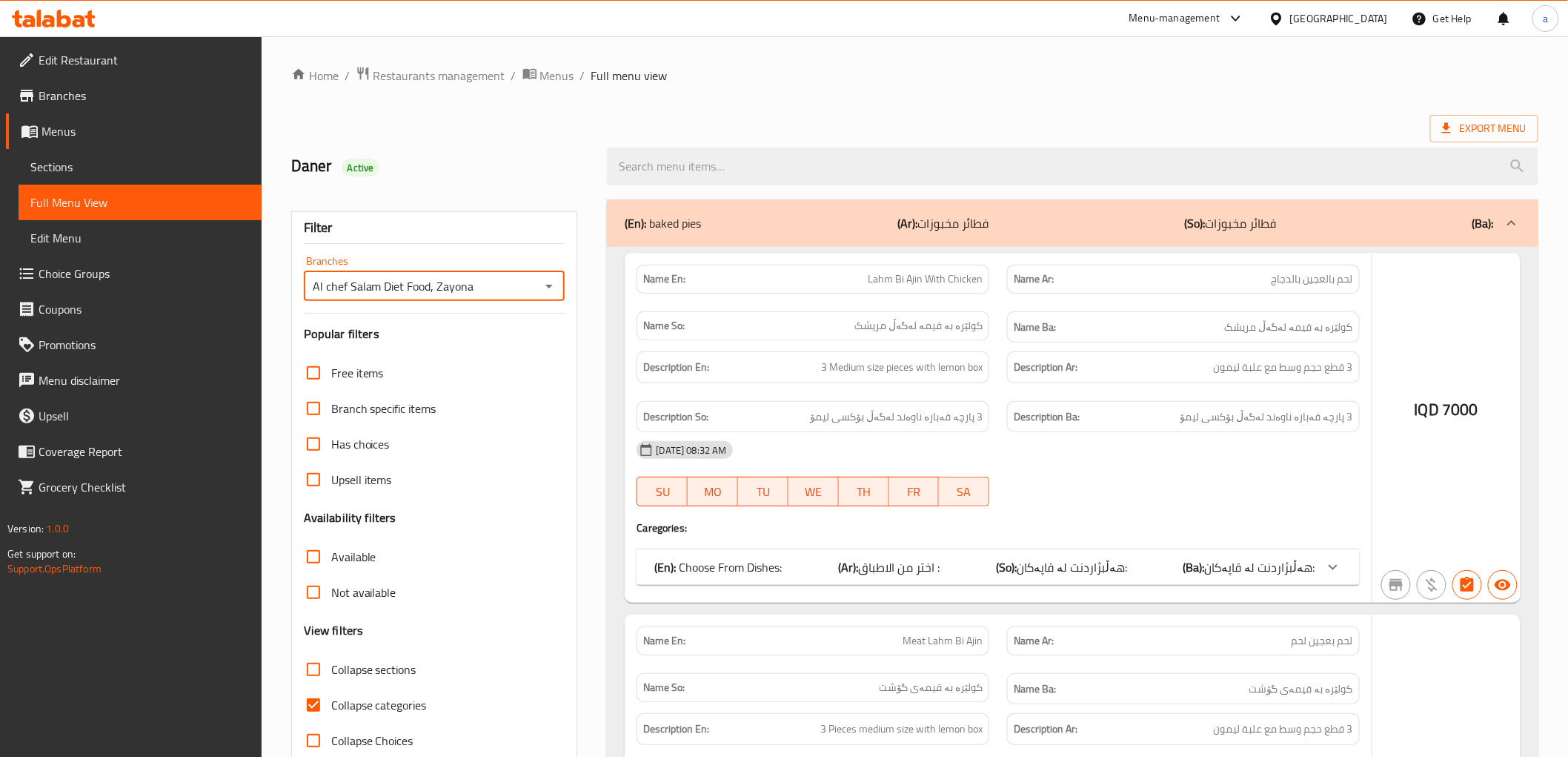
click at [307, 264] on div at bounding box center [784, 378] width 1568 height 757
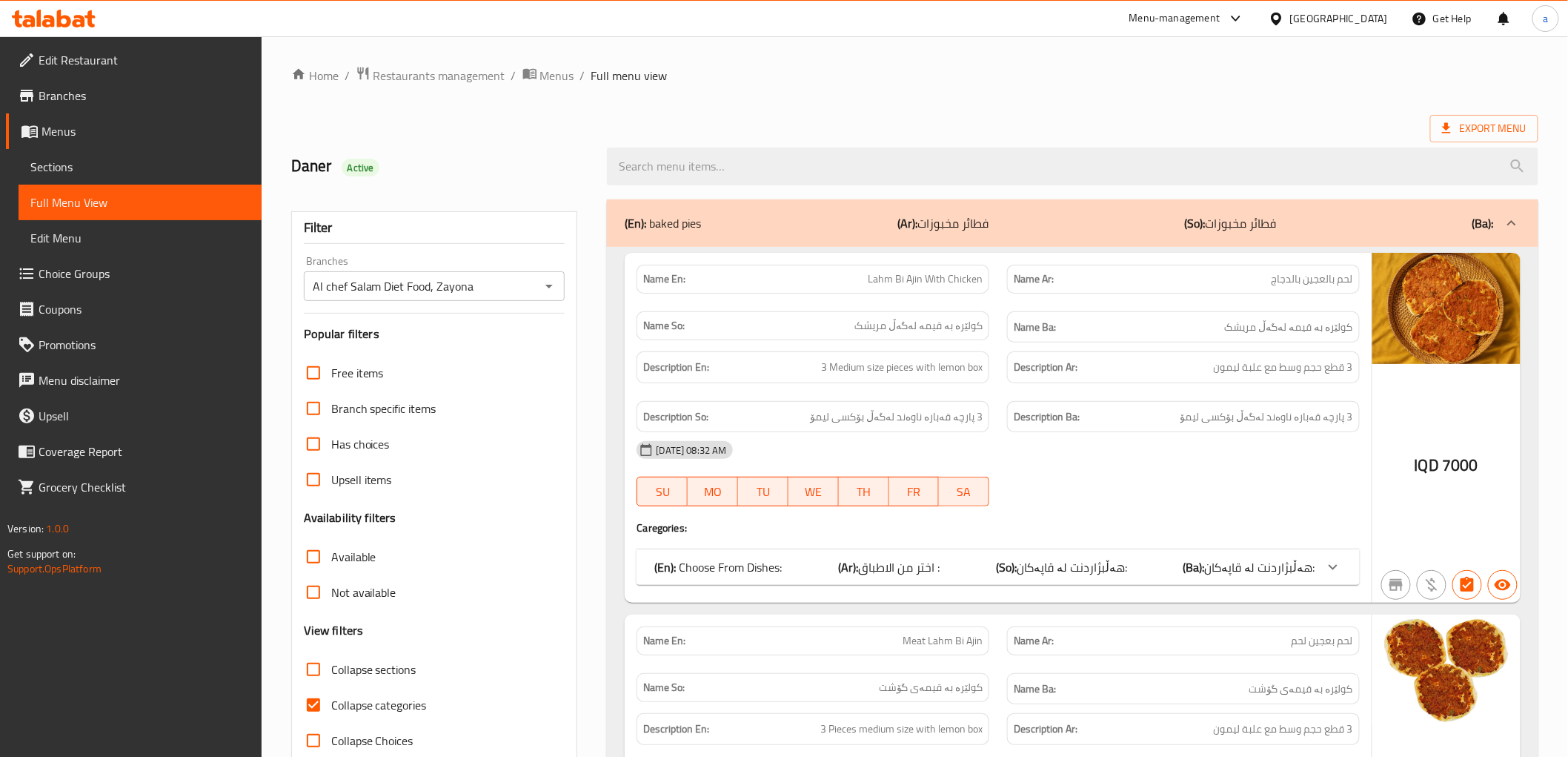
scroll to position [439, 0]
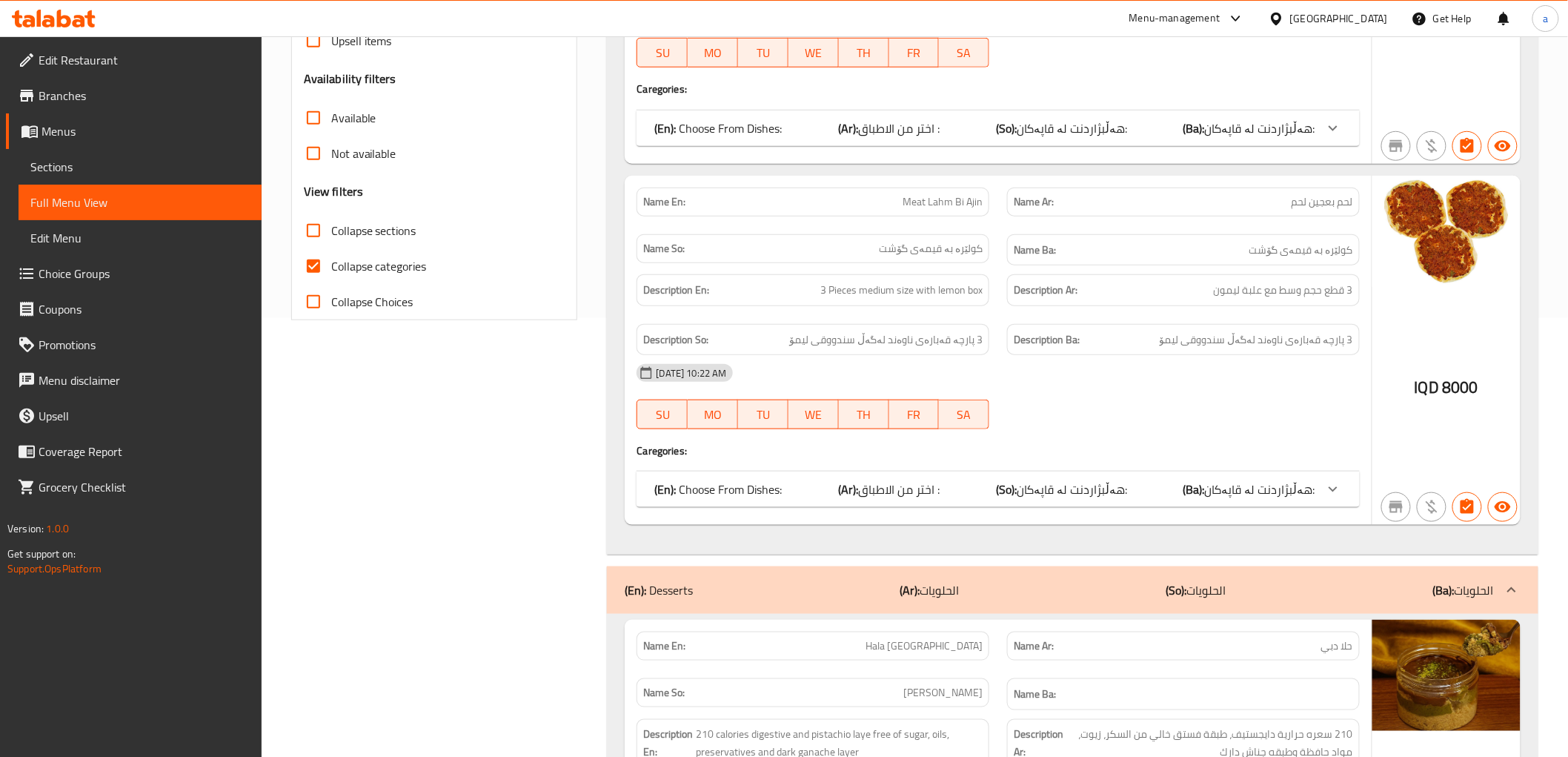
click at [315, 268] on input "Collapse categories" at bounding box center [313, 266] width 36 height 36
checkbox input "false"
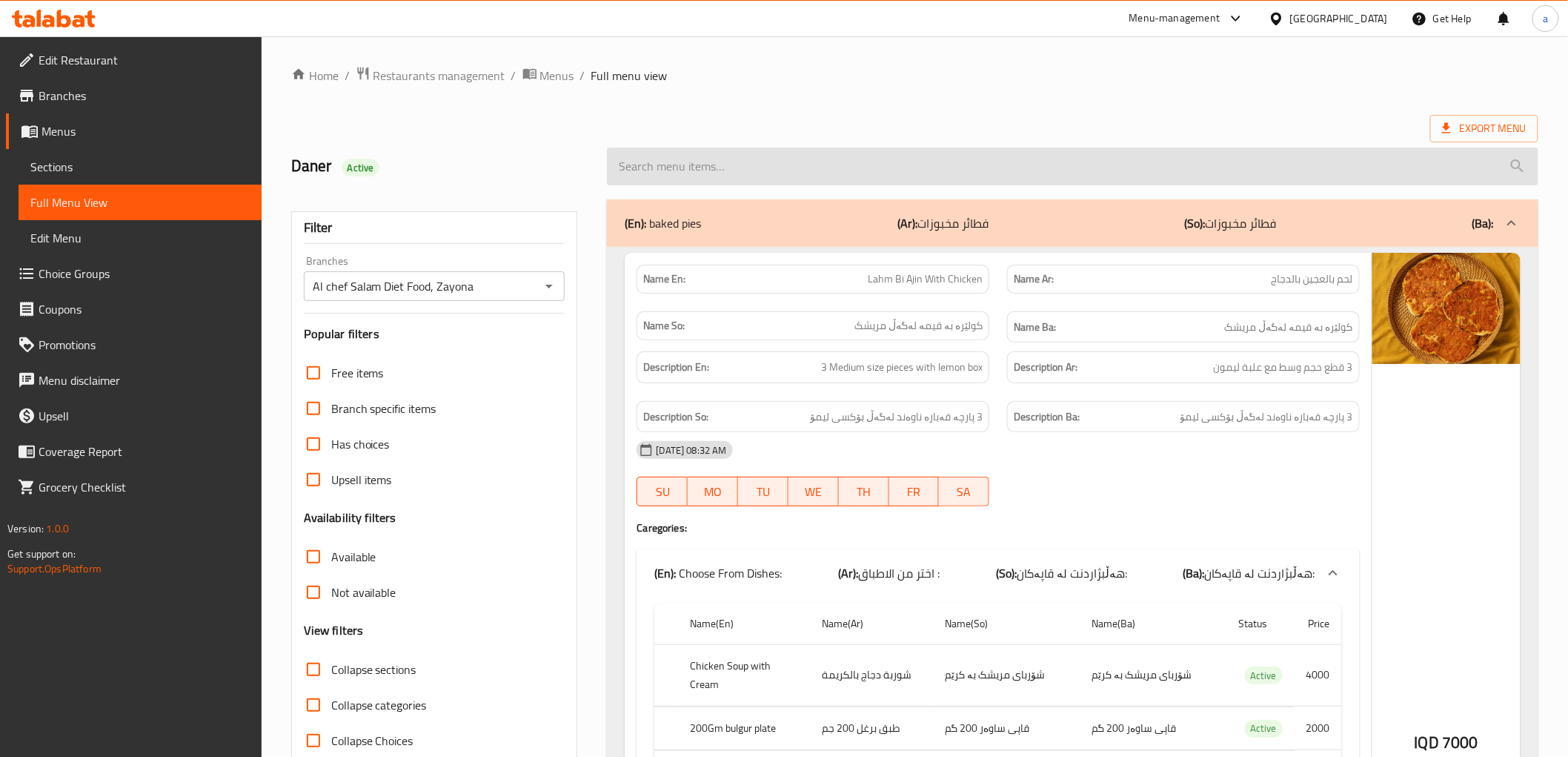
paste input "716579"
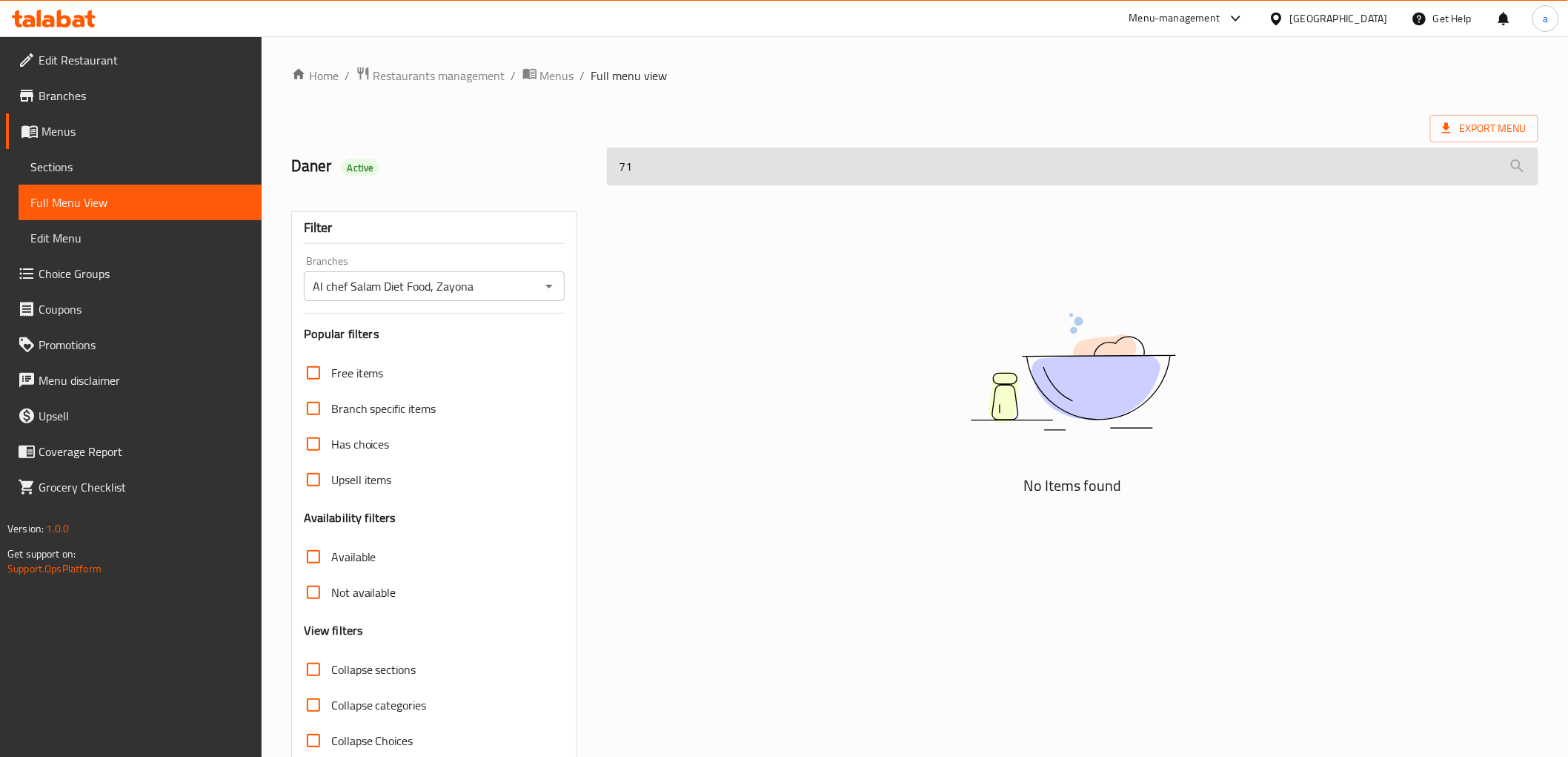
type input "7"
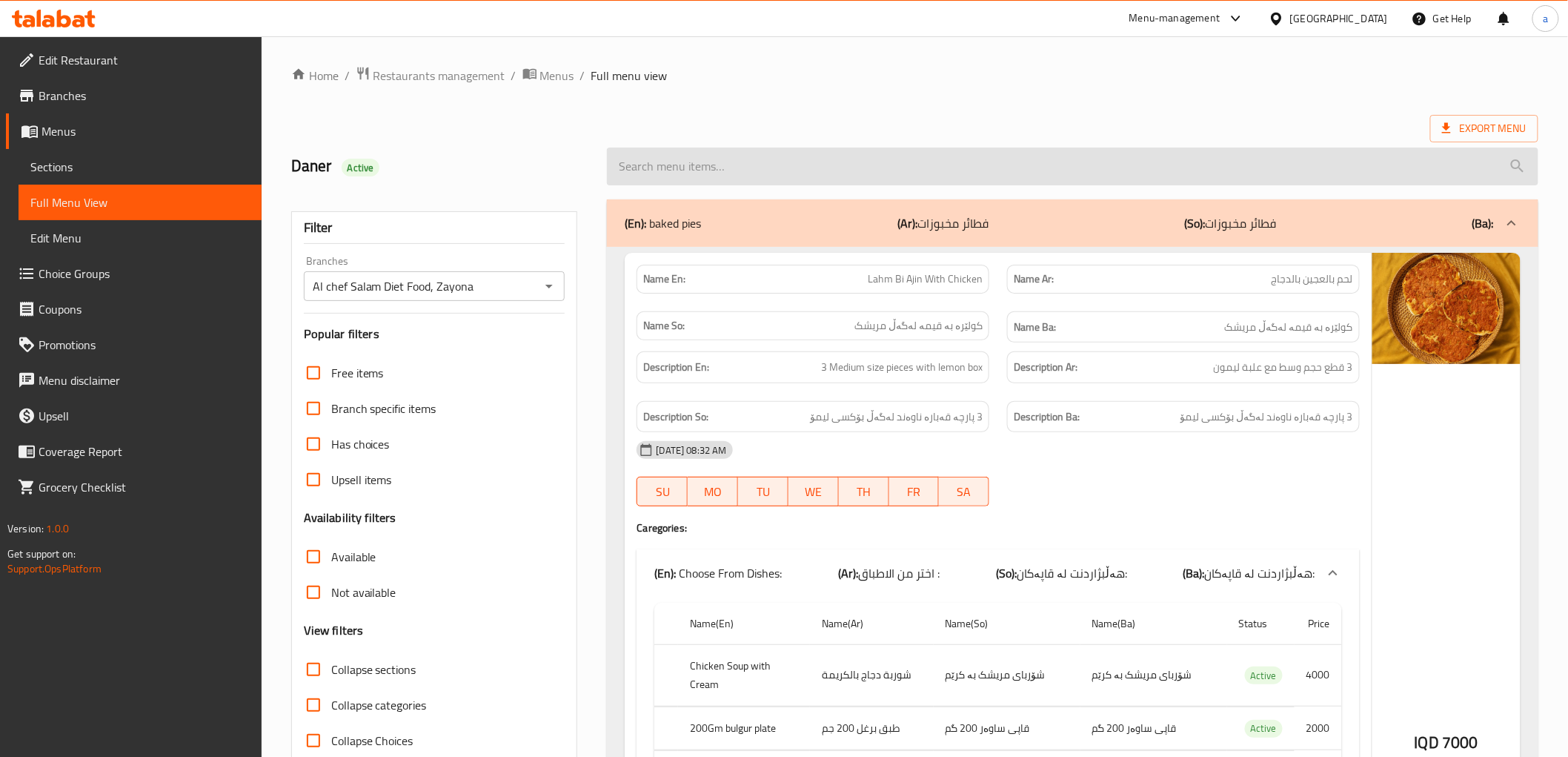
paste input "Vegetarian Pasta"
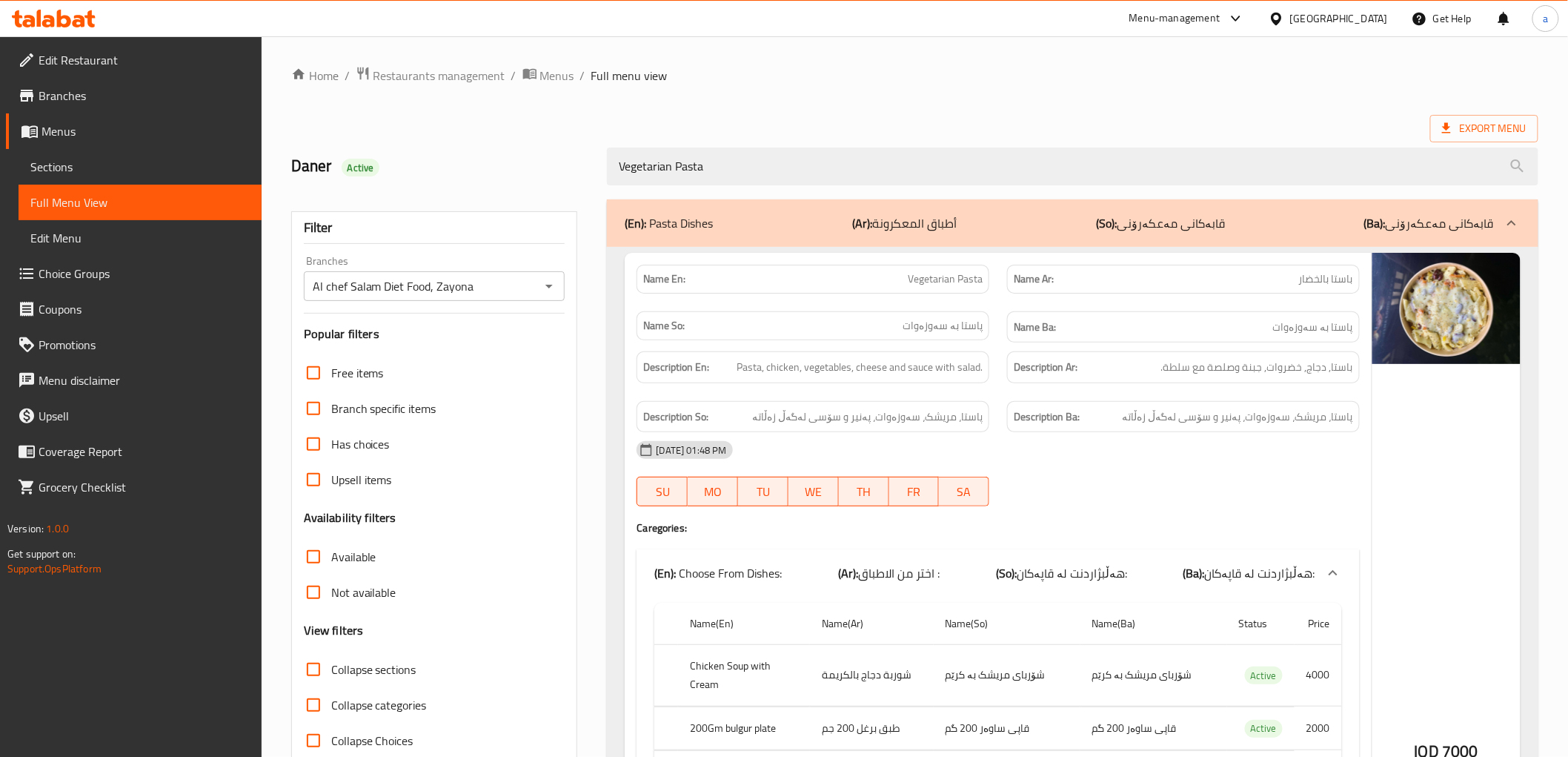
type input "Vegetarian Pasta"
drag, startPoint x: 399, startPoint y: 363, endPoint x: 401, endPoint y: 75, distance: 288.0
click at [48, 139] on span "Menus" at bounding box center [145, 131] width 208 height 17
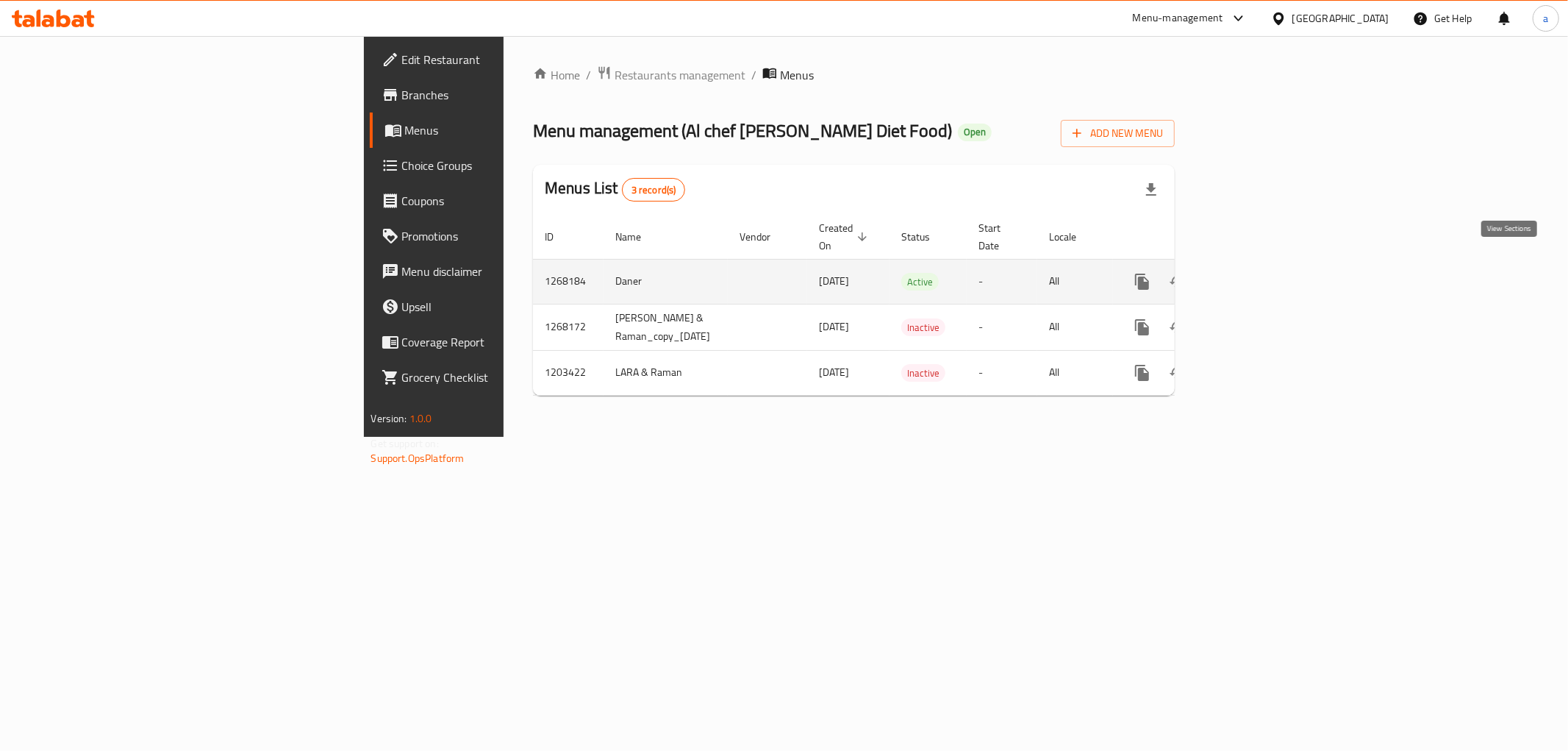
click at [1257, 273] on icon "enhanced table" at bounding box center [1248, 281] width 17 height 17
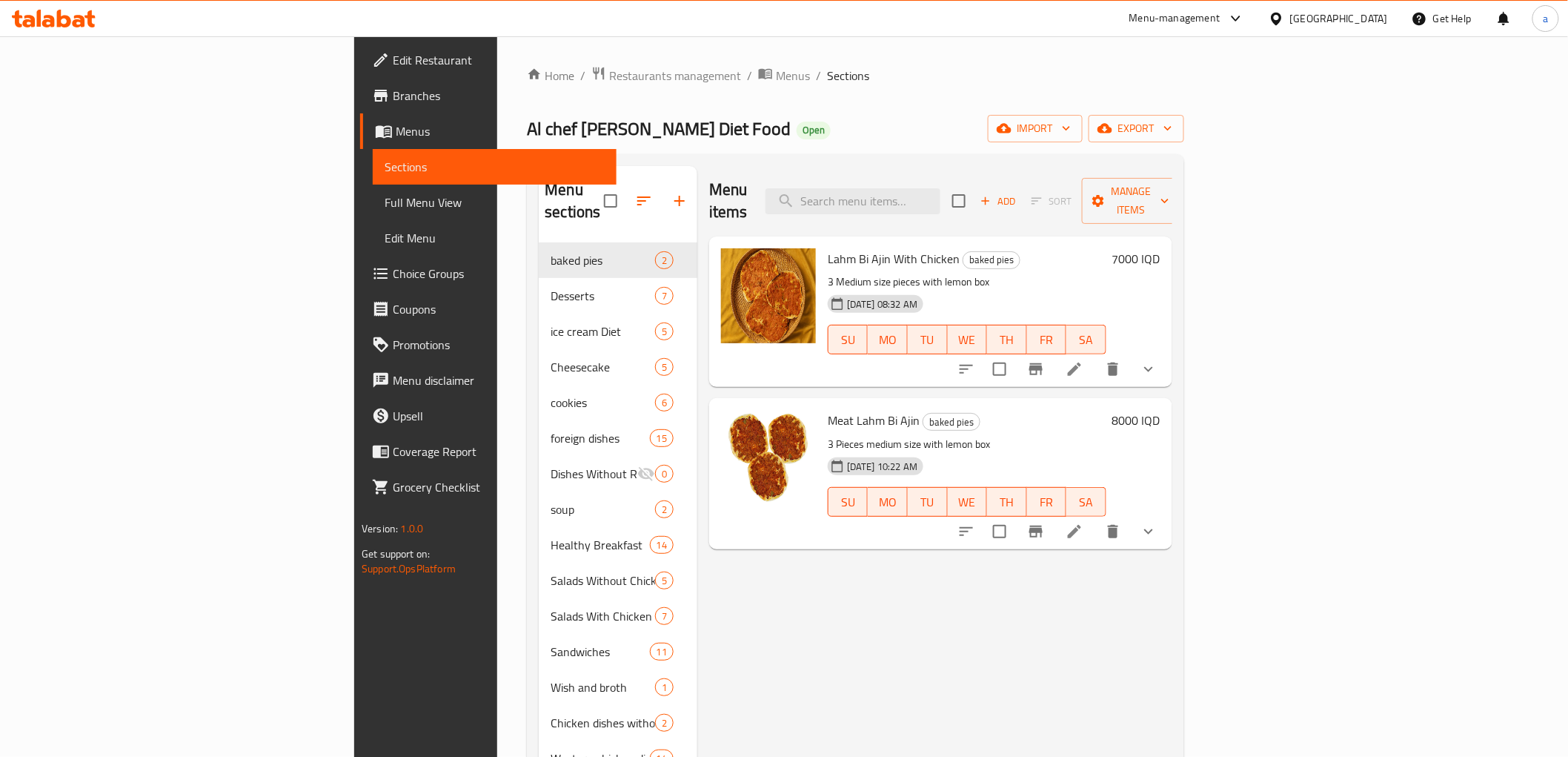
click at [385, 196] on span "Full Menu View" at bounding box center [495, 202] width 219 height 17
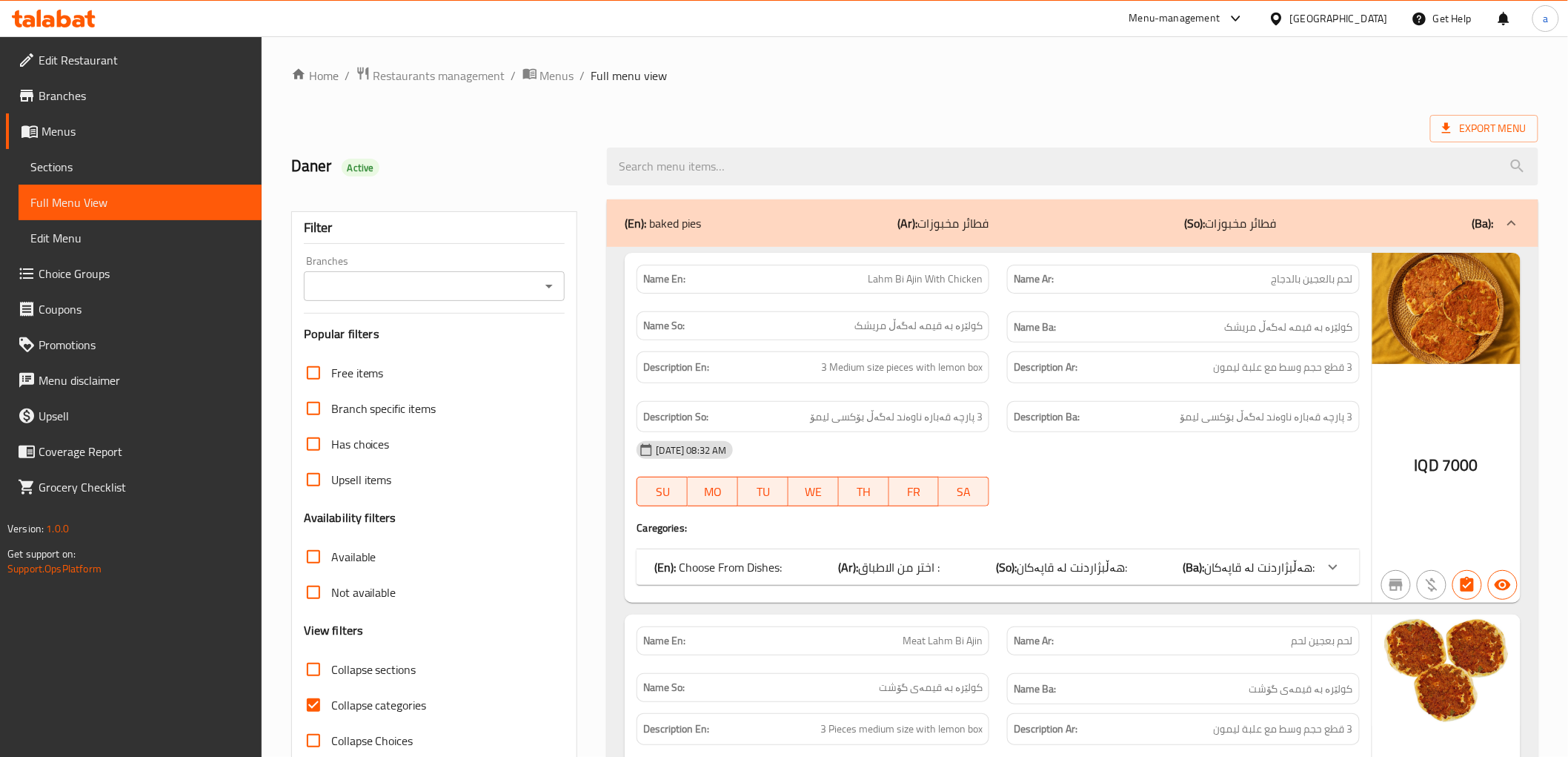
click at [547, 283] on icon "Open" at bounding box center [549, 285] width 17 height 17
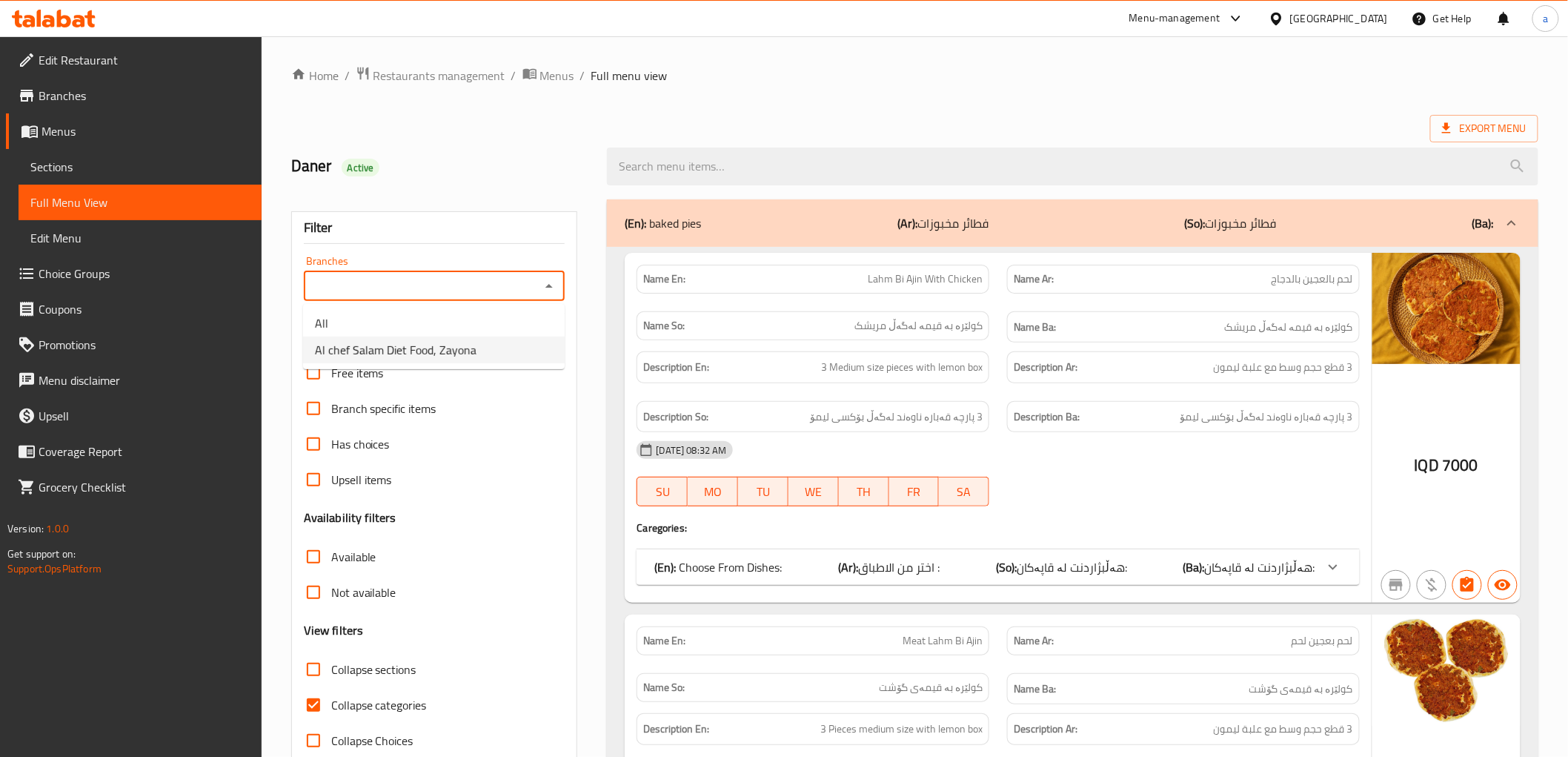
click at [379, 350] on span "Al chef Salam Diet Food, Zayona" at bounding box center [395, 349] width 162 height 17
type input "Al chef Salam Diet Food, Zayona"
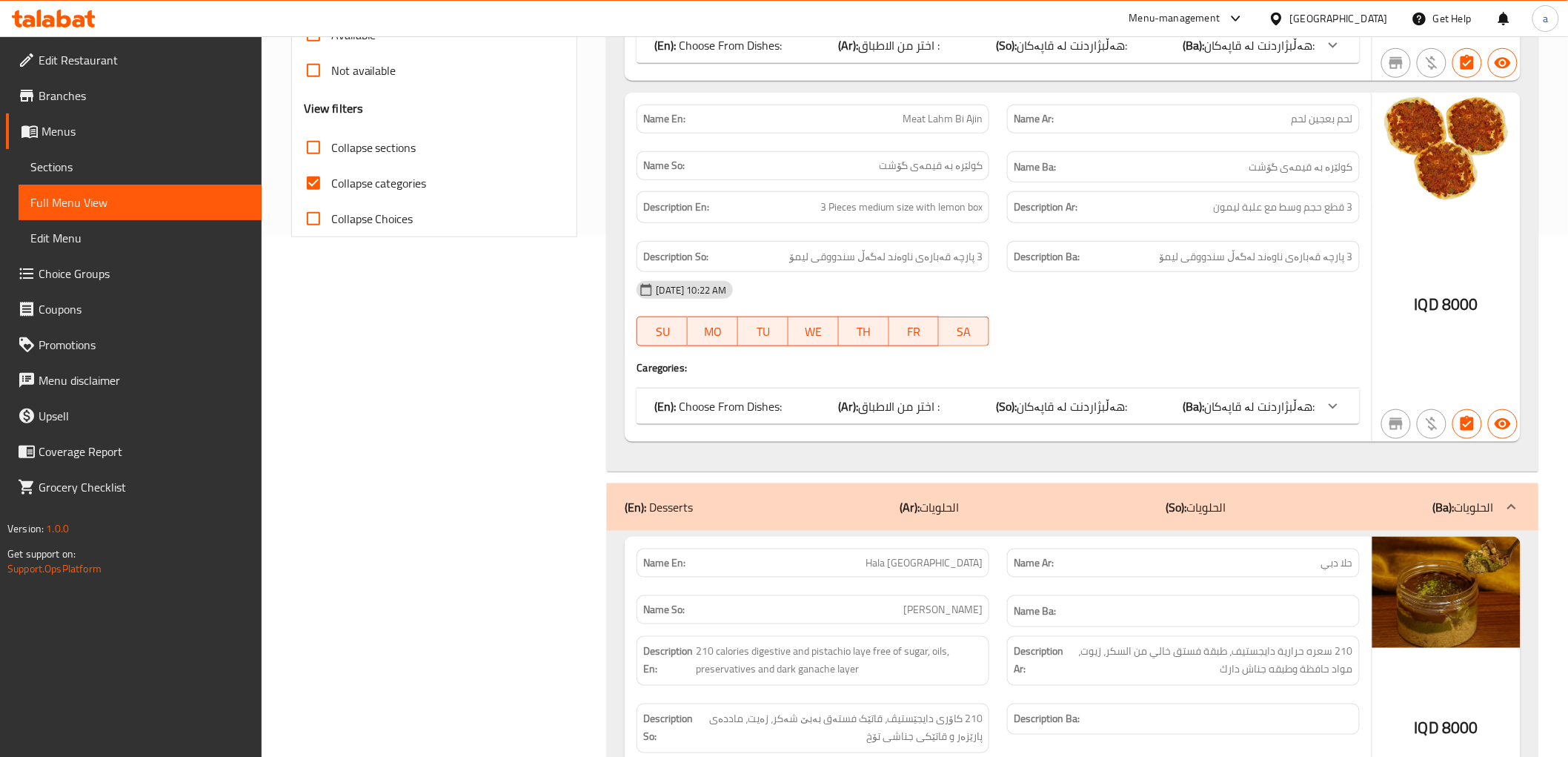
click at [319, 201] on input "Collapse categories" at bounding box center [313, 183] width 36 height 36
checkbox input "false"
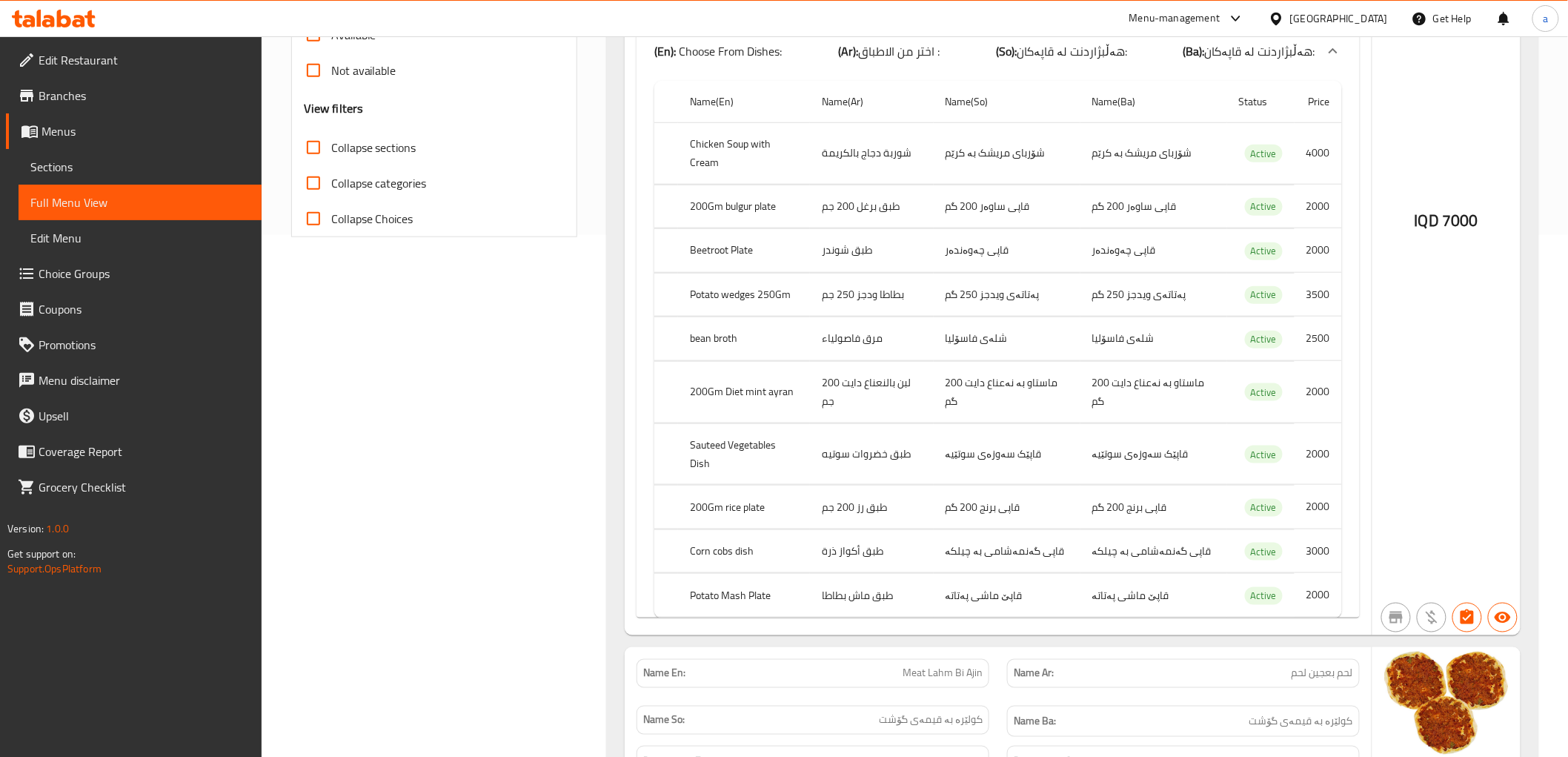
scroll to position [439, 0]
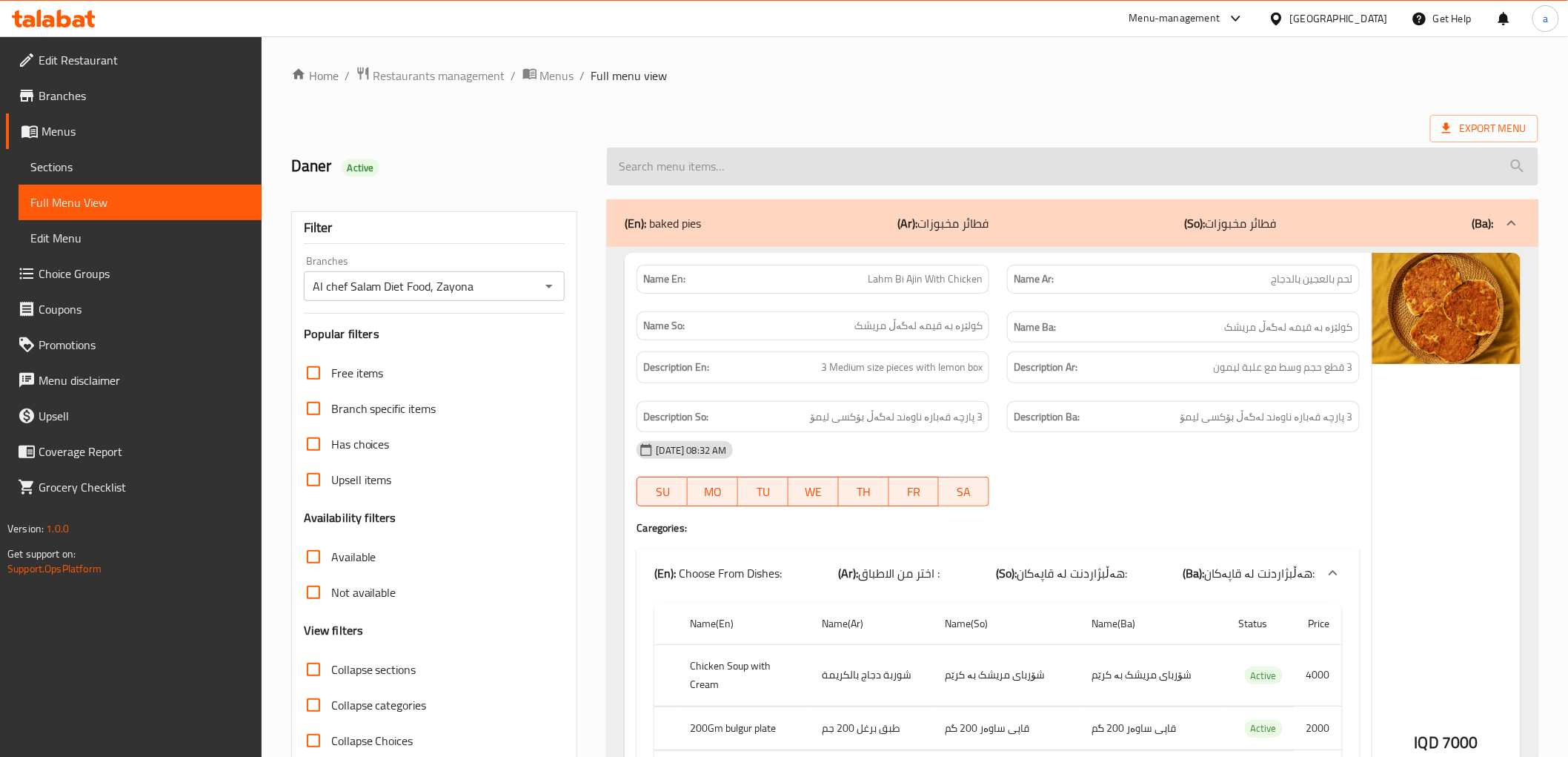
click at [677, 165] on input "search" at bounding box center [1072, 165] width 931 height 37
paste input "Chicken Macarons With Bechamel"
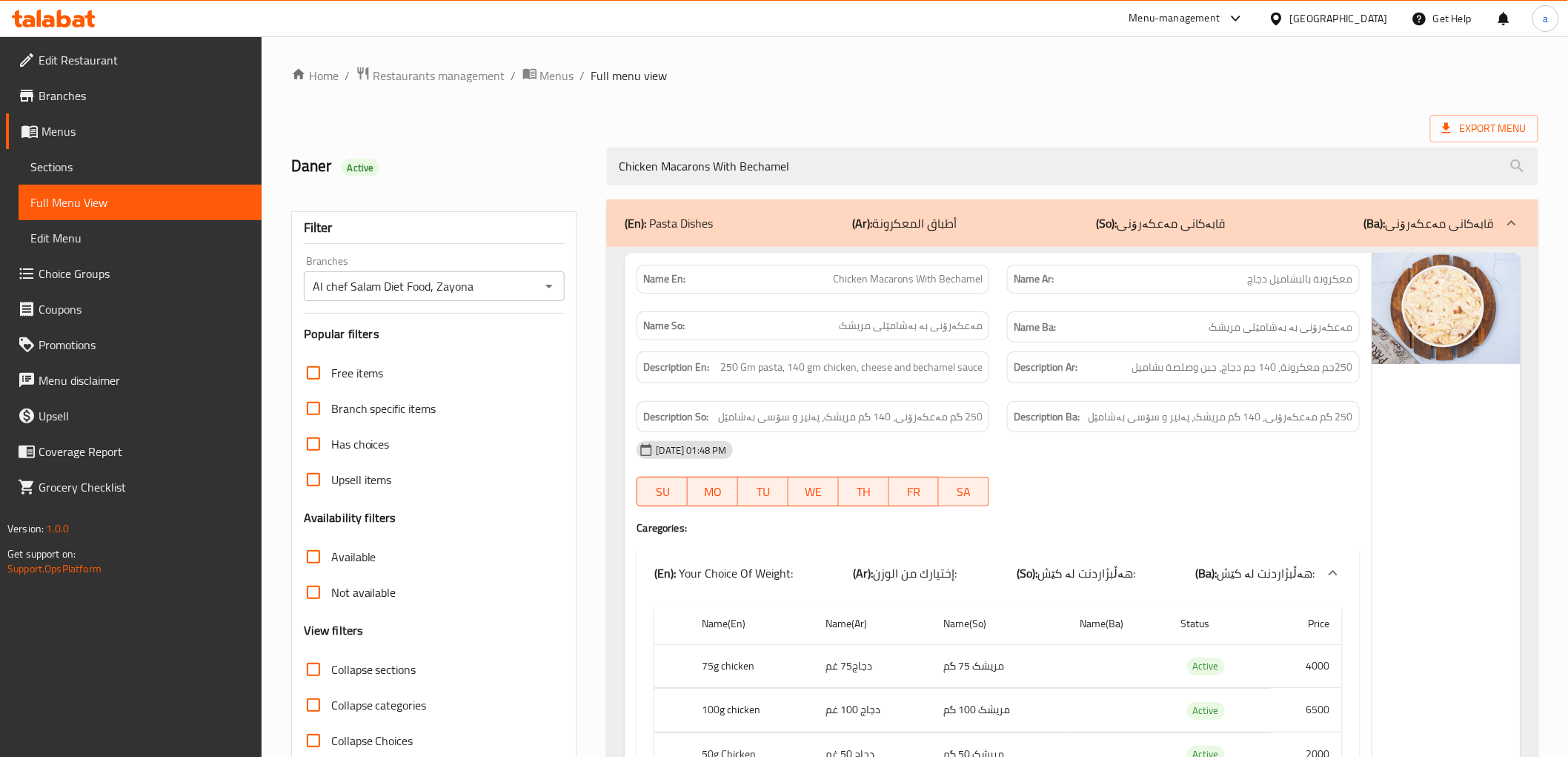
type input "Chicken Macarons With Bechamel"
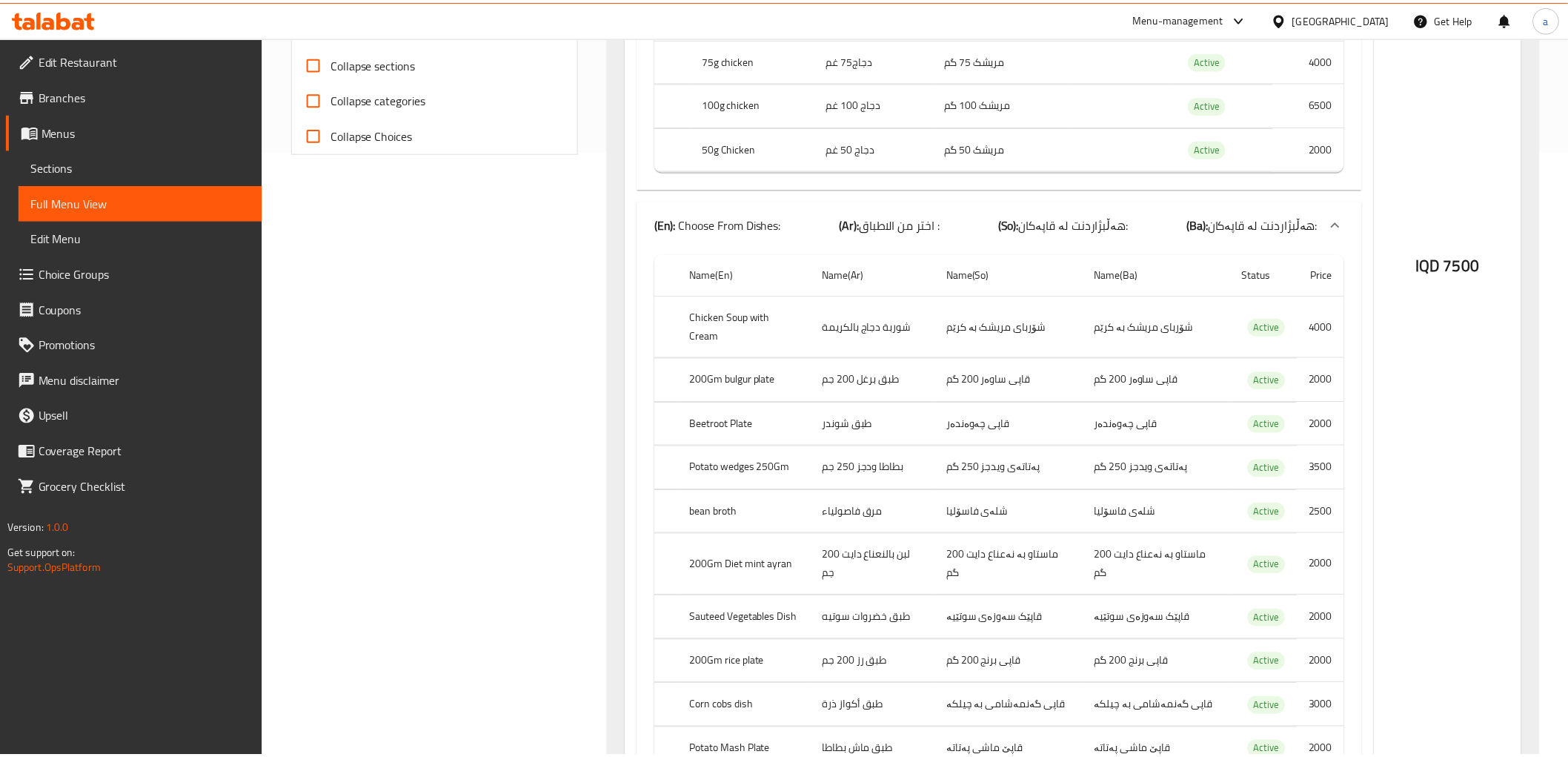
scroll to position [679, 0]
